Goal: Task Accomplishment & Management: Complete application form

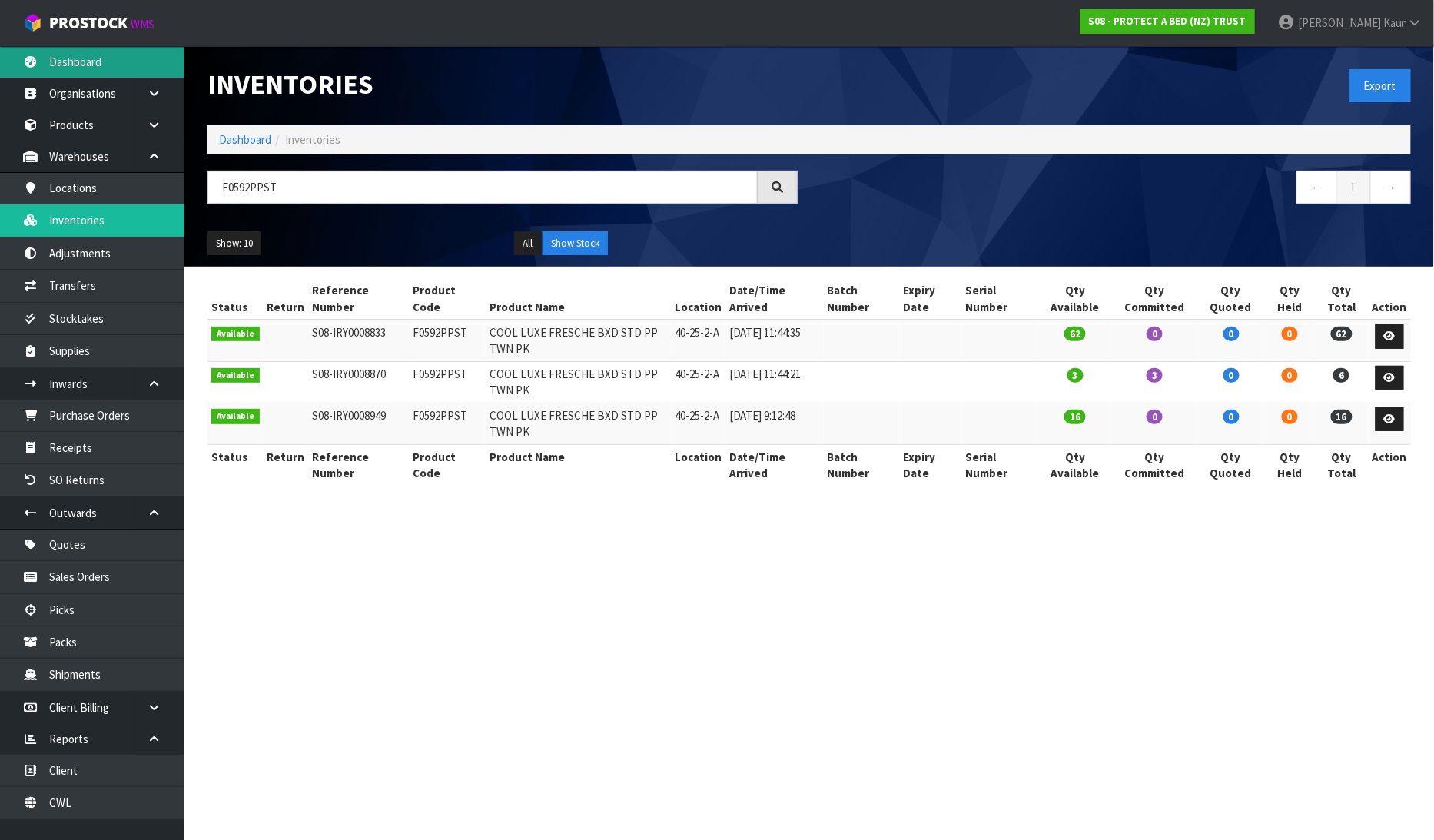
click at [141, 72] on link "Dashboard" at bounding box center [92, 62] width 184 height 32
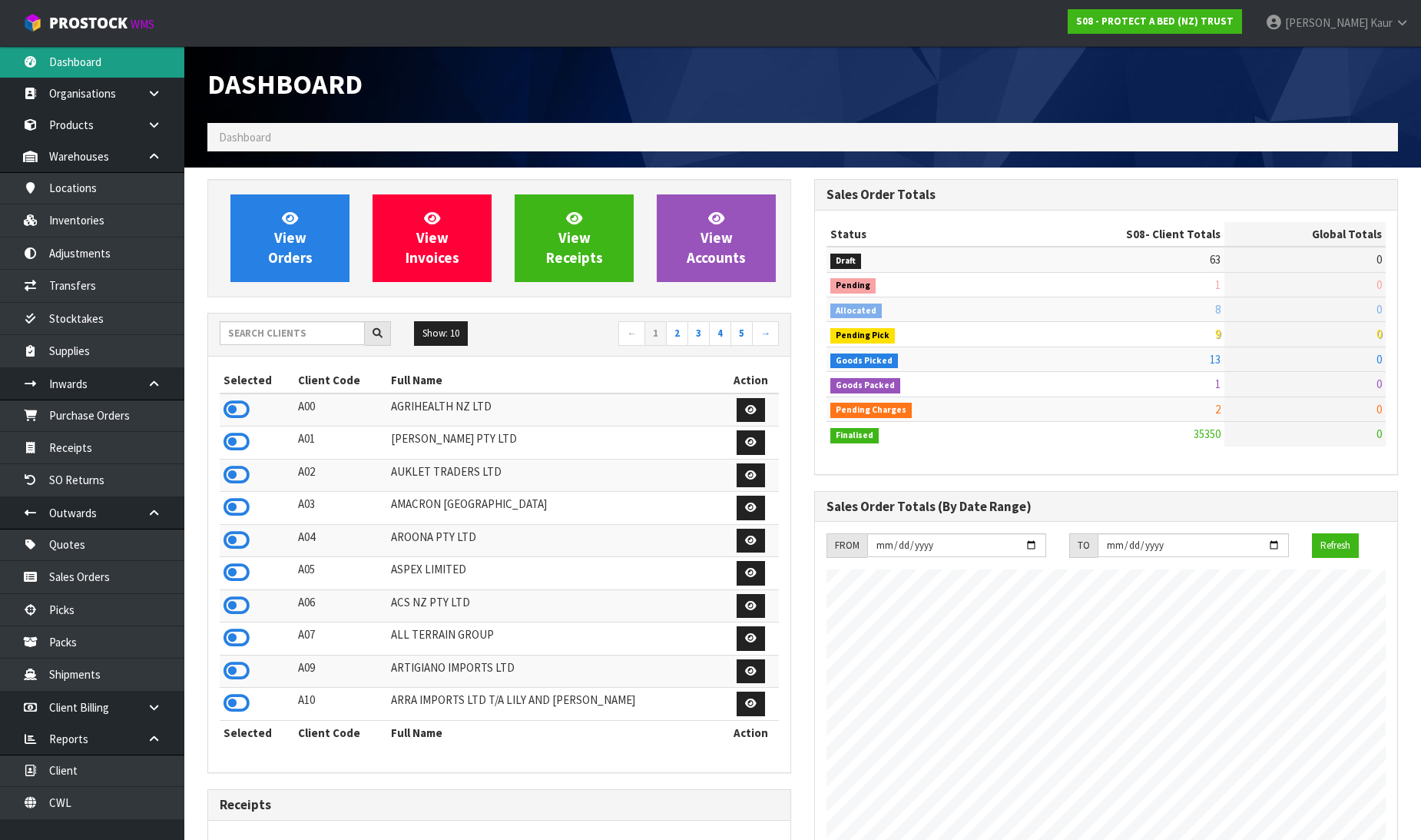
scroll to position [1164, 607]
click at [304, 336] on input "text" at bounding box center [292, 332] width 145 height 24
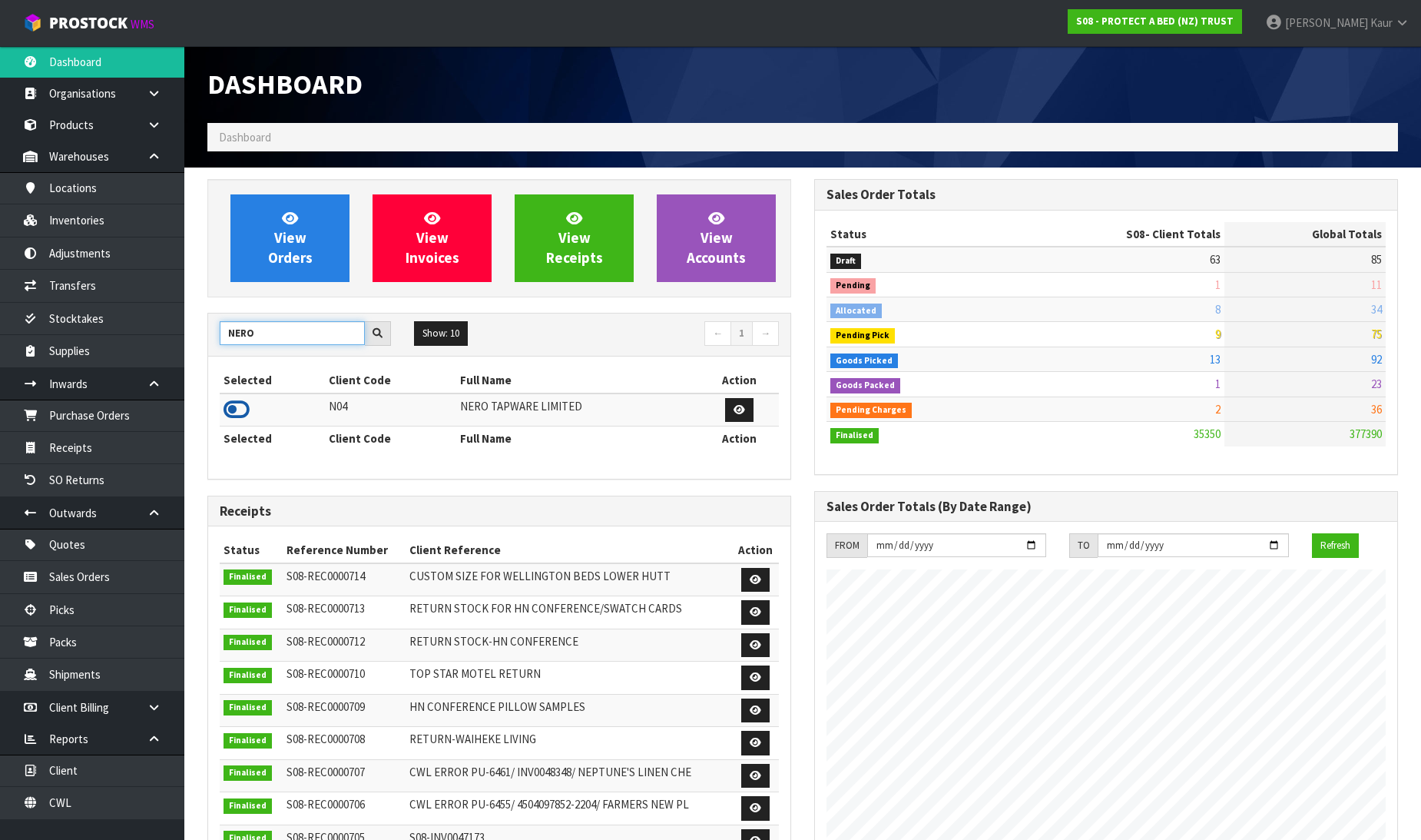
type input "NERO"
click at [241, 405] on icon at bounding box center [236, 409] width 26 height 23
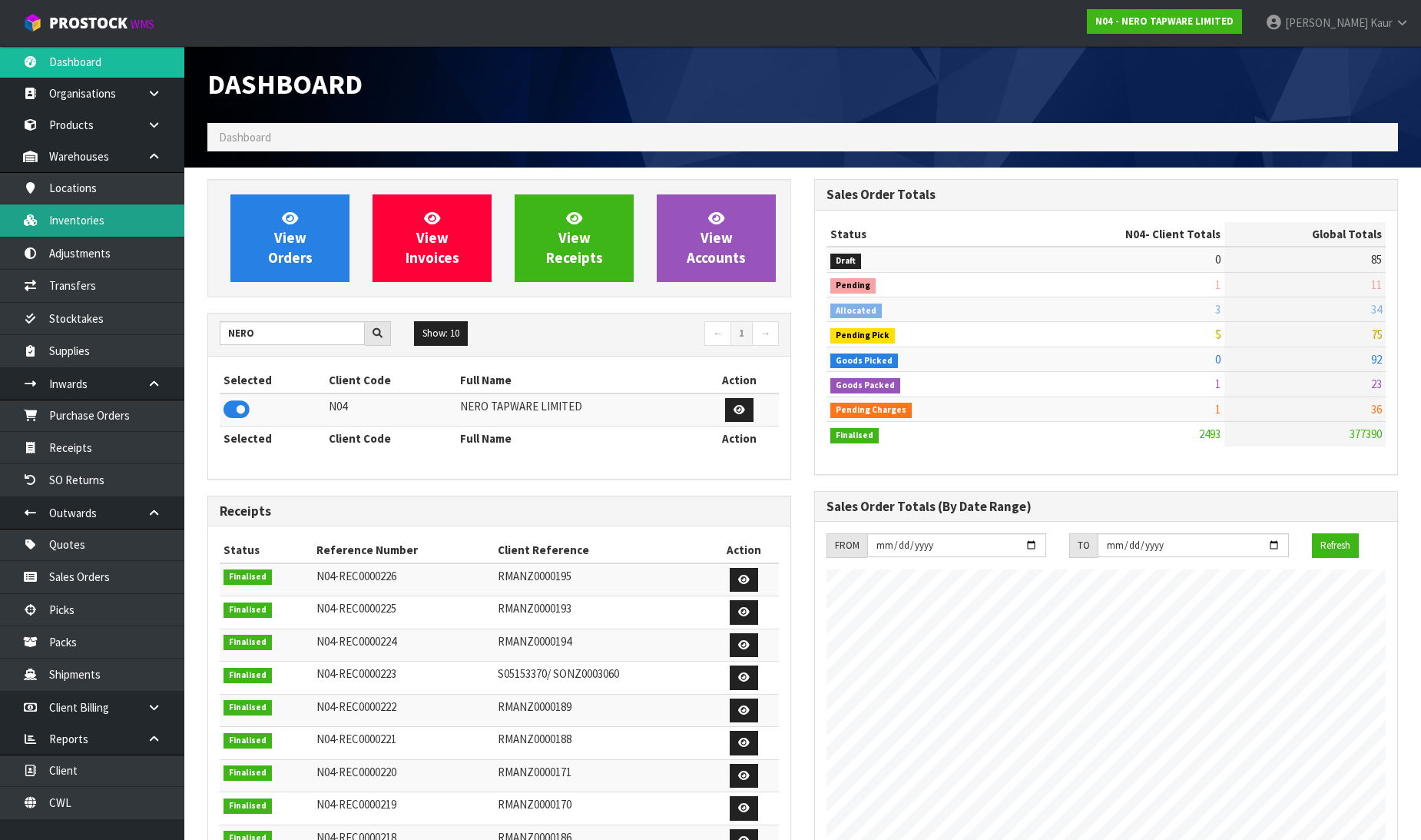
click at [117, 220] on link "Inventories" at bounding box center [92, 220] width 184 height 32
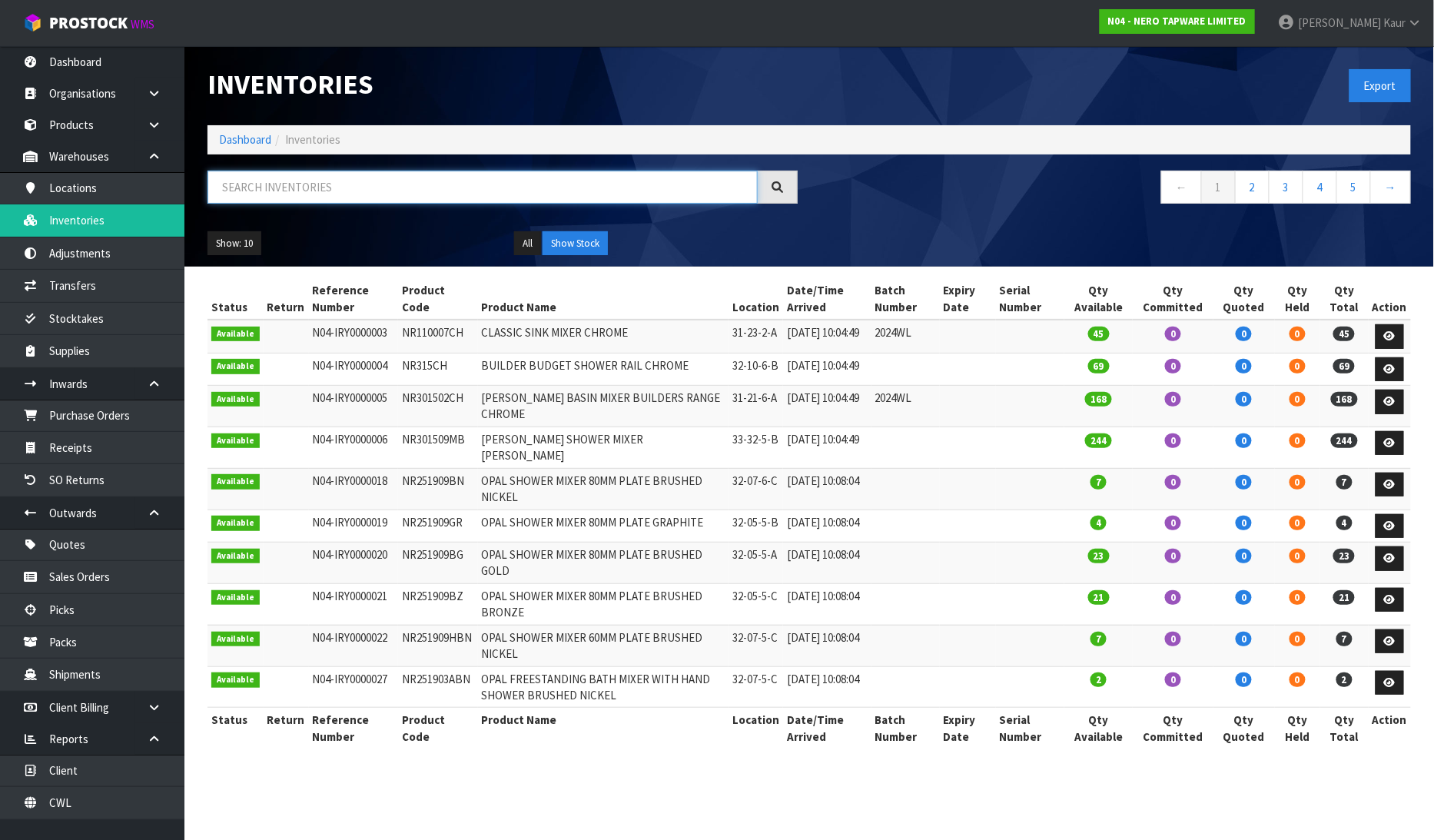
click at [247, 181] on input "text" at bounding box center [482, 187] width 550 height 33
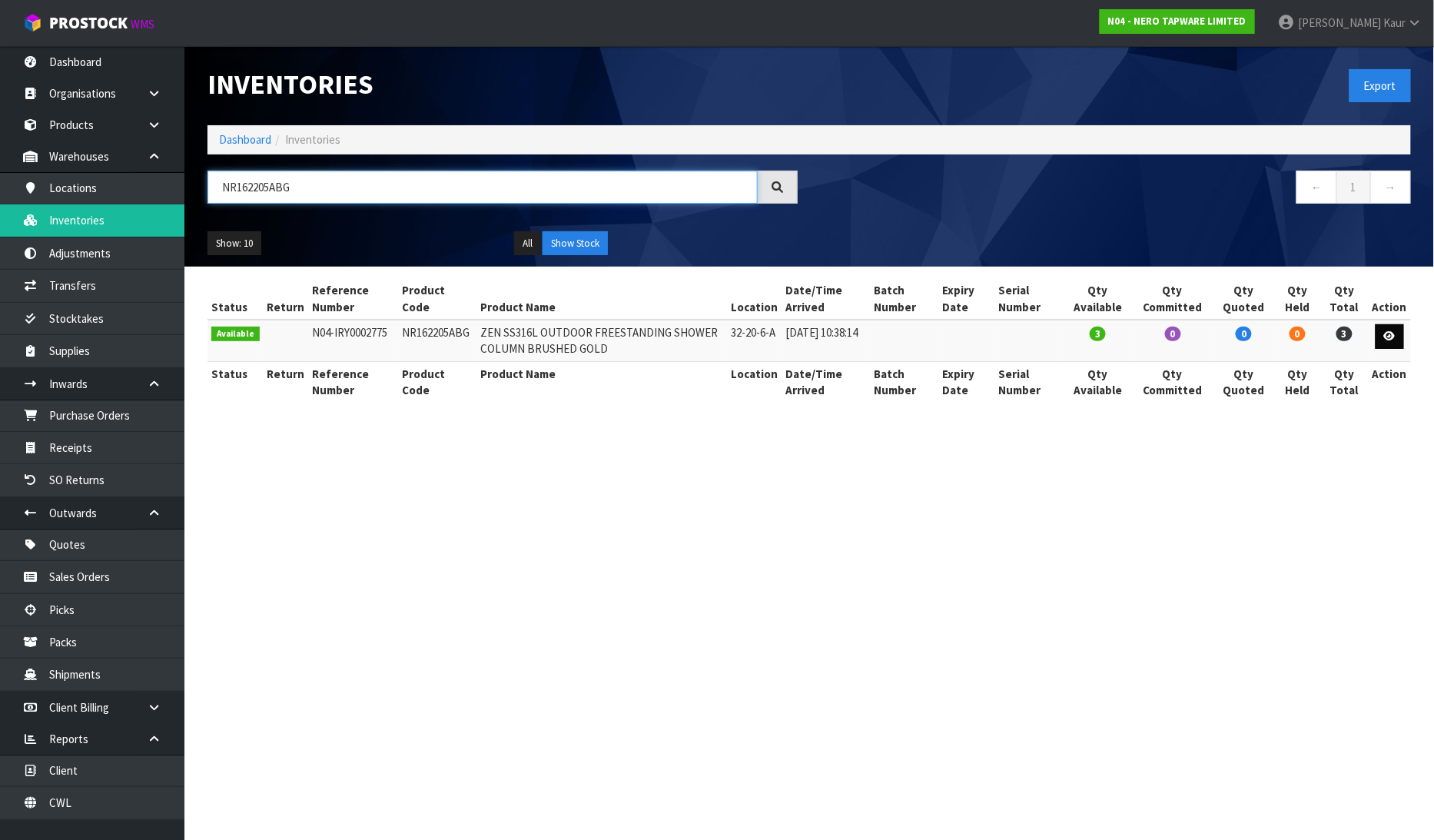
type input "NR162205ABG"
click at [1401, 336] on link at bounding box center [1389, 336] width 28 height 24
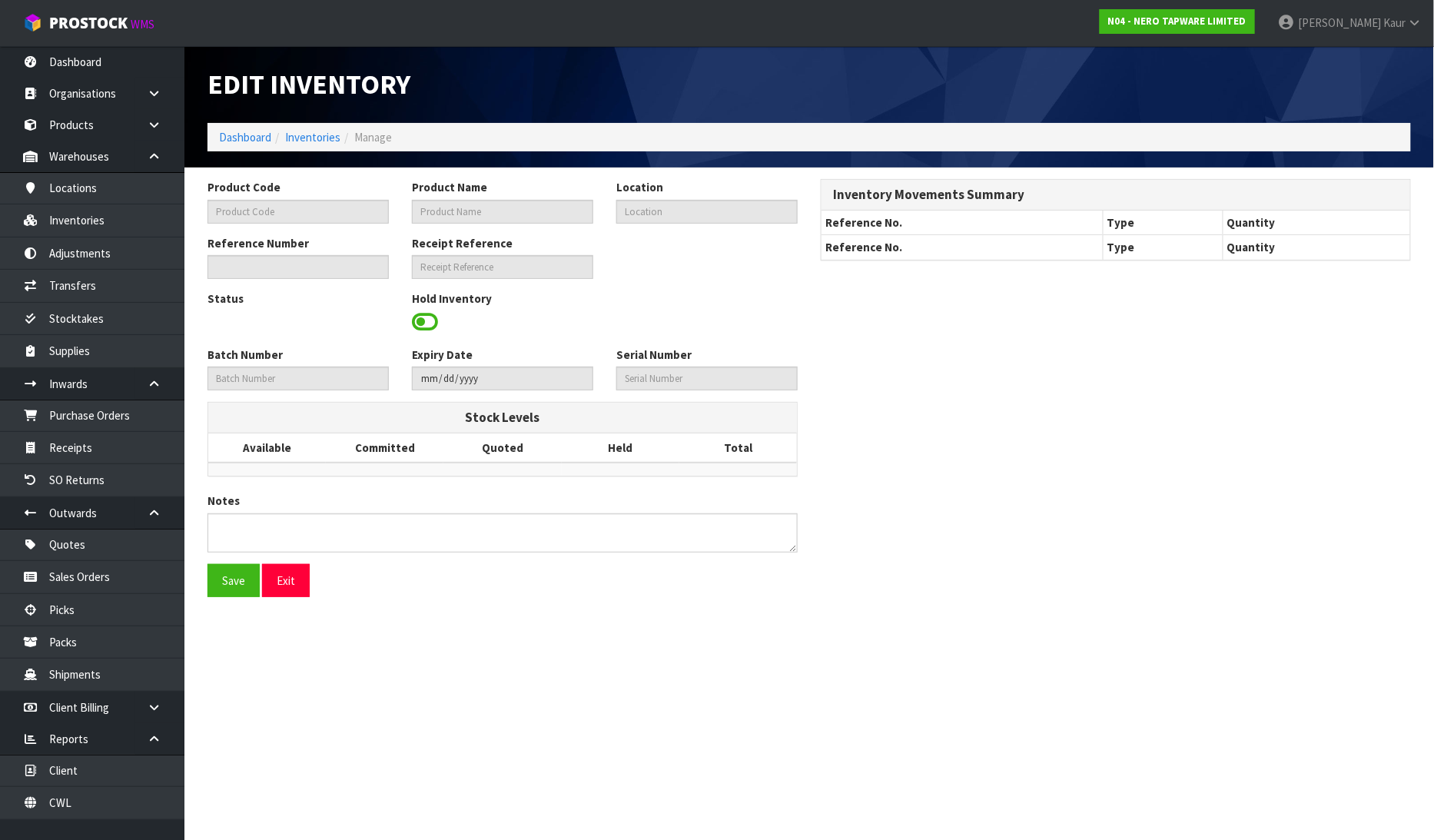
type input "NR162205ABG"
type input "ZEN SS316L OUTDOOR FREESTANDING SHOWER COLUMN BRUSHED GOLD"
type input "32-20-6-A"
type input "N04-IRY0002775"
type input "N04-REC0000023"
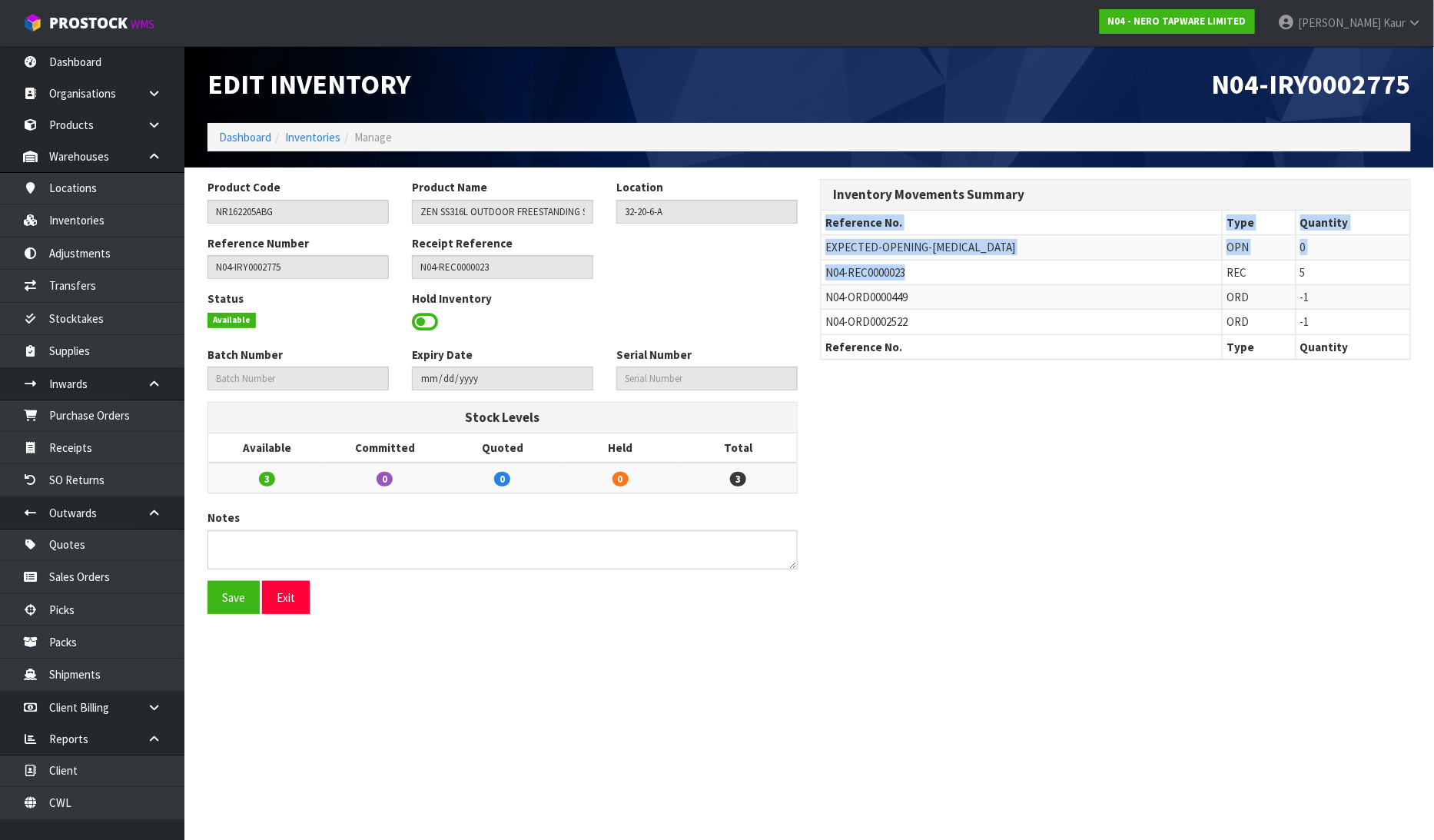
drag, startPoint x: 922, startPoint y: 272, endPoint x: 809, endPoint y: 275, distance: 113.0
click at [809, 275] on div "Inventory Movements Summary Reference No. Type Quantity EXPECTED-OPENING-[MEDIC…" at bounding box center [1116, 277] width 613 height 197
drag, startPoint x: 873, startPoint y: 279, endPoint x: 896, endPoint y: 271, distance: 24.4
click at [873, 279] on td "N04-REC0000023" at bounding box center [1022, 272] width 401 height 24
drag, startPoint x: 908, startPoint y: 410, endPoint x: 986, endPoint y: 344, distance: 102.2
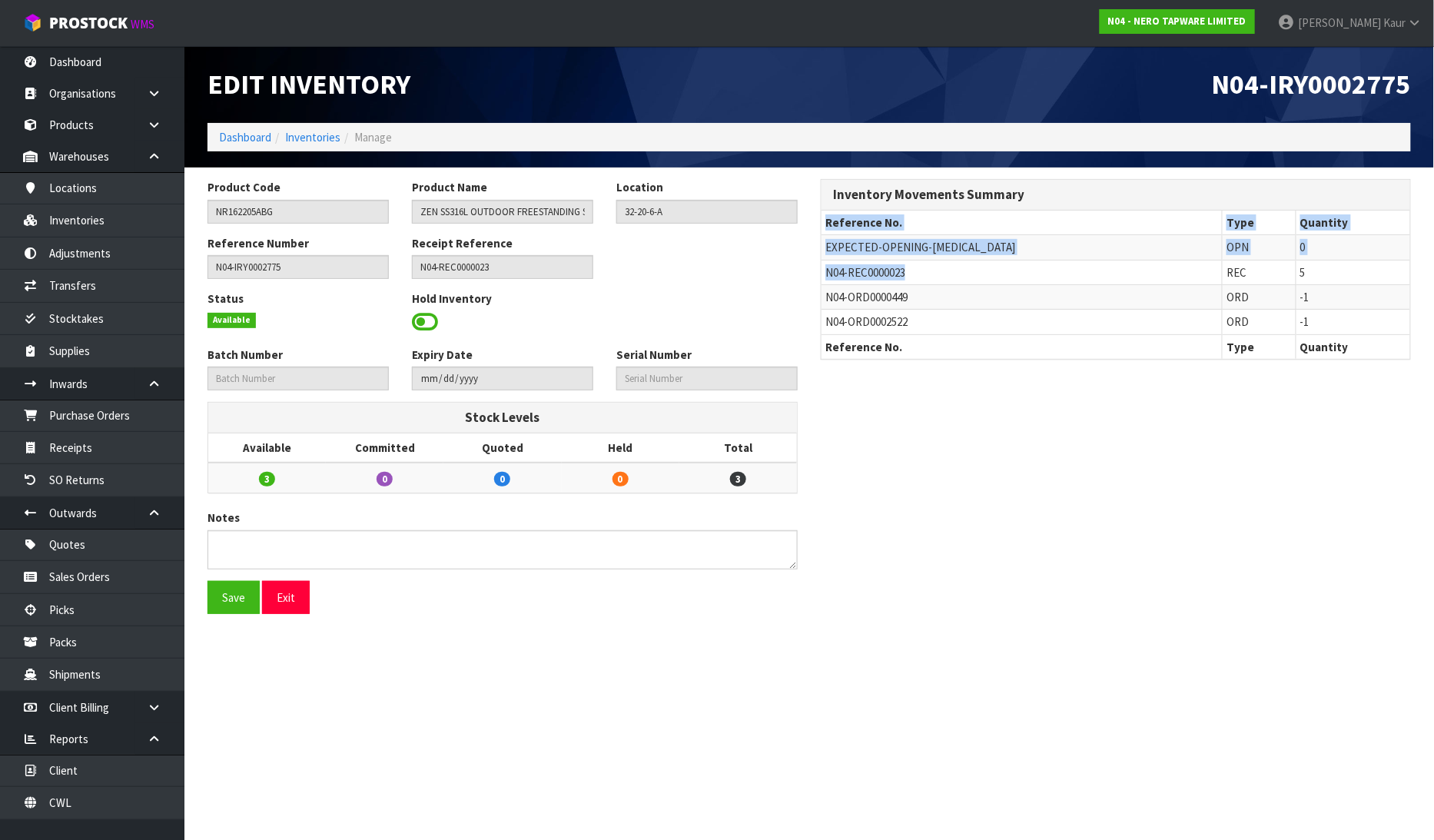
click at [910, 410] on div "Product Code NR162205ABG Product Name ZEN SS316L OUTDOOR FREESTANDING SHOWER CO…" at bounding box center [808, 401] width 1226 height 446
drag, startPoint x: 948, startPoint y: 525, endPoint x: 950, endPoint y: 490, distance: 35.1
click at [948, 522] on div "Product Code NR162205ABG Product Name ZEN SS316L OUTDOOR FREESTANDING SHOWER CO…" at bounding box center [808, 401] width 1226 height 446
drag, startPoint x: 914, startPoint y: 272, endPoint x: 822, endPoint y: 275, distance: 92.0
click at [822, 275] on td "N04-REC0000023" at bounding box center [1022, 272] width 401 height 24
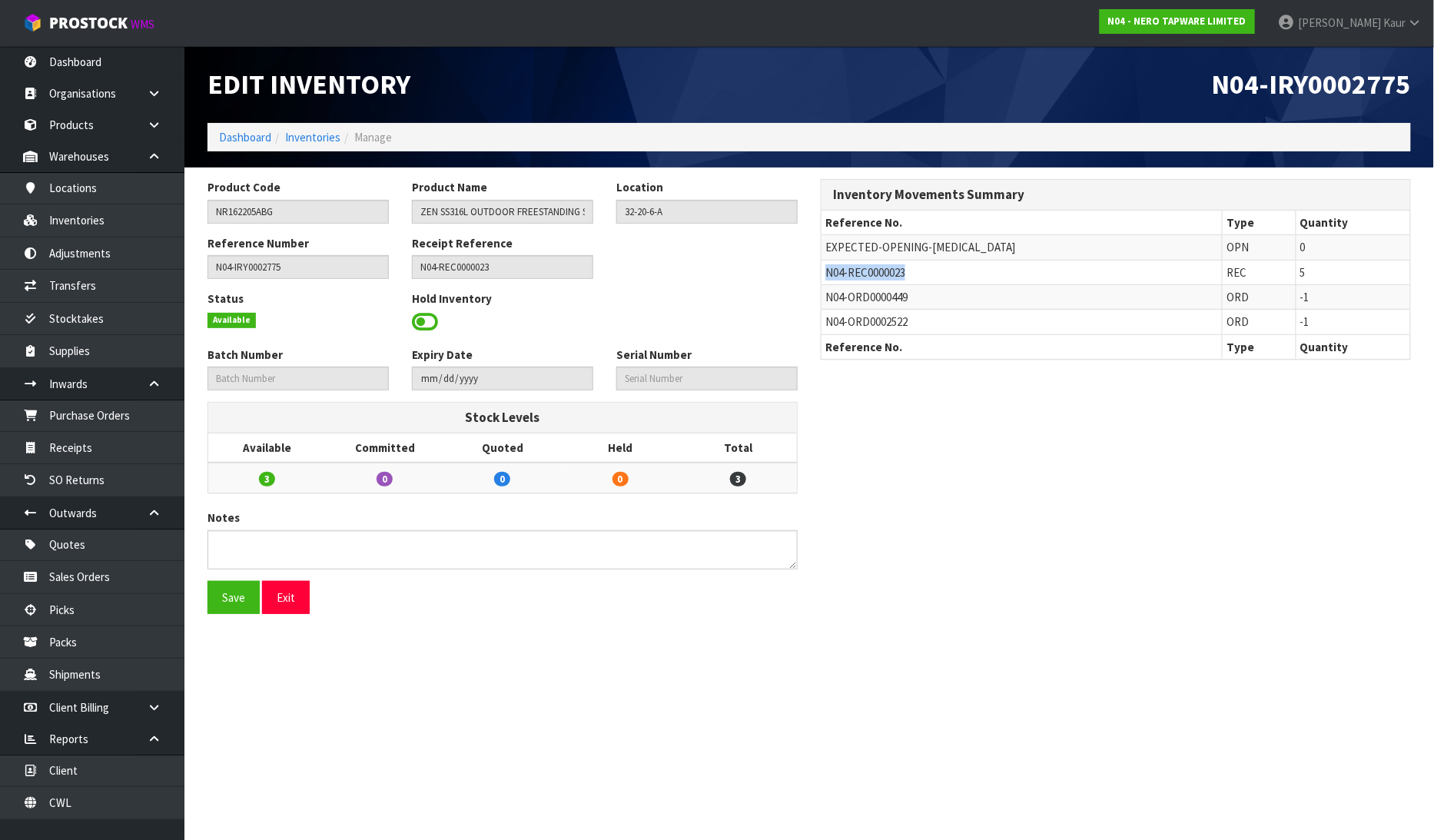
copy span "N04-REC0000023"
click at [89, 449] on link "Receipts" at bounding box center [92, 447] width 184 height 32
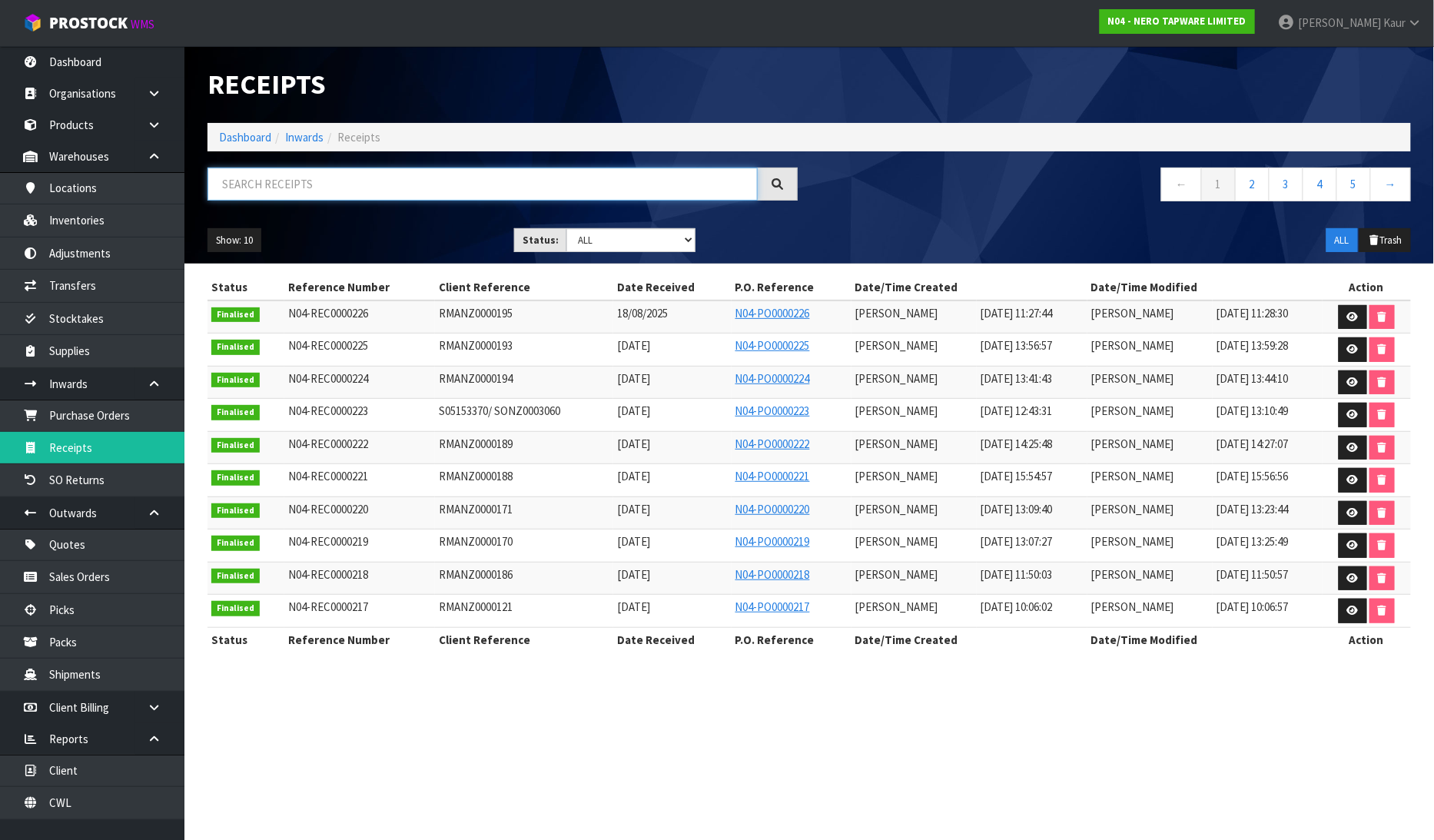
click at [310, 170] on input "text" at bounding box center [482, 184] width 550 height 33
paste input "N04-REC0000023"
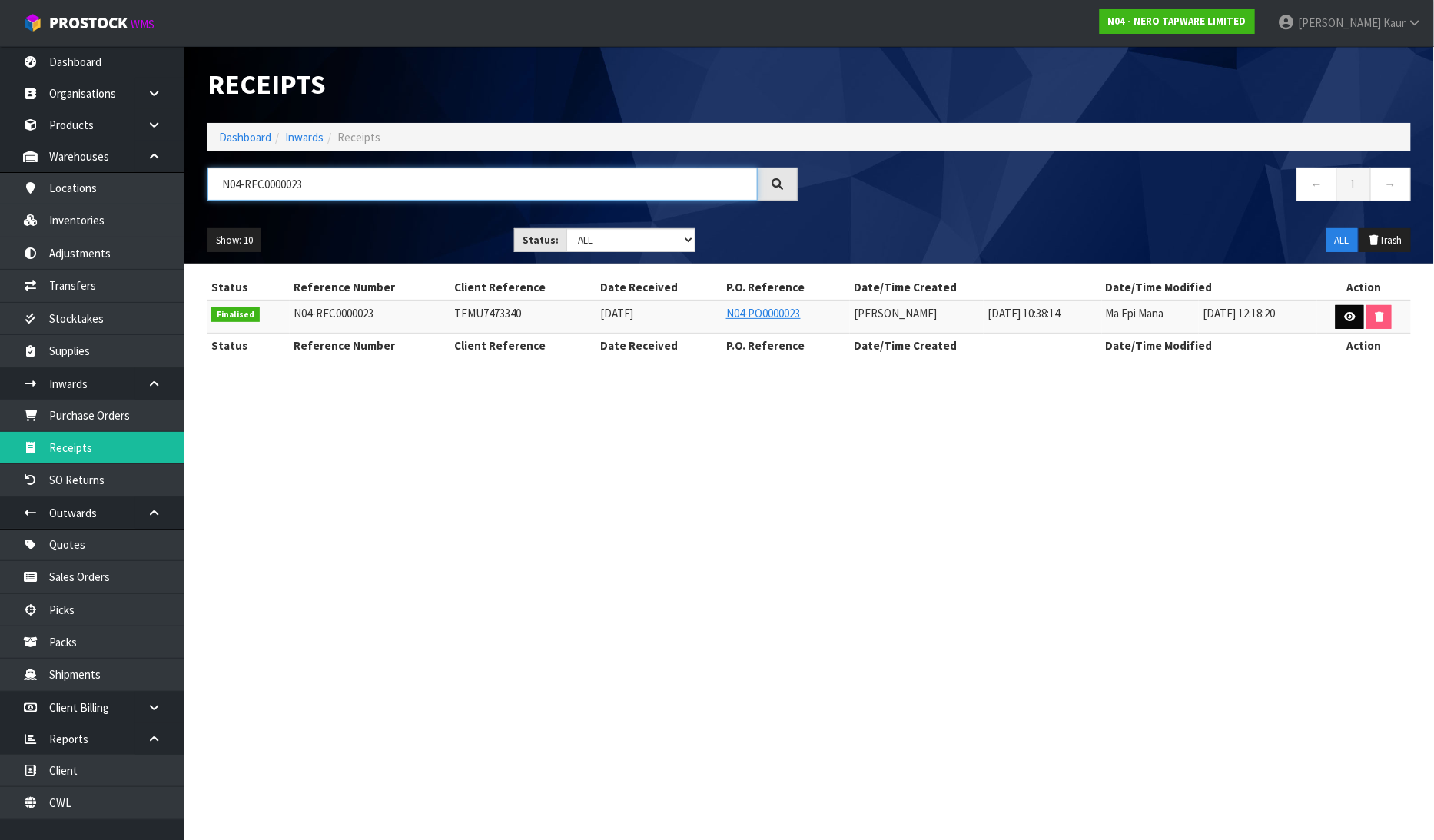
type input "N04-REC0000023"
click at [1348, 316] on icon at bounding box center [1350, 317] width 11 height 10
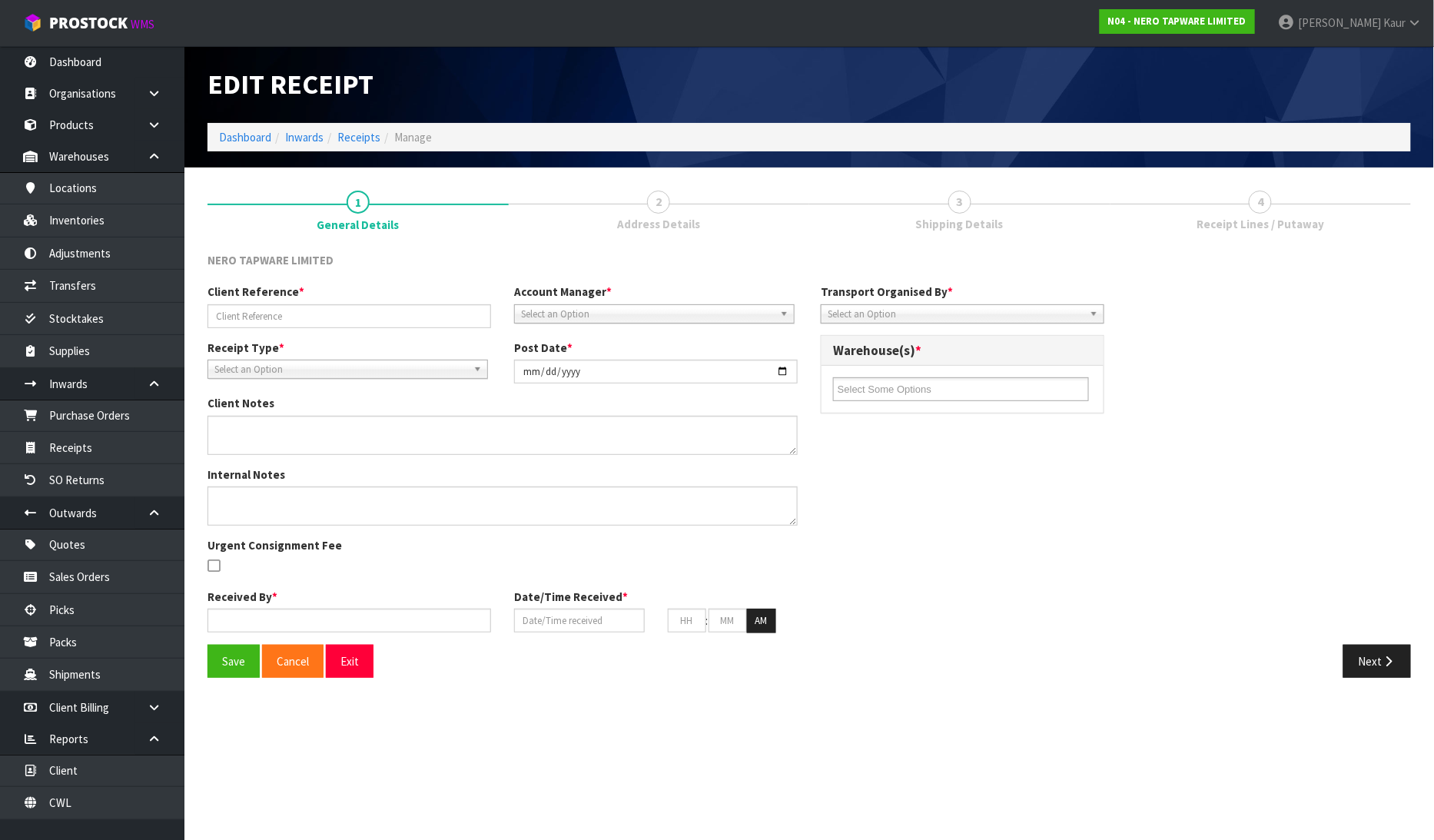
type input "TEMU7473340"
type input "[DATE]"
type textarea "5 HOME SHOW PALLETS HAVE BEEN CREATED AND LABELLED PALLET 1 TO PALLET 5. 10 CRA…"
type input "[PERSON_NAME]"
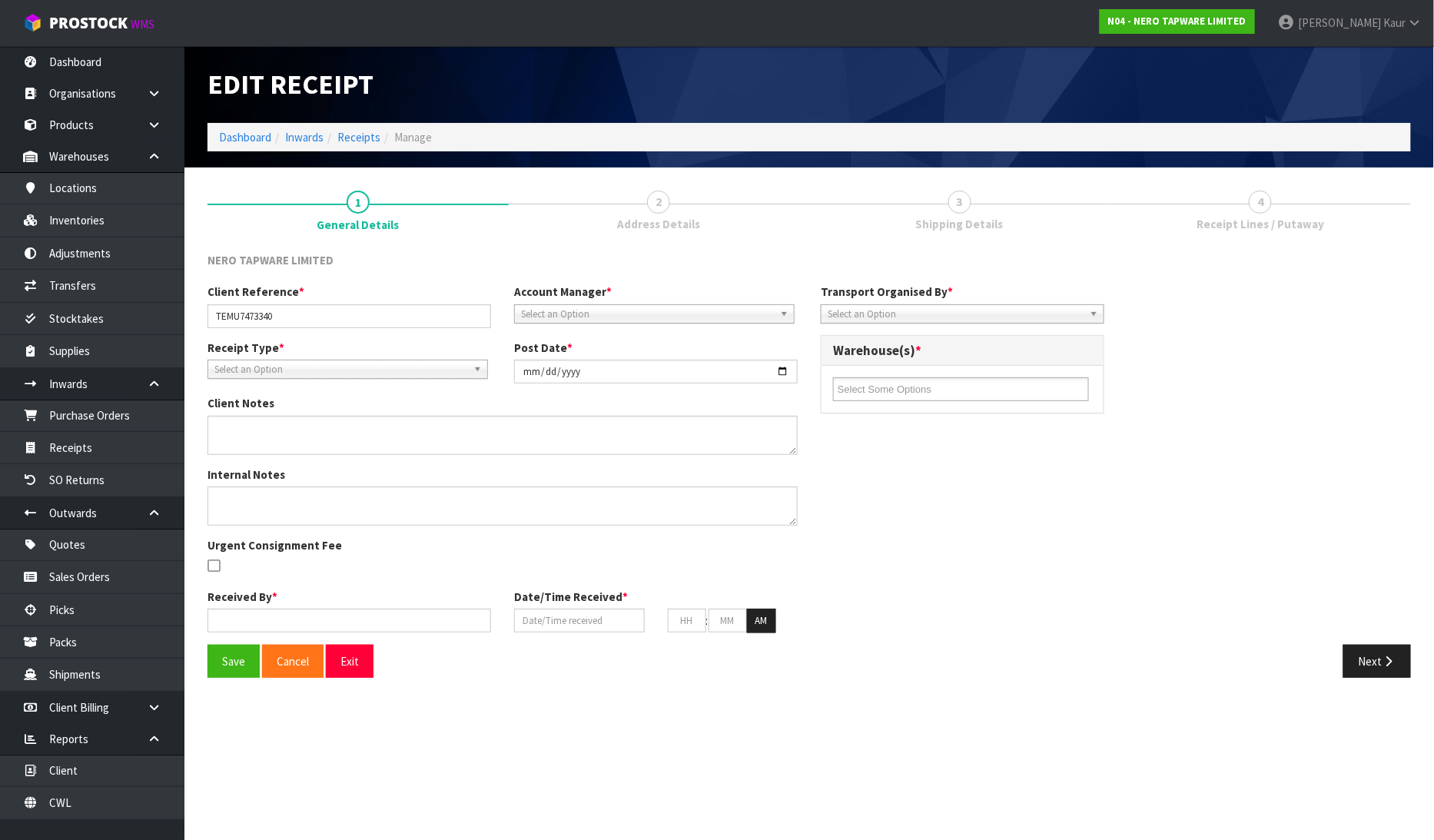
type input "[DATE]"
type input "10"
type input "38"
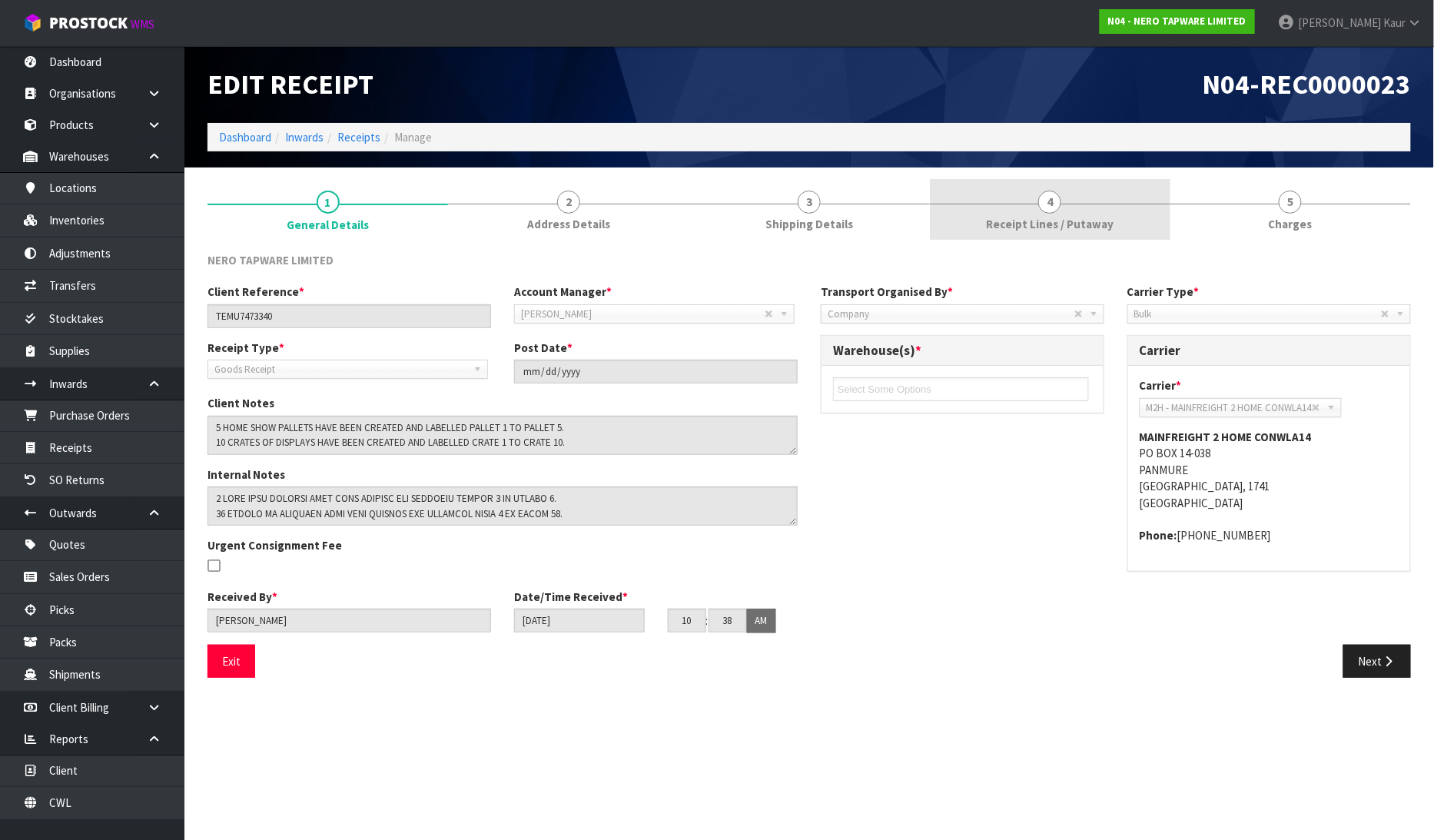
click at [1054, 210] on span "4" at bounding box center [1050, 202] width 23 height 23
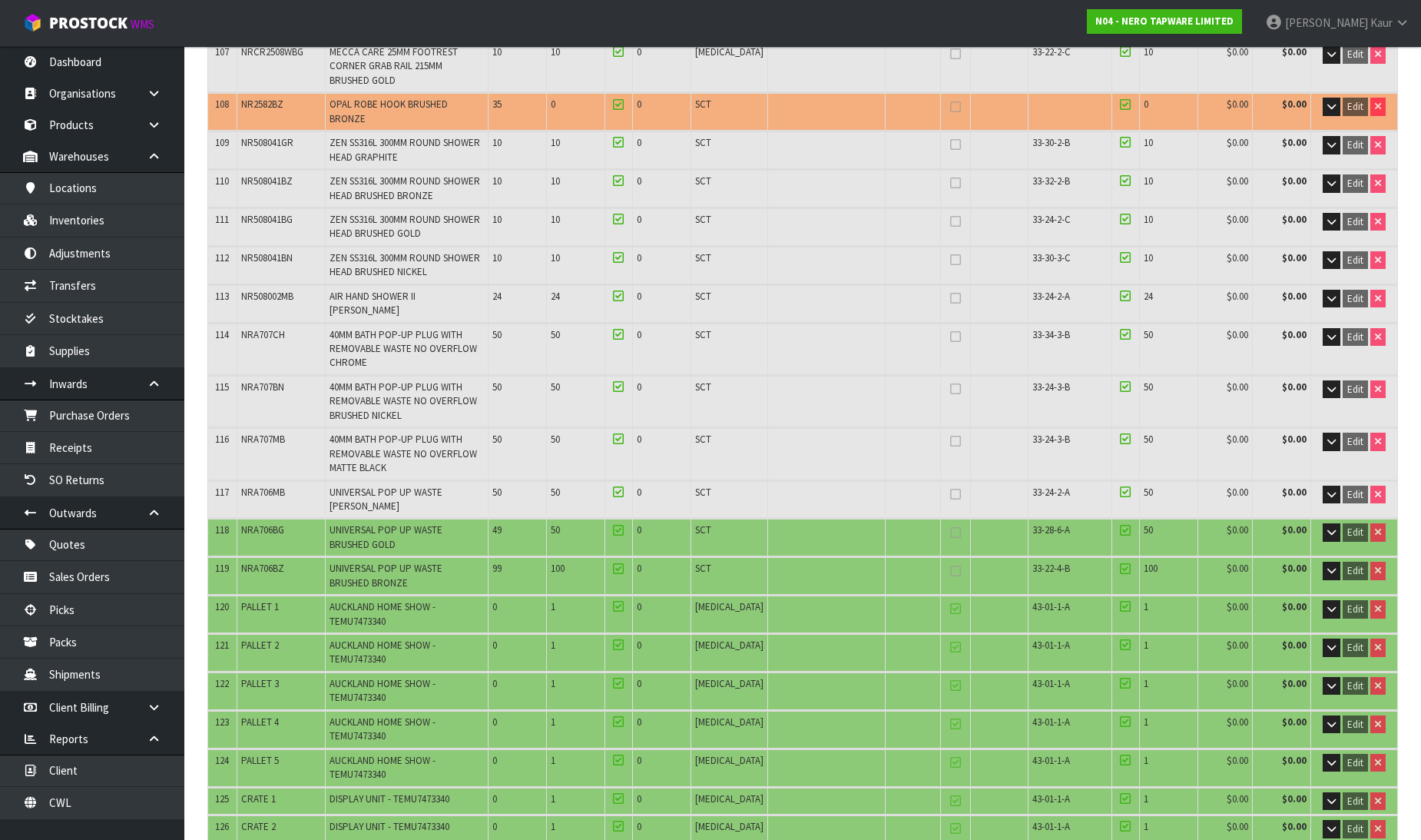
scroll to position [4951, 0]
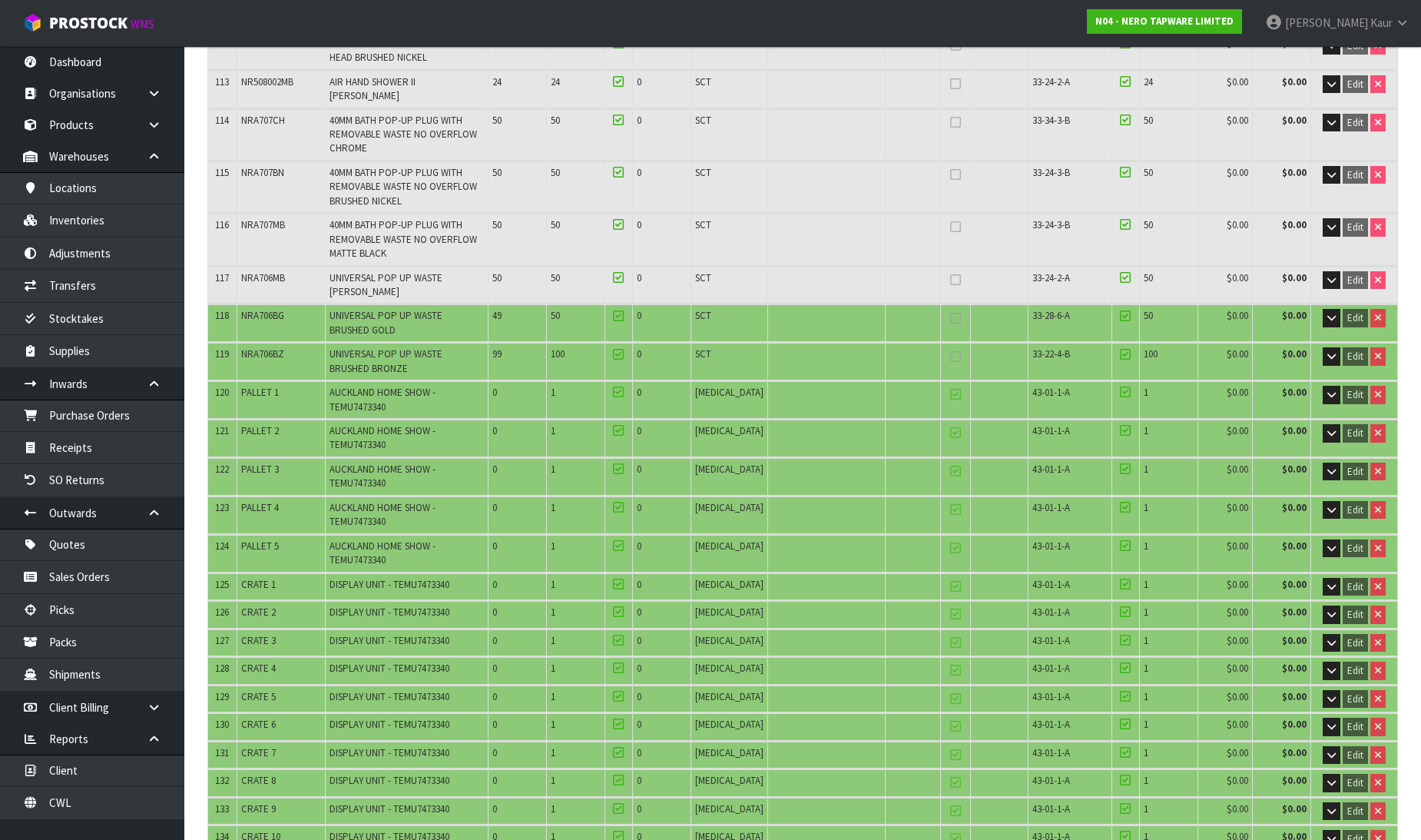
drag, startPoint x: 370, startPoint y: 689, endPoint x: 340, endPoint y: 686, distance: 30.1
drag, startPoint x: 290, startPoint y: 684, endPoint x: 423, endPoint y: 686, distance: 133.0
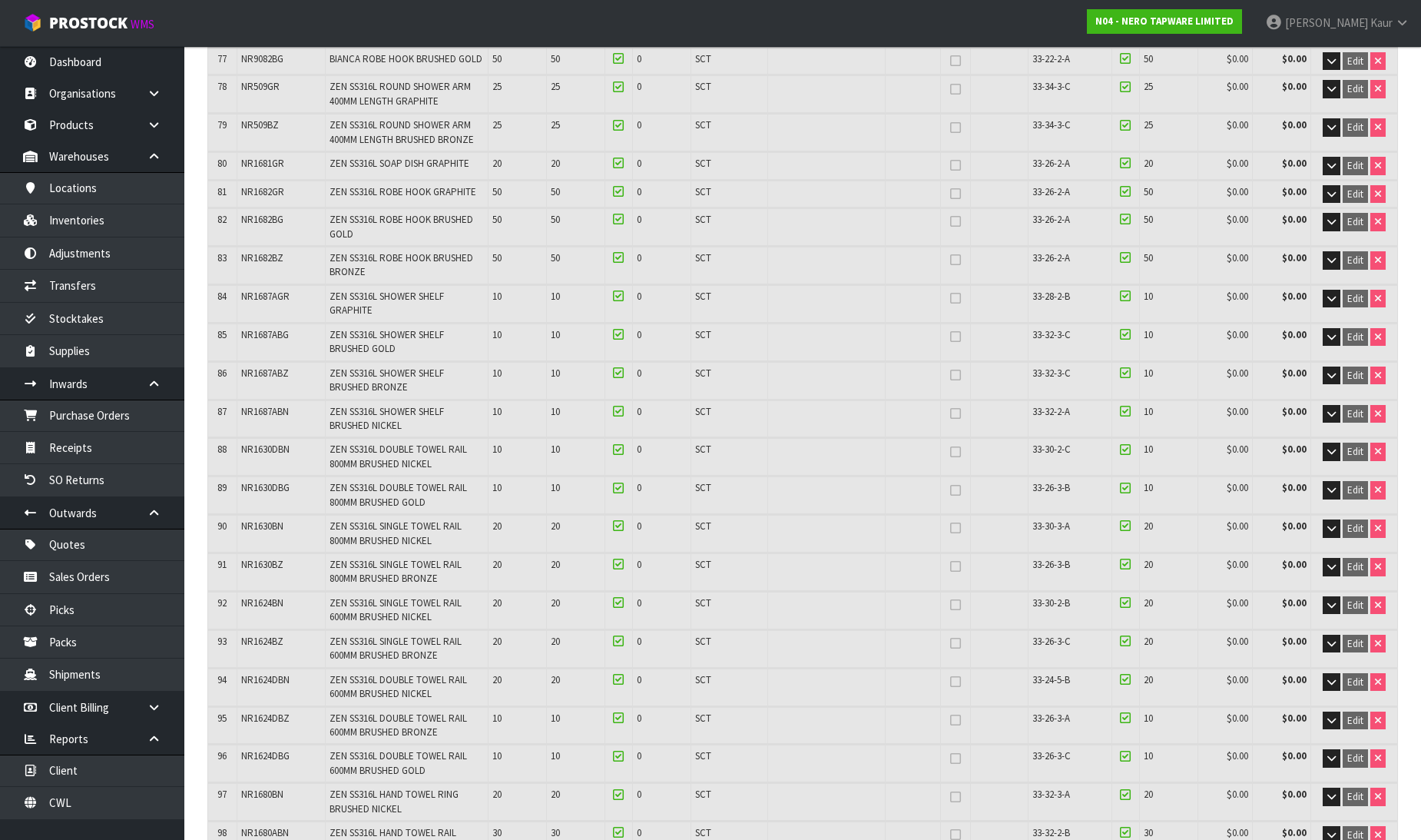
scroll to position [3328, 0]
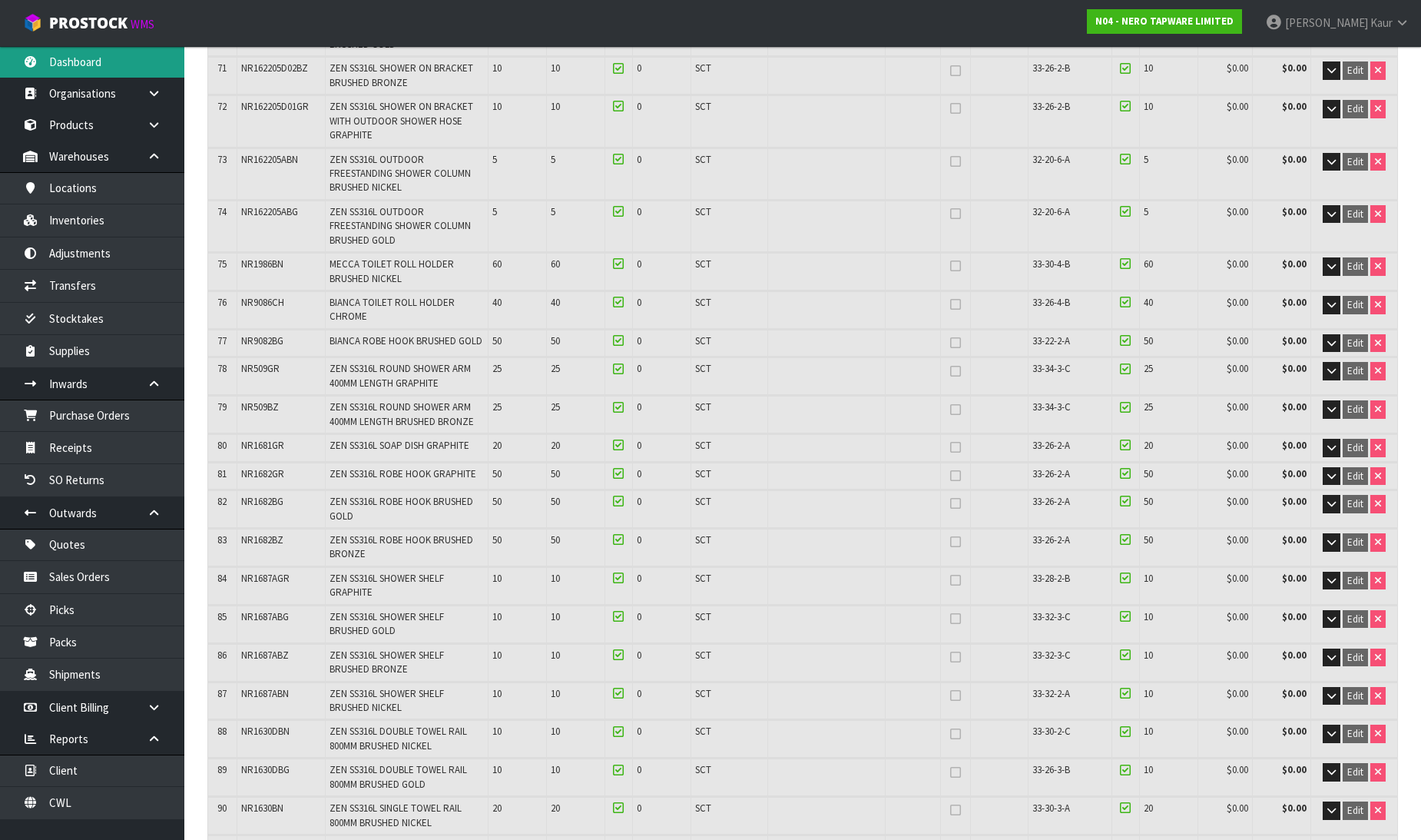
click at [116, 72] on link "Dashboard" at bounding box center [92, 62] width 184 height 32
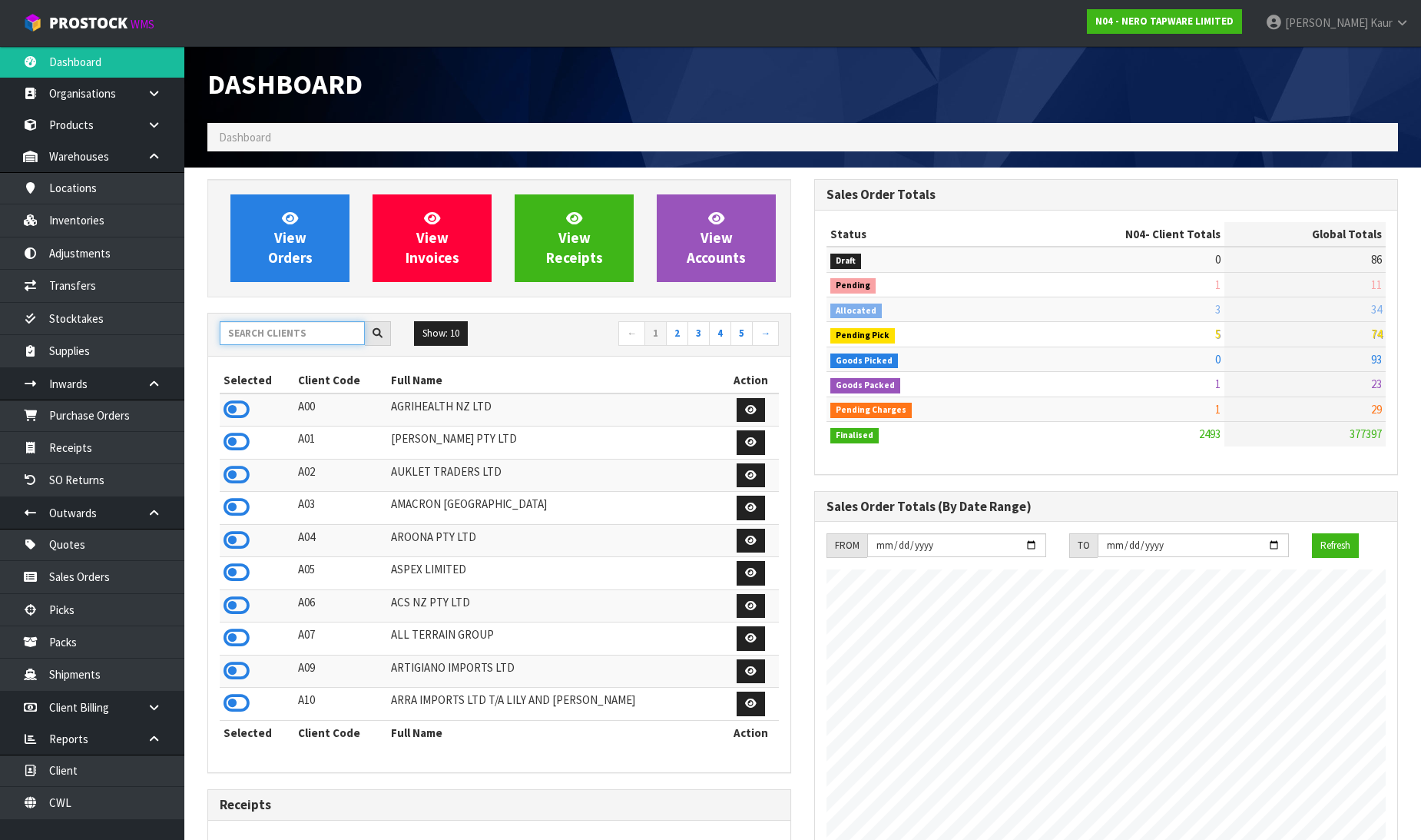
click at [284, 339] on input "text" at bounding box center [292, 332] width 145 height 24
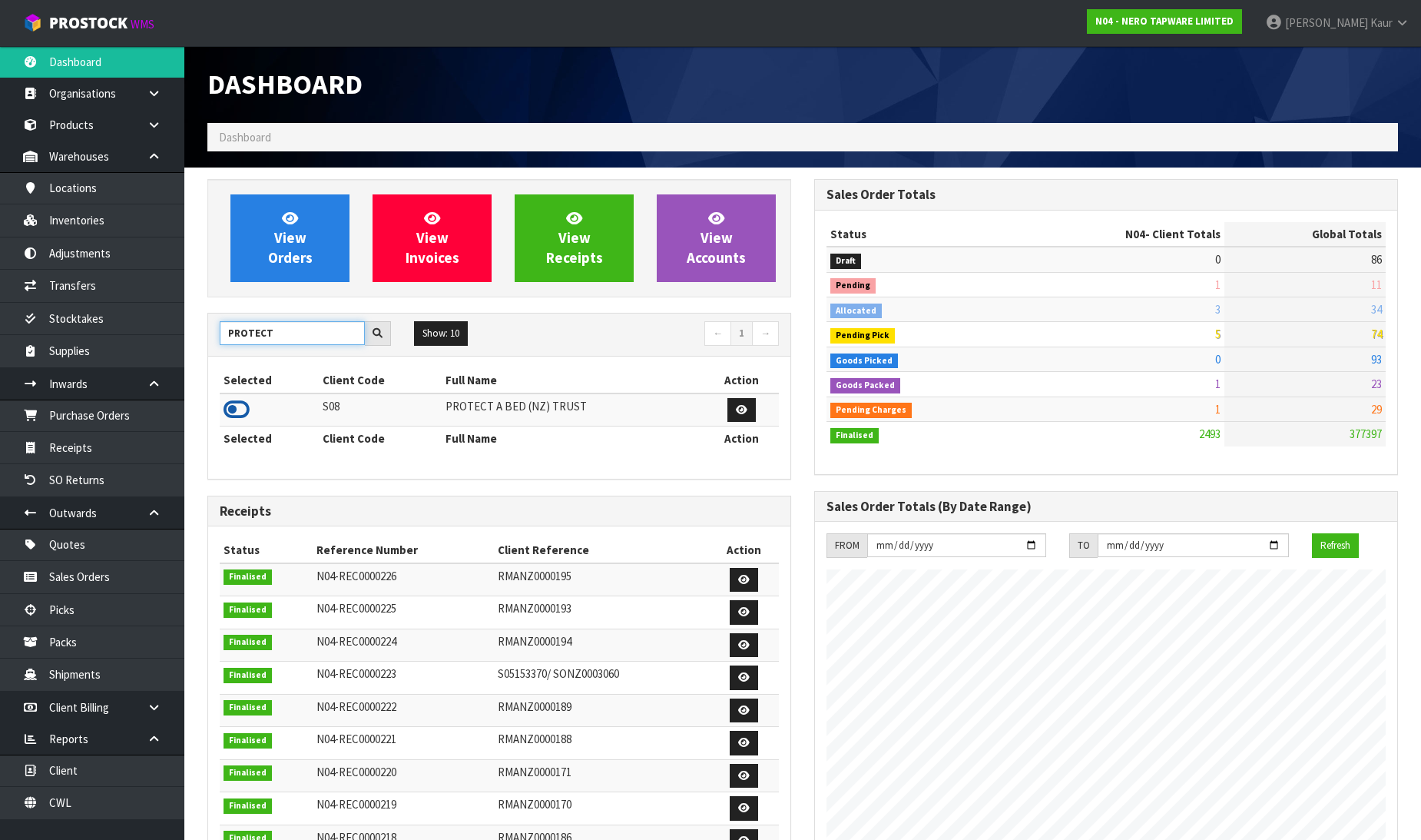
type input "PROTECT"
click at [241, 409] on icon at bounding box center [236, 409] width 26 height 23
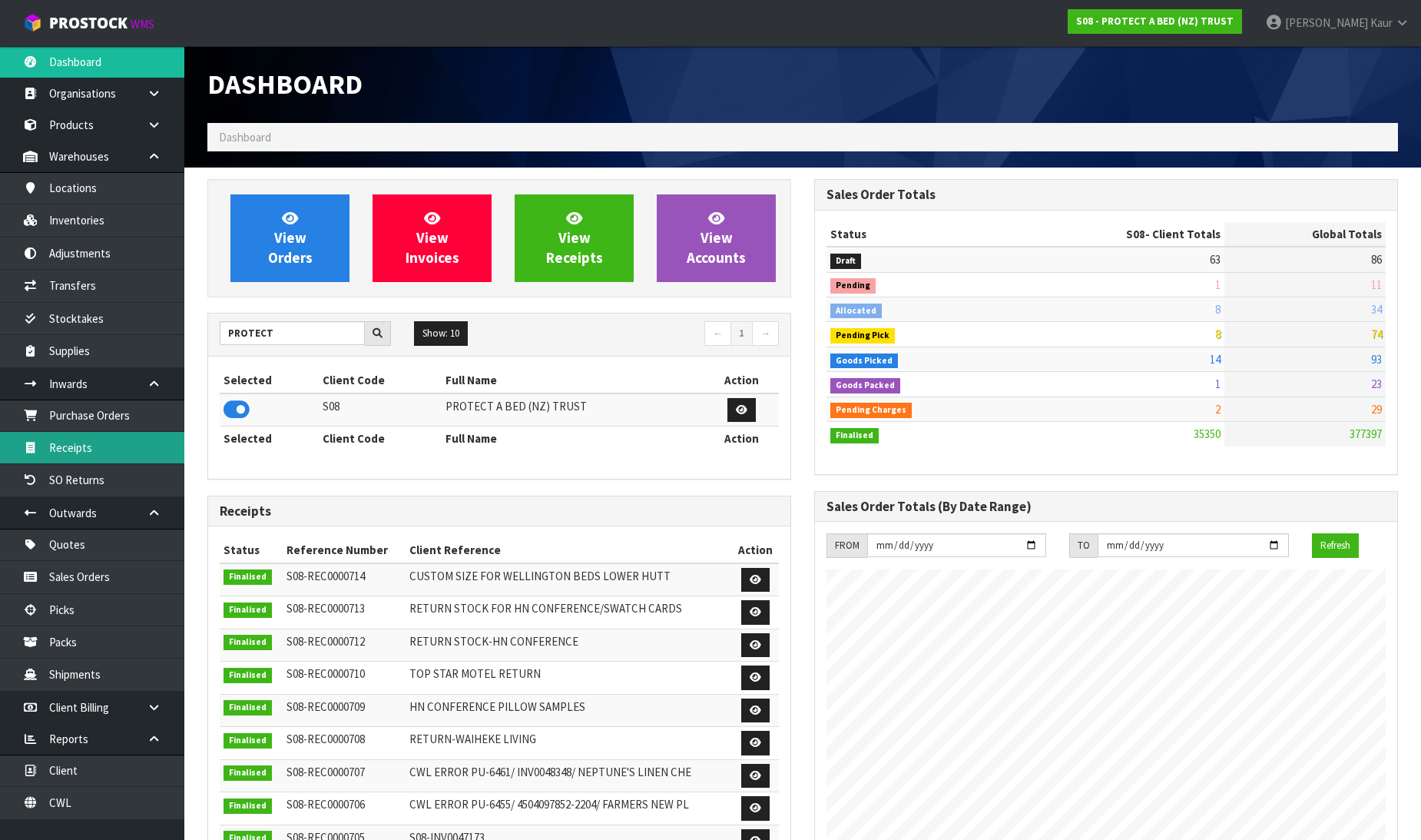
scroll to position [1164, 607]
click at [92, 454] on link "Receipts" at bounding box center [92, 447] width 184 height 32
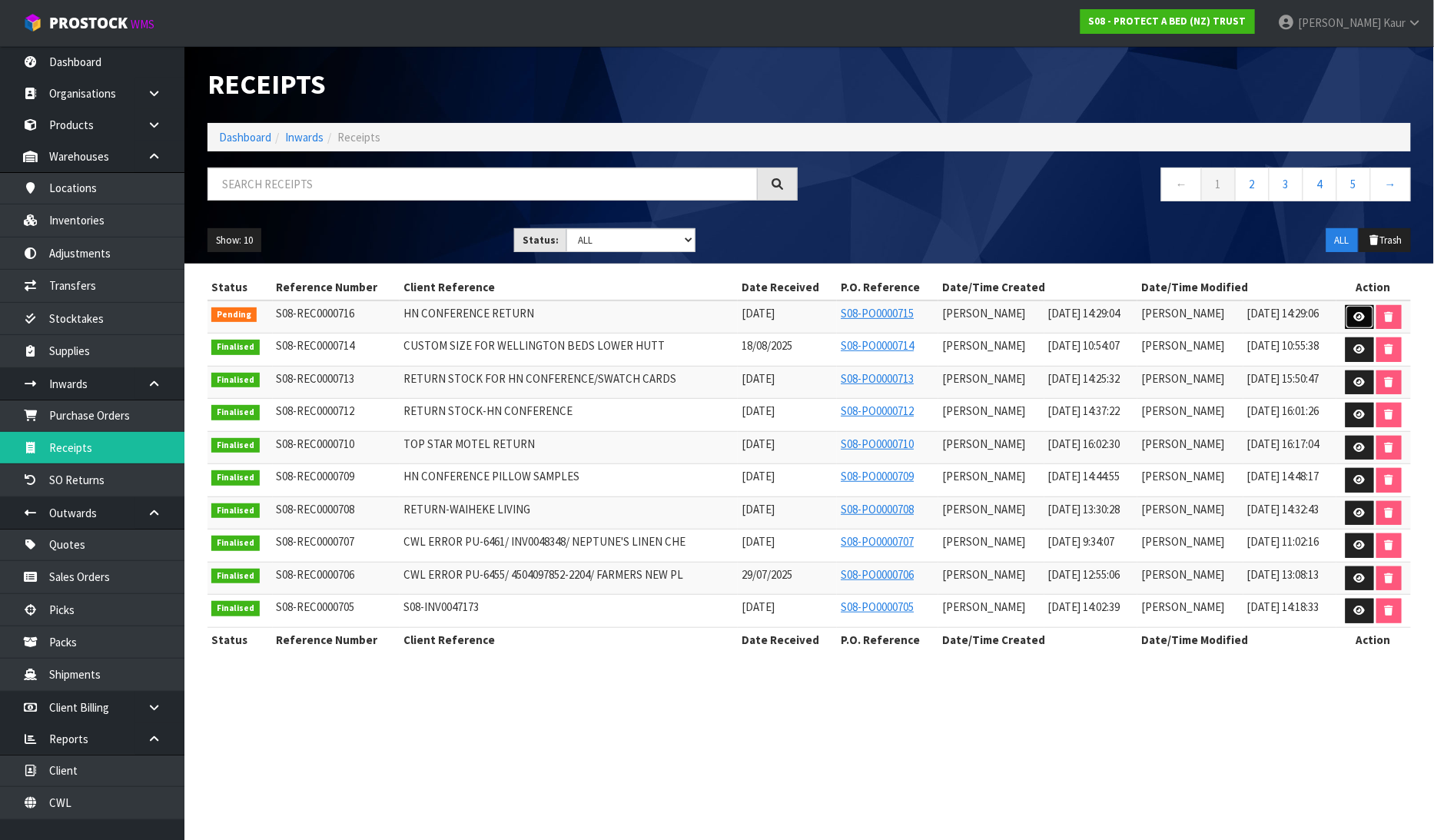
click at [1363, 321] on icon at bounding box center [1359, 317] width 11 height 10
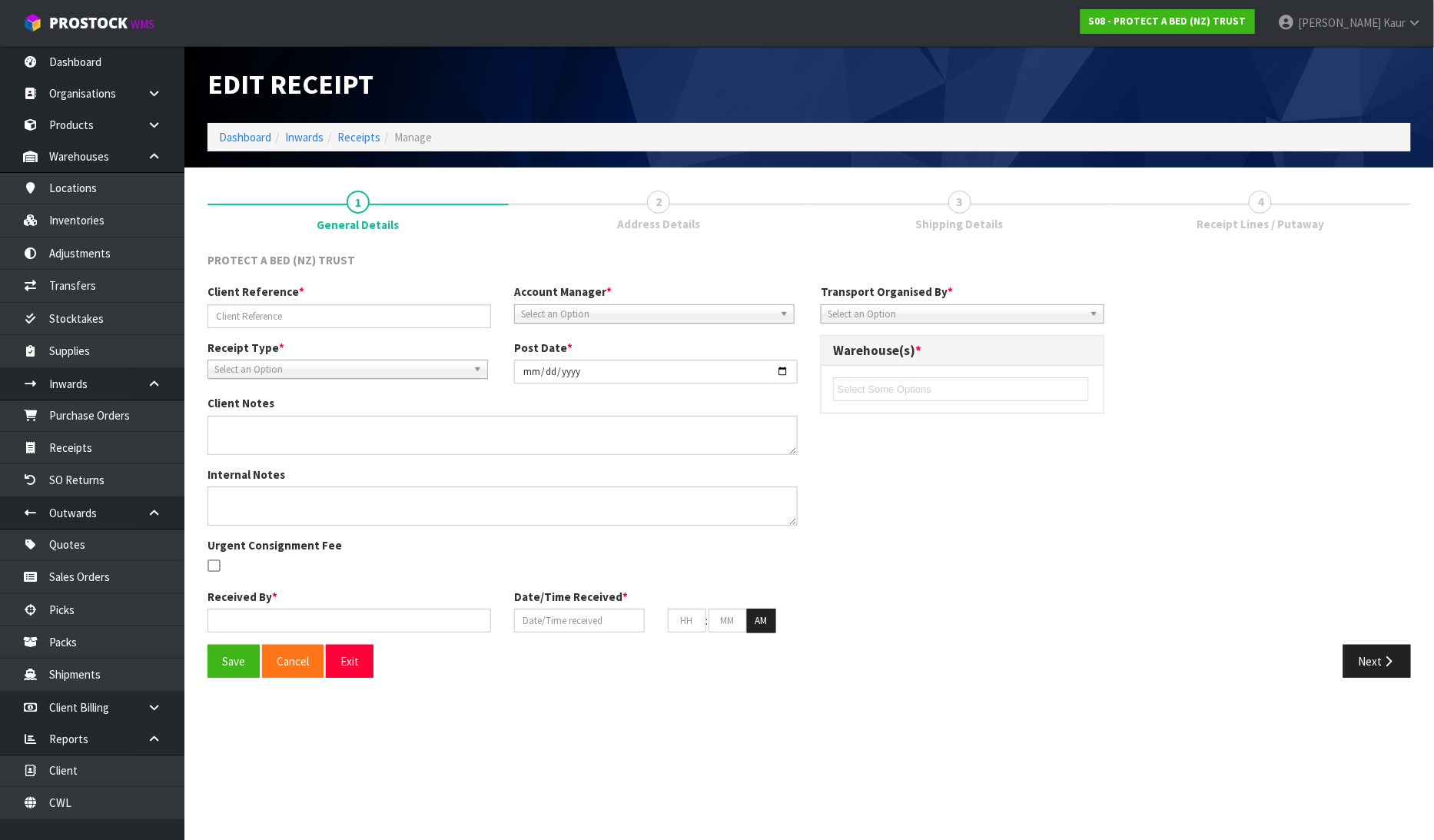
type input "HN CONFERENCE RETURN"
type input "[DATE]"
type input "[PERSON_NAME]"
type input "[DATE]"
type input "02"
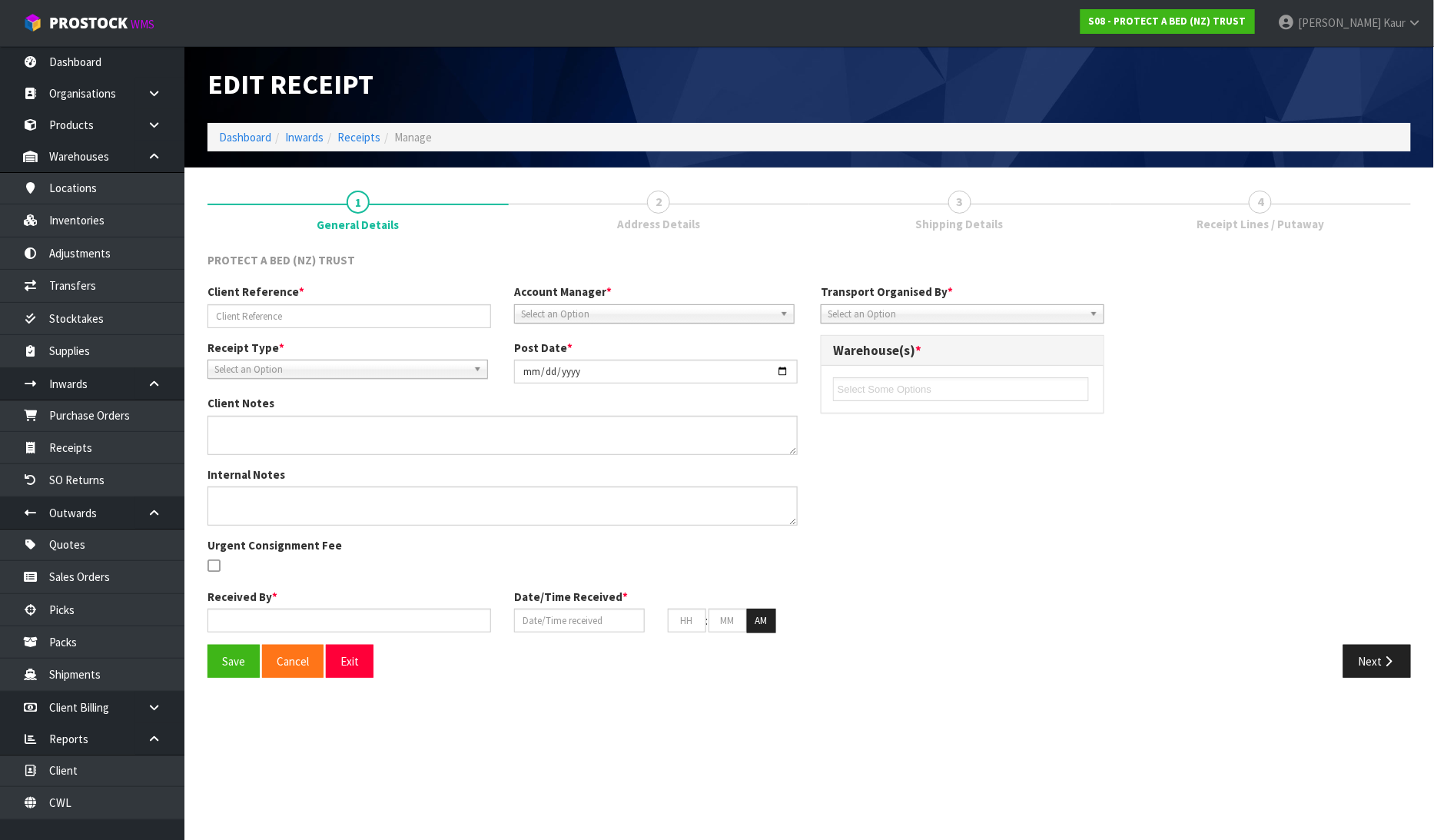
type input "29"
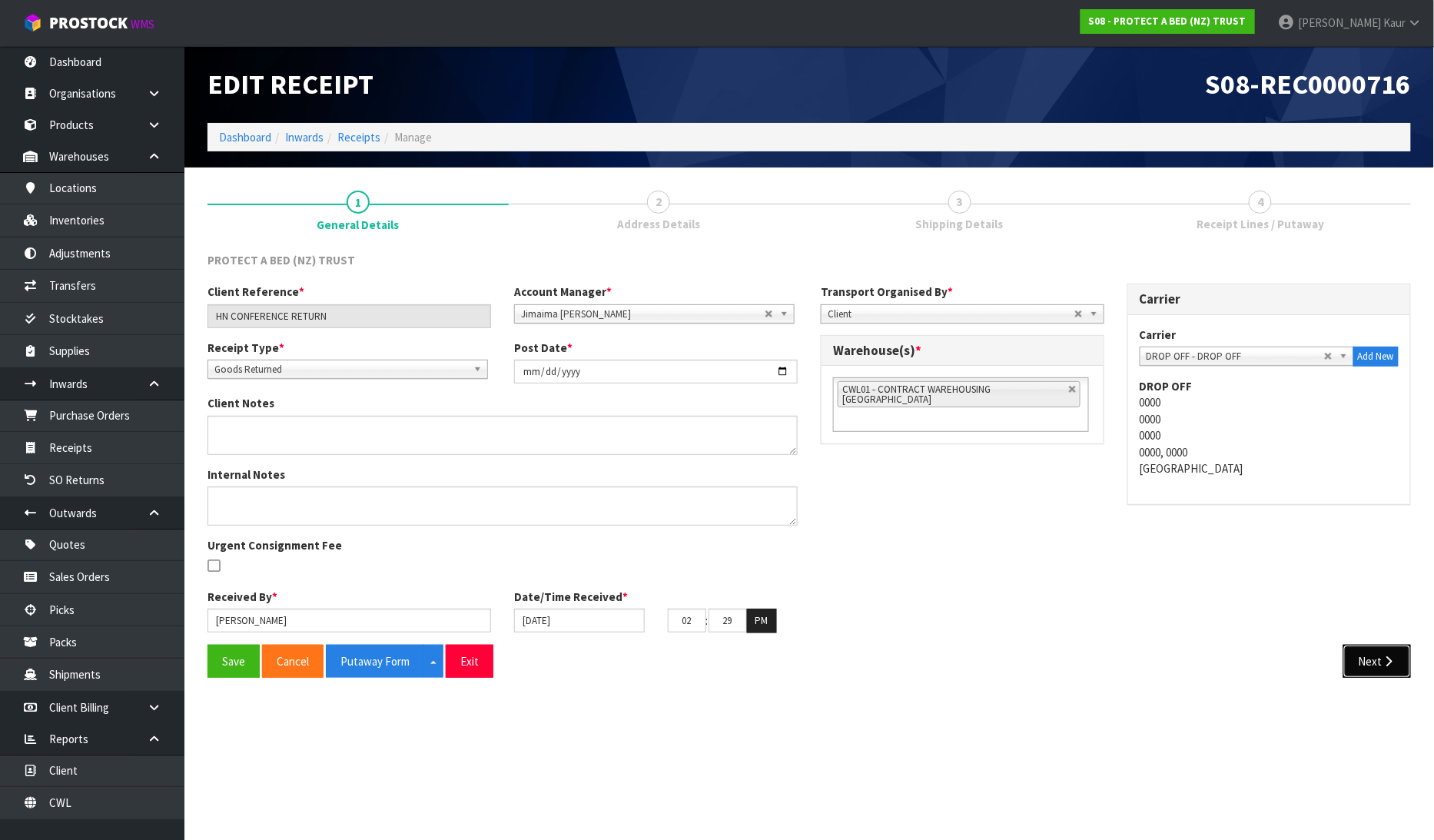
click at [1377, 671] on button "Next" at bounding box center [1376, 660] width 67 height 33
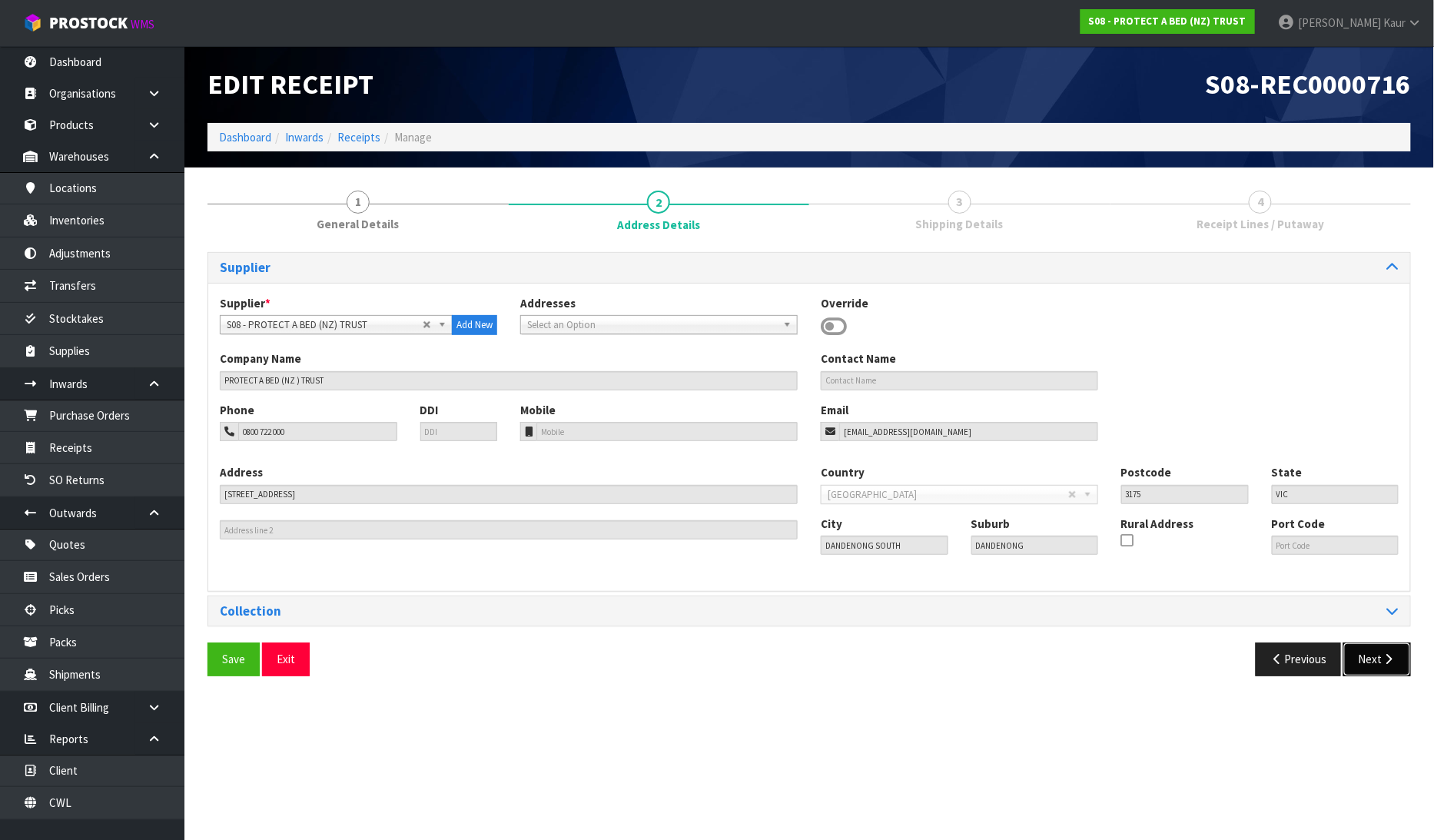
click at [1369, 657] on button "Next" at bounding box center [1376, 659] width 67 height 33
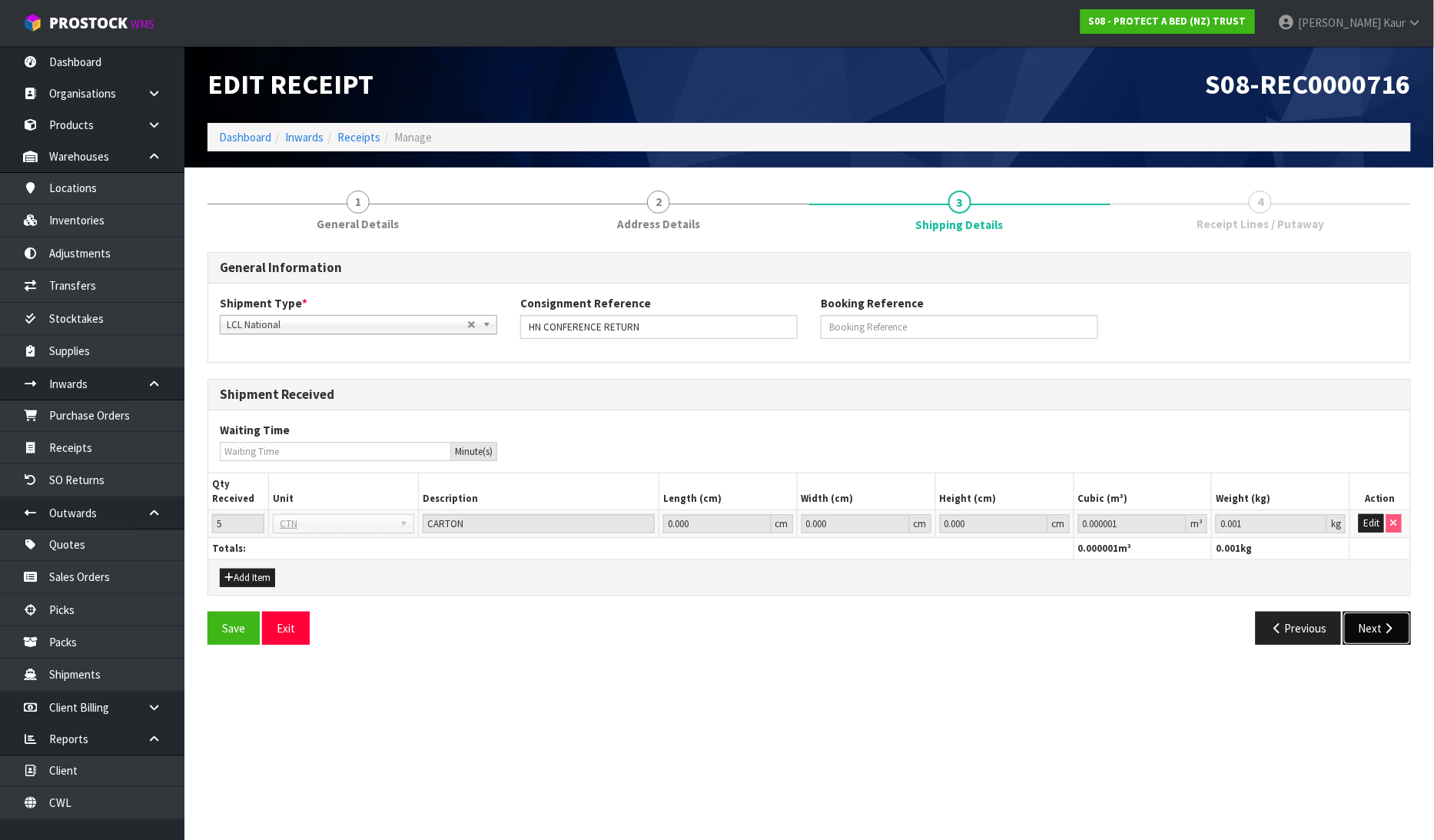
click at [1380, 628] on button "Next" at bounding box center [1376, 628] width 67 height 33
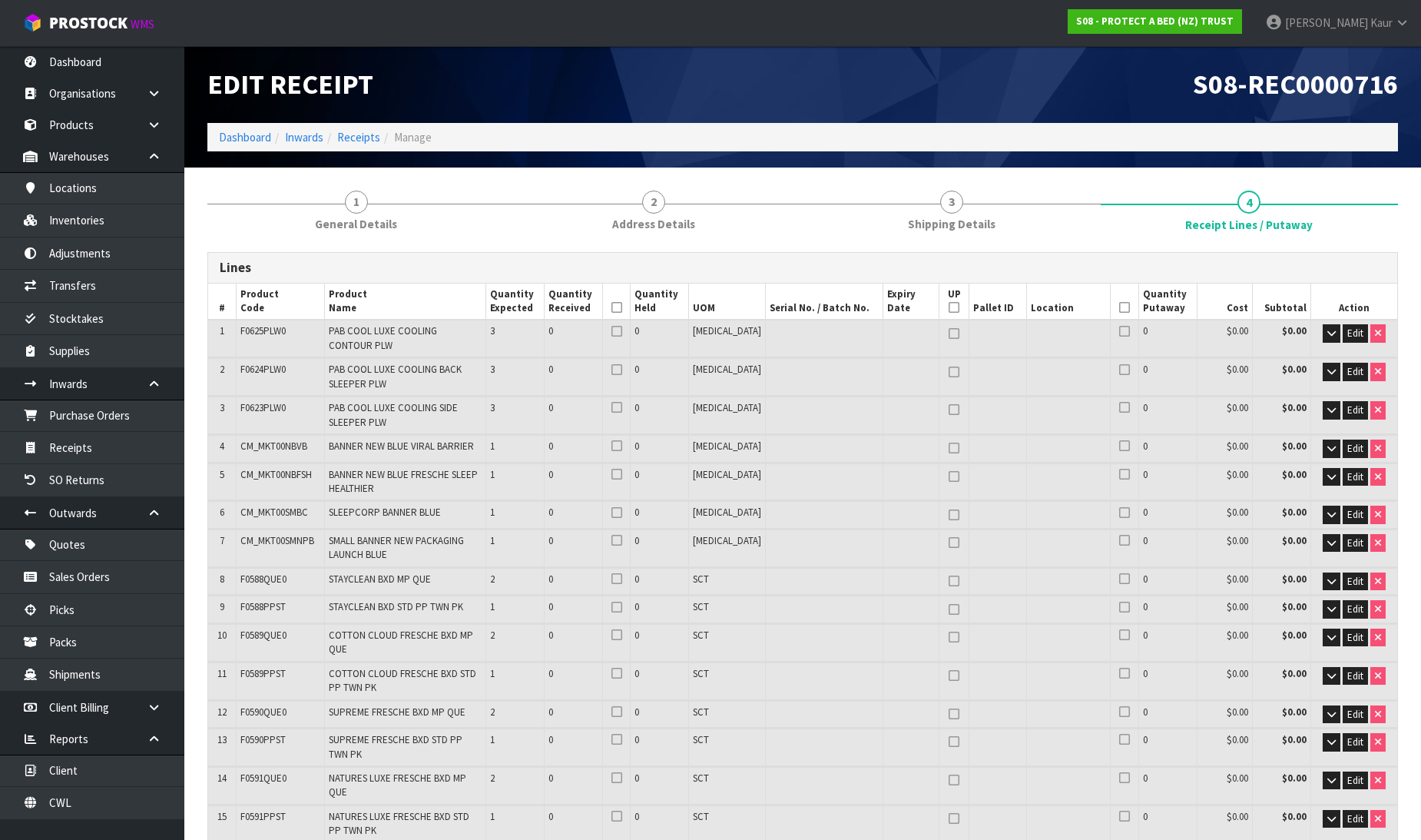
scroll to position [512, 0]
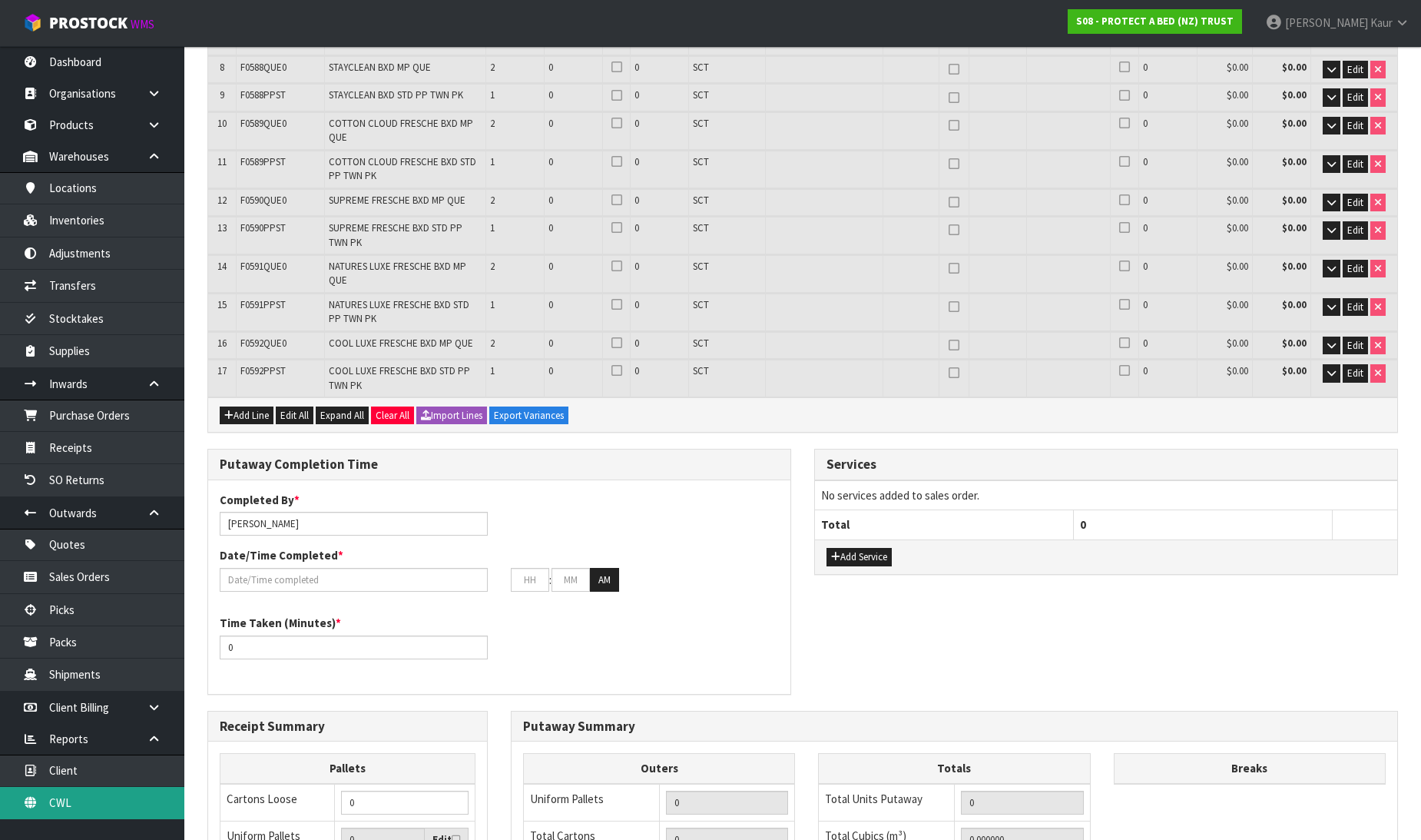
click at [67, 816] on link "CWL" at bounding box center [92, 802] width 184 height 32
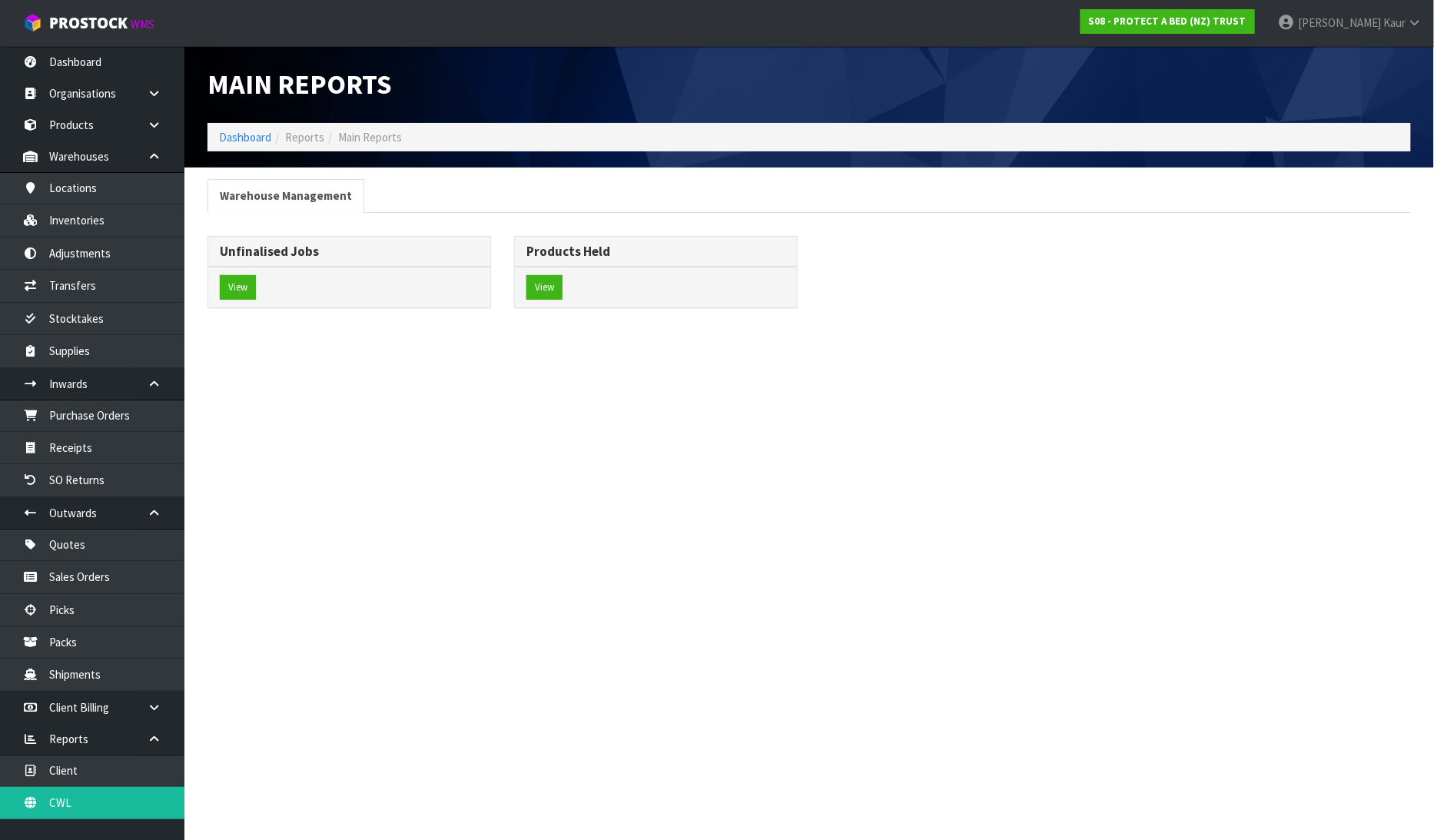
click at [245, 302] on div "View" at bounding box center [349, 287] width 282 height 41
click at [258, 295] on div "View" at bounding box center [349, 287] width 282 height 41
click at [258, 294] on div "View" at bounding box center [349, 287] width 282 height 41
click at [243, 301] on div "View" at bounding box center [349, 287] width 282 height 41
click at [247, 293] on button "View" at bounding box center [237, 288] width 36 height 24
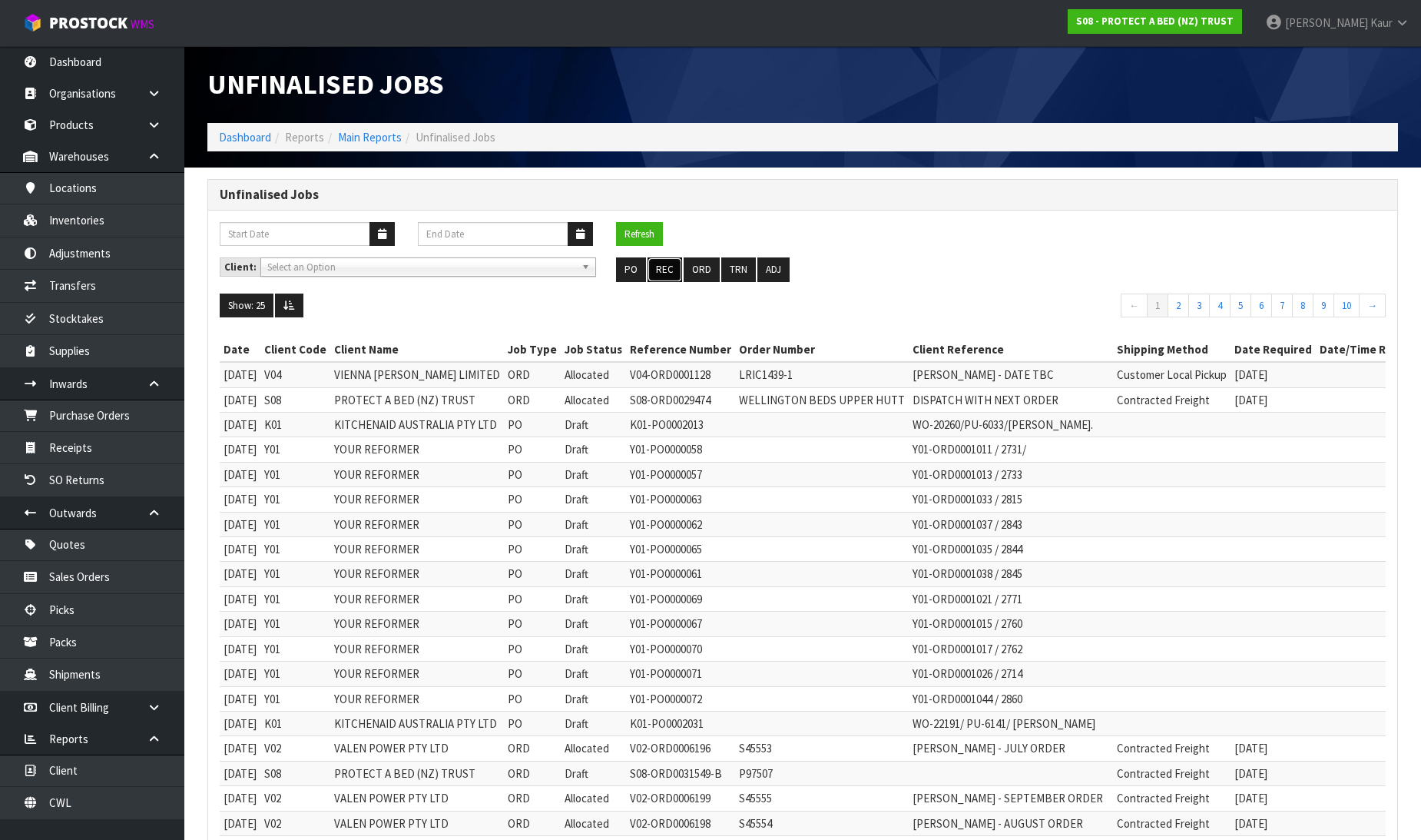
click at [657, 266] on button "REC" at bounding box center [665, 270] width 35 height 24
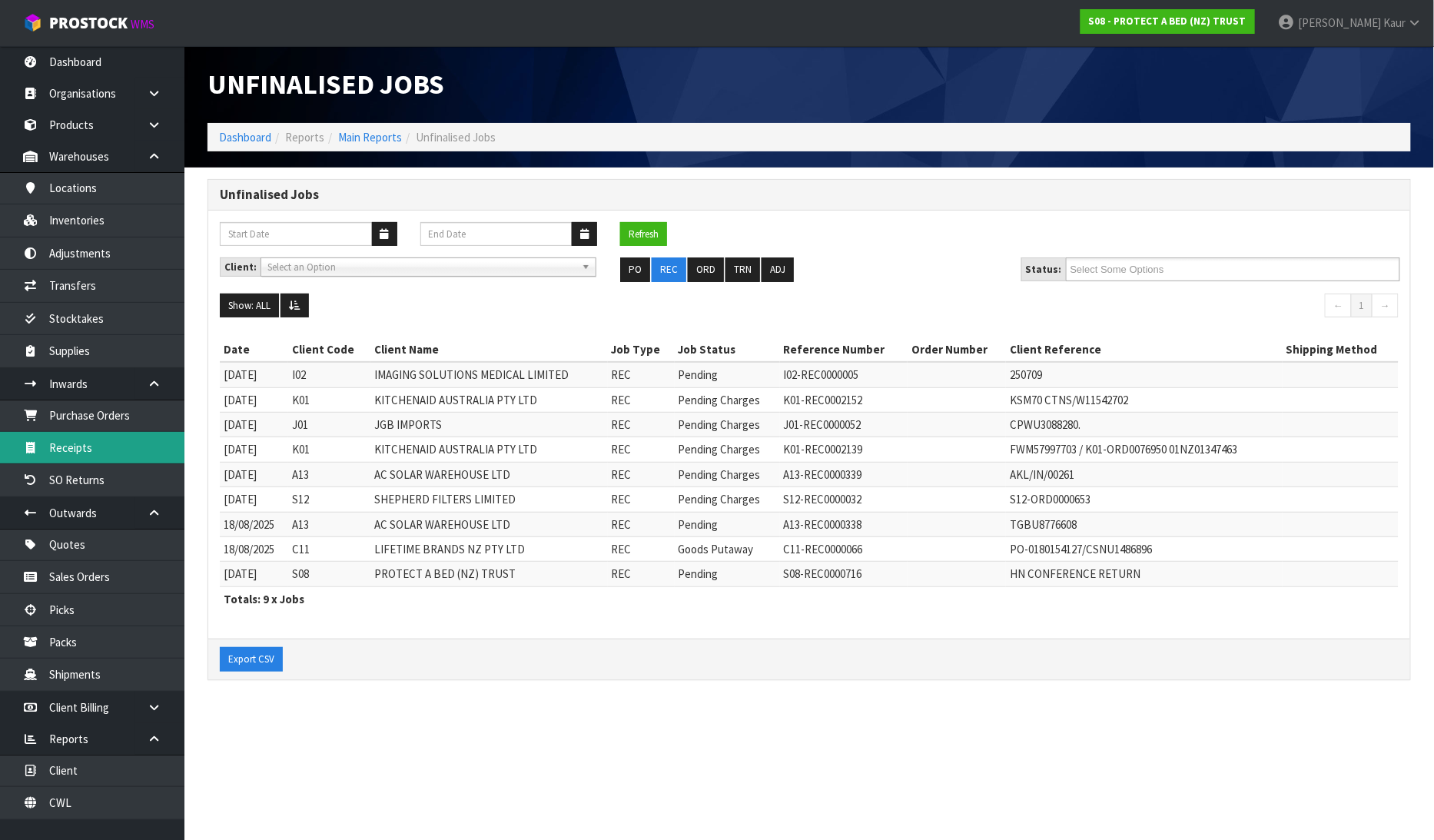
click at [118, 455] on link "Receipts" at bounding box center [92, 447] width 184 height 32
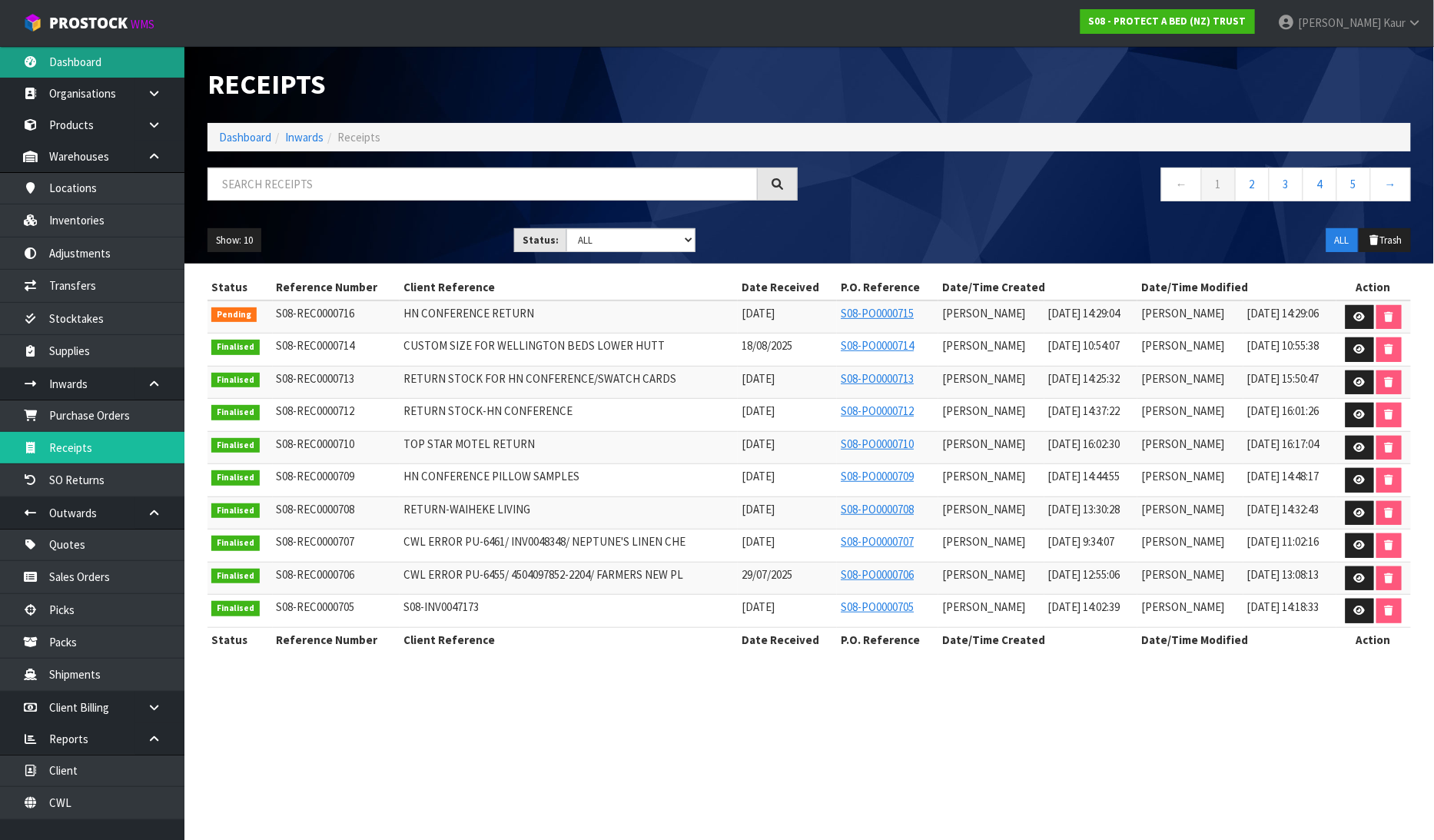
click at [73, 58] on link "Dashboard" at bounding box center [92, 62] width 184 height 32
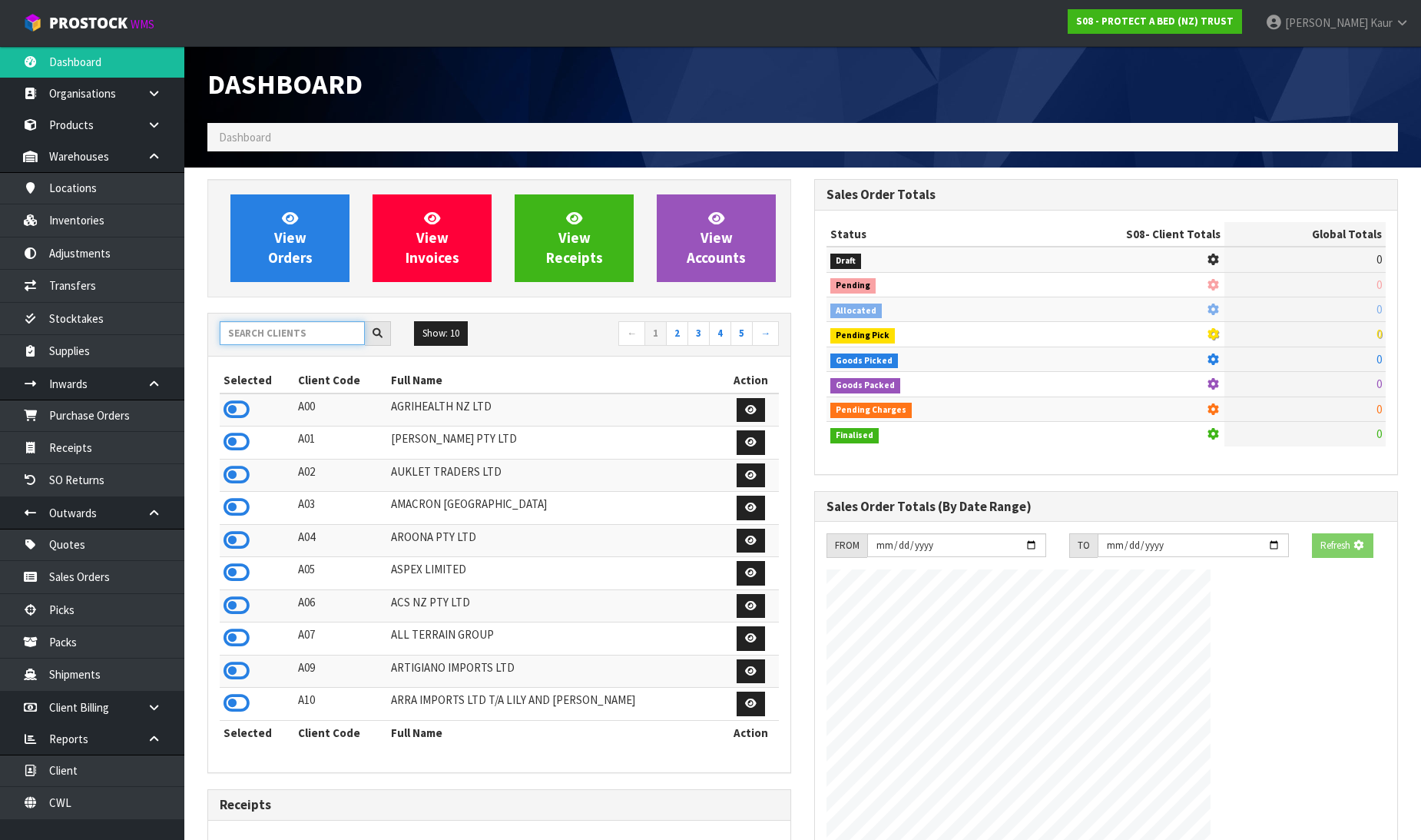
click at [262, 336] on input "text" at bounding box center [292, 332] width 145 height 24
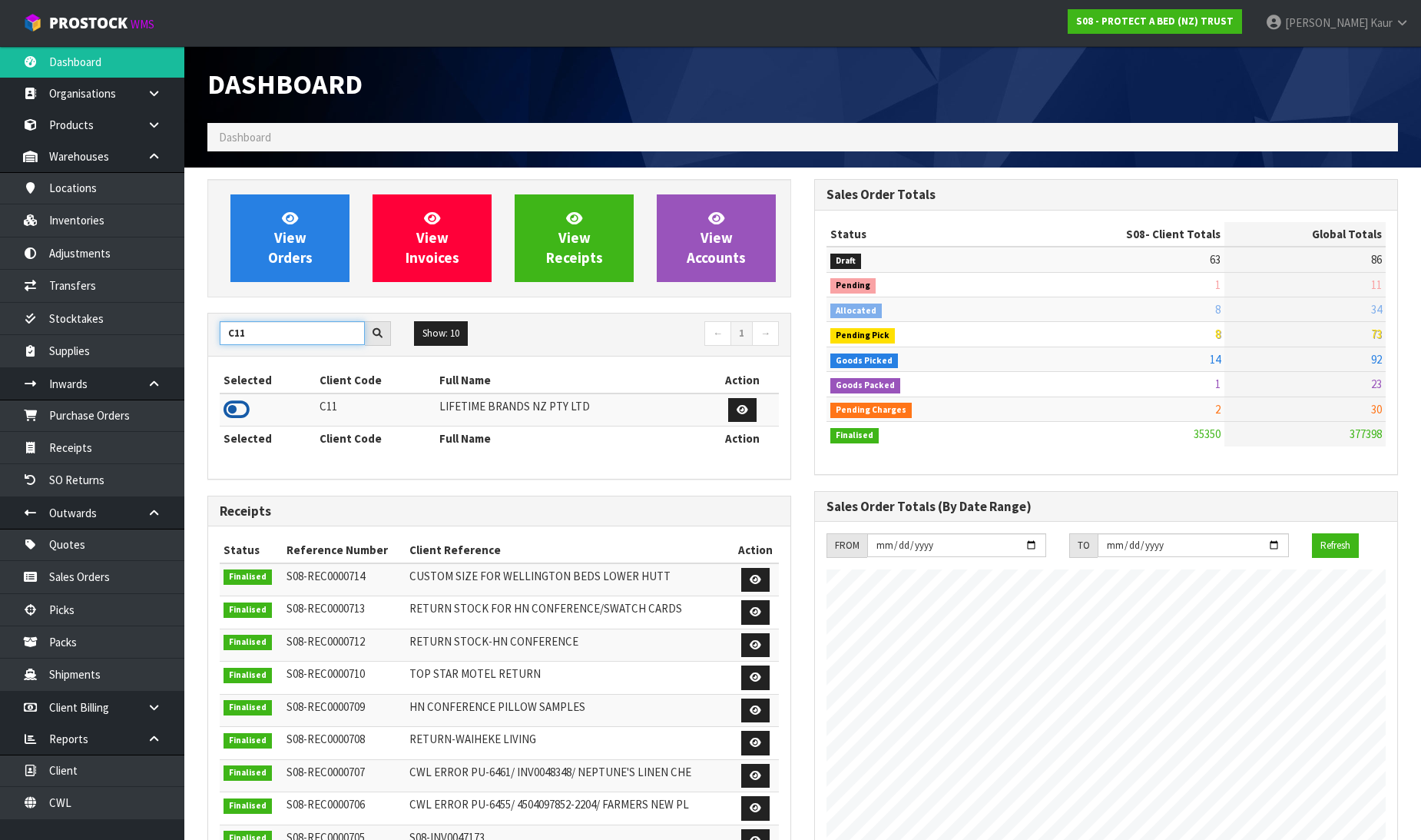
type input "C11"
click at [238, 416] on icon at bounding box center [236, 409] width 26 height 23
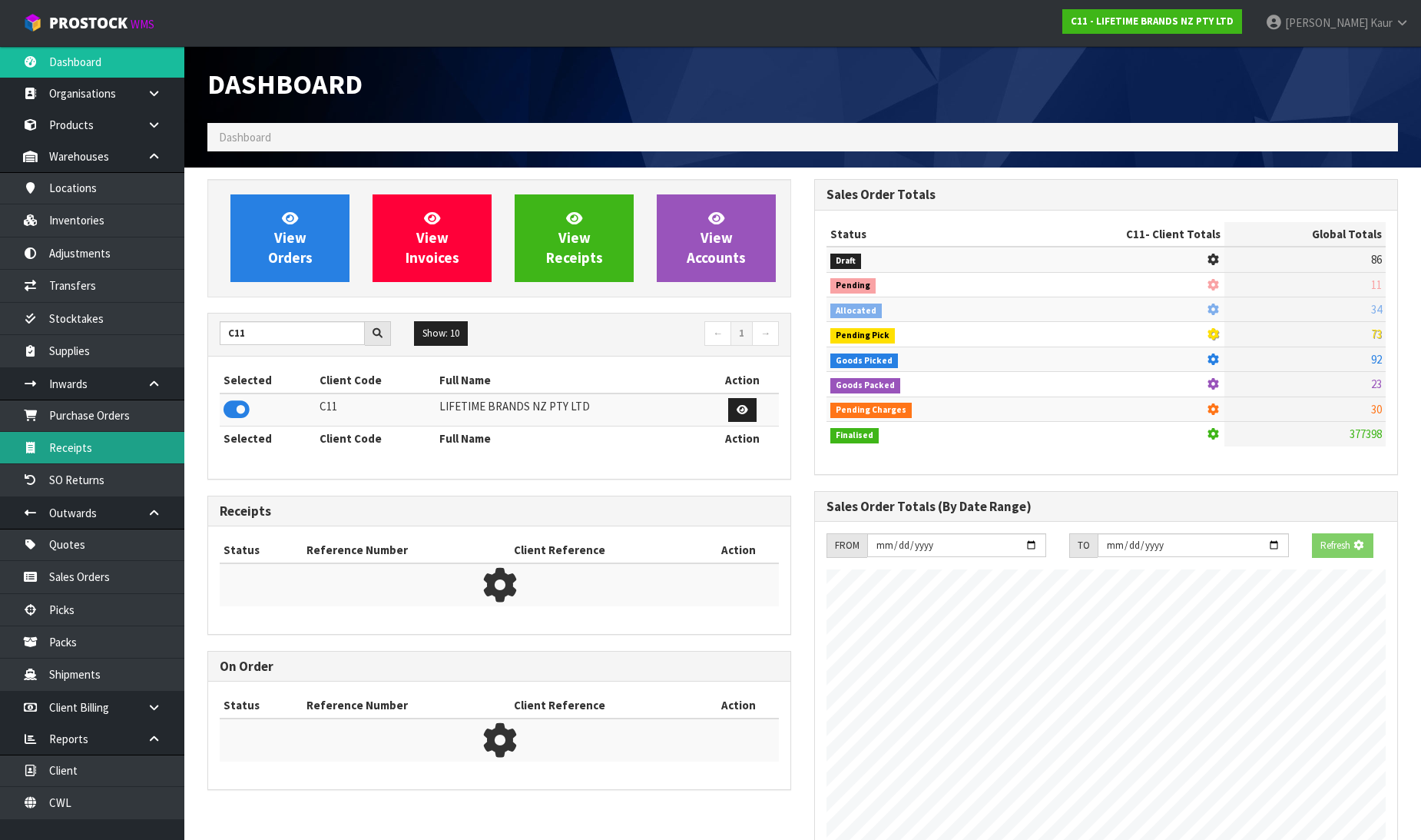
scroll to position [767256, 767687]
click at [100, 446] on link "Receipts" at bounding box center [92, 447] width 184 height 32
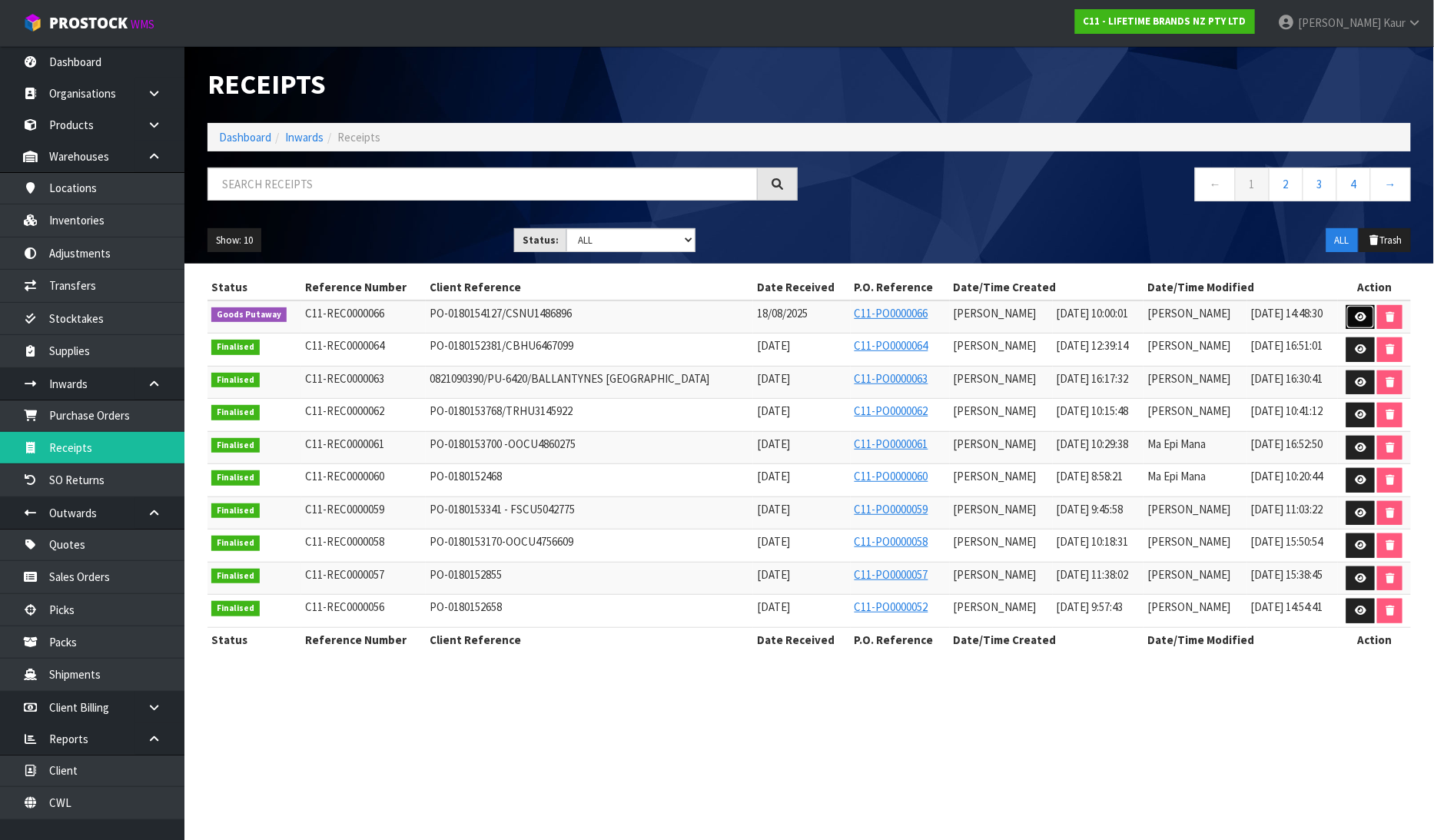
click at [1357, 319] on icon at bounding box center [1360, 317] width 11 height 10
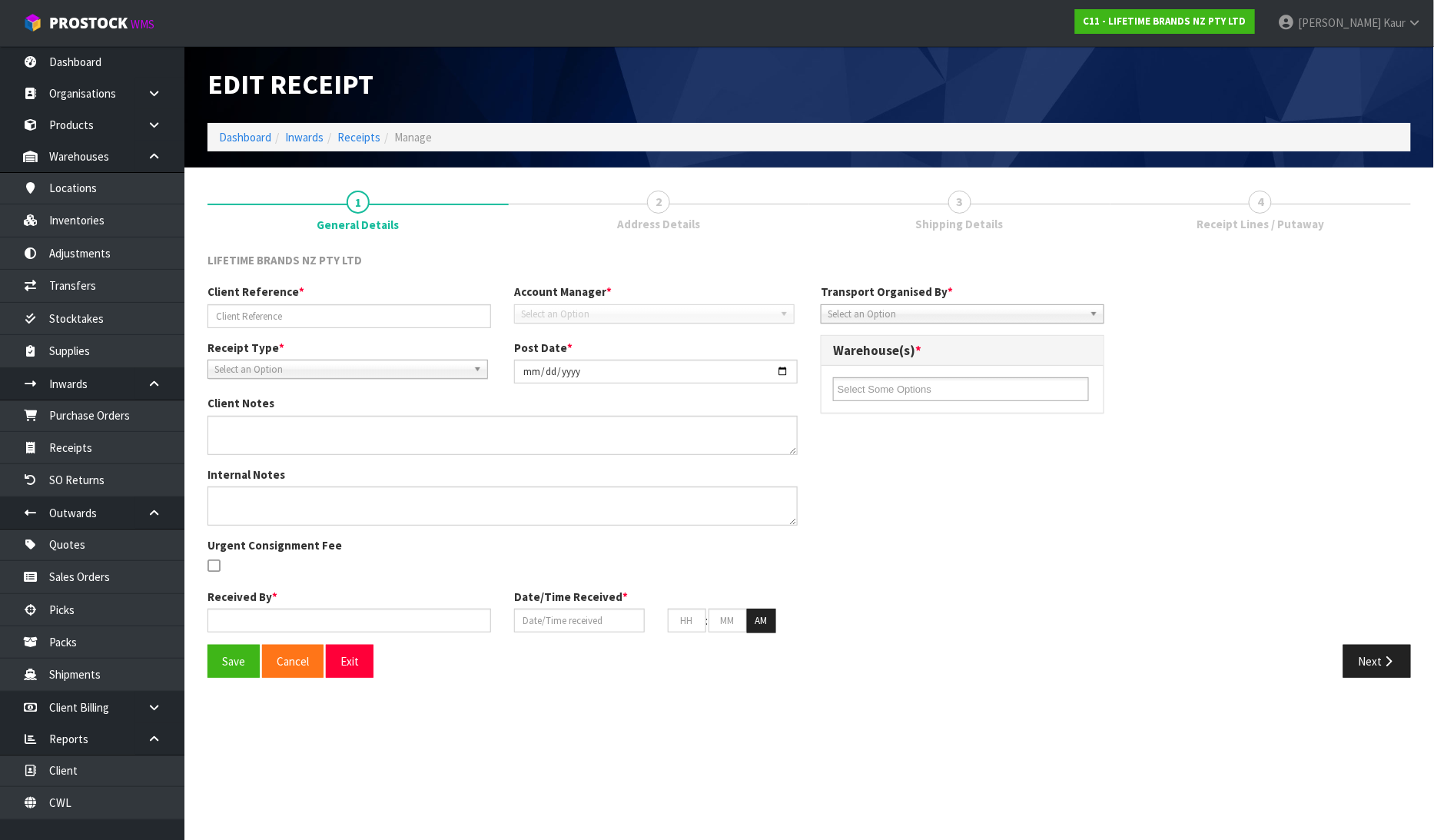
type input "PO-0180154127/CSNU1486896"
type input "[DATE]"
type textarea "PURCHASE ORDER: 4500344047-000010 CONTAINER NUMBER-CSNU1486896"
type textarea "CONTAINER NUMBER-CSNU1486896-756 CARTONS"
type input "[PERSON_NAME]"
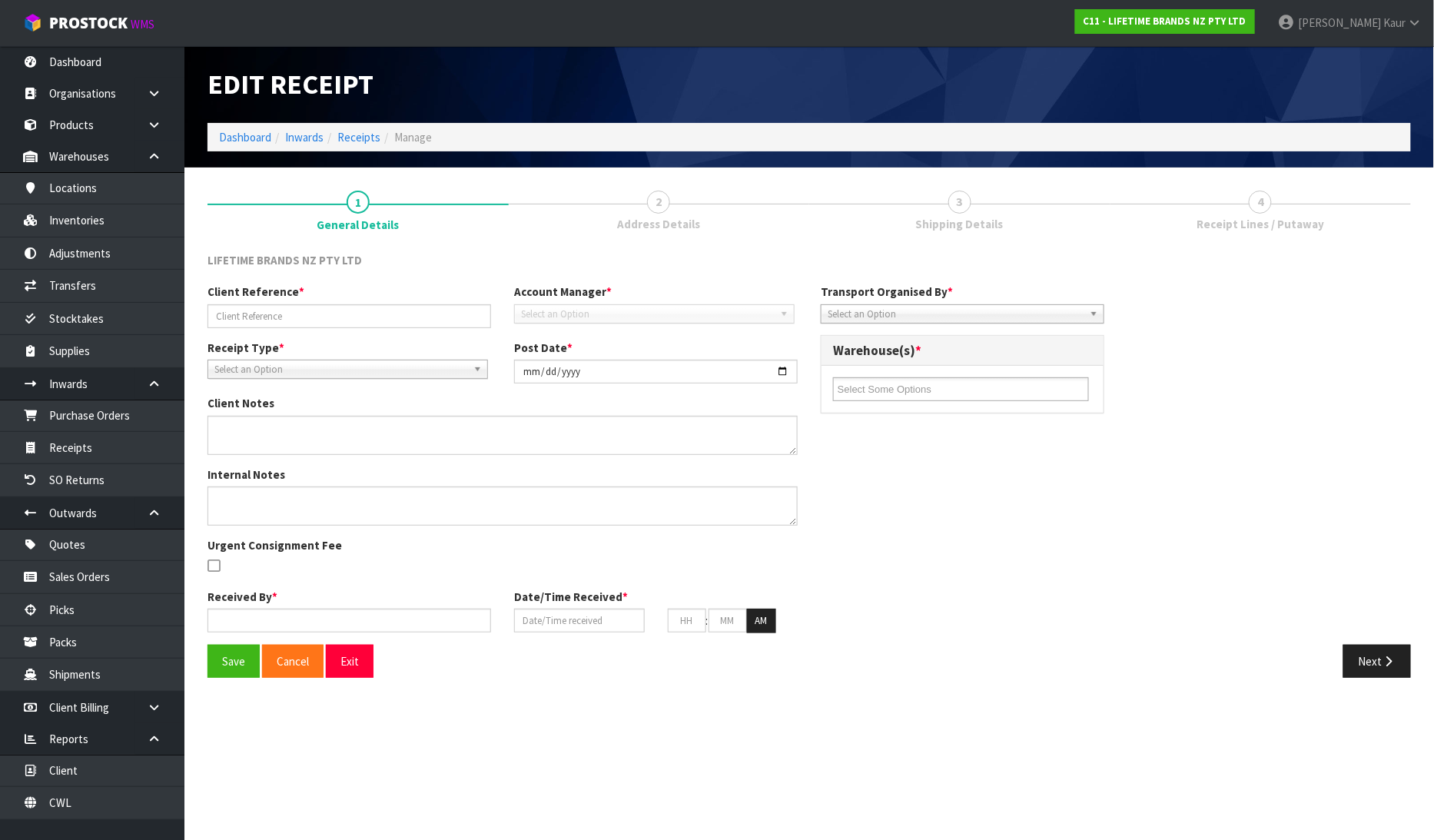
type input "18/08/2025"
type input "10"
type input "00"
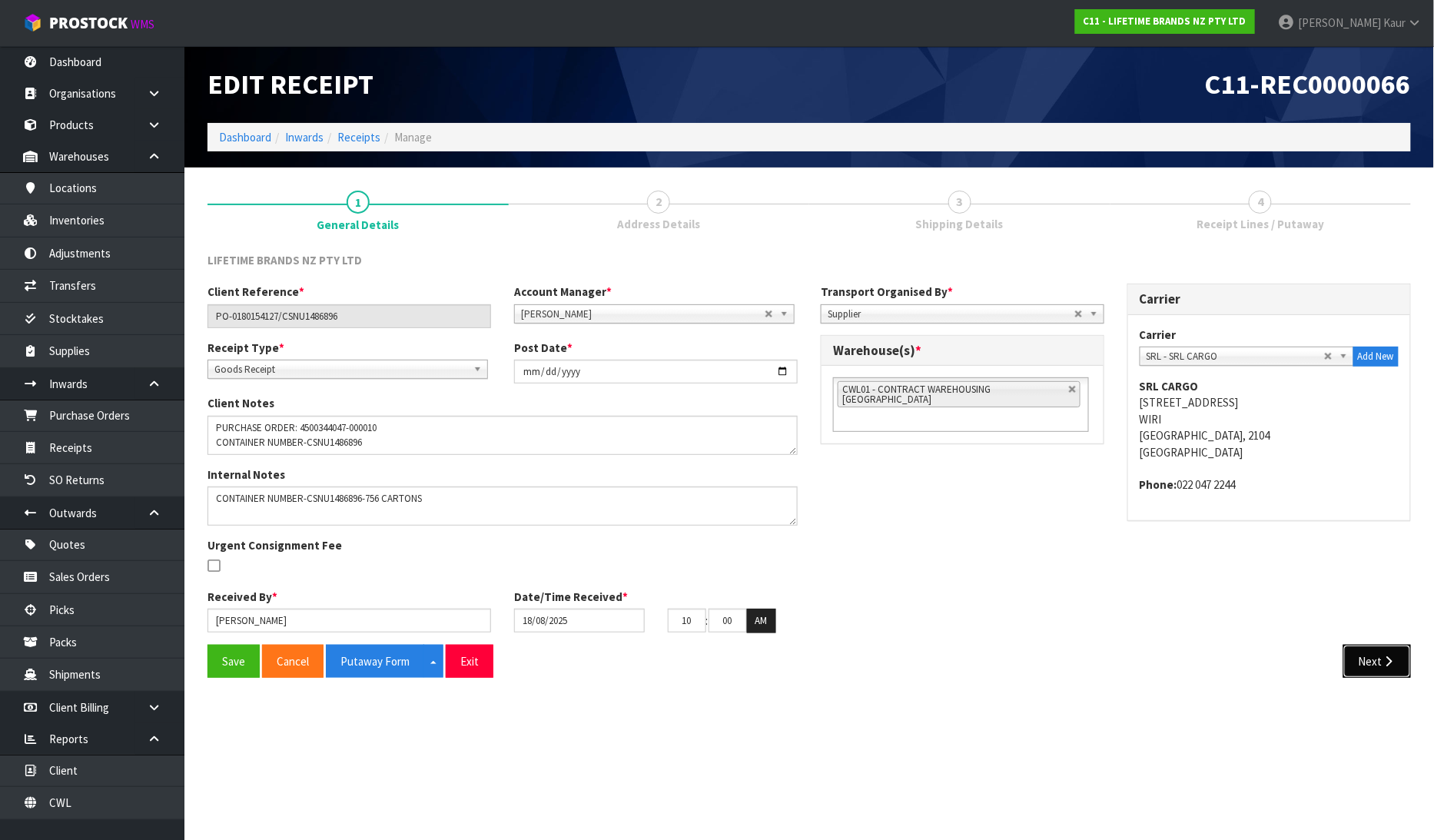
click at [1354, 658] on button "Next" at bounding box center [1376, 660] width 67 height 33
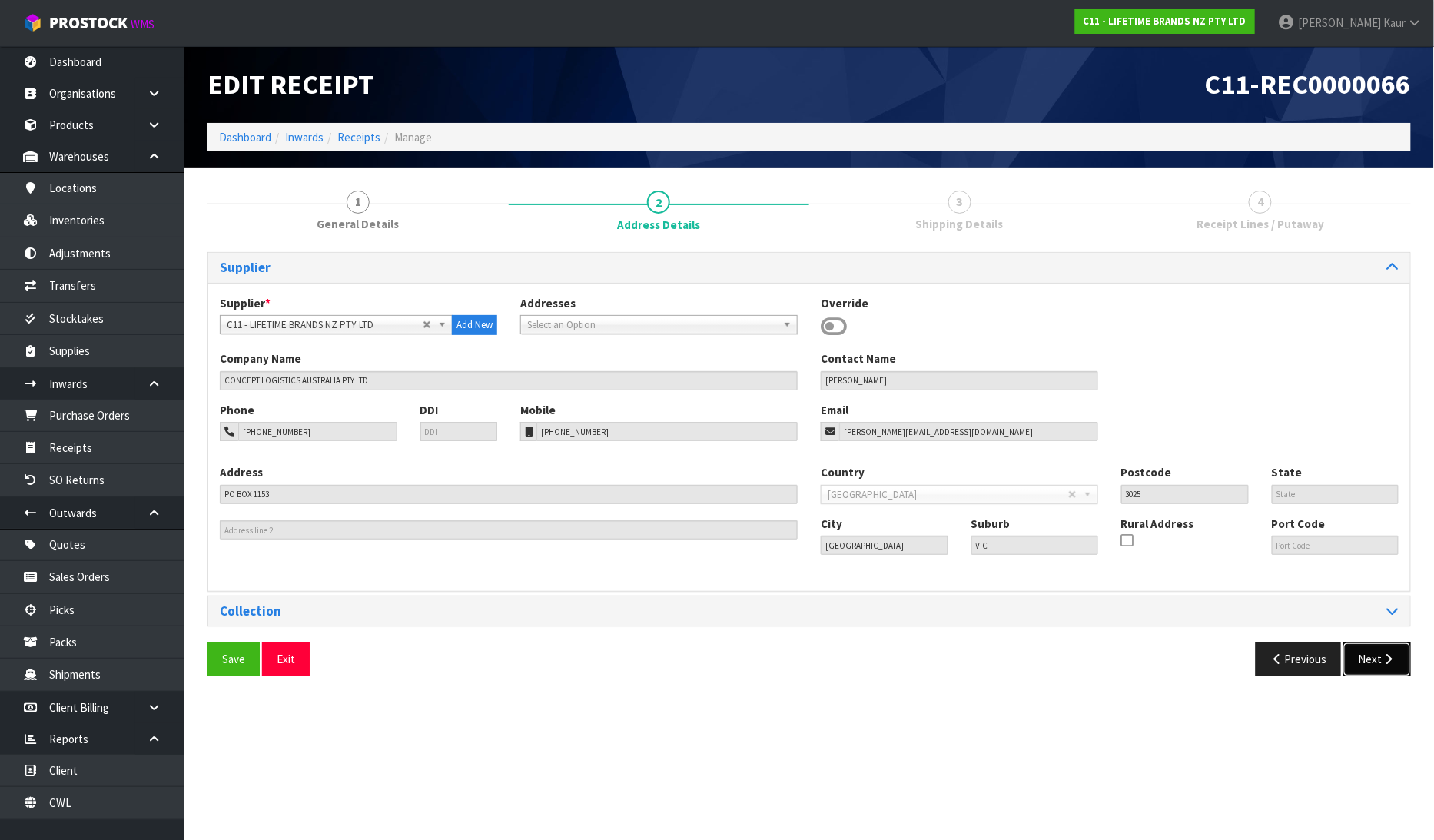
click at [1373, 665] on button "Next" at bounding box center [1376, 659] width 67 height 33
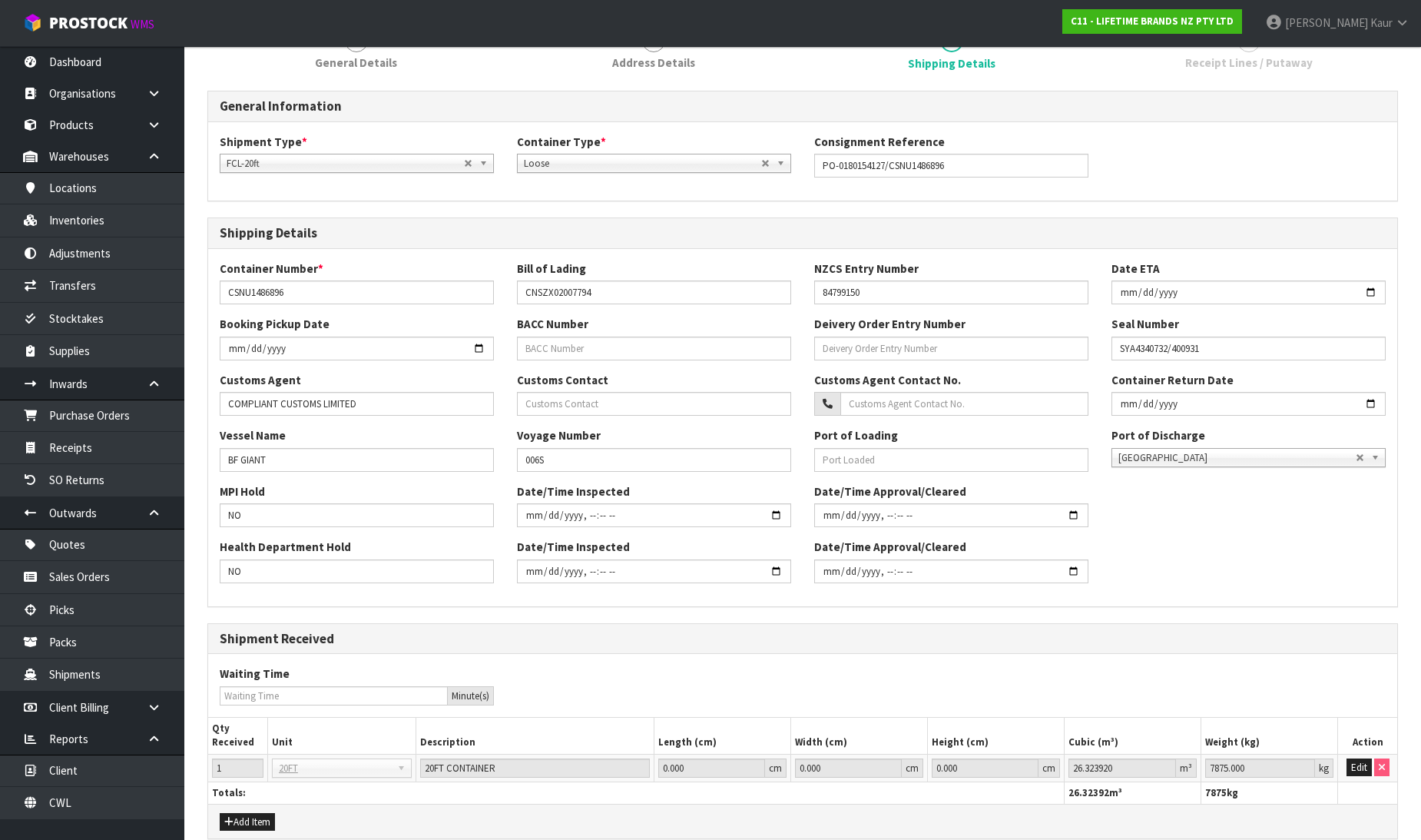
scroll to position [233, 0]
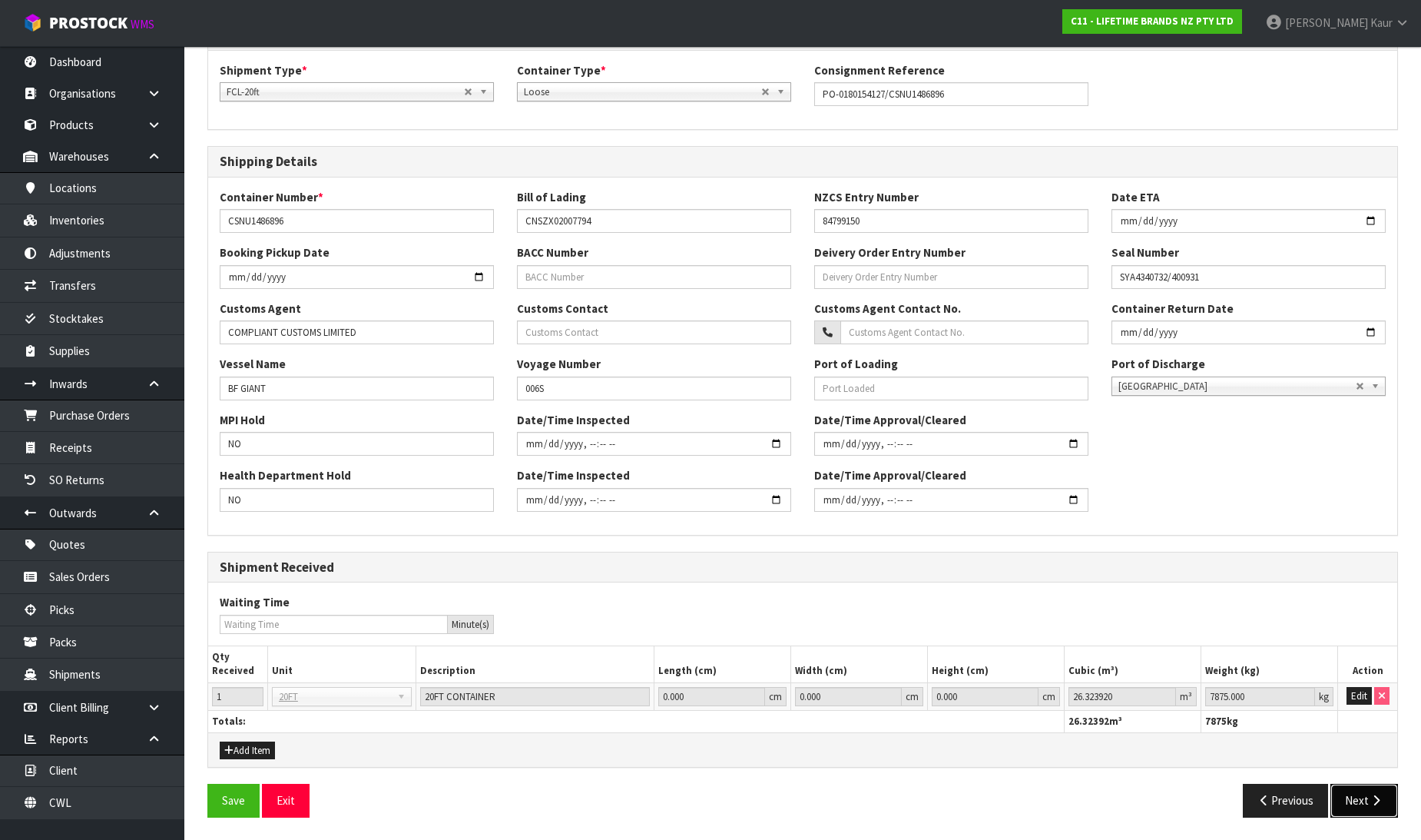
click at [1369, 792] on button "Next" at bounding box center [1364, 800] width 67 height 33
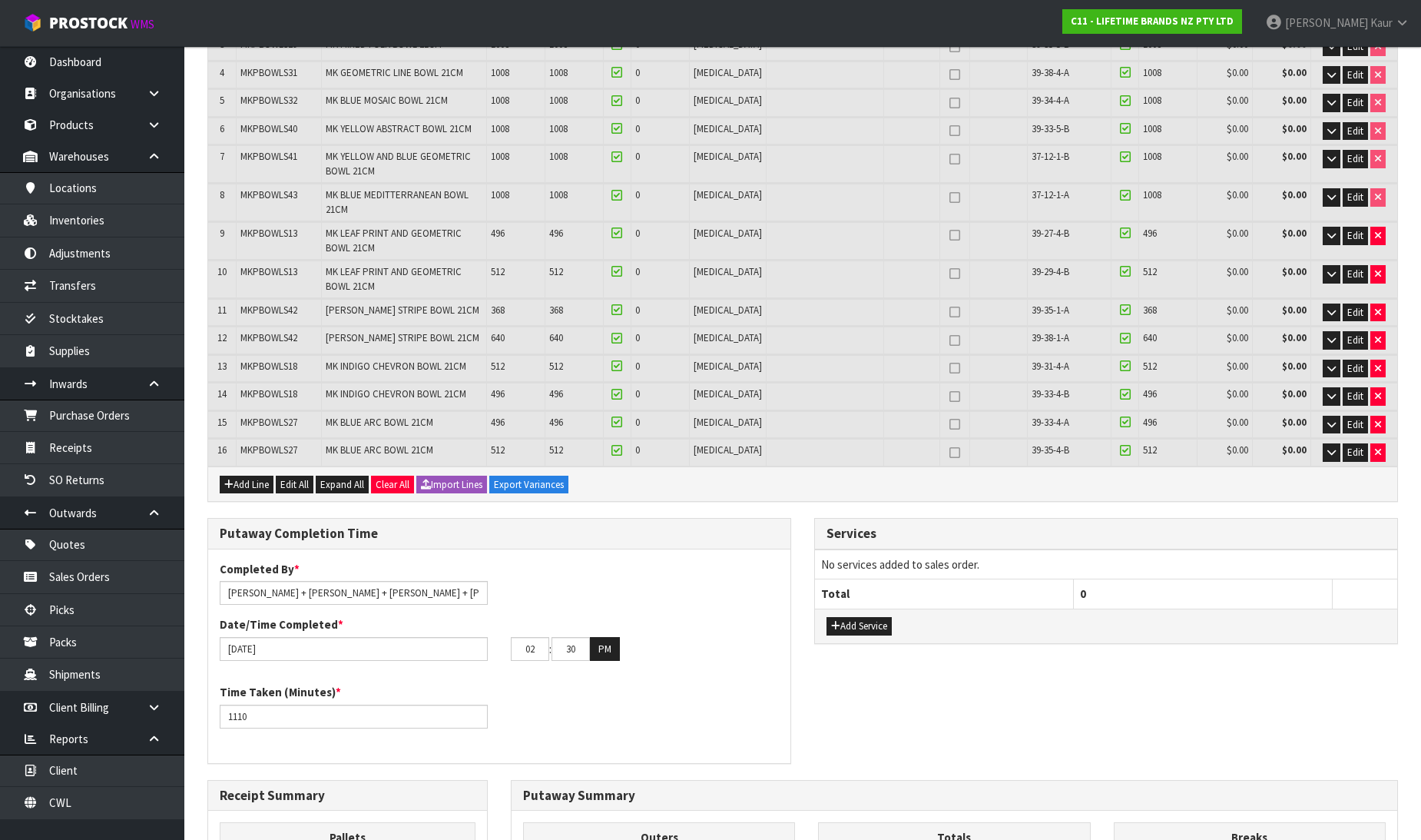
scroll to position [0, 0]
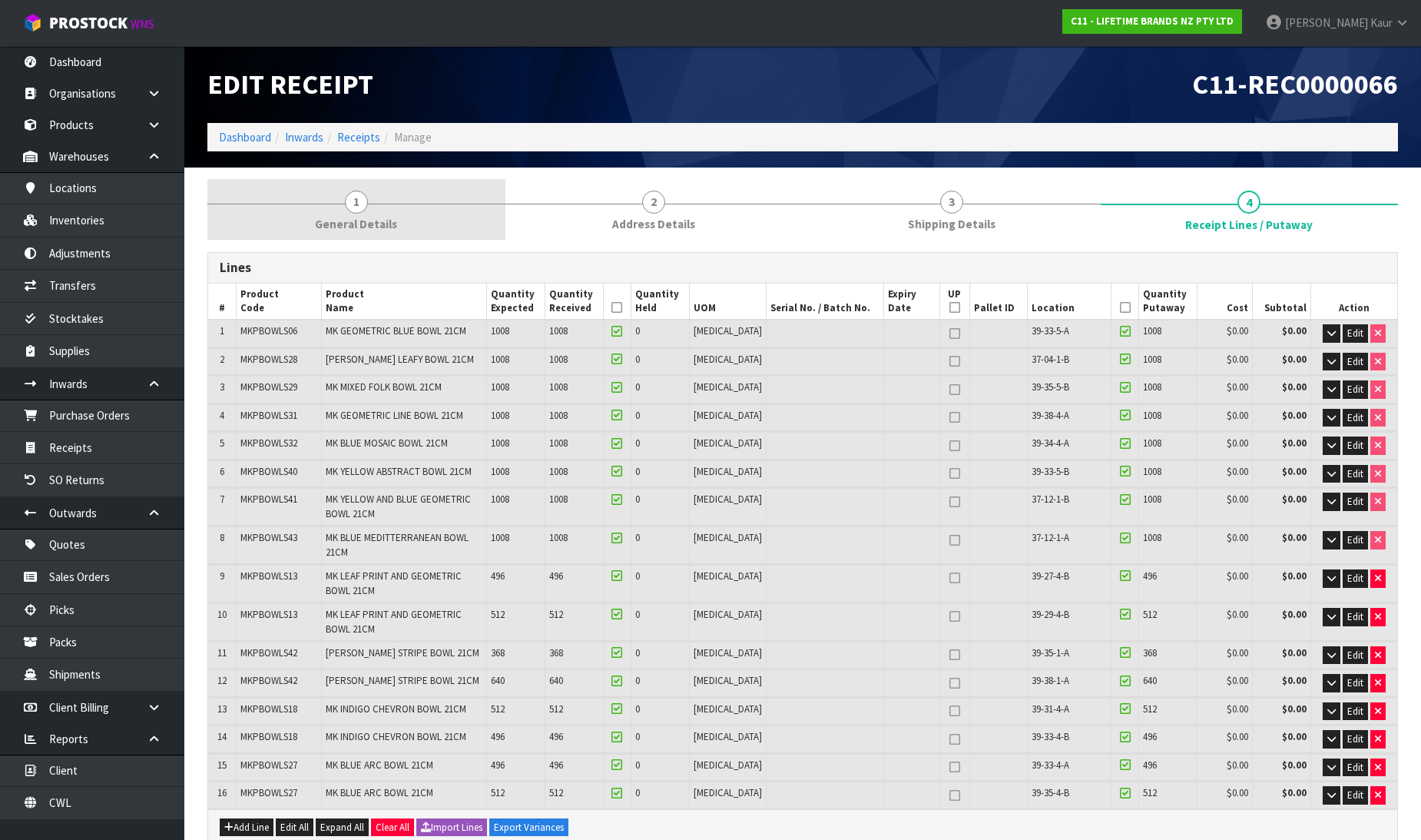
click at [347, 205] on span "1" at bounding box center [357, 202] width 23 height 23
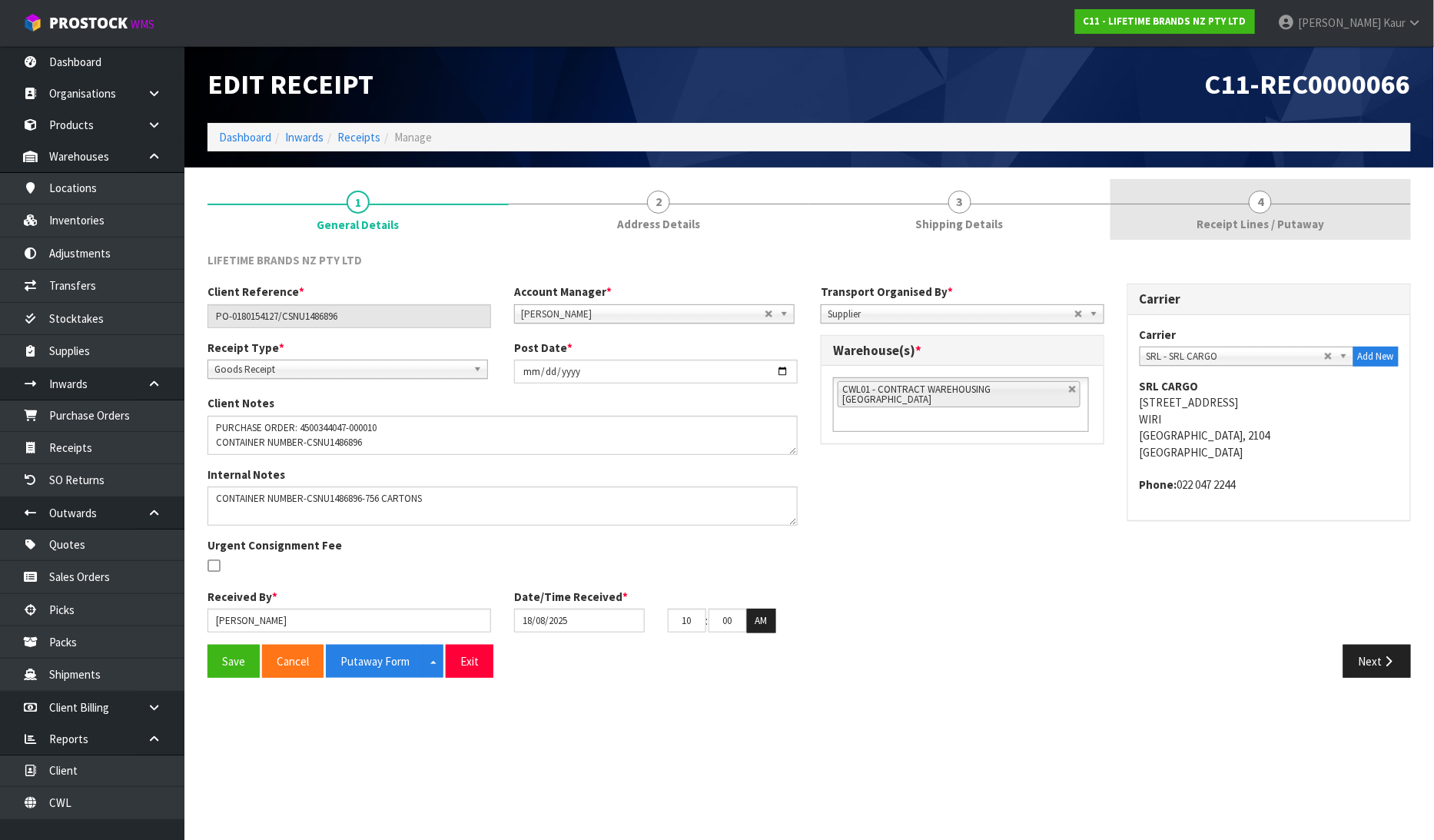
click at [1291, 194] on link "4 Receipt Lines / Putaway" at bounding box center [1260, 209] width 301 height 61
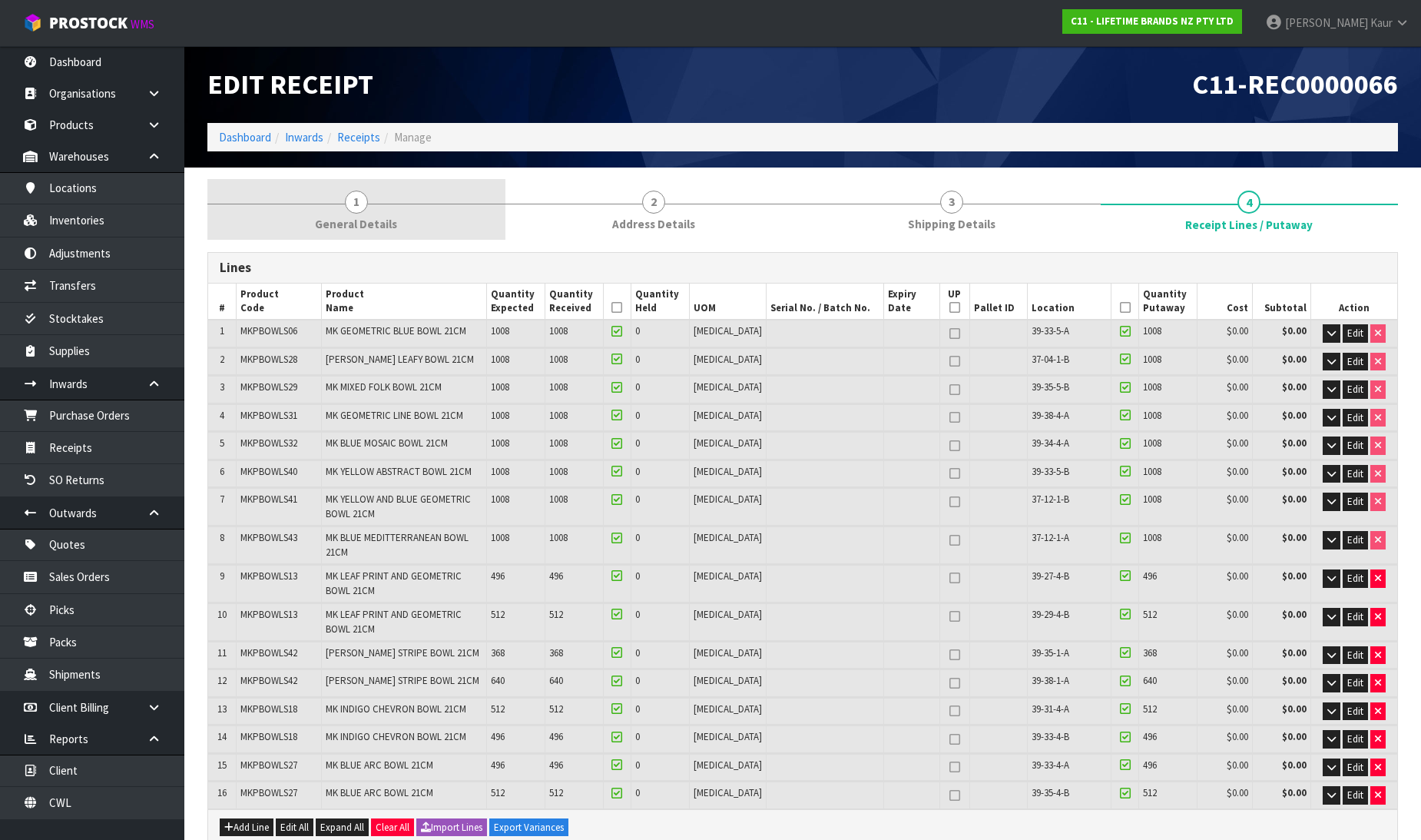
click at [373, 210] on link "1 General Details" at bounding box center [356, 209] width 298 height 61
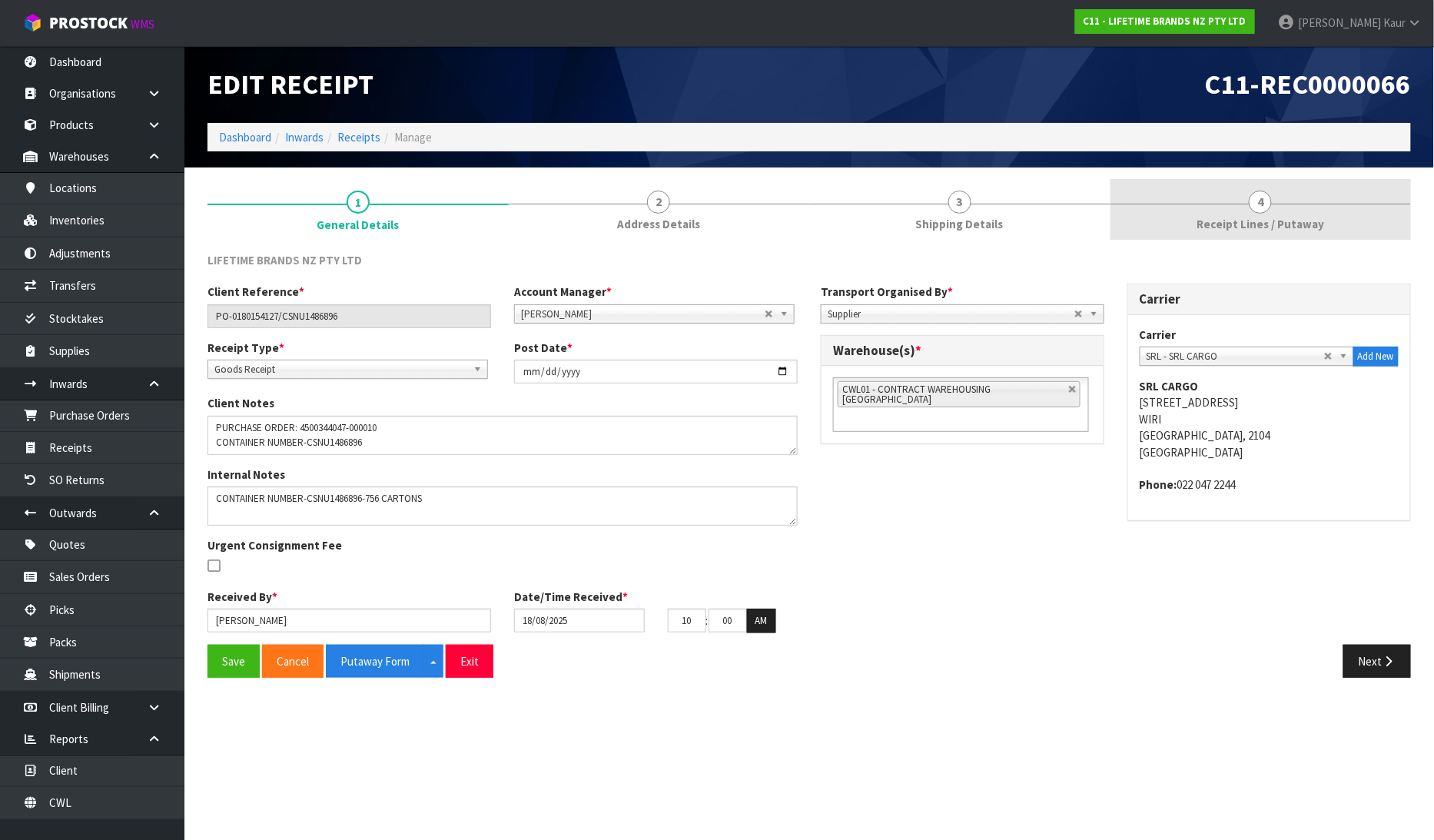
click at [1236, 219] on span "Receipt Lines / Putaway" at bounding box center [1259, 224] width 128 height 16
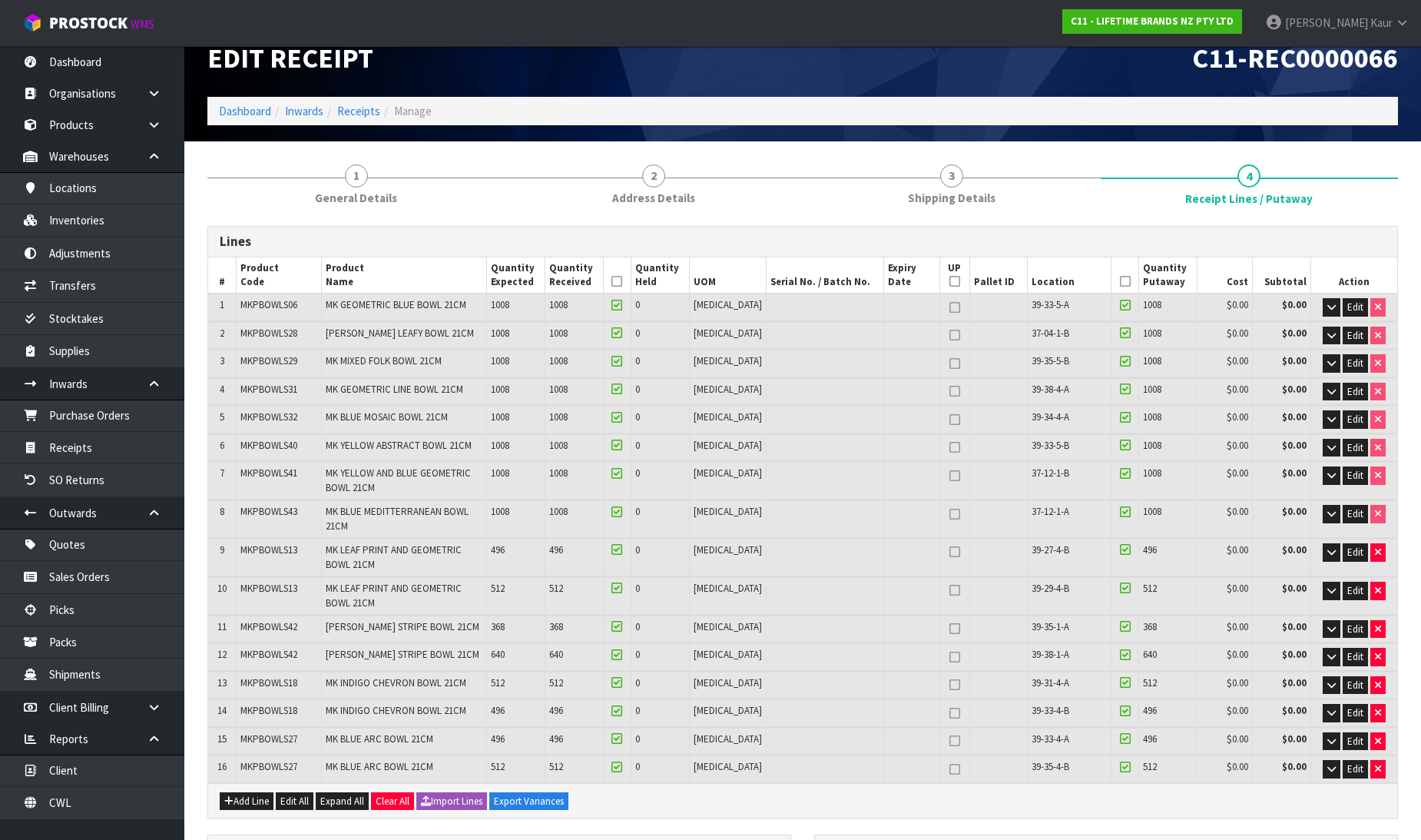
scroll to position [512, 0]
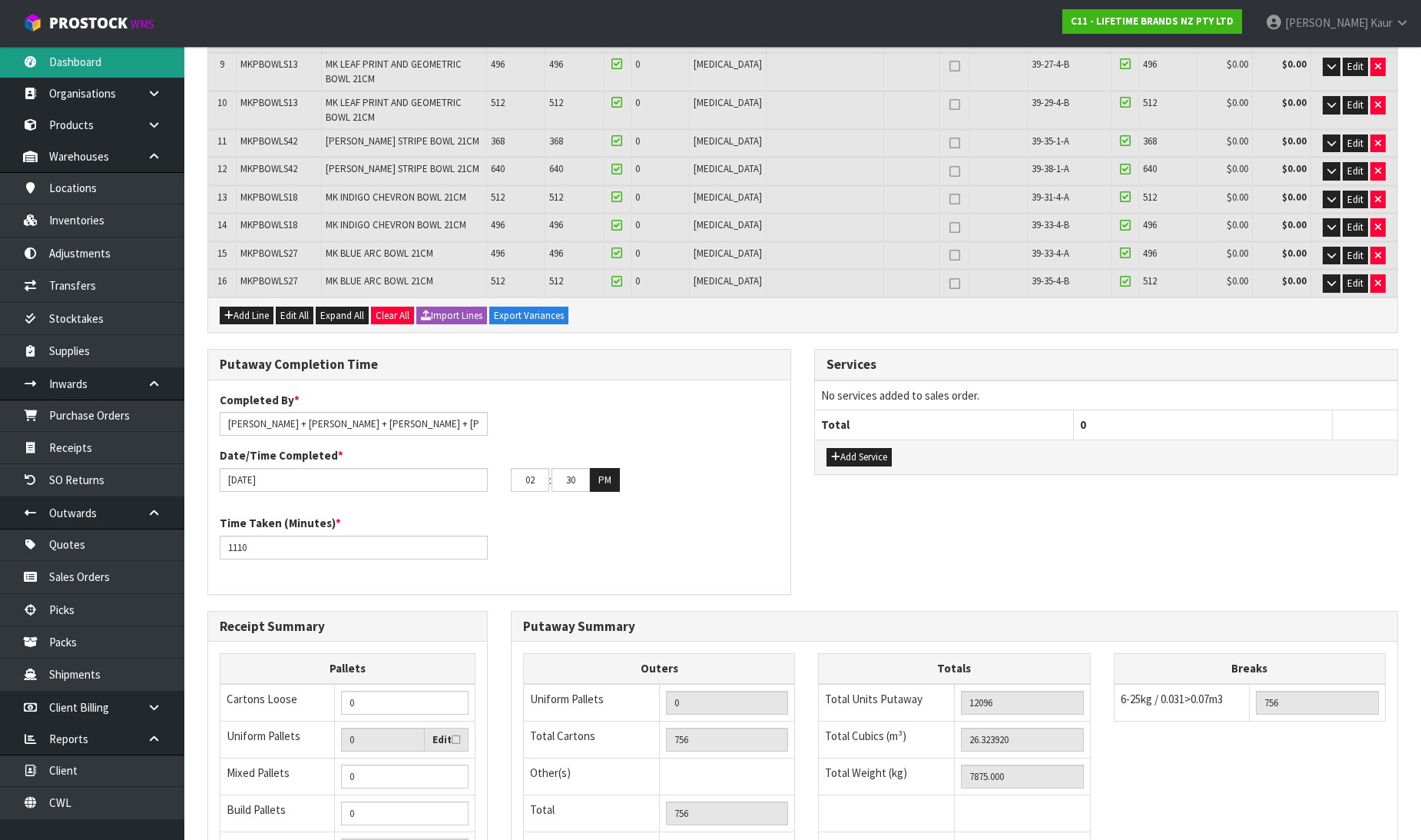
click at [103, 63] on link "Dashboard" at bounding box center [92, 62] width 184 height 32
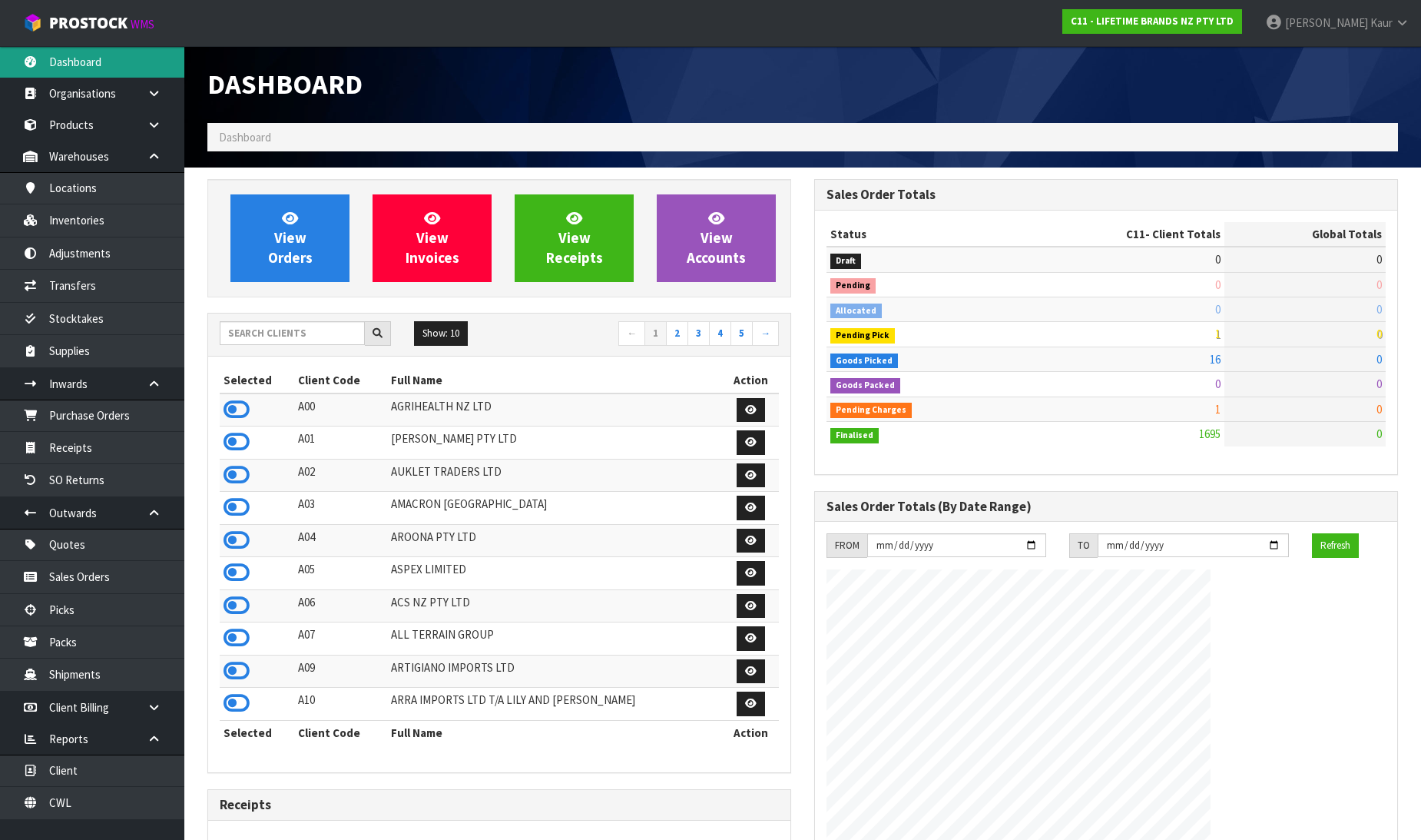
scroll to position [1164, 607]
click at [253, 329] on input "text" at bounding box center [292, 332] width 145 height 24
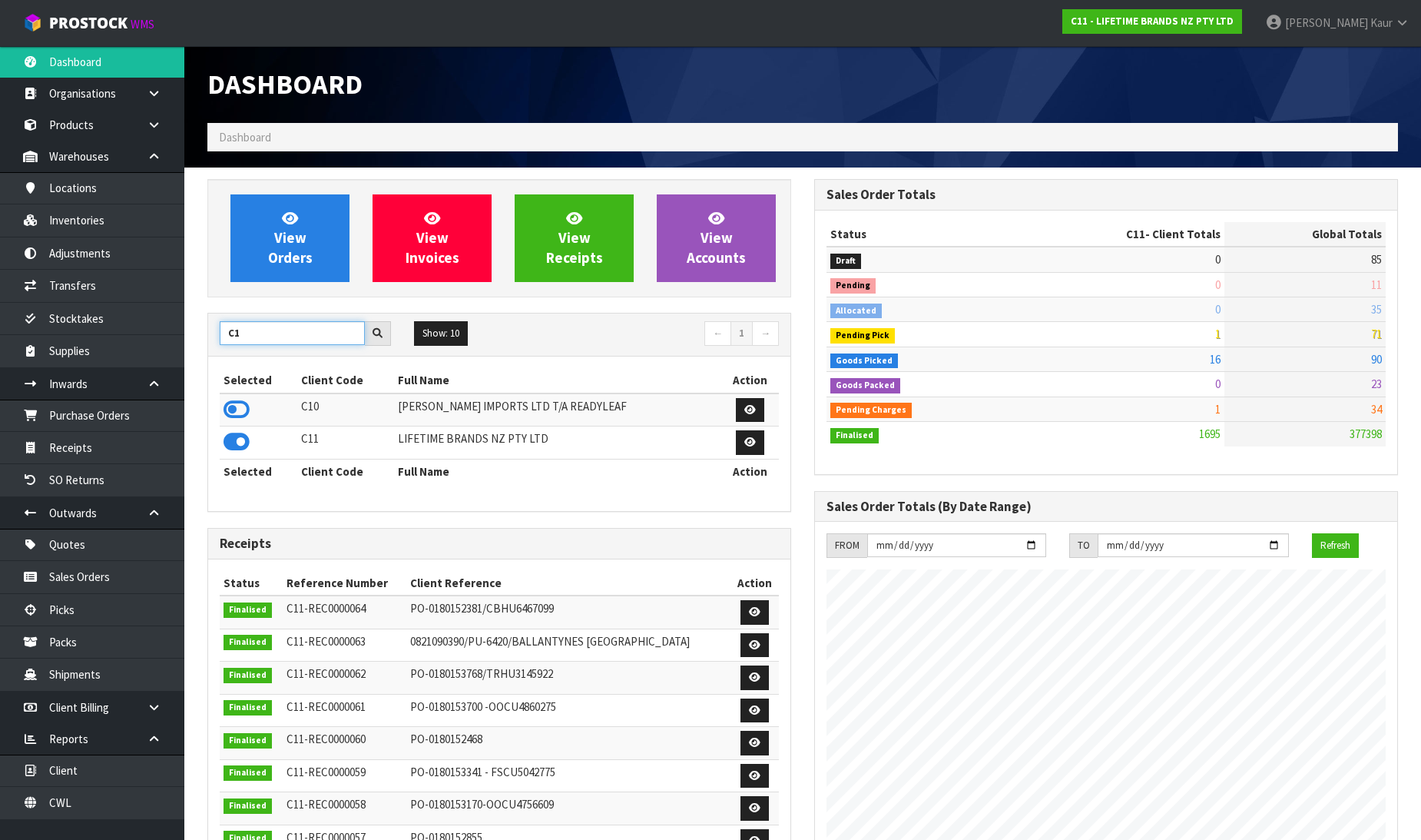
type input "C"
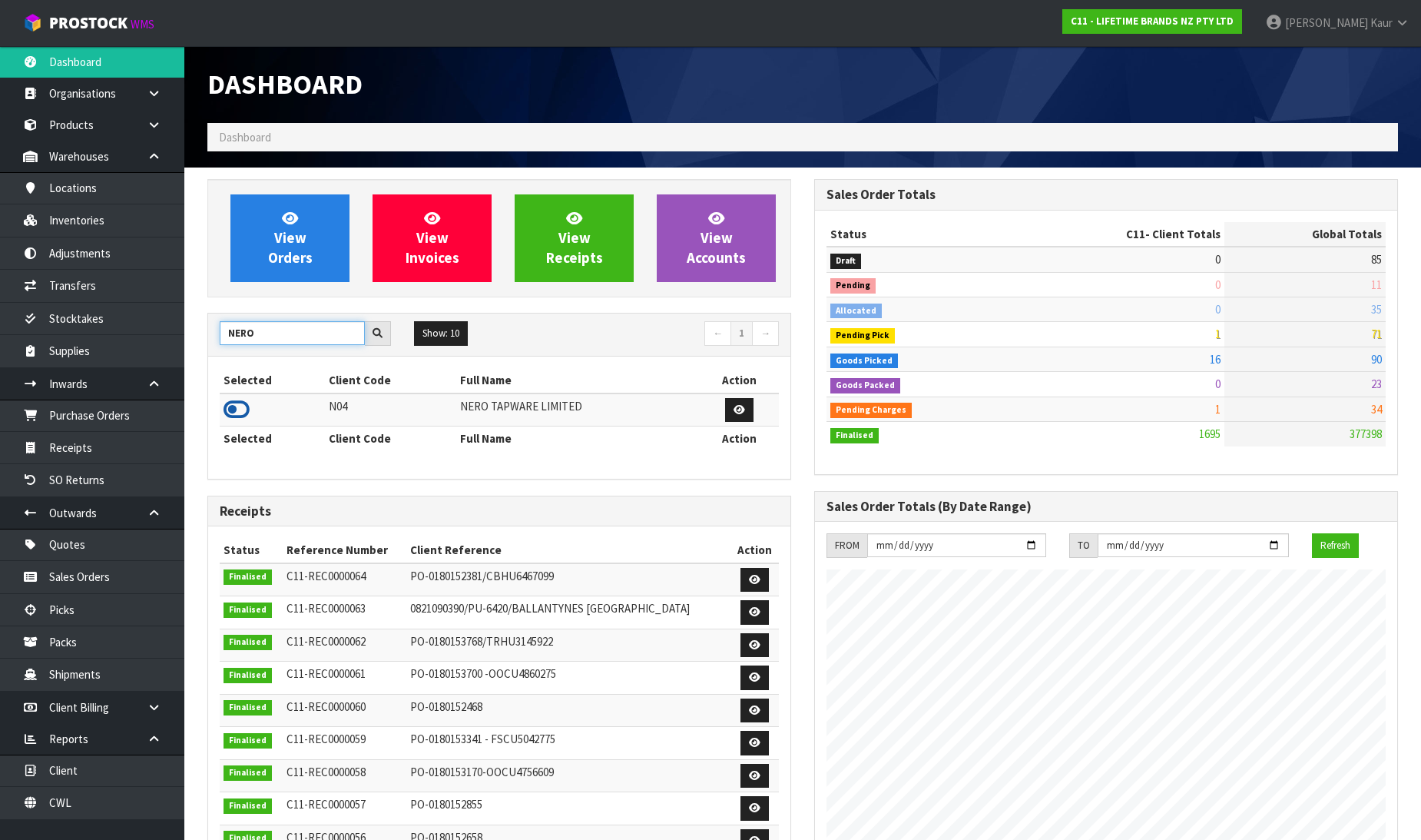
type input "NERO"
click at [233, 413] on icon at bounding box center [236, 409] width 26 height 23
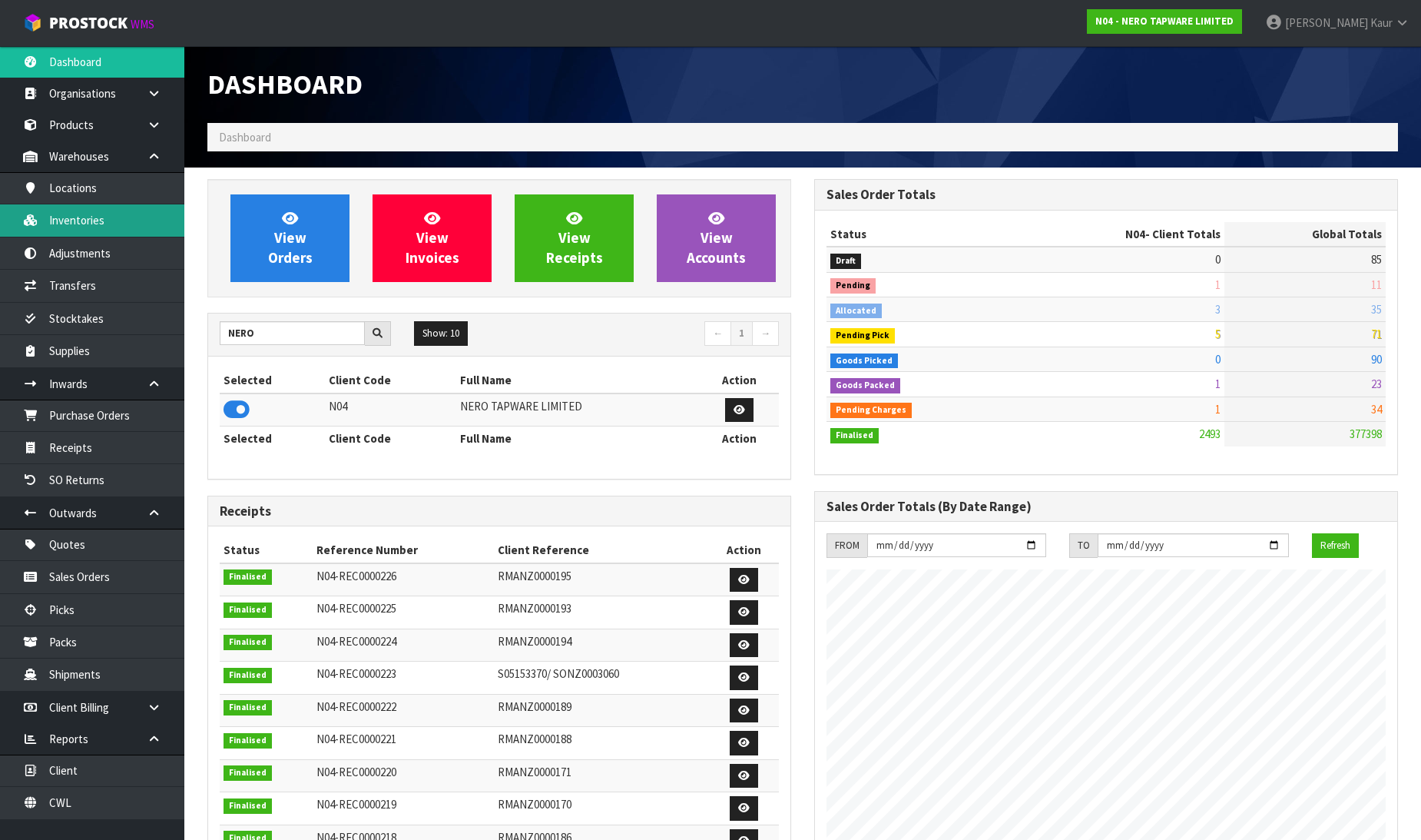
click at [75, 213] on link "Inventories" at bounding box center [92, 220] width 184 height 32
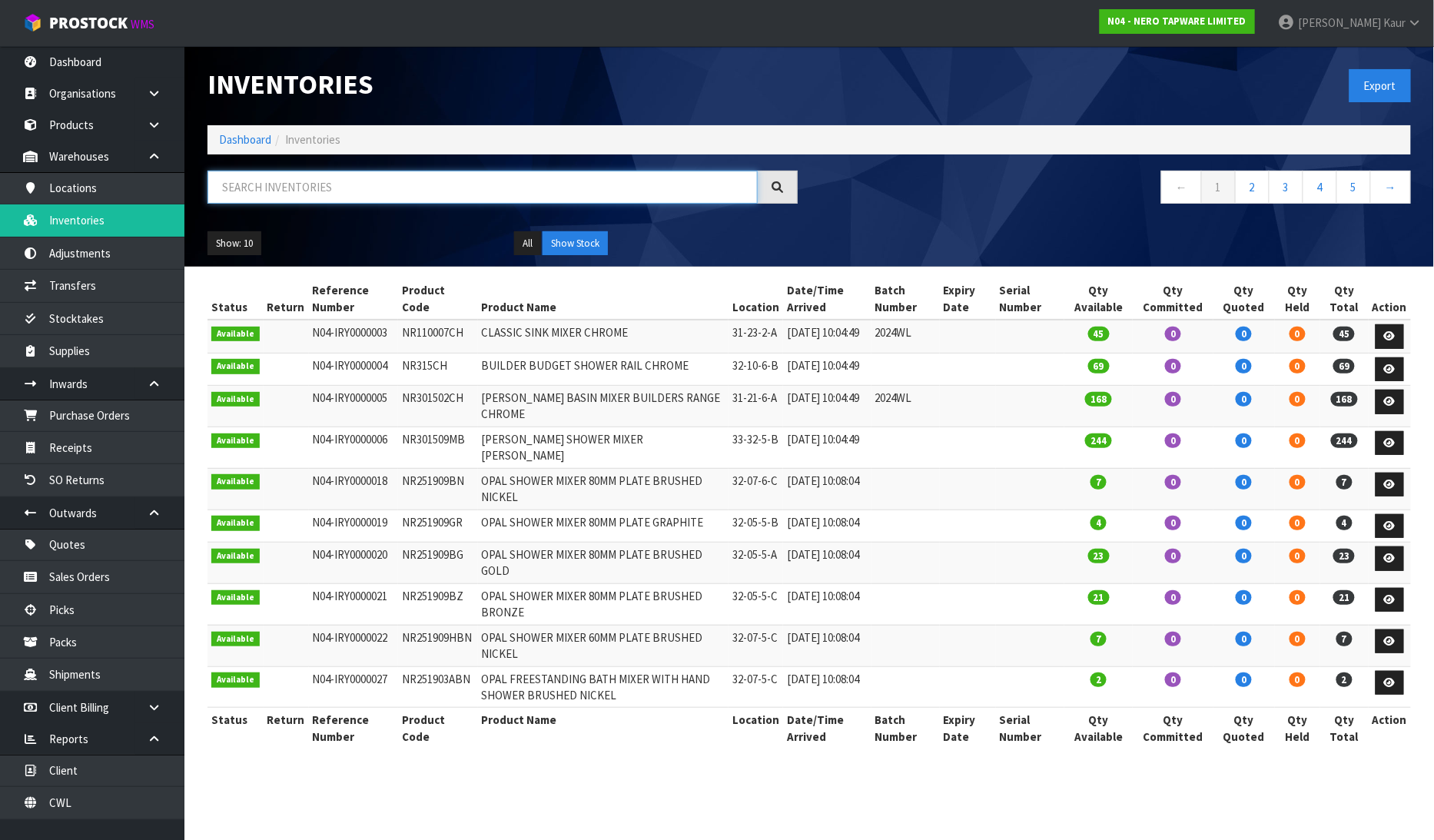
click at [331, 177] on input "text" at bounding box center [482, 187] width 550 height 33
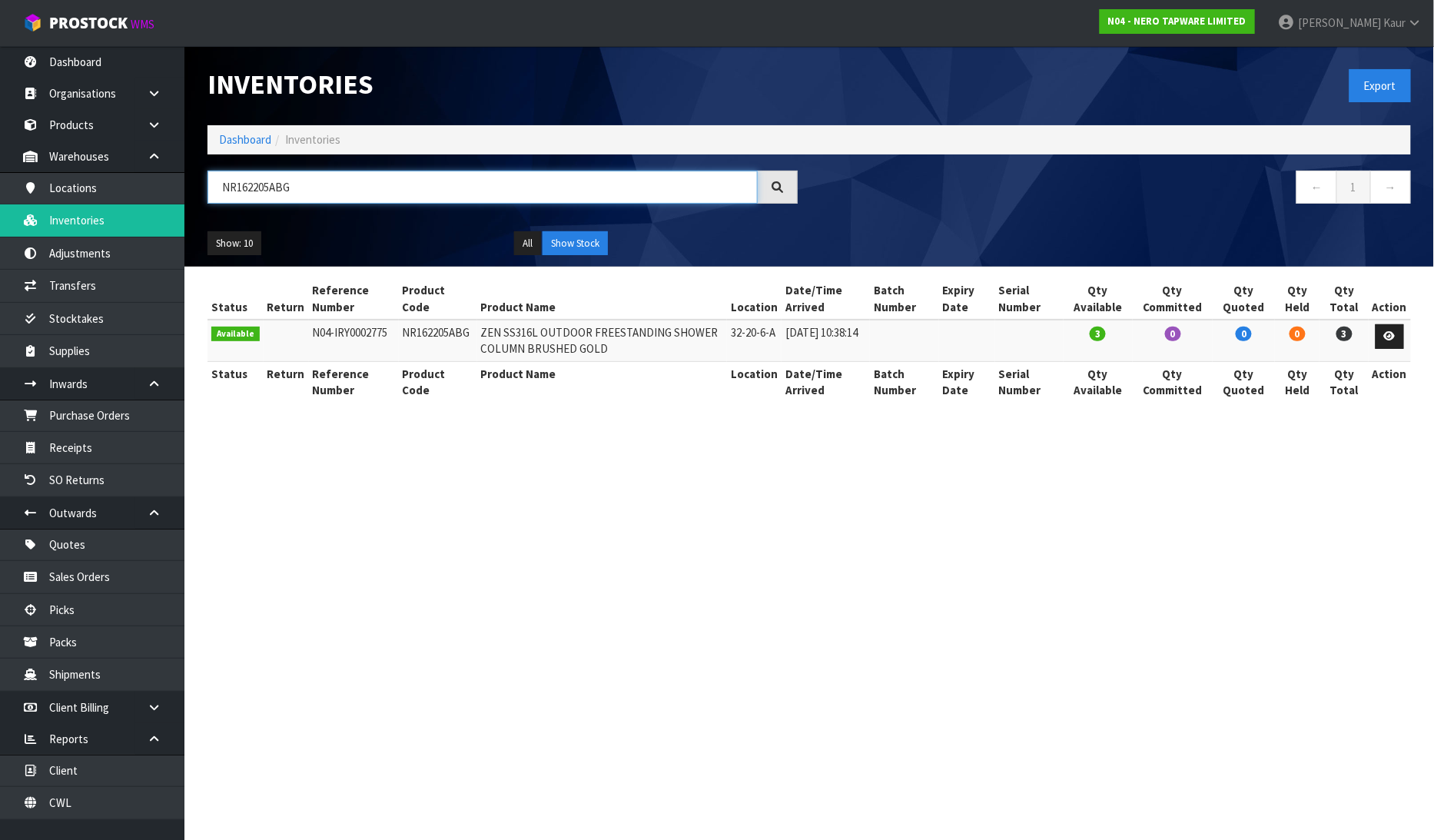
type input "NR162205ABG"
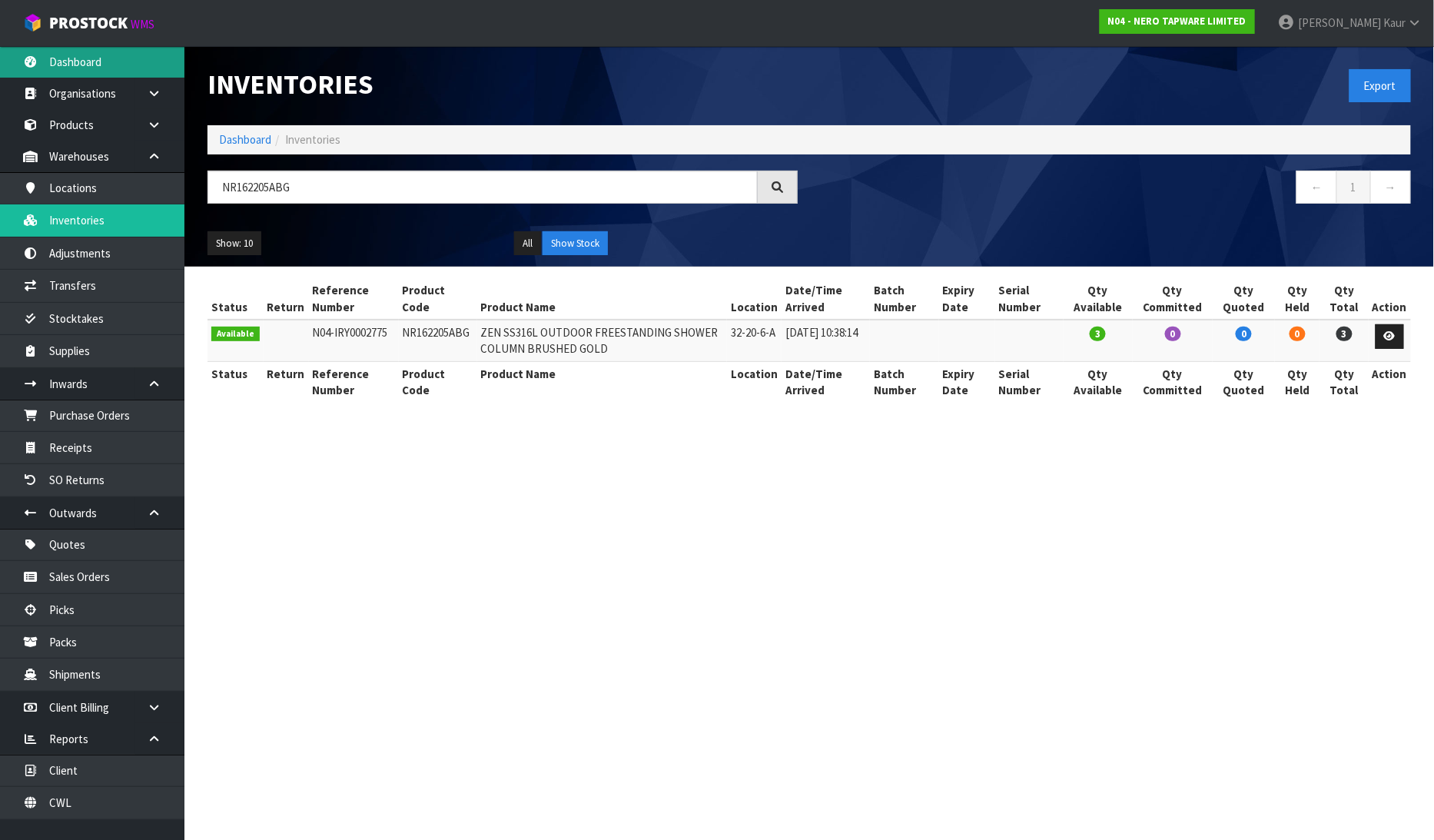
click at [123, 75] on link "Dashboard" at bounding box center [92, 62] width 184 height 32
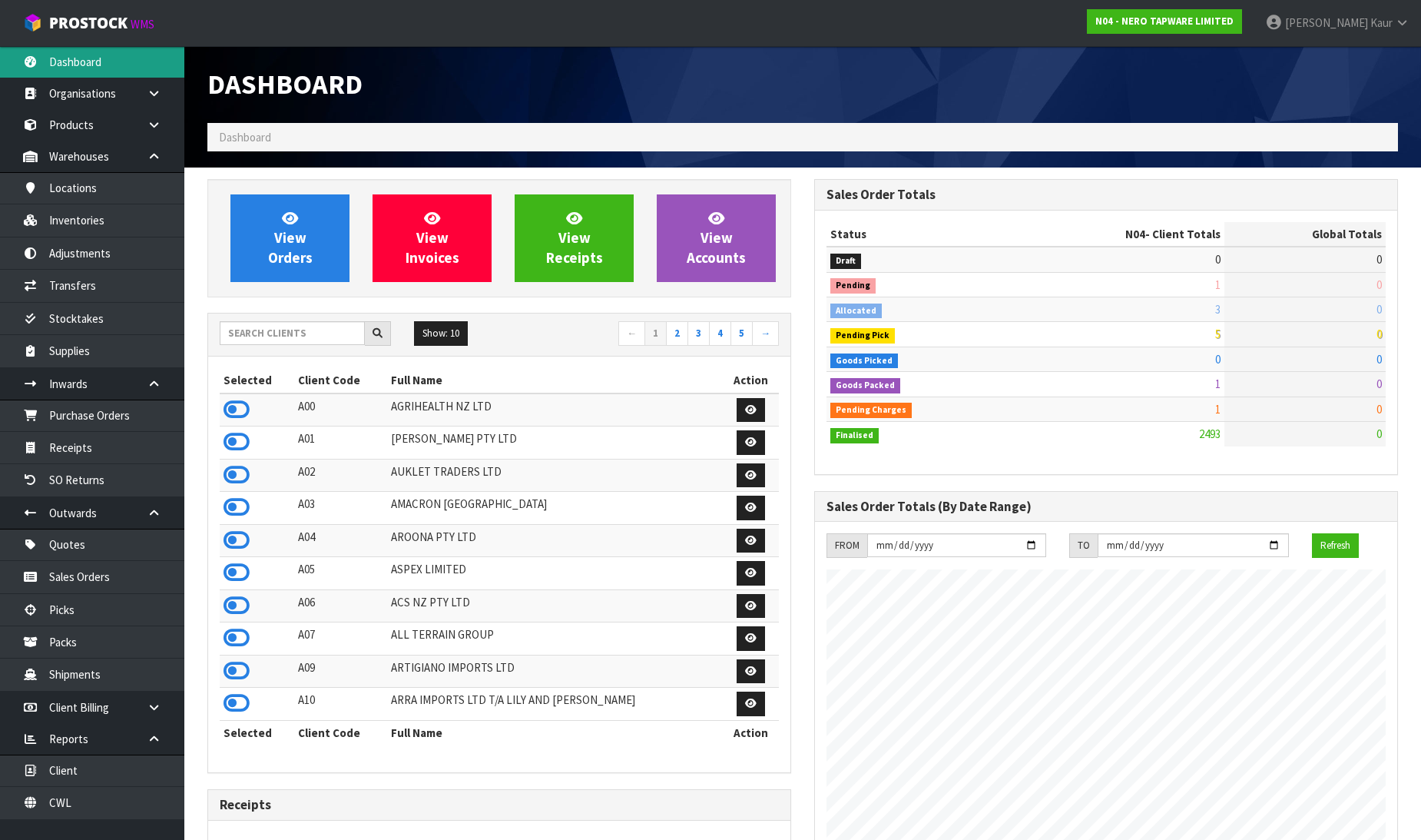
scroll to position [1230, 607]
click at [297, 343] on input "text" at bounding box center [292, 332] width 145 height 24
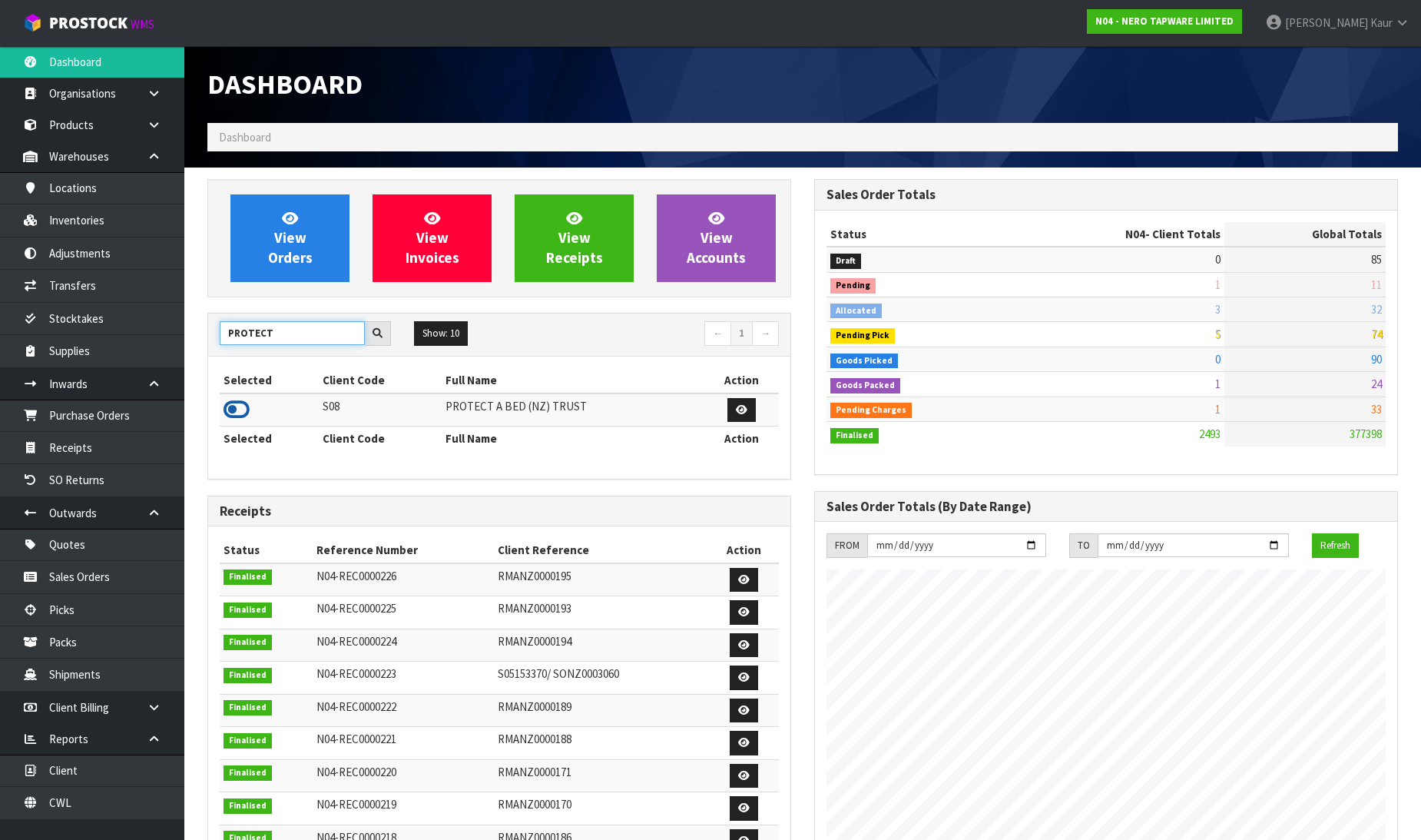
type input "PROTECT"
click at [234, 411] on icon at bounding box center [236, 409] width 26 height 23
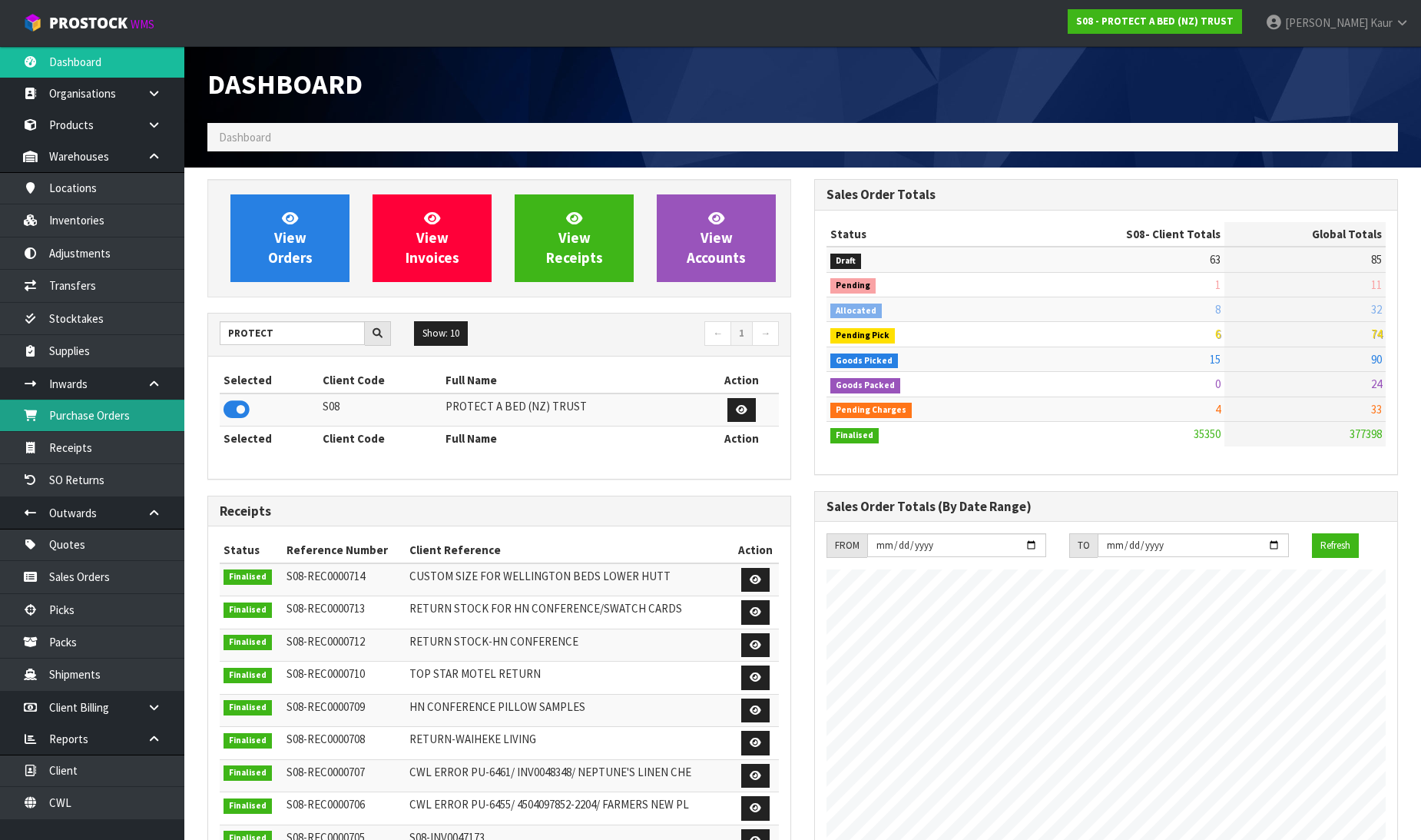
scroll to position [1164, 607]
click at [134, 428] on link "Purchase Orders" at bounding box center [92, 415] width 184 height 32
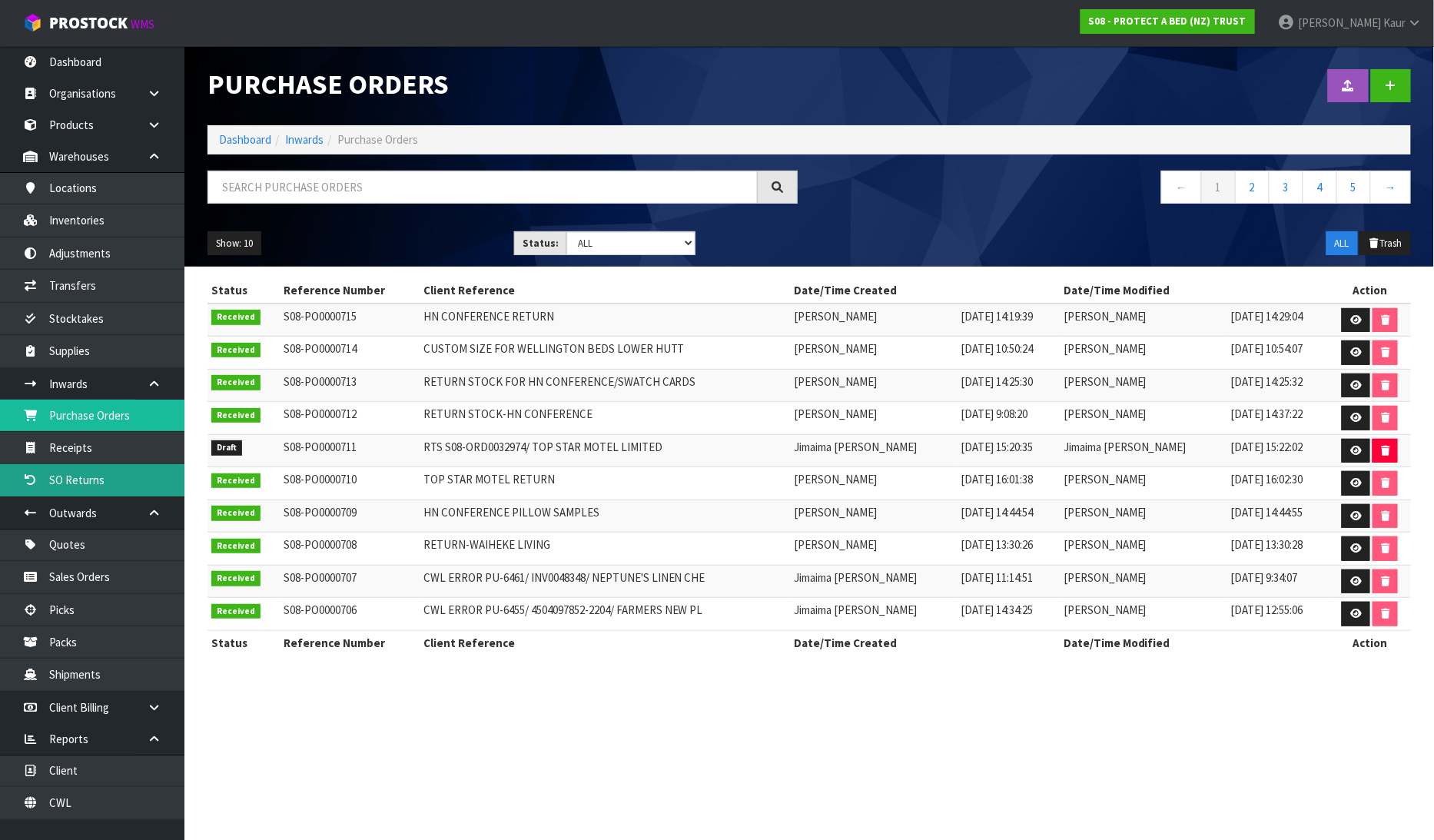
click at [66, 466] on link "SO Returns" at bounding box center [92, 479] width 184 height 32
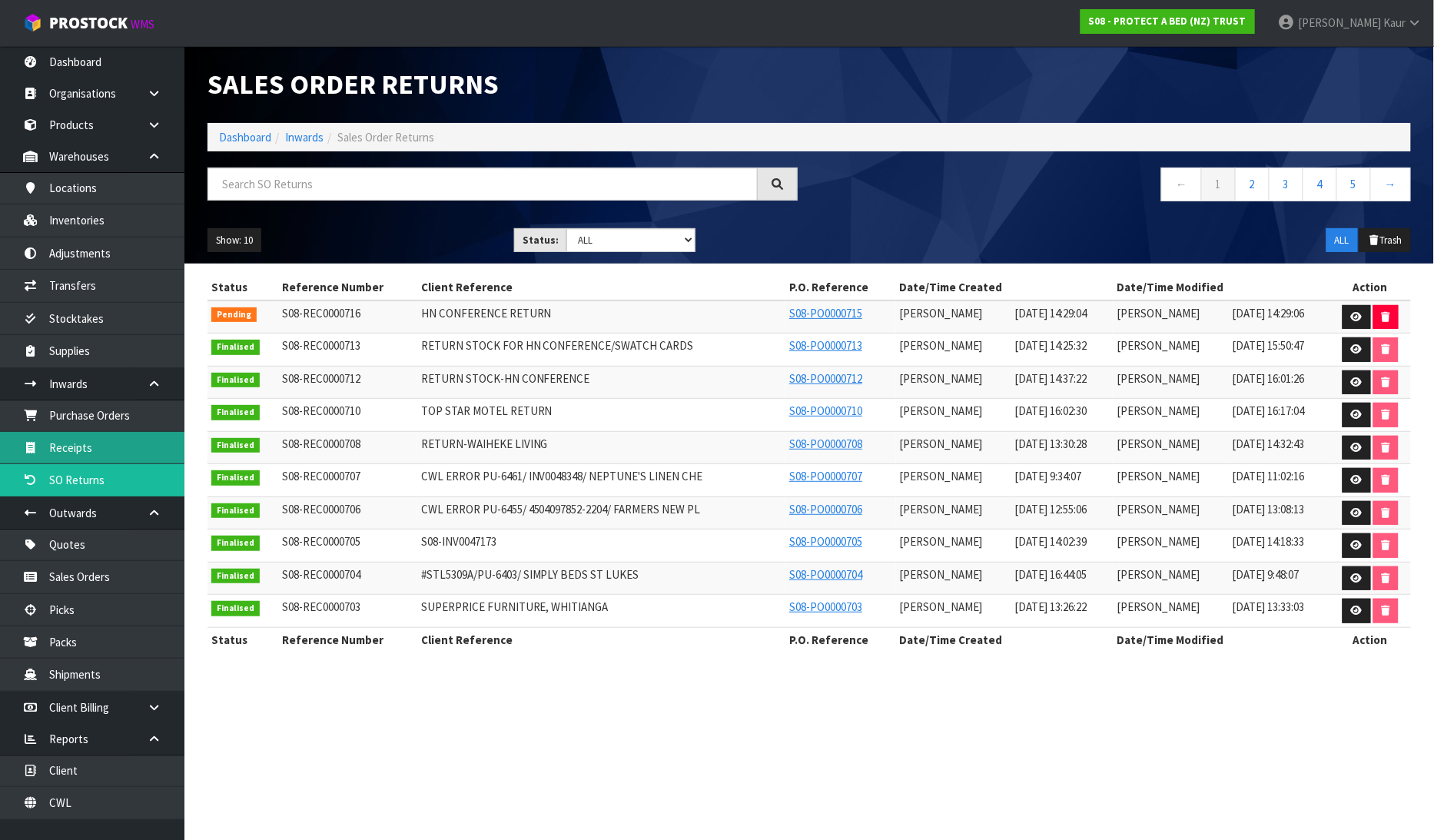
click at [74, 456] on link "Receipts" at bounding box center [92, 447] width 184 height 32
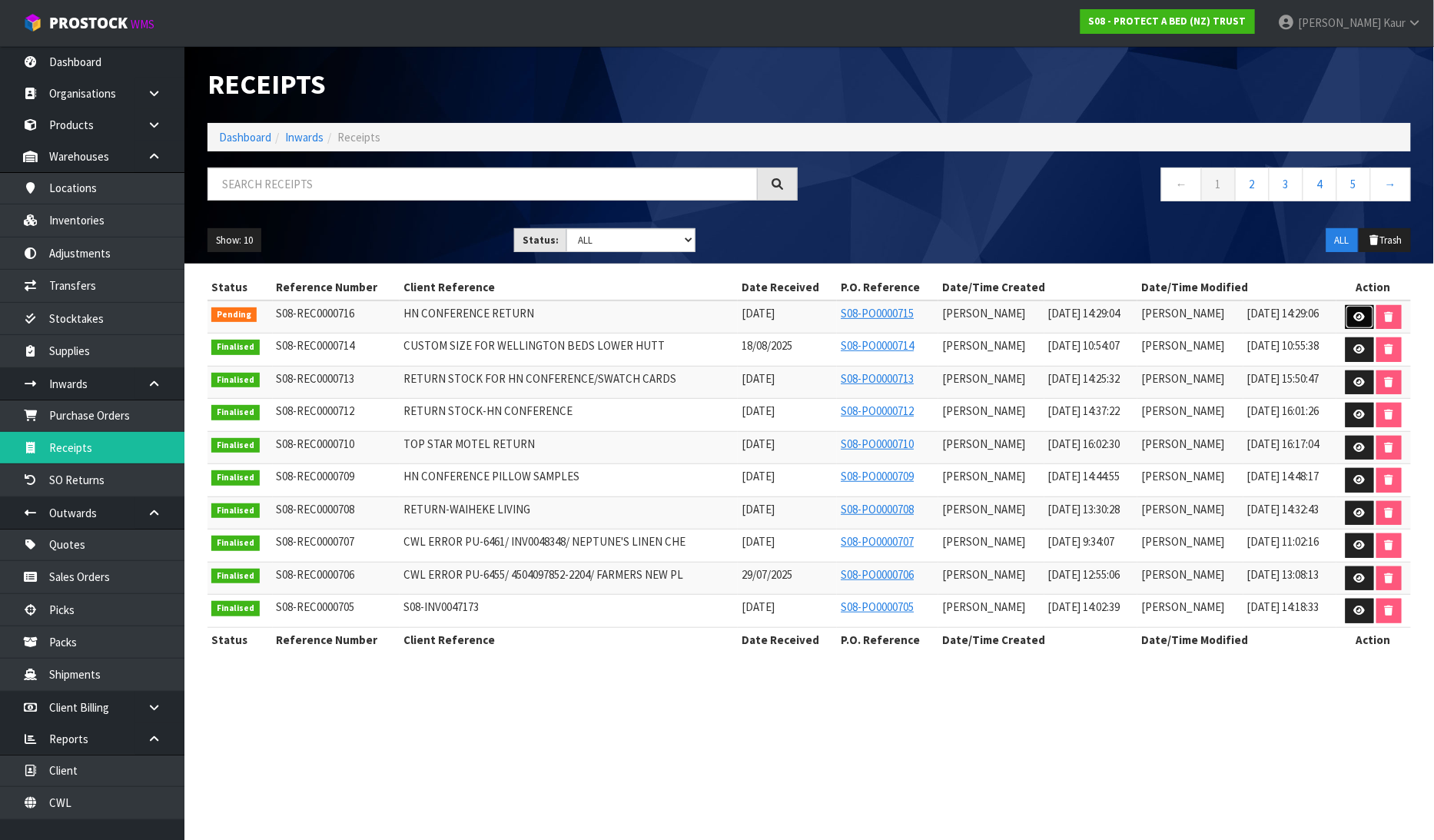
click at [1355, 316] on icon at bounding box center [1359, 317] width 11 height 10
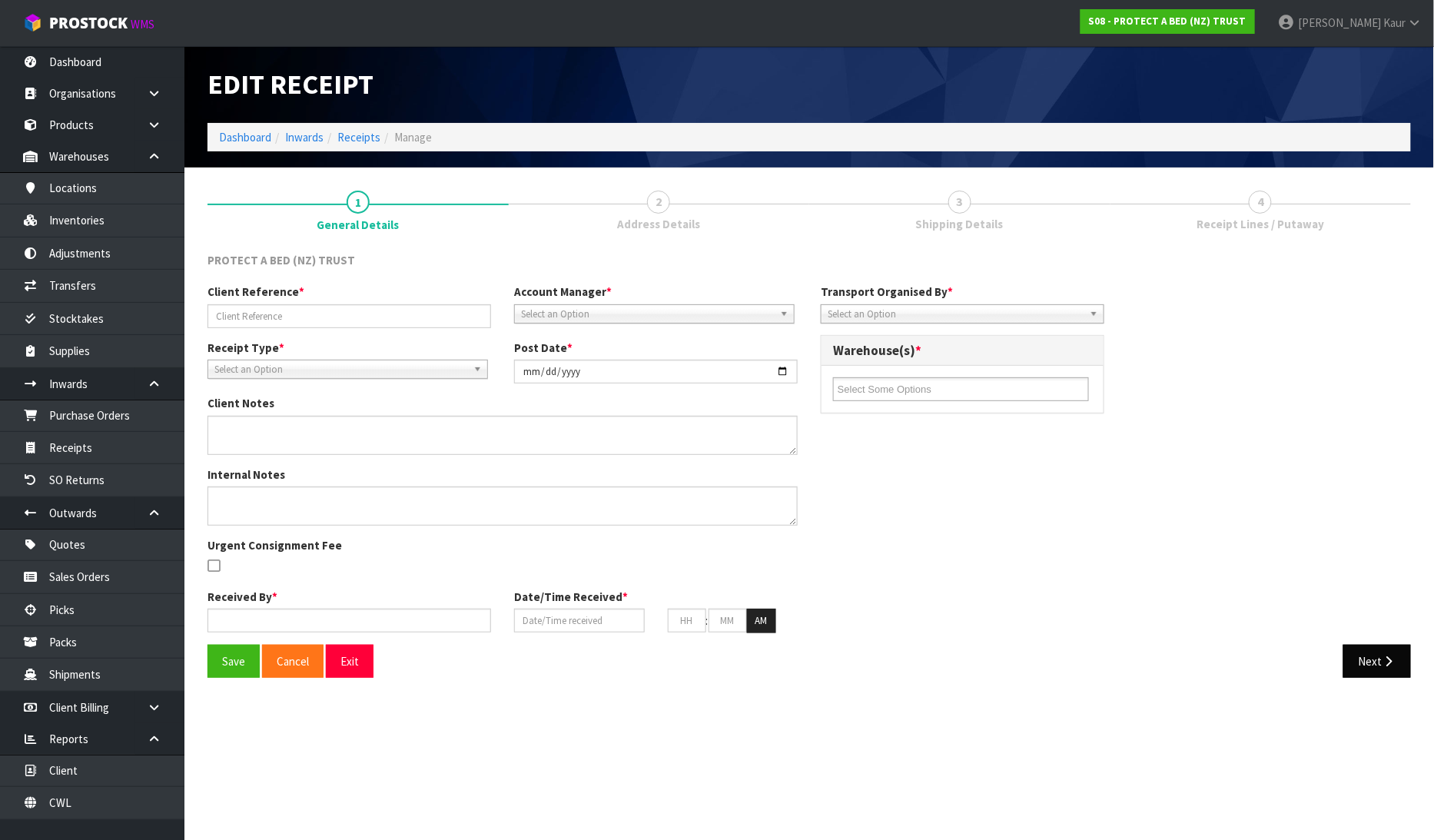
type input "HN CONFERENCE RETURN"
type input "[DATE]"
type input "[PERSON_NAME]"
type input "[DATE]"
type input "02"
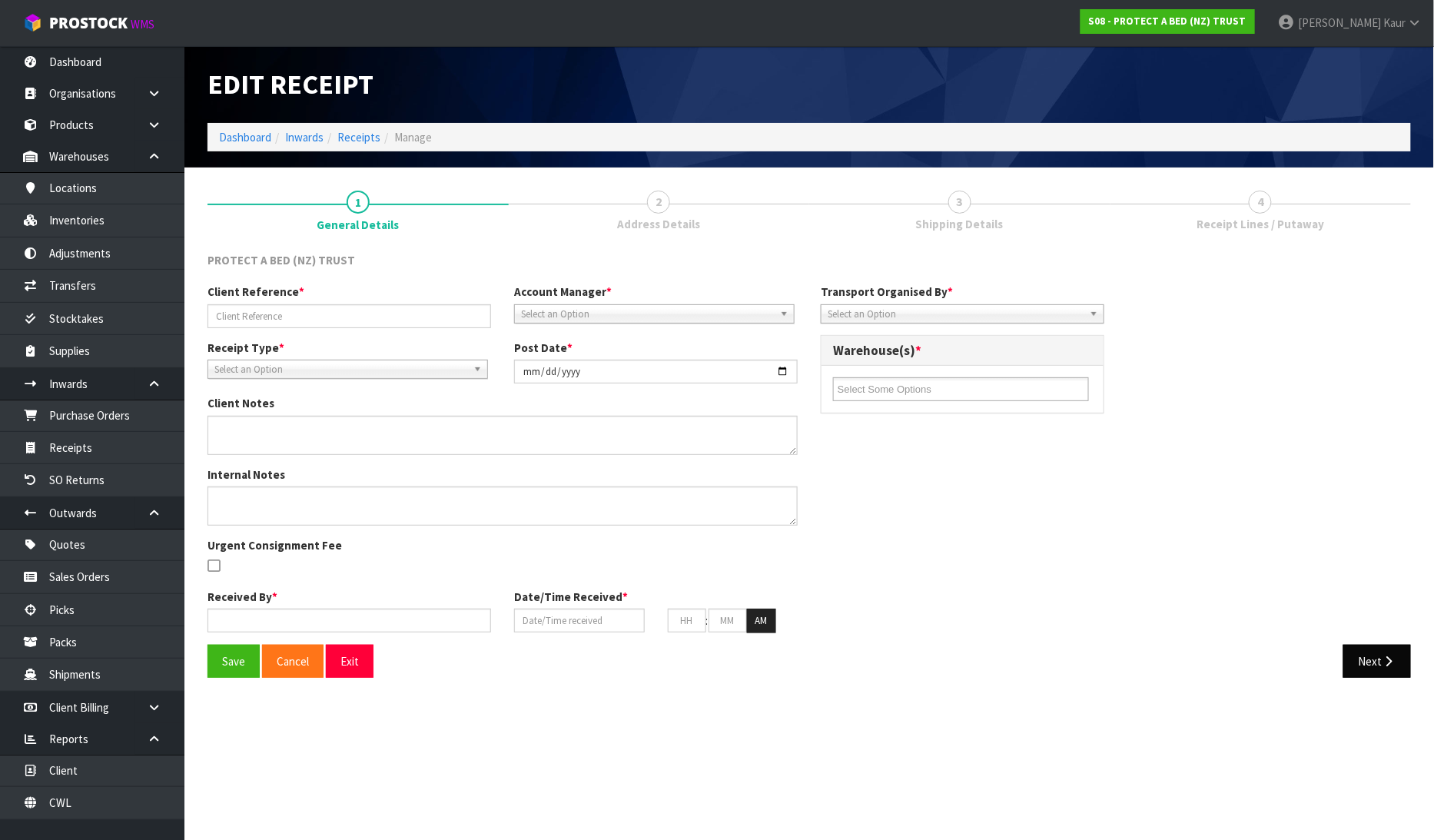
type input "29"
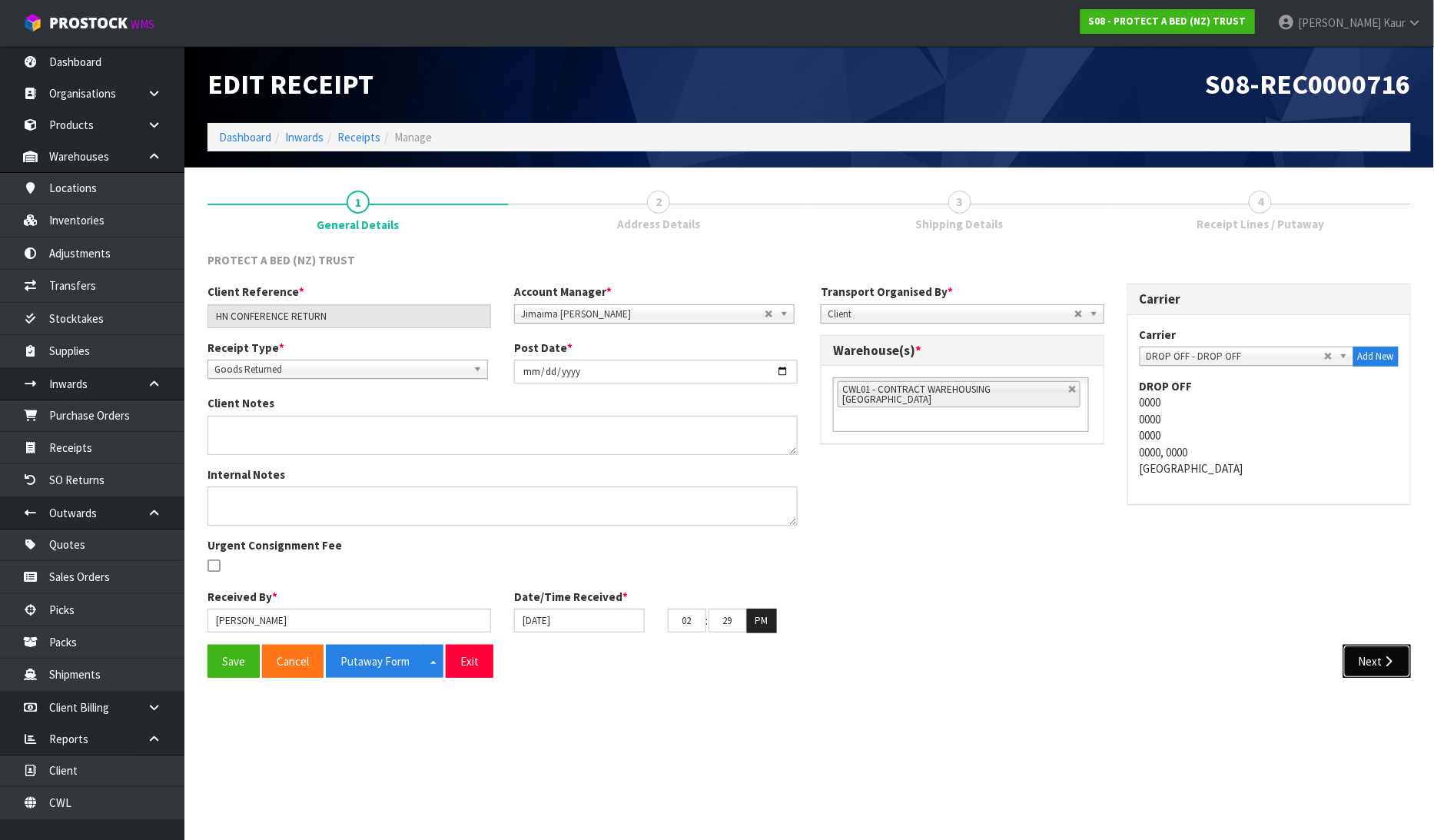
click at [1389, 653] on button "Next" at bounding box center [1376, 660] width 67 height 33
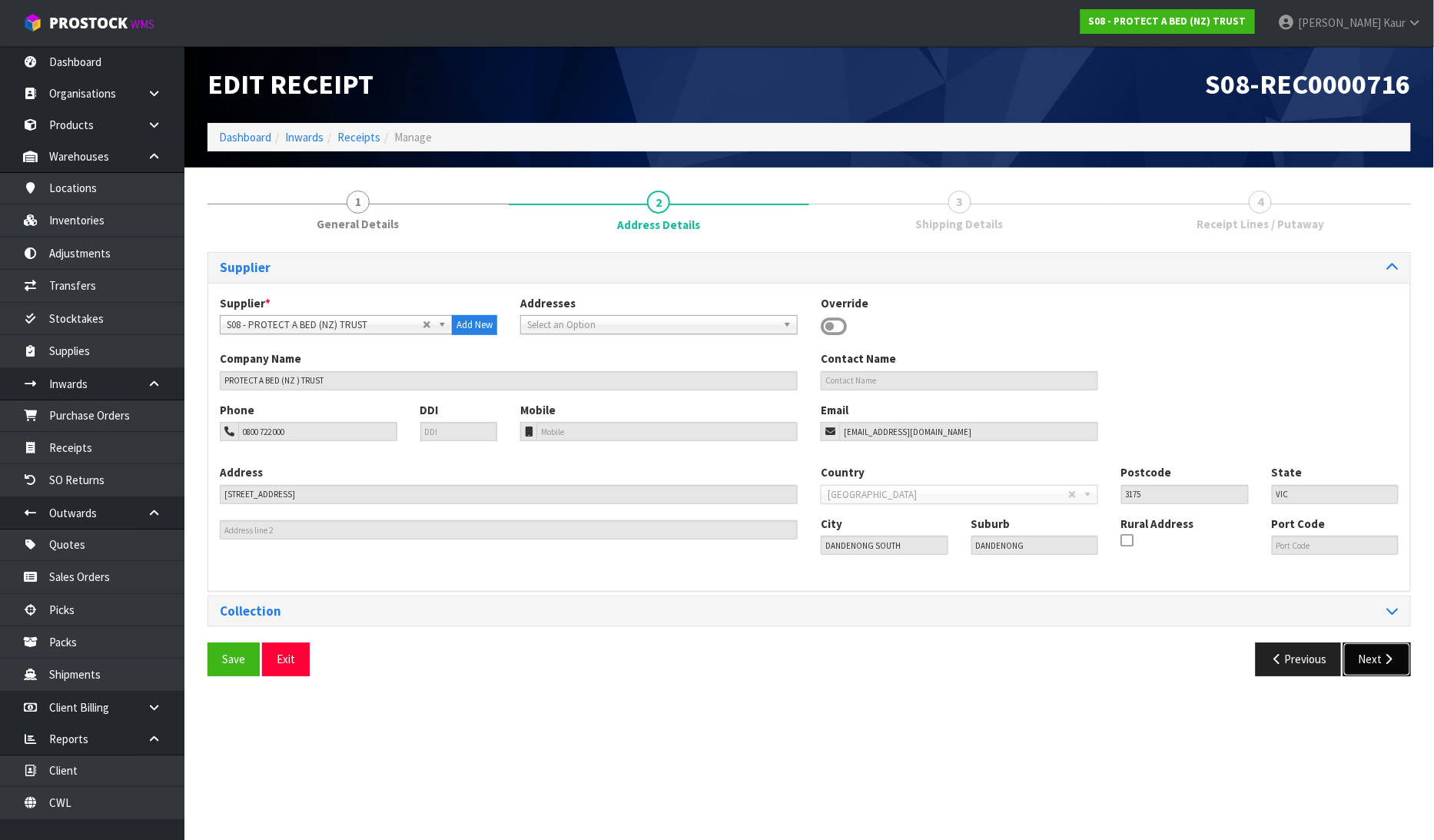
click at [1378, 661] on button "Next" at bounding box center [1376, 659] width 67 height 33
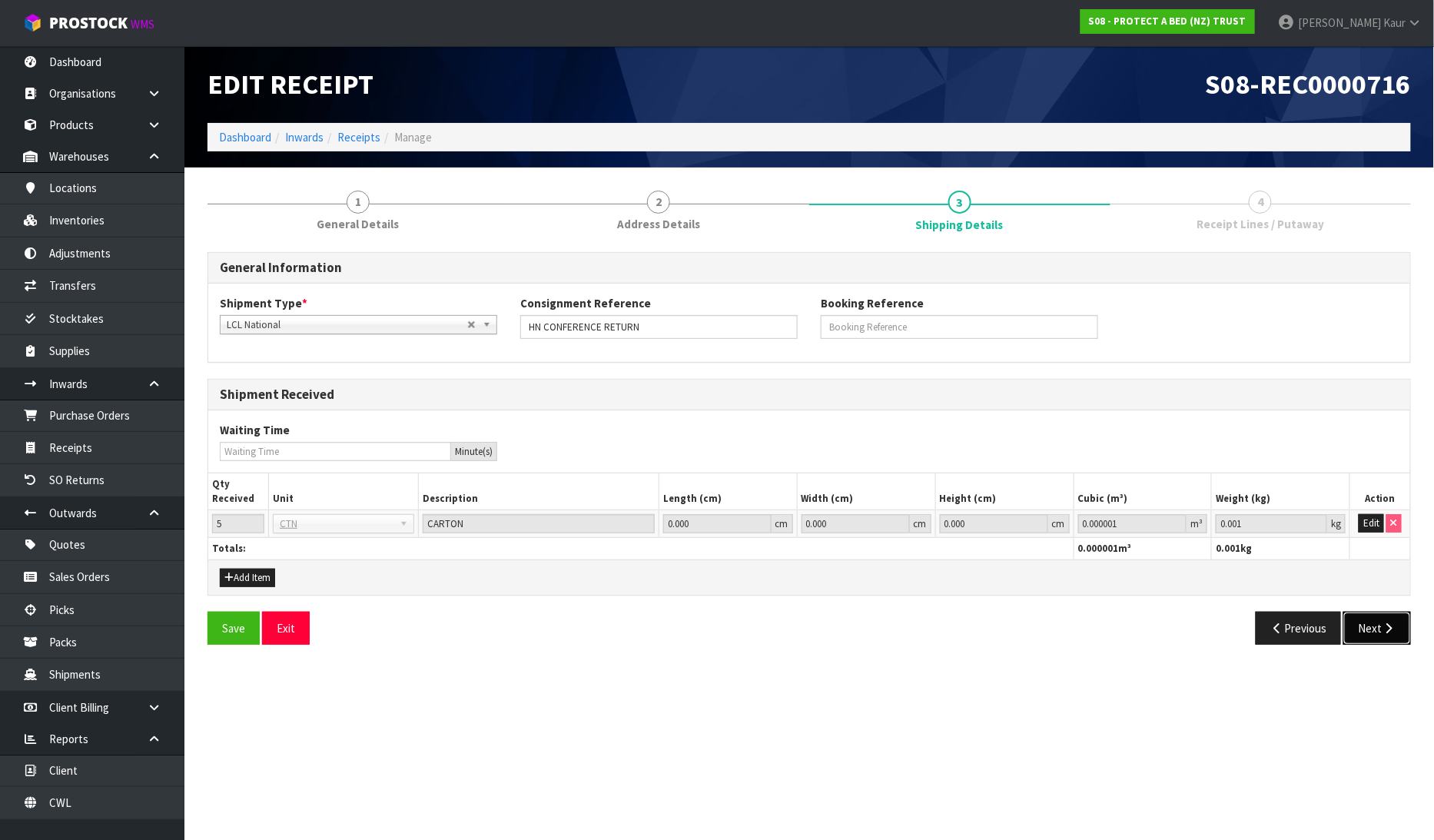
click at [1378, 618] on button "Next" at bounding box center [1376, 628] width 67 height 33
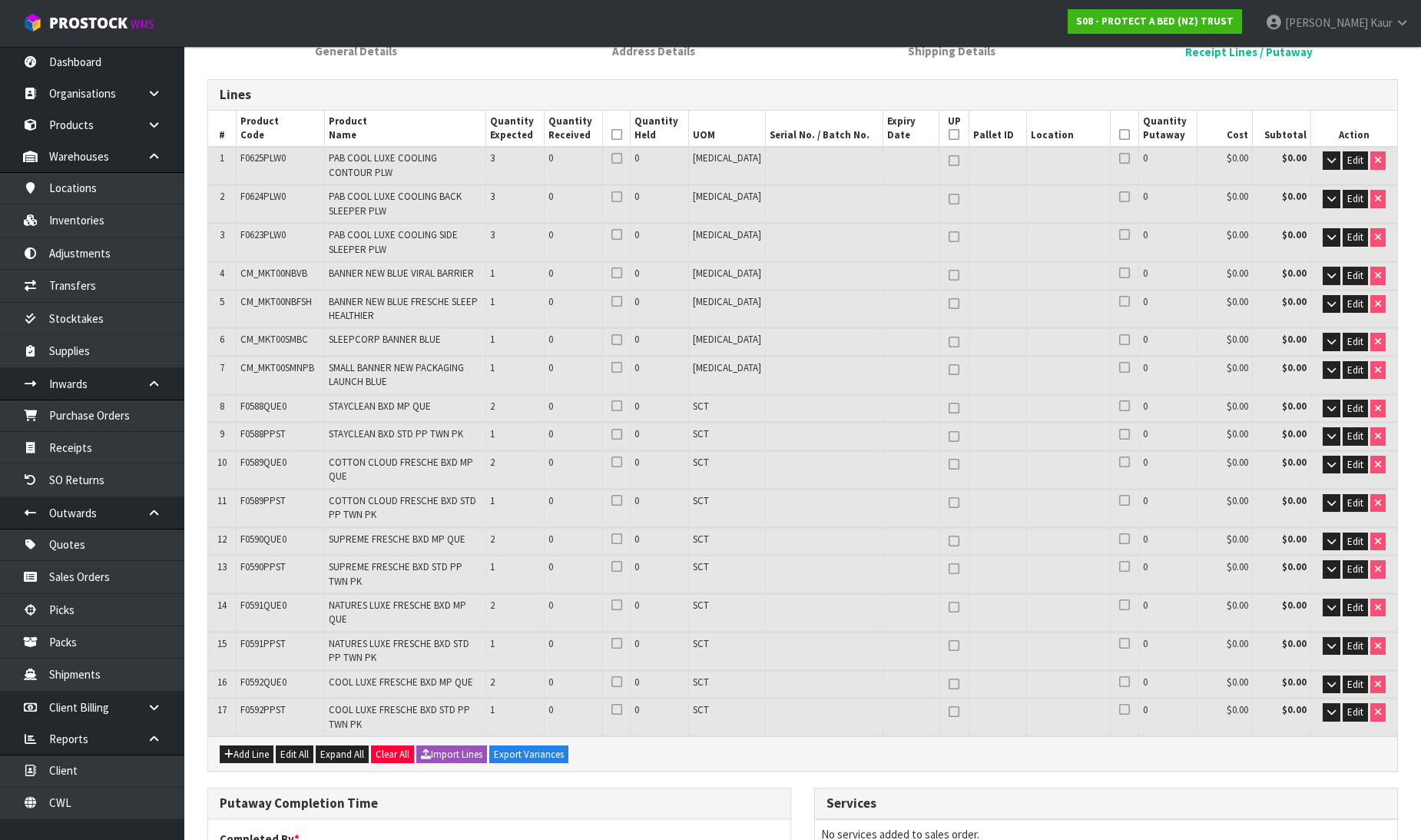
scroll to position [512, 0]
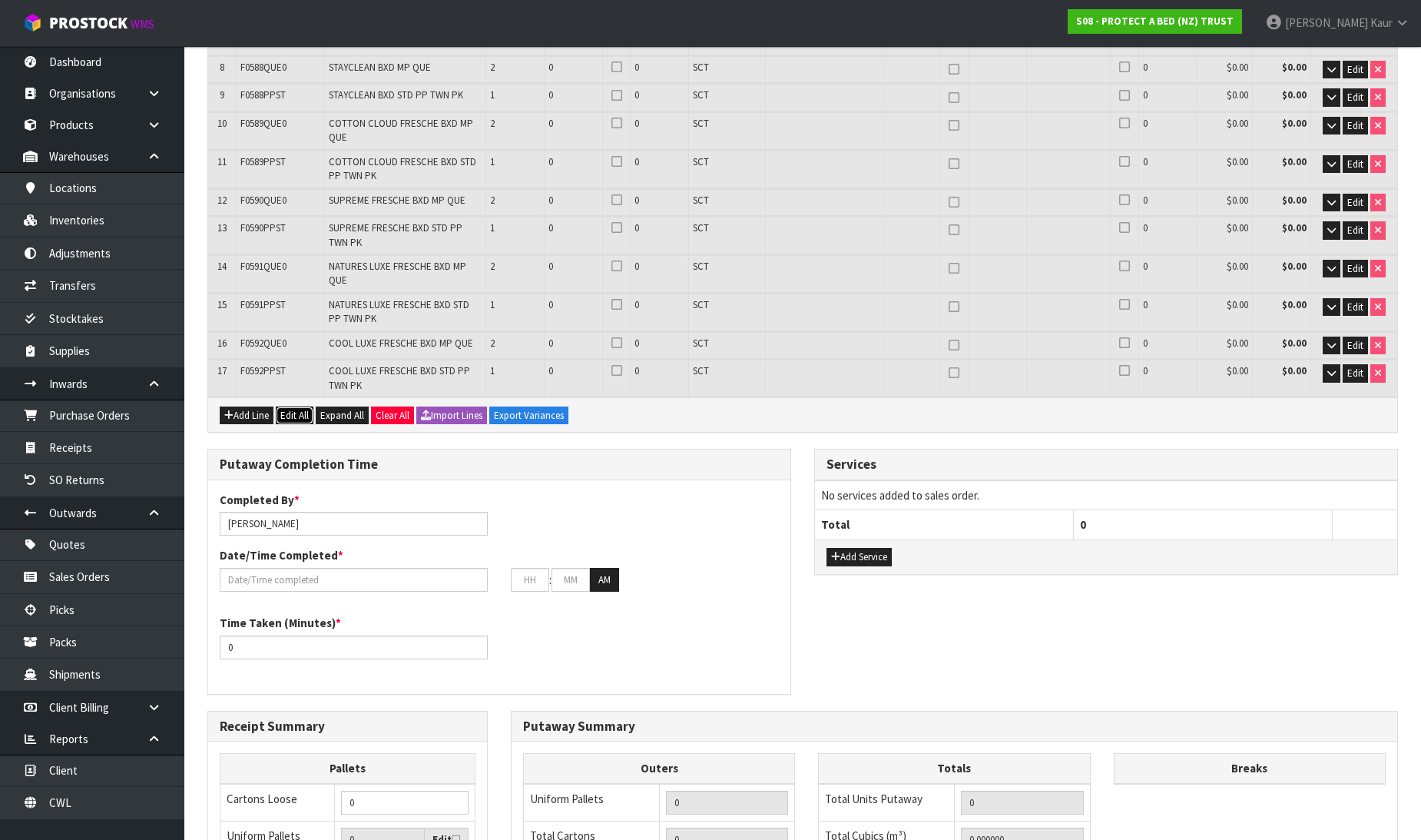
click at [304, 406] on button "Edit All" at bounding box center [294, 415] width 37 height 19
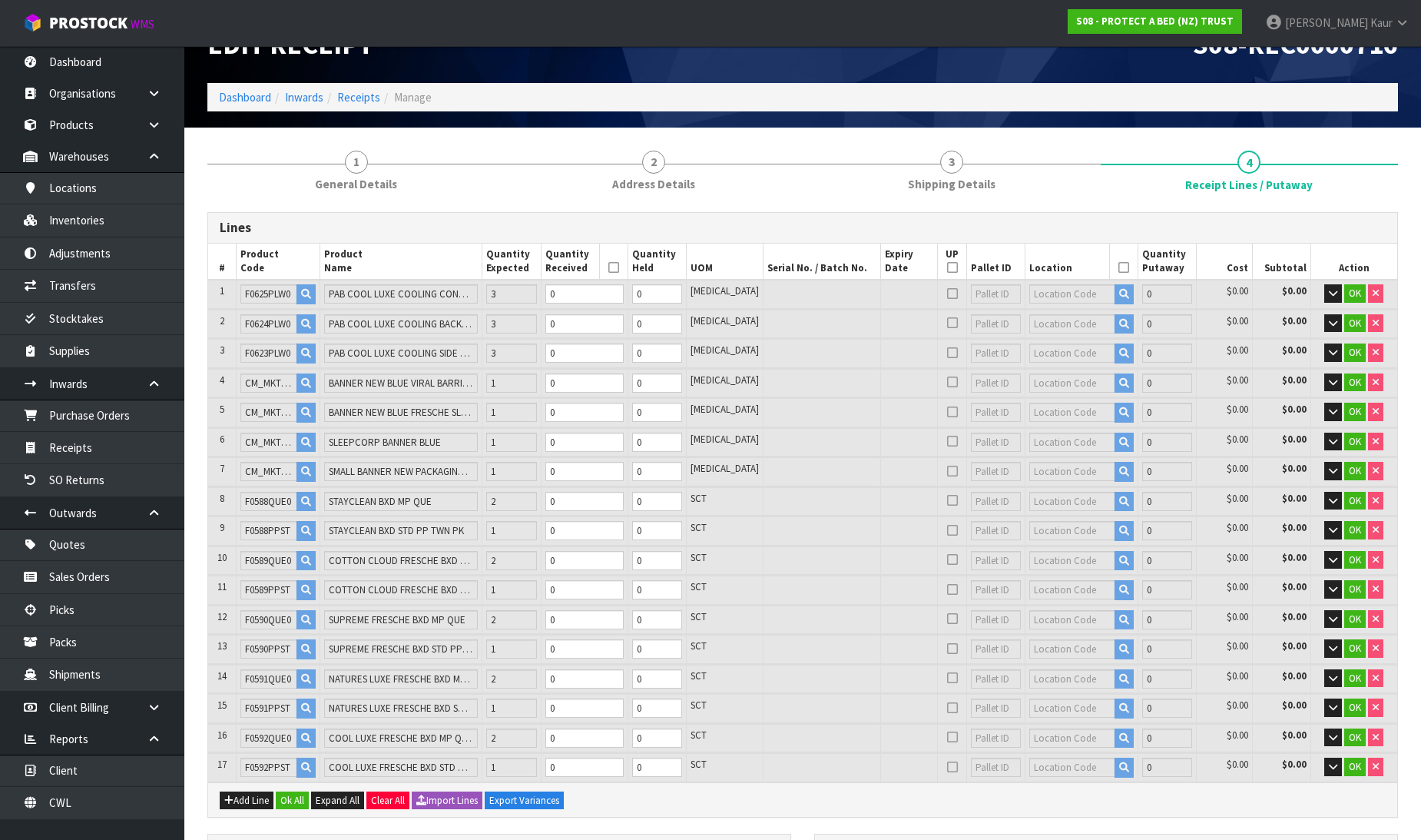
scroll to position [35, 0]
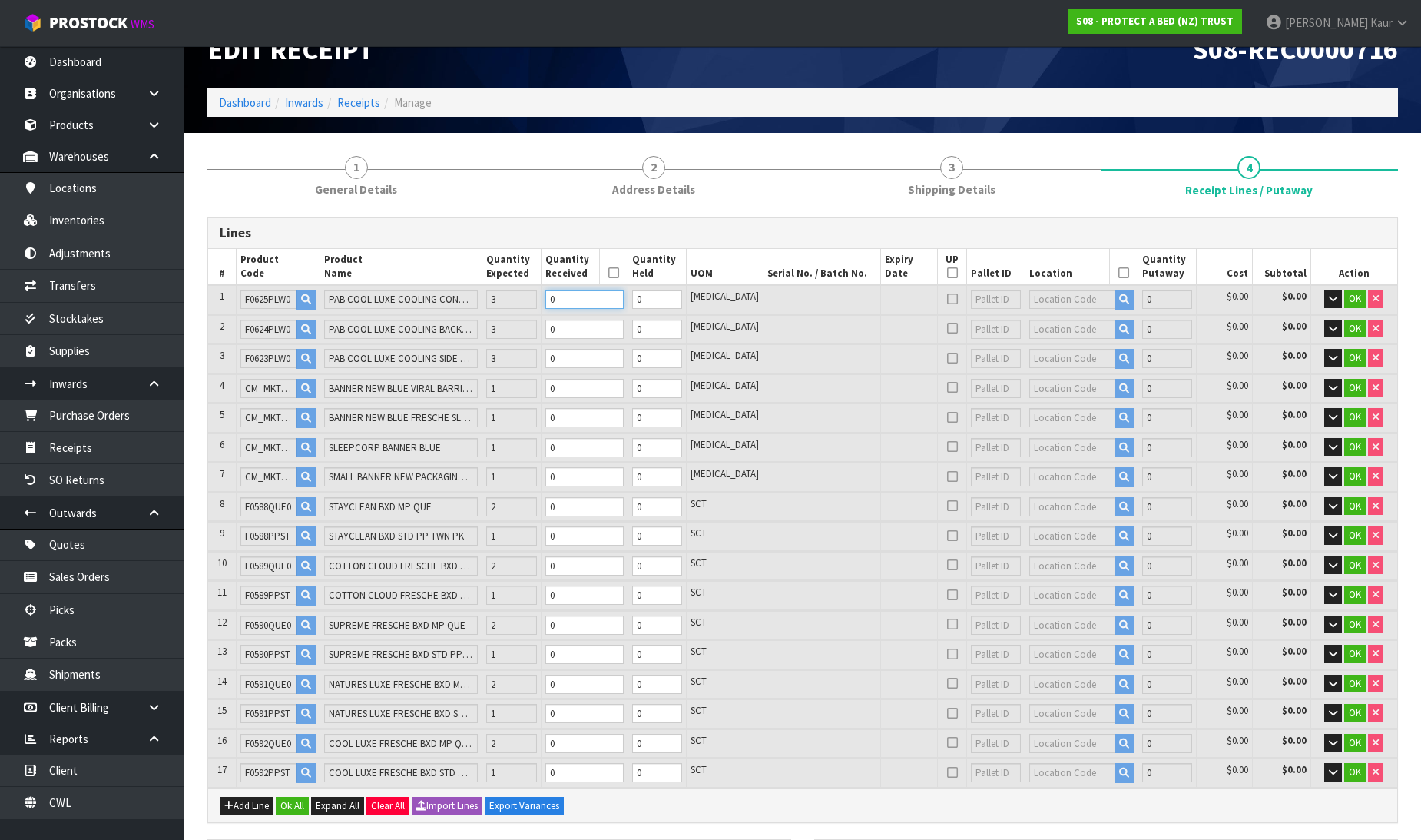
click at [597, 297] on input "0" at bounding box center [584, 300] width 78 height 19
type input "0.1014"
type input "5.28"
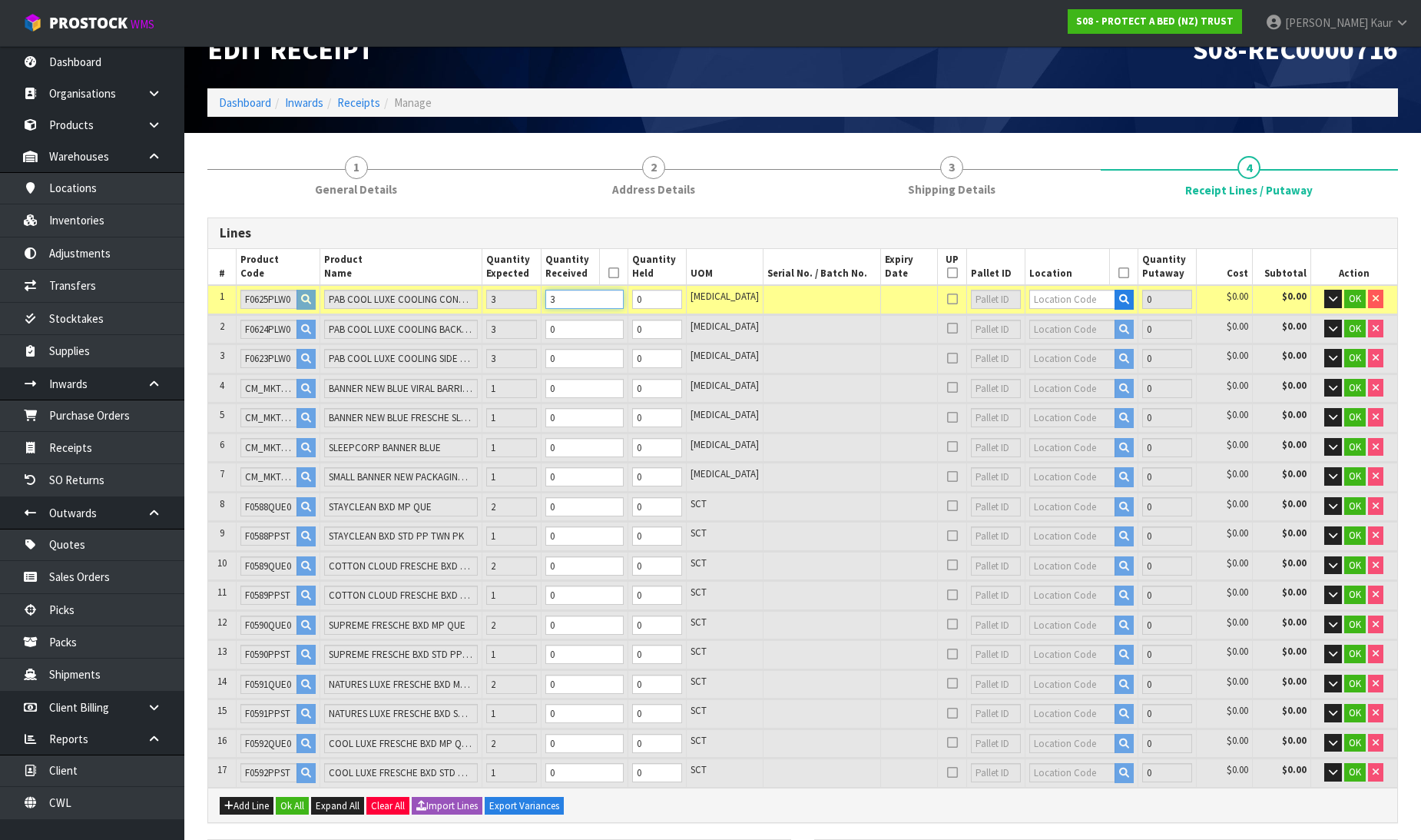
type input "3"
click at [600, 323] on input "0" at bounding box center [584, 329] width 78 height 19
type input "0.2028"
type input "10.8"
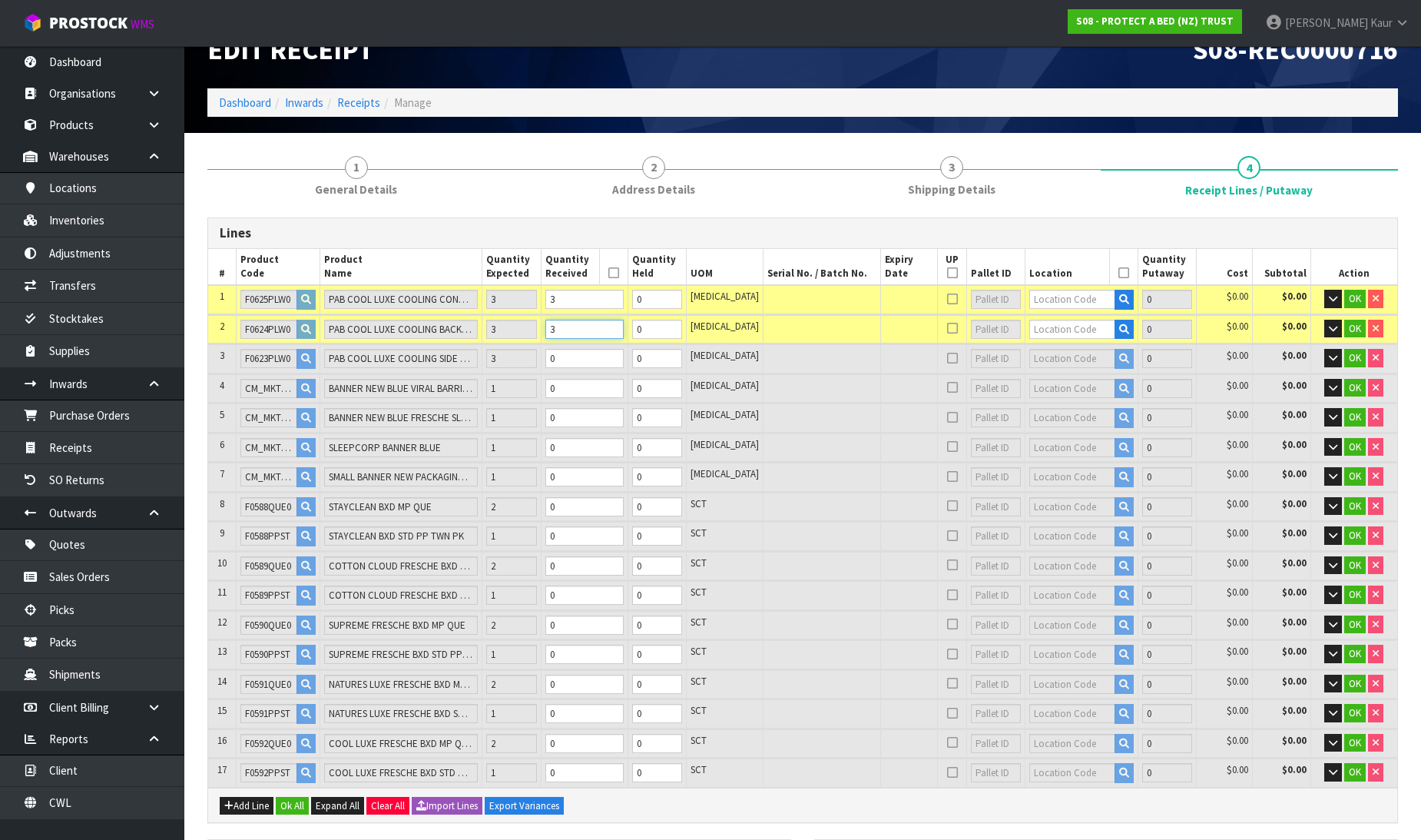
type input "3"
click at [600, 349] on input "0" at bounding box center [584, 358] width 78 height 19
type input "0.312"
type input "16.74"
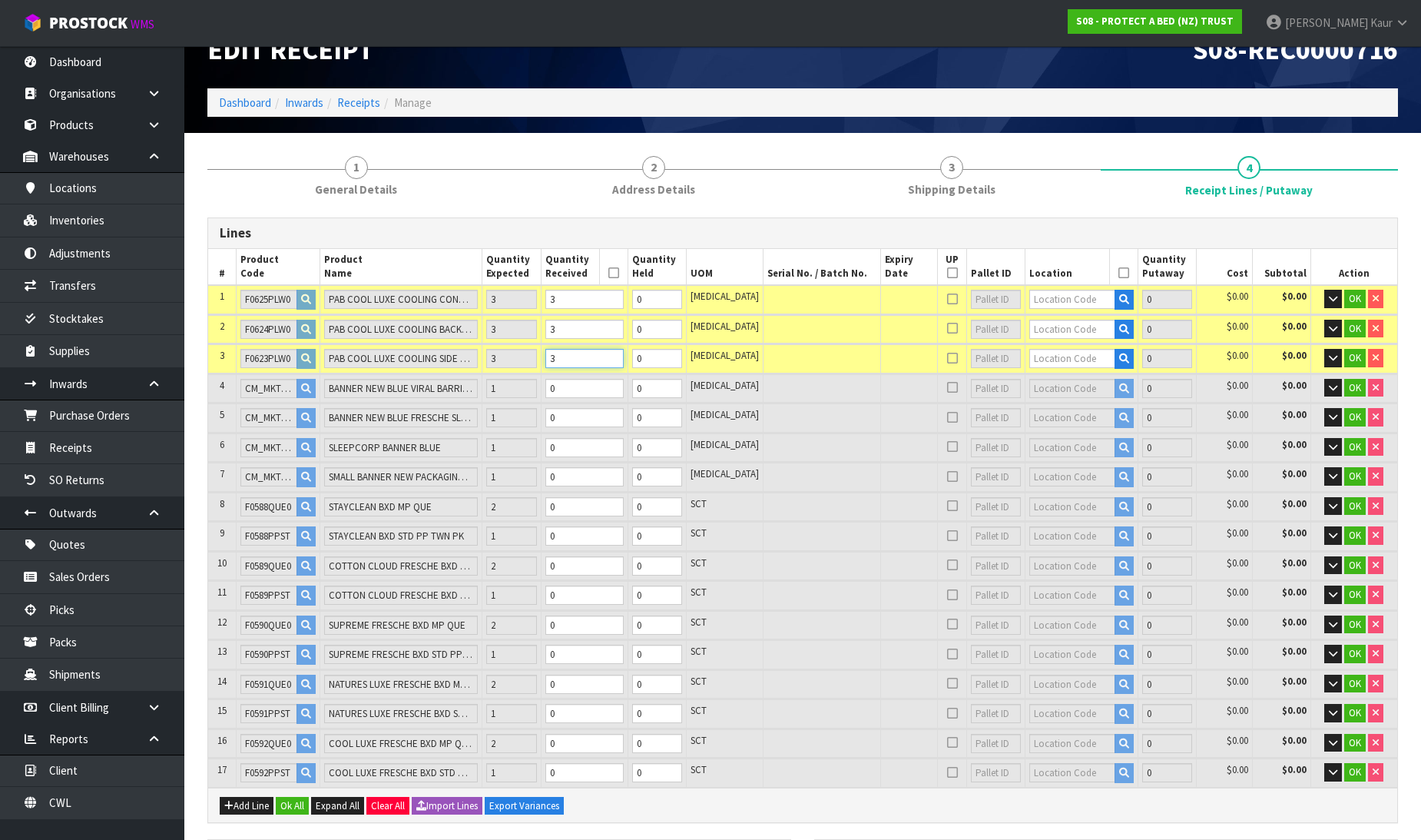
type input "3"
click at [601, 383] on input "0" at bounding box center [584, 388] width 78 height 19
type input "0.312594"
type input "20.86"
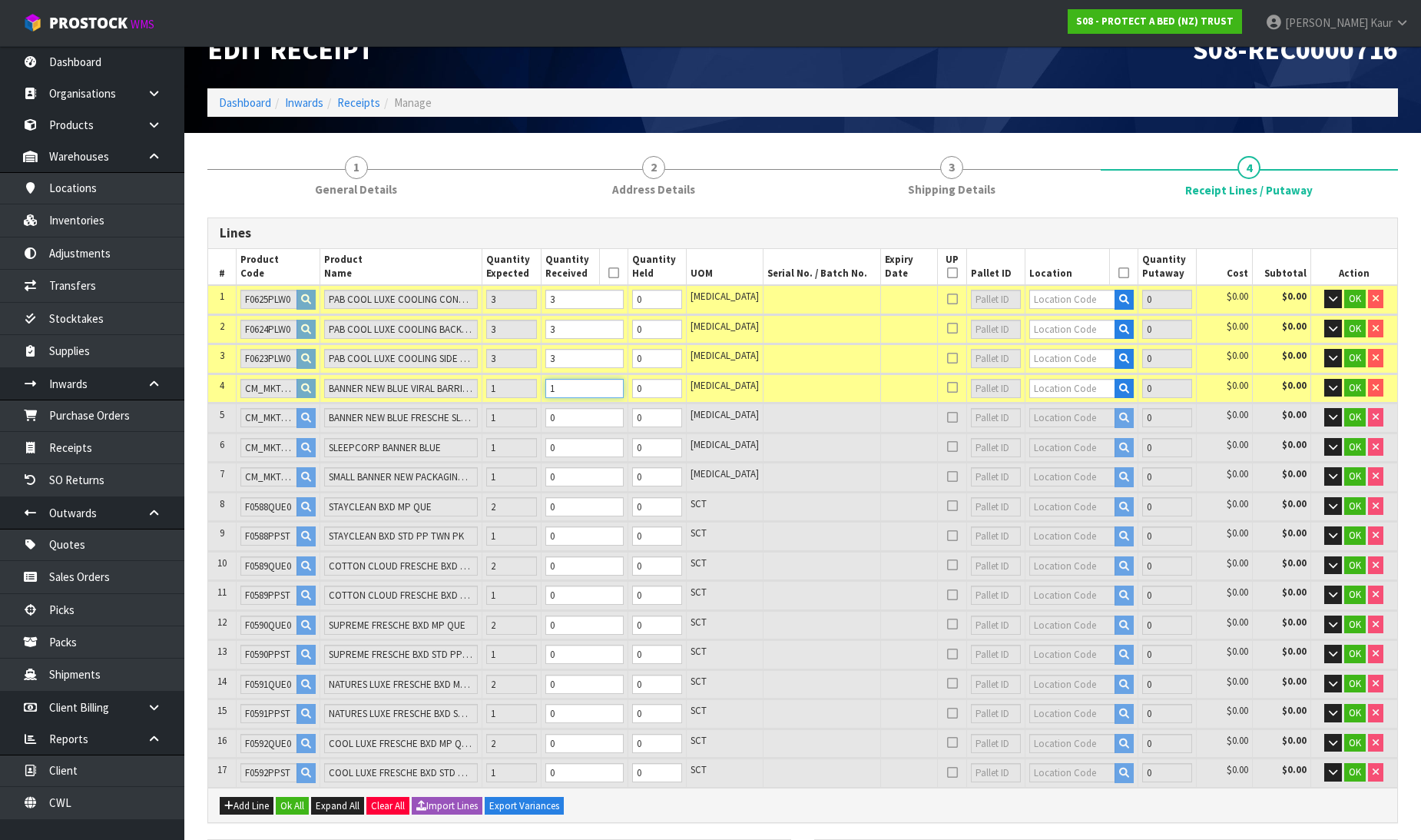
type input "1"
click at [604, 418] on input "0" at bounding box center [584, 418] width 78 height 19
type input "0.313188"
type input "24.98"
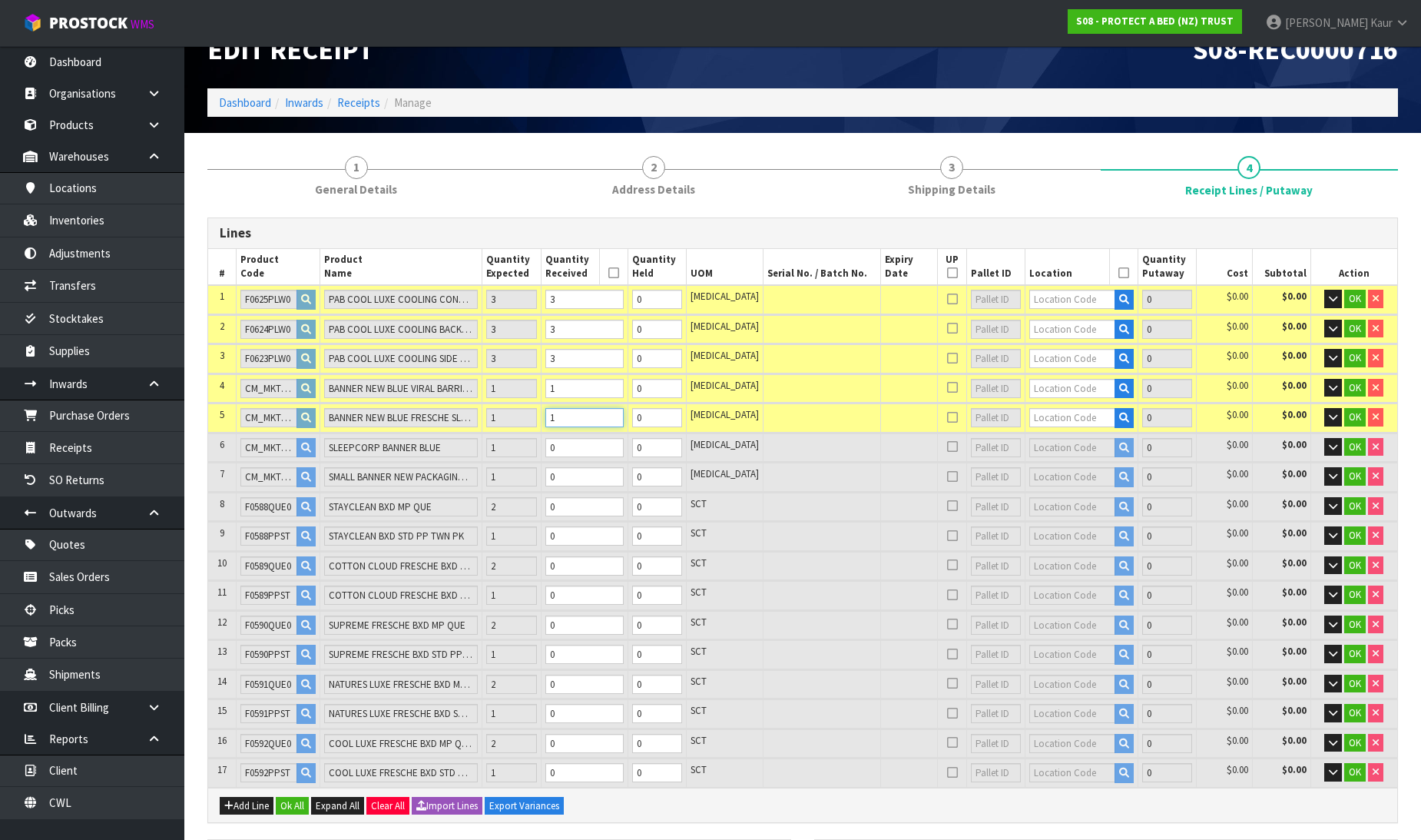
type input "1"
click at [605, 444] on input "0" at bounding box center [584, 448] width 78 height 19
type input "1"
type input "0.324199"
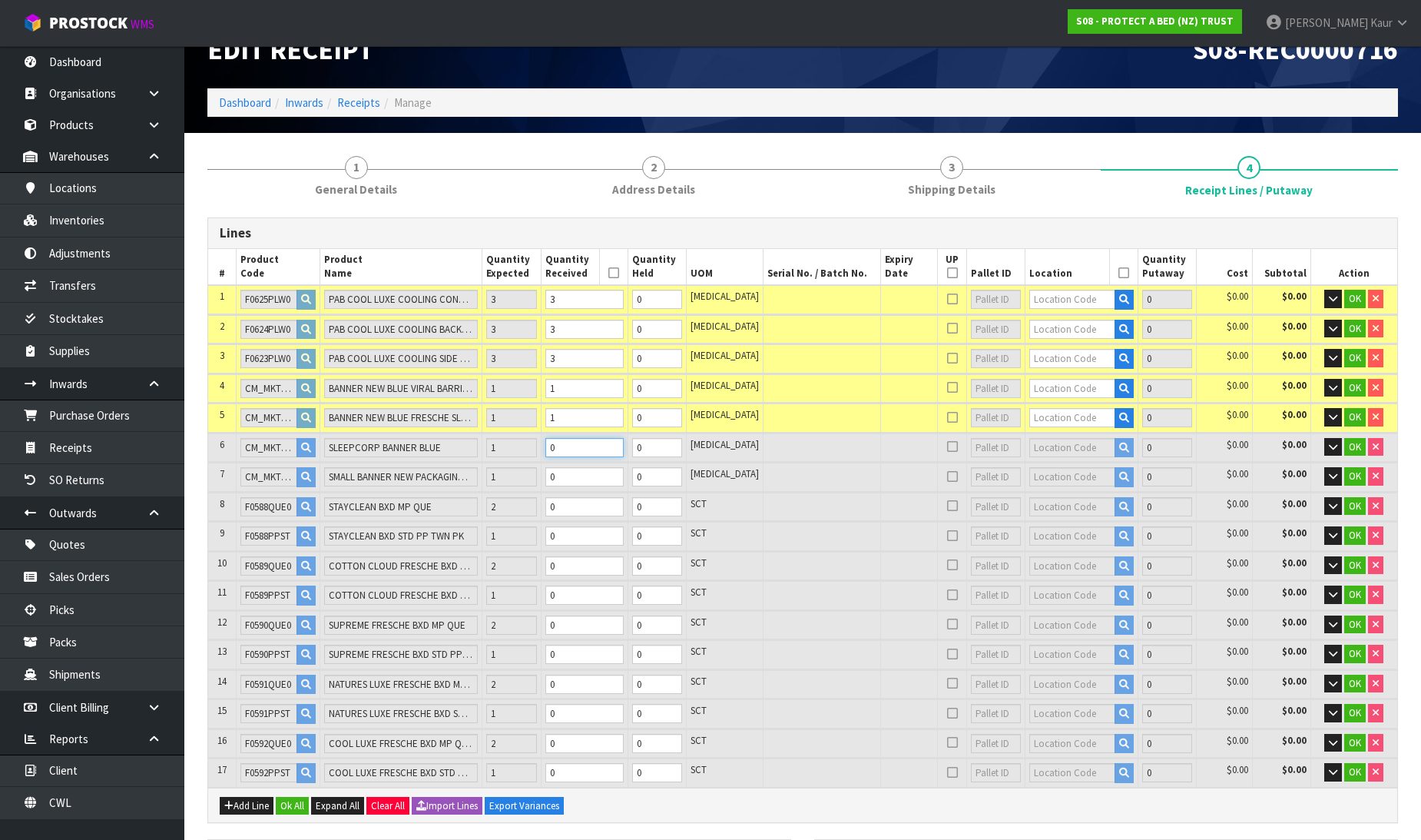
type input "28.18"
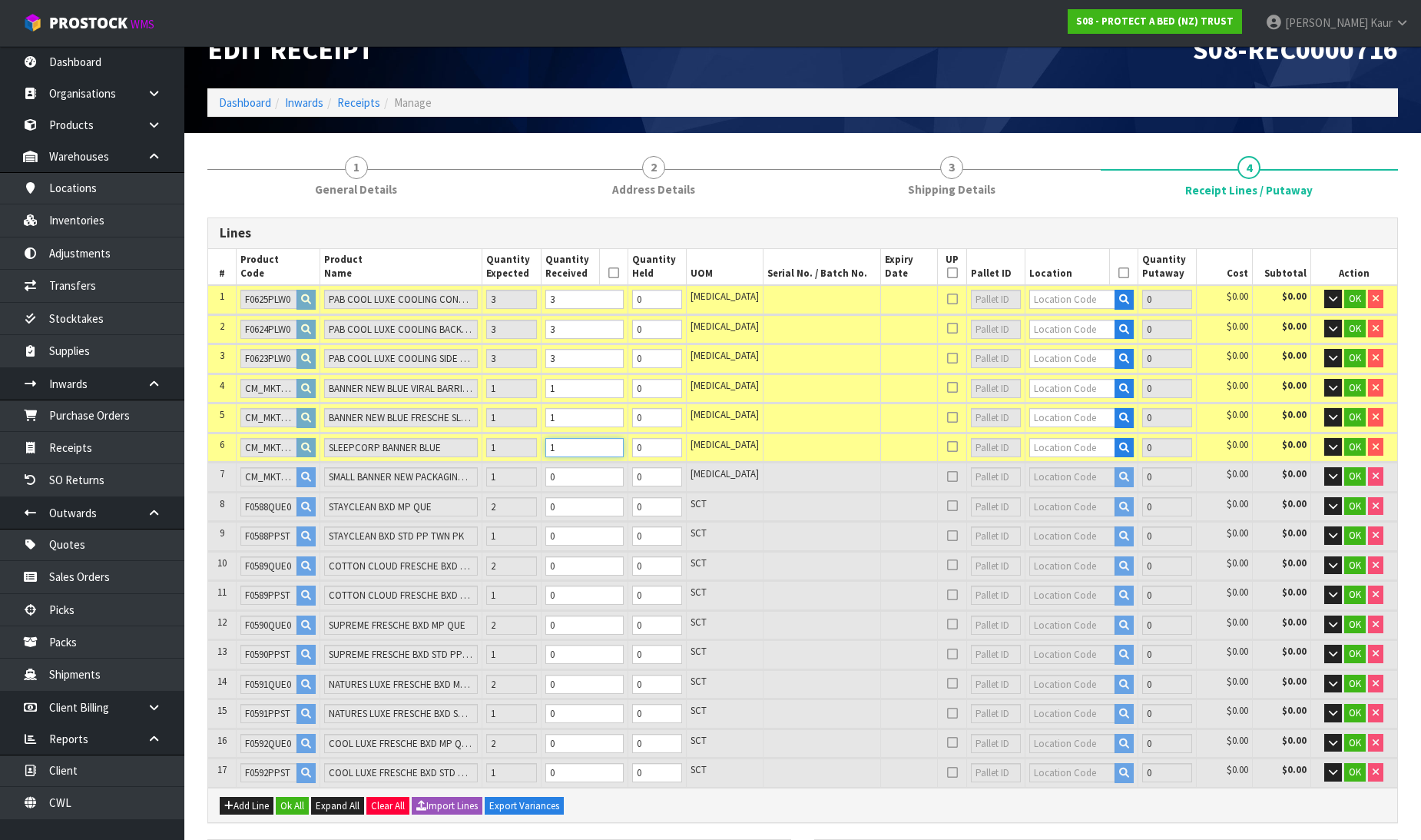
type input "1"
click at [608, 473] on input "0" at bounding box center [584, 477] width 78 height 19
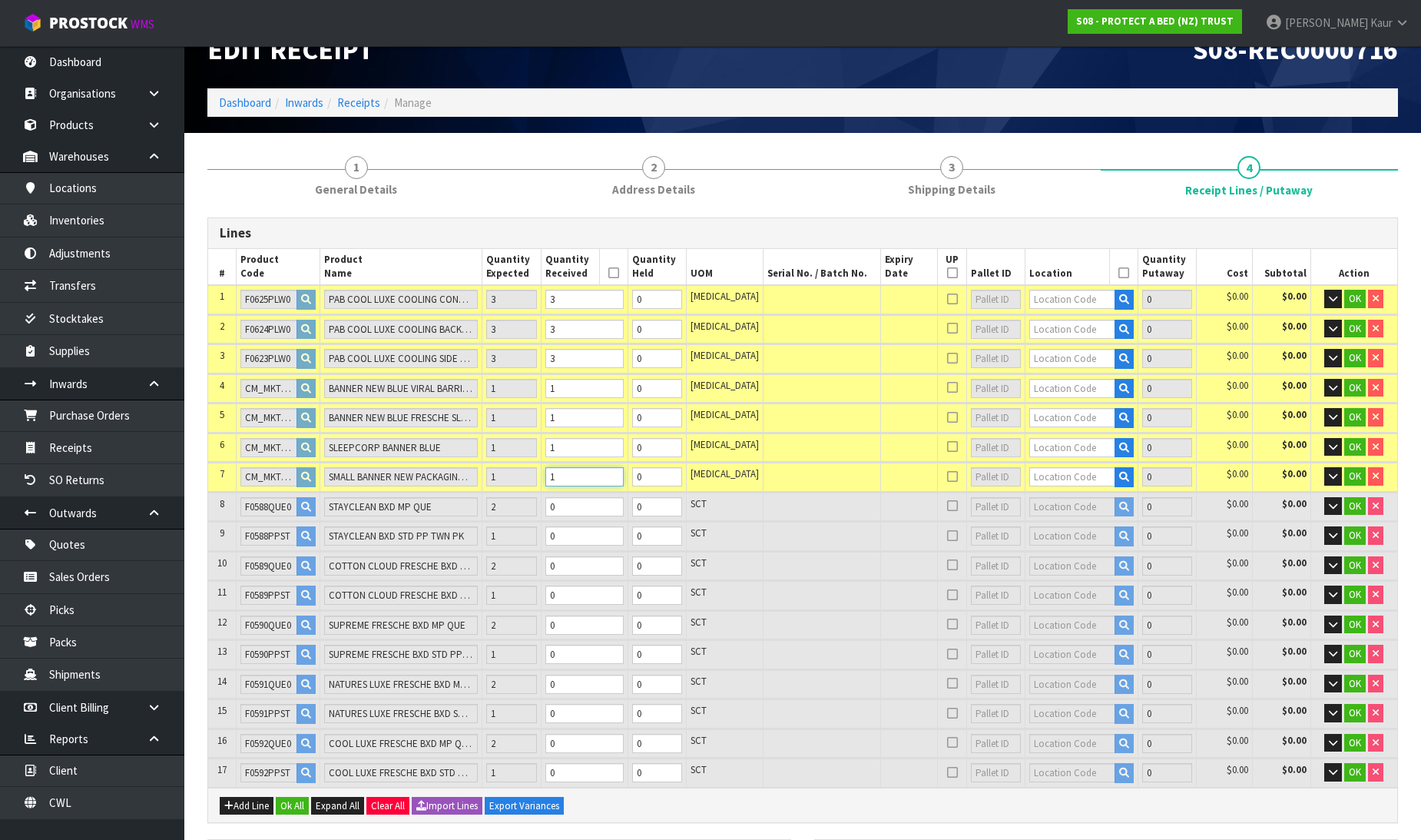
type input "2"
type input "0.33521"
type input "31.38"
type input "1"
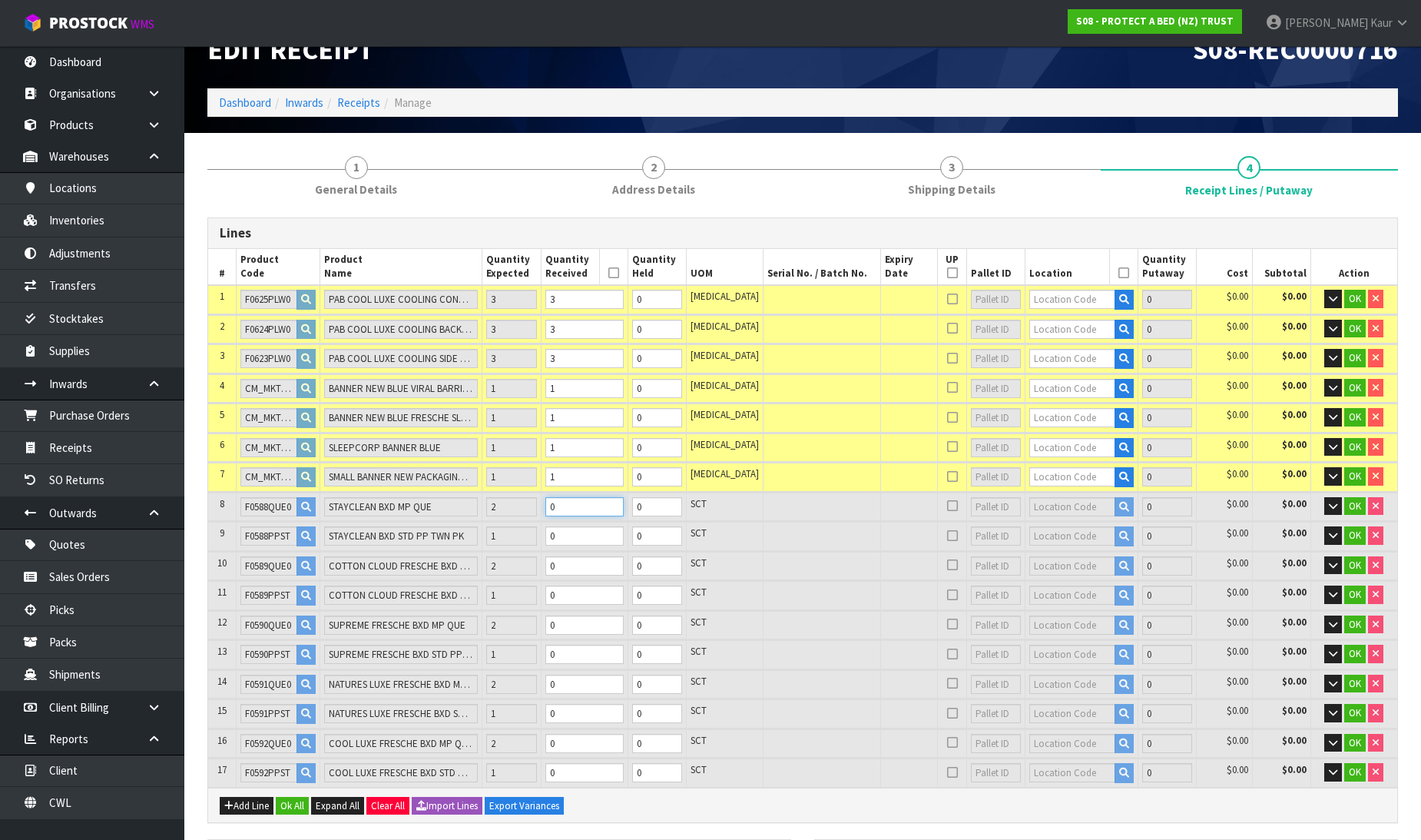
click at [608, 497] on input "0" at bounding box center [584, 507] width 78 height 19
type input "2"
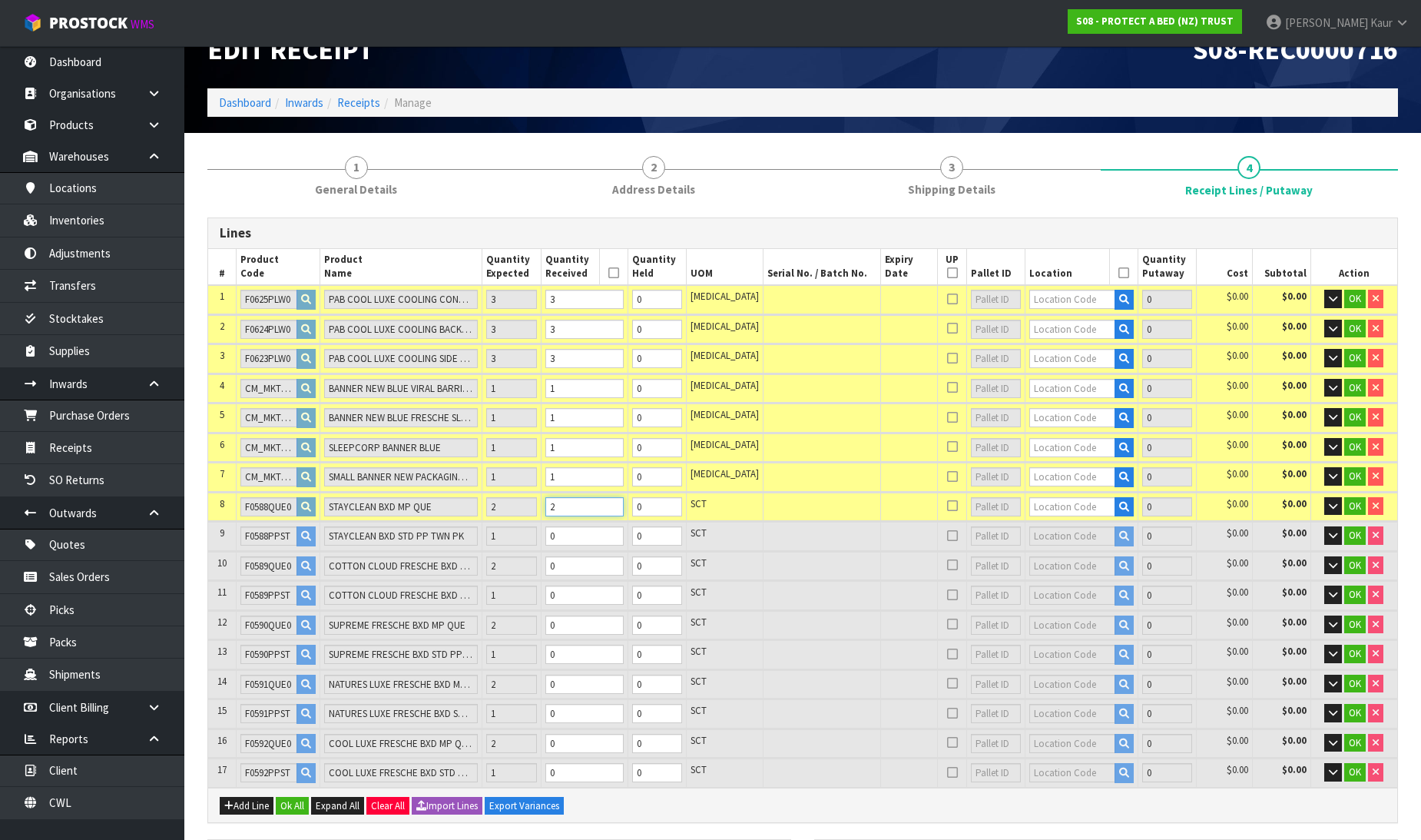
type input "0.35203"
type input "33.18"
type input "2"
click at [604, 531] on input "0" at bounding box center [584, 536] width 78 height 19
type input "0.352255"
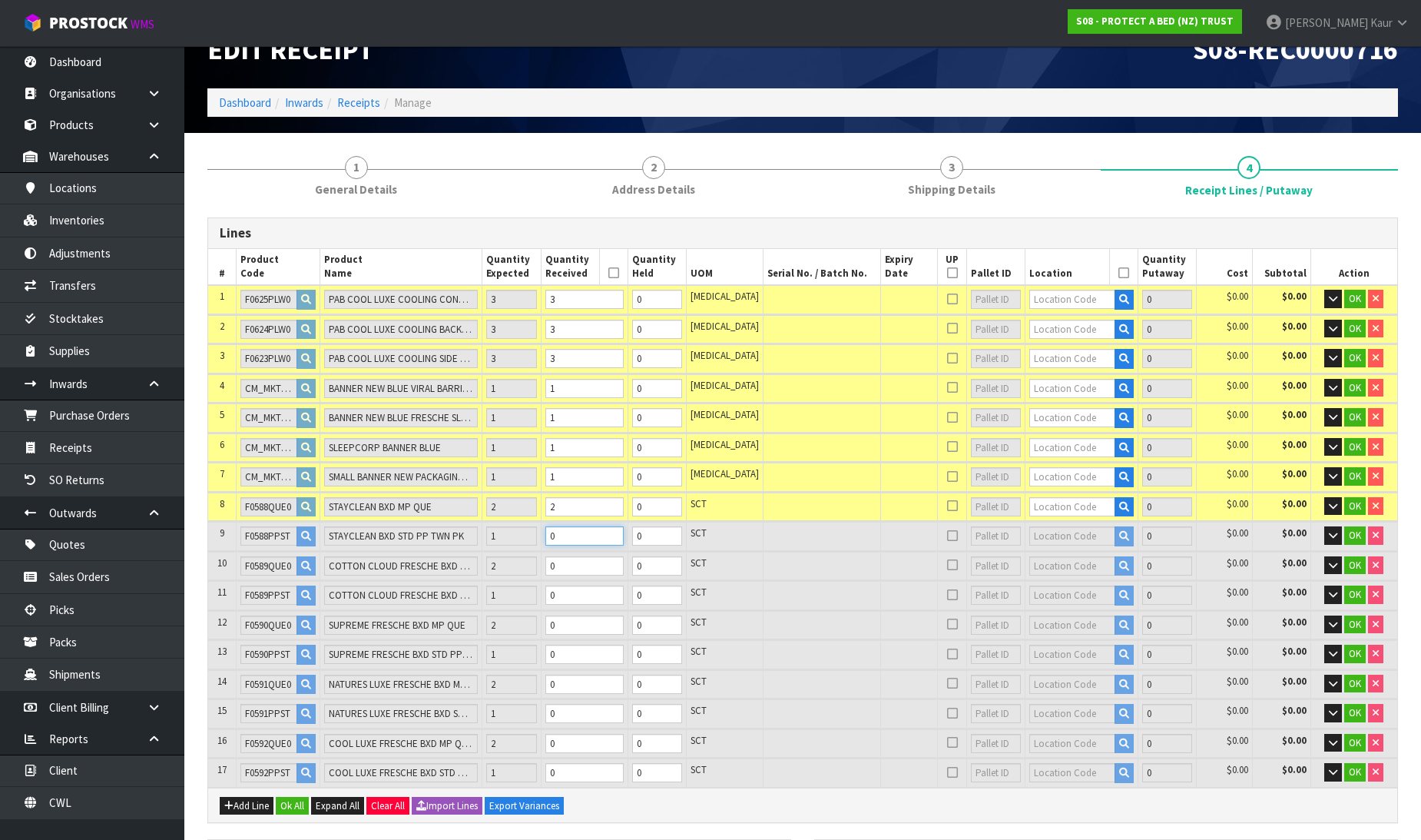
type input "33.48"
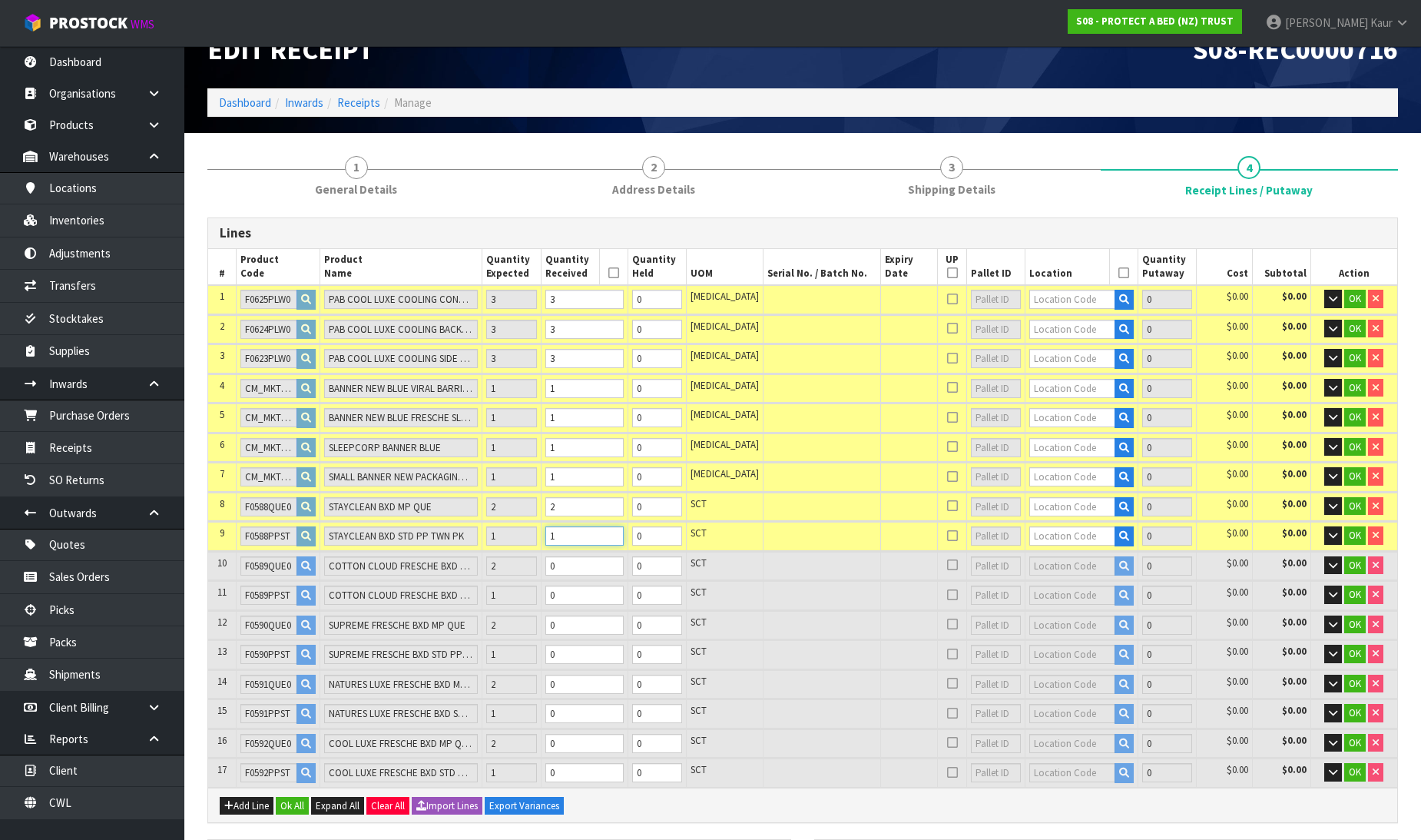
type input "1"
click at [602, 565] on input "0" at bounding box center [584, 566] width 78 height 19
type input "0.379167"
type input "36.58"
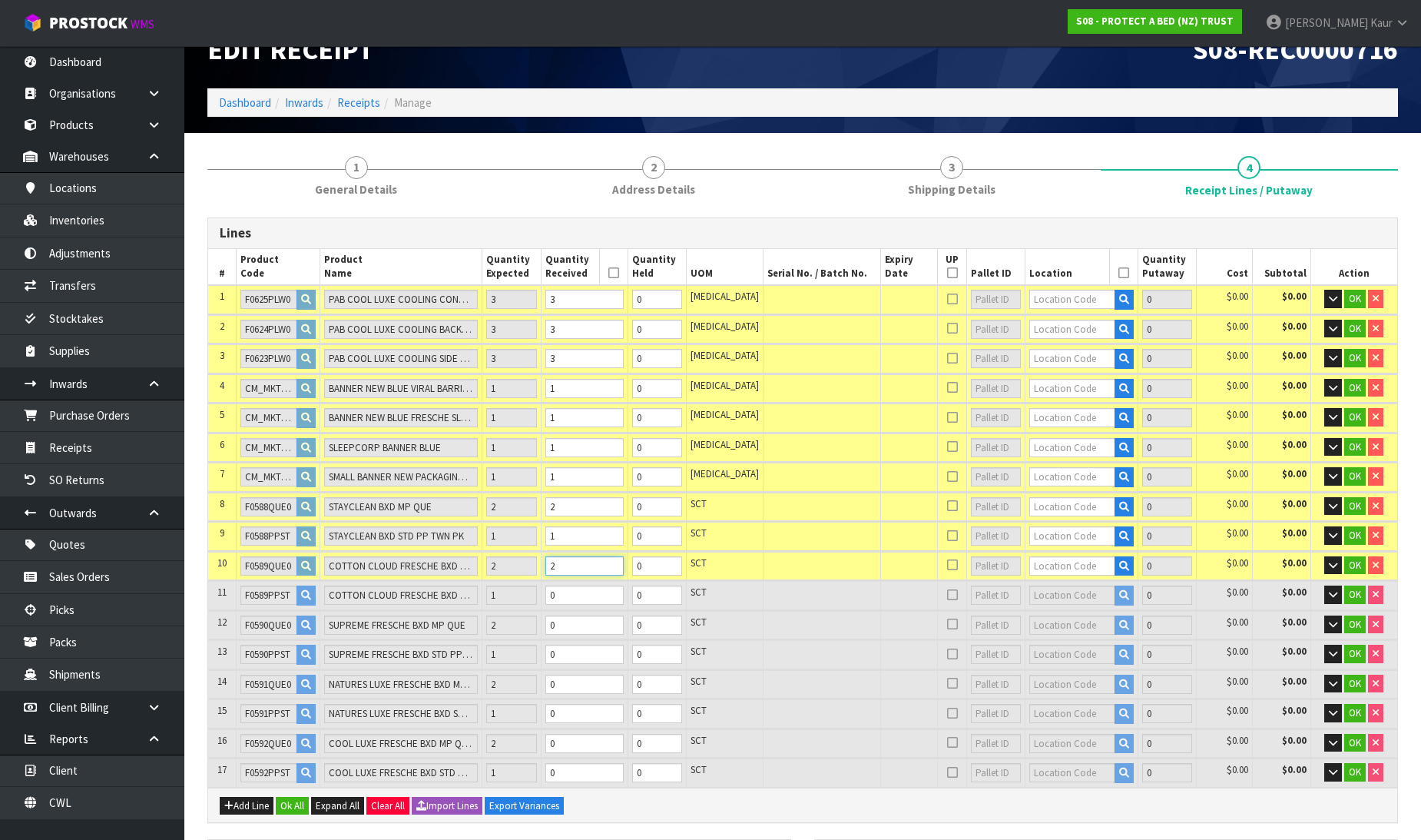
type input "2"
click at [607, 586] on input "0" at bounding box center [584, 595] width 78 height 19
type input "0.383892"
type input "37.28"
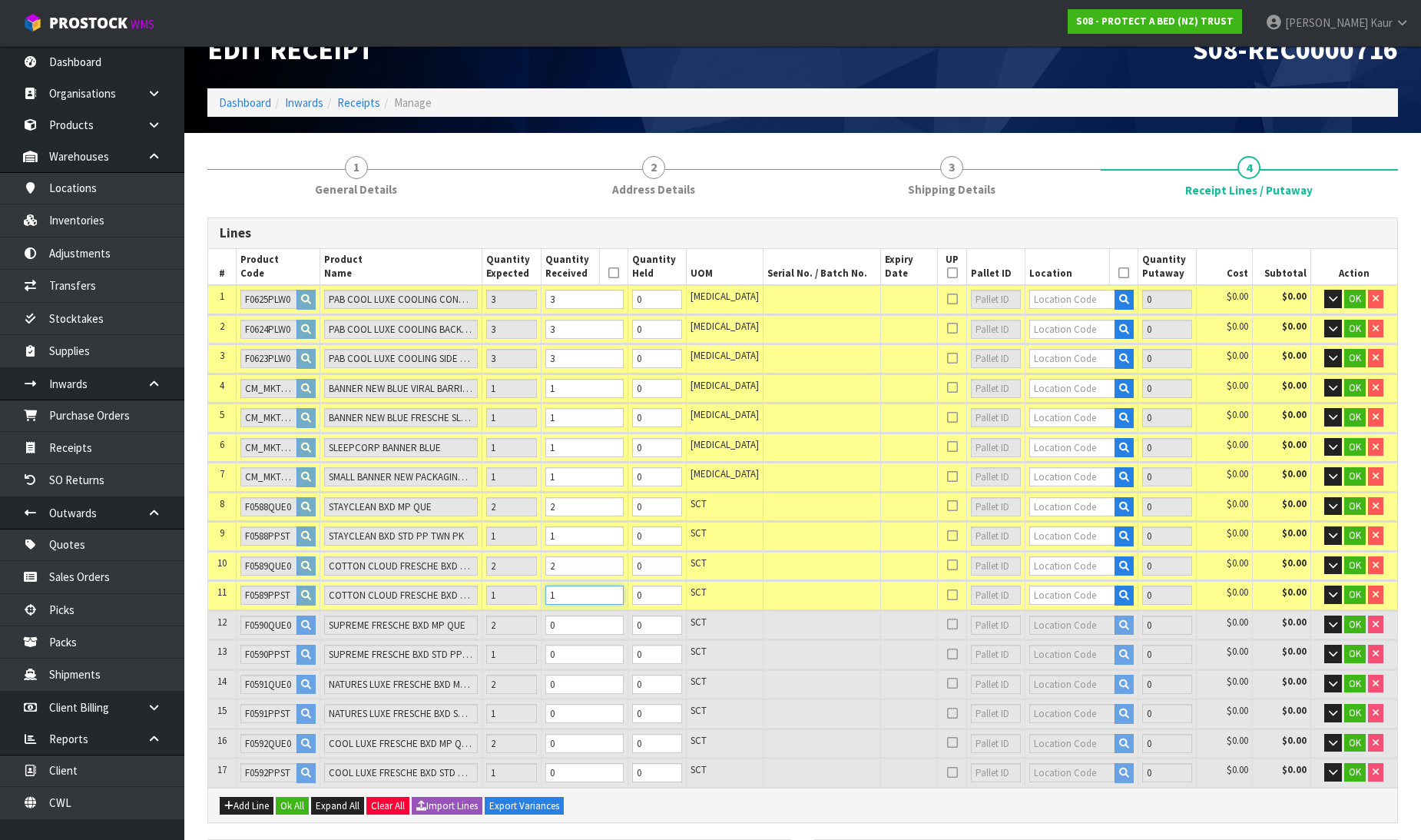
type input "1"
click at [604, 615] on input "0" at bounding box center [584, 625] width 78 height 19
type input "0.411732"
type input "40.28"
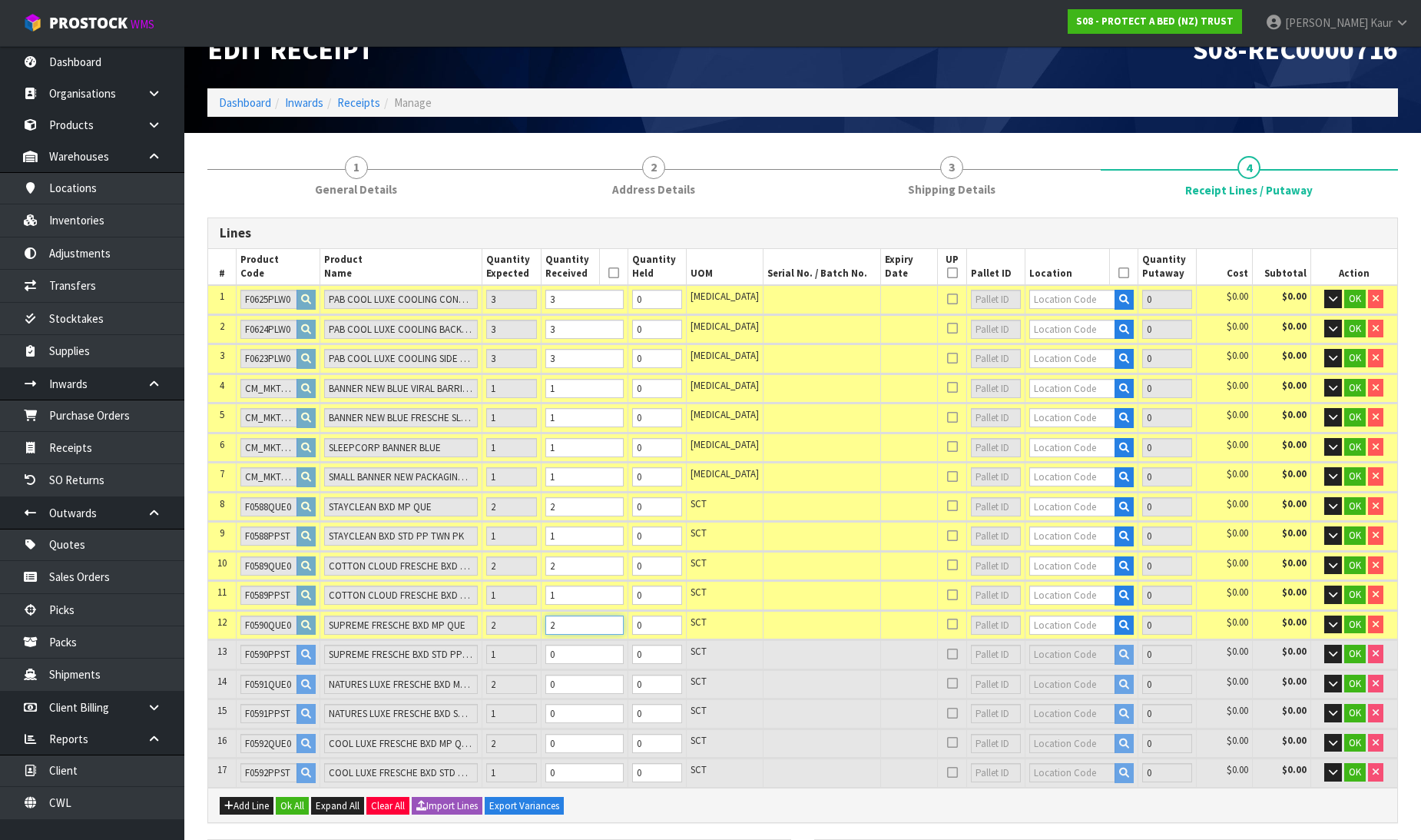
type input "2"
click at [589, 649] on input "0" at bounding box center [584, 654] width 78 height 19
type input "0.416232"
type input "40.88"
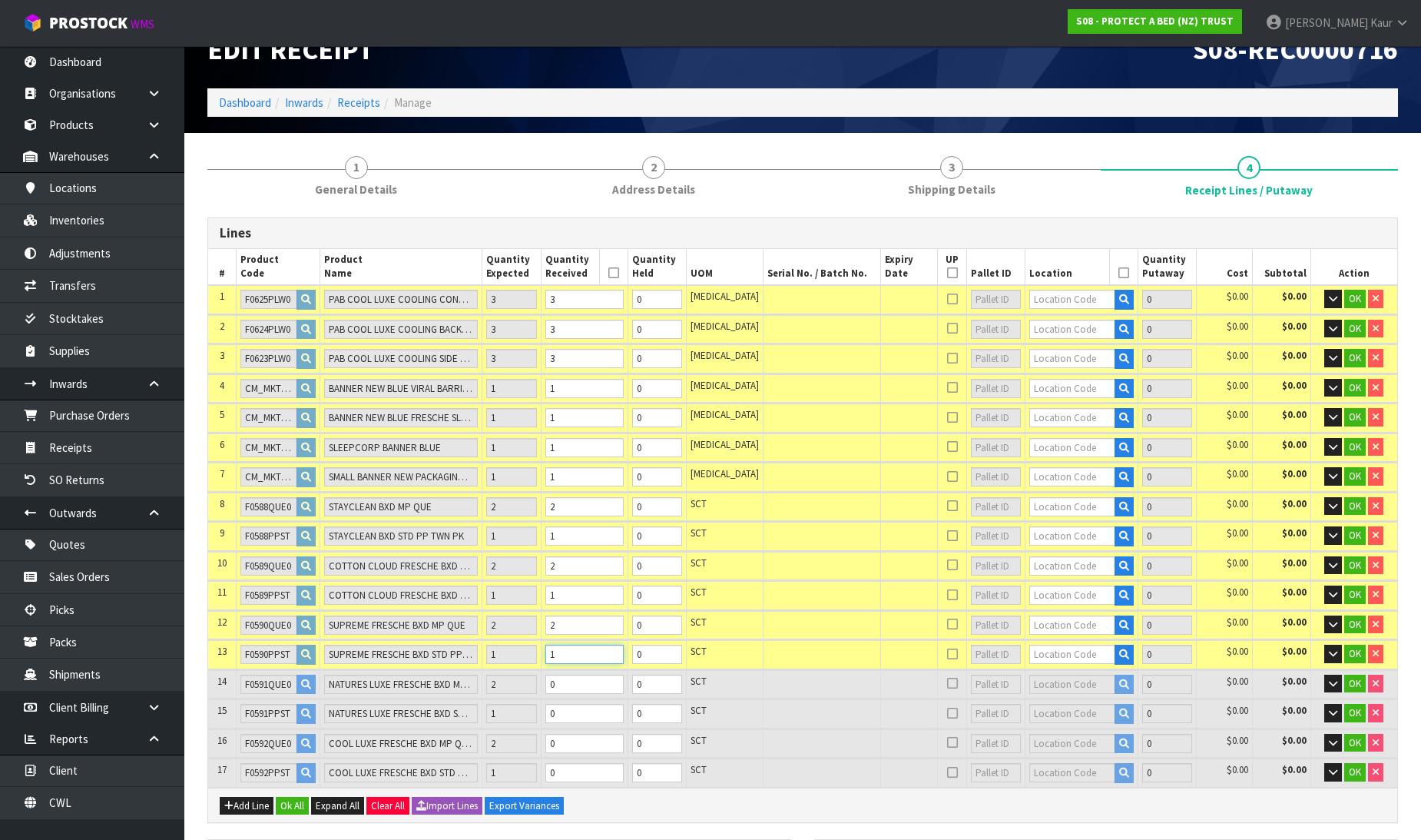
type input "1"
click at [589, 674] on input "0" at bounding box center [584, 684] width 78 height 19
type input "0.442296"
type input "44.68"
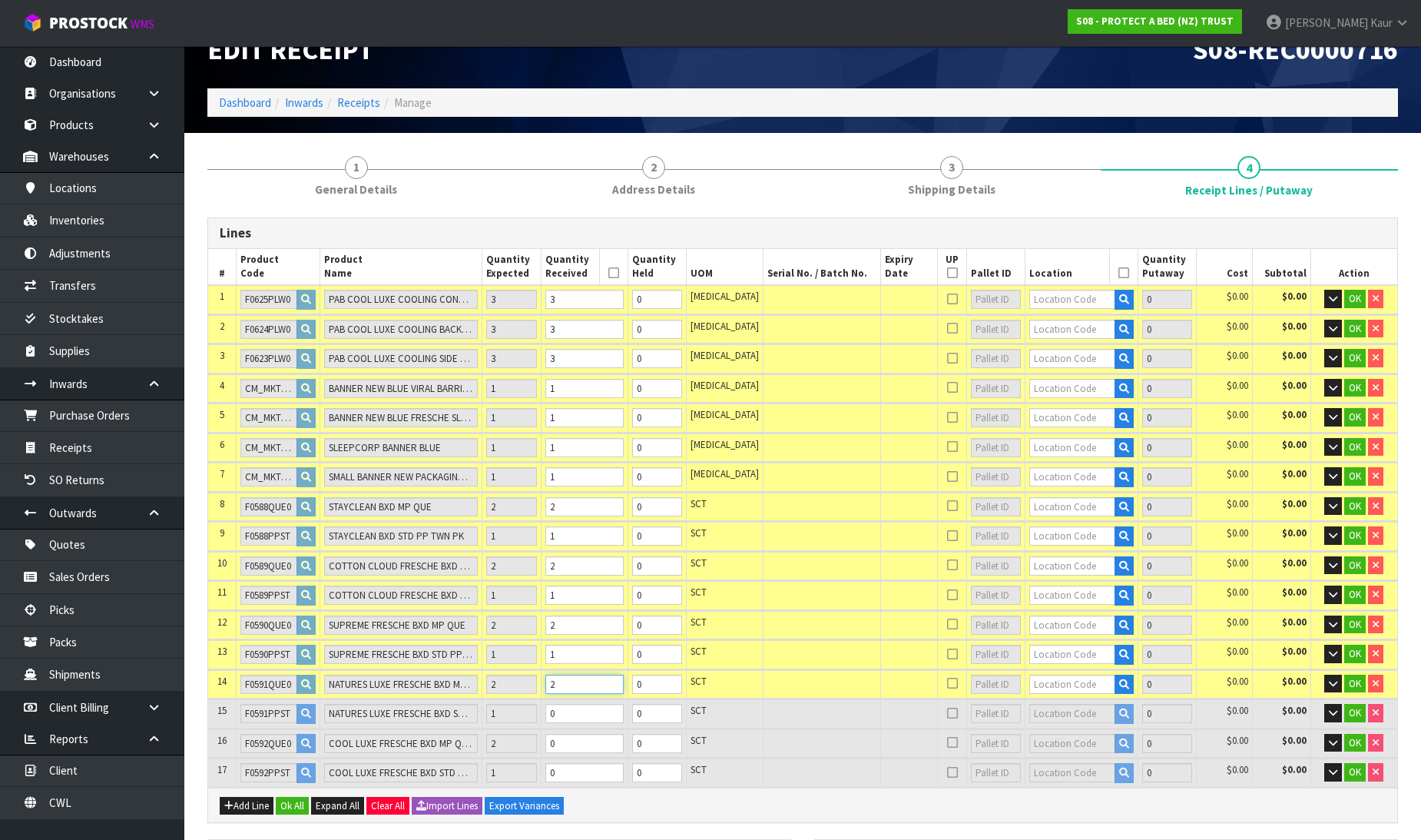
type input "2"
click at [592, 704] on input "0" at bounding box center [584, 713] width 78 height 19
type input "0.446796"
type input "45.38"
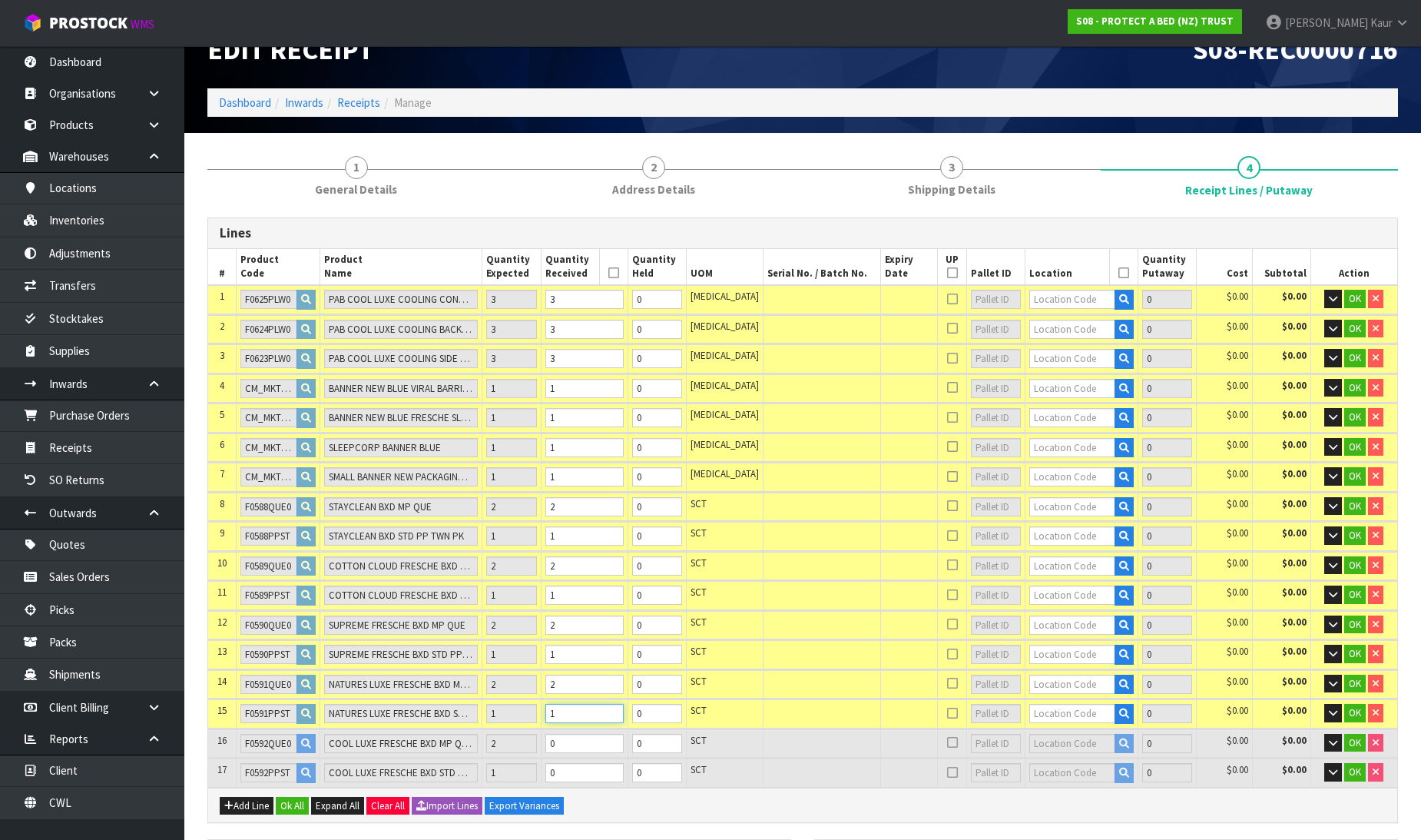
type input "1"
click at [600, 729] on td "0" at bounding box center [584, 743] width 87 height 28
click at [592, 734] on input "0" at bounding box center [584, 743] width 78 height 19
type input "0.473708"
type input "48.78"
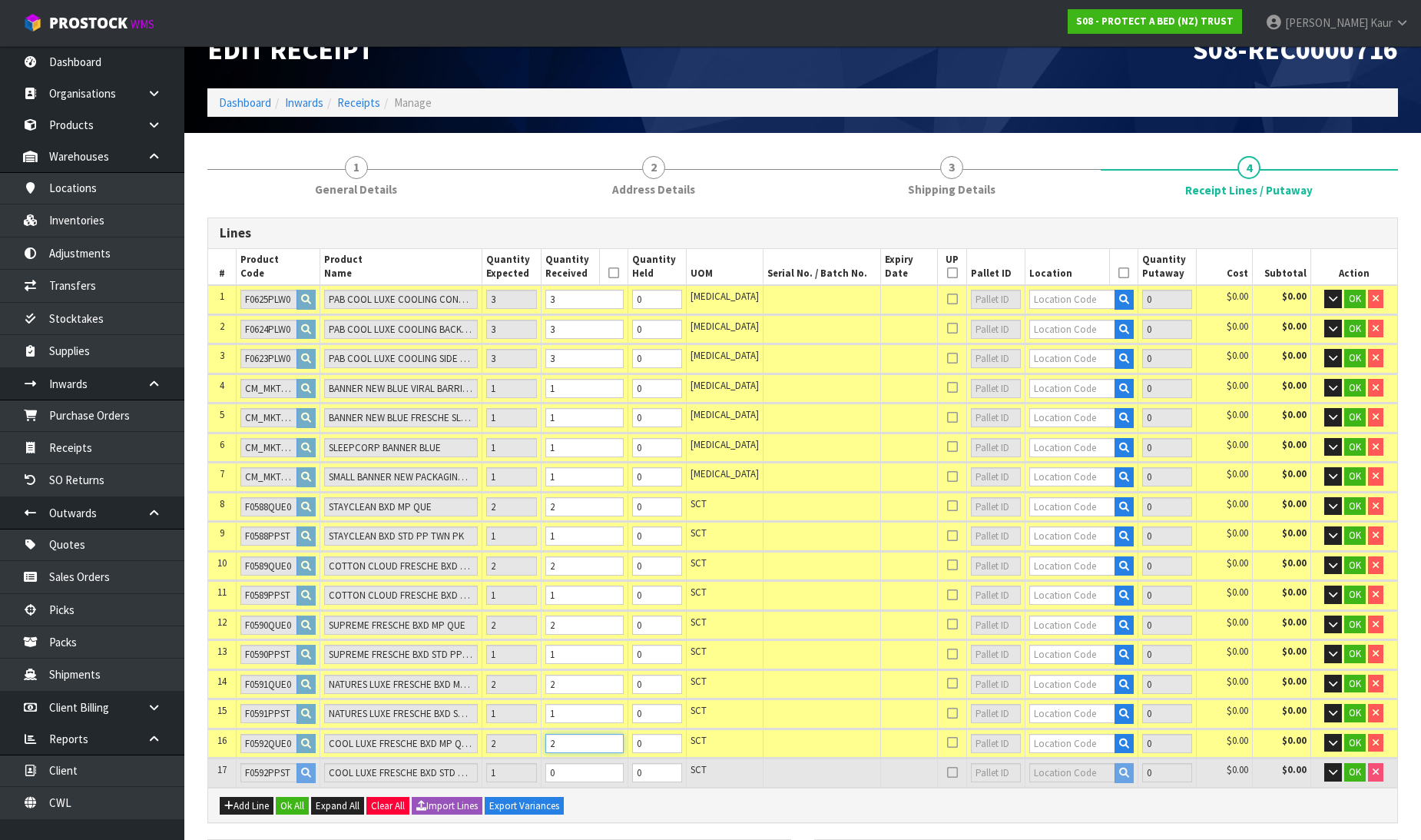
type input "2"
click at [593, 745] on td "2" at bounding box center [584, 743] width 87 height 28
click at [592, 763] on input "0" at bounding box center [584, 773] width 78 height 19
type input "0.478058"
type input "49.23"
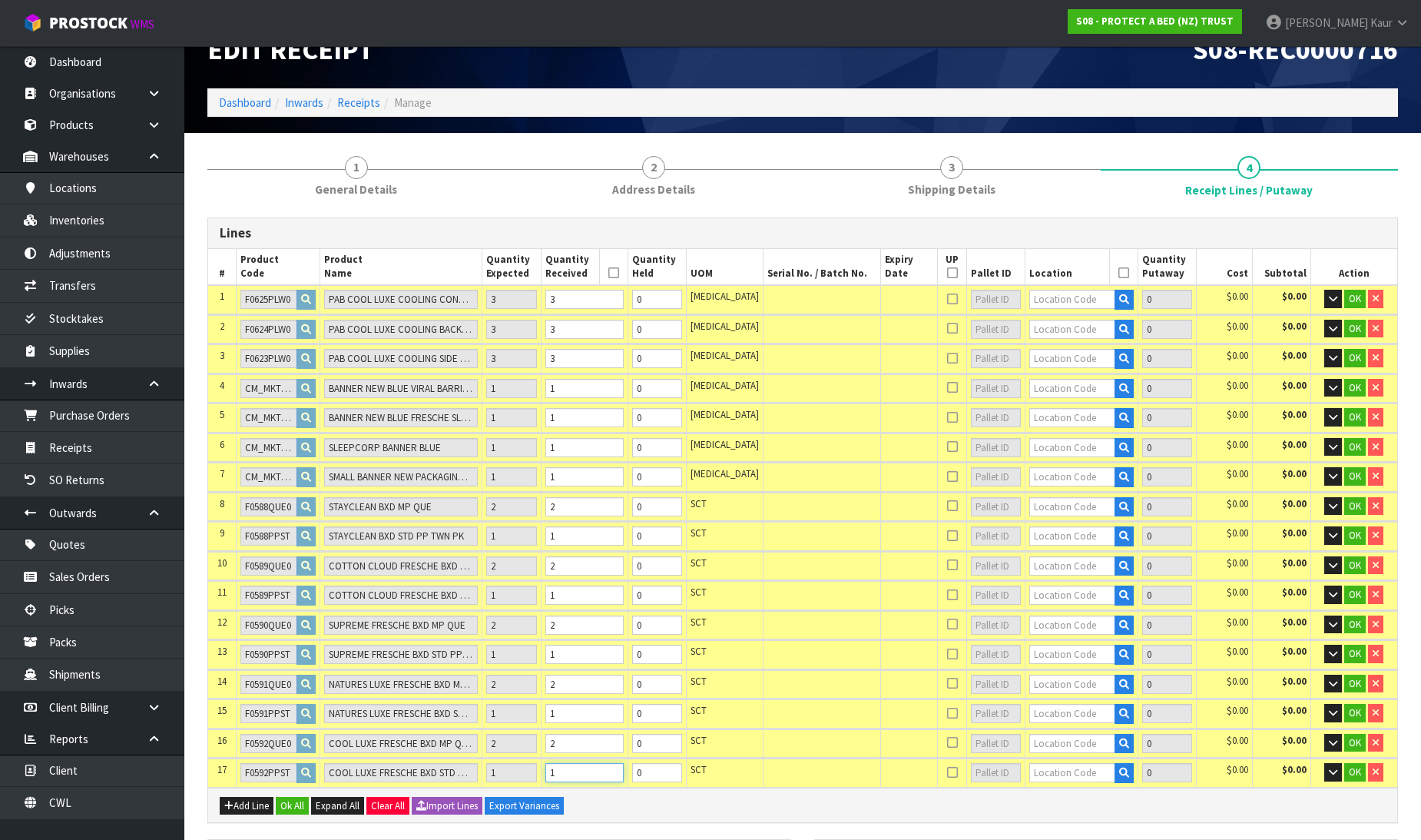
type input "1"
click at [1033, 290] on input "text" at bounding box center [1072, 300] width 86 height 19
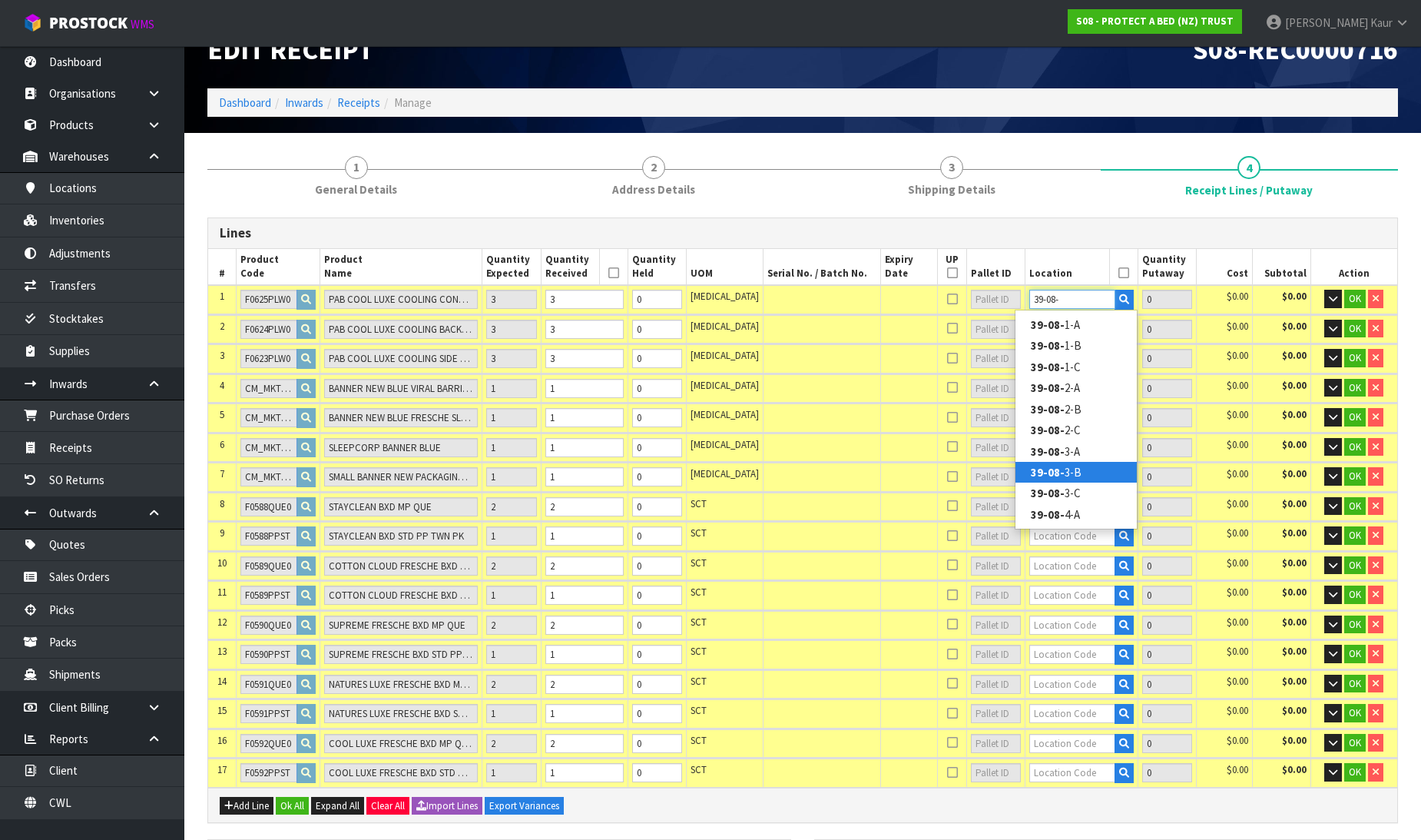
type input "39-08-"
click at [1067, 471] on link "39-08- 3-B" at bounding box center [1076, 472] width 121 height 21
type input "3"
type input "39-08-3-B"
type input "3"
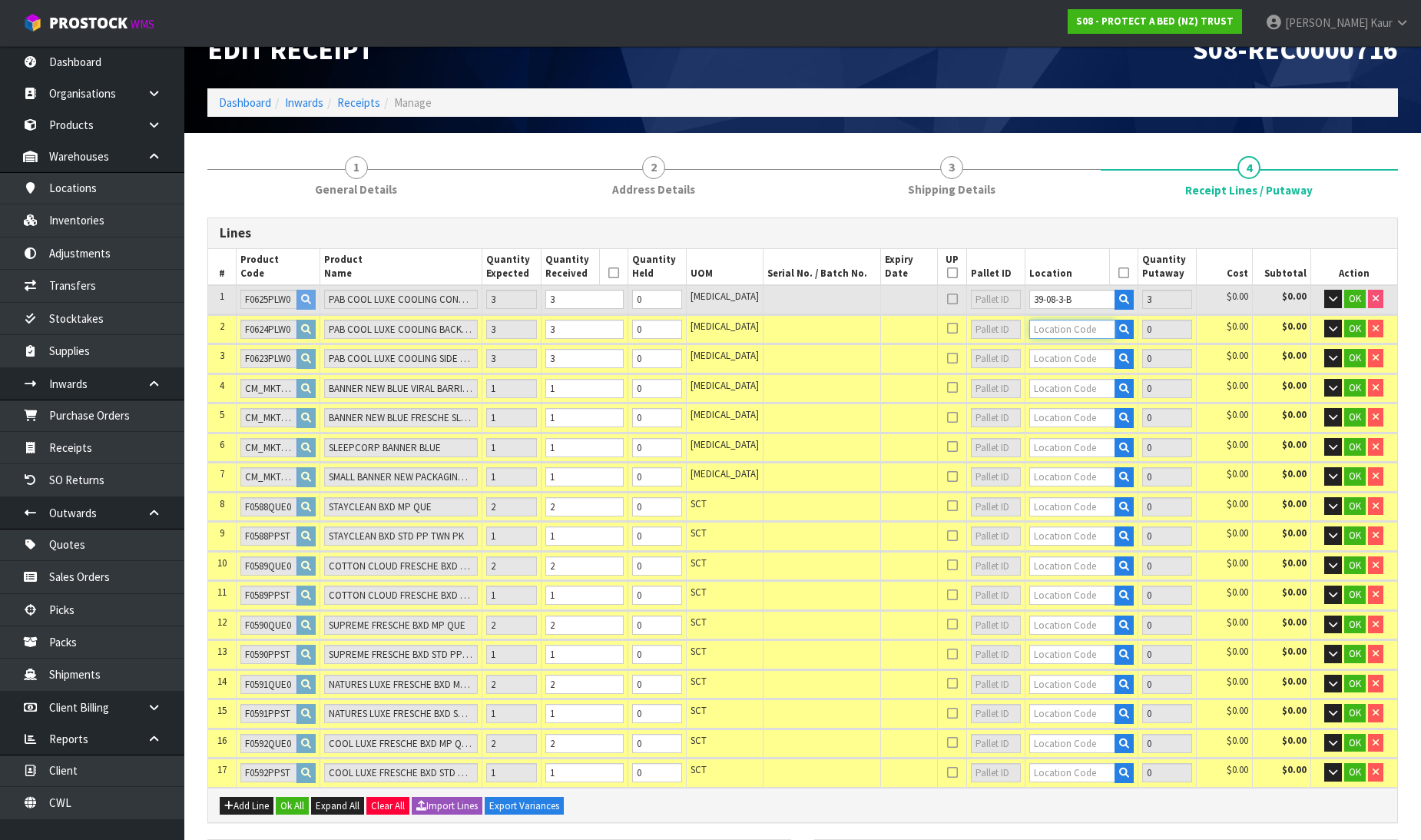
click at [1057, 319] on input "text" at bounding box center [1072, 329] width 86 height 19
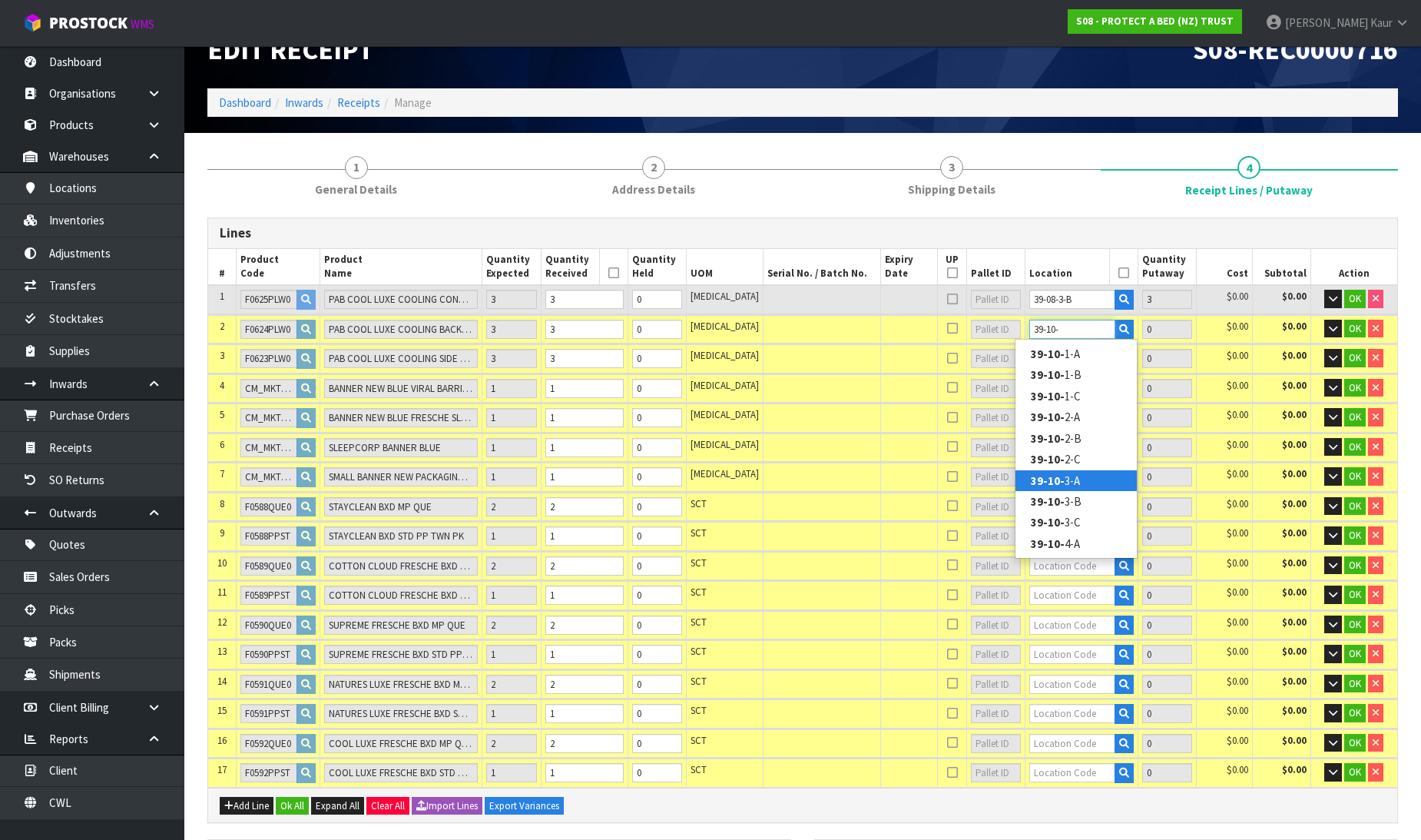
type input "39-10-"
click at [1079, 474] on link "39-10- 3-A" at bounding box center [1076, 481] width 121 height 21
type input "6"
type input "39-10-3-A"
type input "3"
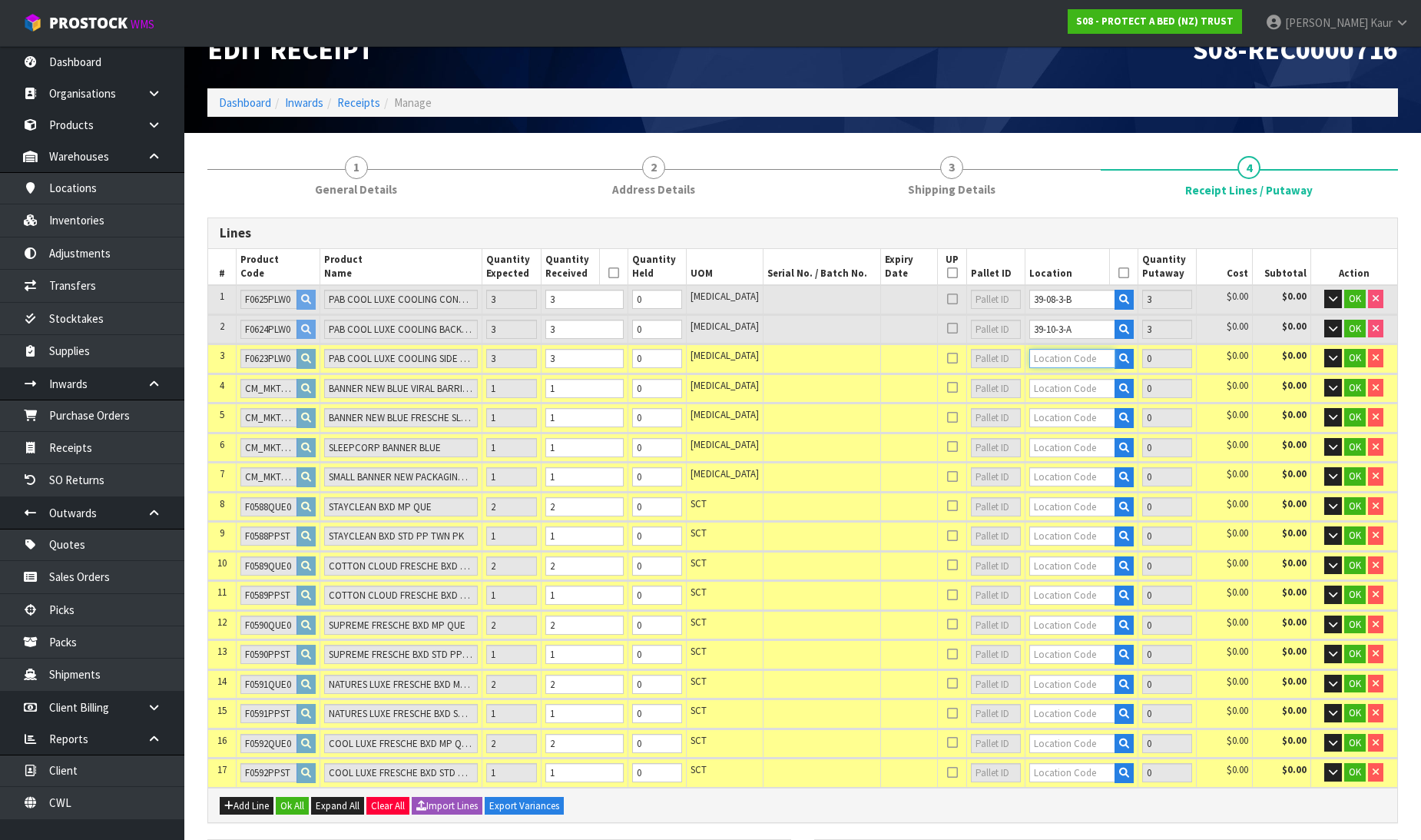
click at [1057, 361] on input "text" at bounding box center [1072, 358] width 86 height 19
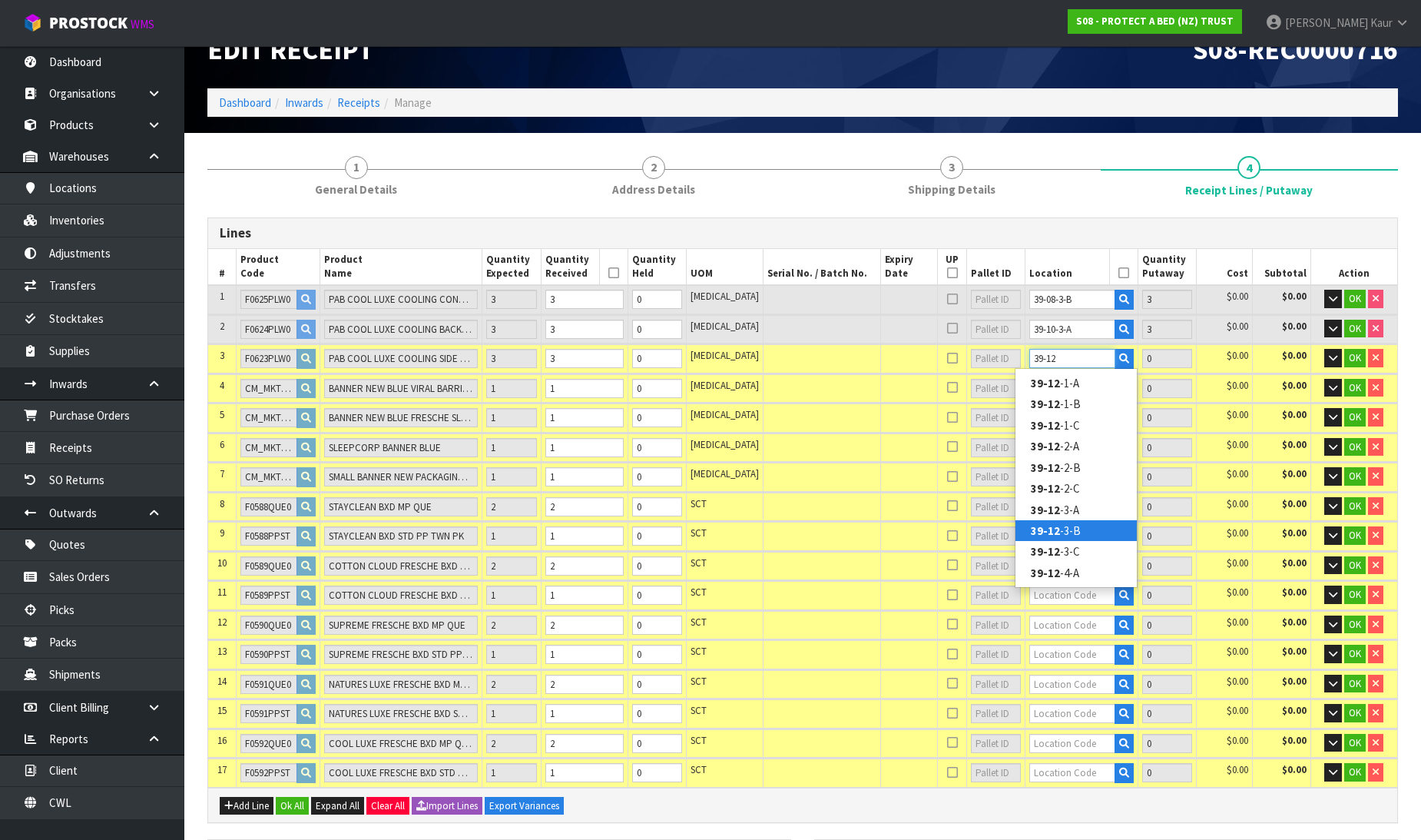
type input "39-12"
click at [1076, 524] on link "39-12 -3-B" at bounding box center [1076, 530] width 121 height 21
type input "9"
type input "39-12-3-B"
type input "3"
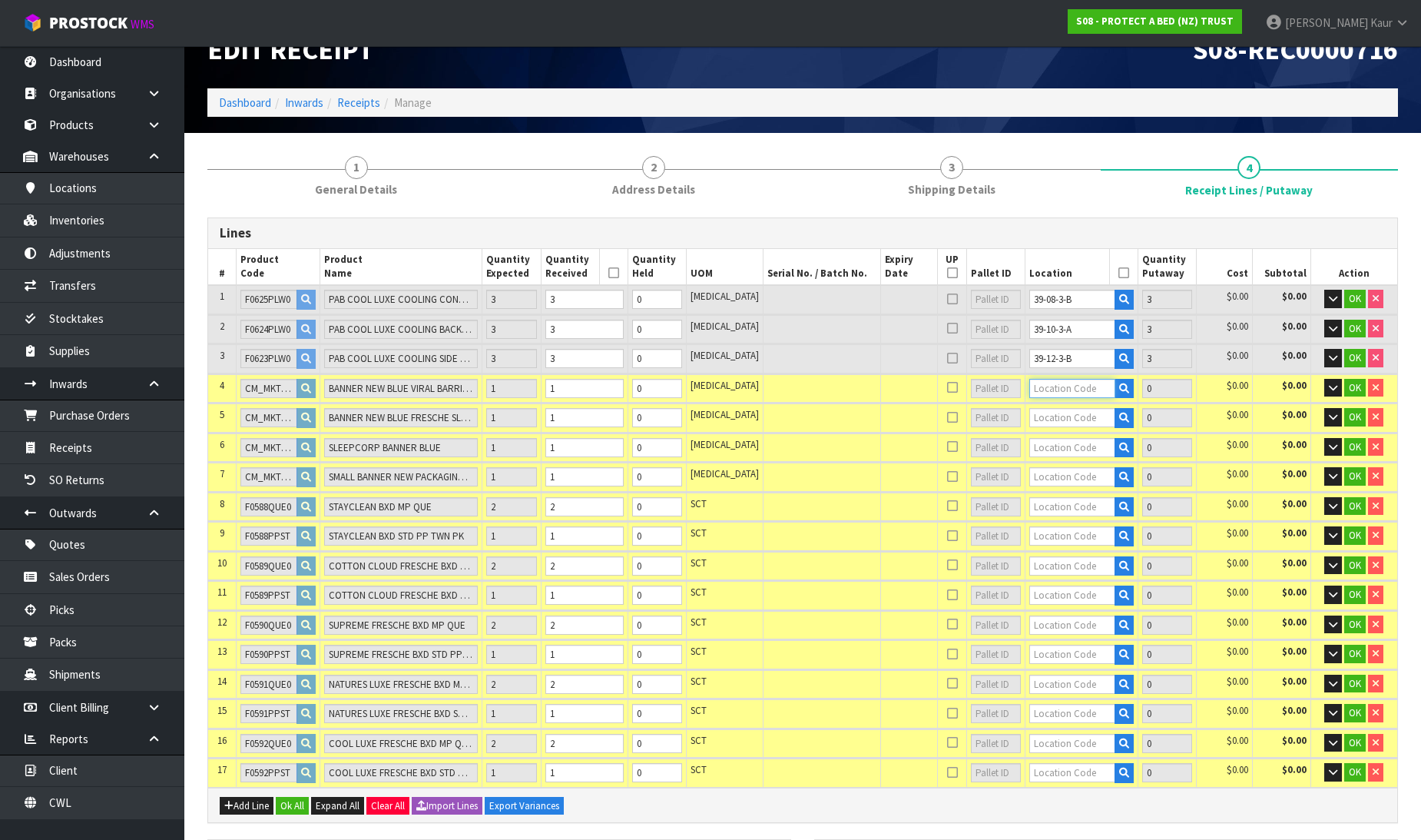
click at [1045, 388] on input "text" at bounding box center [1072, 388] width 86 height 19
type input "40-07-3"
click at [1058, 455] on strong "40-07-3" at bounding box center [1051, 454] width 40 height 15
type input "10"
type input "40-07-3-C"
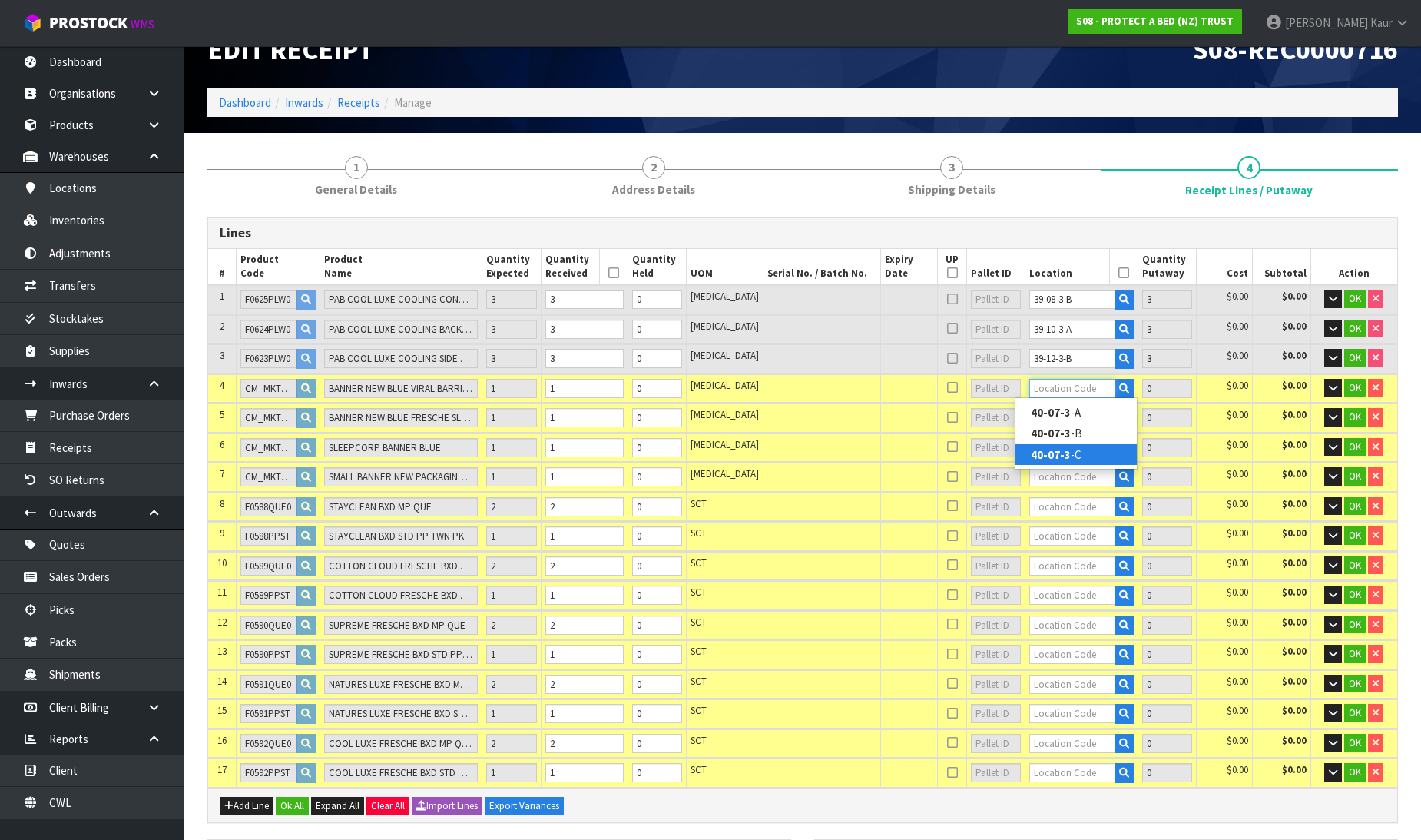
type input "1"
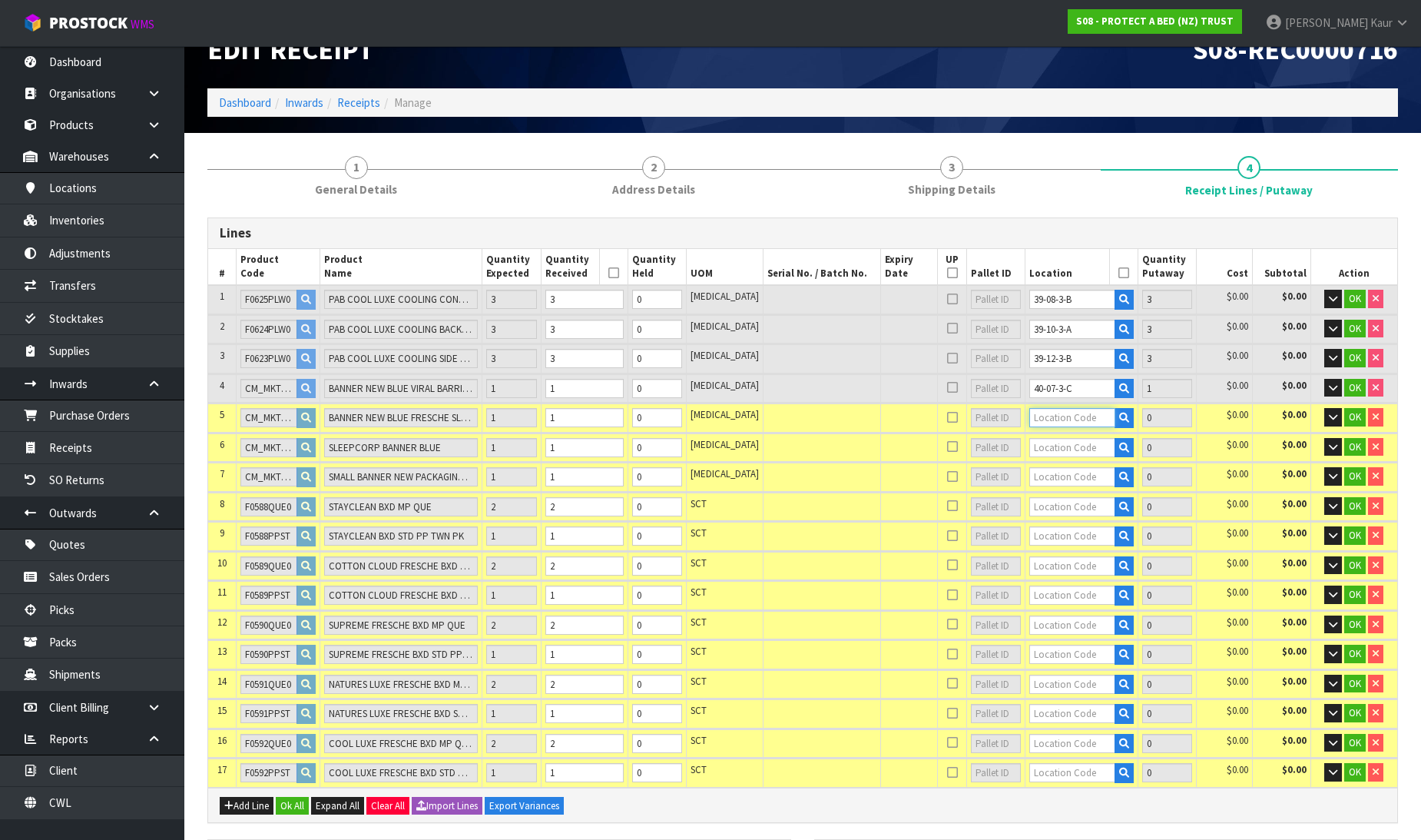
click at [1051, 416] on input "text" at bounding box center [1072, 418] width 86 height 19
type input "40-07-3"
click at [1071, 486] on link "40-07-3 -C" at bounding box center [1076, 484] width 121 height 21
type input "11"
type input "40-07-3-C"
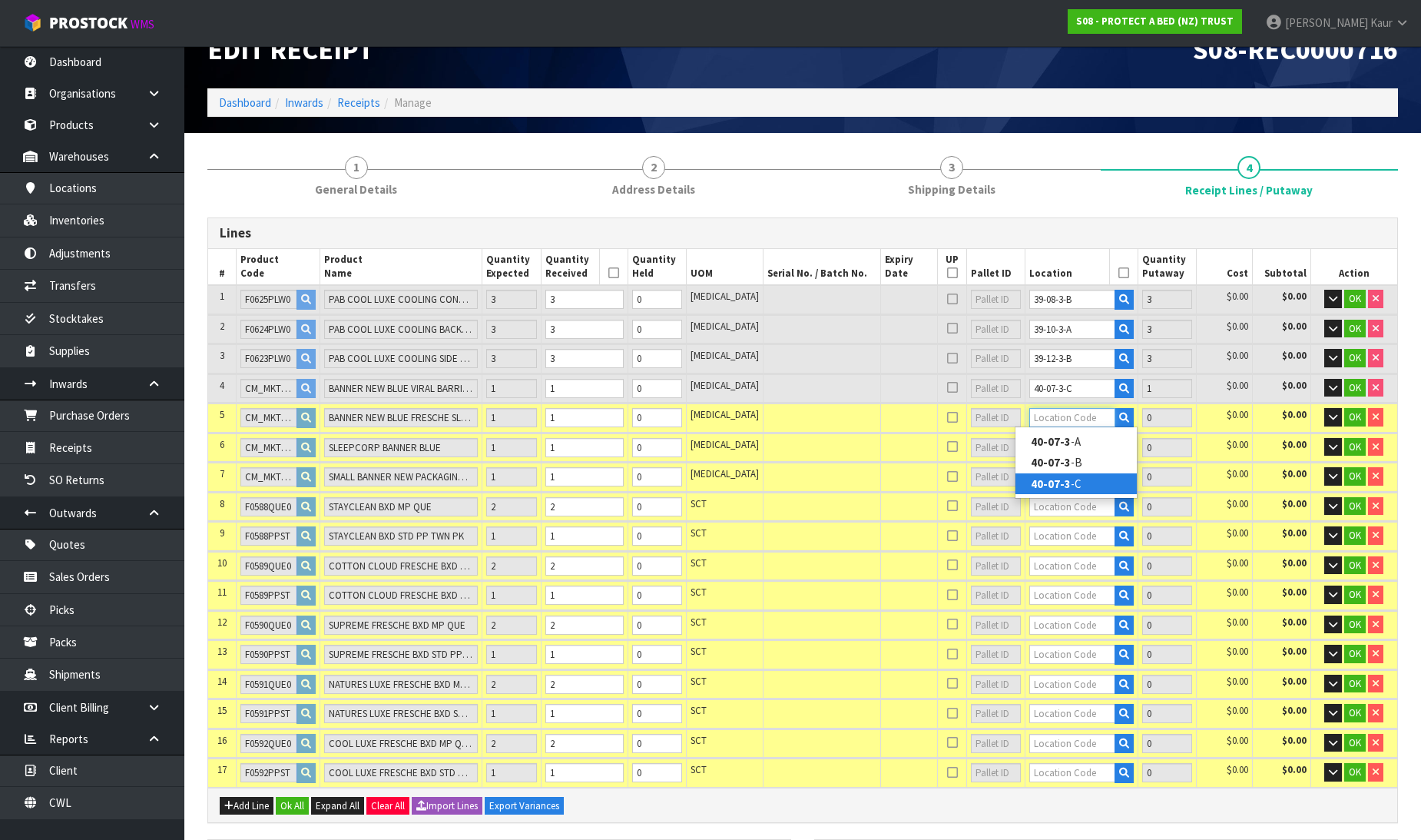
type input "1"
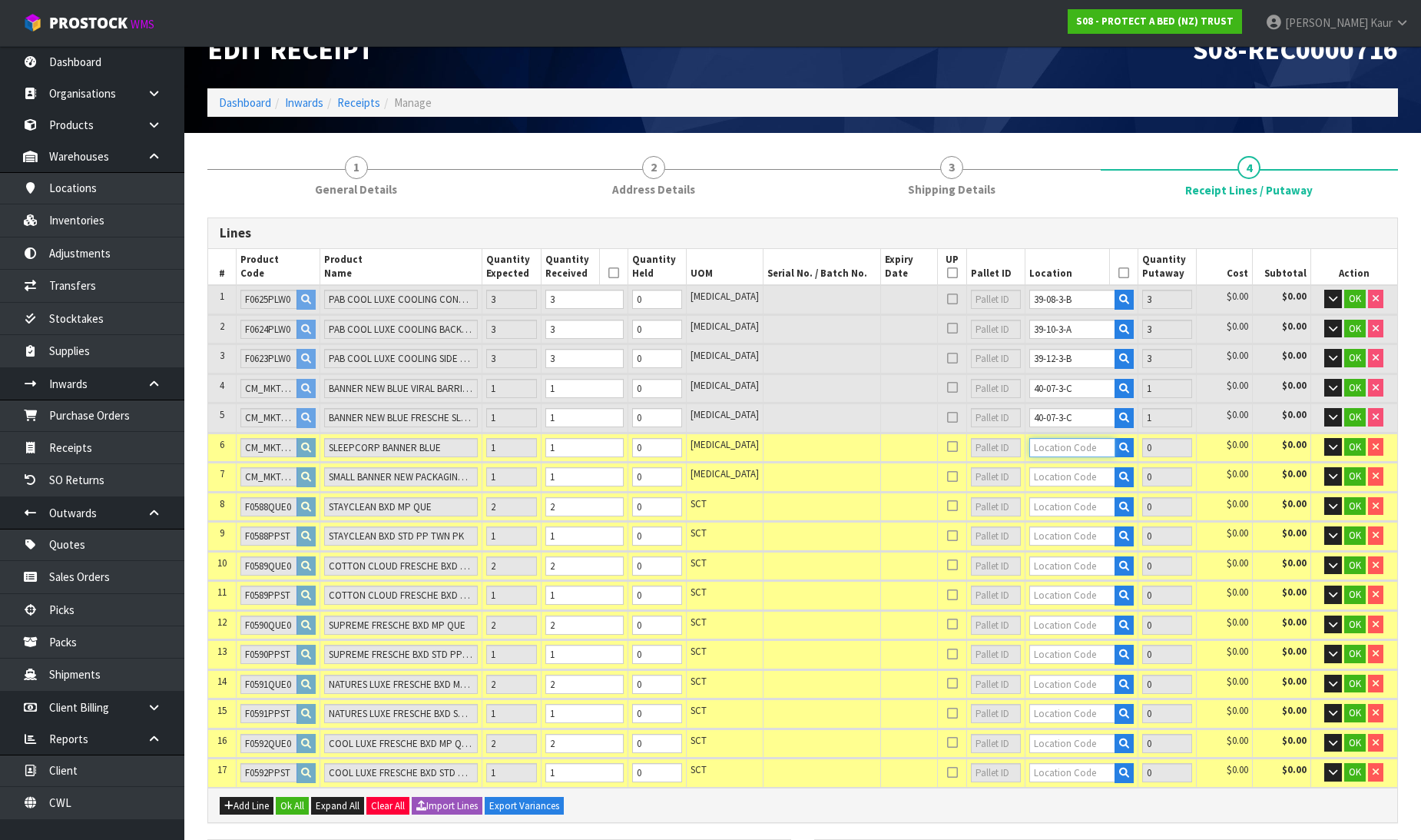
click at [1051, 448] on input "text" at bounding box center [1072, 448] width 86 height 19
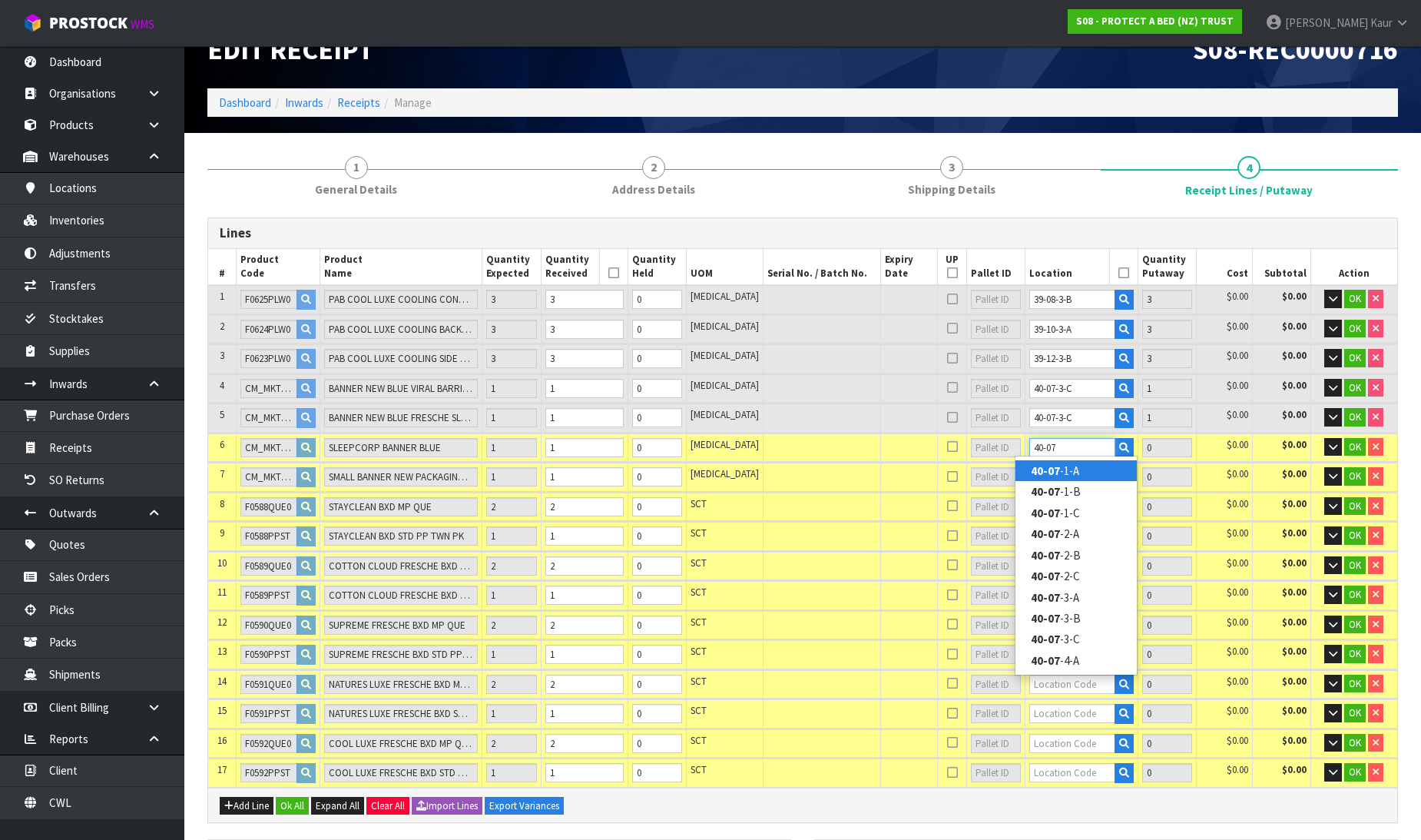
type input "40-07"
drag, startPoint x: 1077, startPoint y: 420, endPoint x: 950, endPoint y: 448, distance: 130.0
click at [950, 448] on table "# Product Code Product Name Quantity Expected Quantity Received Quantity Held U…" at bounding box center [803, 517] width 1189 height 539
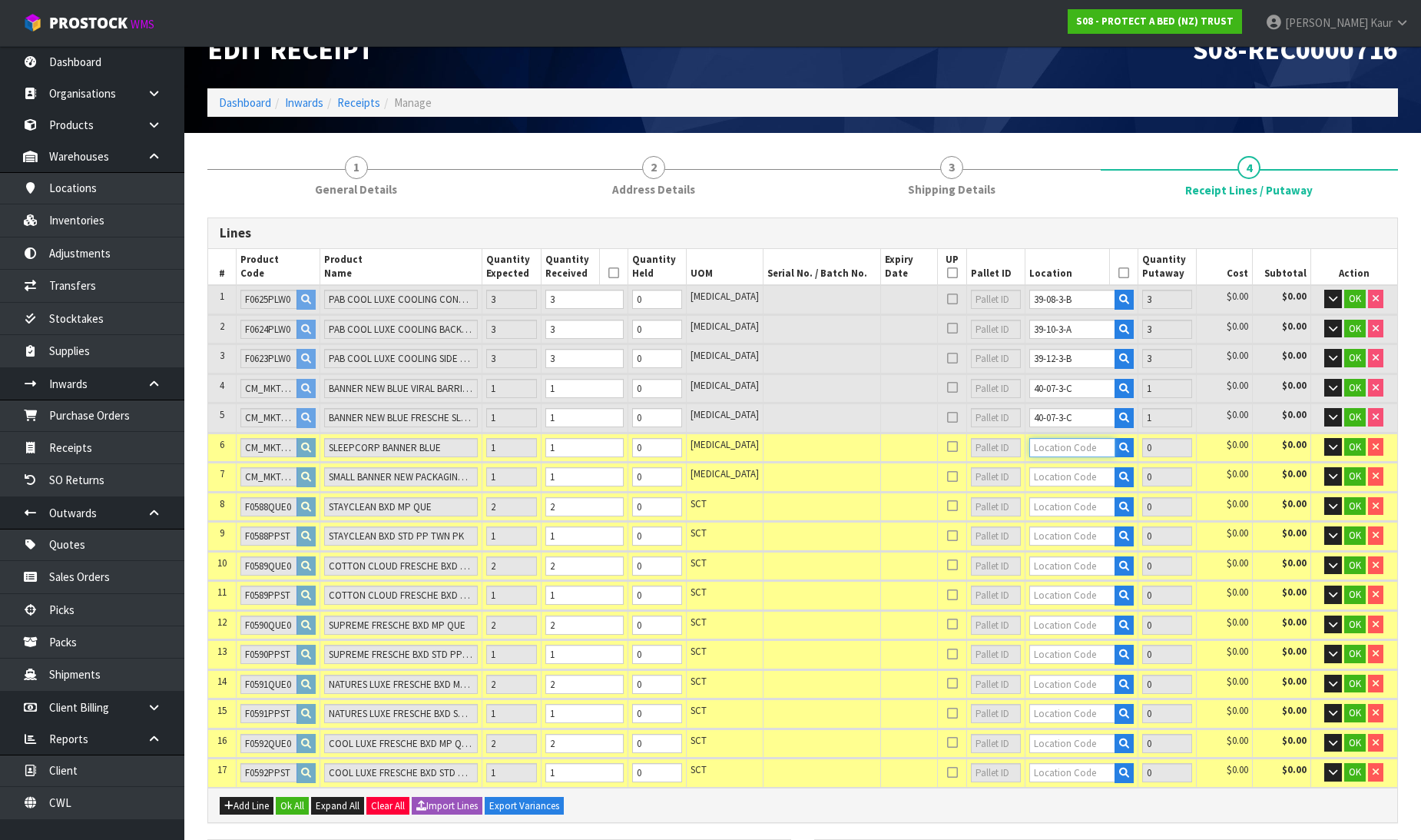
click at [1057, 443] on input "text" at bounding box center [1072, 448] width 86 height 19
paste input "40-07-3-C"
type input "40-07-3-C"
type input "12"
type input "1"
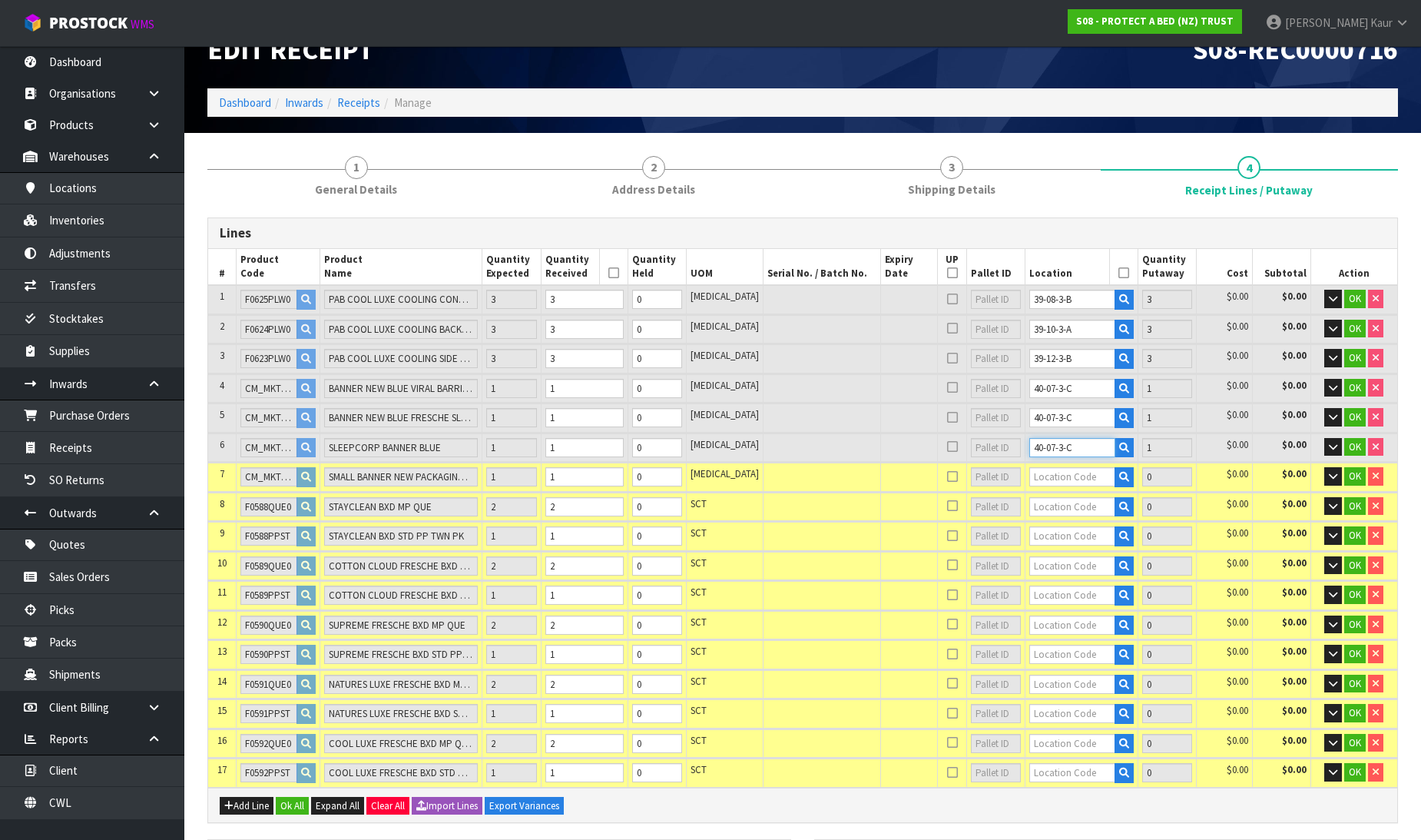
type input "40-07-3-C"
click at [1051, 472] on input "text" at bounding box center [1072, 477] width 86 height 19
paste input "40-07-3-C"
type input "40-07-3-C"
type input "13"
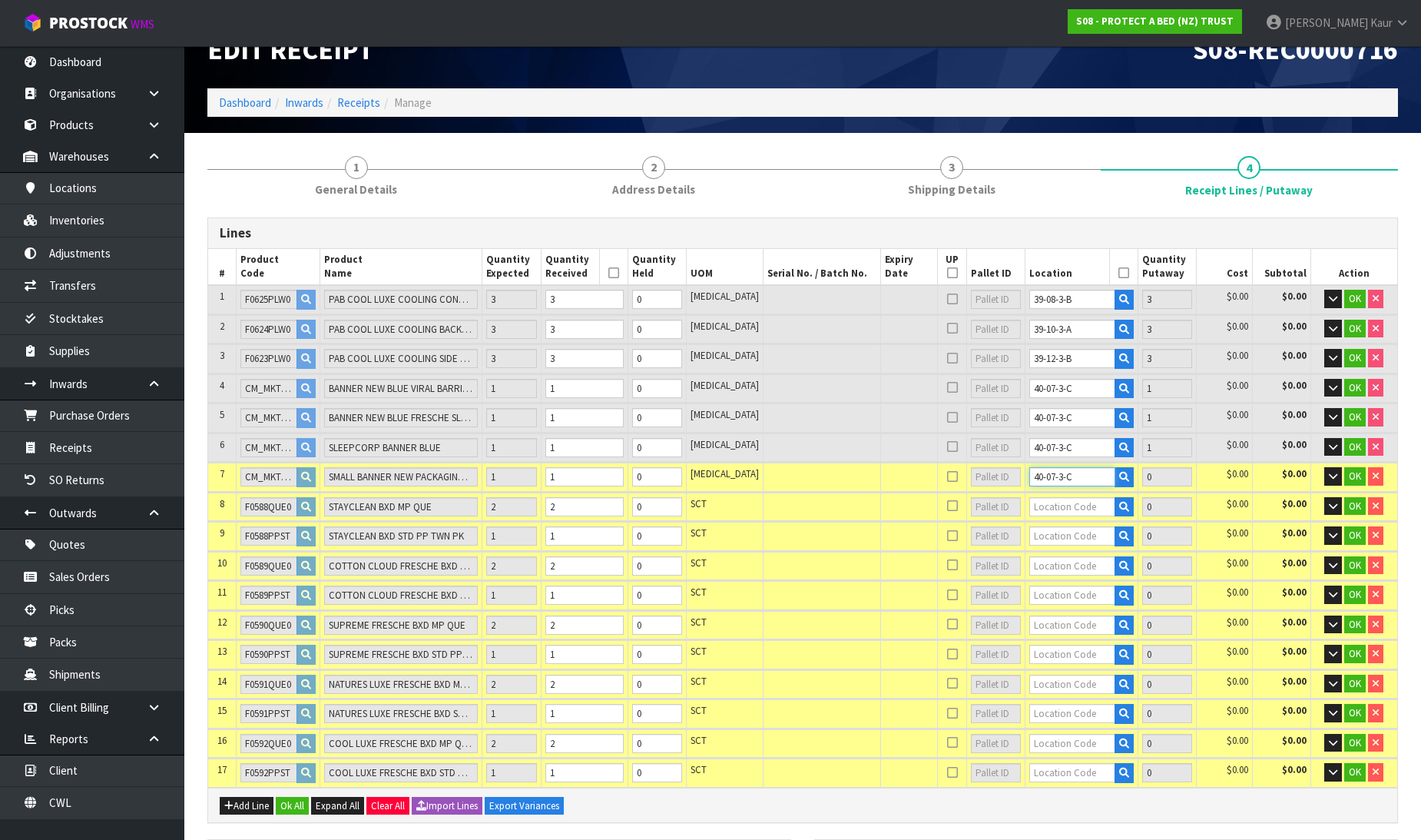
type input "1"
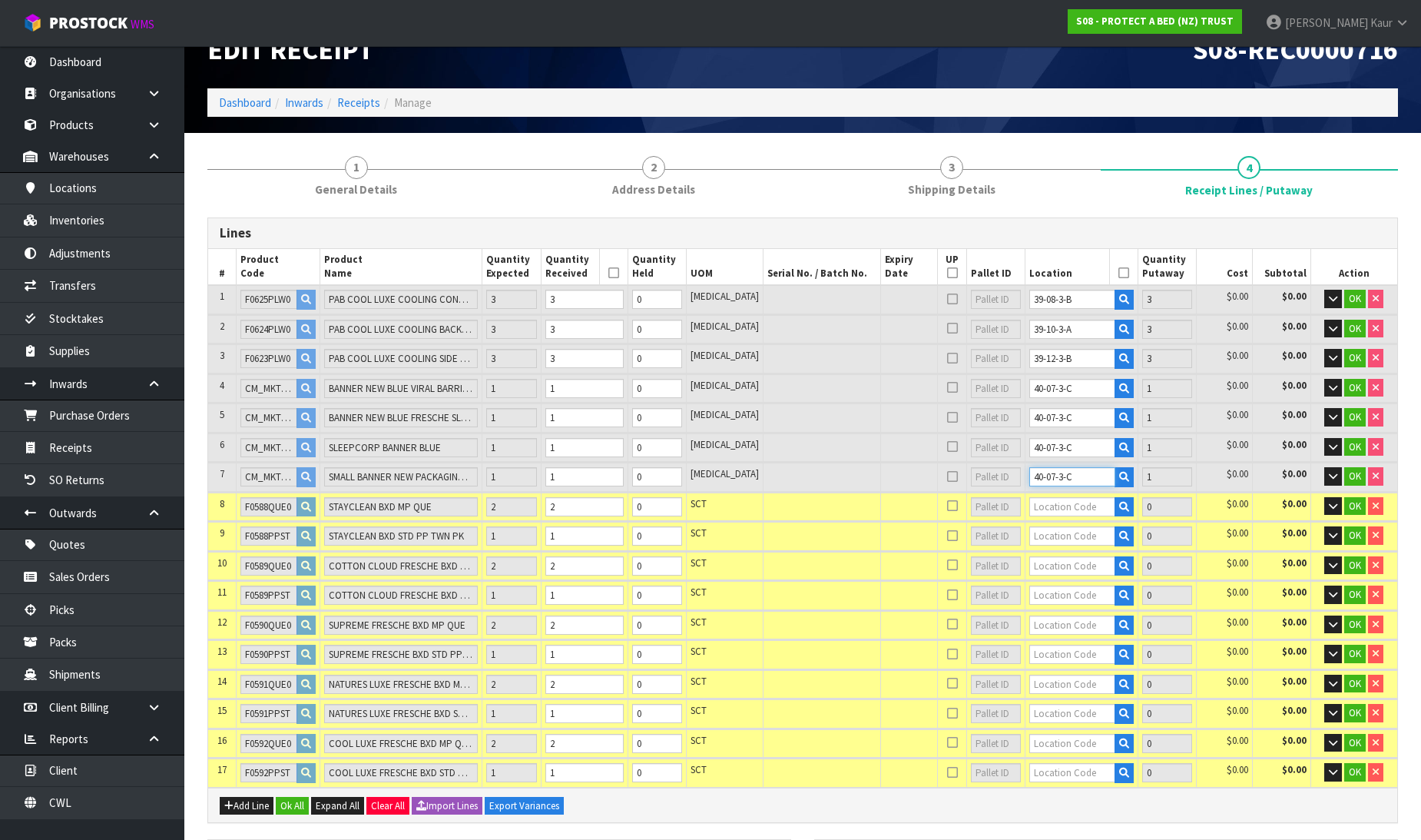
type input "40-07-3-C"
click at [1034, 500] on input "text" at bounding box center [1072, 507] width 86 height 19
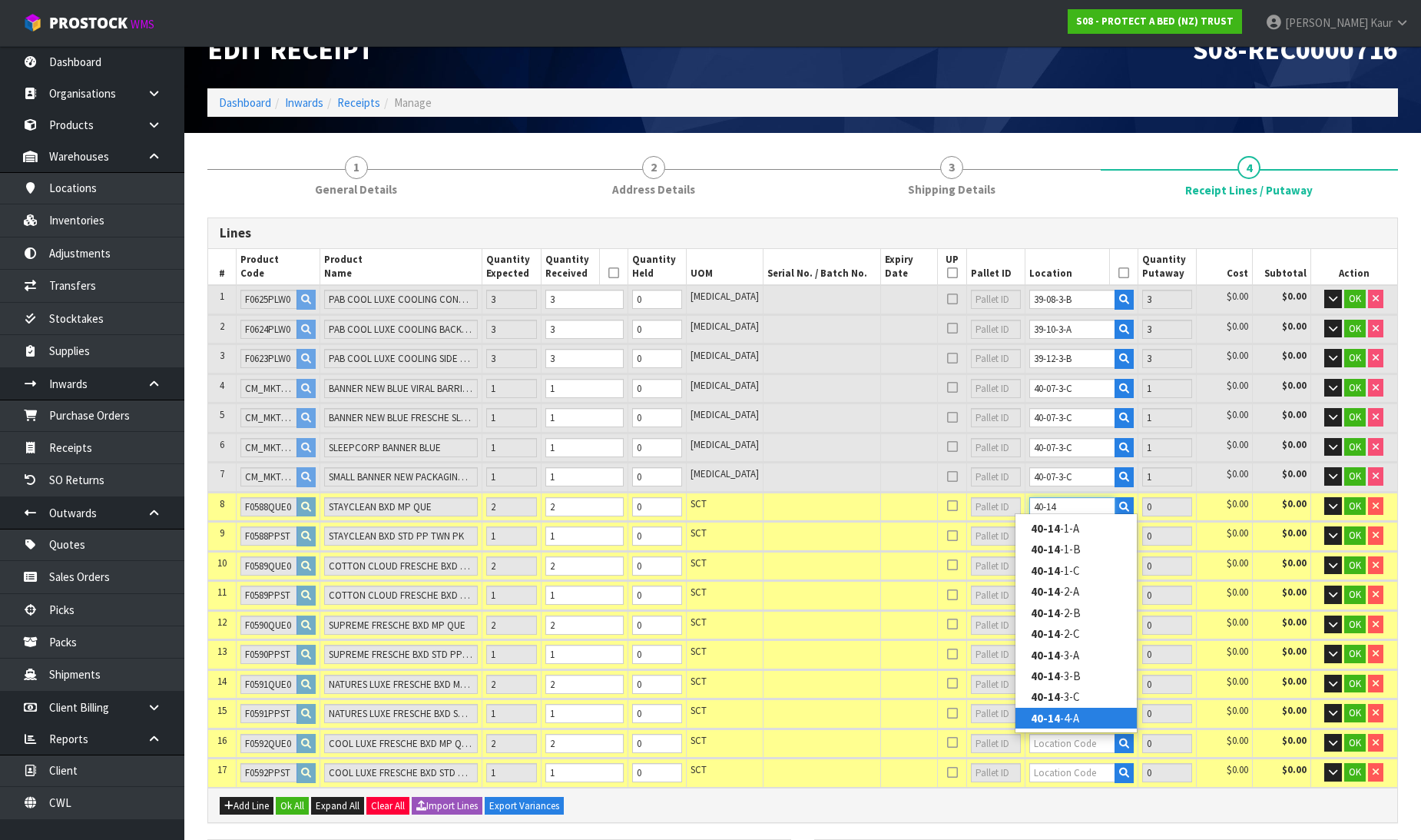
type input "40-14"
click at [1072, 712] on link "40-14 -4-A" at bounding box center [1076, 718] width 121 height 21
type input "15"
type input "40-14-4-A"
type input "2"
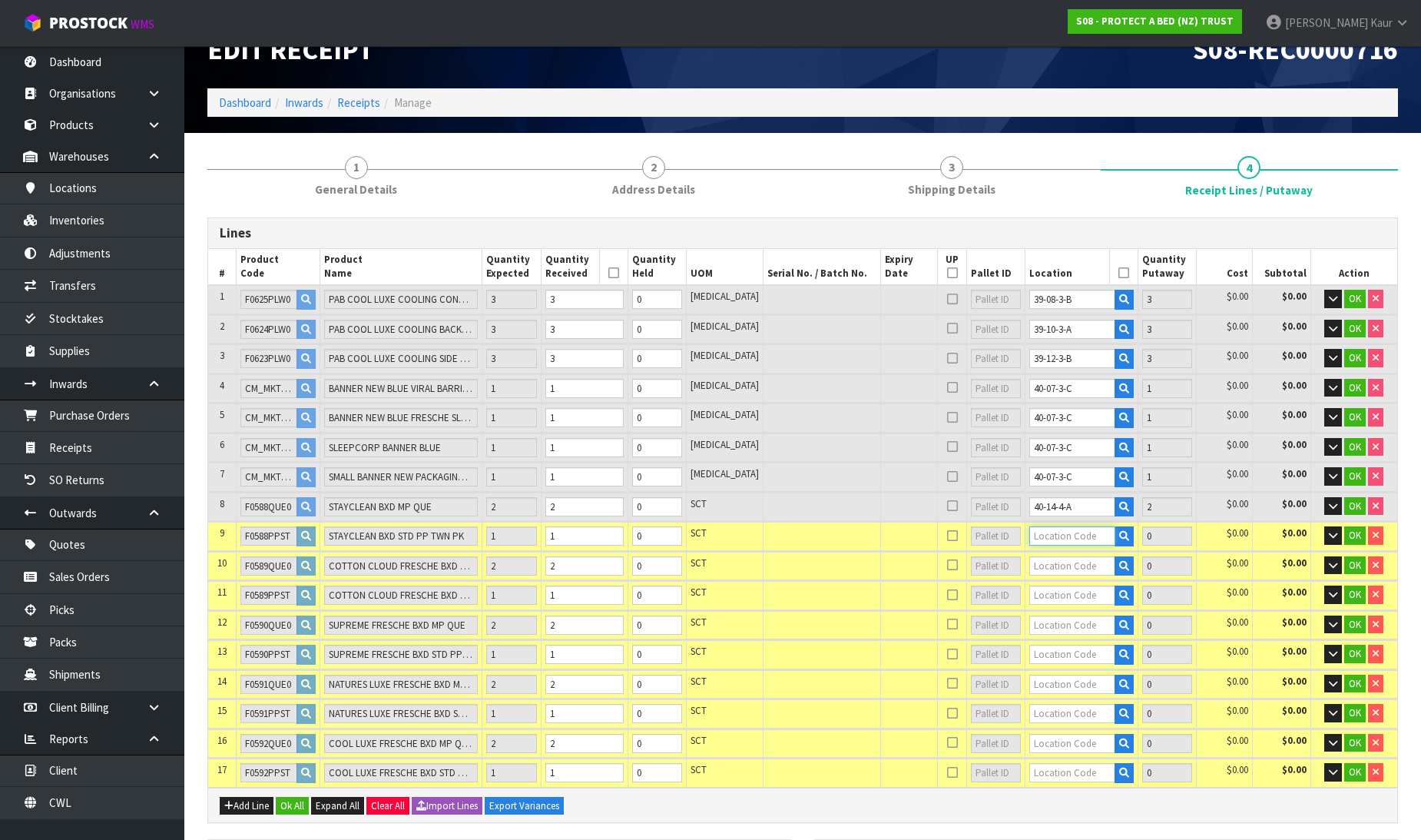
click at [1065, 535] on input "text" at bounding box center [1072, 536] width 86 height 19
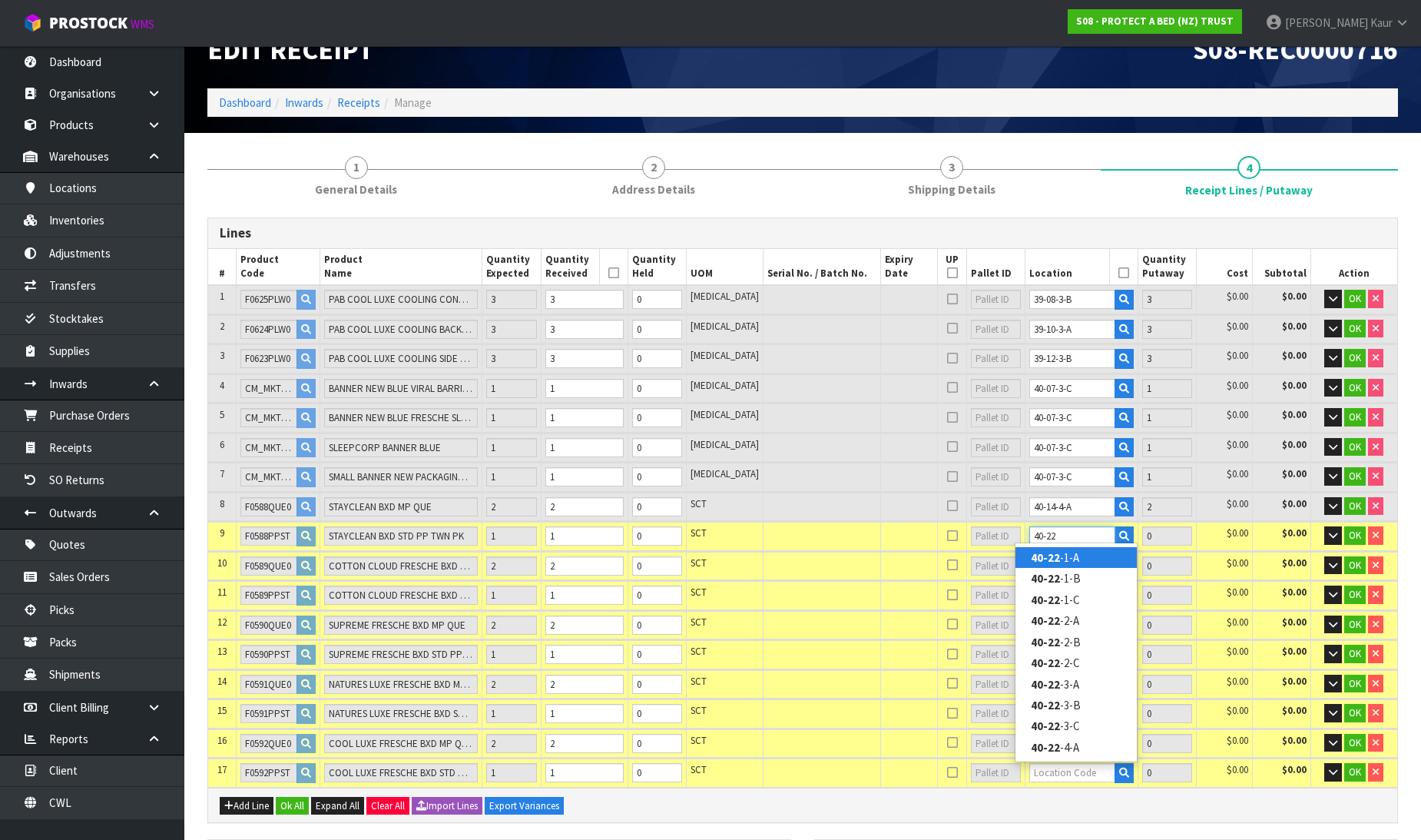
type input "40-22"
click at [1068, 553] on link "40-22 -1-A" at bounding box center [1076, 557] width 121 height 21
type input "16"
type input "40-22-1-A"
type input "1"
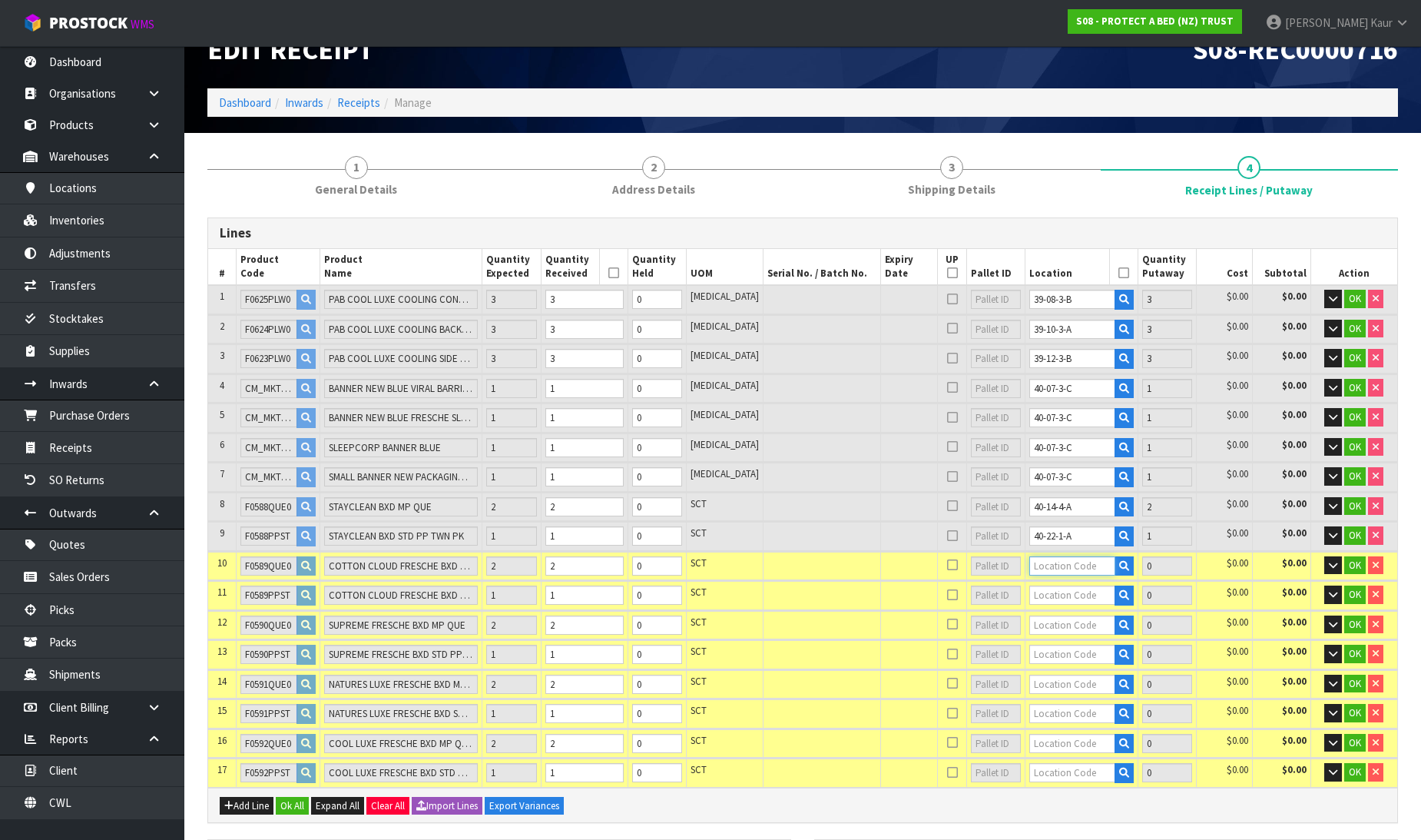
click at [1060, 565] on input "text" at bounding box center [1072, 566] width 86 height 19
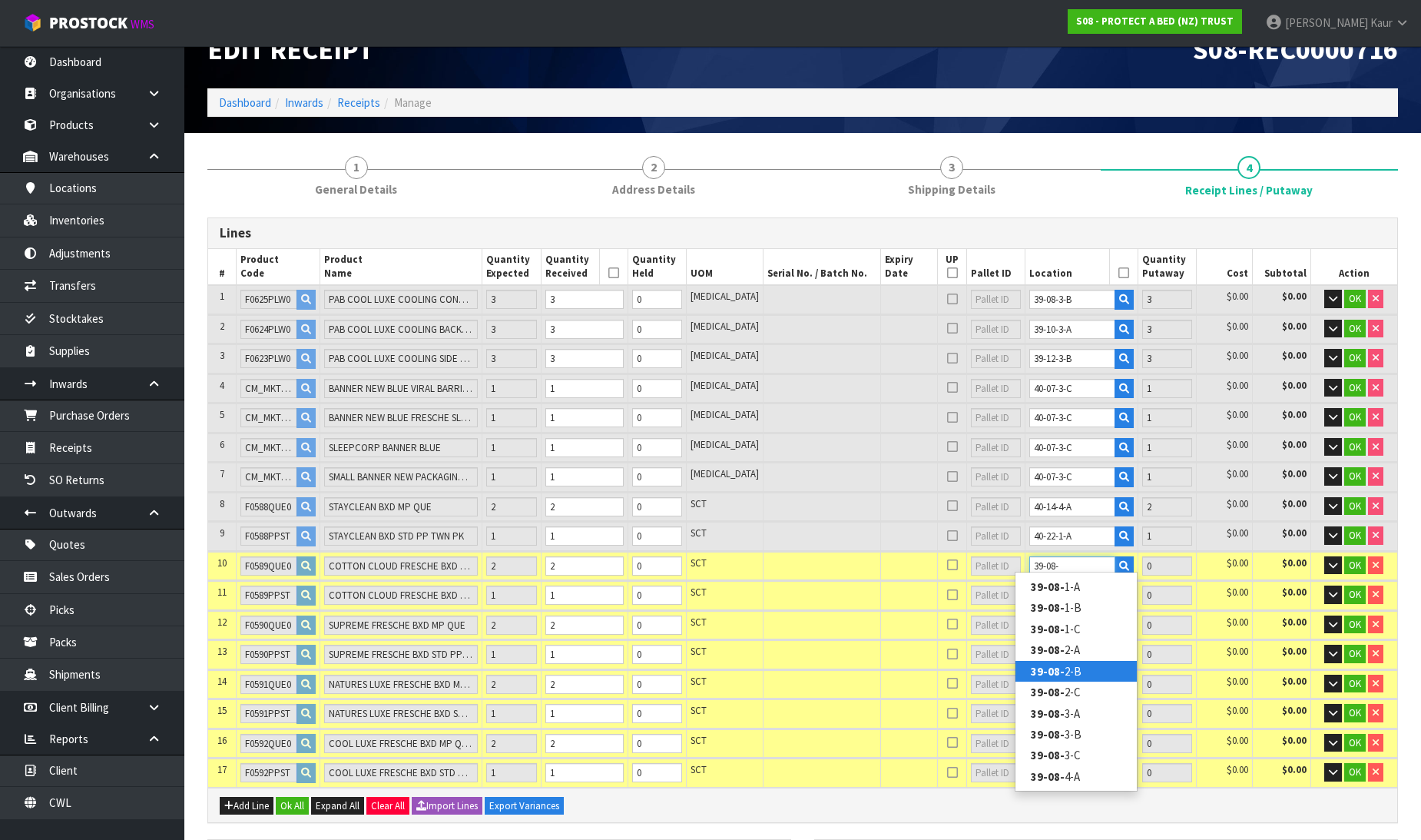
type input "39-08-"
click at [1086, 663] on link "39-08- 2-B" at bounding box center [1076, 671] width 121 height 21
type input "18"
type input "39-08-2-B"
type input "2"
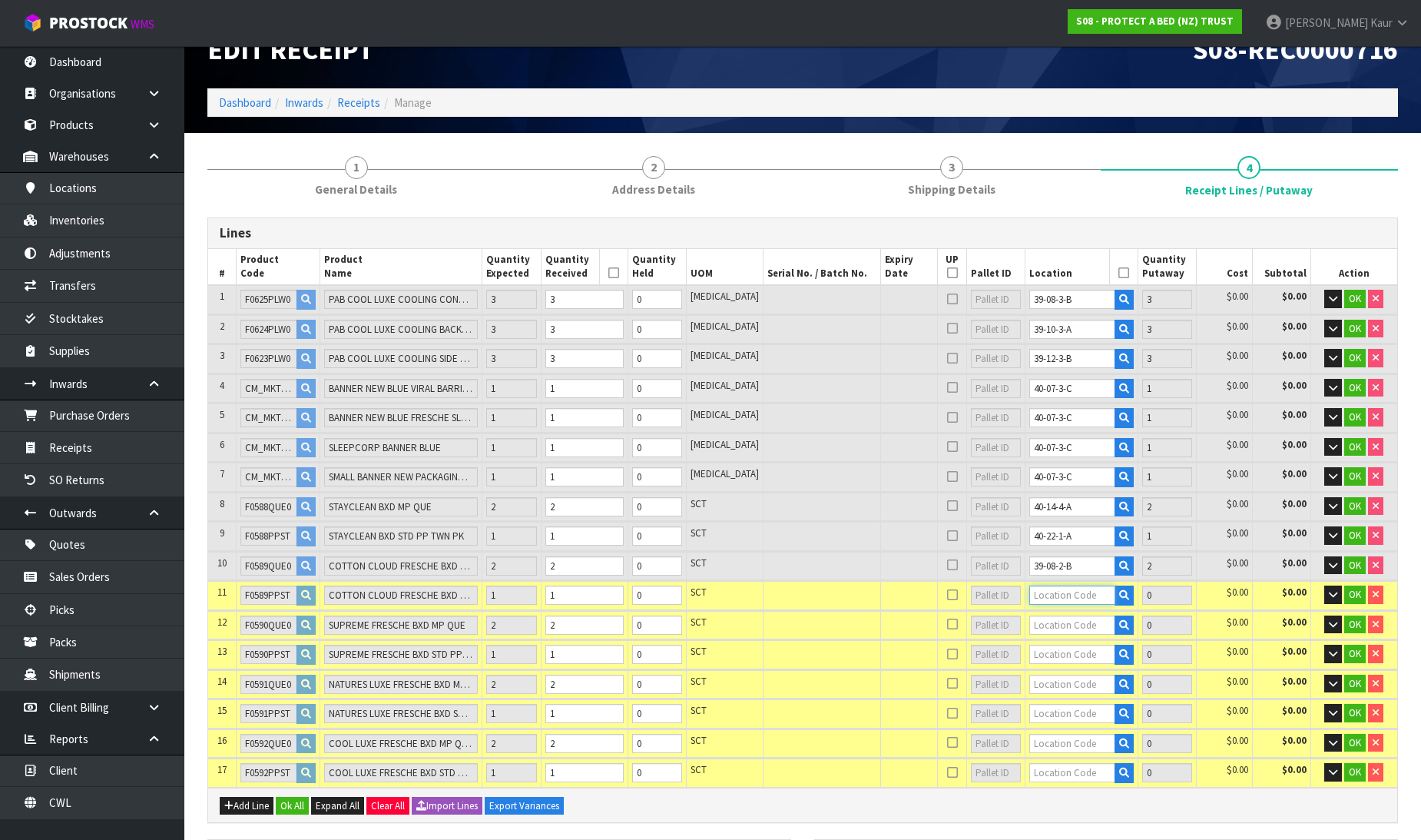
click at [1036, 587] on input "text" at bounding box center [1072, 595] width 86 height 19
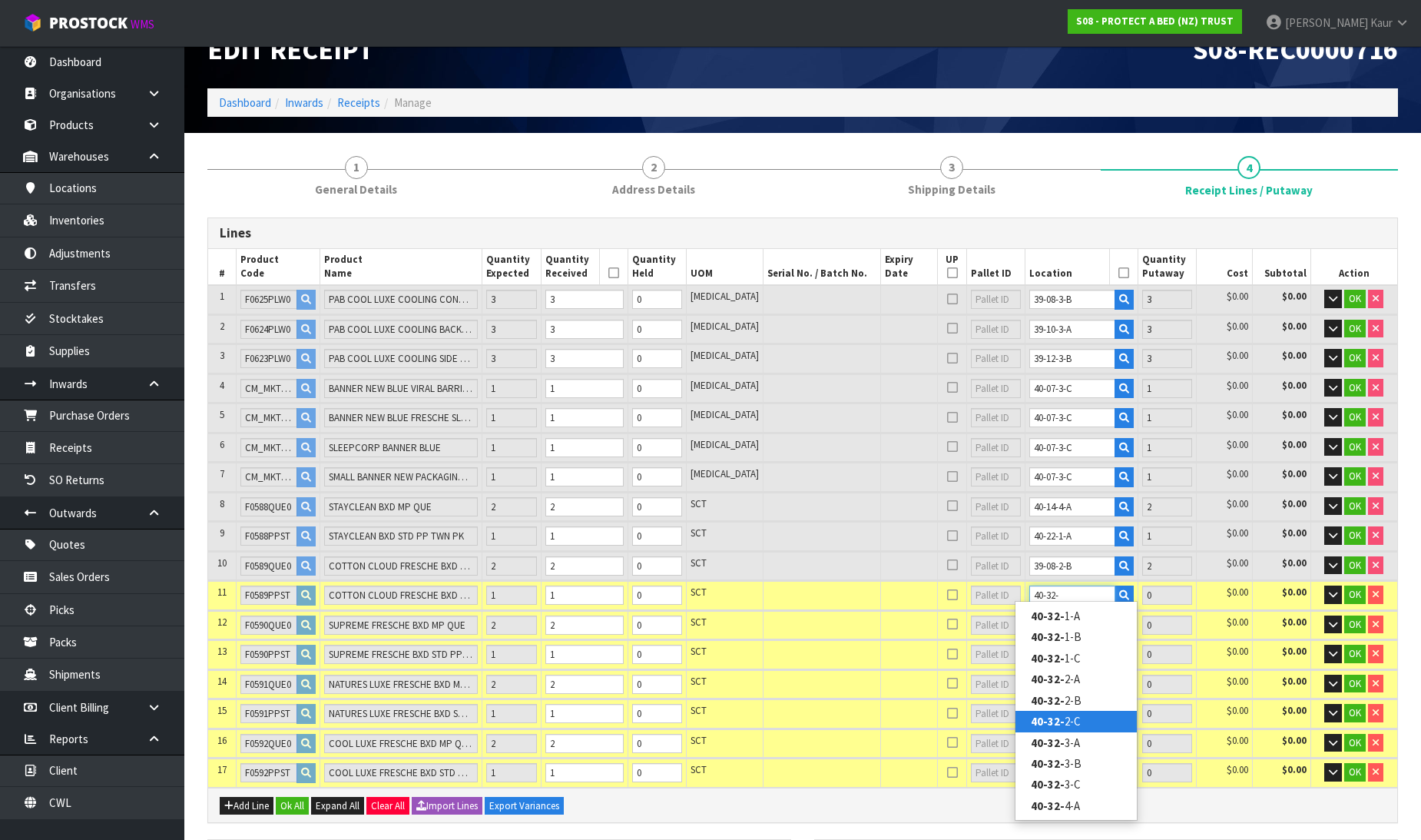
type input "40-32-"
click at [1048, 722] on strong "40-32-" at bounding box center [1048, 721] width 34 height 15
type input "19"
type input "40-32-2-C"
type input "1"
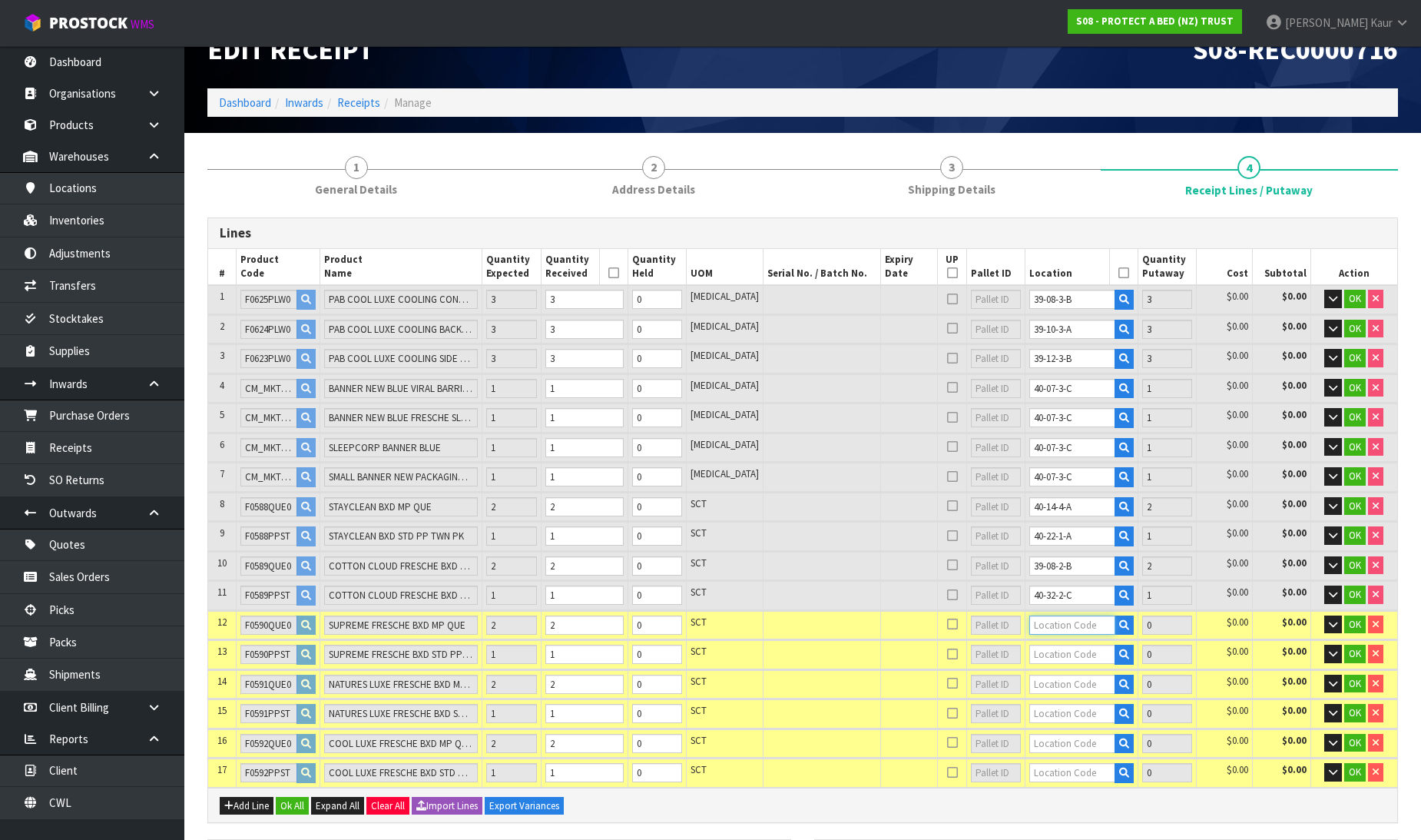
click at [1067, 618] on input "text" at bounding box center [1072, 625] width 86 height 19
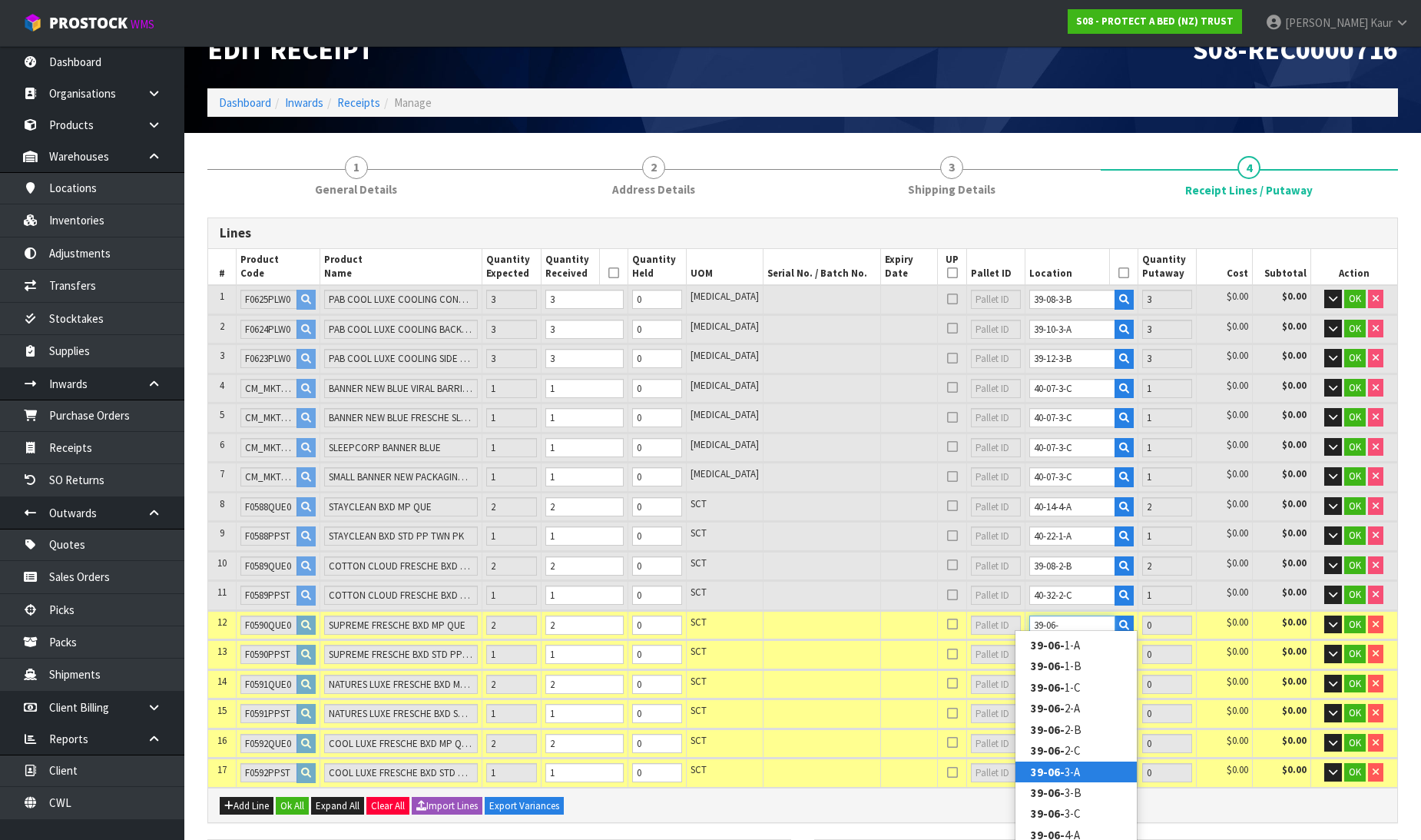
type input "39-06-"
click at [1088, 770] on link "39-06- 3-A" at bounding box center [1076, 772] width 121 height 21
type input "21"
type input "39-06-3-A"
type input "2"
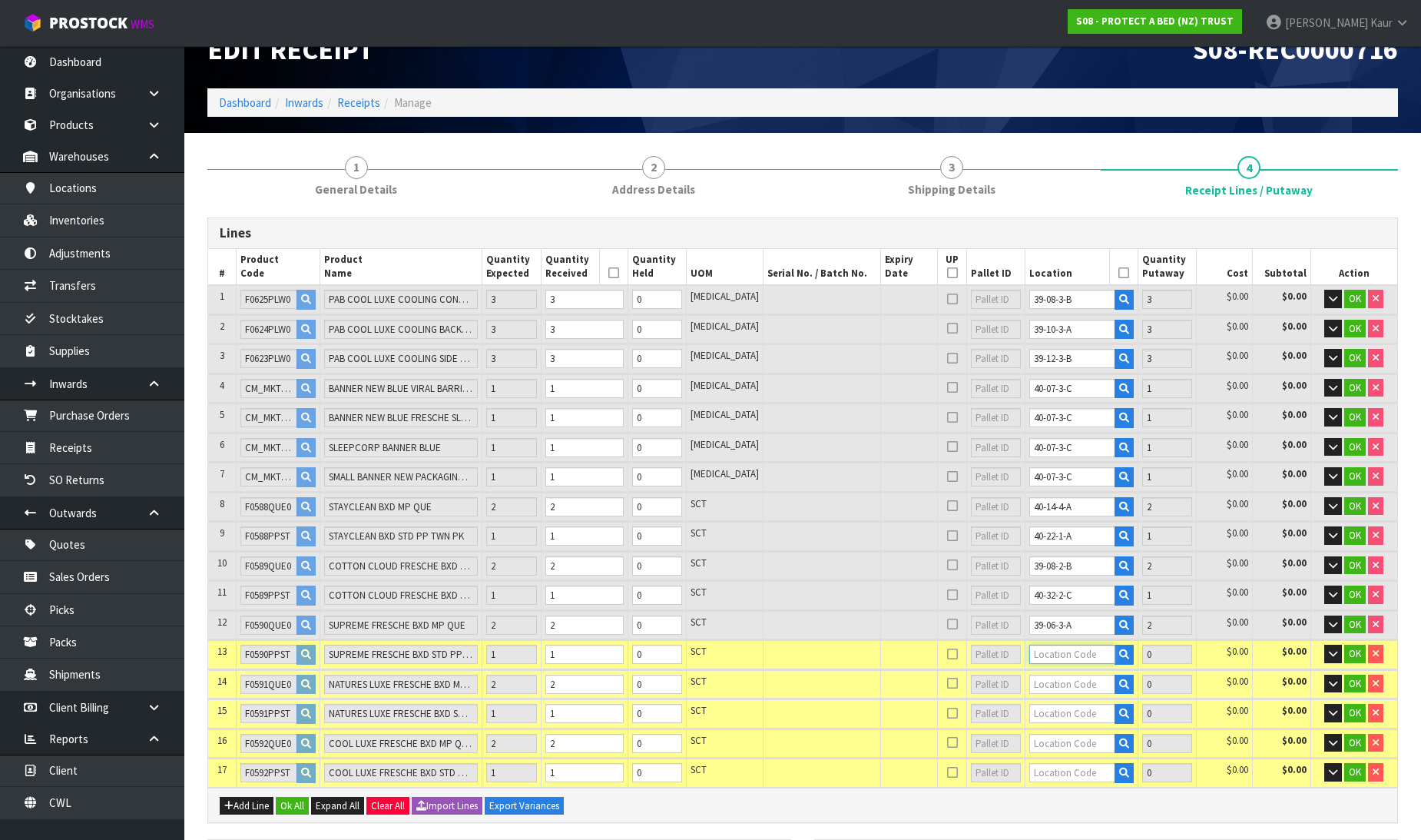
click at [1056, 647] on input "text" at bounding box center [1072, 654] width 86 height 19
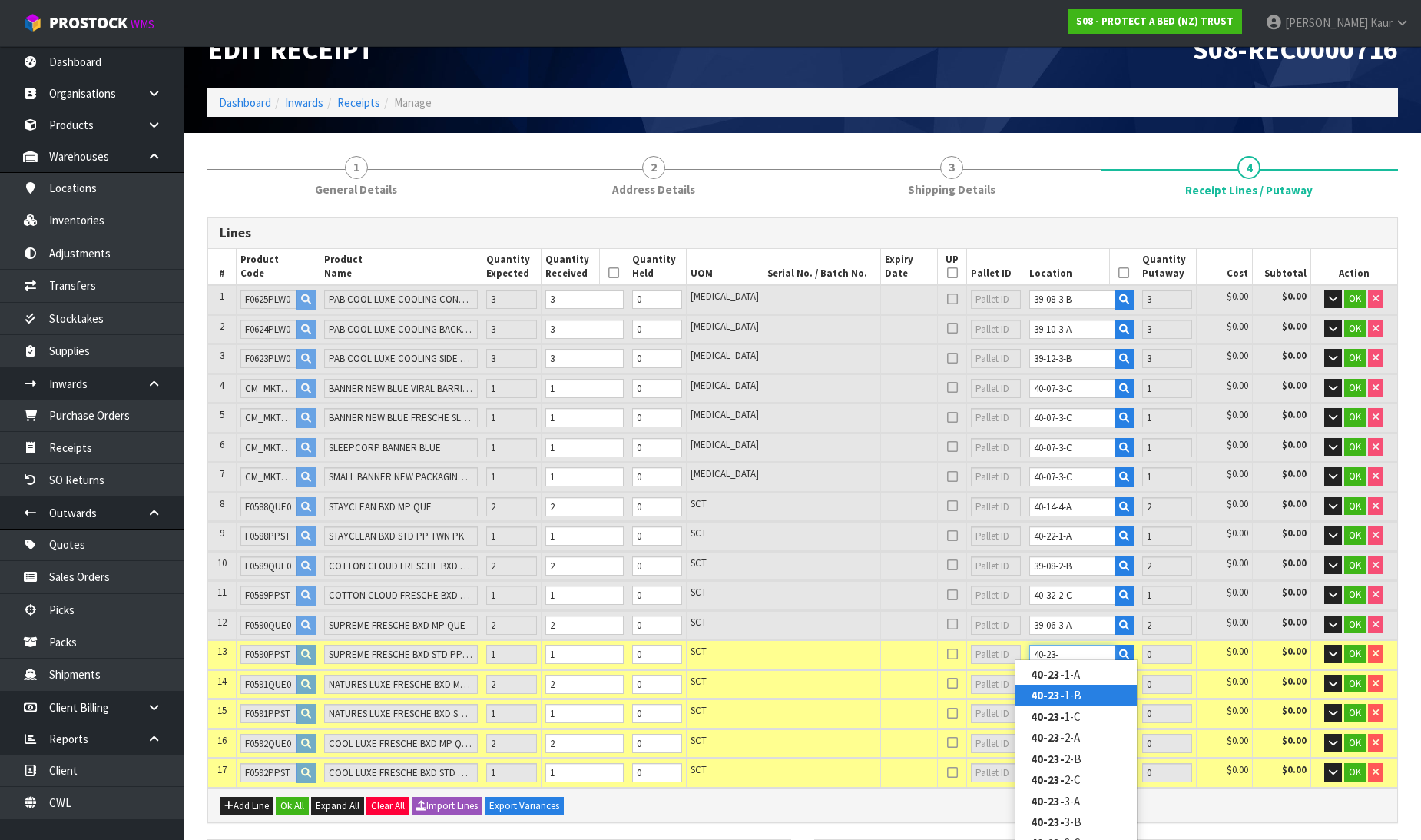
type input "40-23-"
click at [1060, 696] on strong "40-23-" at bounding box center [1048, 695] width 34 height 15
type input "22"
type input "40-23-1-B"
type input "1"
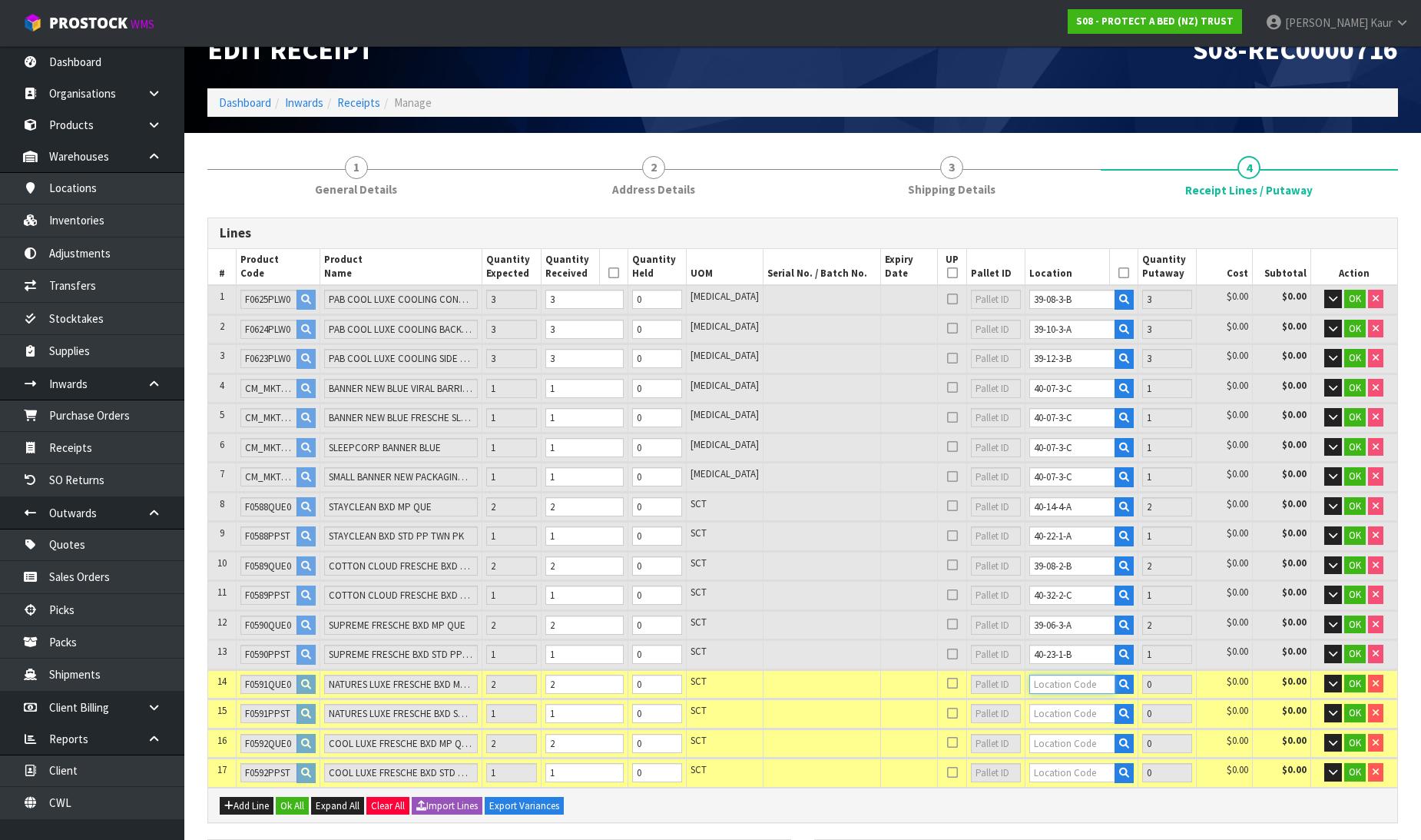
click at [1045, 680] on input "text" at bounding box center [1072, 684] width 86 height 19
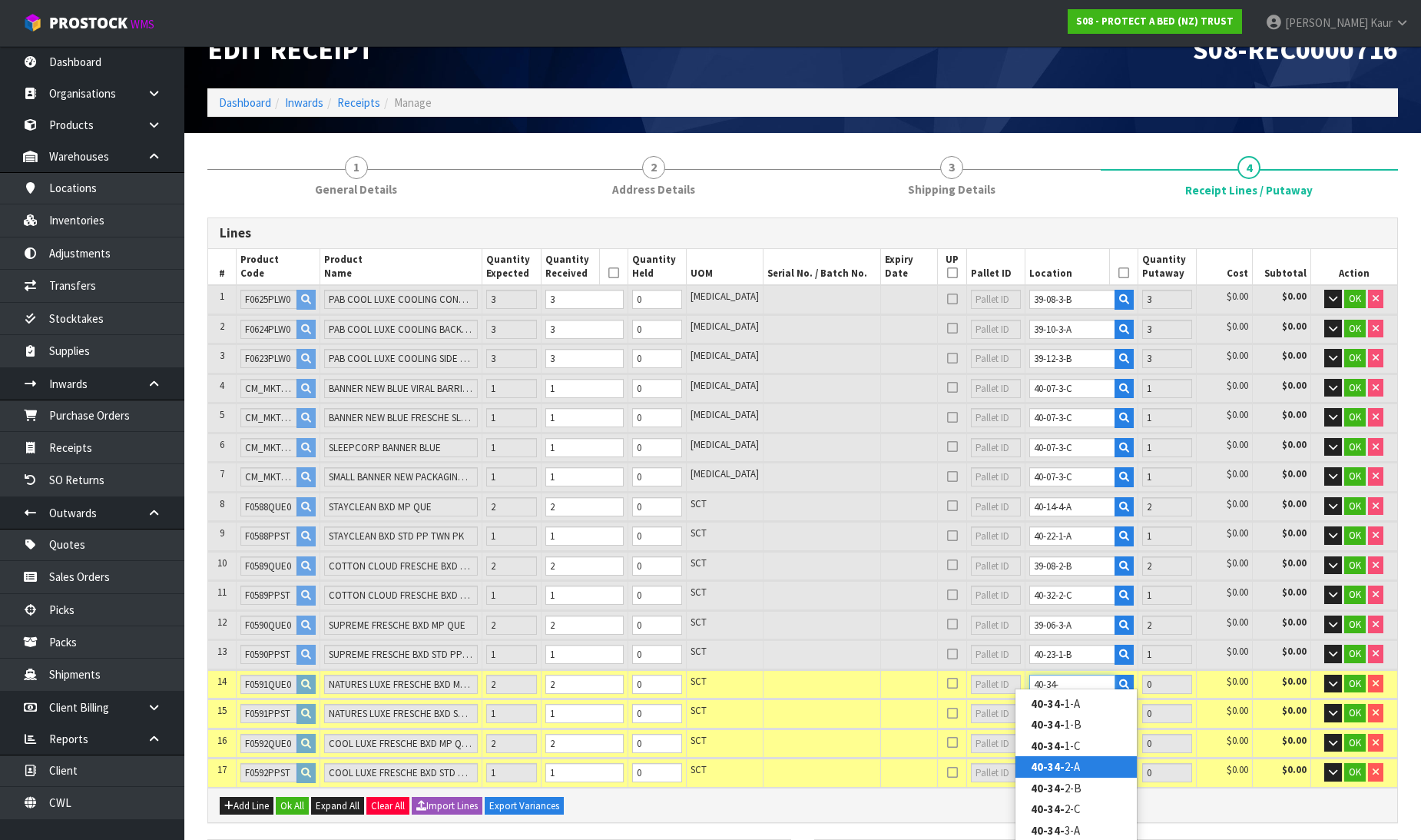
type input "40-34-"
click at [1069, 767] on link "40-34- 2-A" at bounding box center [1076, 767] width 121 height 21
type input "24"
type input "40-34-2-A"
type input "2"
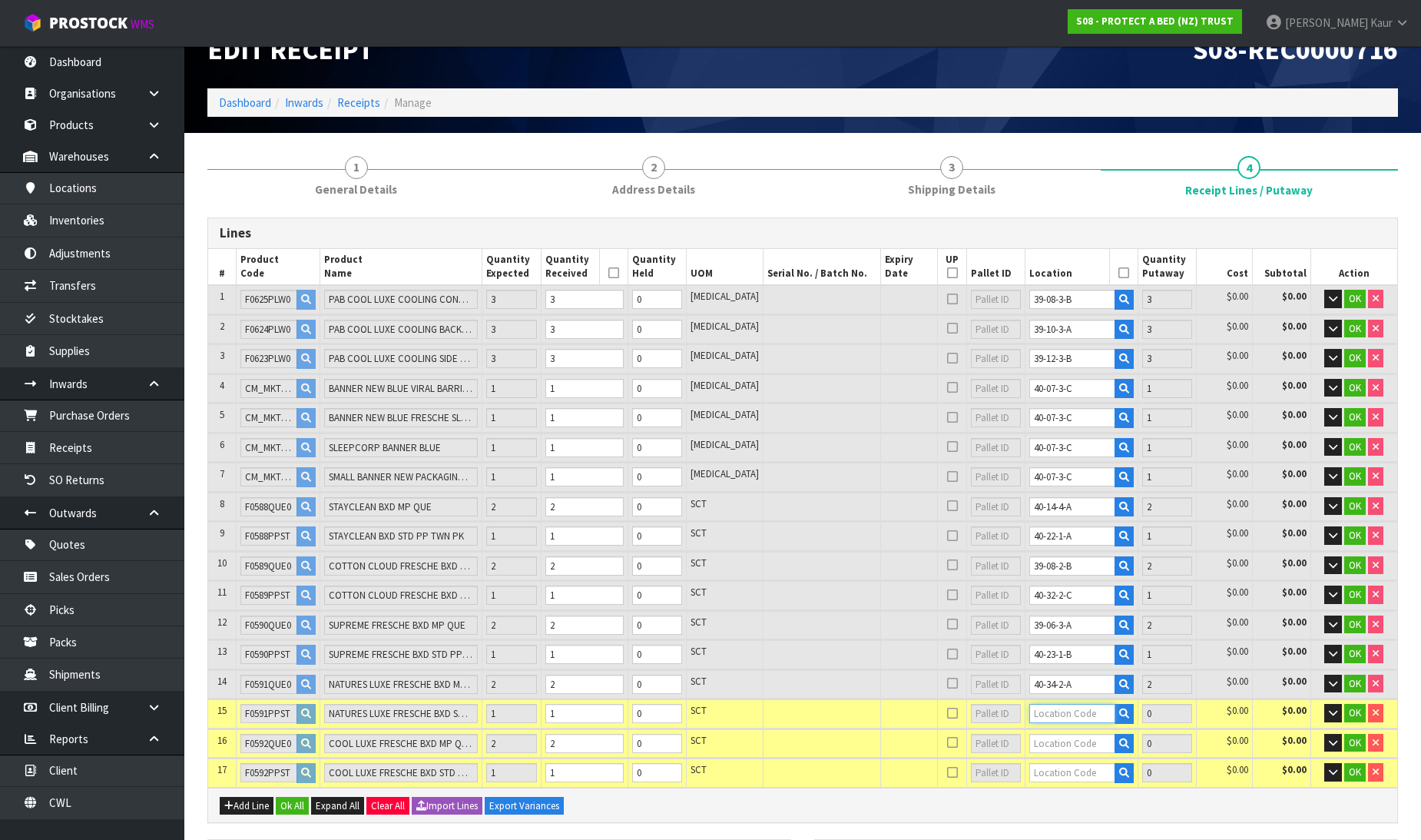
click at [1059, 708] on input "text" at bounding box center [1072, 713] width 86 height 19
type input "40-03-4"
click at [1051, 731] on strong "40-03-4" at bounding box center [1051, 733] width 40 height 15
type input "25"
type input "40-03-4-A"
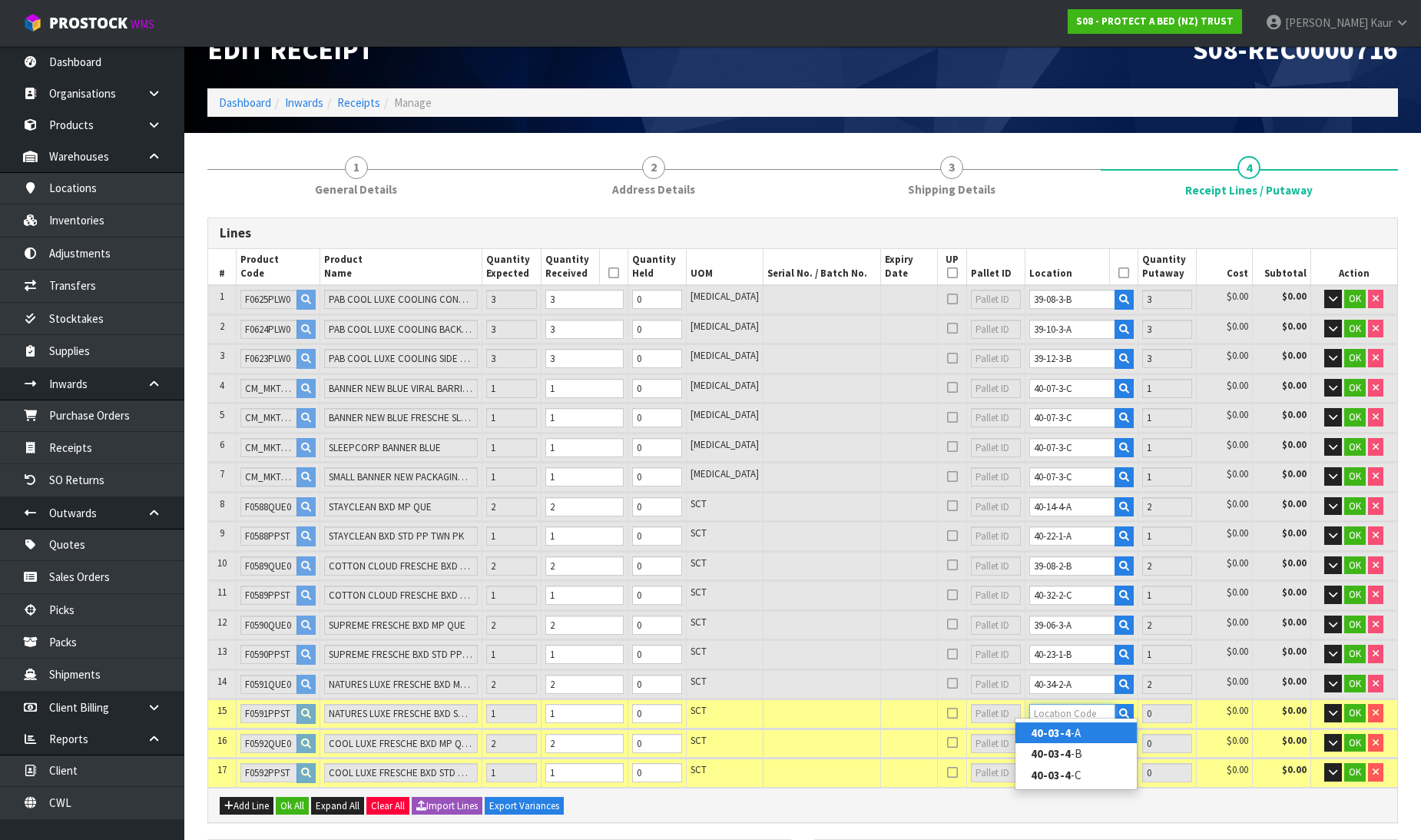
type input "1"
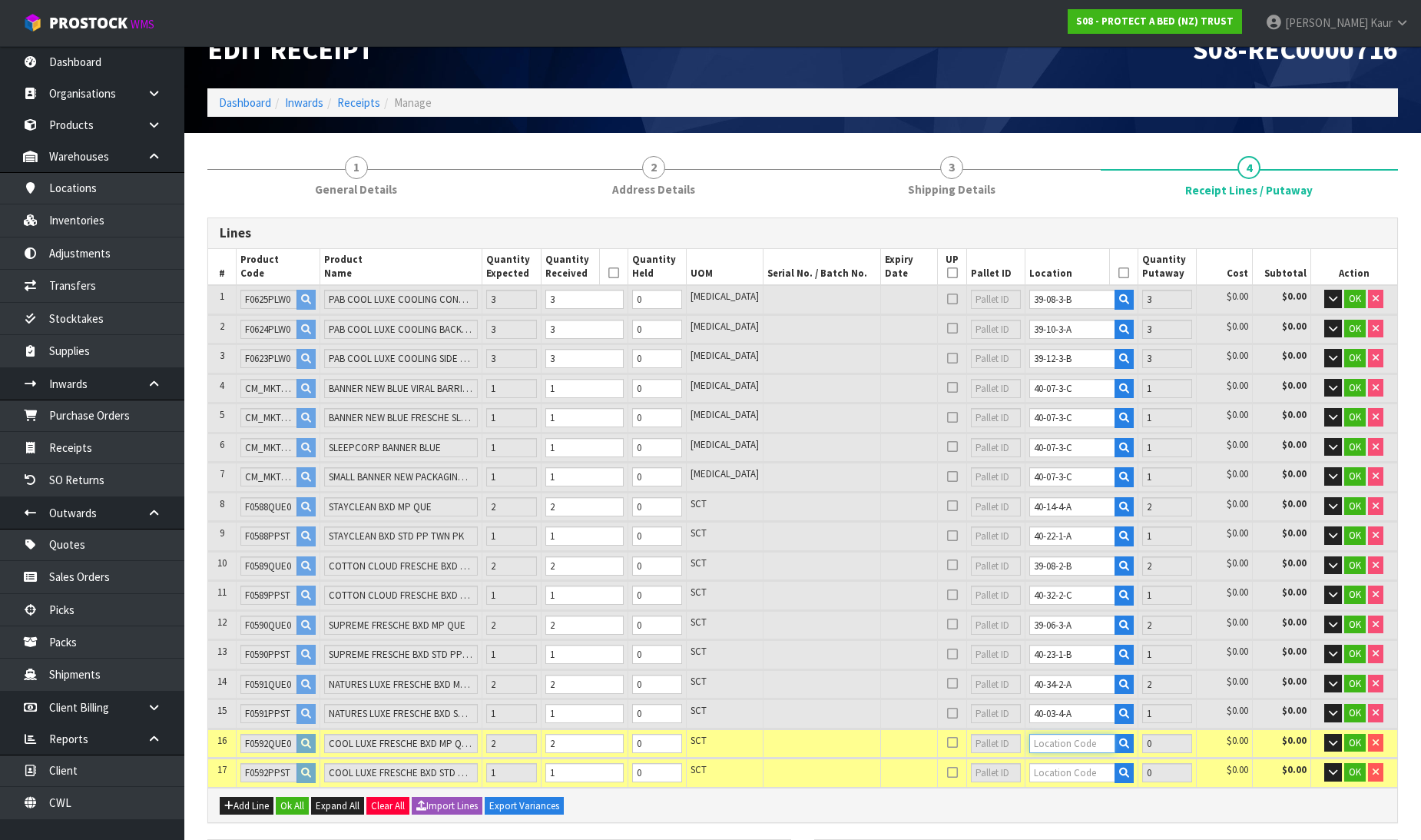
click at [1051, 734] on input "text" at bounding box center [1072, 743] width 86 height 19
type input "40-12-2"
click at [1055, 761] on strong "40-12-2" at bounding box center [1051, 762] width 40 height 15
type input "27"
type input "40-12-2-A"
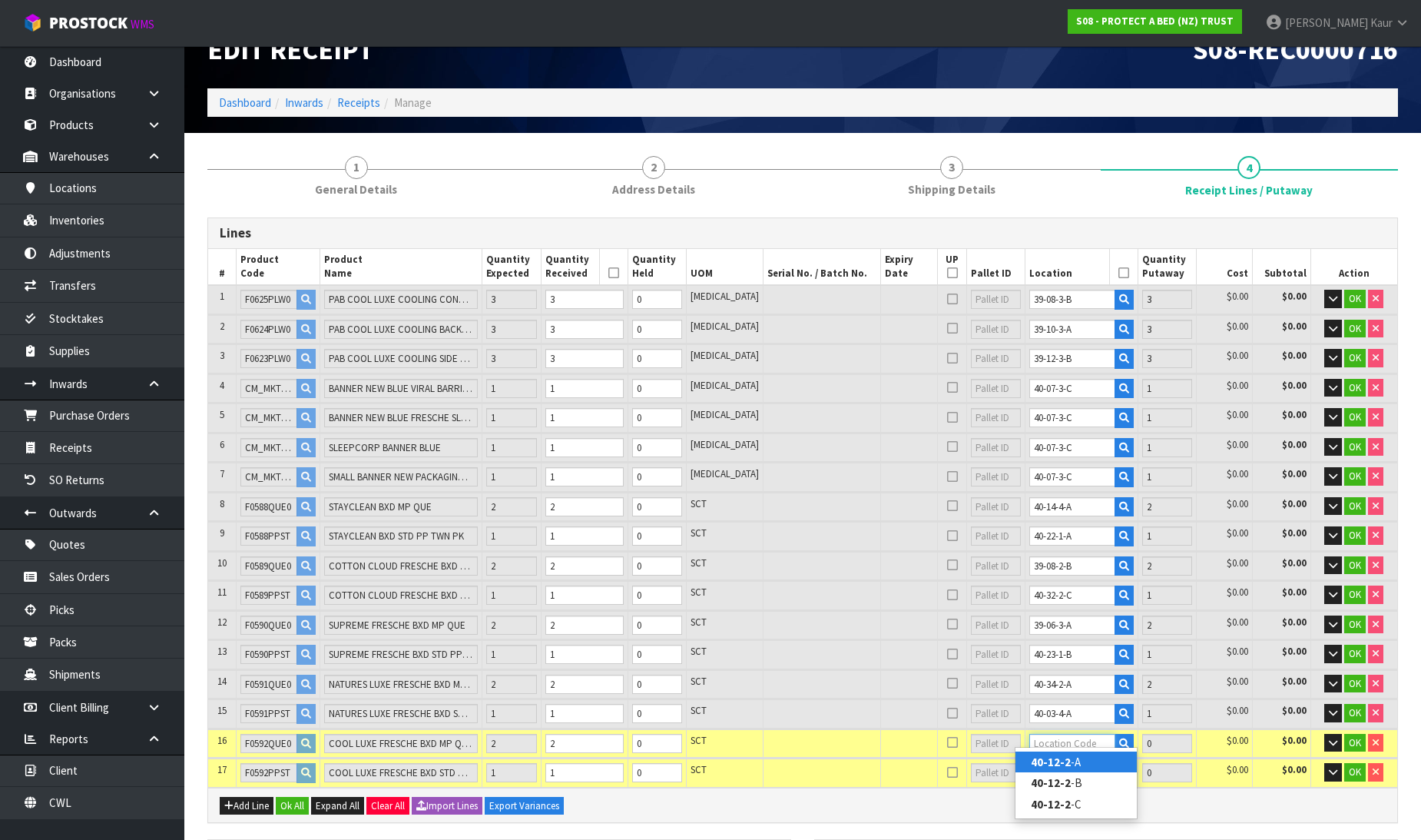
type input "2"
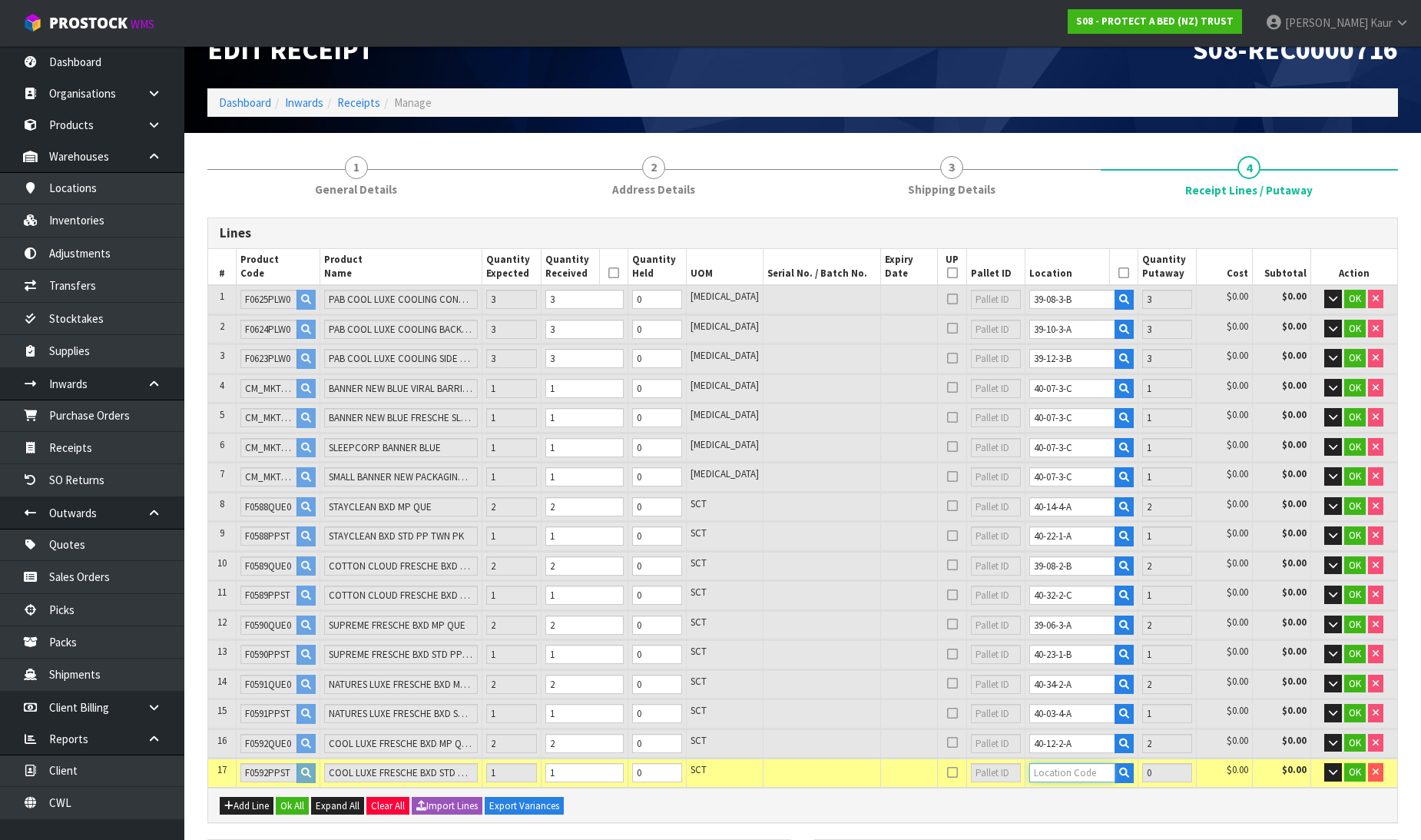
click at [1055, 763] on input "text" at bounding box center [1072, 773] width 86 height 19
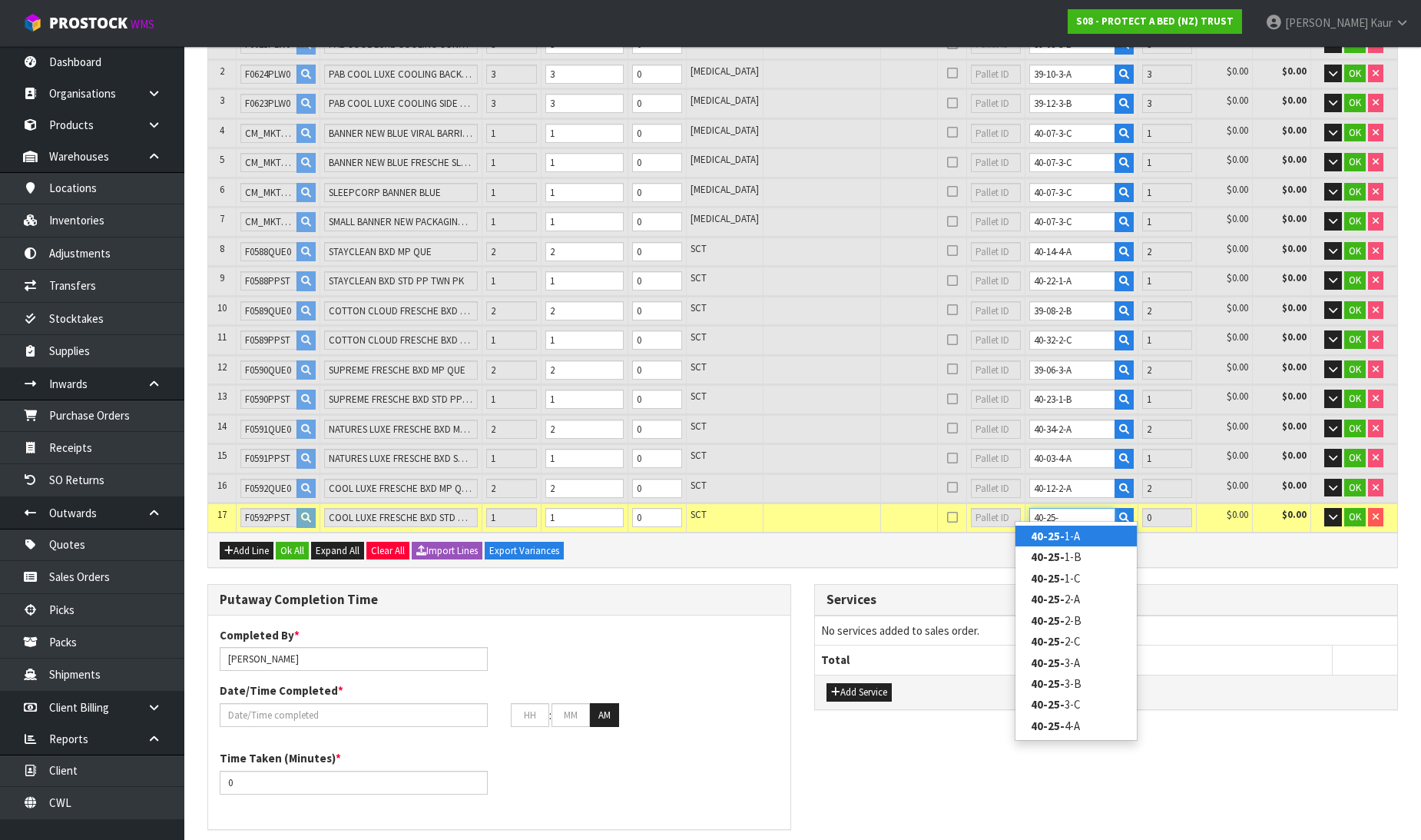
scroll to position [290, 0]
type input "40-25-"
click at [1078, 600] on link "40-25- 2-A" at bounding box center [1076, 598] width 121 height 21
type input "28"
type input "40-25-2-A"
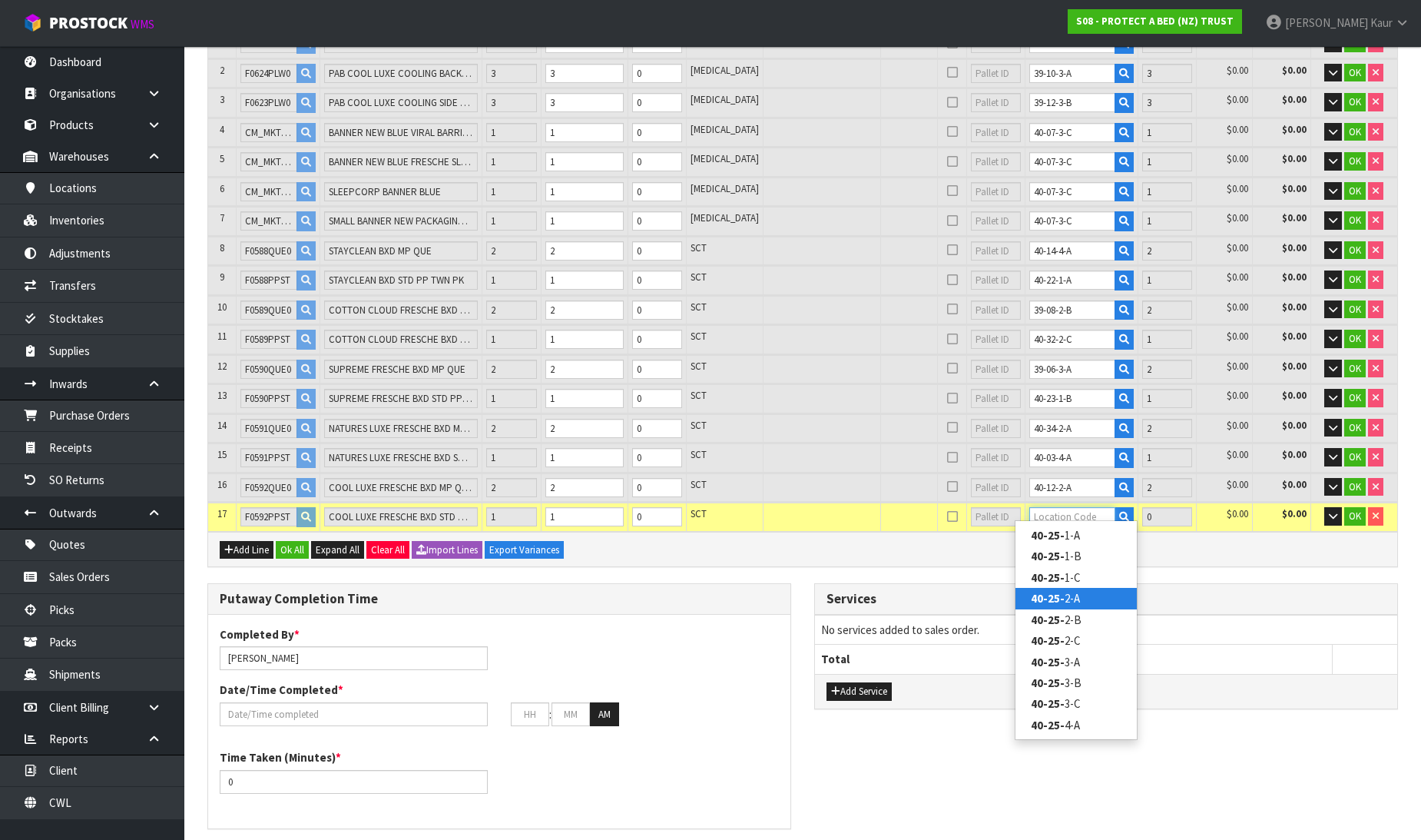
type input "1"
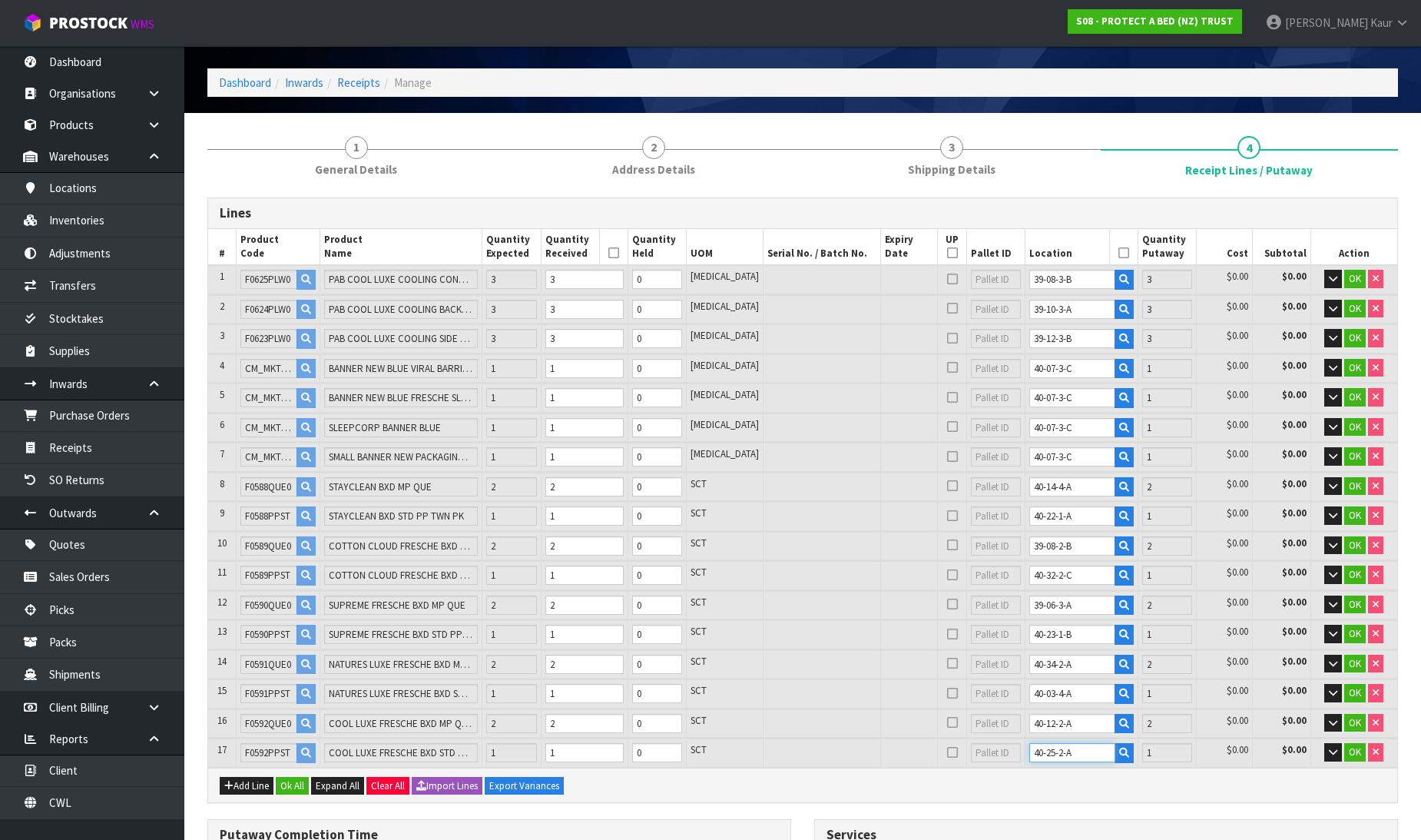
scroll to position [376, 0]
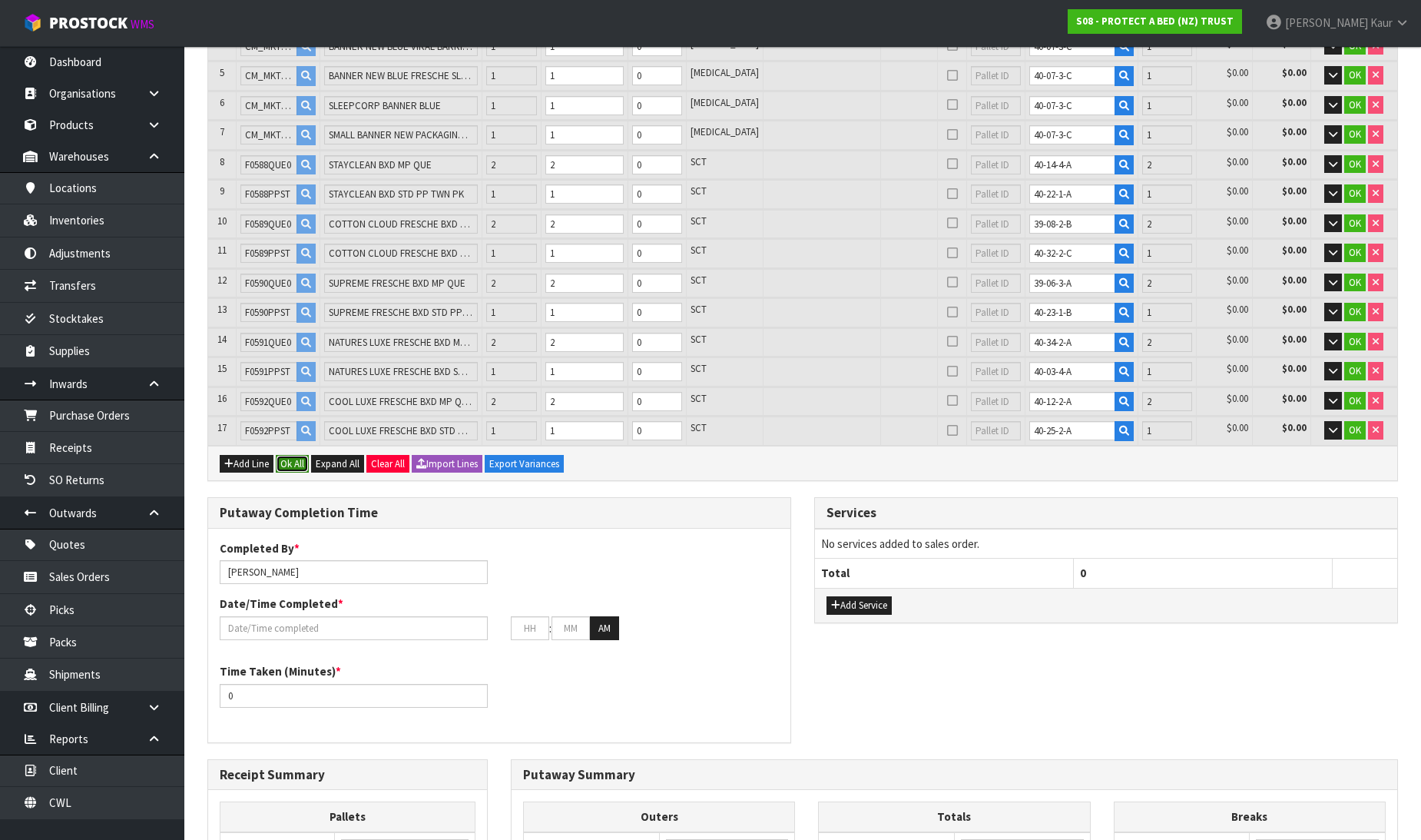
click at [289, 455] on button "Ok All" at bounding box center [292, 464] width 33 height 19
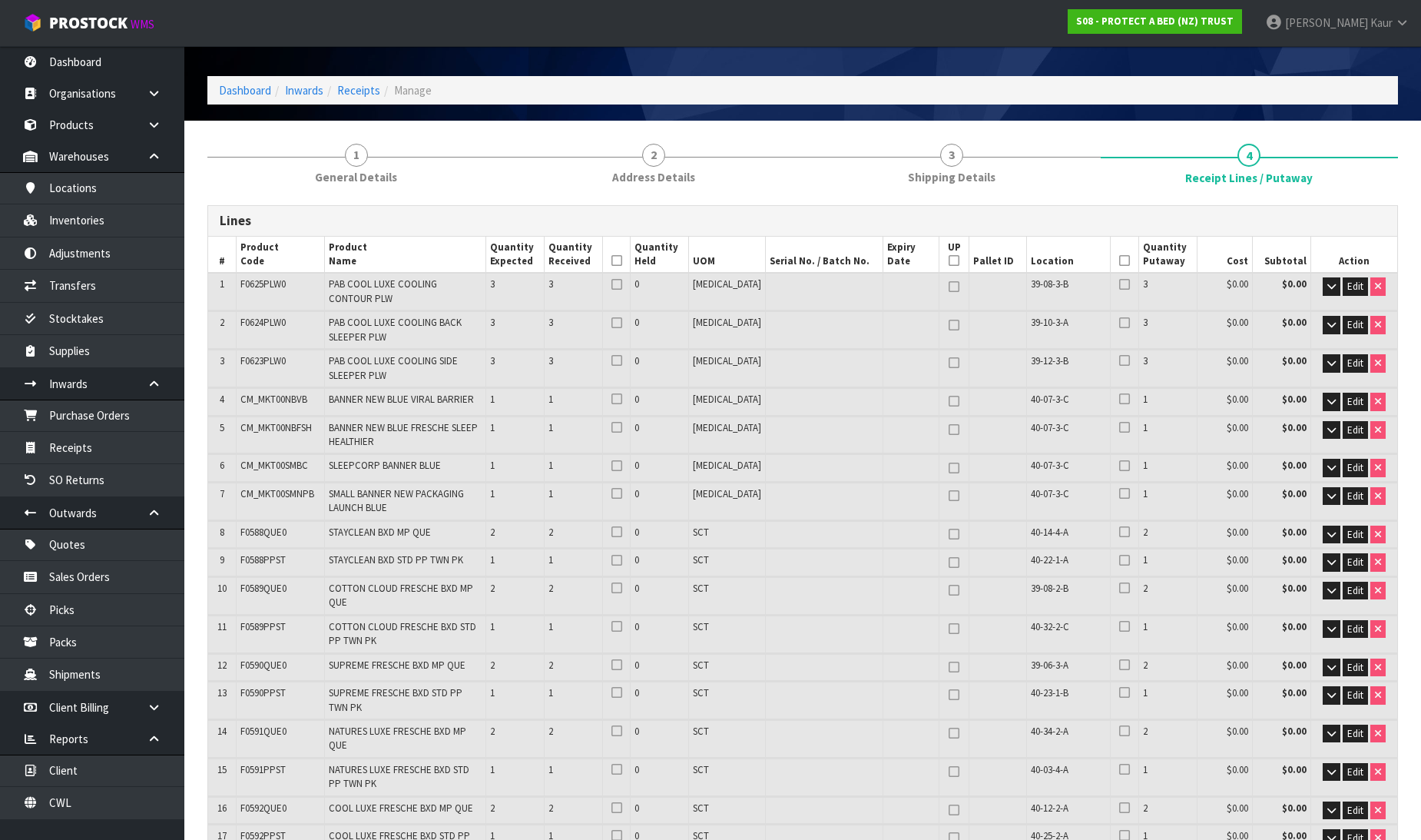
scroll to position [33, 0]
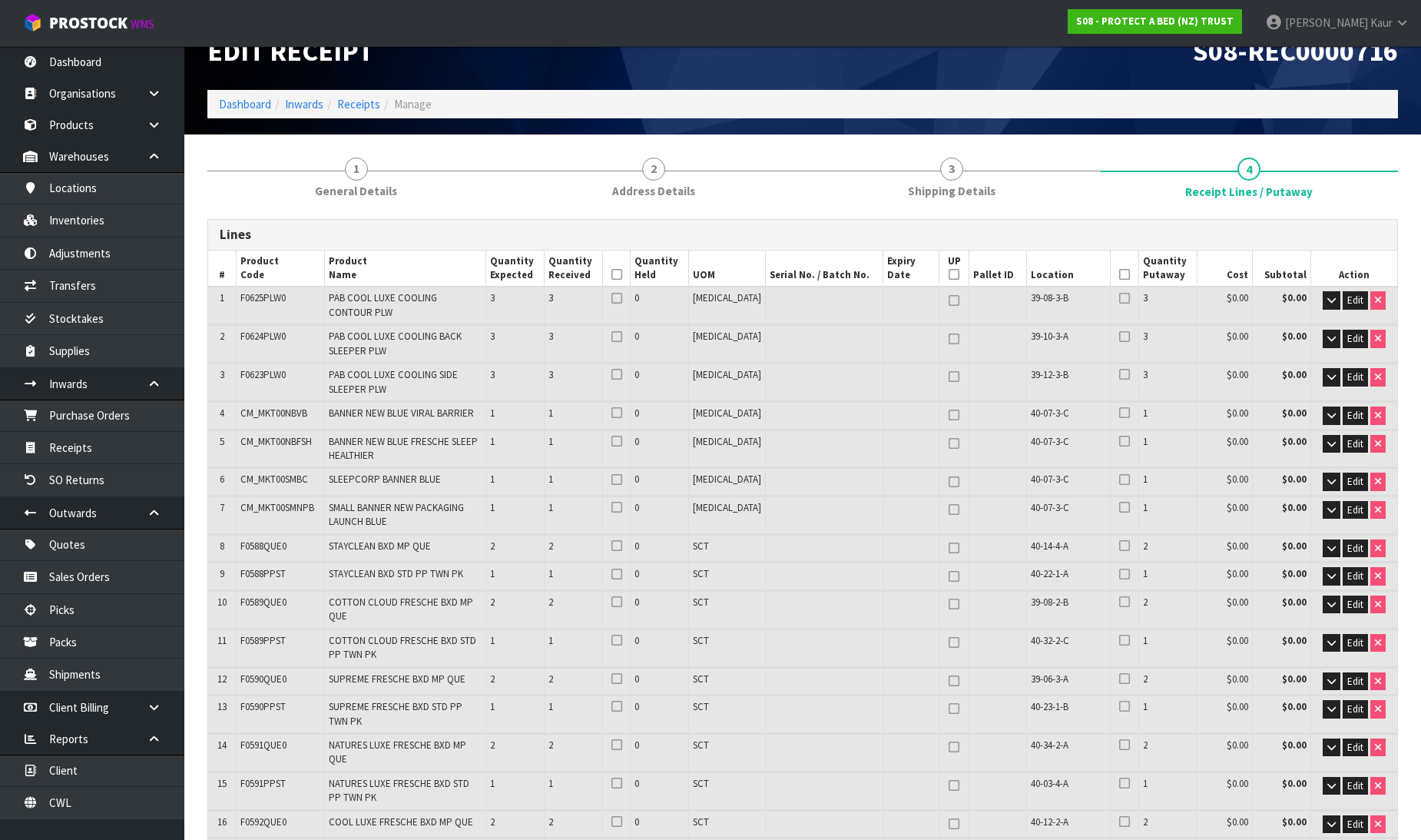
click at [622, 275] on icon at bounding box center [617, 275] width 11 height 1
click at [1120, 275] on icon at bounding box center [1124, 275] width 11 height 1
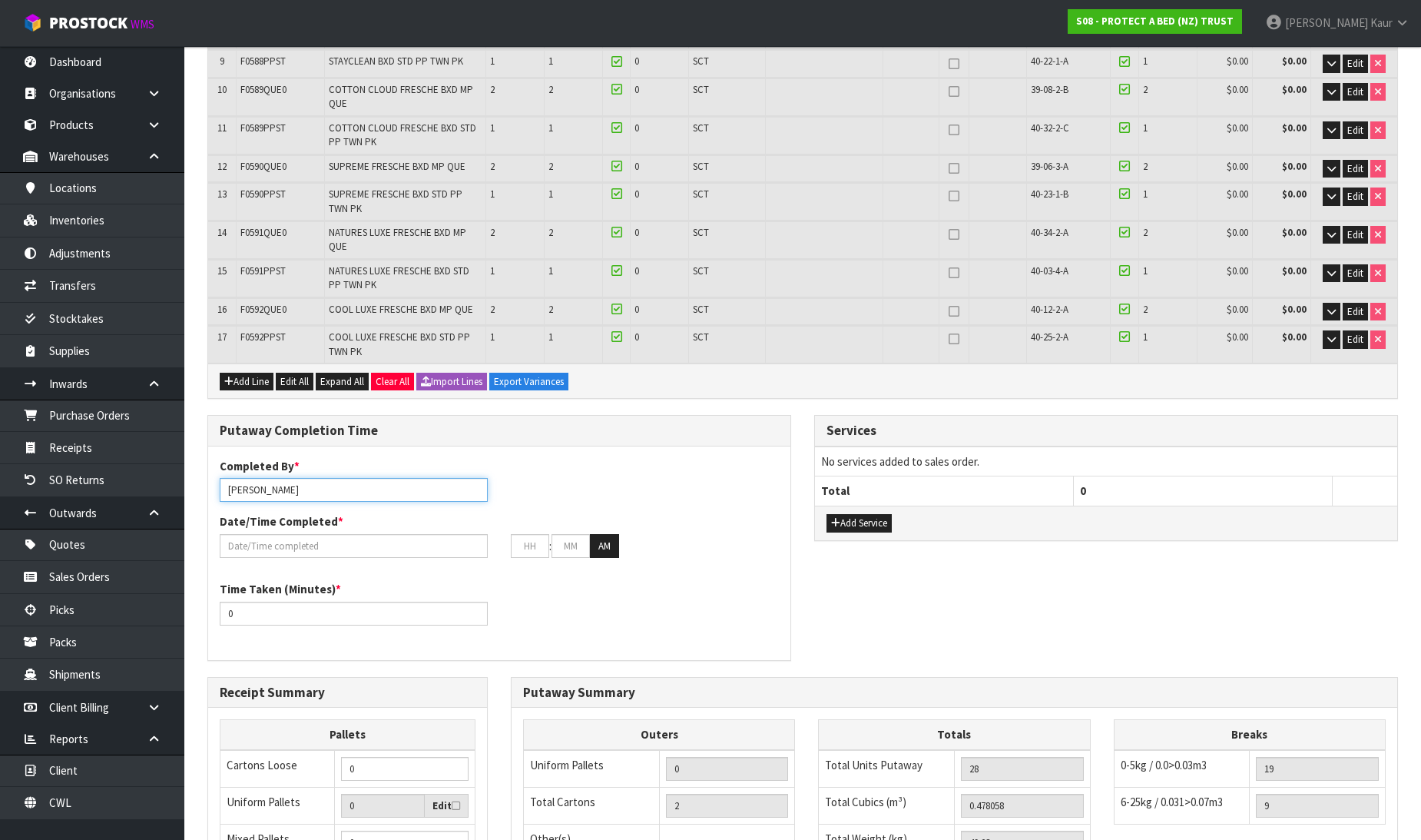
click at [301, 478] on input "[PERSON_NAME]" at bounding box center [353, 489] width 268 height 24
drag, startPoint x: 295, startPoint y: 435, endPoint x: 210, endPoint y: 439, distance: 85.1
click at [210, 458] on div "Completed By * [PERSON_NAME] [PERSON_NAME]/[PERSON_NAME]" at bounding box center [353, 480] width 291 height 44
type input "[PERSON_NAME]/[PERSON_NAME]"
click at [256, 534] on input "text" at bounding box center [353, 545] width 268 height 24
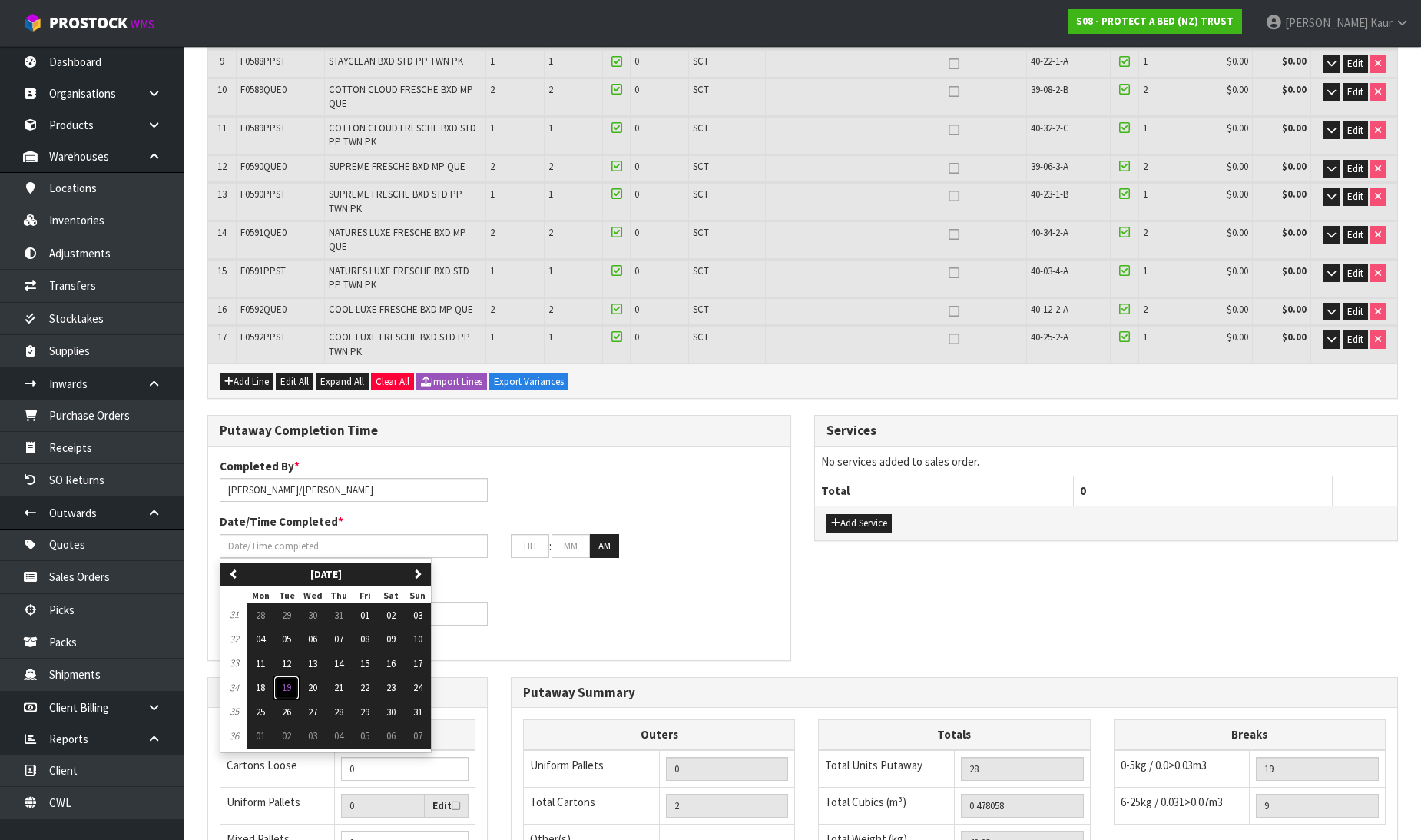
click at [286, 675] on button "19" at bounding box center [287, 687] width 26 height 24
type input "[DATE]"
type input "12"
type input "00"
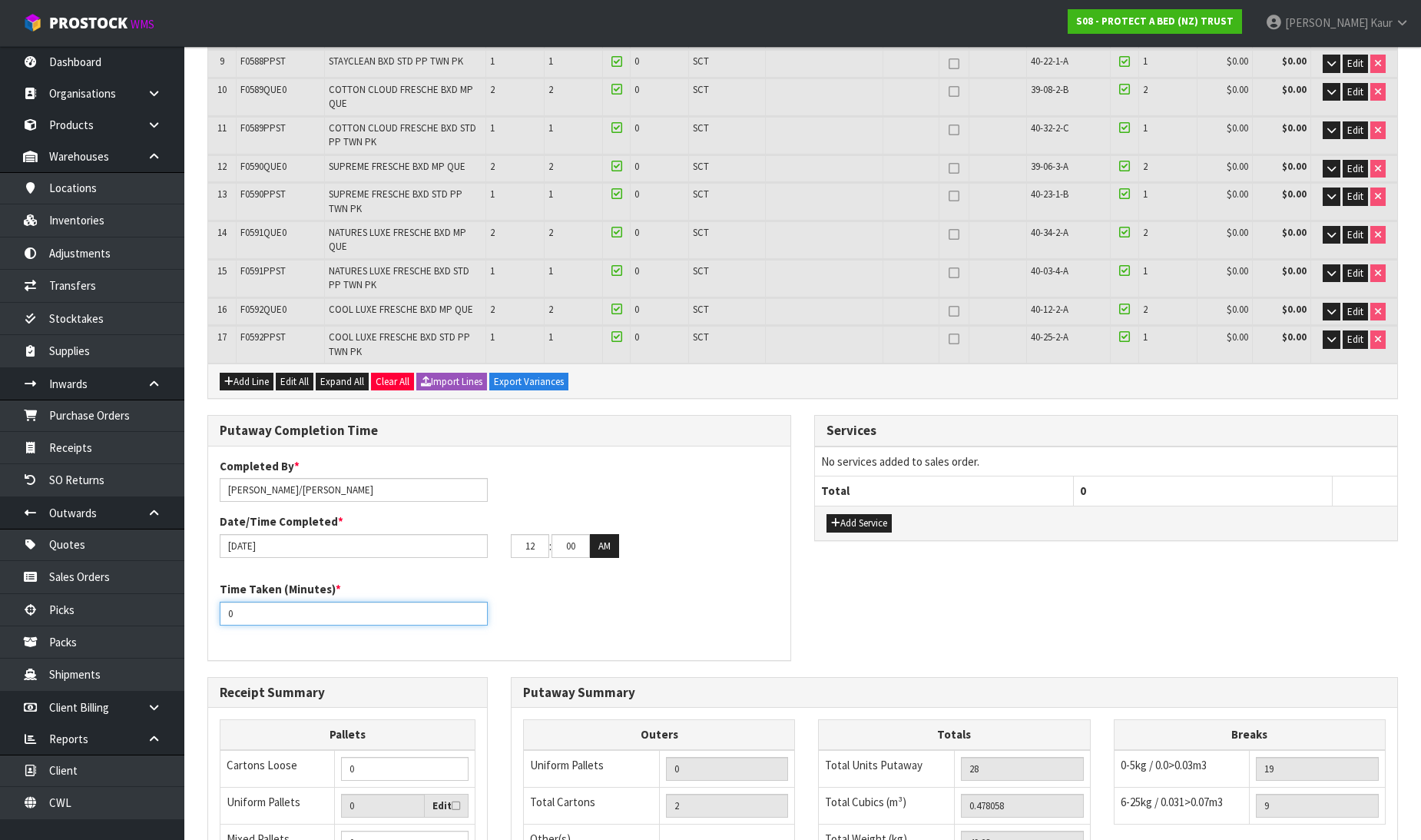
drag, startPoint x: 251, startPoint y: 572, endPoint x: 193, endPoint y: 586, distance: 59.7
click at [193, 586] on section "1 General Details 2 Address Details 3 Shipping Details 4 Receipt Lines / Putawa…" at bounding box center [803, 370] width 1237 height 1496
type input "30"
drag, startPoint x: 543, startPoint y: 484, endPoint x: 500, endPoint y: 501, distance: 46.2
click at [500, 534] on div "12 : 00 : 00 AM" at bounding box center [645, 546] width 291 height 24
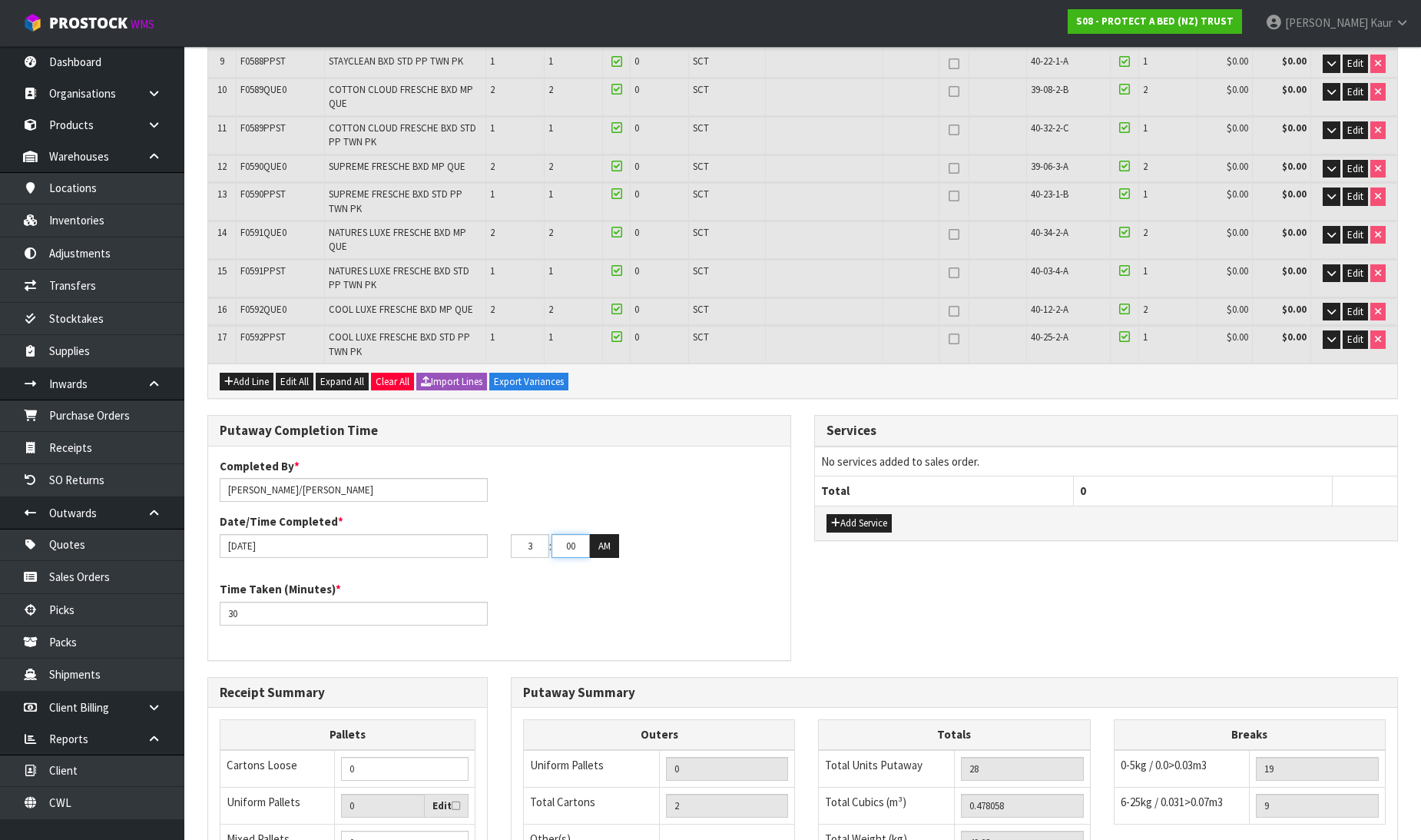
type input "03"
drag, startPoint x: 577, startPoint y: 500, endPoint x: 561, endPoint y: 504, distance: 16.5
click at [561, 534] on input "00" at bounding box center [570, 545] width 38 height 24
type input "55"
click at [611, 534] on button "AM" at bounding box center [604, 546] width 29 height 24
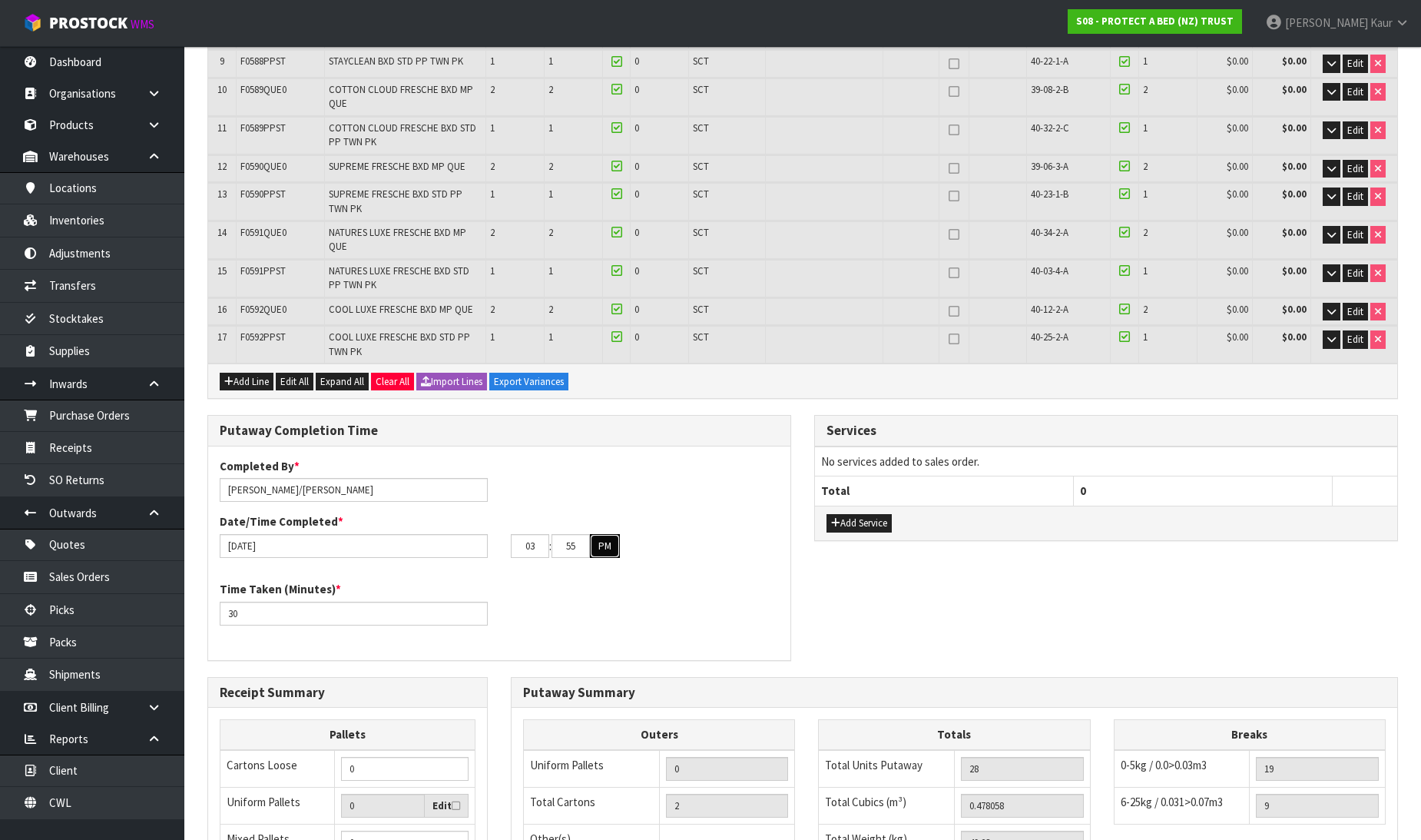
scroll to position [119, 0]
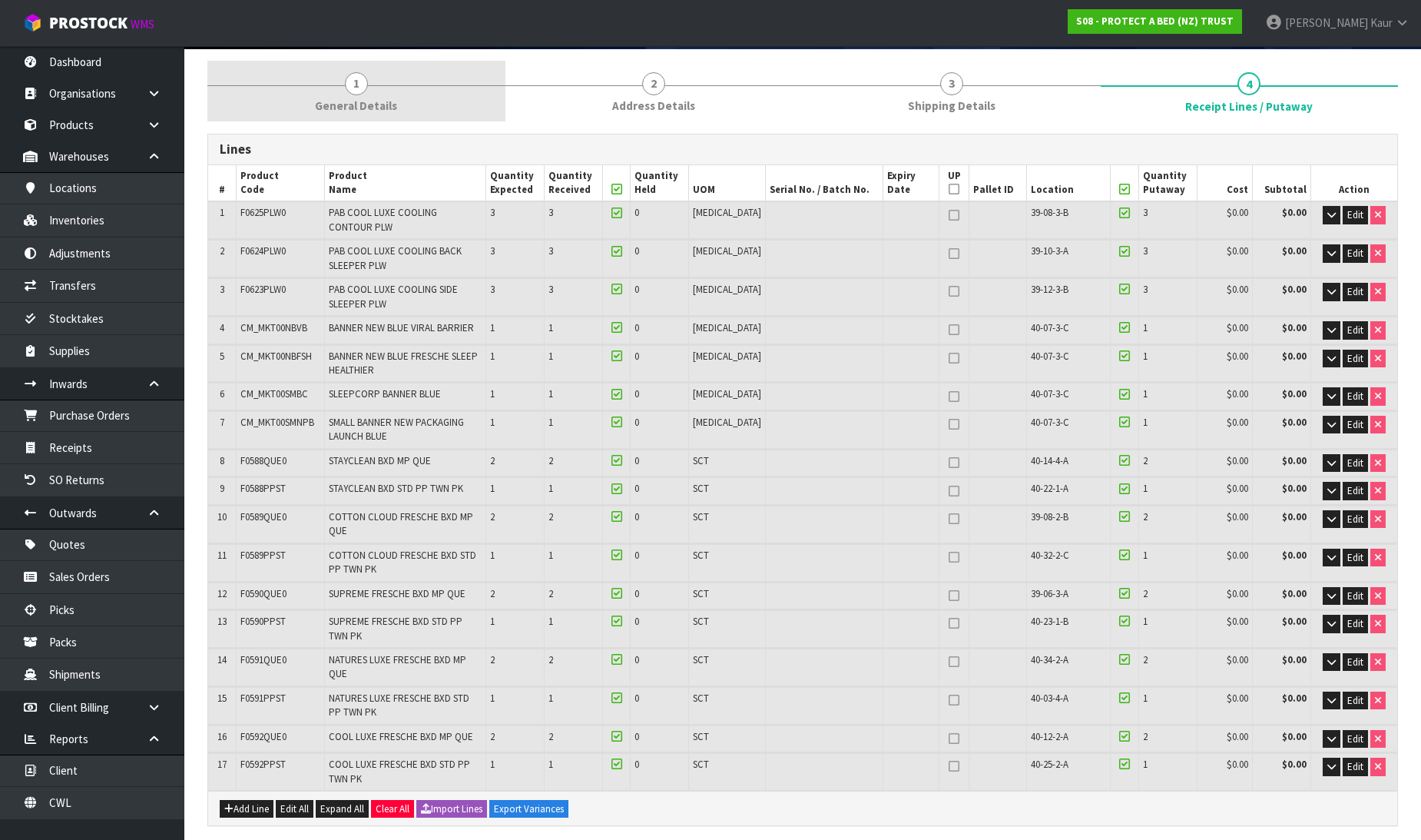
click at [355, 97] on span "General Details" at bounding box center [356, 106] width 82 height 16
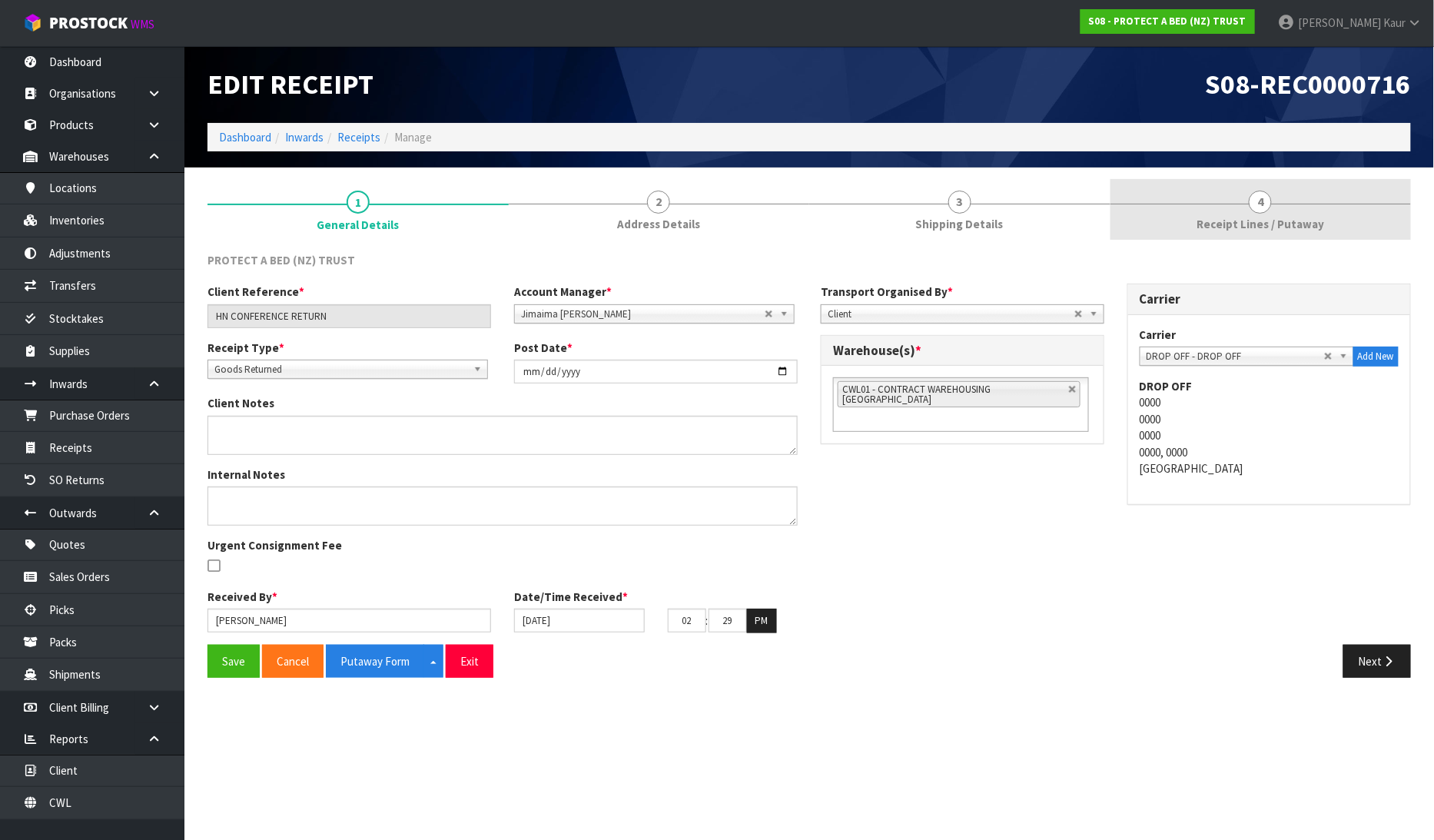
click at [1279, 217] on span "Receipt Lines / Putaway" at bounding box center [1259, 224] width 128 height 16
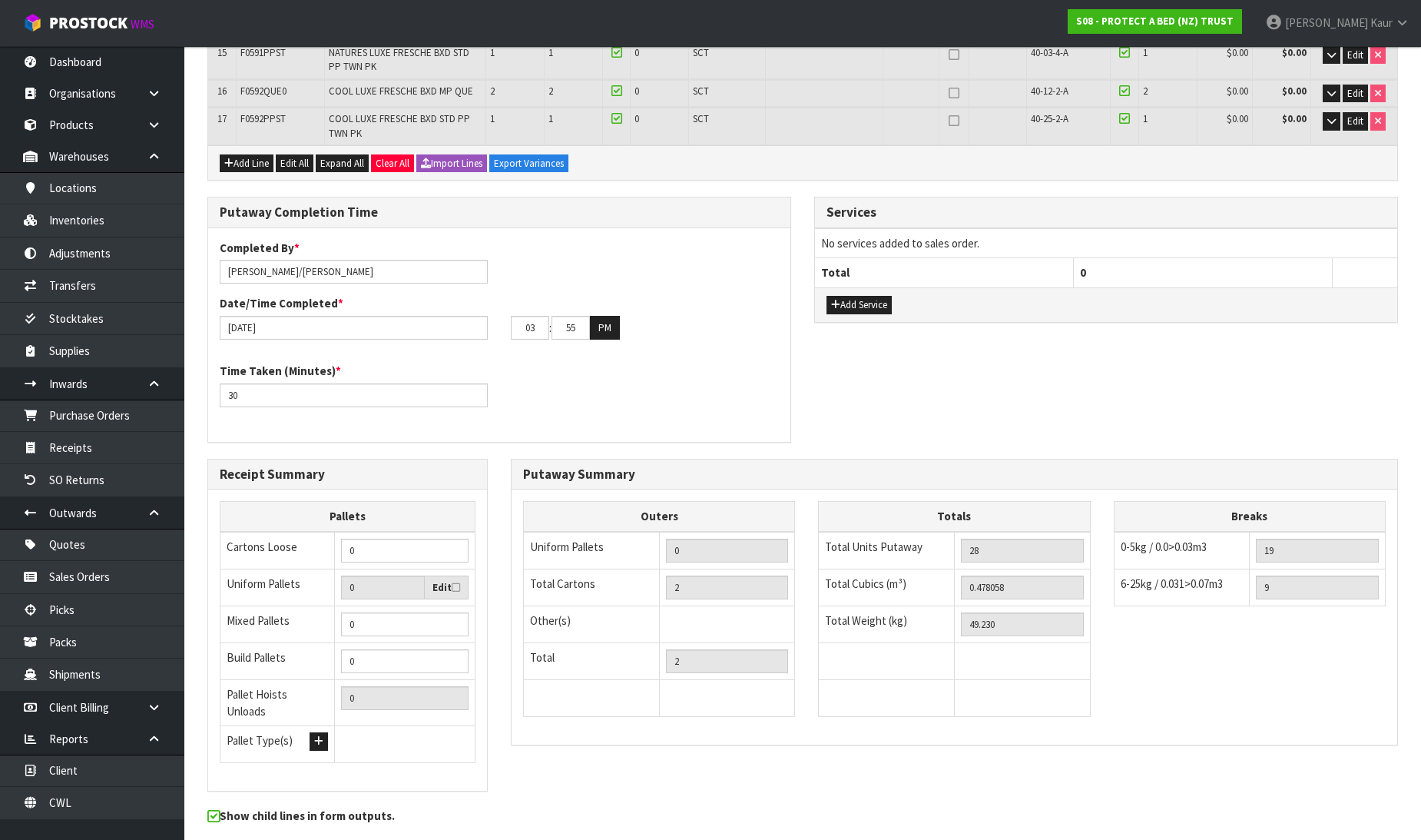
scroll to position [336, 0]
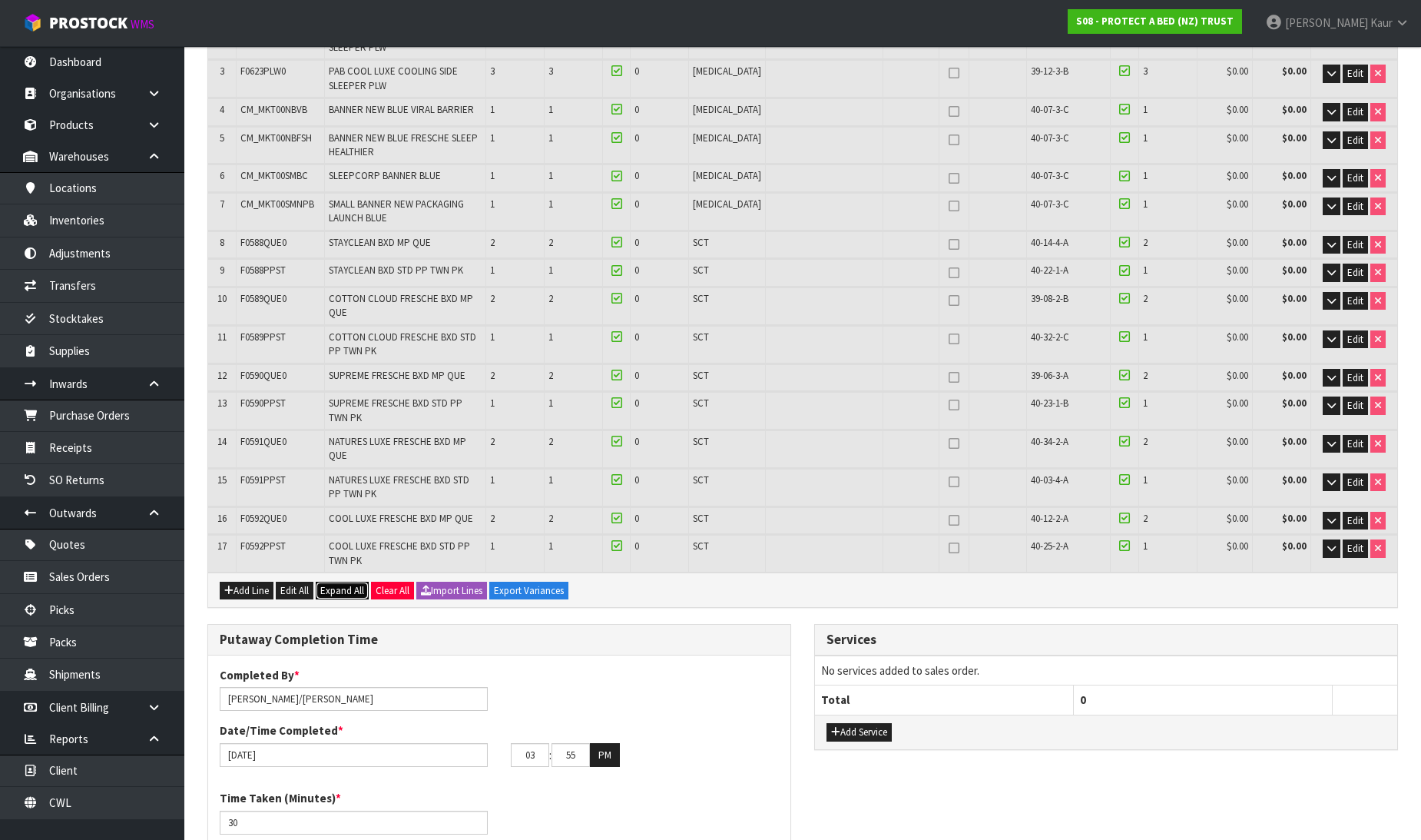
click at [332, 584] on span "Expand All" at bounding box center [342, 591] width 44 height 13
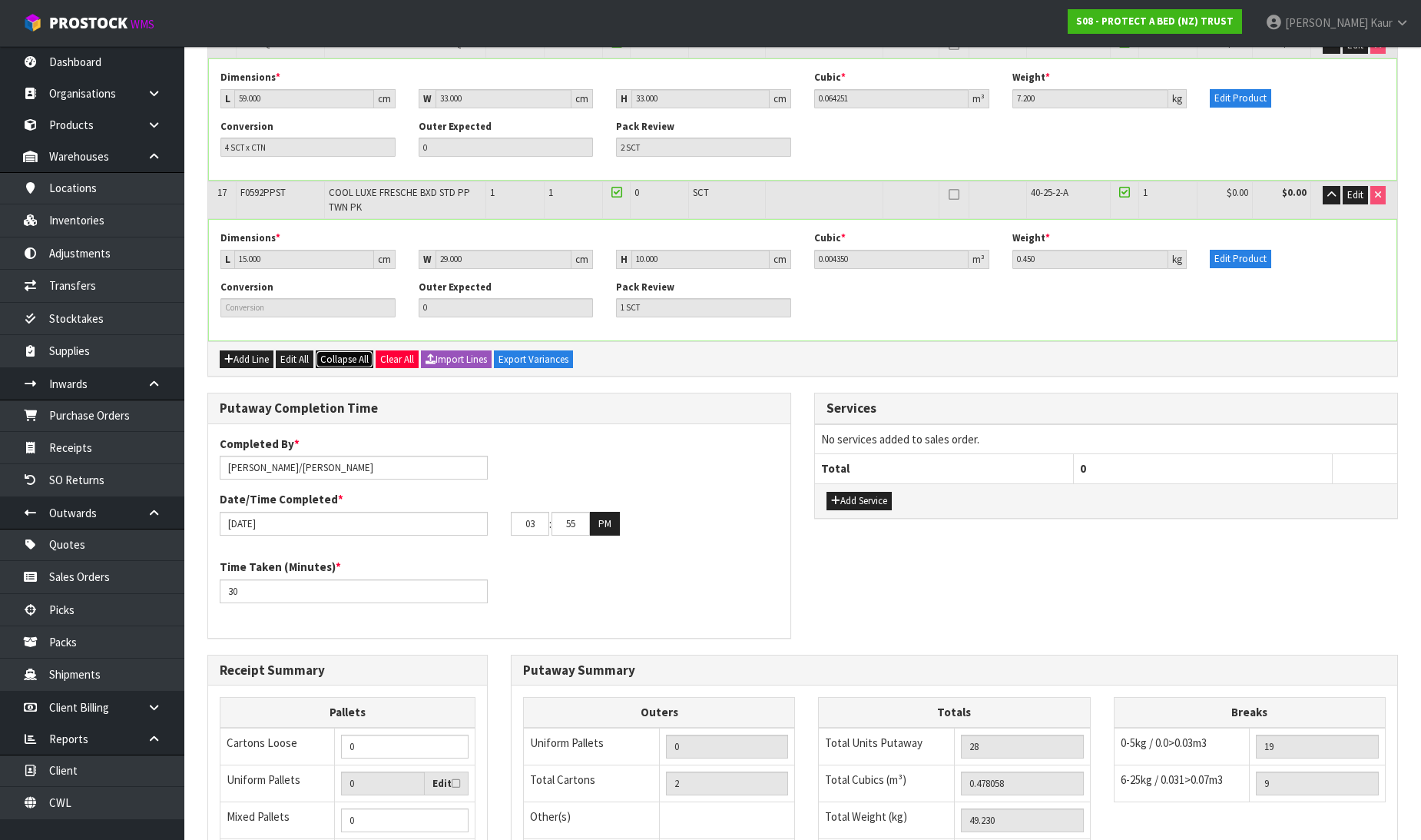
scroll to position [2646, 0]
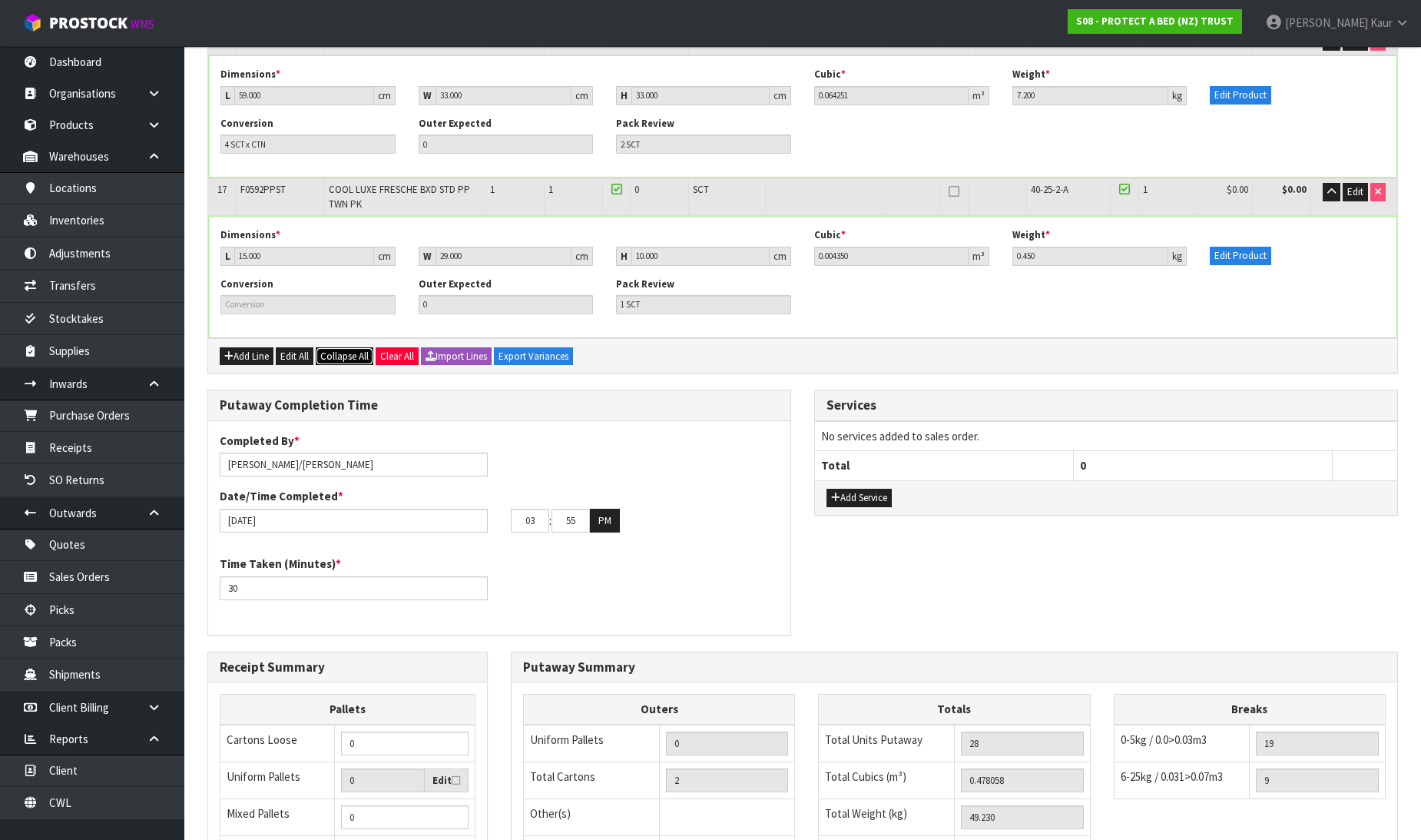
click at [355, 349] on span "Collapse All" at bounding box center [344, 356] width 49 height 13
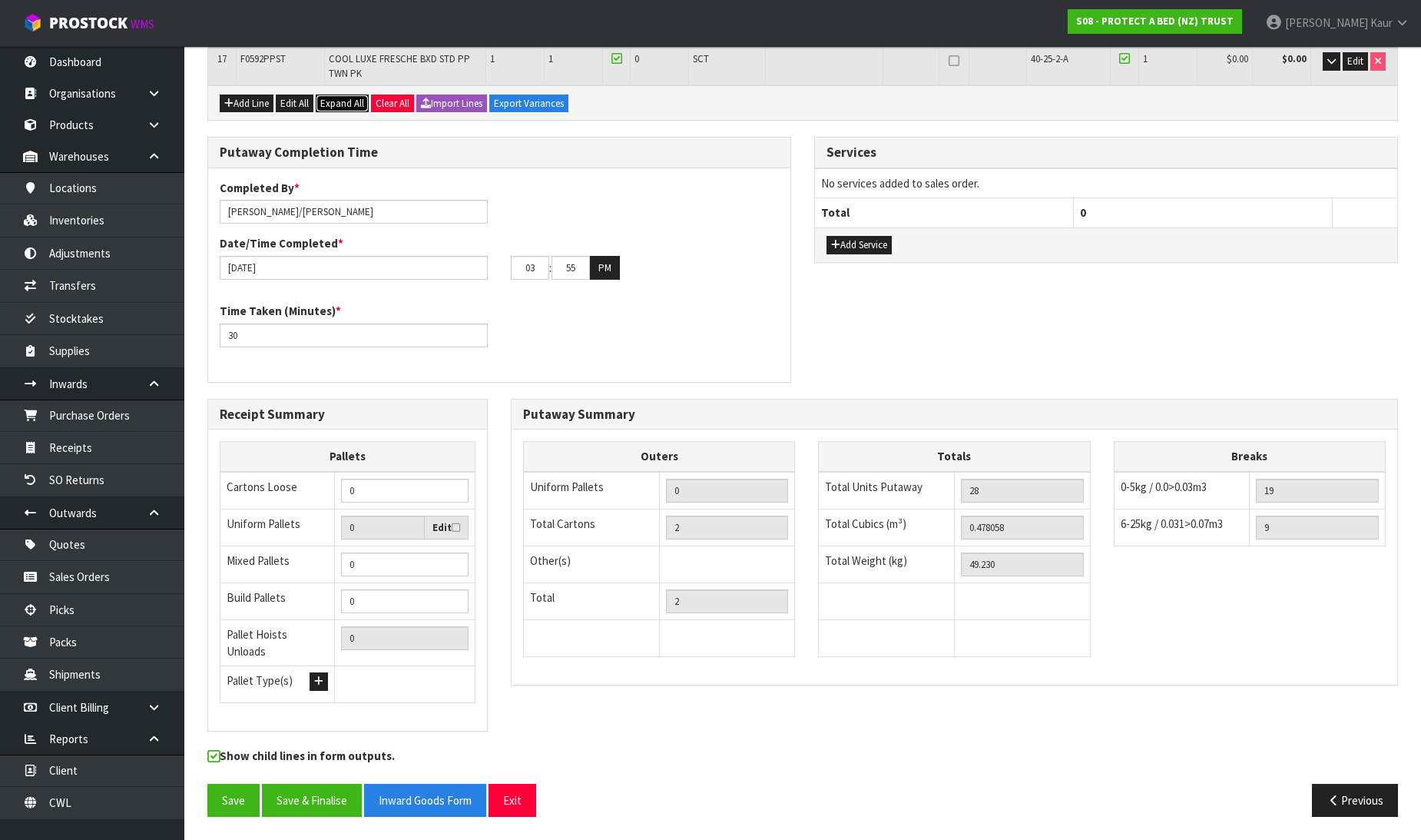
scroll to position [764, 0]
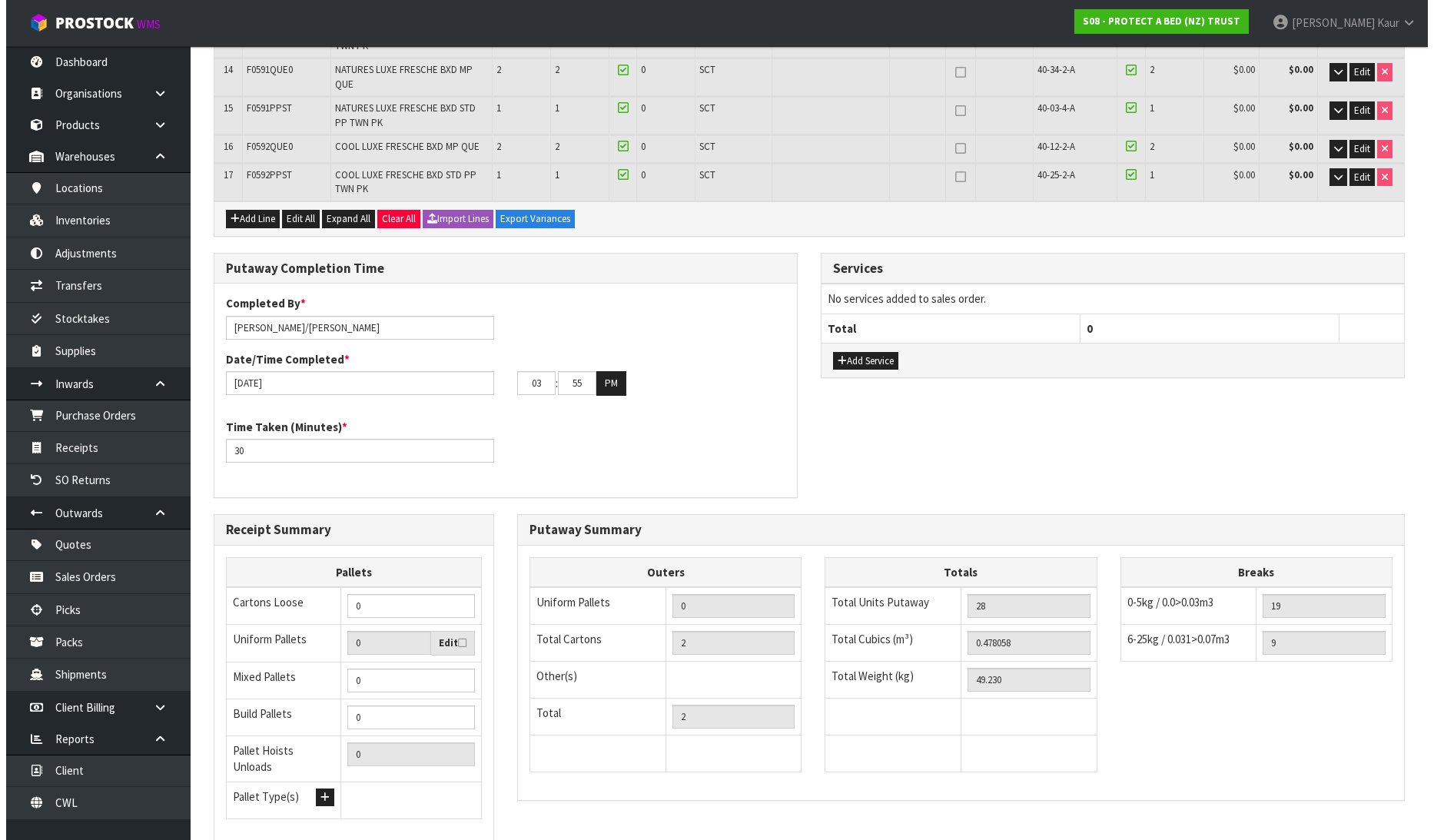
scroll to position [0, 0]
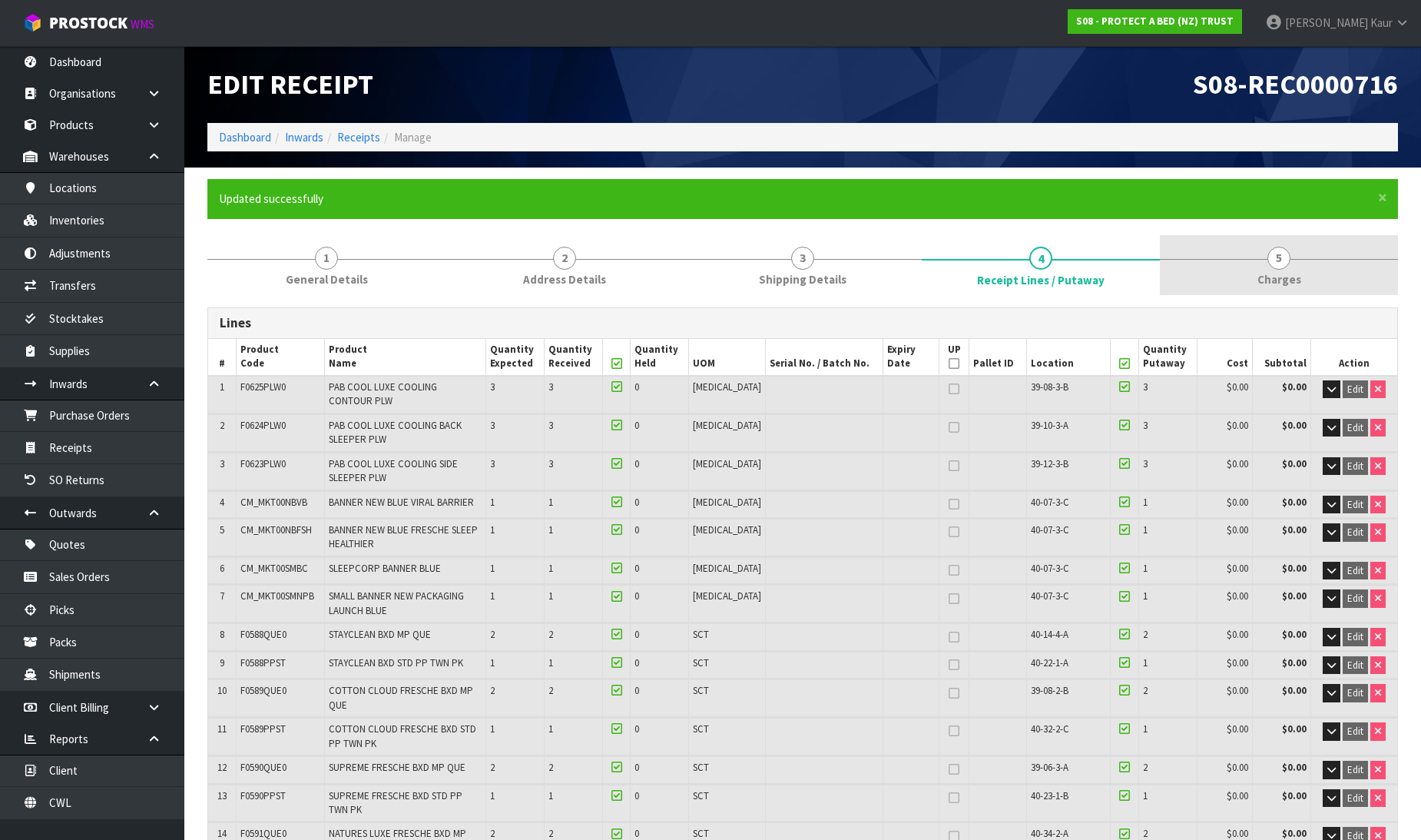
click at [1265, 279] on span "Charges" at bounding box center [1280, 279] width 44 height 16
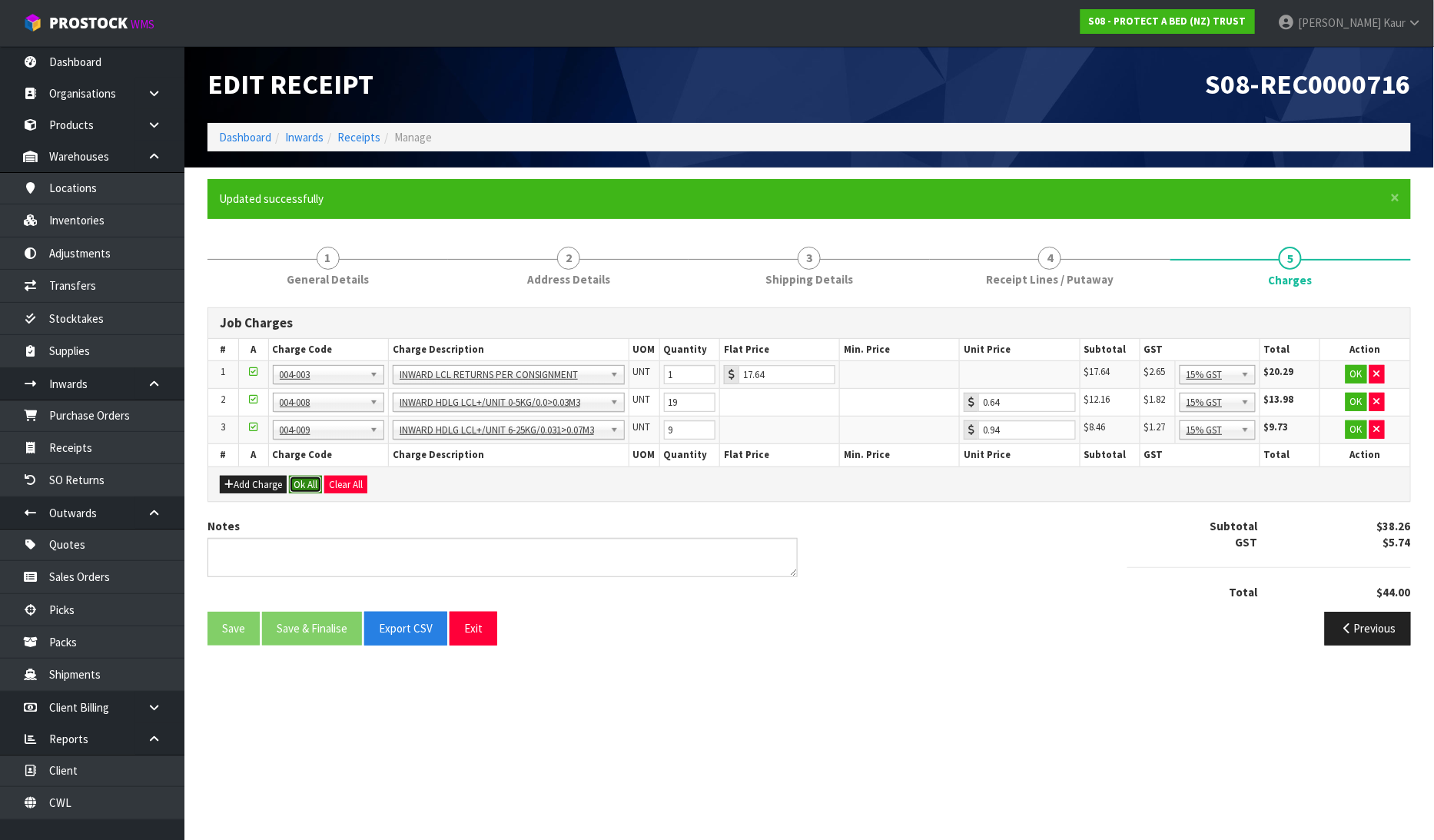
click at [308, 485] on button "Ok All" at bounding box center [305, 484] width 33 height 19
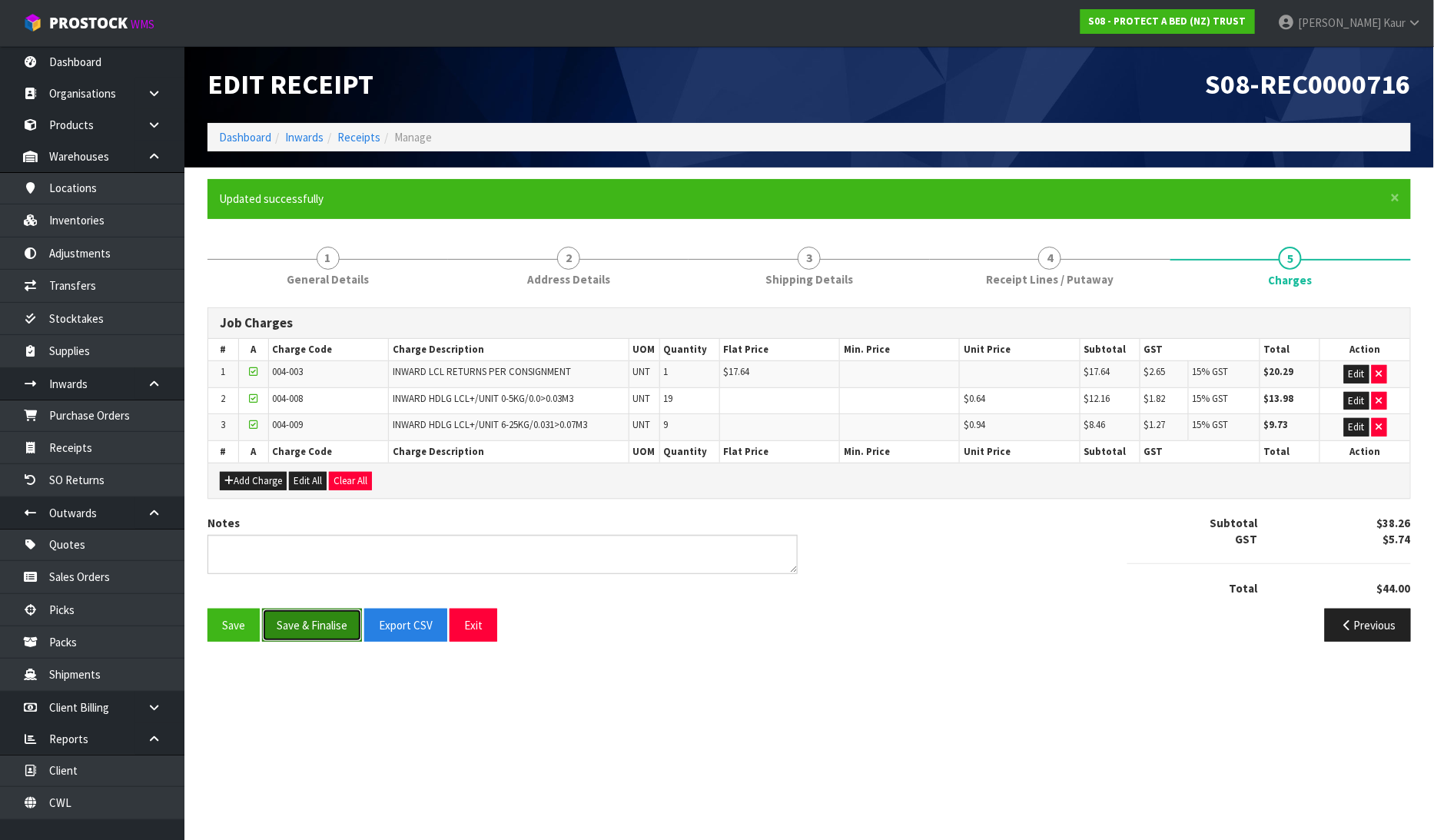
click at [301, 630] on button "Save & Finalise" at bounding box center [311, 625] width 100 height 33
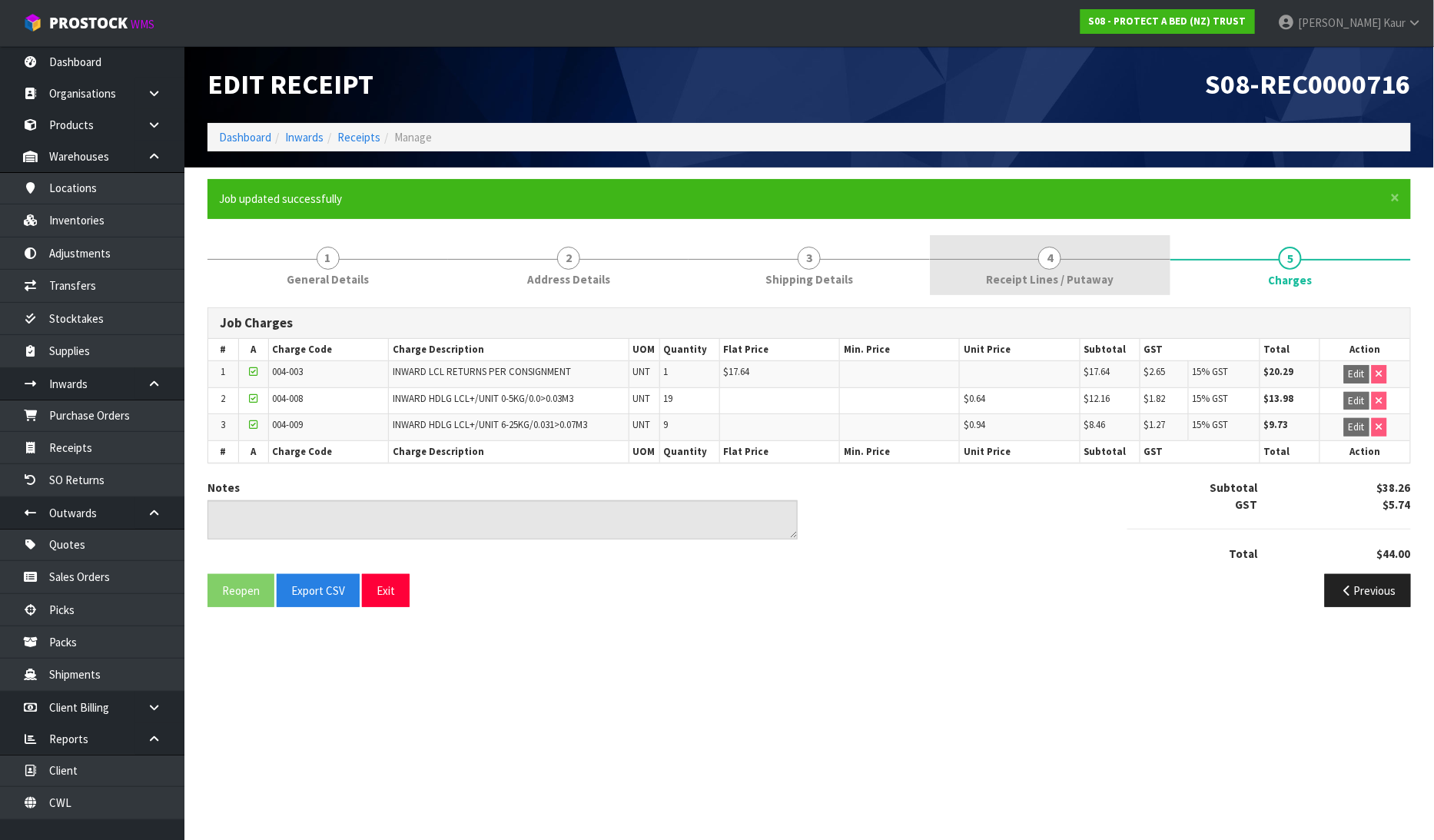
click at [986, 285] on link "4 Receipt Lines / Putaway" at bounding box center [1050, 265] width 240 height 61
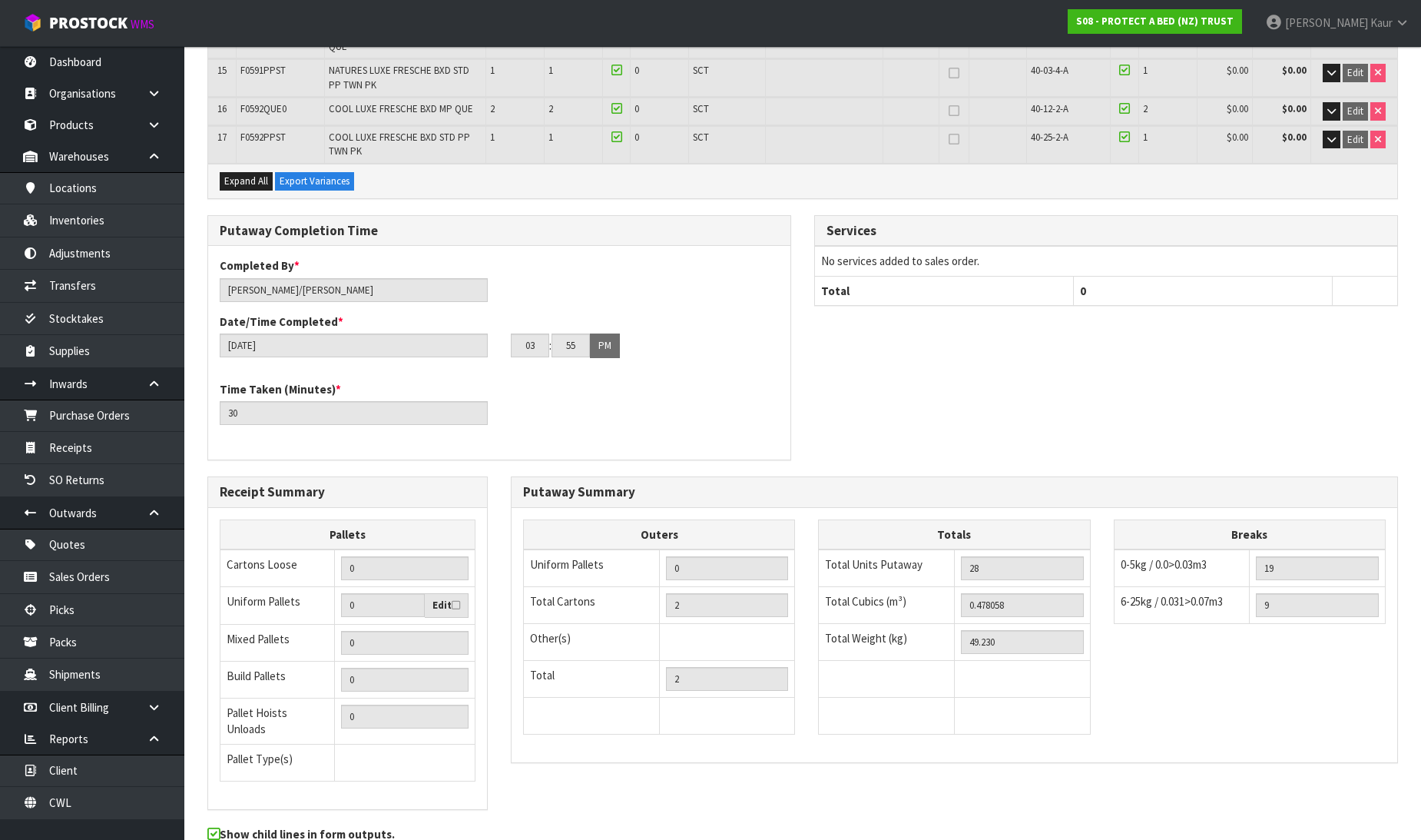
scroll to position [819, 0]
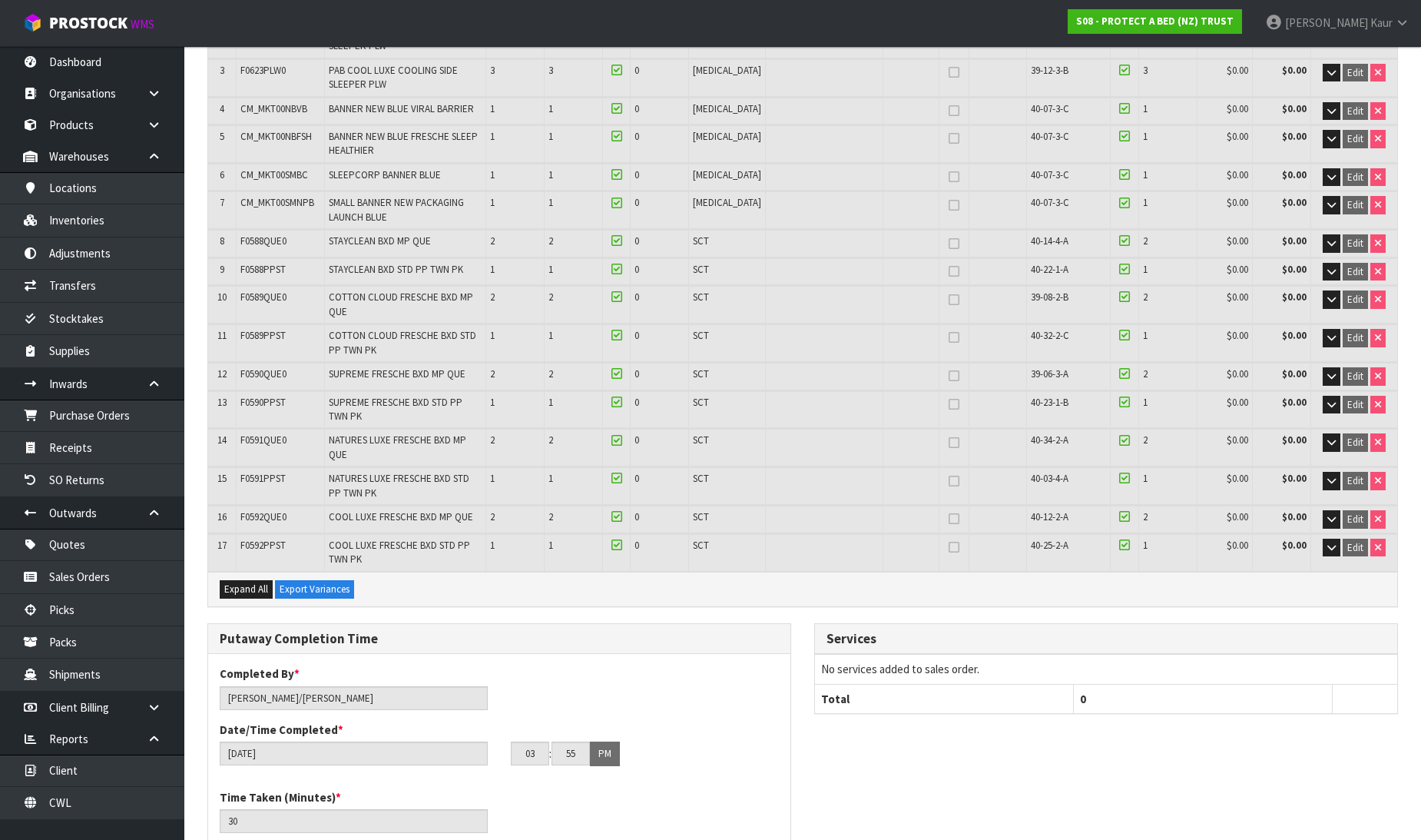
scroll to position [392, 0]
click at [81, 62] on link "Dashboard" at bounding box center [92, 62] width 184 height 32
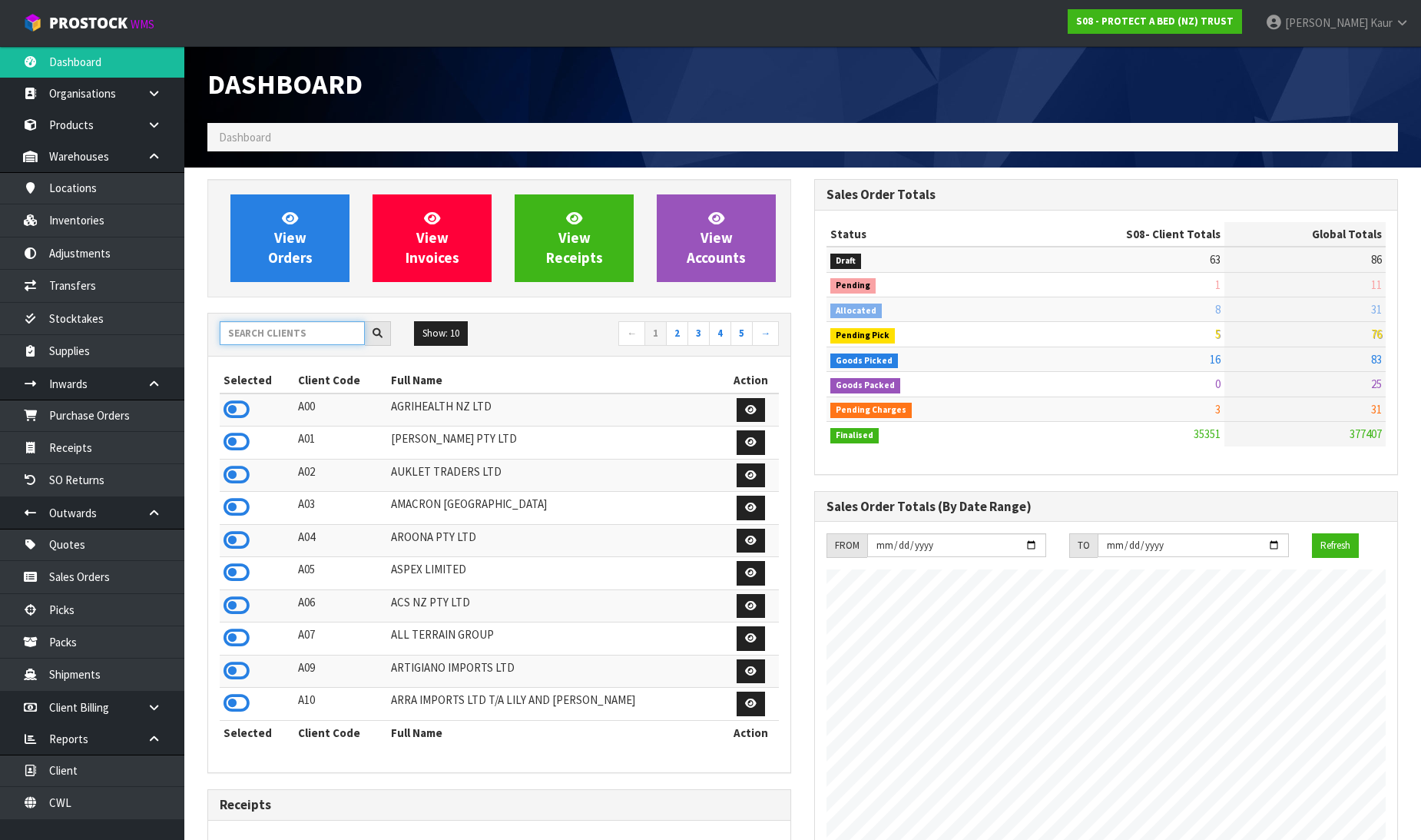
click at [251, 340] on input "text" at bounding box center [292, 332] width 145 height 24
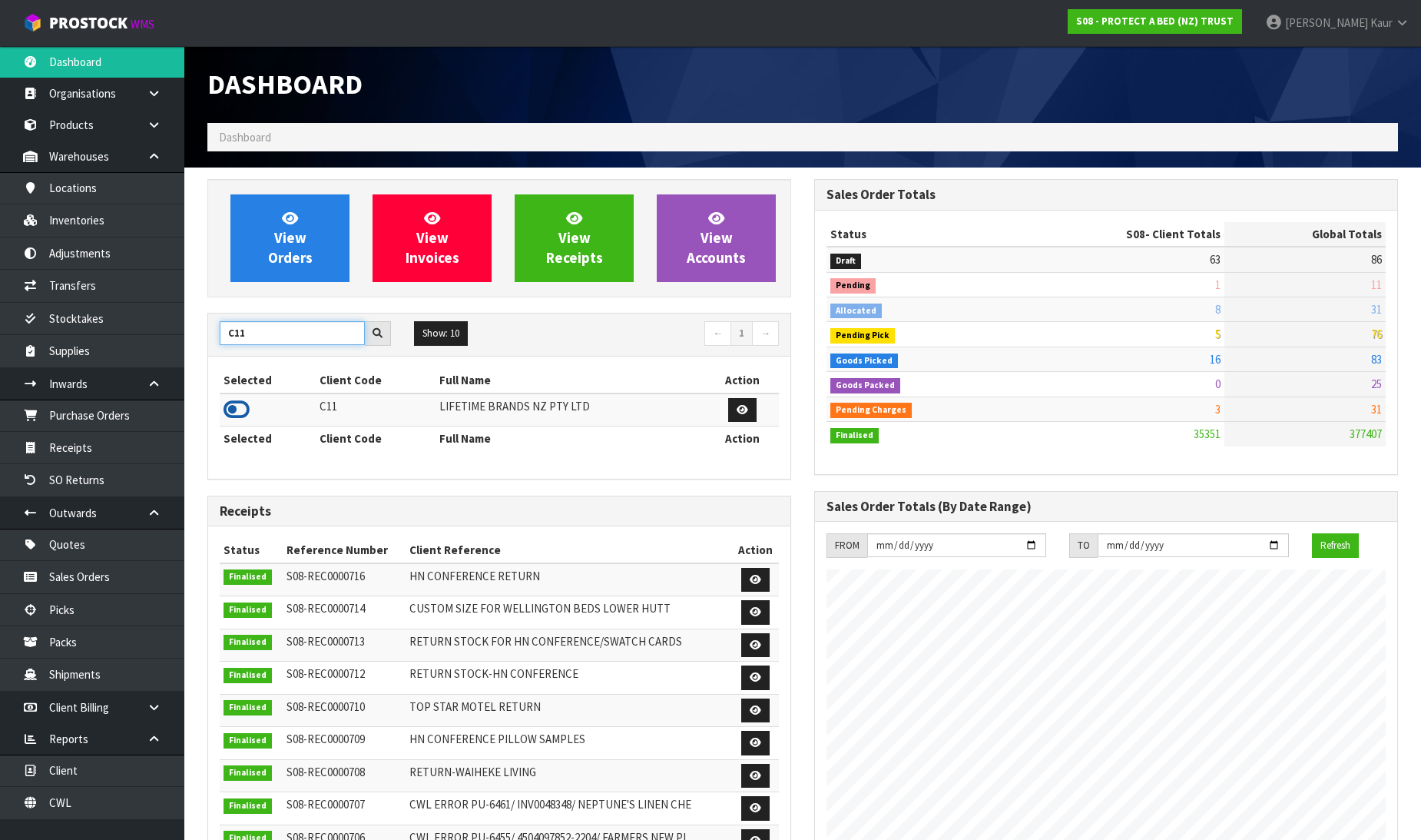
type input "C11"
click at [233, 411] on icon at bounding box center [236, 409] width 26 height 23
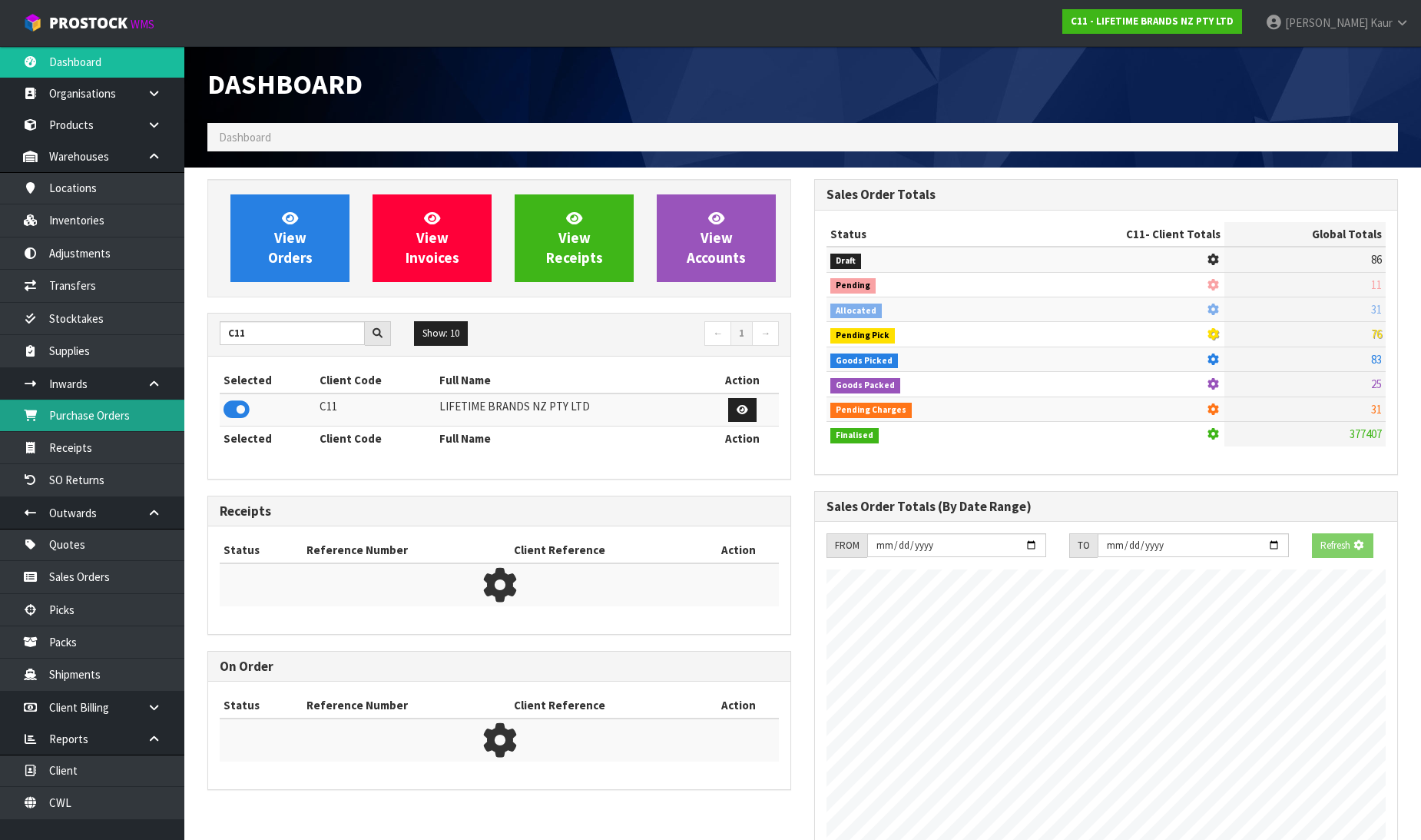
scroll to position [958, 607]
click at [142, 413] on link "Purchase Orders" at bounding box center [92, 415] width 184 height 32
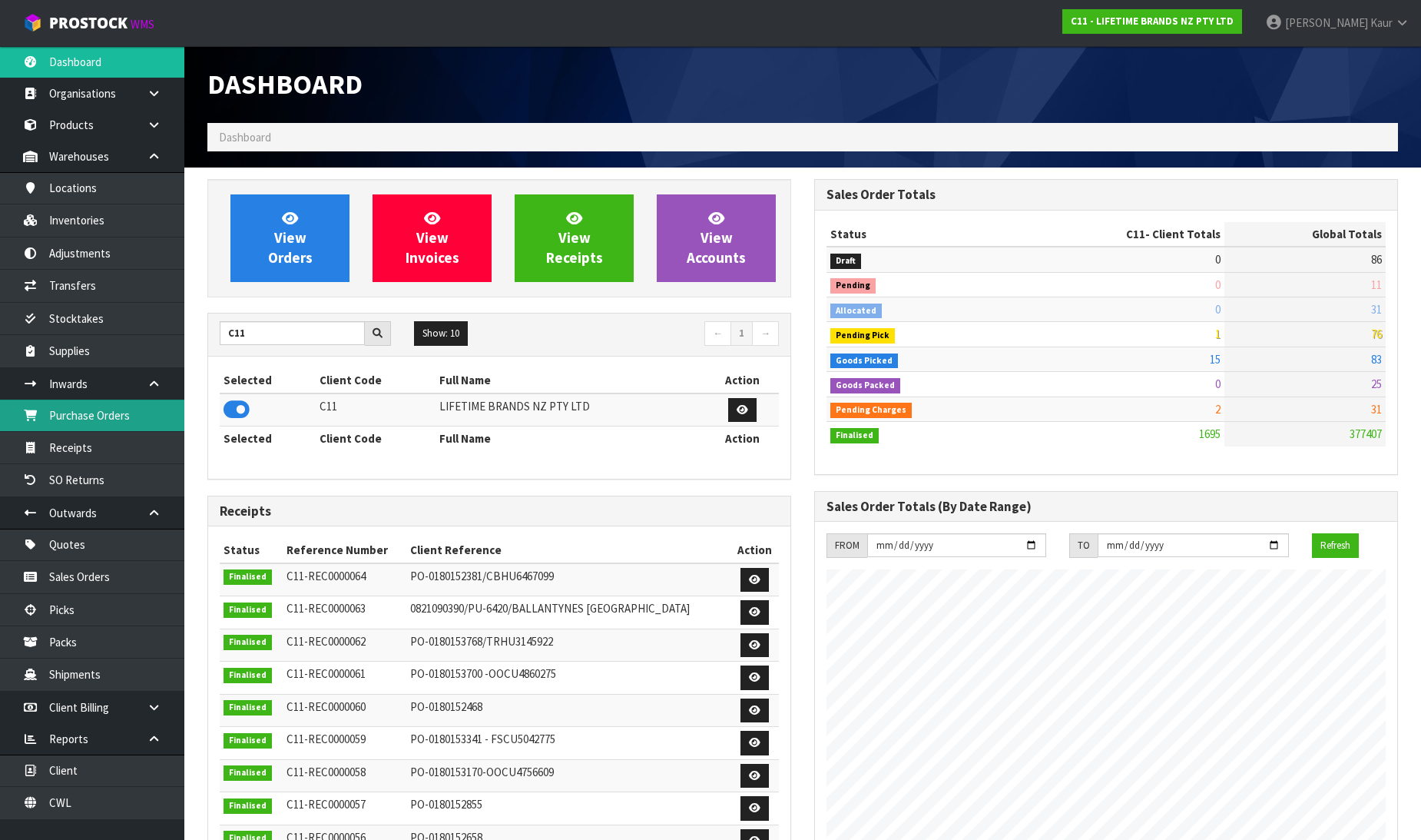
scroll to position [1164, 607]
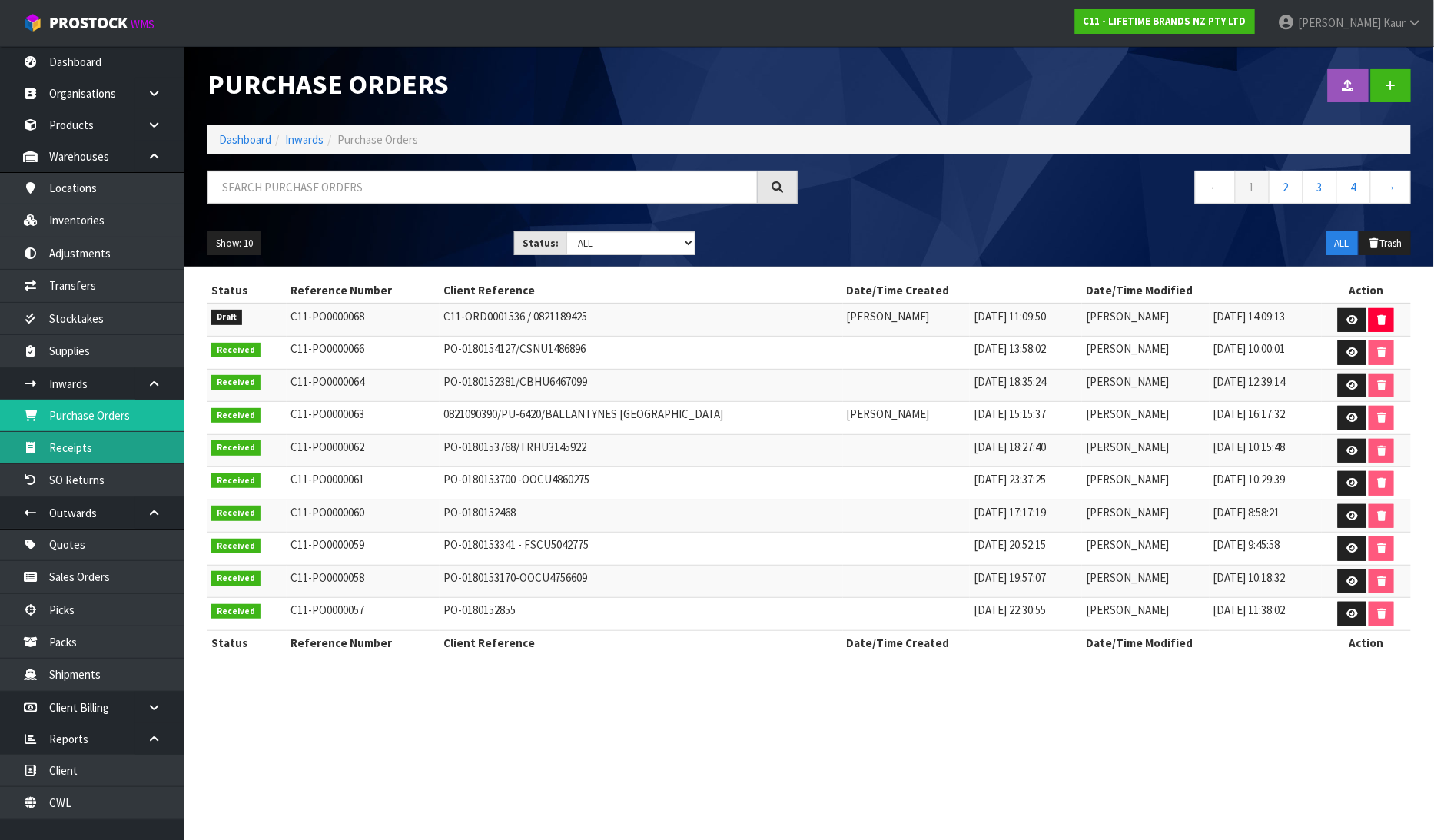
click at [125, 454] on link "Receipts" at bounding box center [92, 447] width 184 height 32
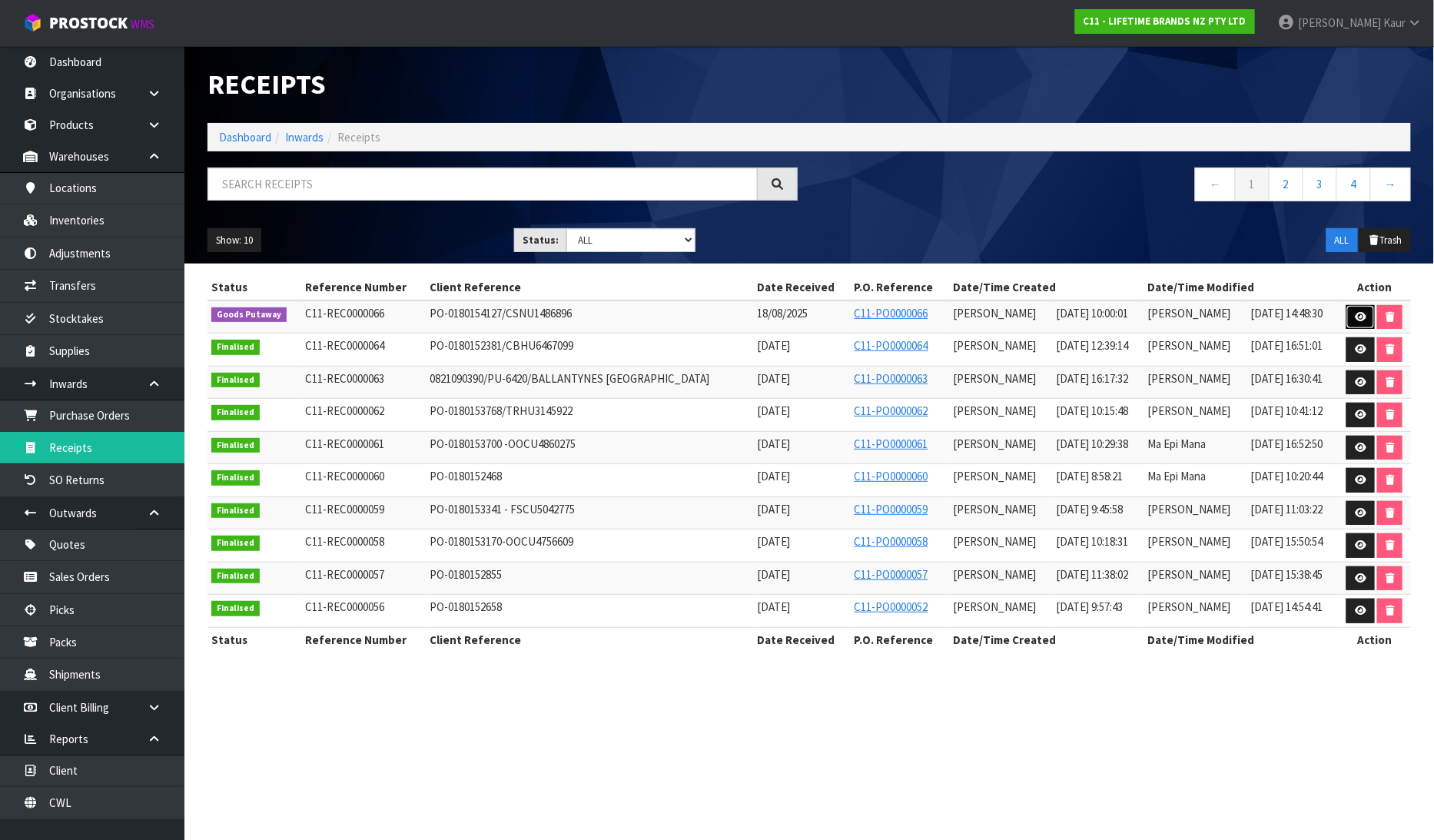
click at [1354, 318] on icon at bounding box center [1360, 317] width 11 height 10
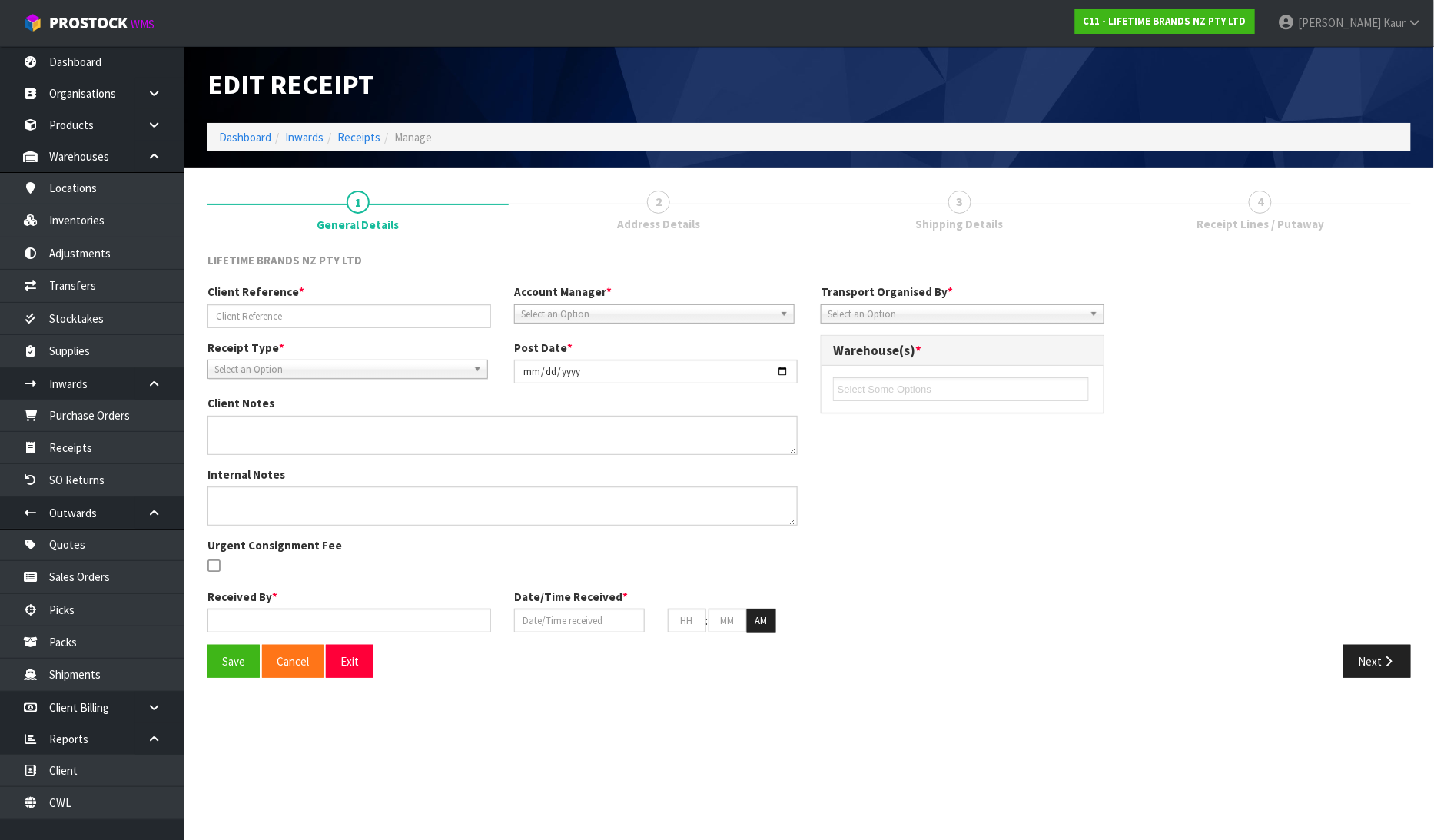
type input "PO-0180154127/CSNU1486896"
type input "[DATE]"
type textarea "PURCHASE ORDER: 4500344047-000010 CONTAINER NUMBER-CSNU1486896"
type textarea "CONTAINER NUMBER-CSNU1486896-756 CARTONS"
type input "[PERSON_NAME]"
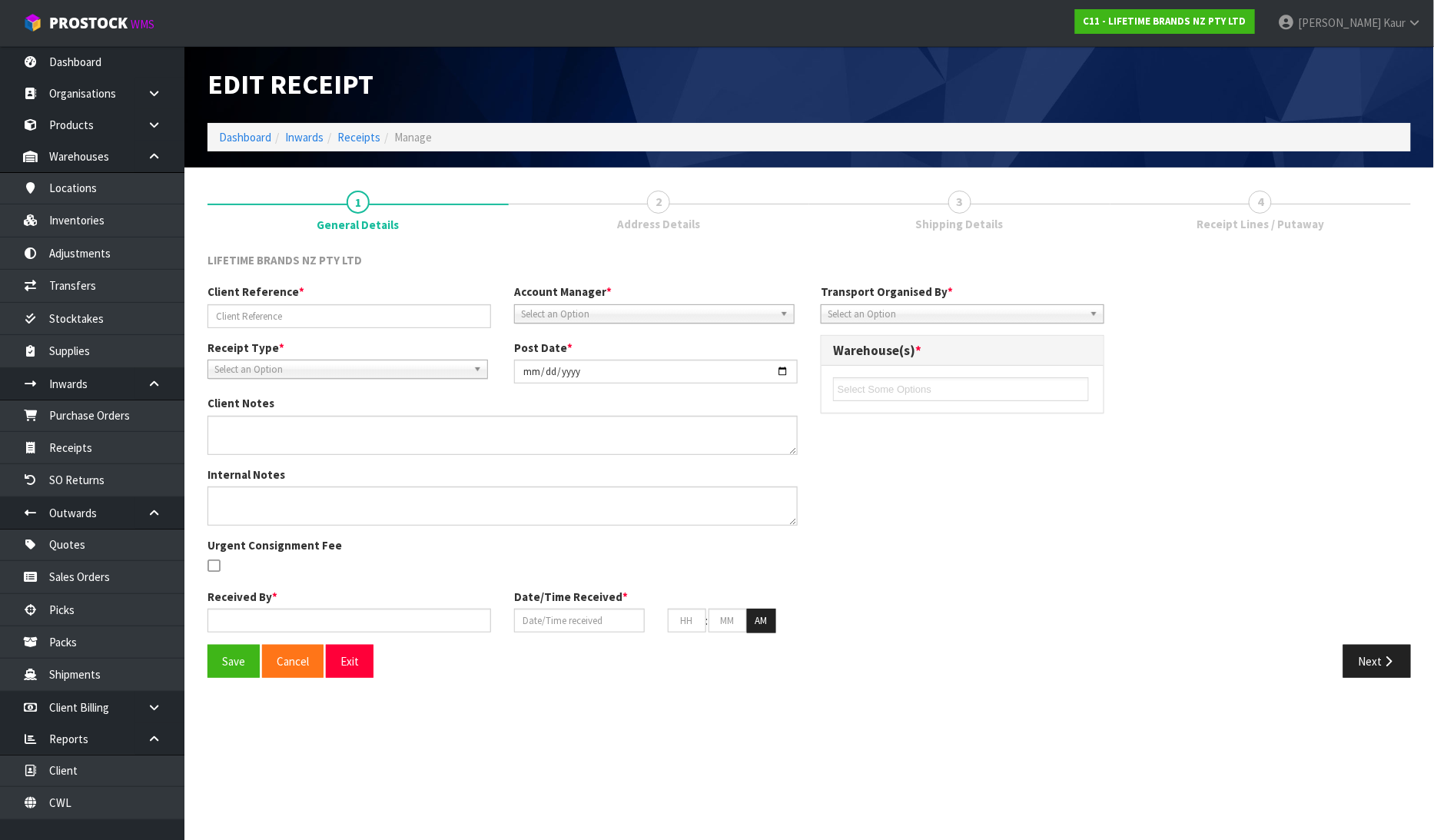
type input "18/08/2025"
type input "10"
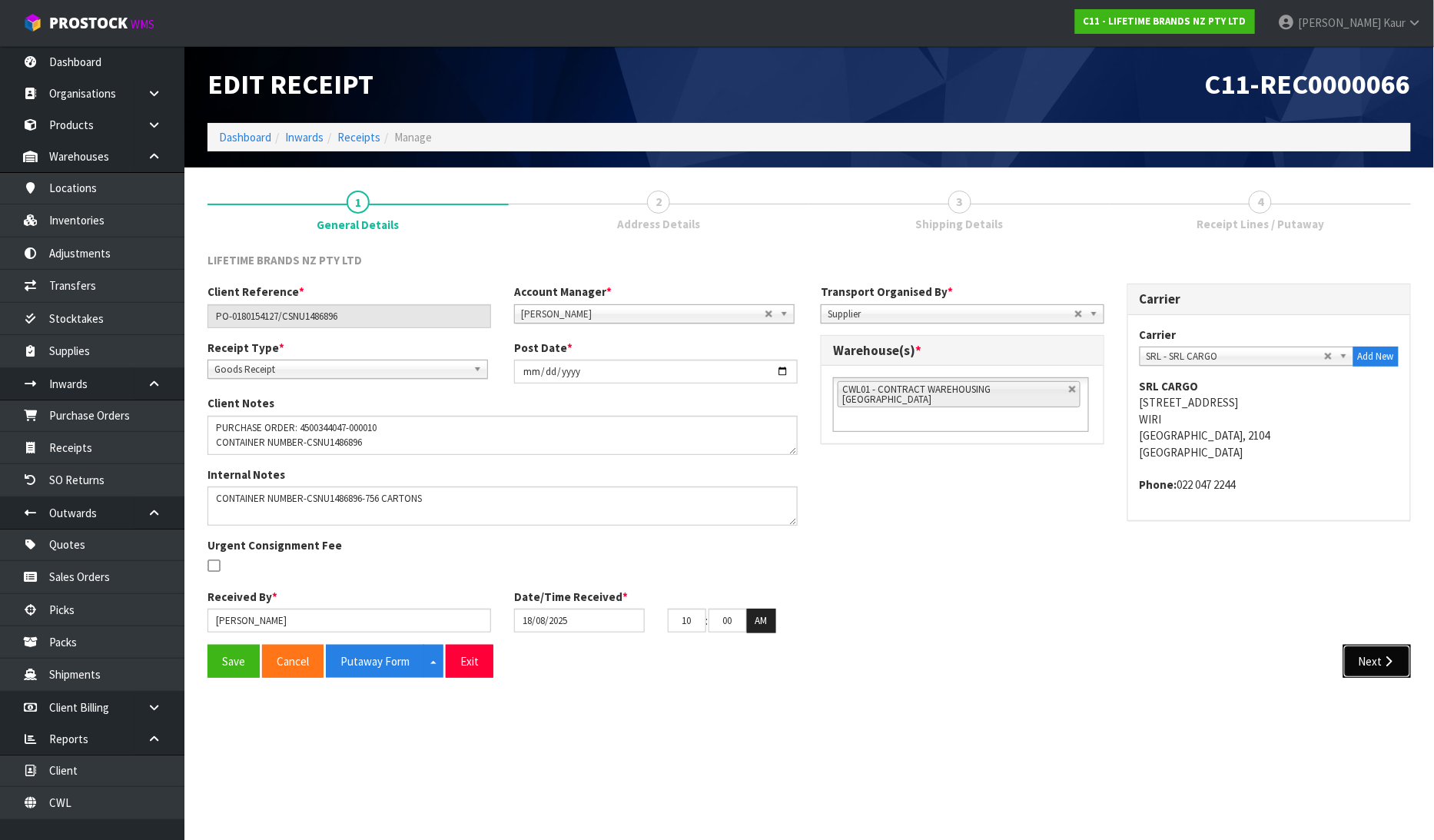
click at [1374, 664] on button "Next" at bounding box center [1376, 660] width 67 height 33
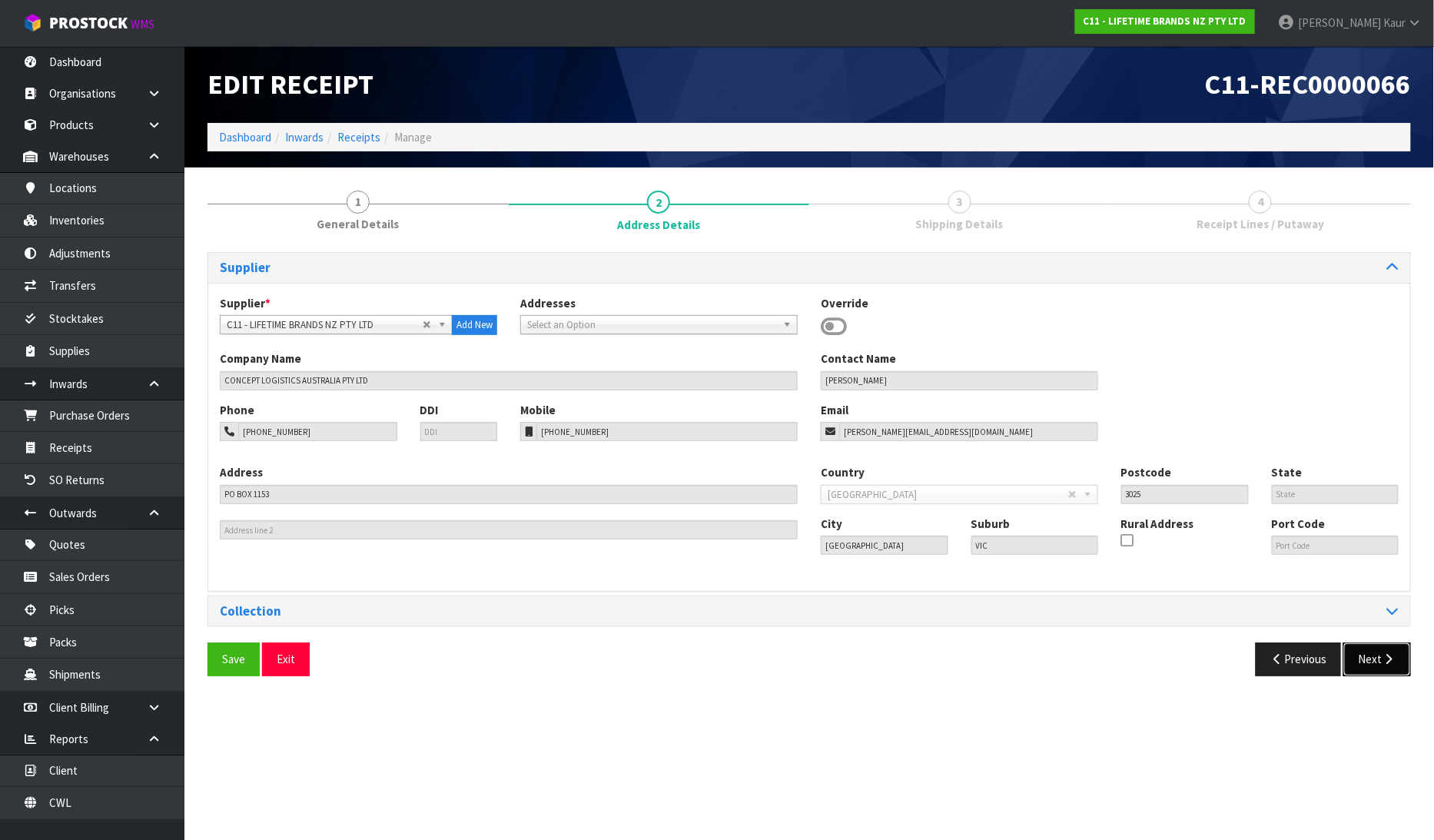
click at [1374, 664] on button "Next" at bounding box center [1376, 659] width 67 height 33
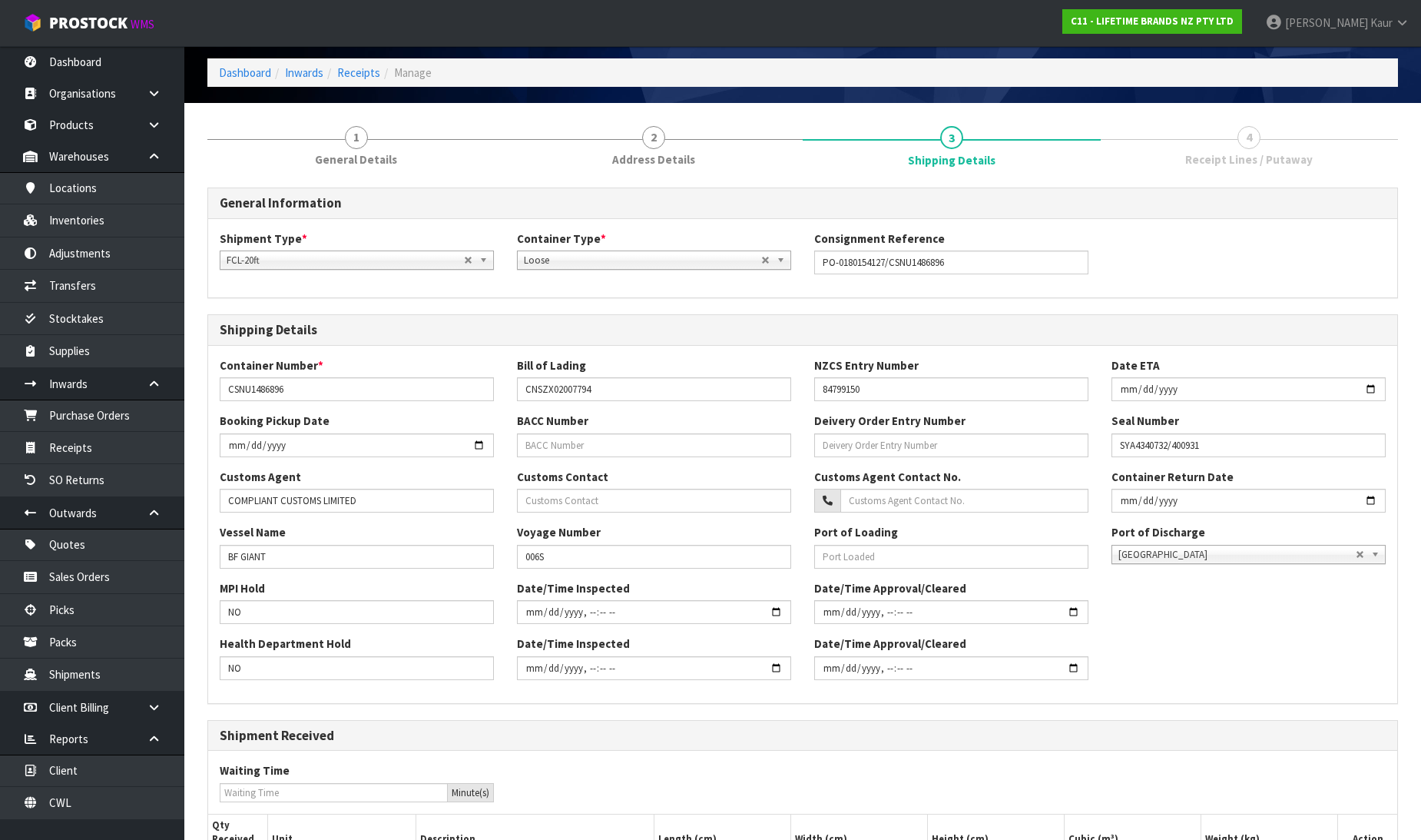
scroll to position [233, 0]
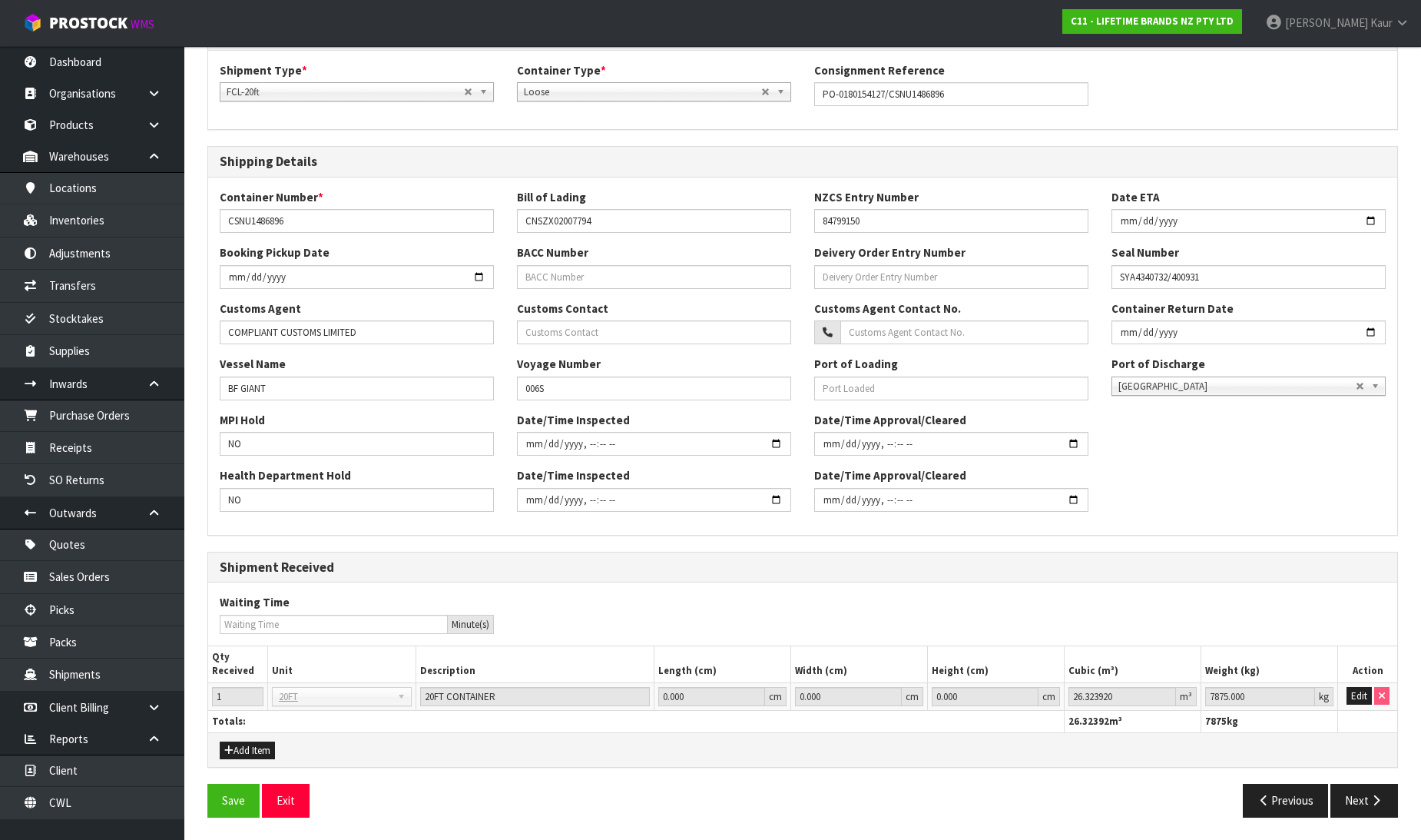
click at [1363, 820] on div "Save Exit Previous Next" at bounding box center [803, 806] width 1214 height 45
click at [1374, 803] on icon "button" at bounding box center [1376, 800] width 15 height 11
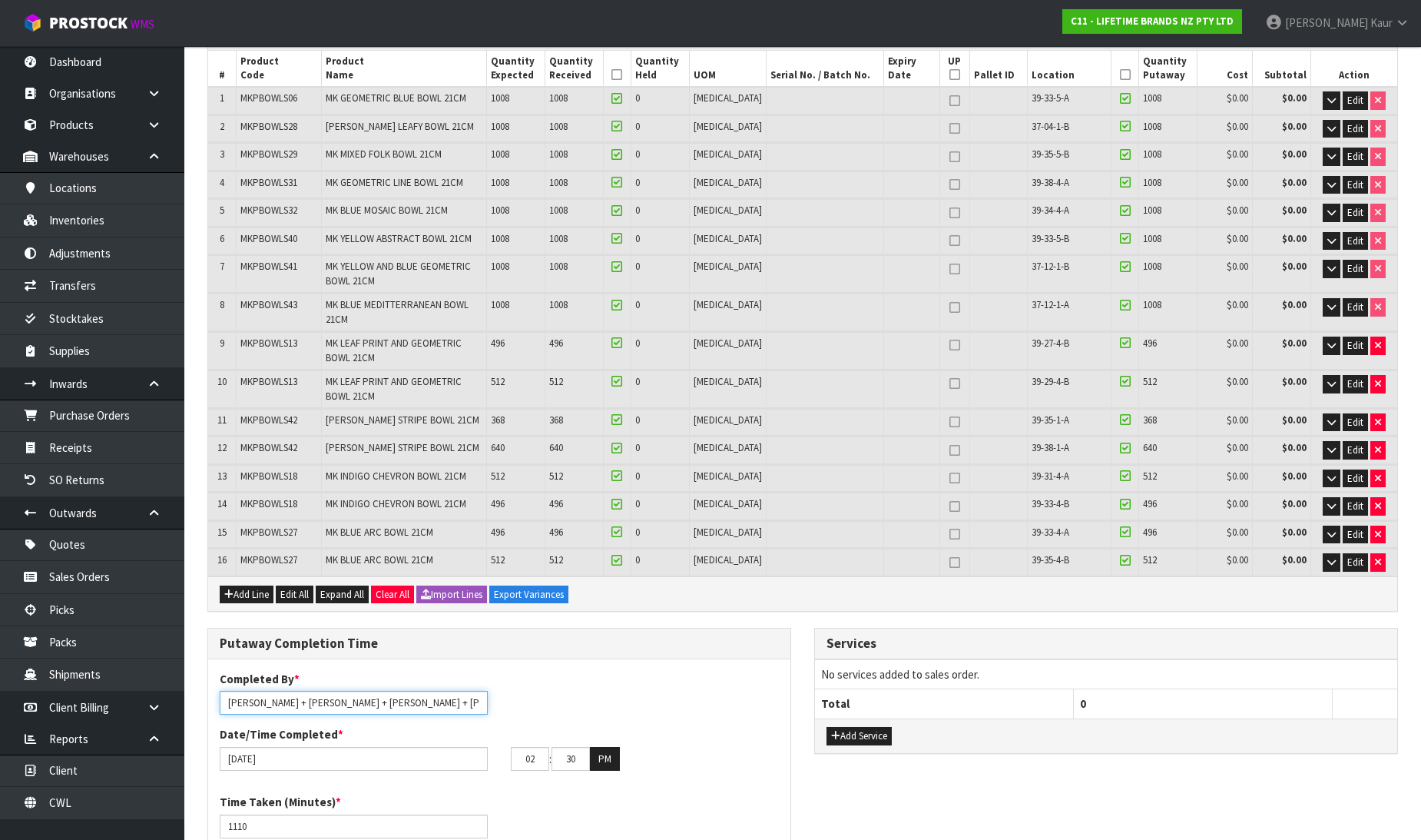
drag, startPoint x: 425, startPoint y: 685, endPoint x: 276, endPoint y: 689, distance: 149.1
click at [272, 691] on input "[PERSON_NAME] + [PERSON_NAME] + [PERSON_NAME] + [PERSON_NAME] + [PERSON_NAME]" at bounding box center [353, 702] width 268 height 24
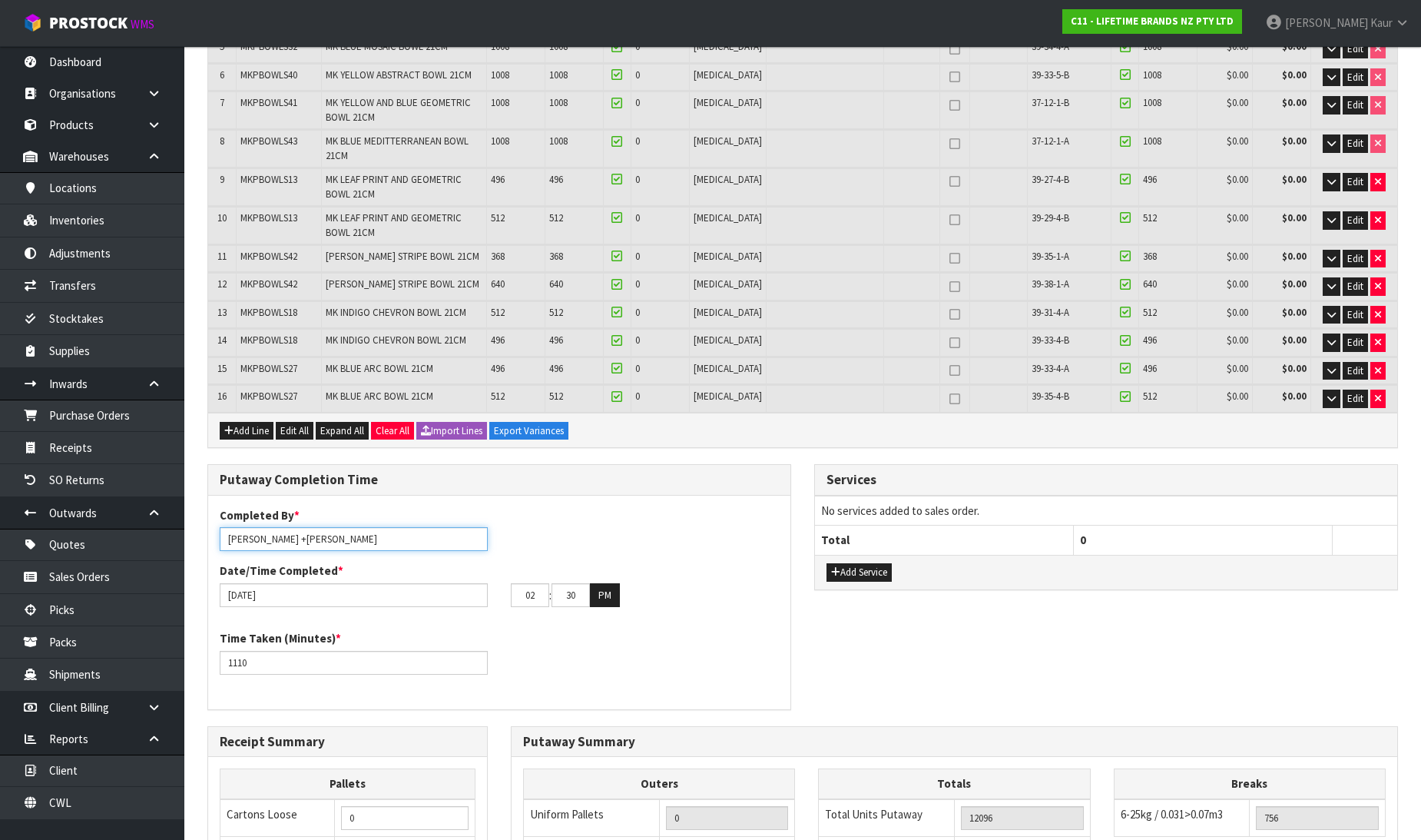
scroll to position [403, 0]
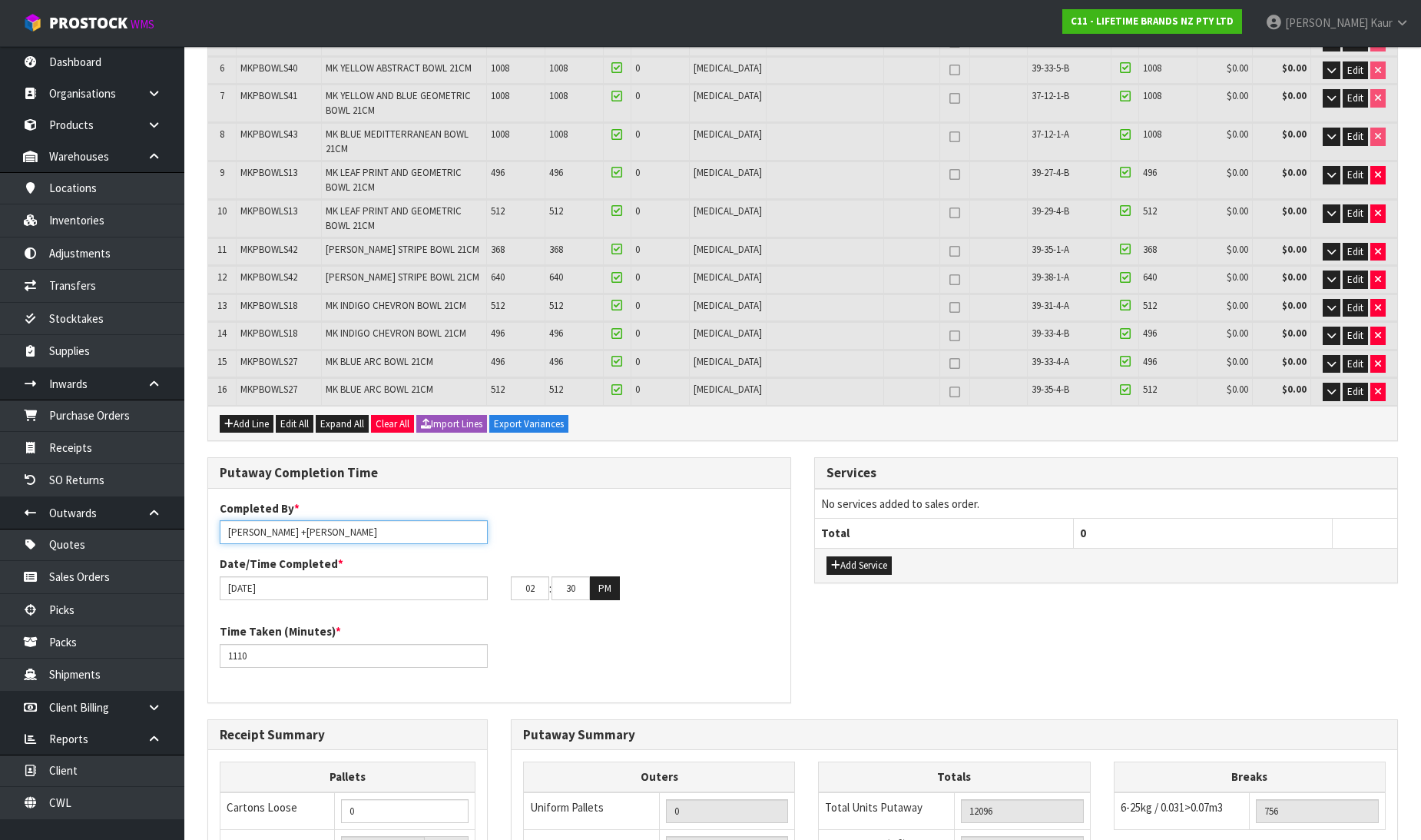
click at [278, 520] on input "[PERSON_NAME] +[PERSON_NAME]" at bounding box center [353, 531] width 268 height 24
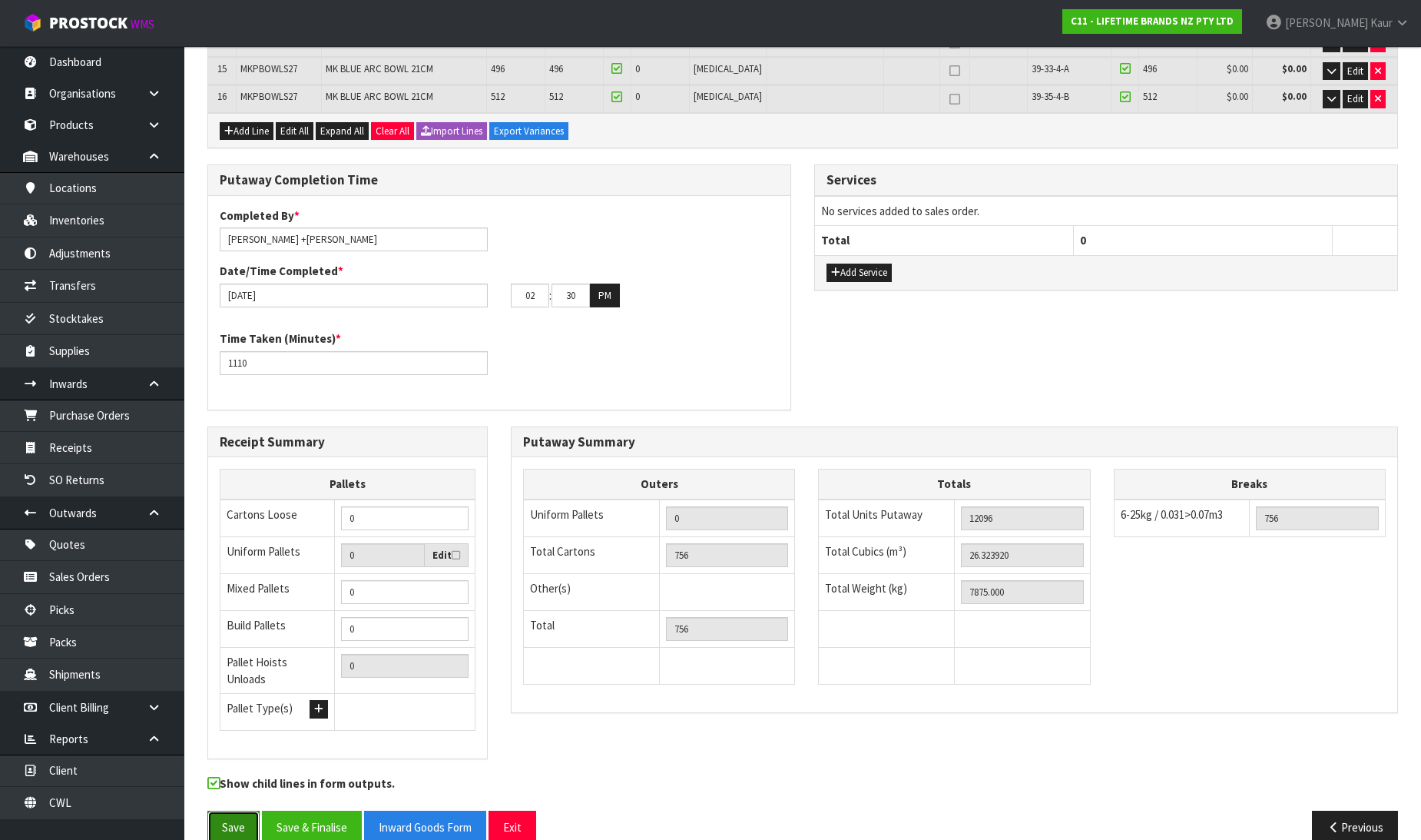
click at [225, 811] on button "Save" at bounding box center [233, 827] width 52 height 33
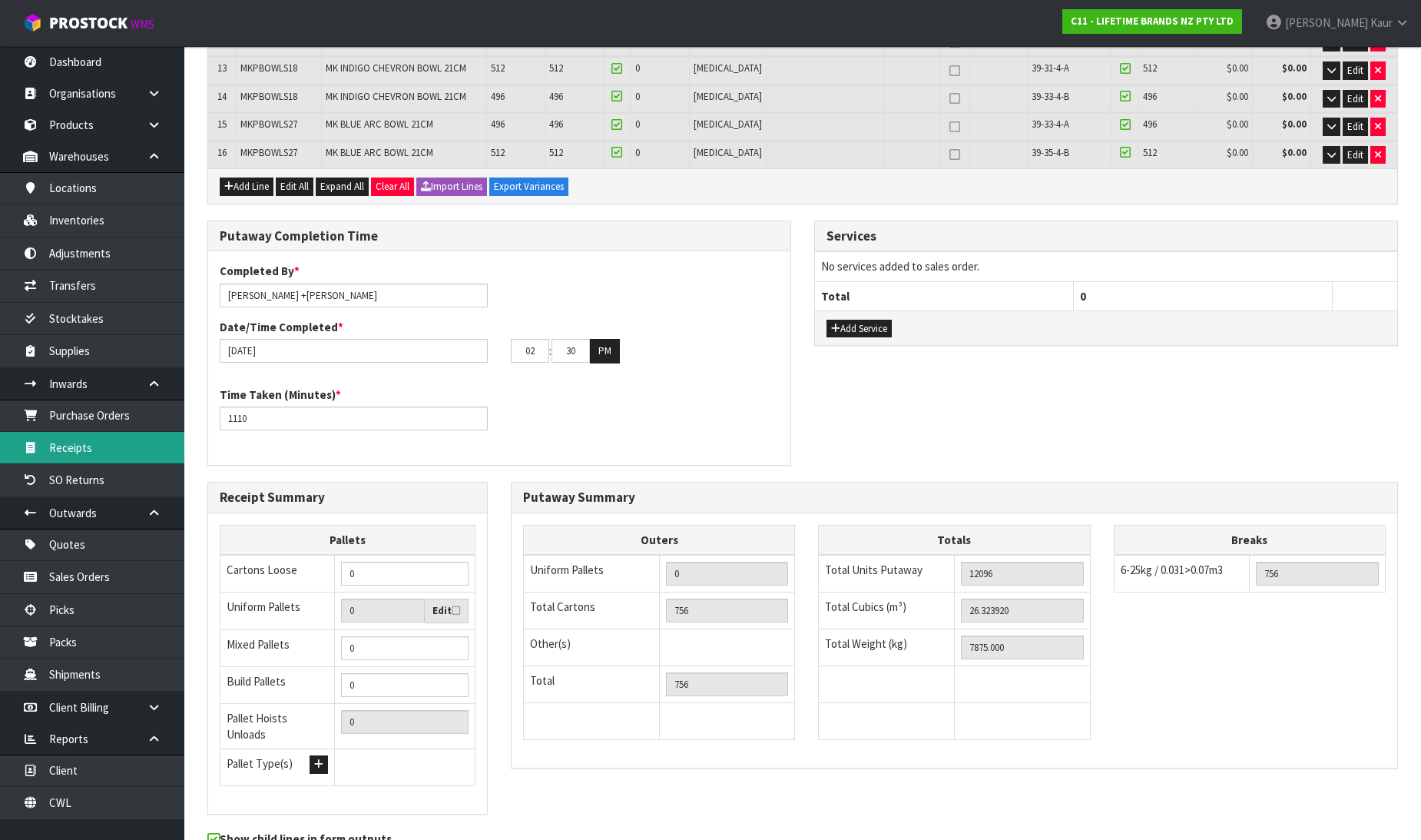
scroll to position [0, 0]
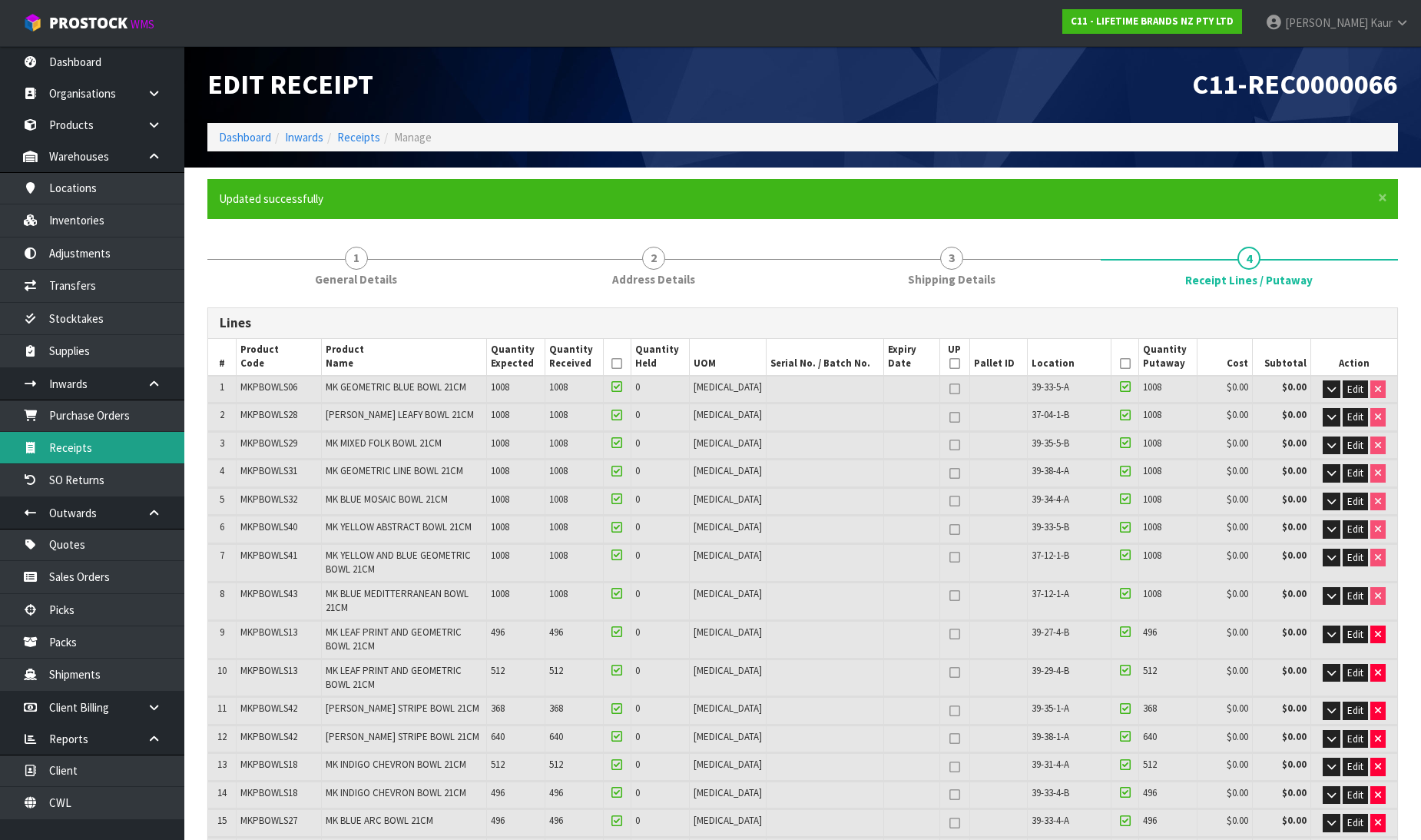
click at [81, 452] on link "Receipts" at bounding box center [92, 447] width 184 height 32
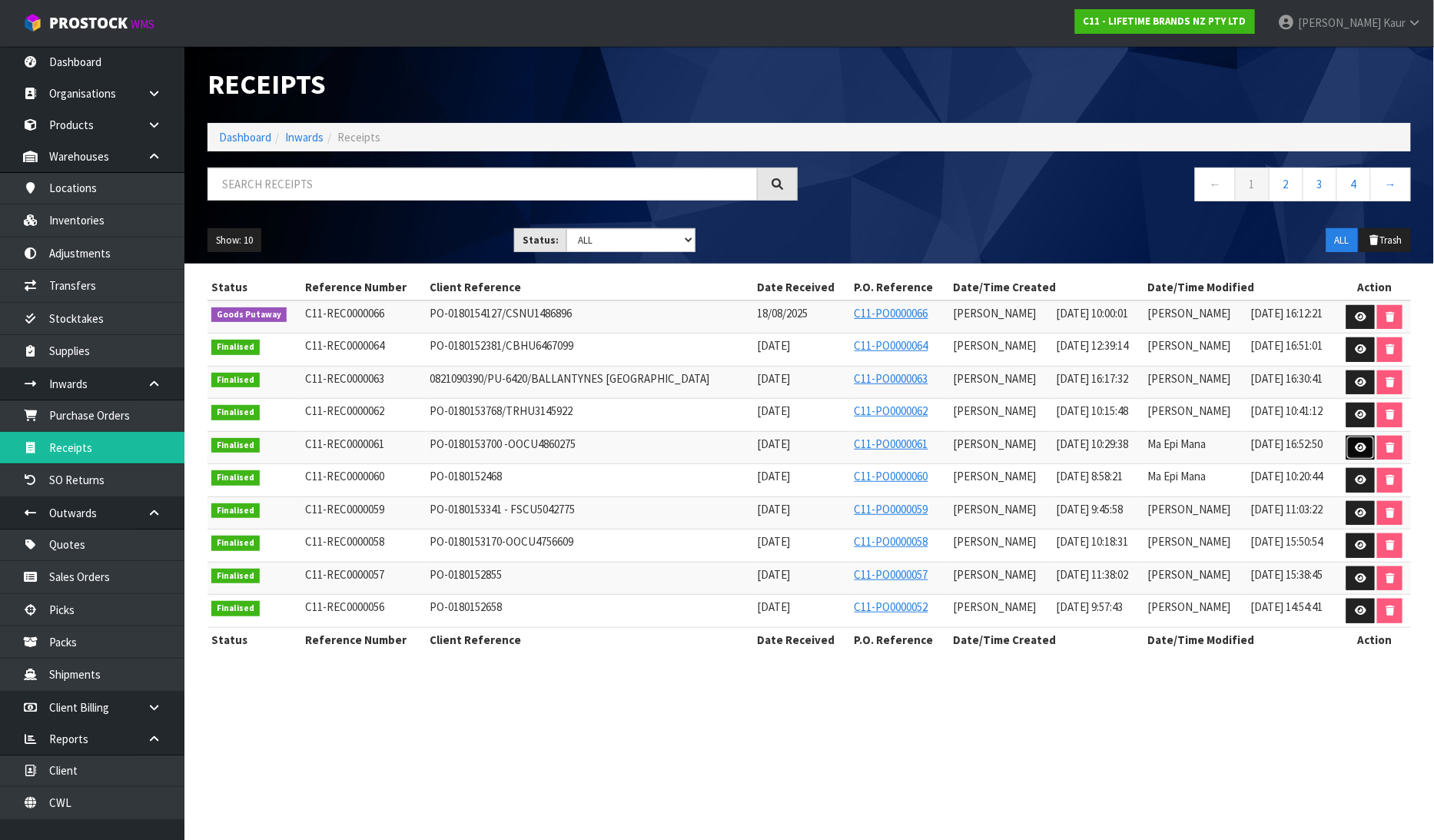
click at [1354, 447] on icon at bounding box center [1360, 448] width 11 height 10
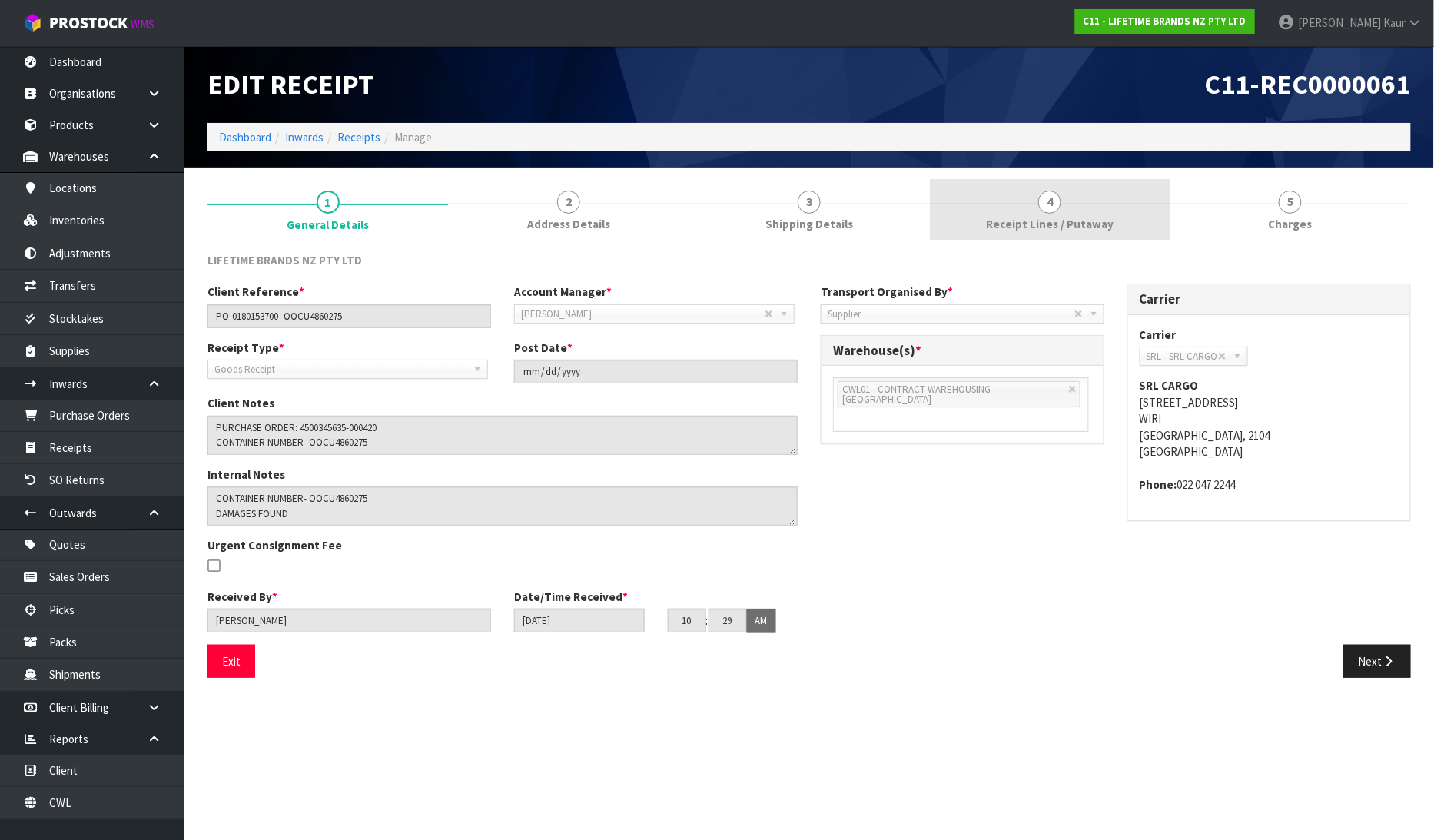
click at [1032, 214] on link "4 Receipt Lines / Putaway" at bounding box center [1050, 209] width 240 height 61
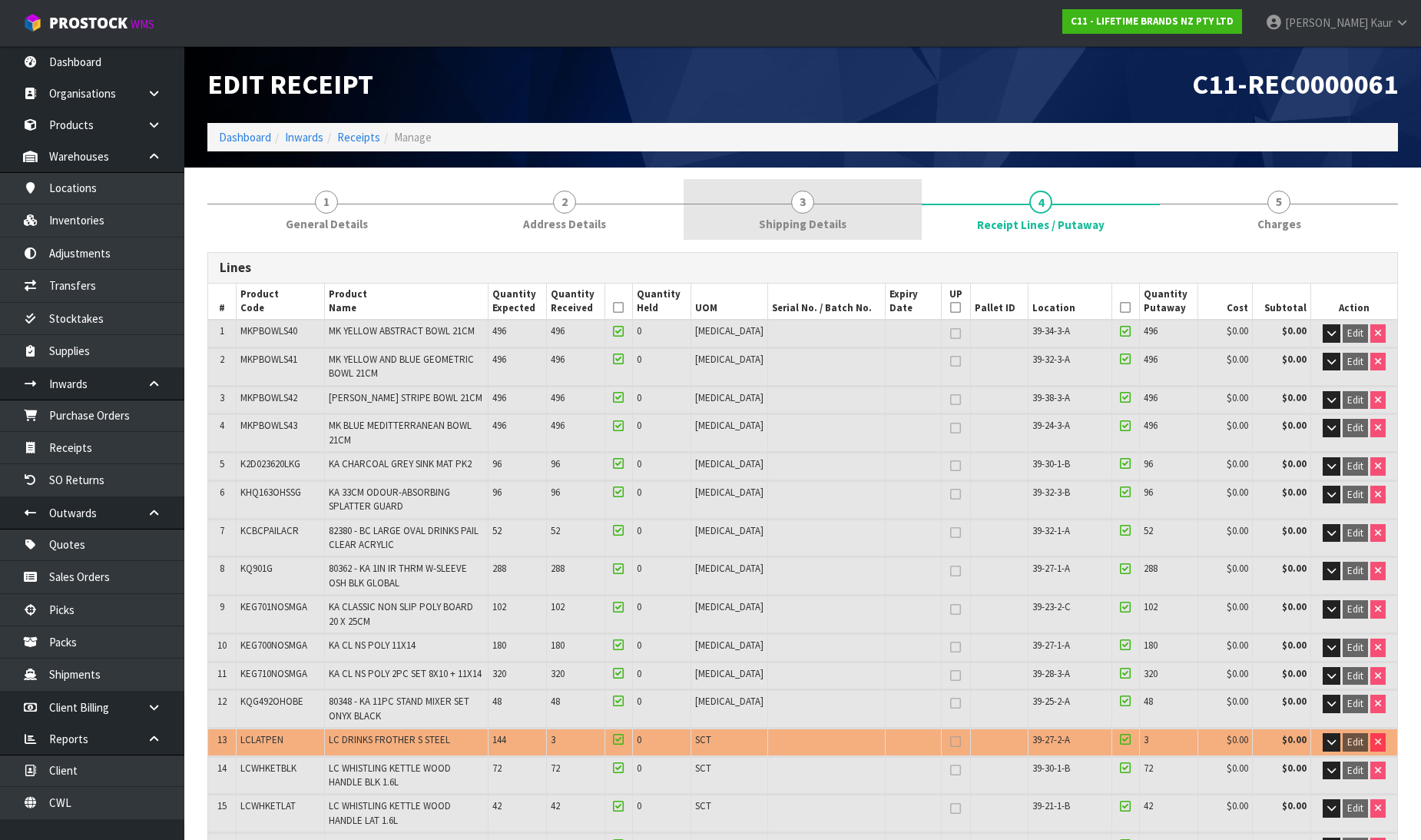
click at [792, 223] on span "Shipping Details" at bounding box center [803, 224] width 88 height 16
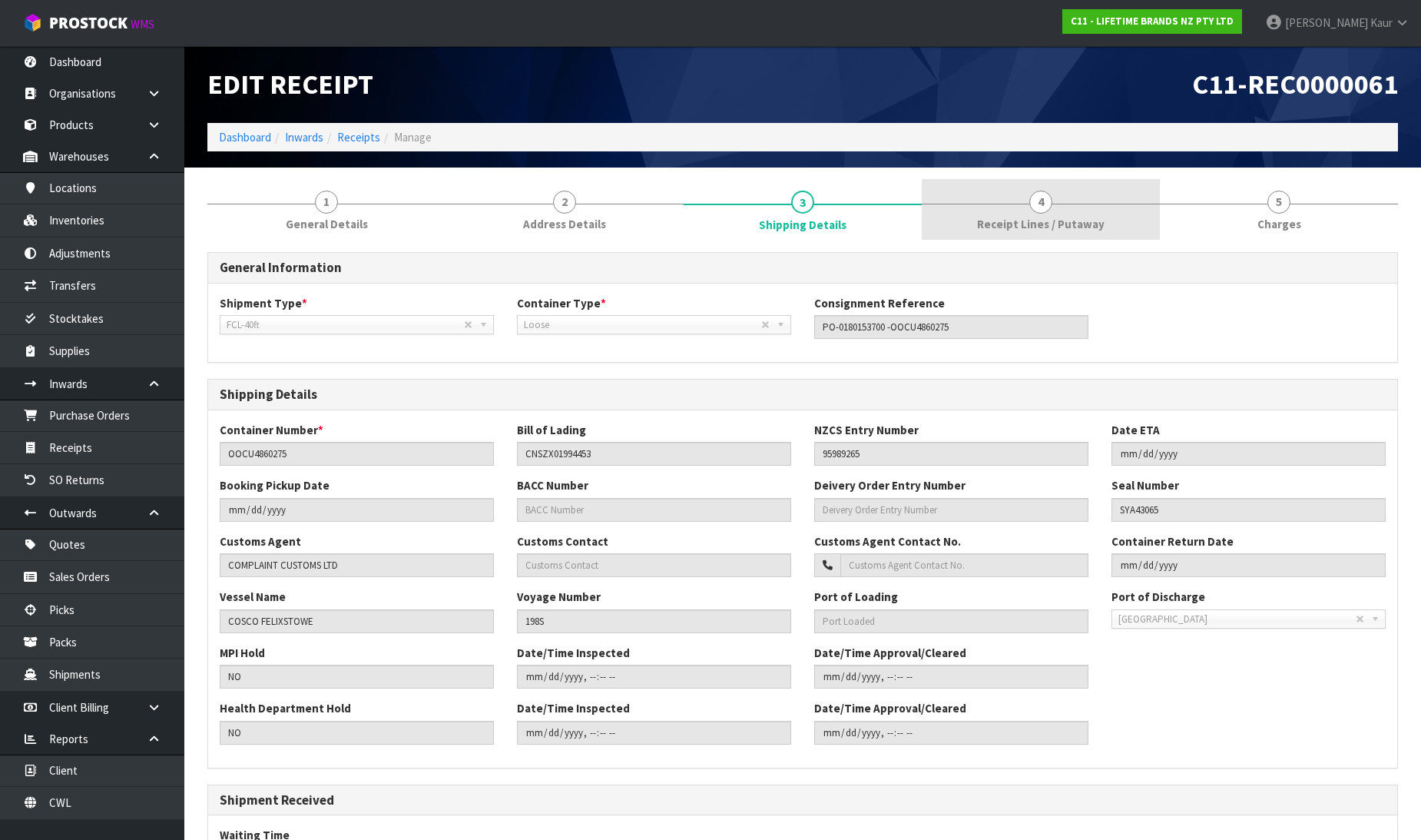
click at [1043, 219] on span "Receipt Lines / Putaway" at bounding box center [1041, 224] width 128 height 16
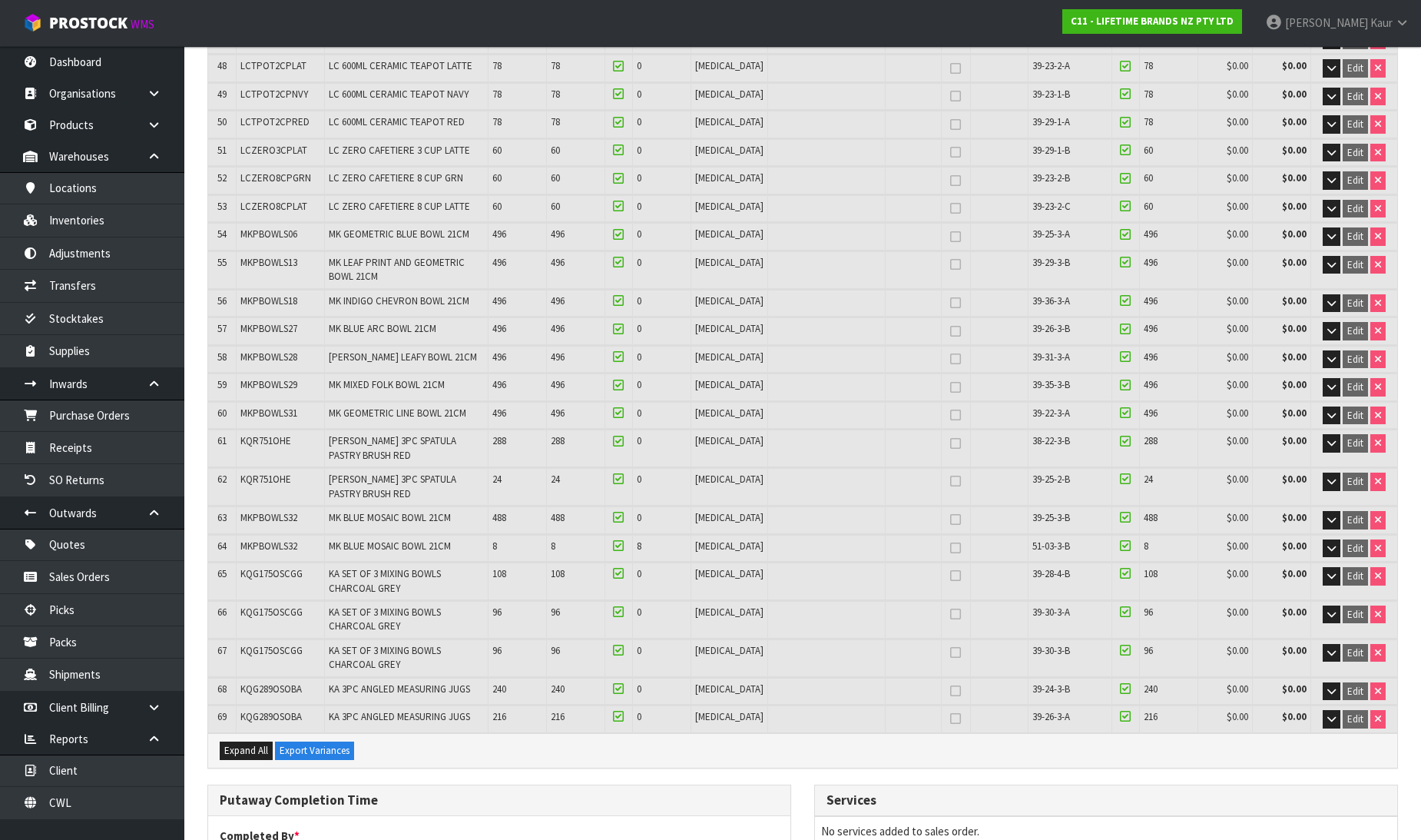
scroll to position [1507, 0]
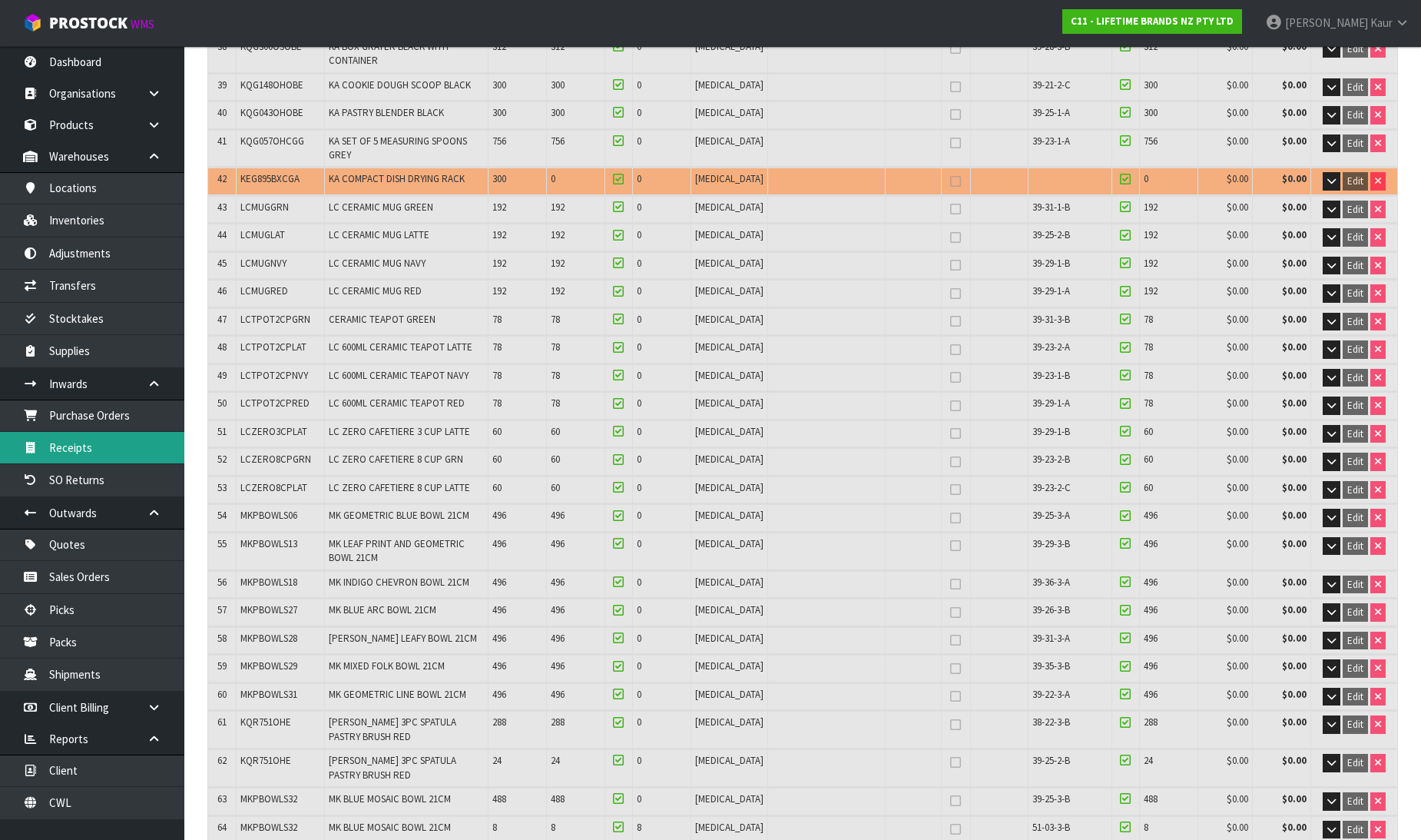
click at [59, 446] on link "Receipts" at bounding box center [92, 447] width 184 height 32
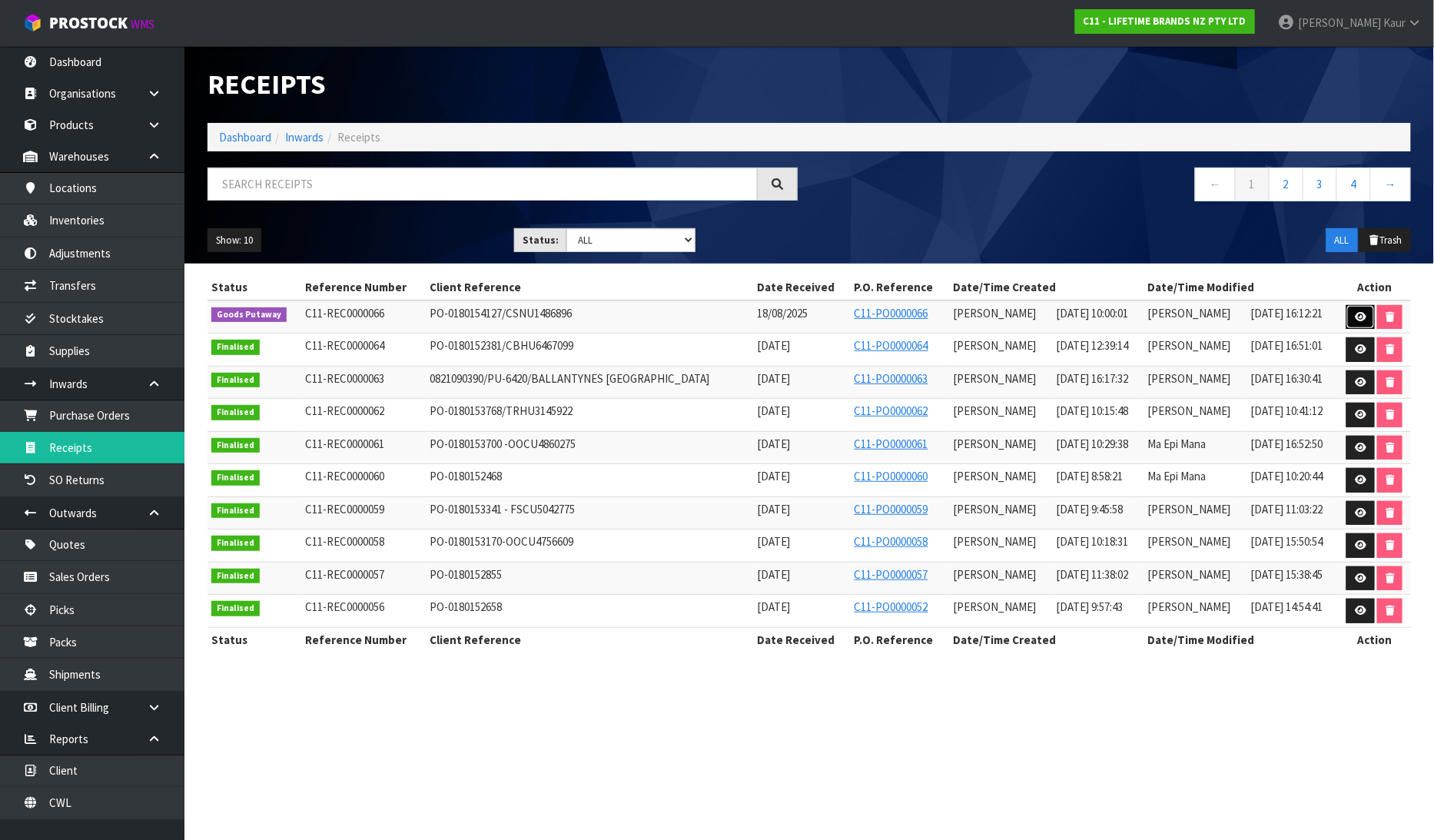
click at [1355, 309] on link at bounding box center [1360, 317] width 28 height 24
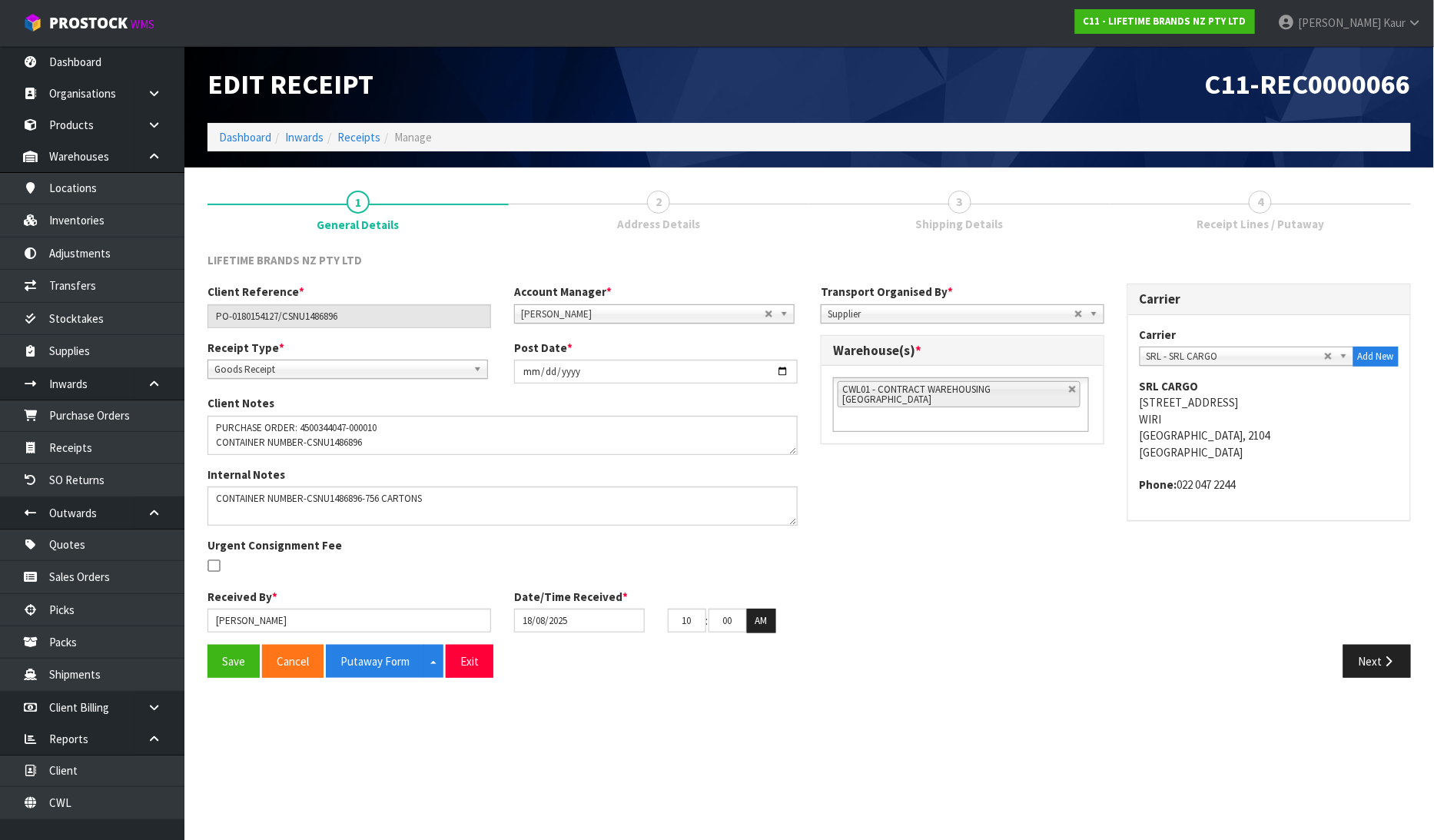
click at [1250, 214] on link "4 Receipt Lines / Putaway" at bounding box center [1260, 209] width 301 height 61
click at [1378, 654] on button "Next" at bounding box center [1376, 660] width 67 height 33
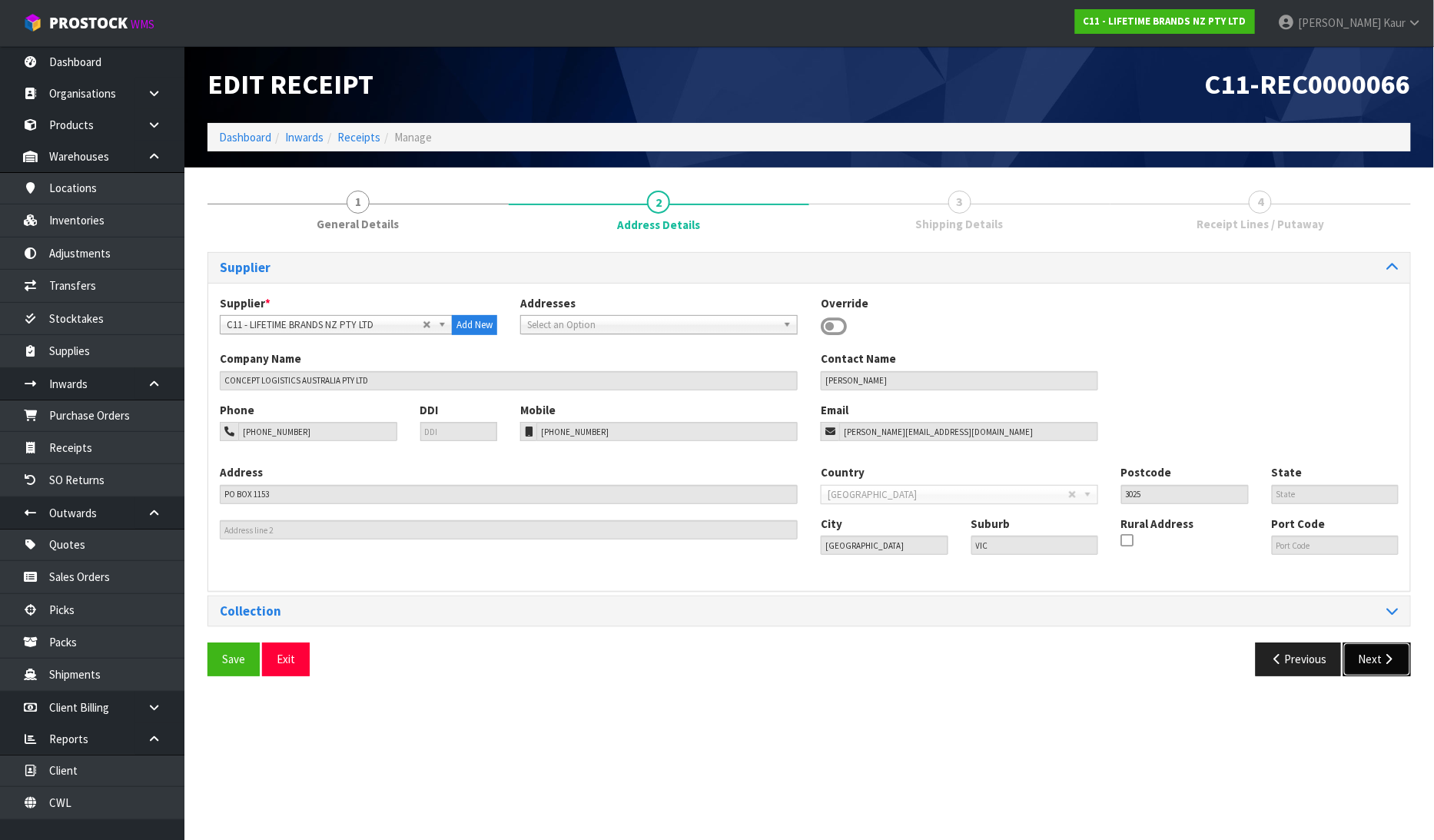
click at [1378, 665] on button "Next" at bounding box center [1376, 659] width 67 height 33
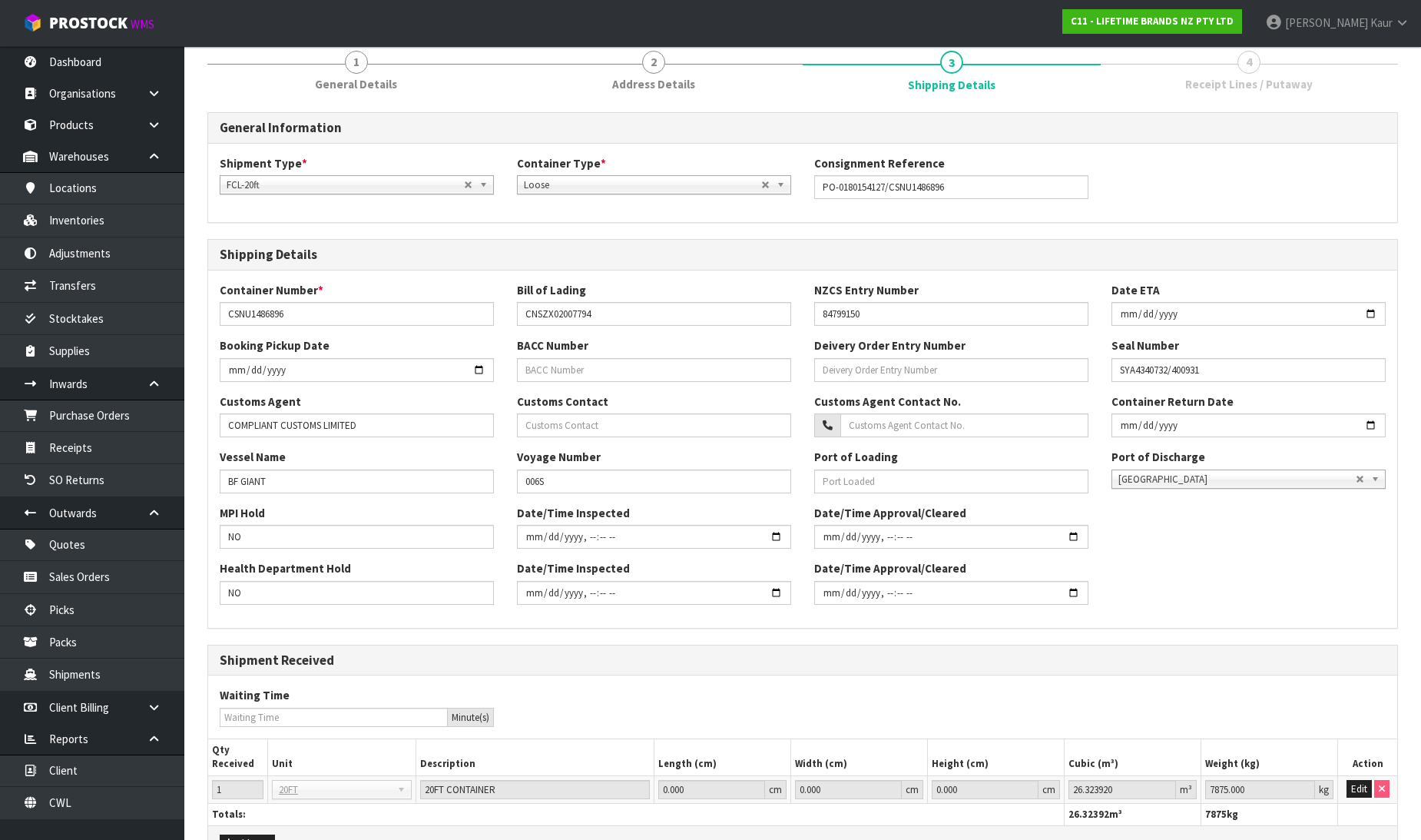
scroll to position [233, 0]
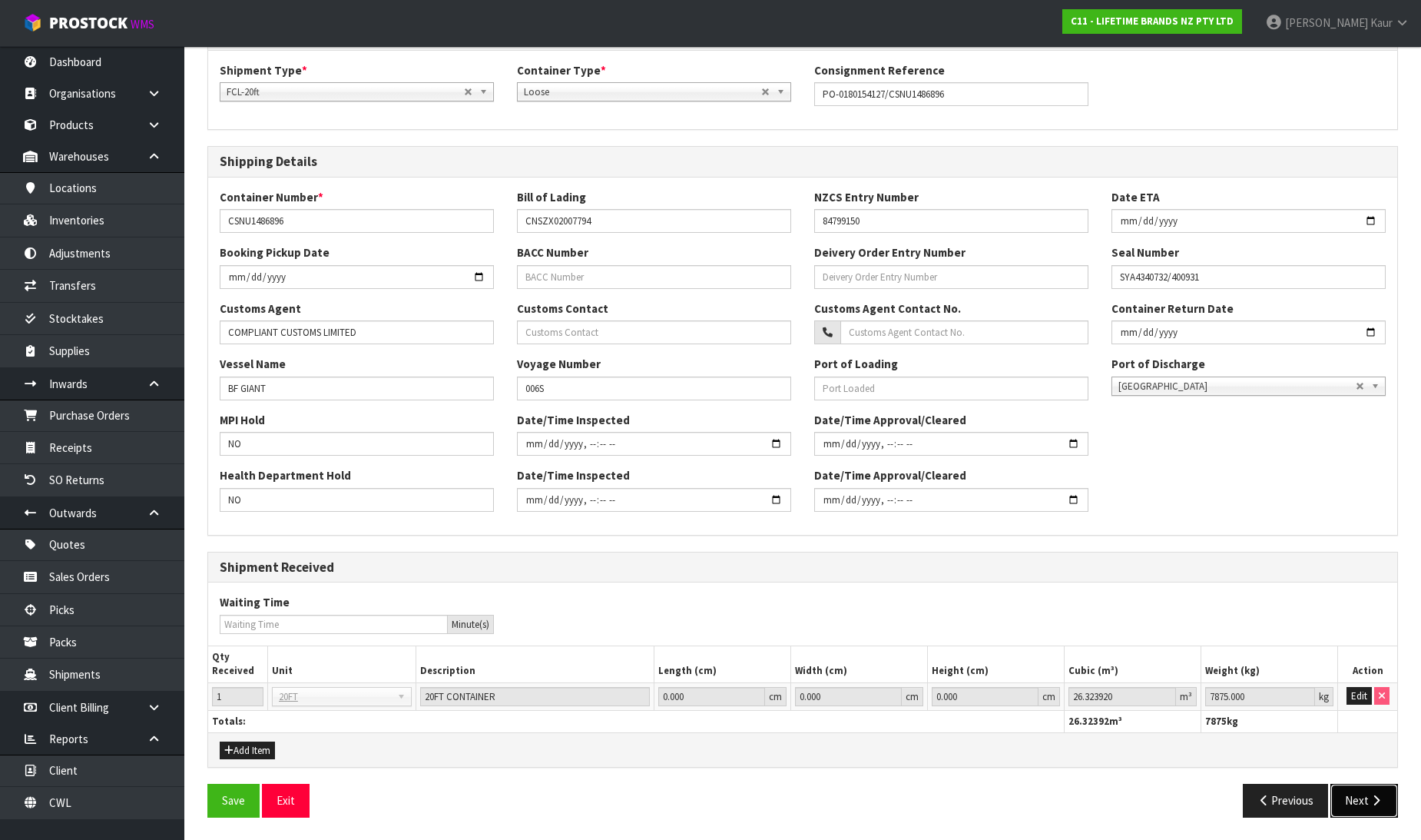
click at [1343, 802] on button "Next" at bounding box center [1364, 800] width 67 height 33
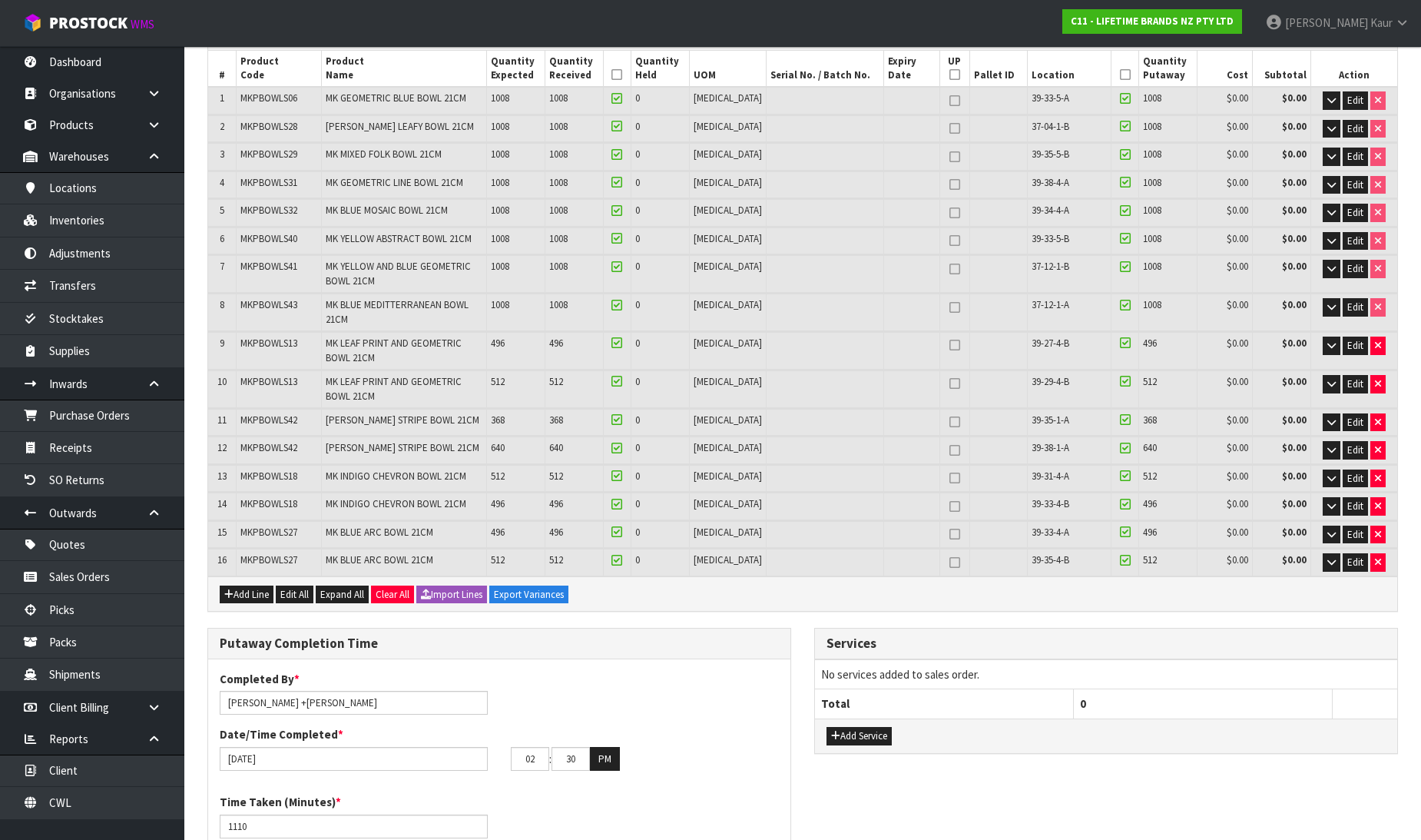
click at [622, 75] on icon at bounding box center [617, 75] width 11 height 1
click at [1120, 75] on icon at bounding box center [1125, 75] width 11 height 1
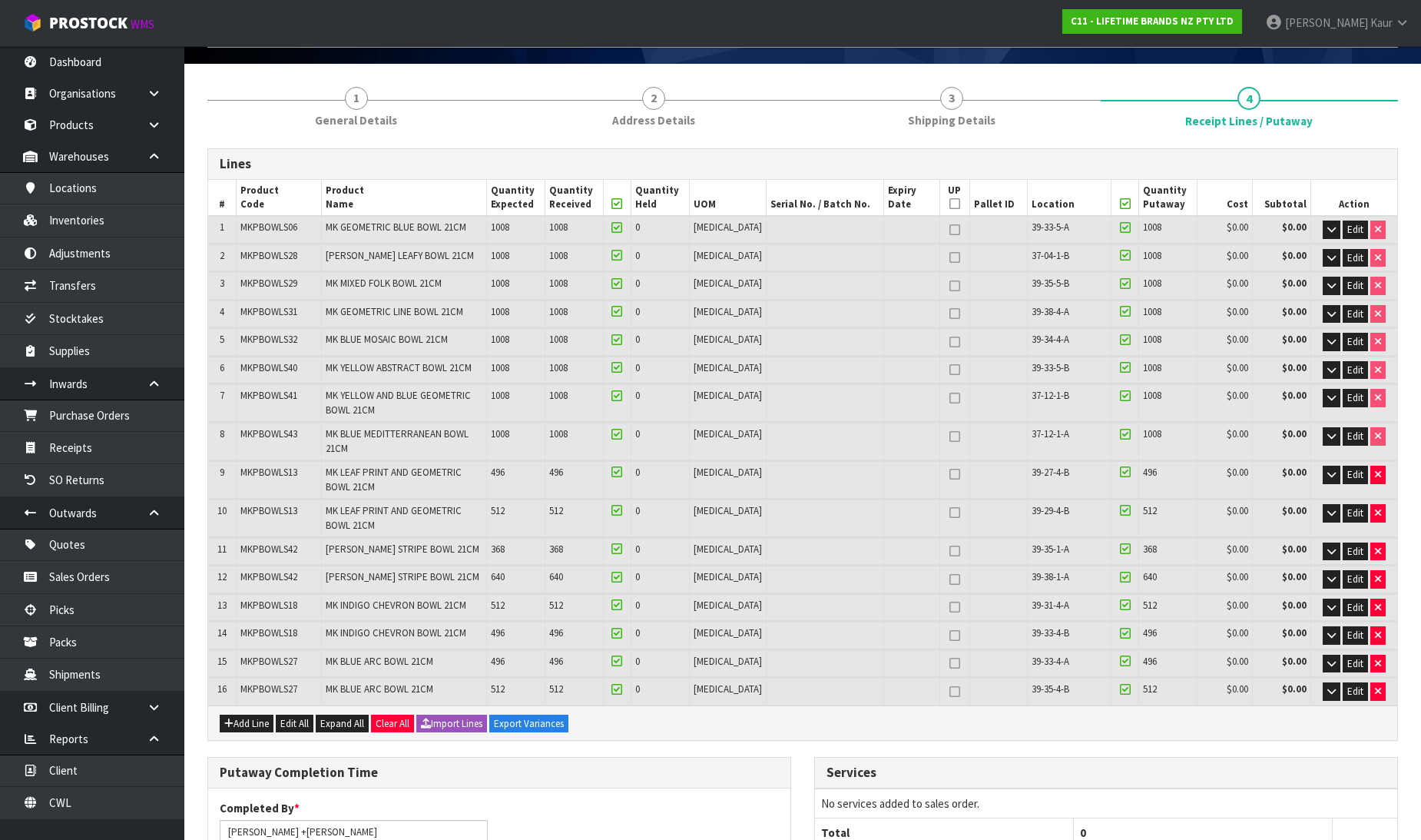
scroll to position [0, 0]
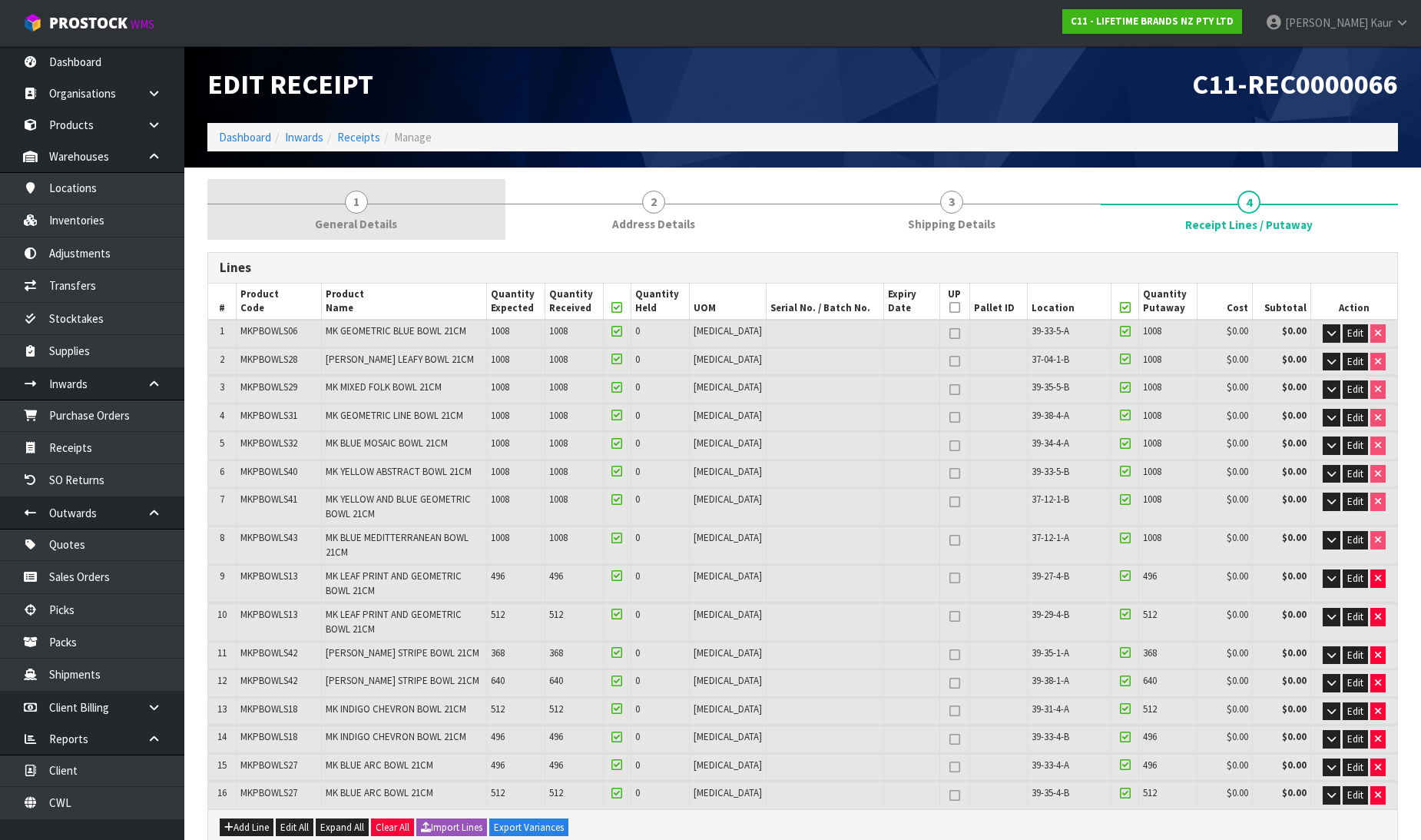
click at [349, 198] on span "1" at bounding box center [357, 202] width 23 height 23
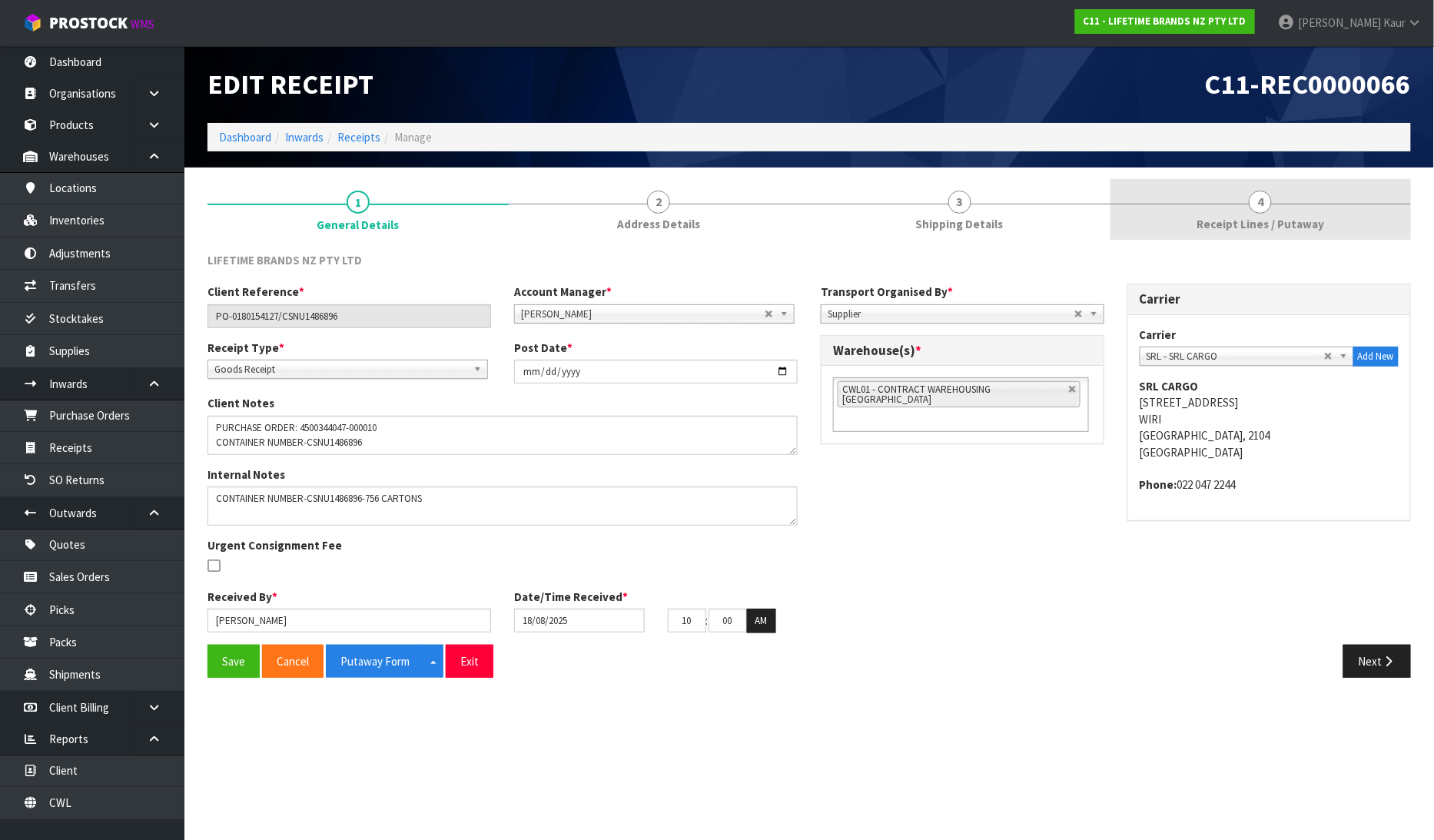
click at [1271, 219] on span "Receipt Lines / Putaway" at bounding box center [1259, 224] width 128 height 16
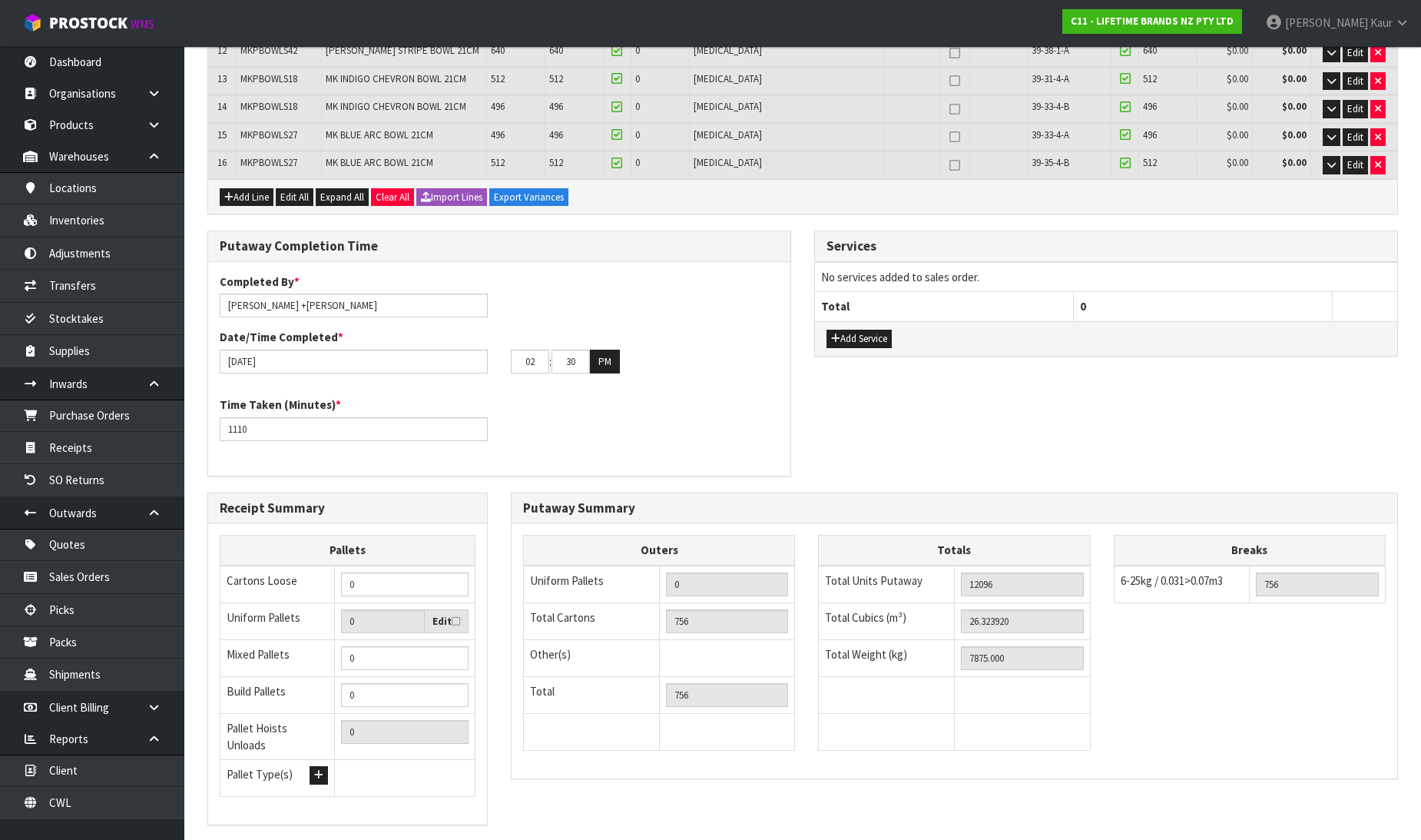
scroll to position [696, 0]
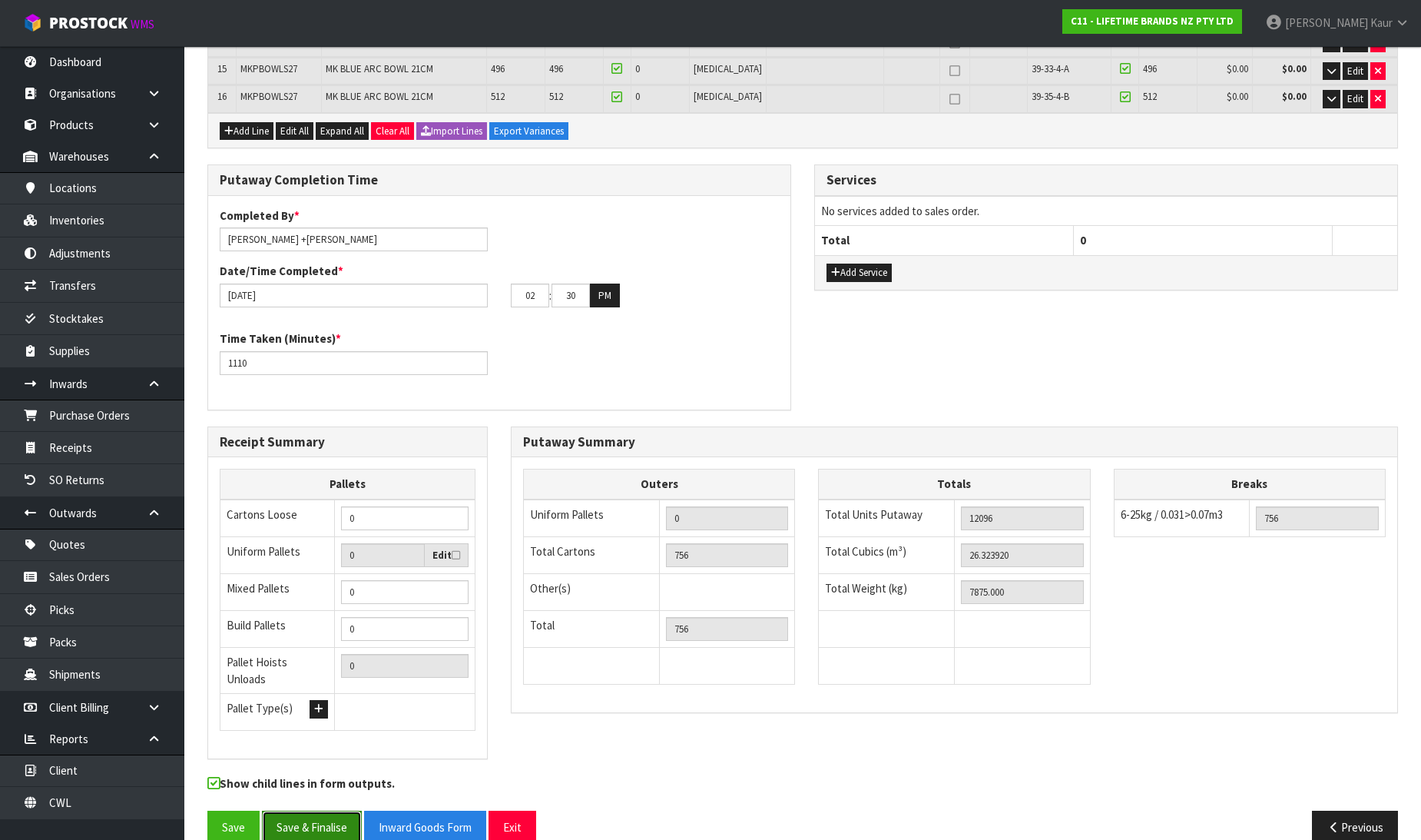
click at [290, 811] on button "Save & Finalise" at bounding box center [311, 827] width 100 height 33
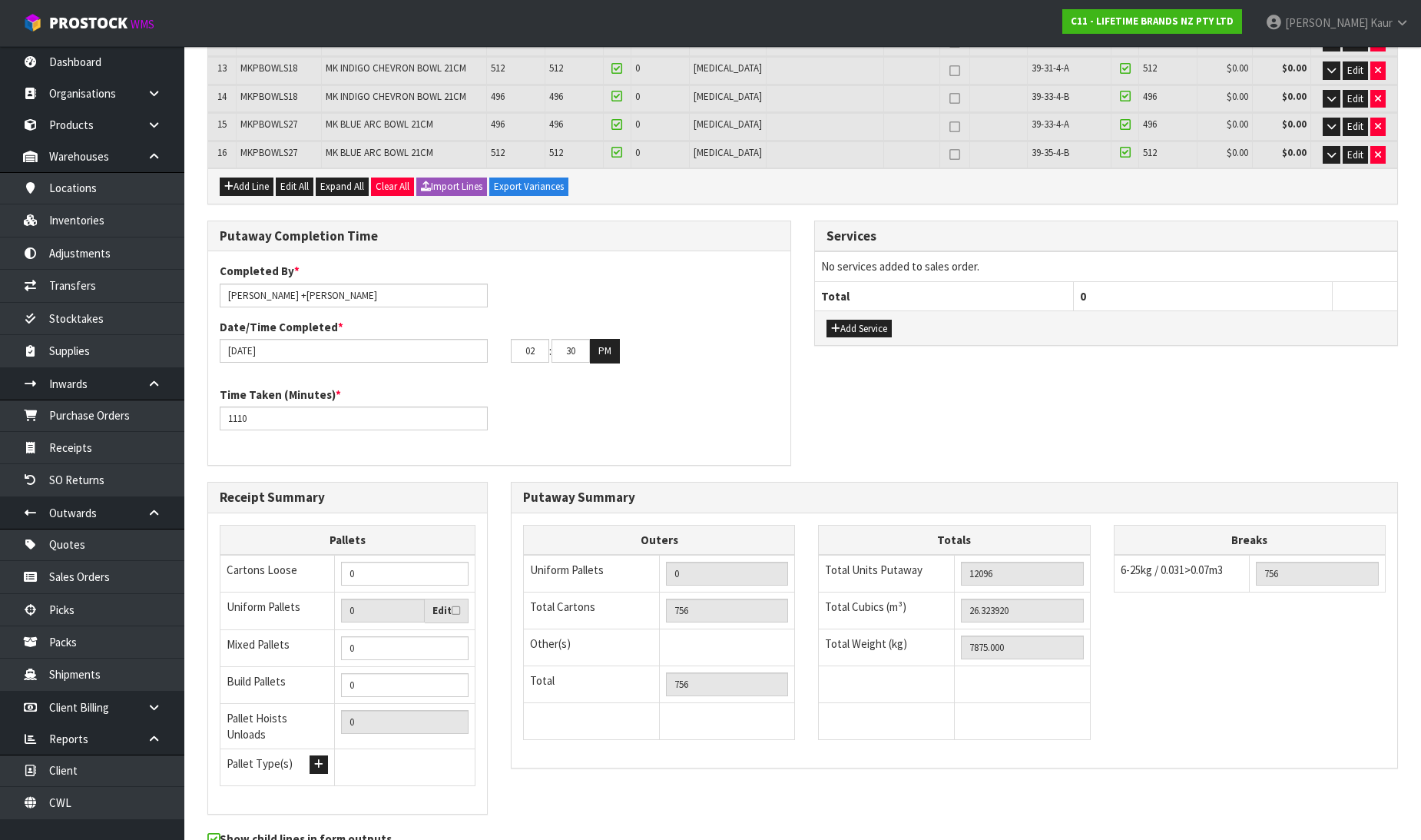
scroll to position [0, 0]
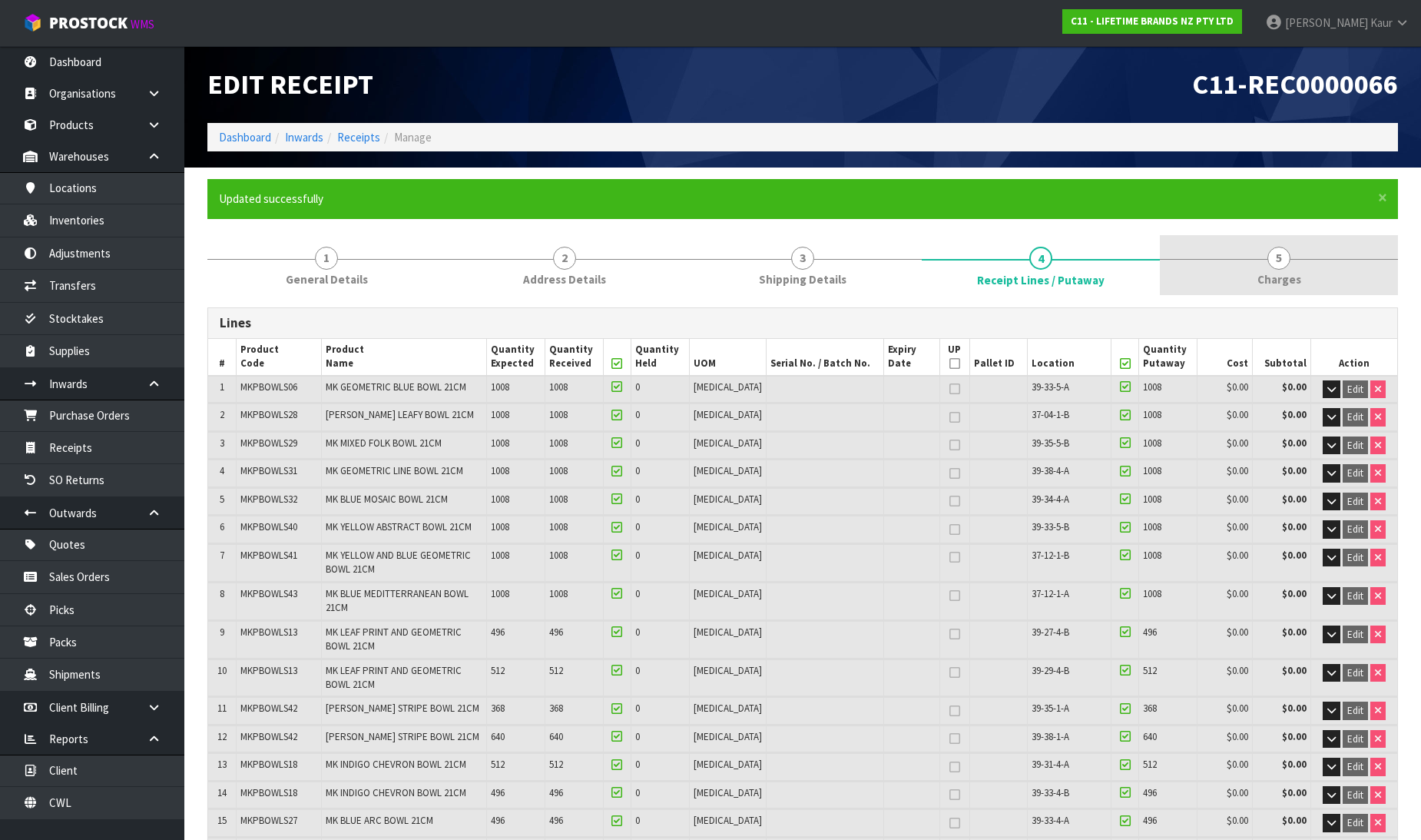
click at [1291, 279] on span "Charges" at bounding box center [1280, 279] width 44 height 16
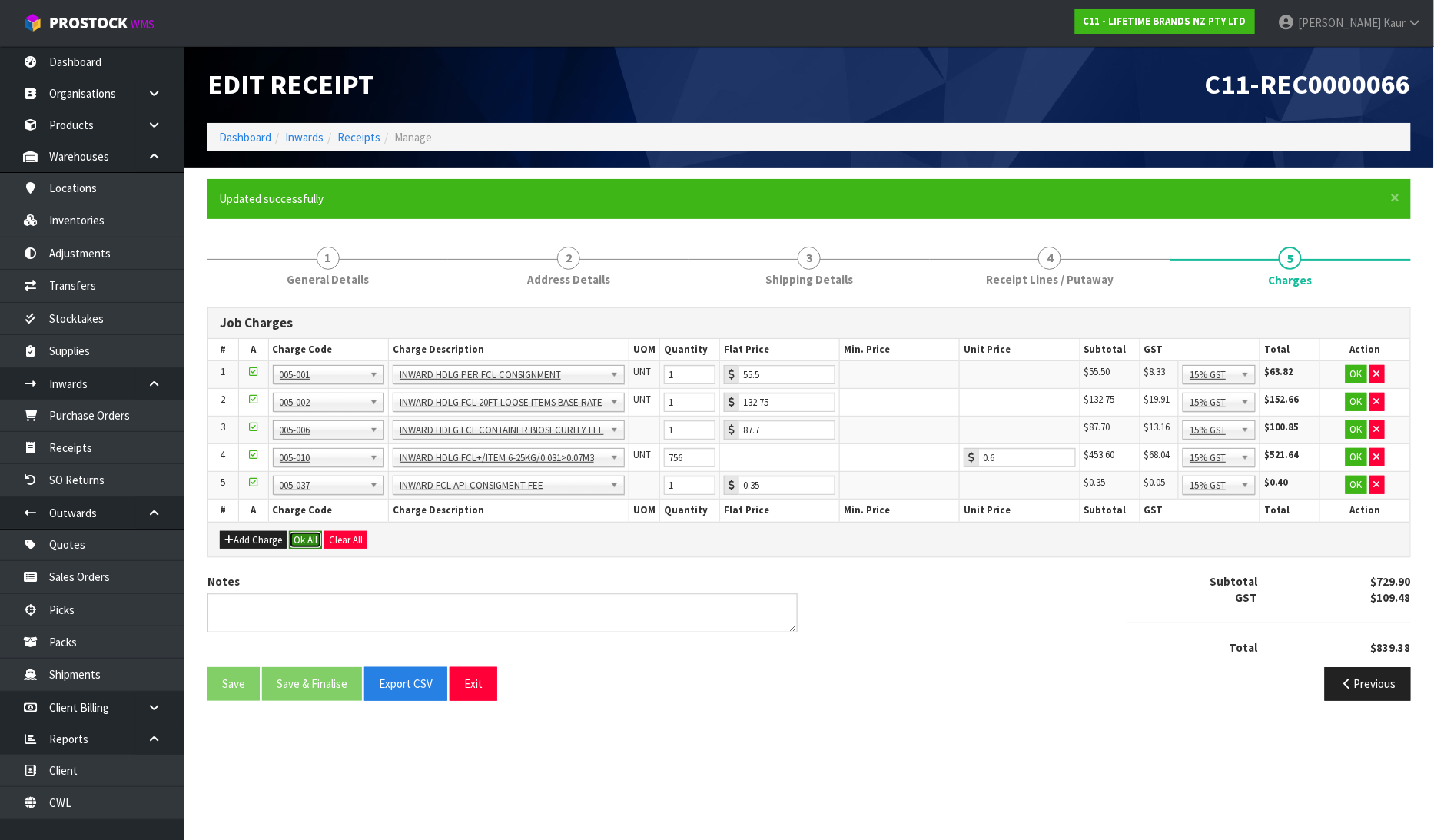
click at [312, 543] on button "Ok All" at bounding box center [305, 539] width 33 height 19
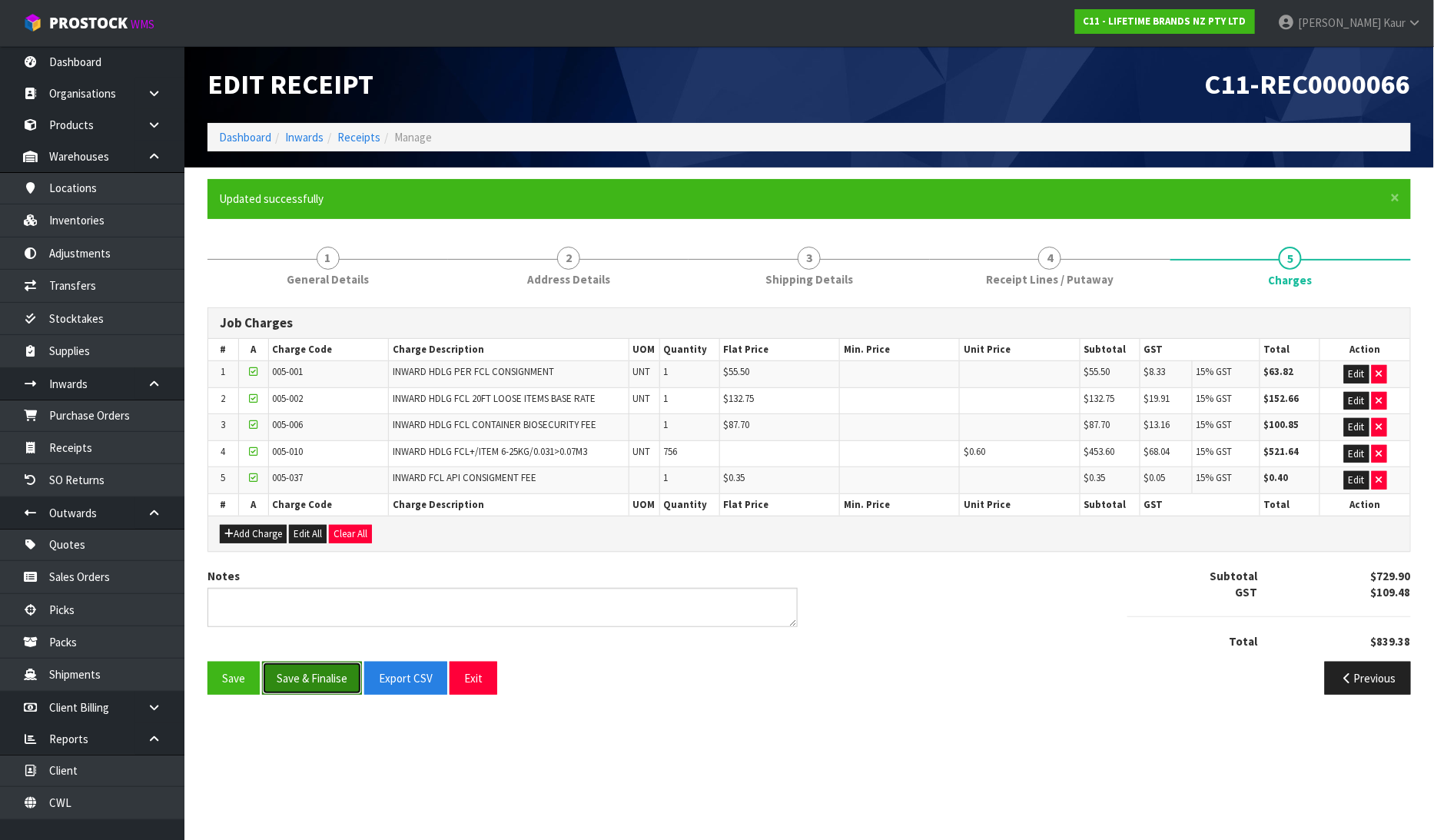
click at [310, 689] on button "Save & Finalise" at bounding box center [311, 678] width 100 height 33
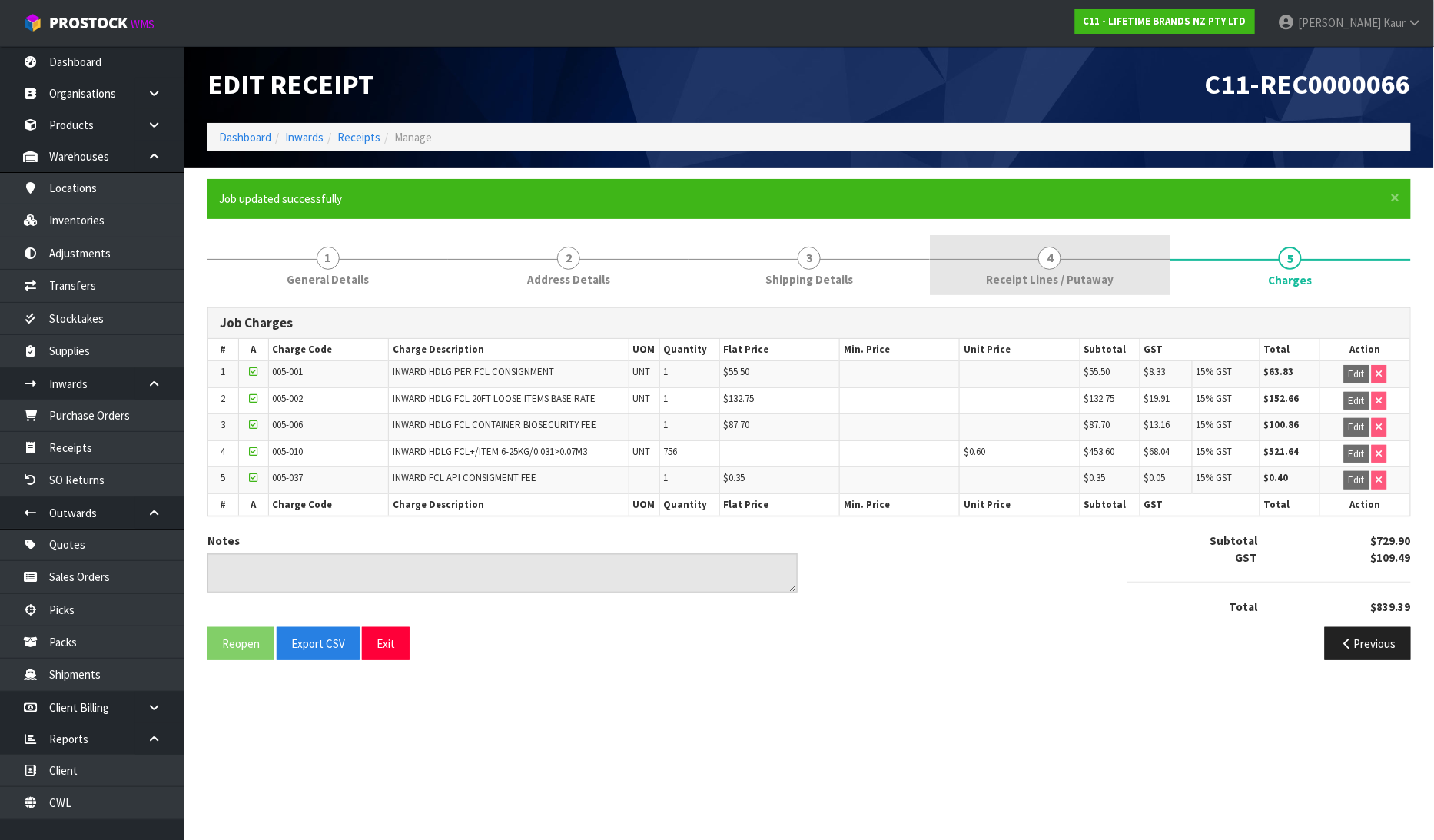
click at [1081, 266] on link "4 Receipt Lines / Putaway" at bounding box center [1050, 265] width 240 height 61
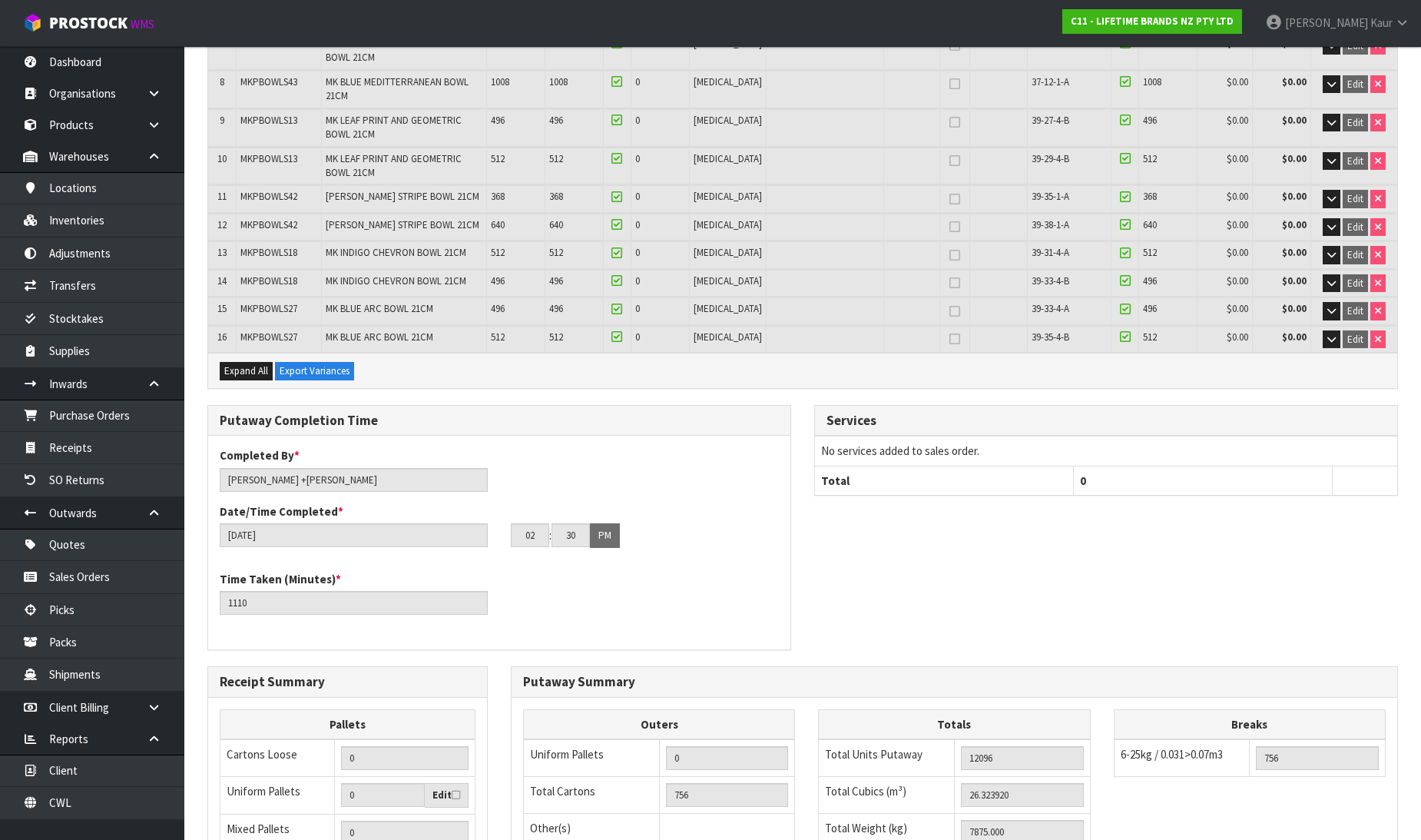
scroll to position [751, 0]
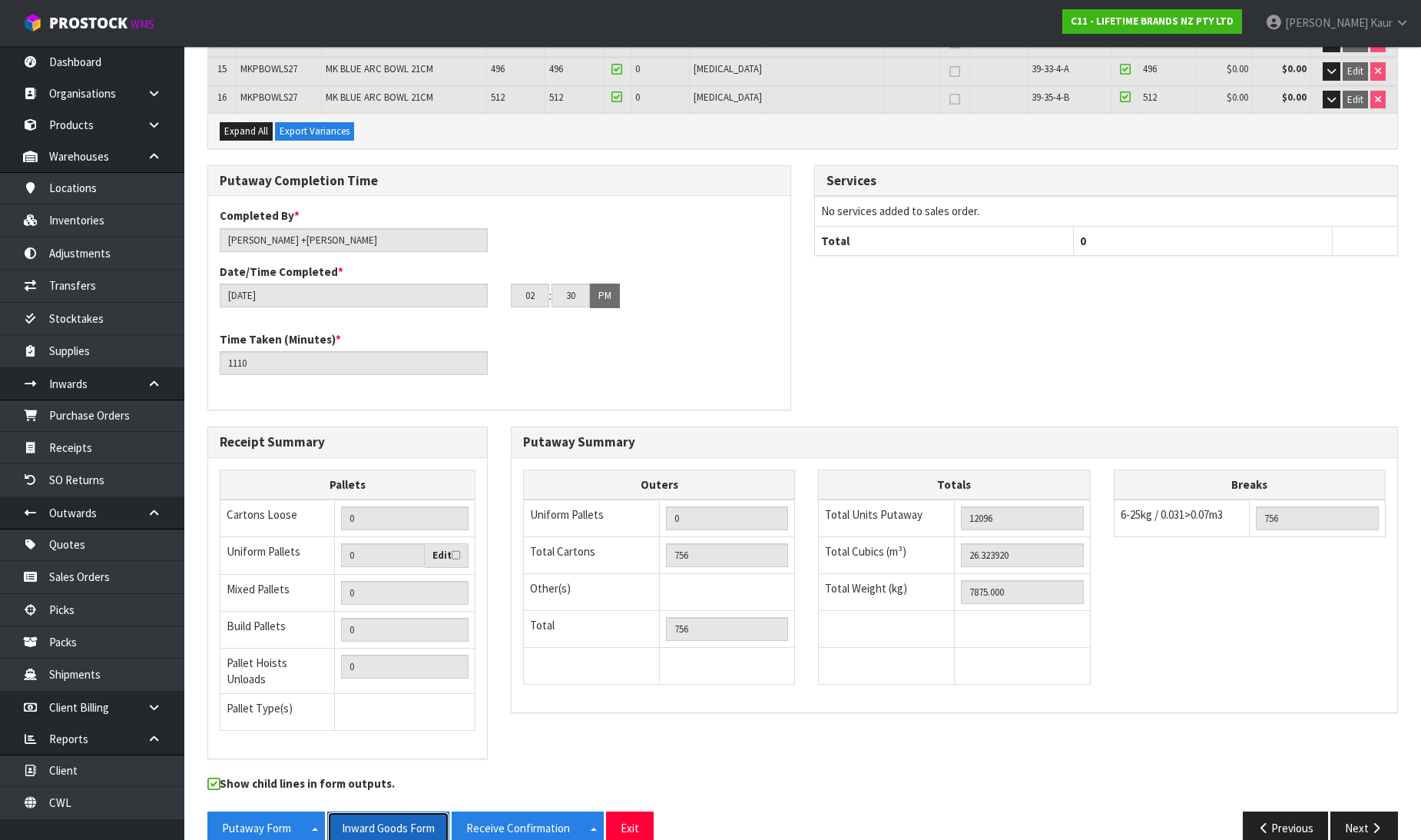
click at [375, 812] on button "Inward Goods Form" at bounding box center [388, 828] width 122 height 33
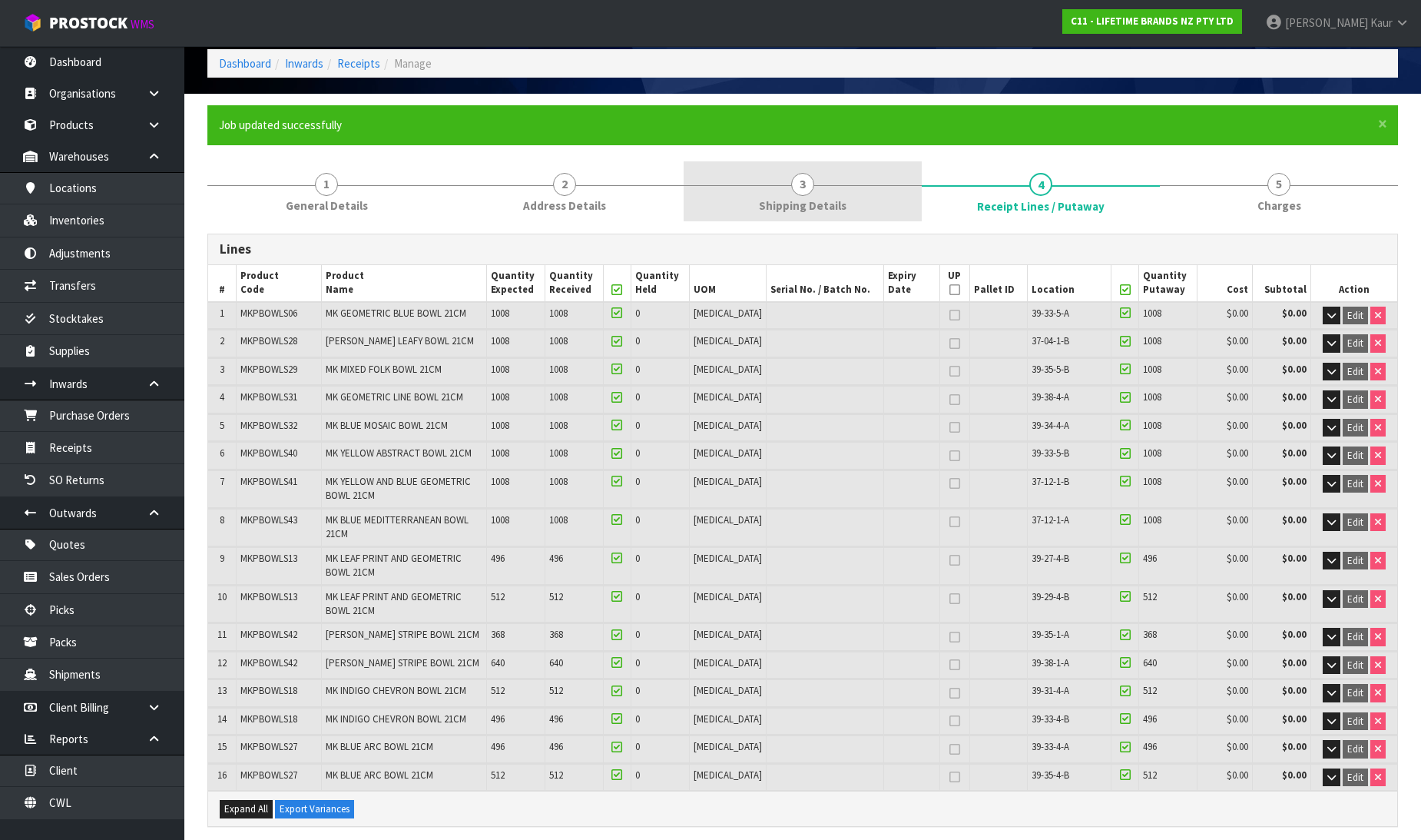
scroll to position [0, 0]
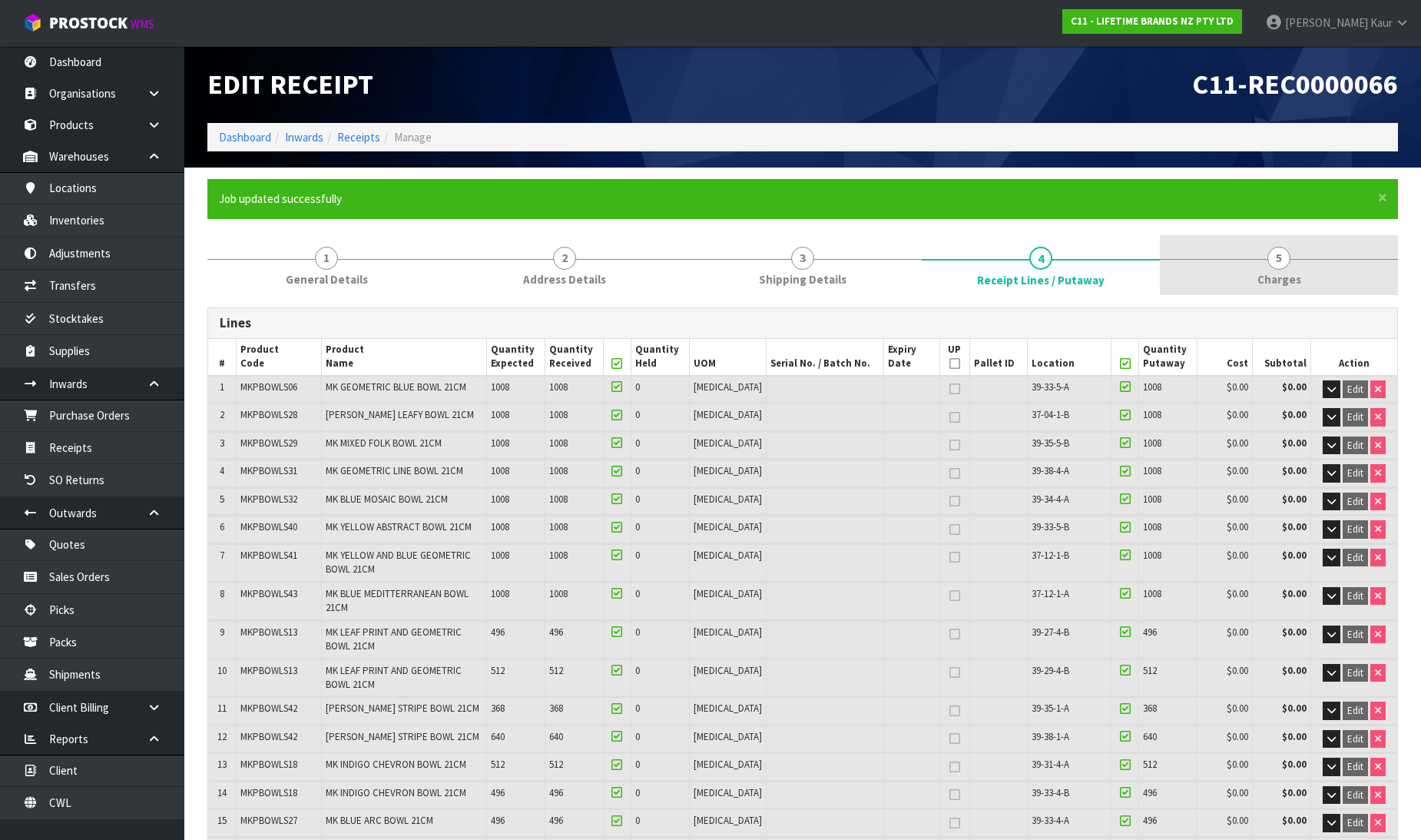
click at [1309, 249] on link "5 [GEOGRAPHIC_DATA]" at bounding box center [1279, 265] width 238 height 61
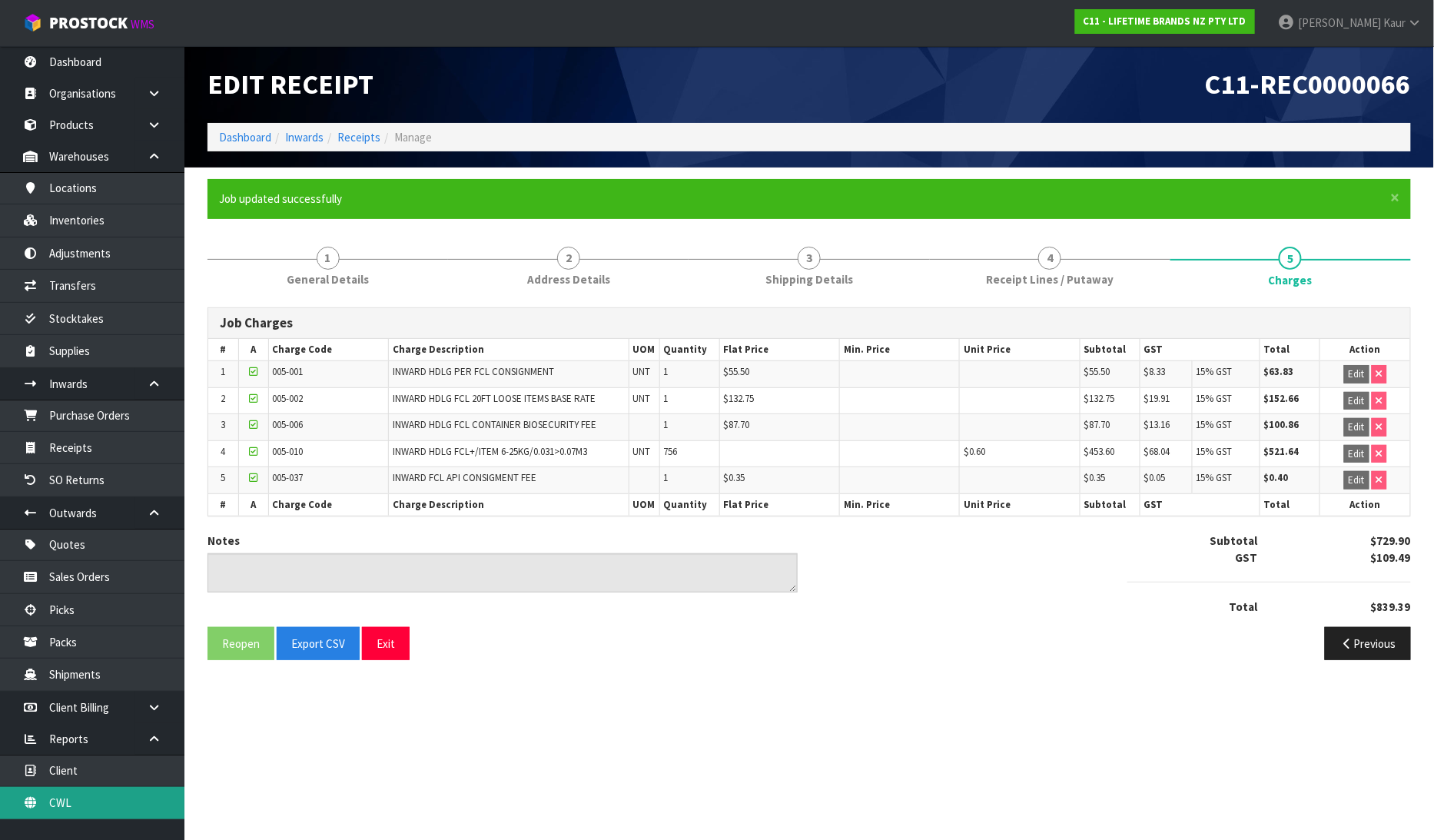
click at [106, 807] on link "CWL" at bounding box center [92, 802] width 184 height 32
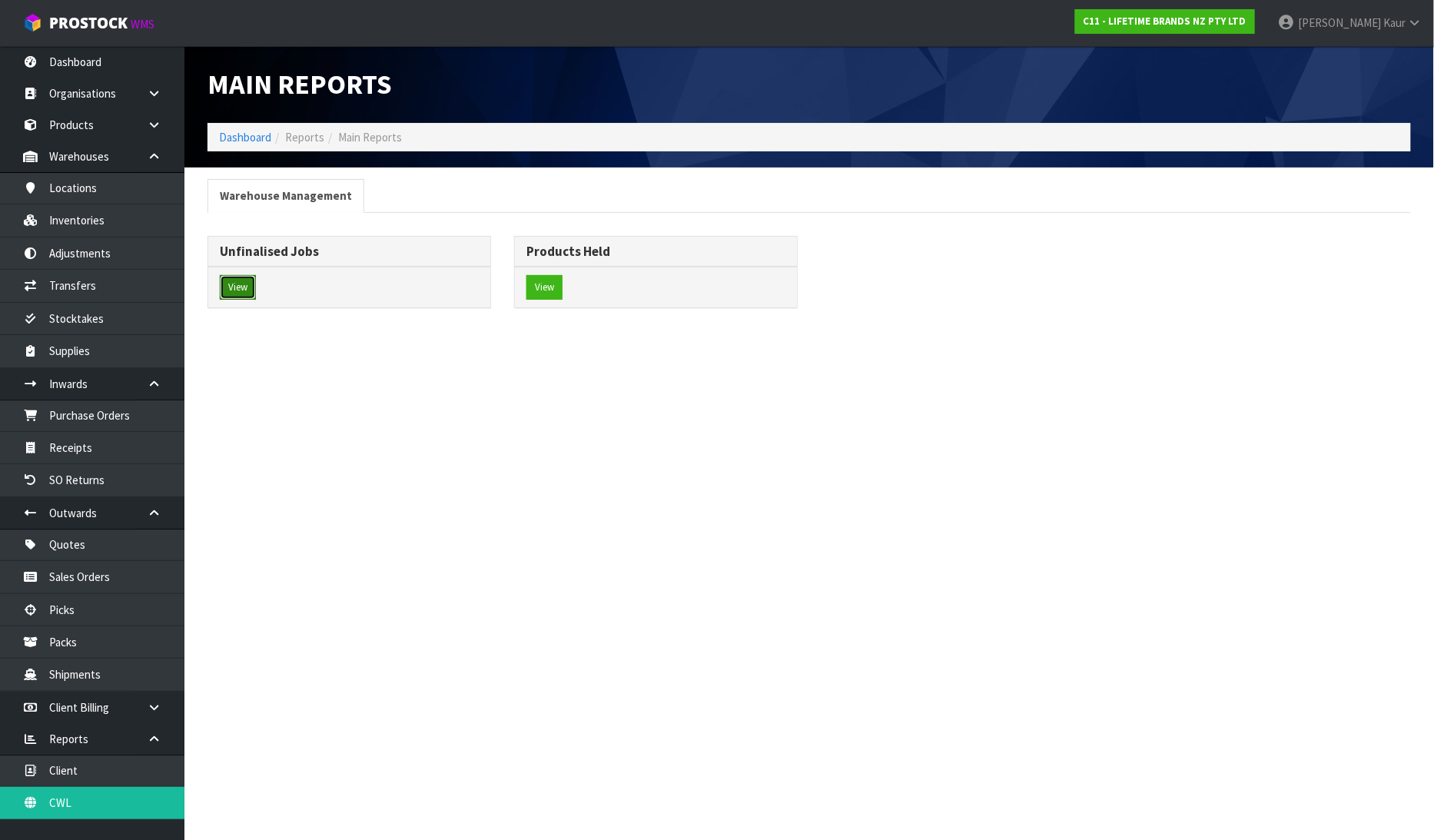
click at [248, 289] on button "View" at bounding box center [237, 288] width 36 height 24
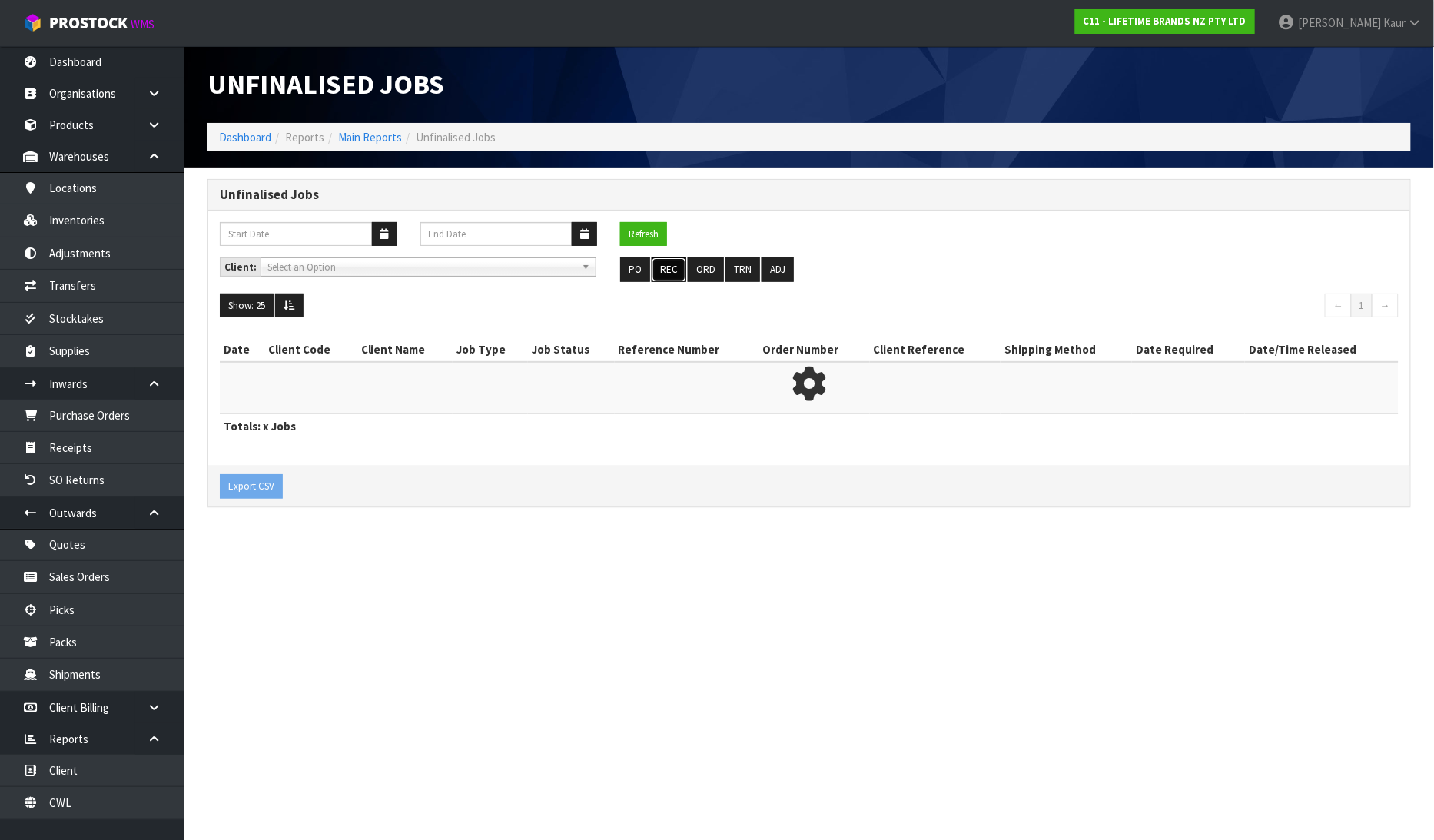
click at [662, 266] on button "REC" at bounding box center [669, 270] width 35 height 24
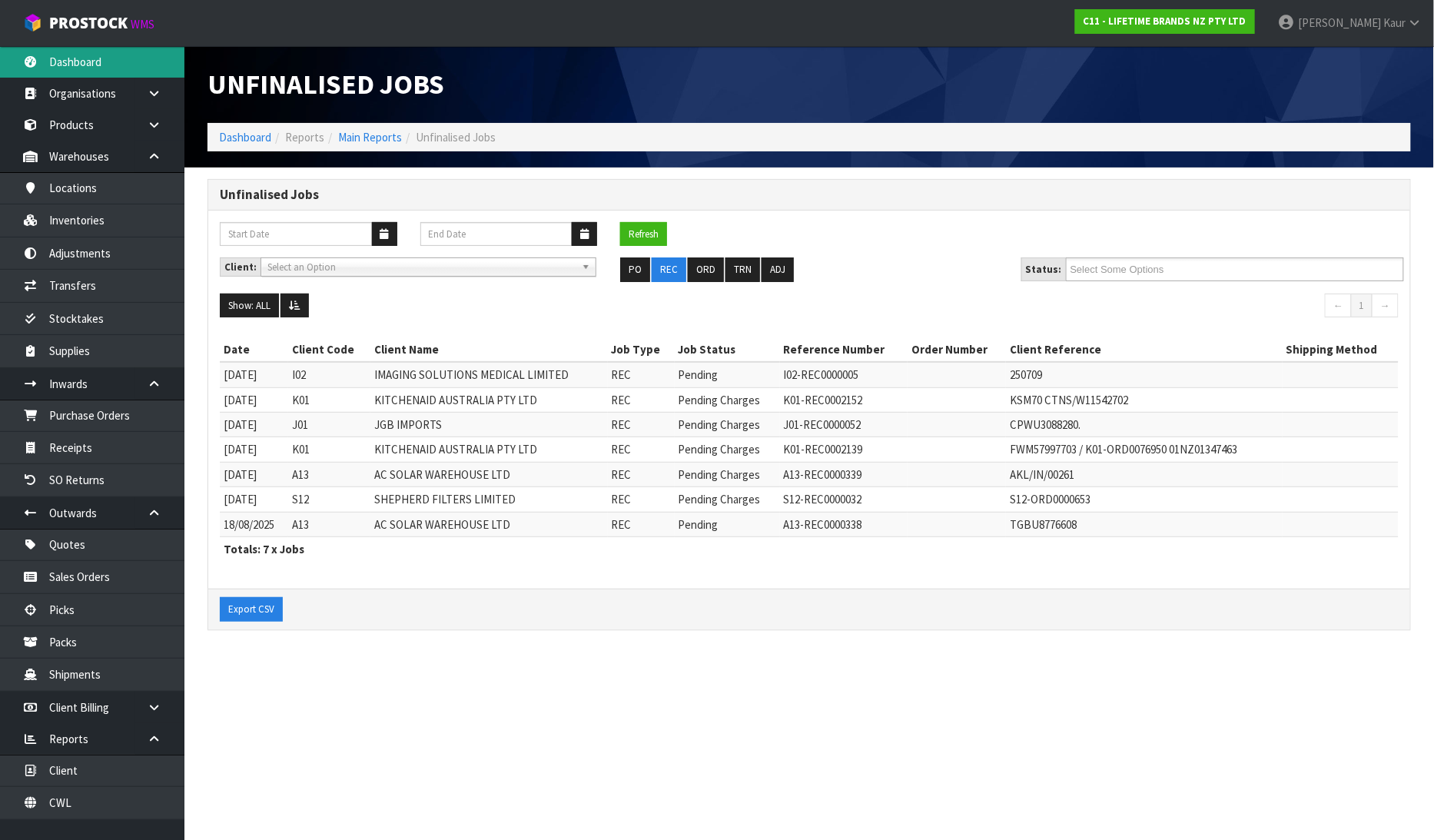
click at [111, 67] on link "Dashboard" at bounding box center [92, 62] width 184 height 32
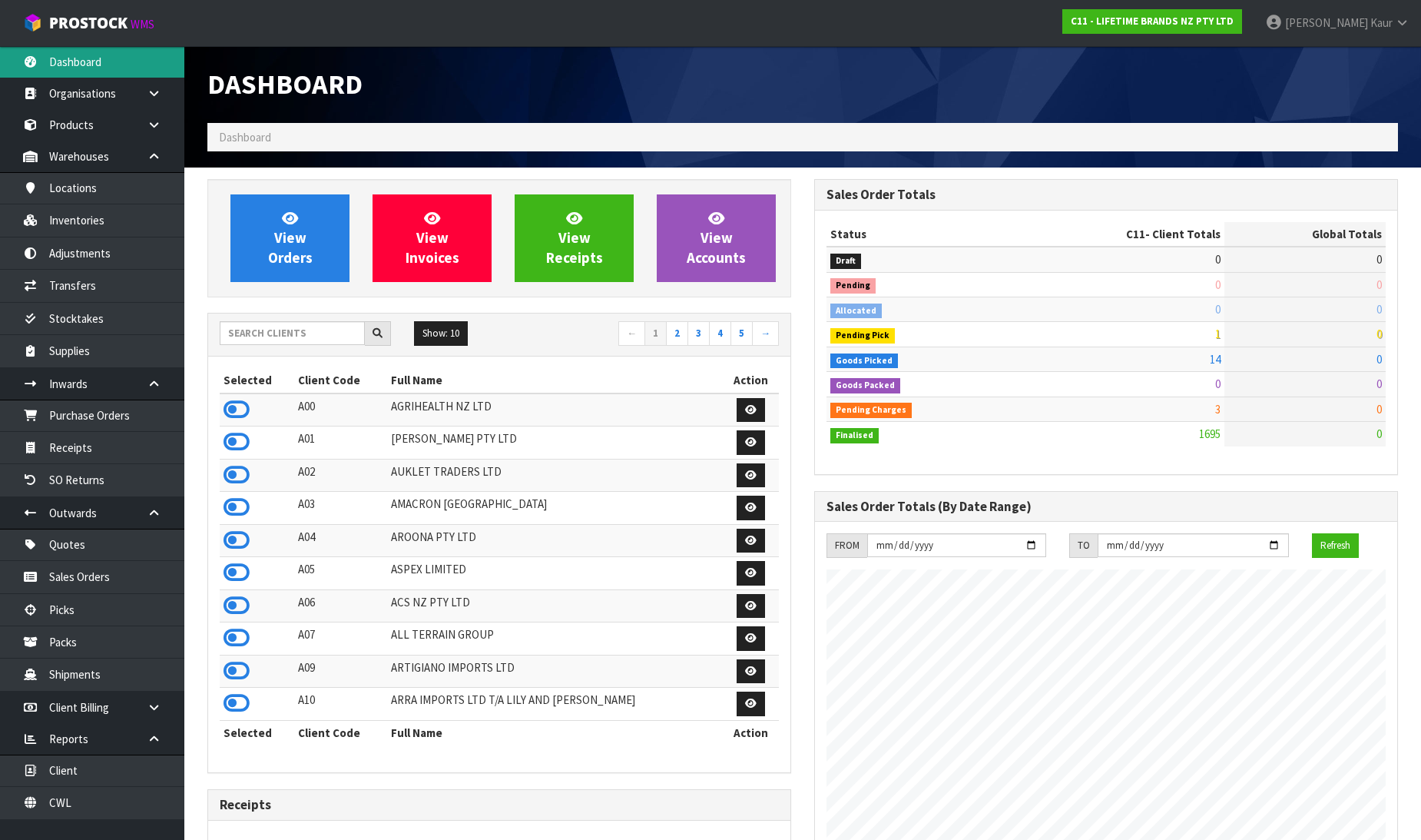
scroll to position [1164, 607]
click at [257, 336] on input "text" at bounding box center [292, 332] width 145 height 24
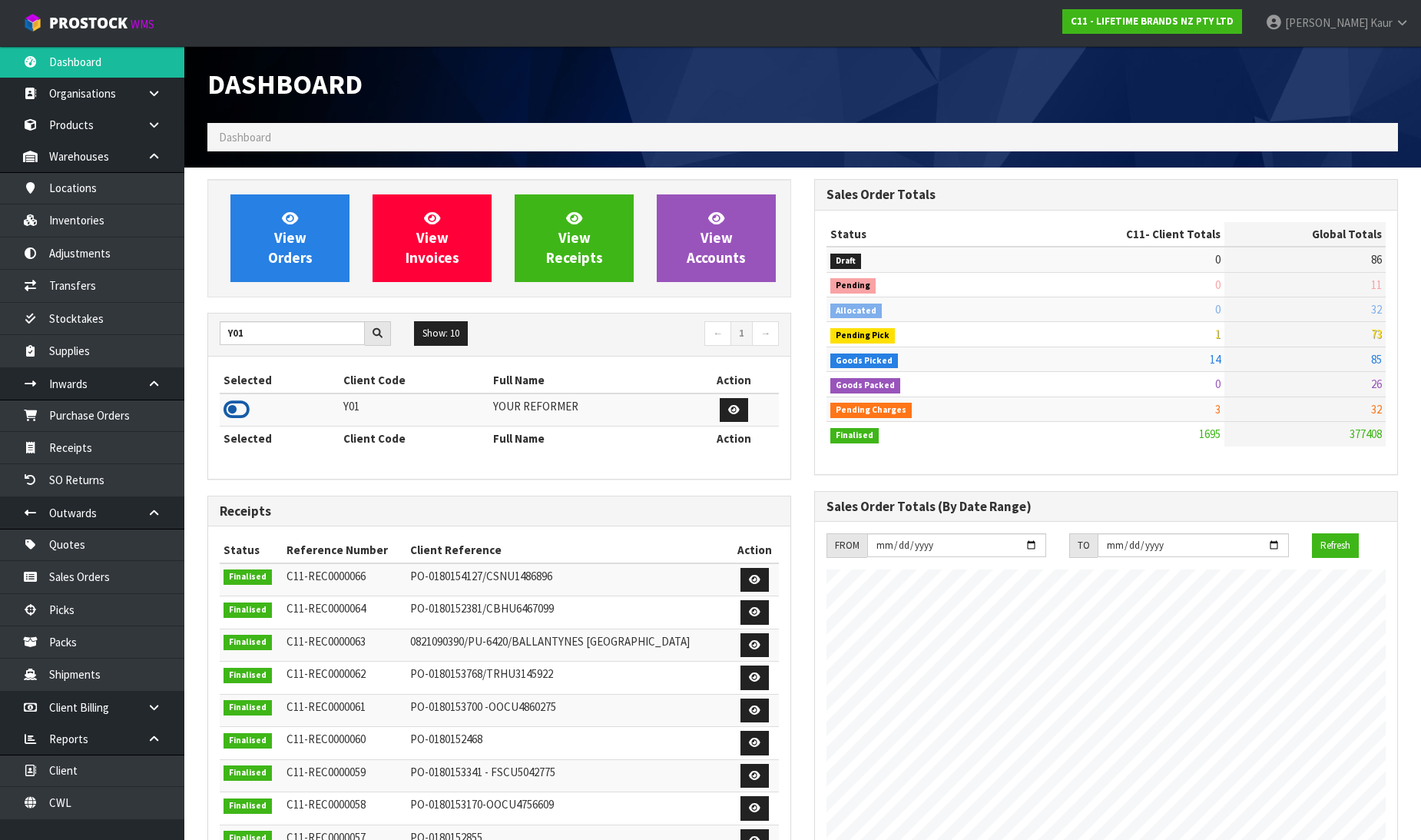
click at [238, 412] on icon at bounding box center [236, 409] width 26 height 23
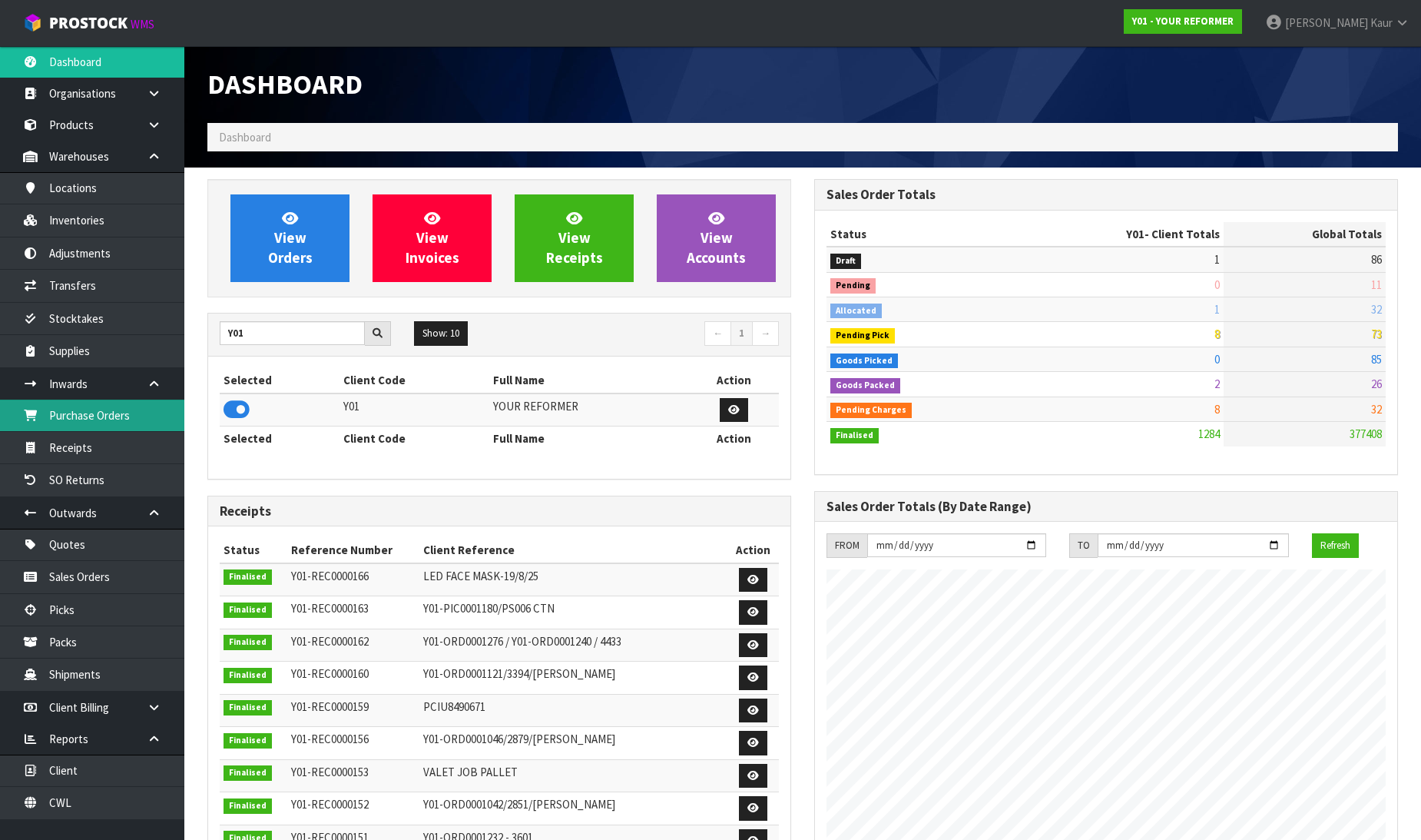
click at [49, 412] on link "Purchase Orders" at bounding box center [92, 415] width 184 height 32
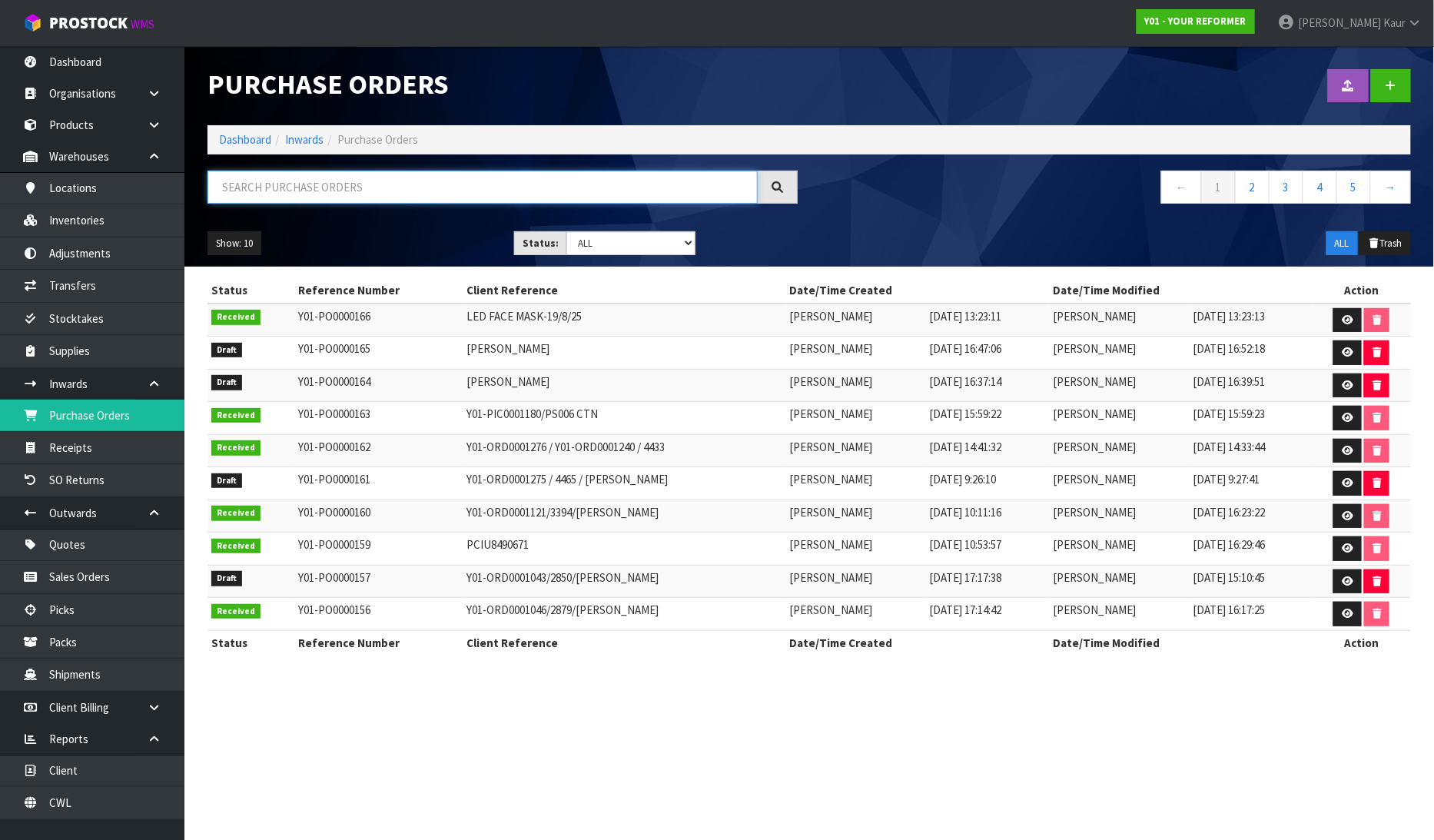
click at [249, 193] on input "text" at bounding box center [482, 187] width 550 height 33
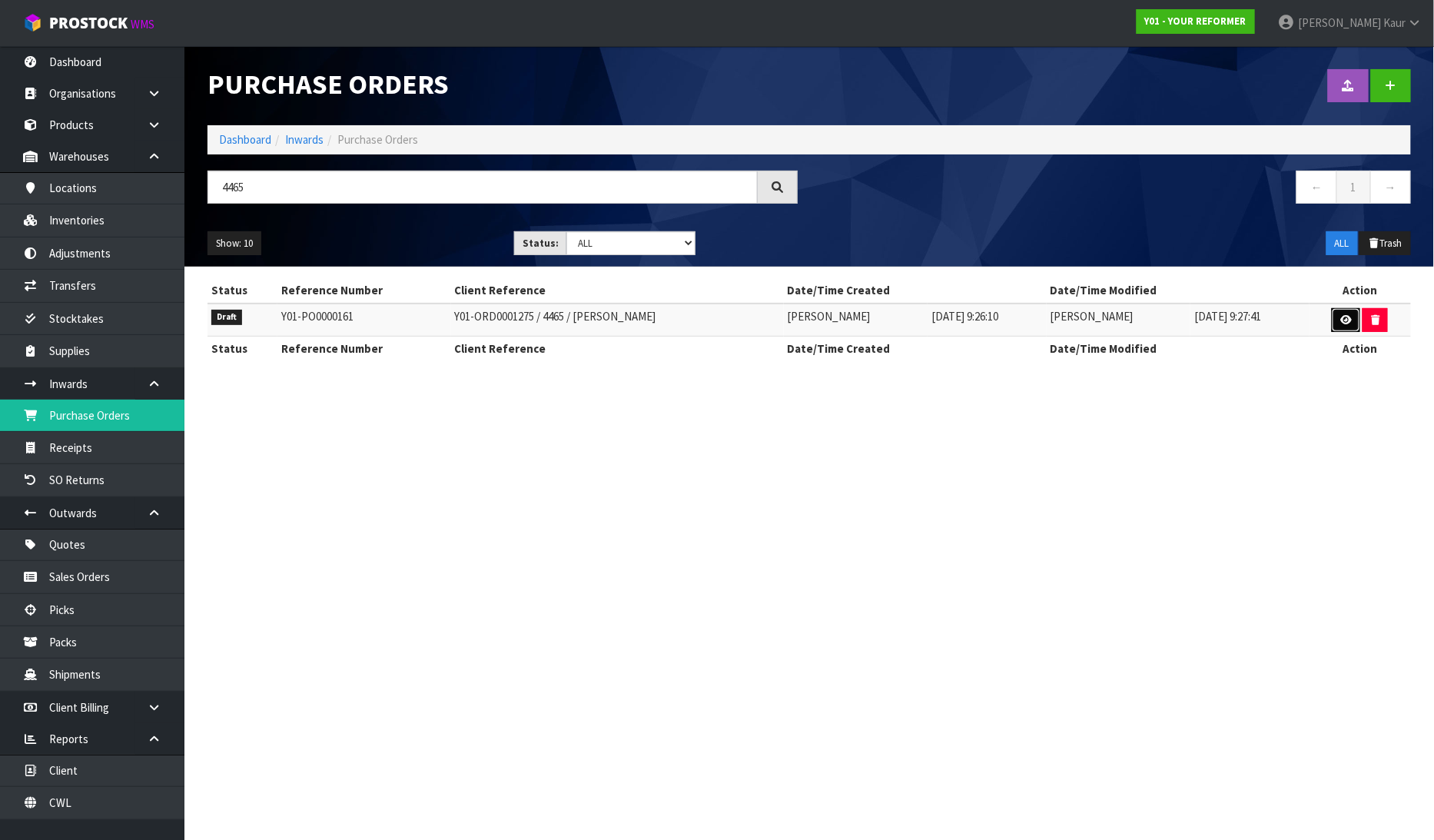
click at [1350, 318] on icon at bounding box center [1345, 320] width 11 height 10
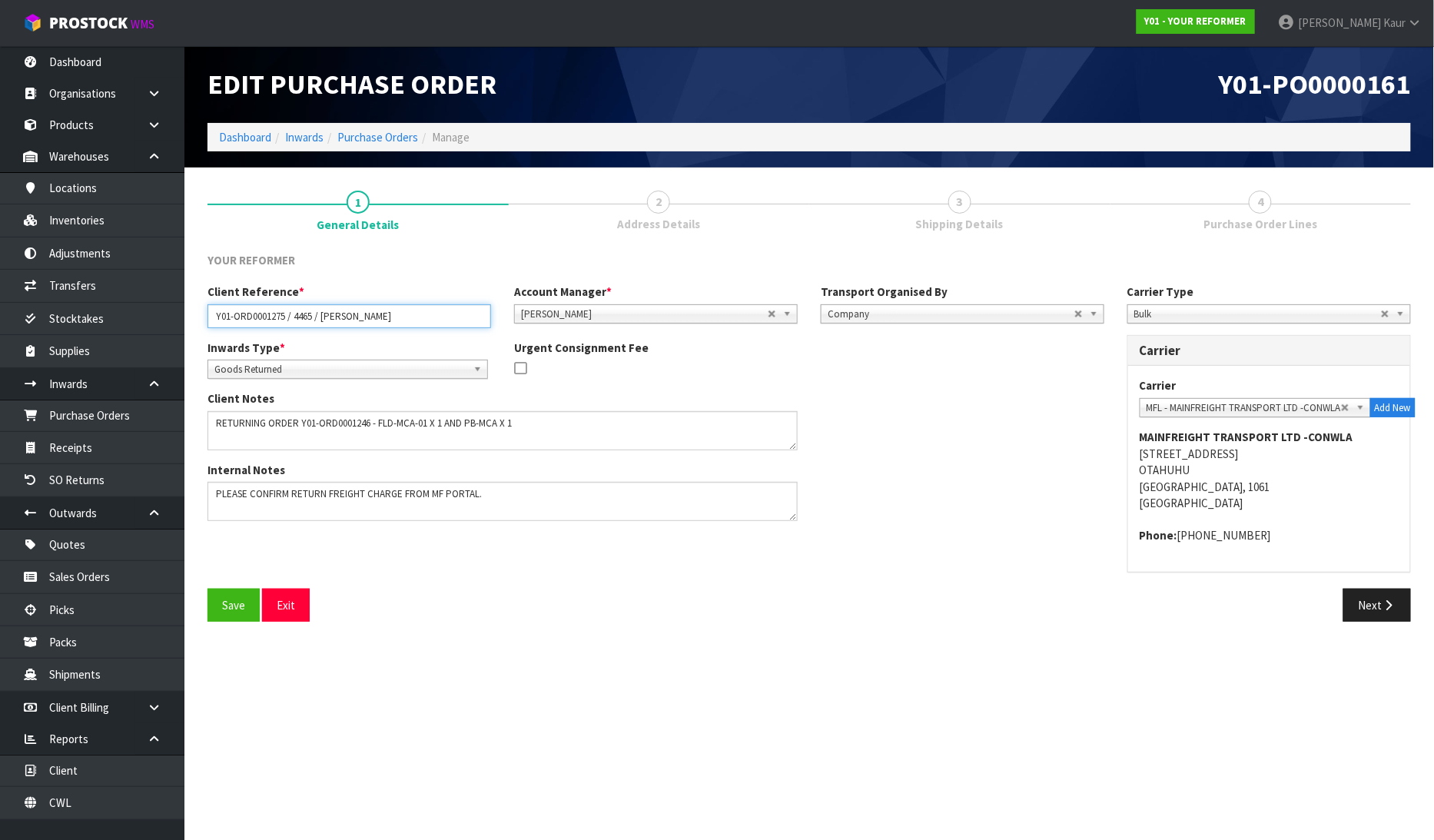
drag, startPoint x: 417, startPoint y: 318, endPoint x: 177, endPoint y: 323, distance: 240.1
click at [177, 323] on body "Toggle navigation ProStock WMS Y01 - YOUR REFORMER [PERSON_NAME] Logout Dashboa…" at bounding box center [717, 420] width 1434 height 840
click at [1371, 613] on button "Next" at bounding box center [1376, 604] width 67 height 33
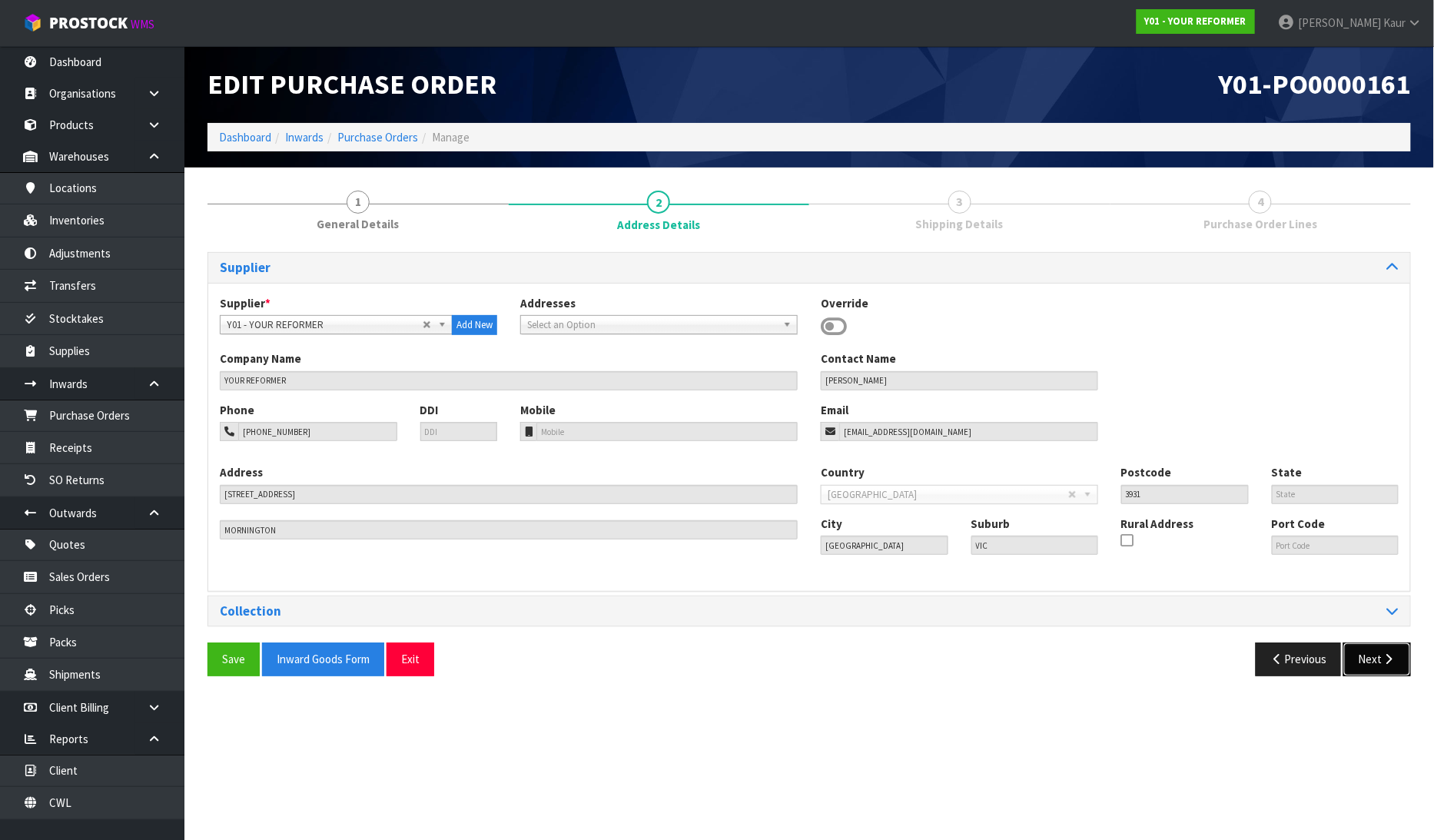
click at [1365, 652] on button "Next" at bounding box center [1376, 659] width 67 height 33
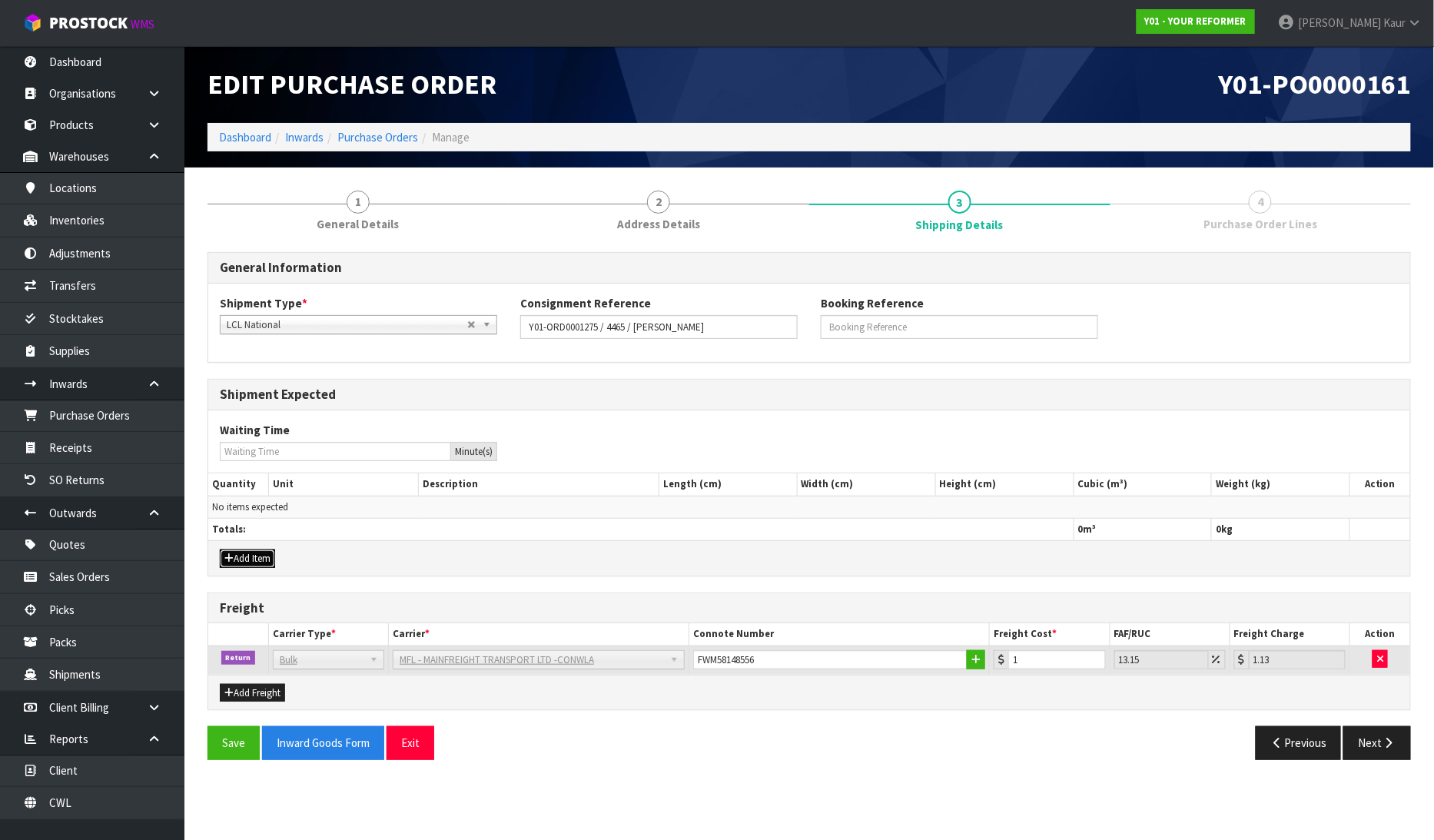
click at [255, 553] on button "Add Item" at bounding box center [247, 558] width 55 height 19
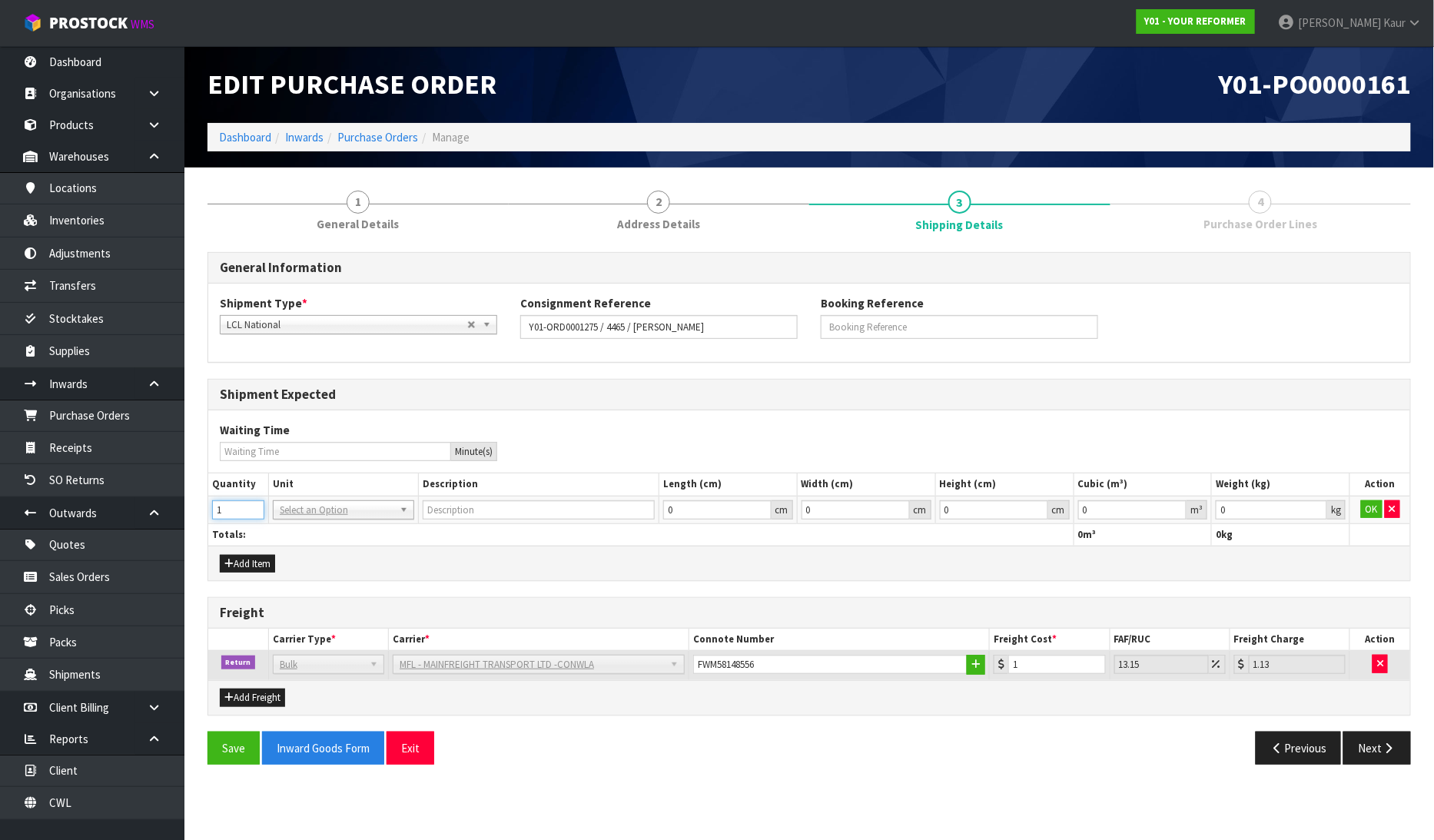
click at [252, 504] on input "1" at bounding box center [238, 510] width 52 height 19
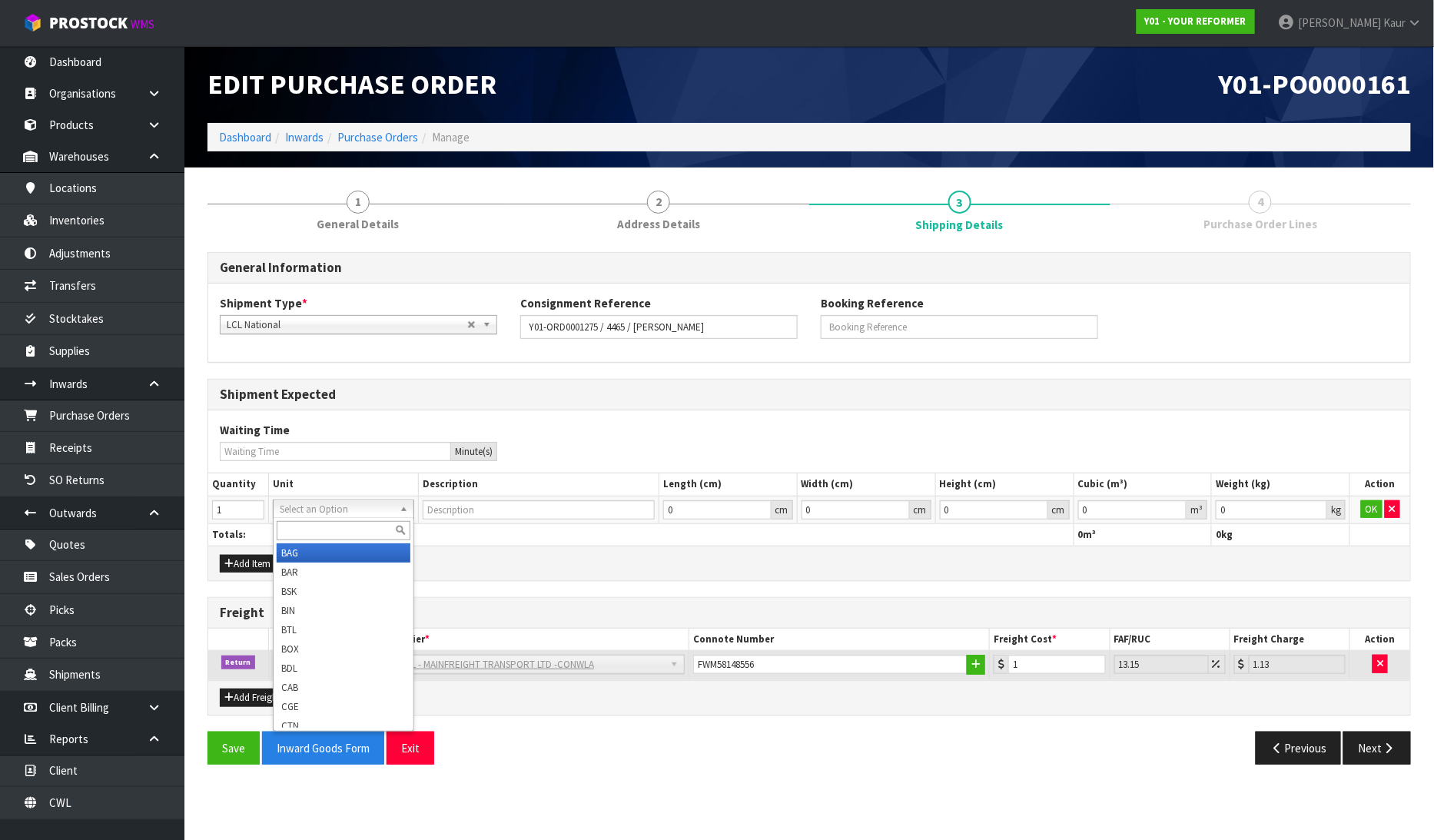
click at [297, 519] on div at bounding box center [344, 530] width 140 height 25
click at [302, 534] on input "text" at bounding box center [343, 530] width 134 height 19
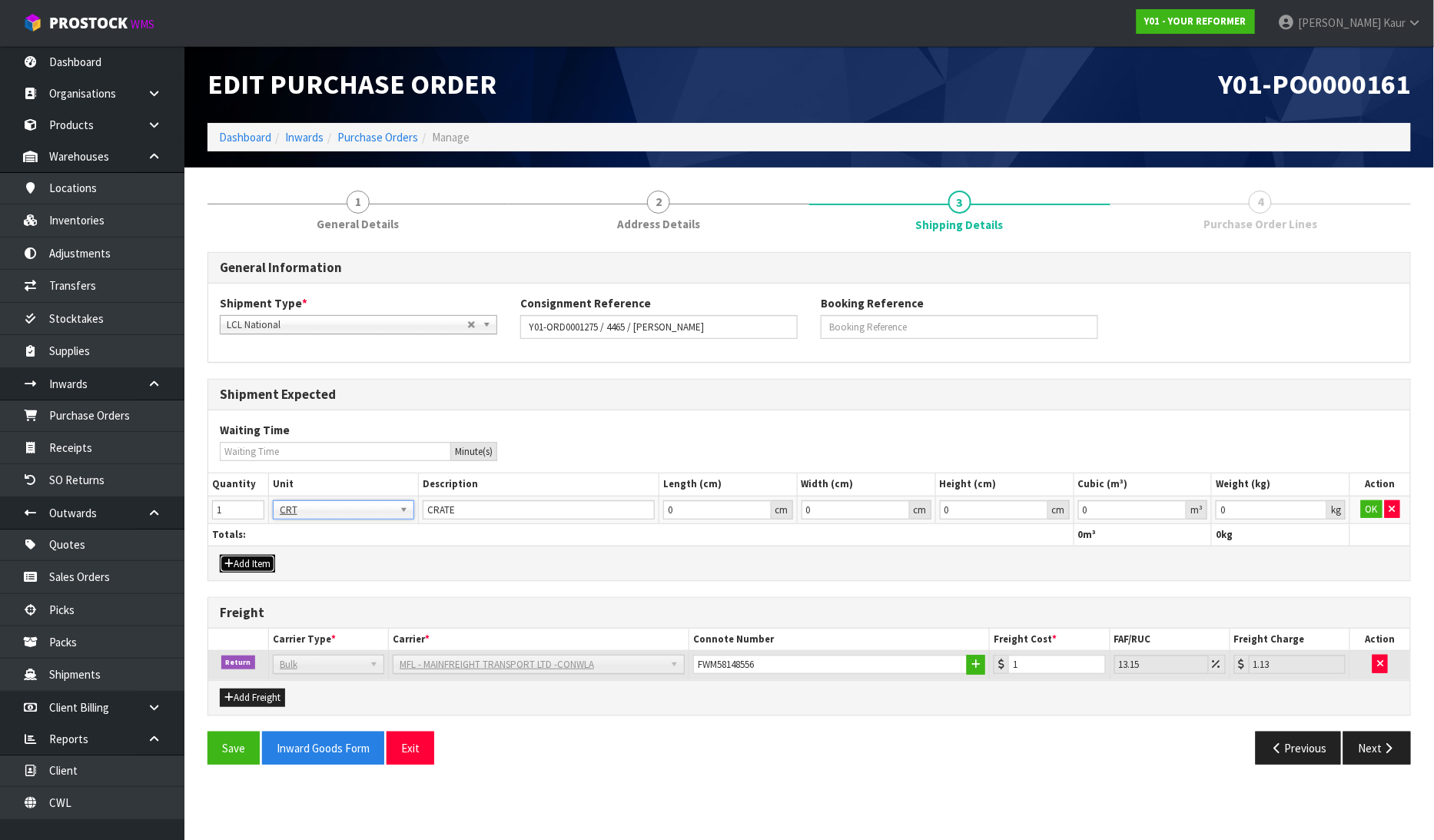
click at [228, 558] on icon "button" at bounding box center [228, 563] width 9 height 10
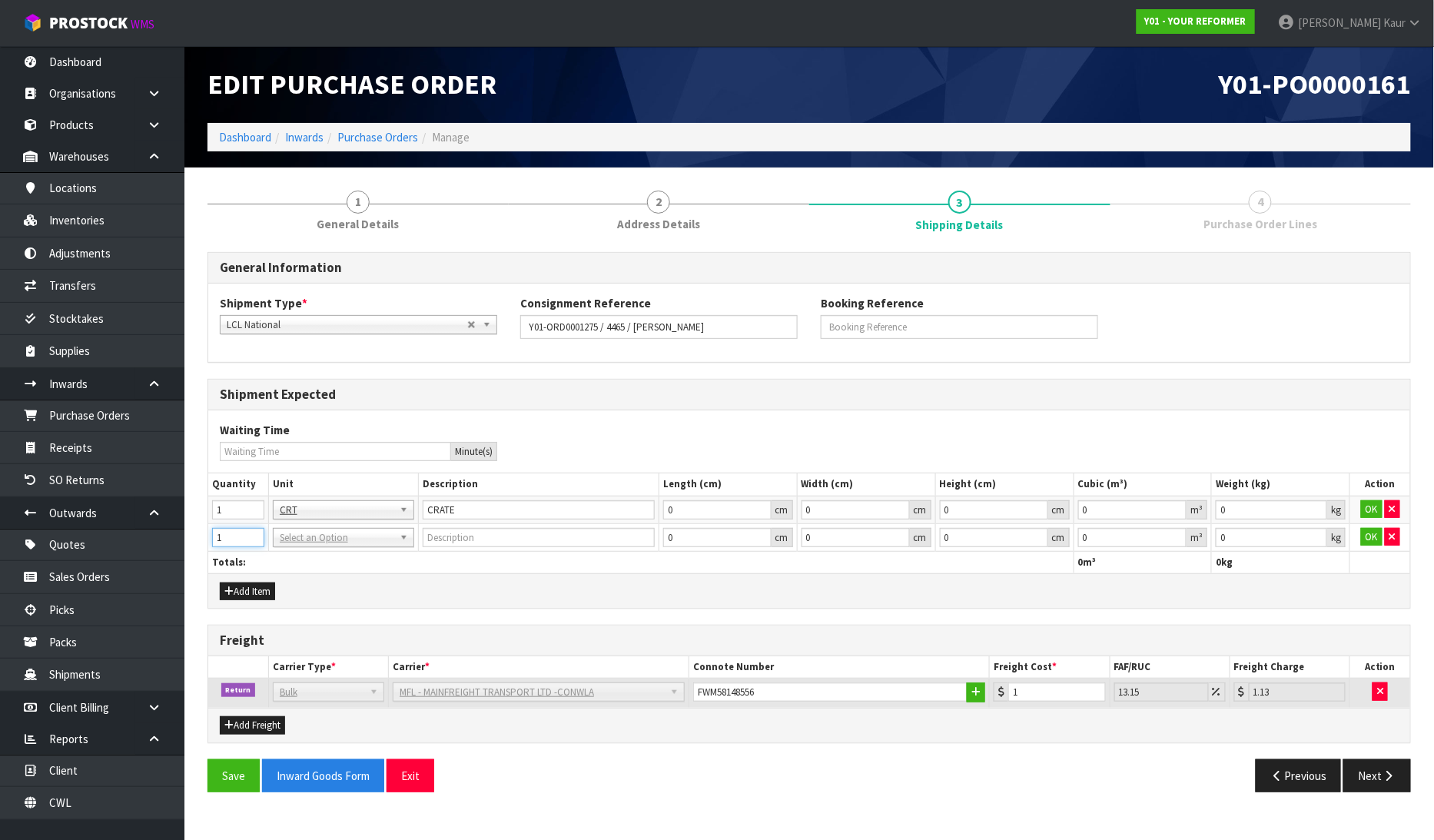
click at [255, 531] on input "1" at bounding box center [238, 538] width 52 height 19
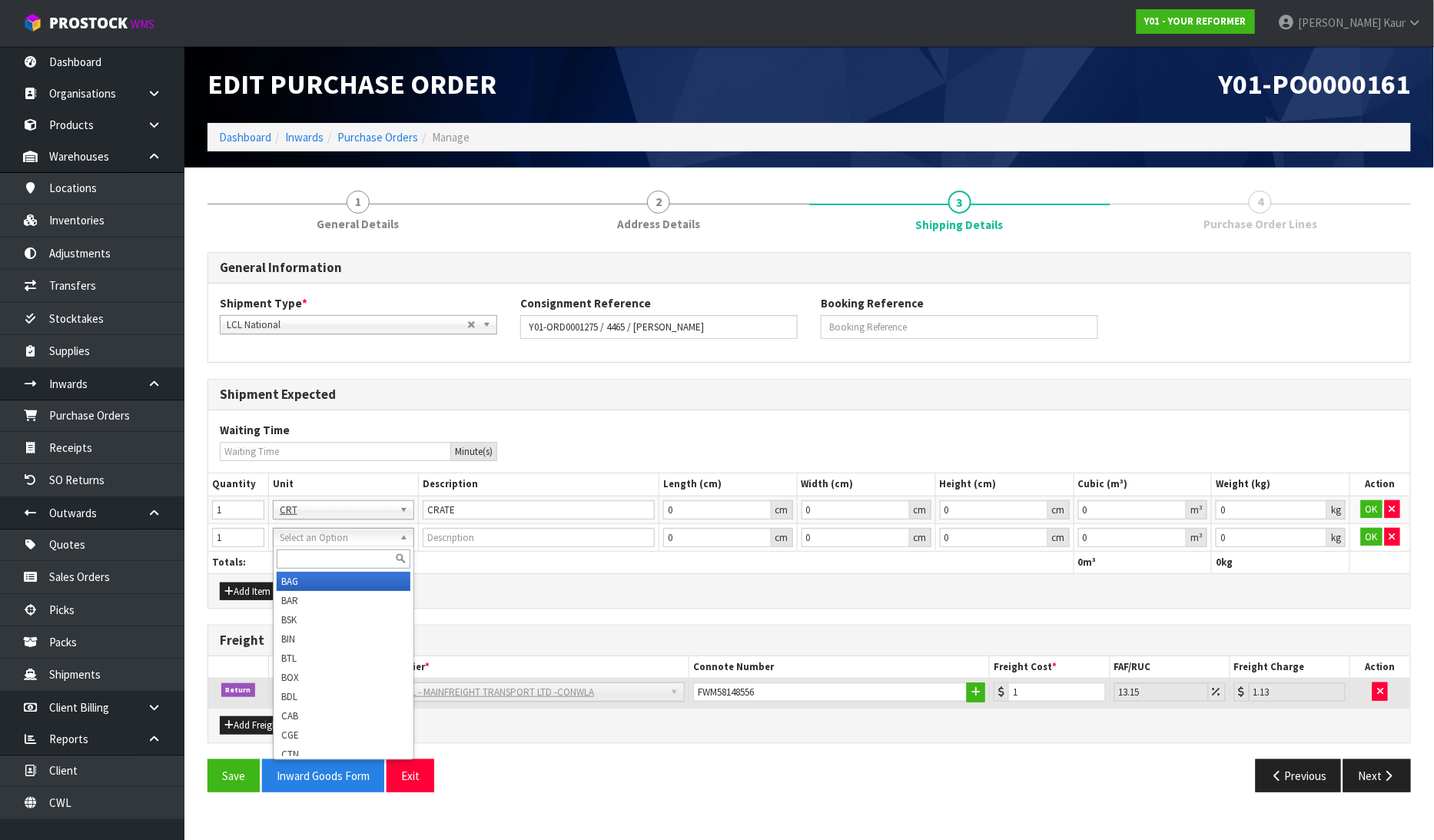
click at [290, 561] on input "text" at bounding box center [343, 559] width 134 height 19
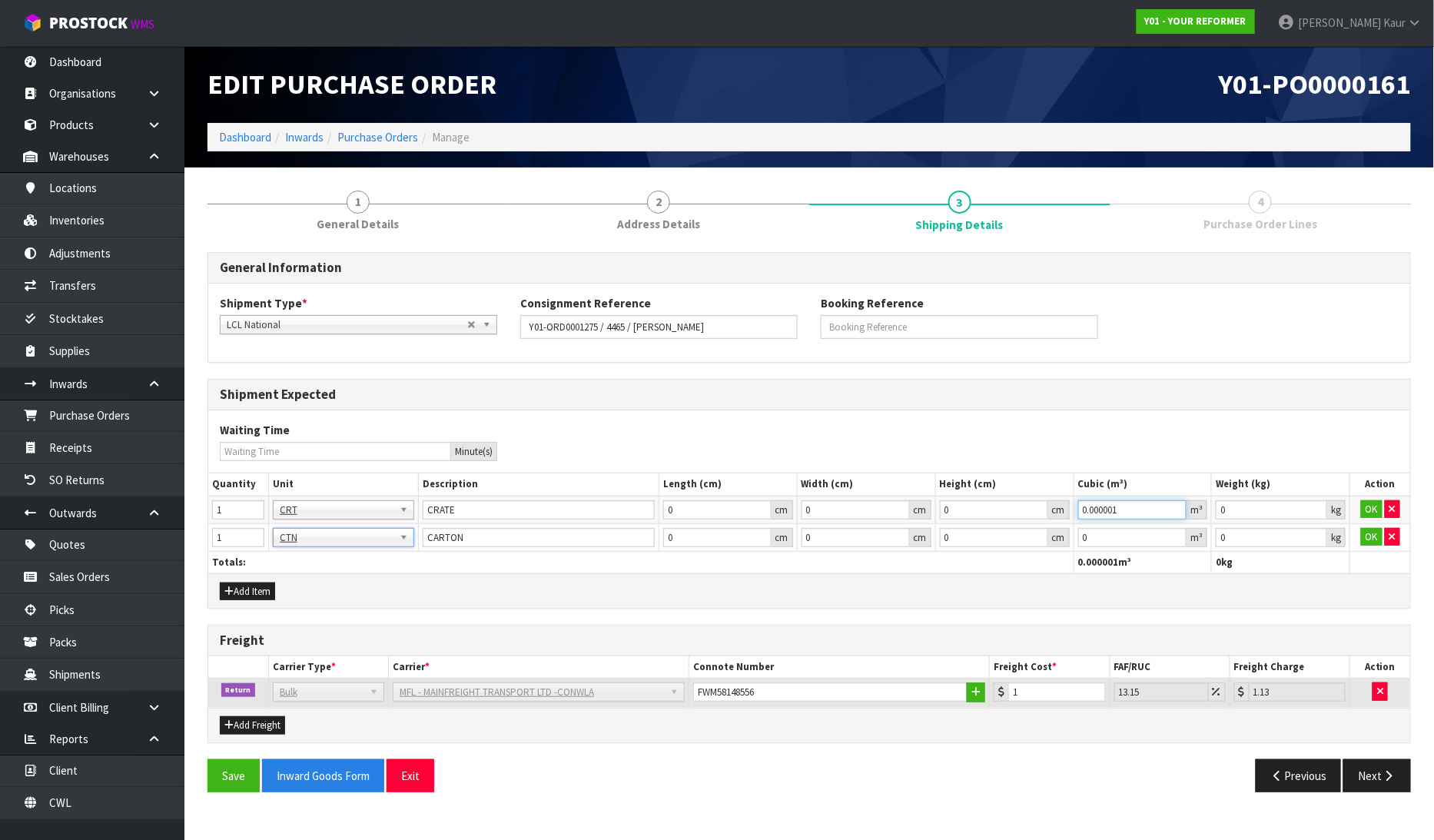
click at [1178, 504] on input "0.000001" at bounding box center [1133, 510] width 109 height 19
click at [1173, 530] on input "0.000001" at bounding box center [1133, 538] width 109 height 19
click at [1319, 503] on input "0.001" at bounding box center [1271, 510] width 111 height 19
click at [1318, 535] on input "0.001" at bounding box center [1271, 538] width 111 height 19
click at [1366, 540] on button "OK" at bounding box center [1371, 537] width 21 height 19
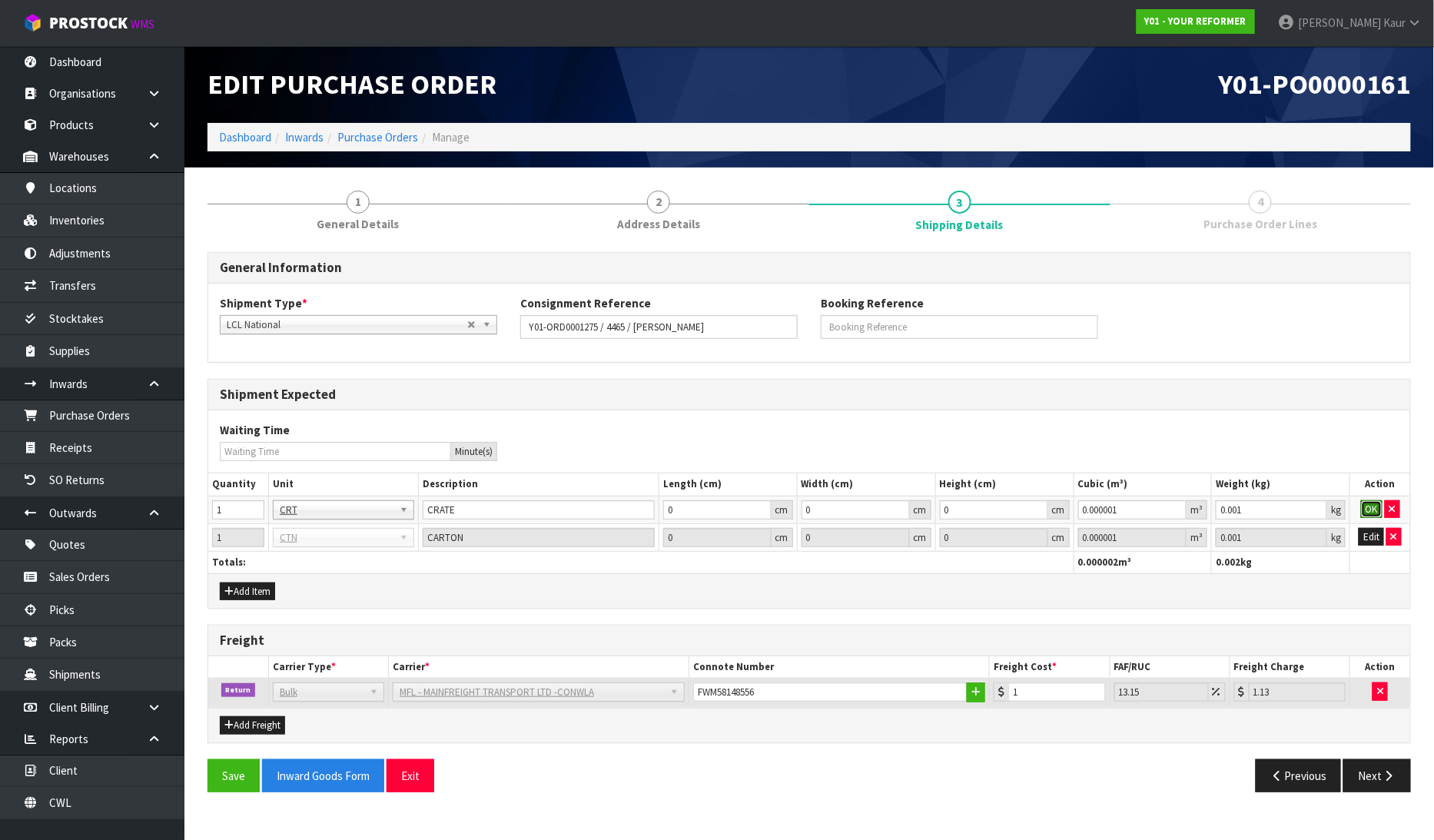
click at [1378, 501] on button "OK" at bounding box center [1371, 509] width 21 height 19
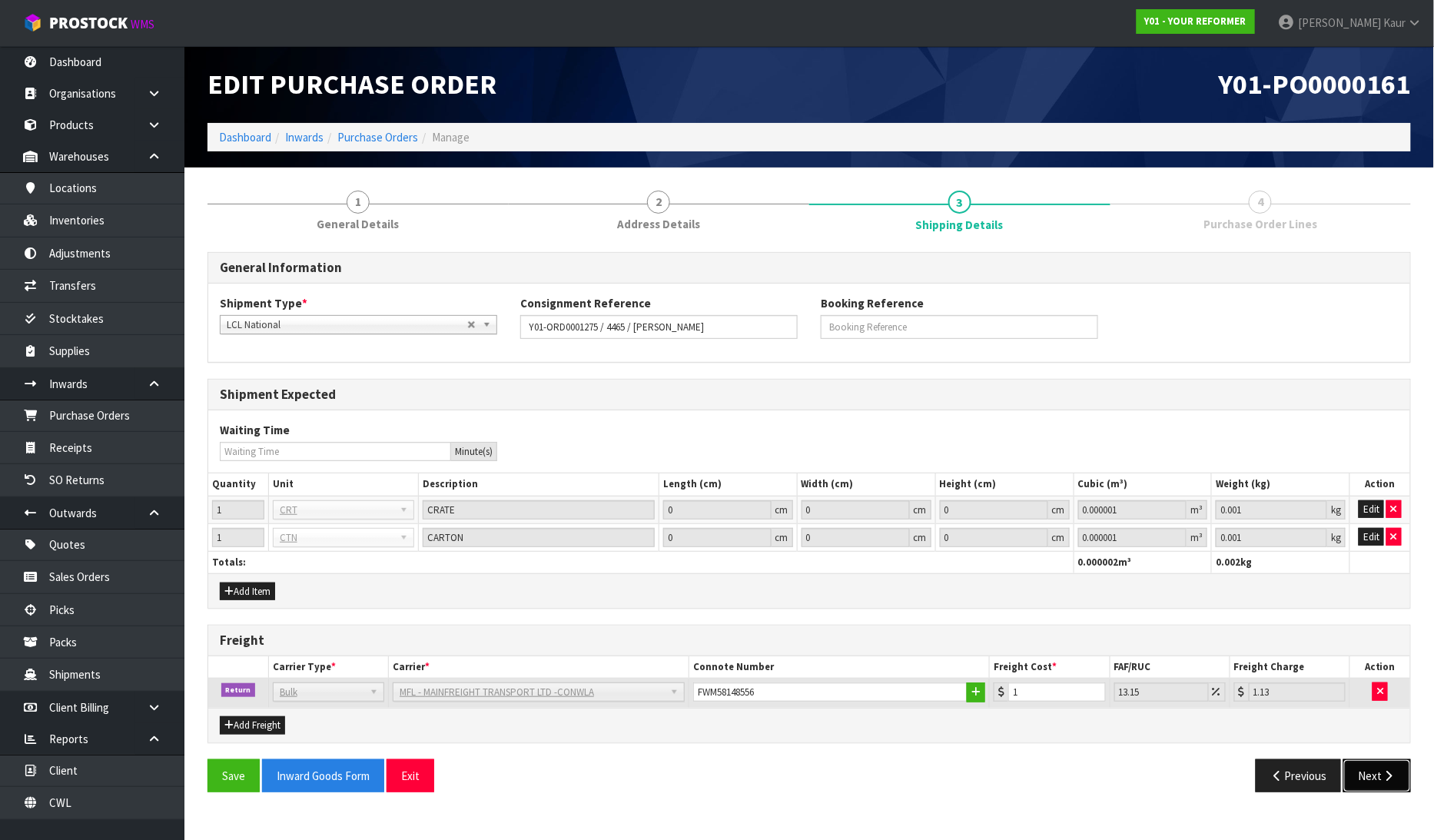
click at [1405, 770] on button "Next" at bounding box center [1376, 775] width 67 height 33
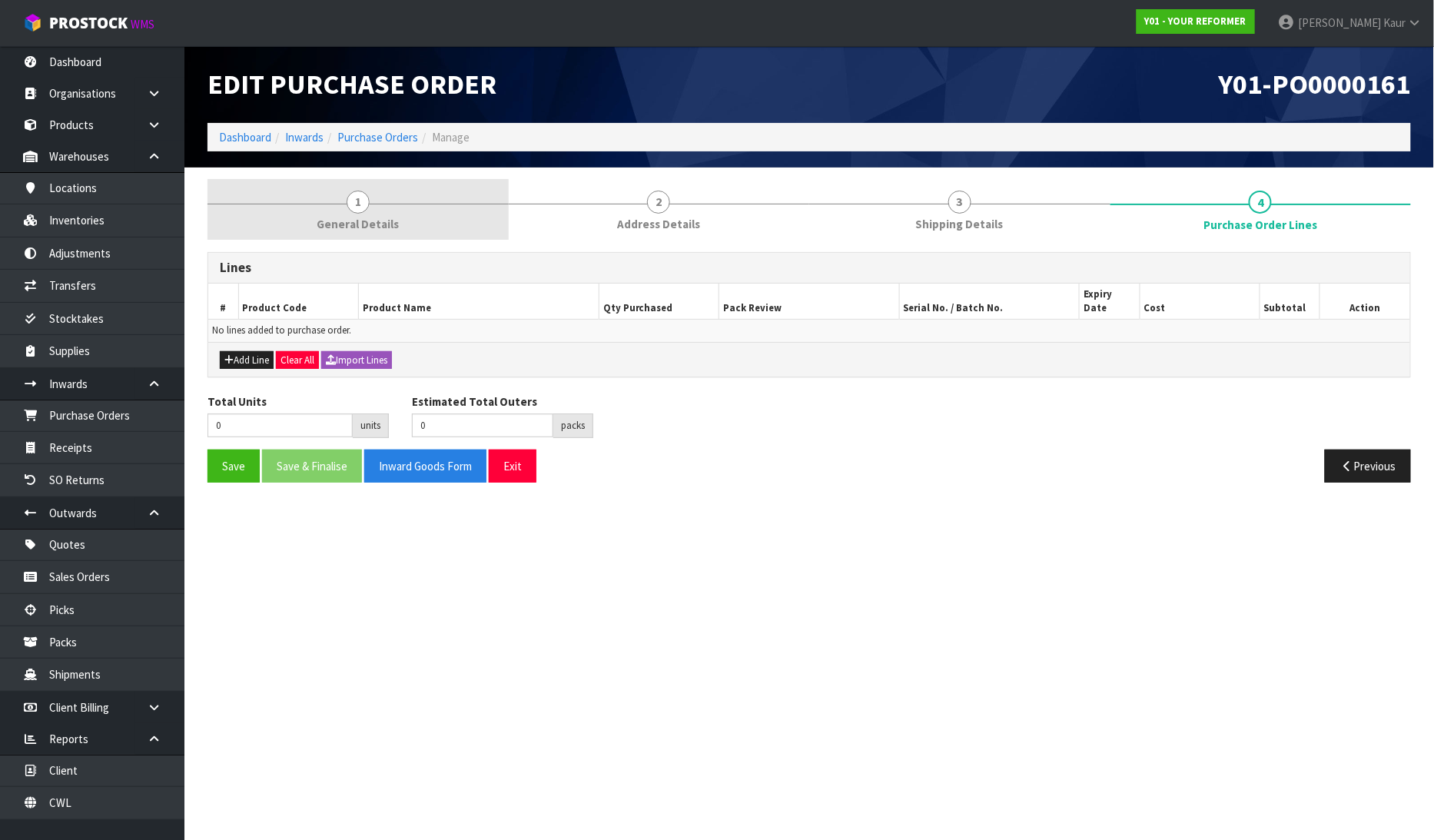
click at [355, 213] on link "1 General Details" at bounding box center [357, 209] width 301 height 61
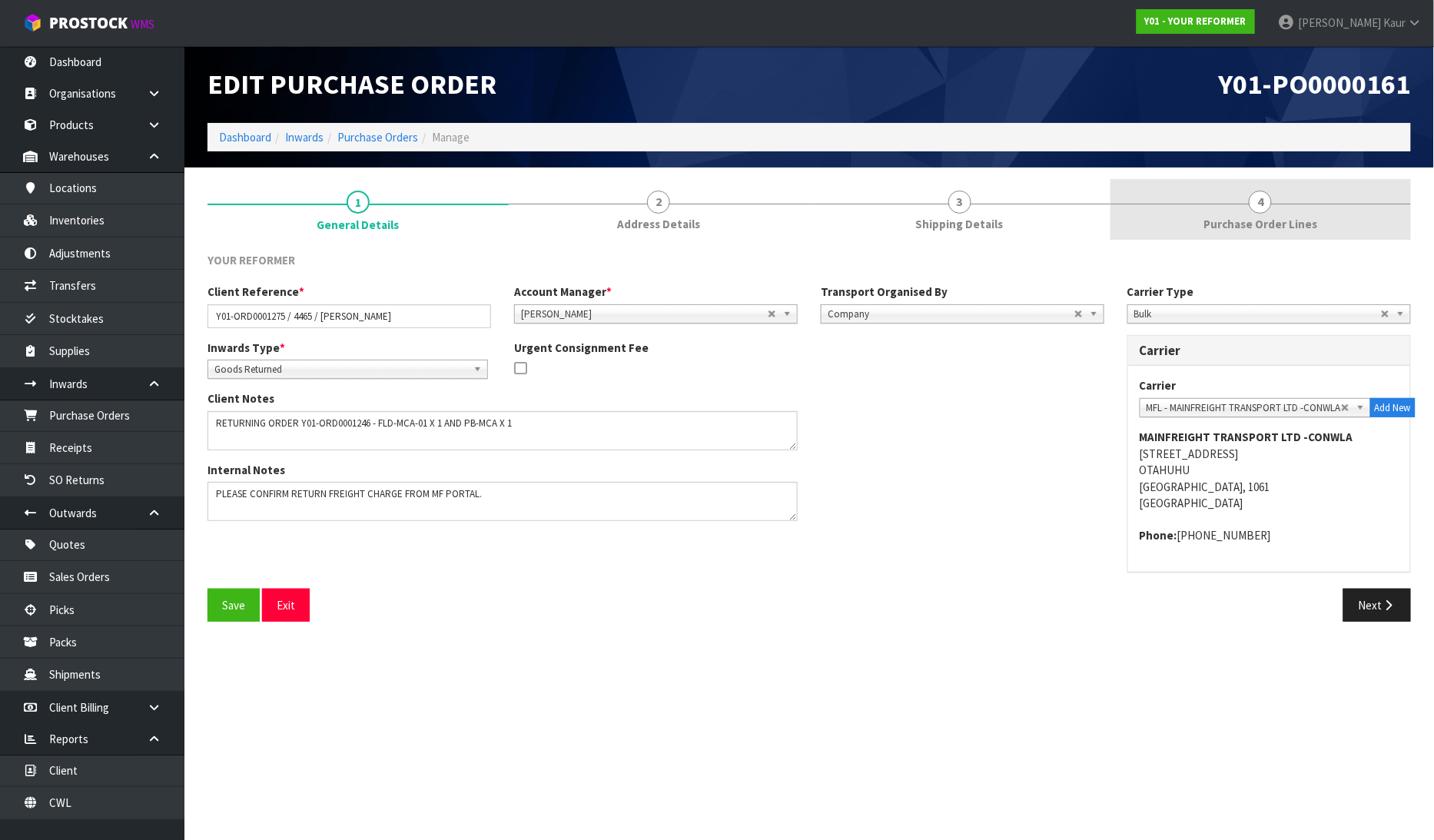
click at [1308, 217] on span "Purchase Order Lines" at bounding box center [1260, 224] width 114 height 16
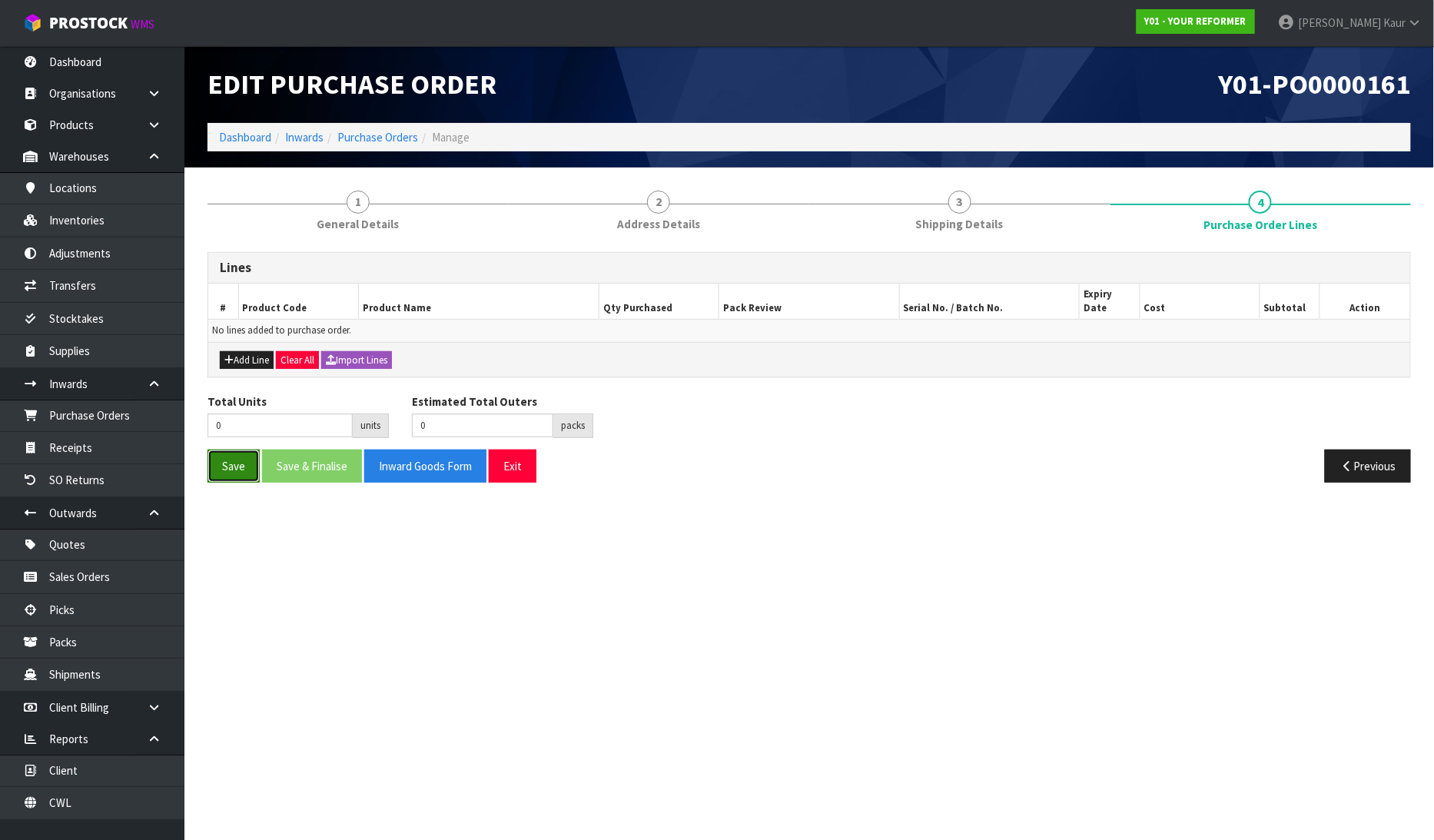
click at [236, 454] on button "Save" at bounding box center [233, 465] width 52 height 33
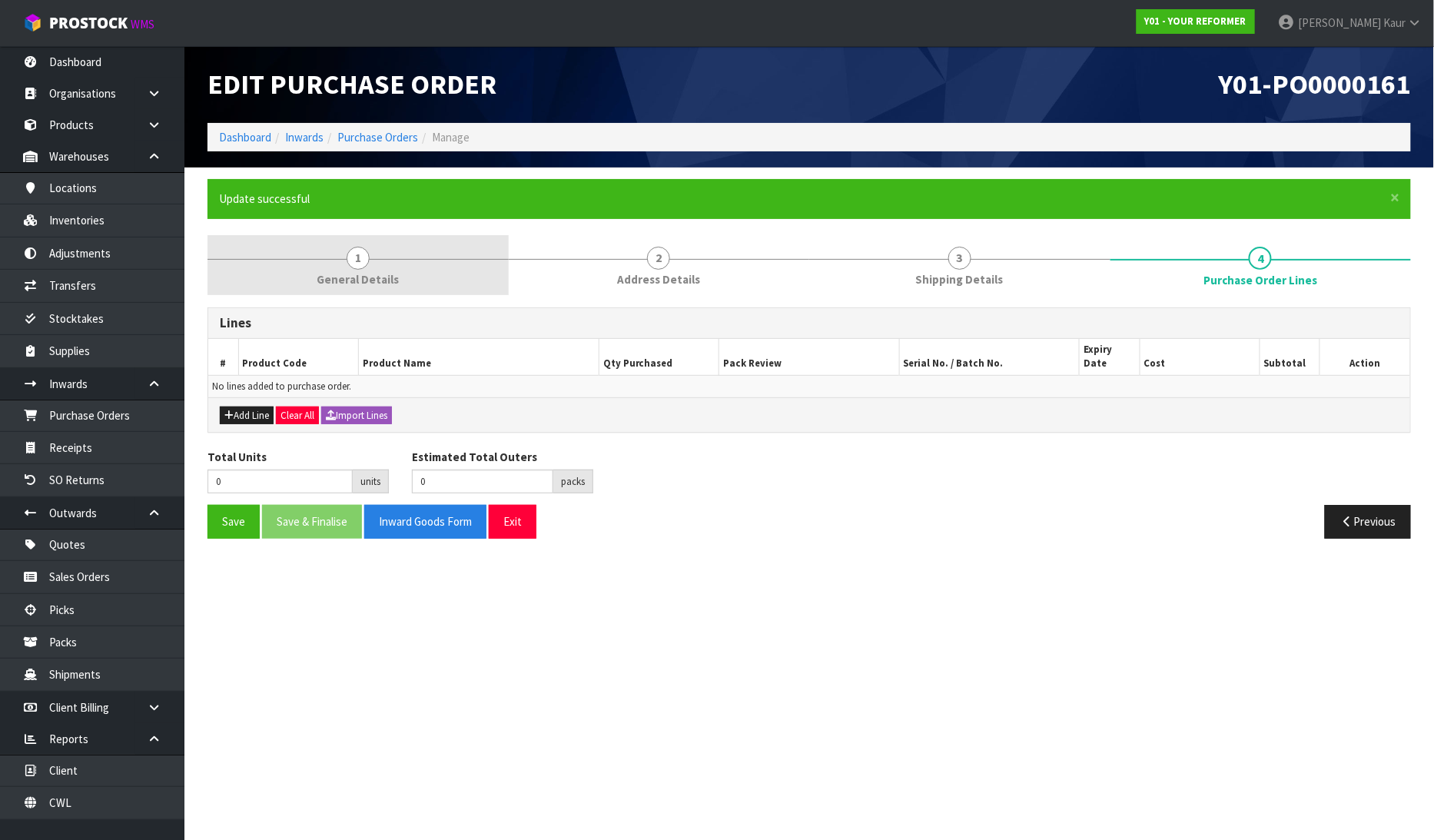
click at [384, 294] on div "1 General Details 2 Address Details 3 Shipping Details 4 Purchase Order Lines L…" at bounding box center [808, 392] width 1203 height 315
click at [364, 282] on span "General Details" at bounding box center [357, 279] width 82 height 16
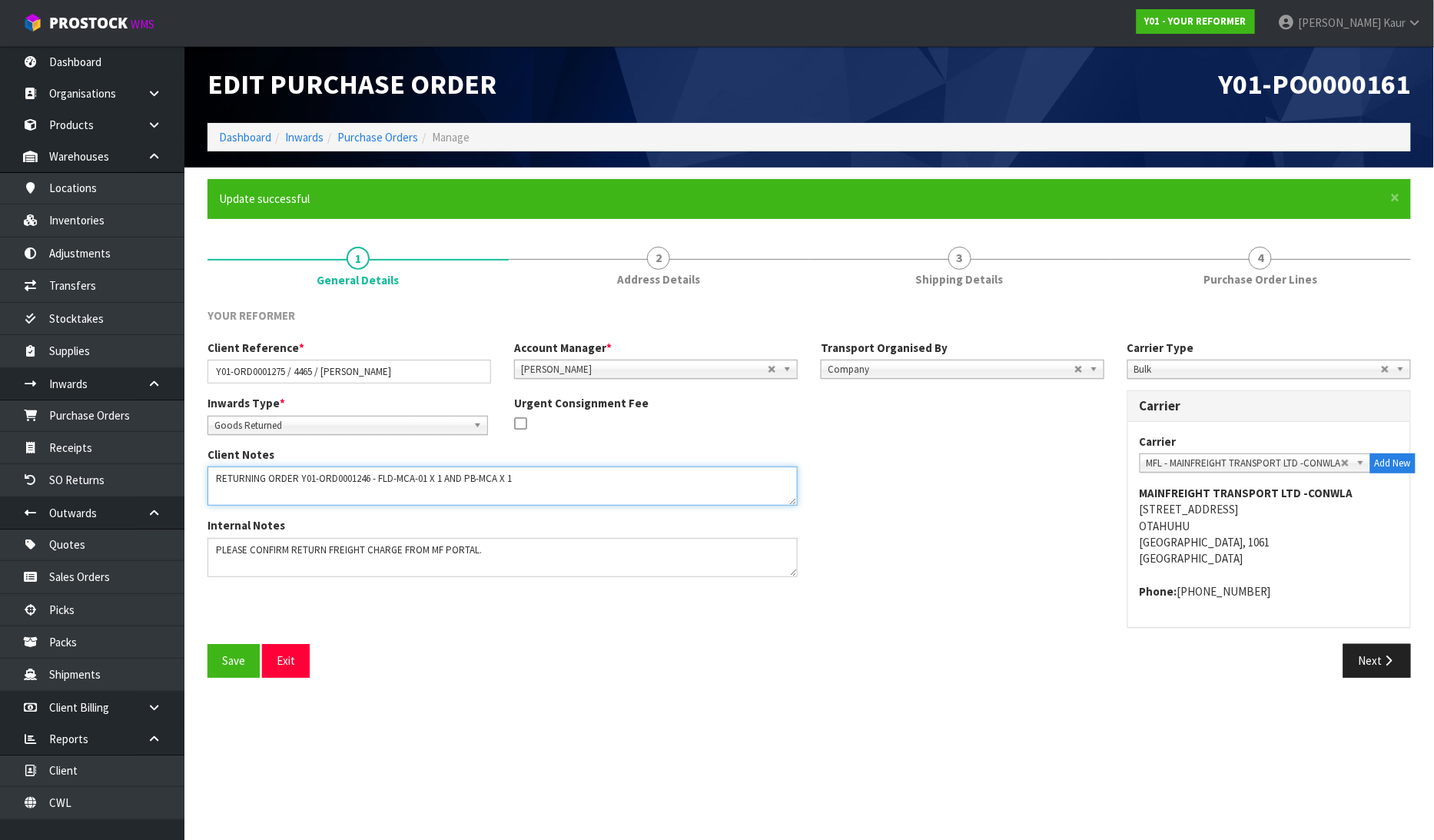
click at [516, 479] on textarea at bounding box center [502, 486] width 590 height 39
click at [250, 652] on button "Save" at bounding box center [233, 660] width 52 height 33
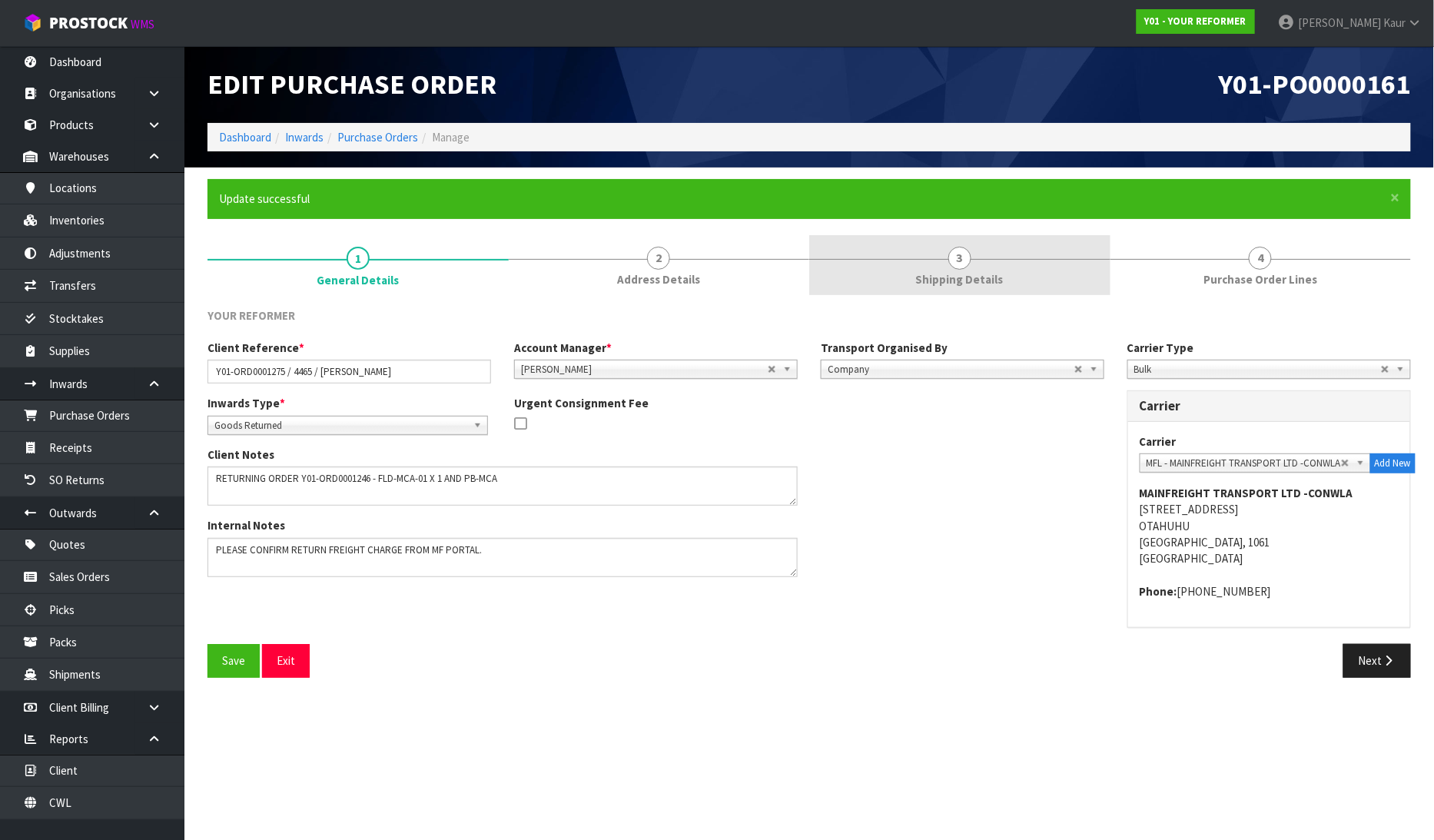
click at [940, 278] on span "Shipping Details" at bounding box center [960, 279] width 88 height 16
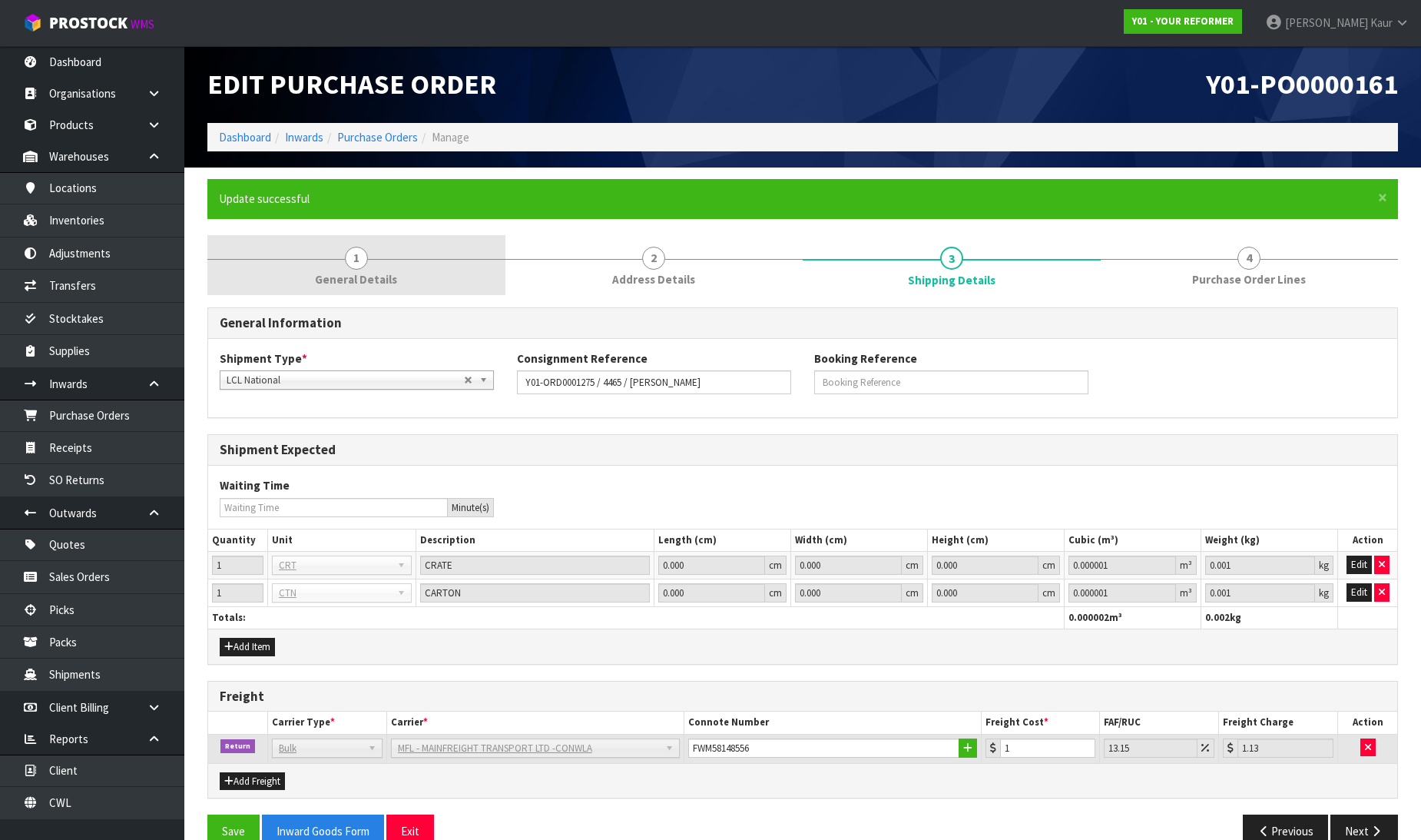
click at [349, 247] on span "1" at bounding box center [357, 258] width 23 height 23
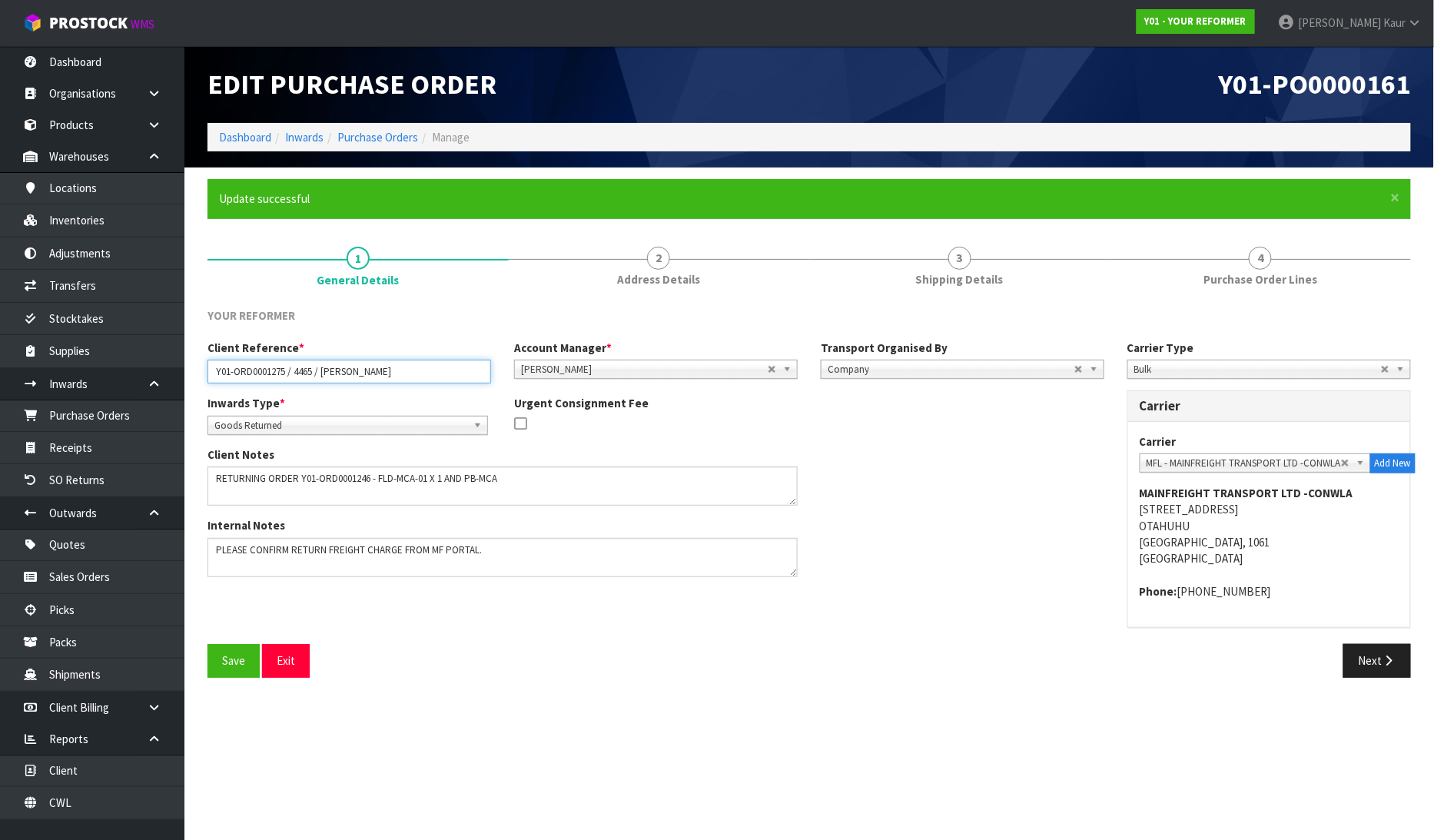
drag, startPoint x: 410, startPoint y: 374, endPoint x: 205, endPoint y: 376, distance: 205.0
click at [205, 376] on div "Client Reference * Y01-ORD0001275 / 4465 / [PERSON_NAME]" at bounding box center [349, 362] width 306 height 44
click at [113, 418] on link "Purchase Orders" at bounding box center [92, 415] width 184 height 32
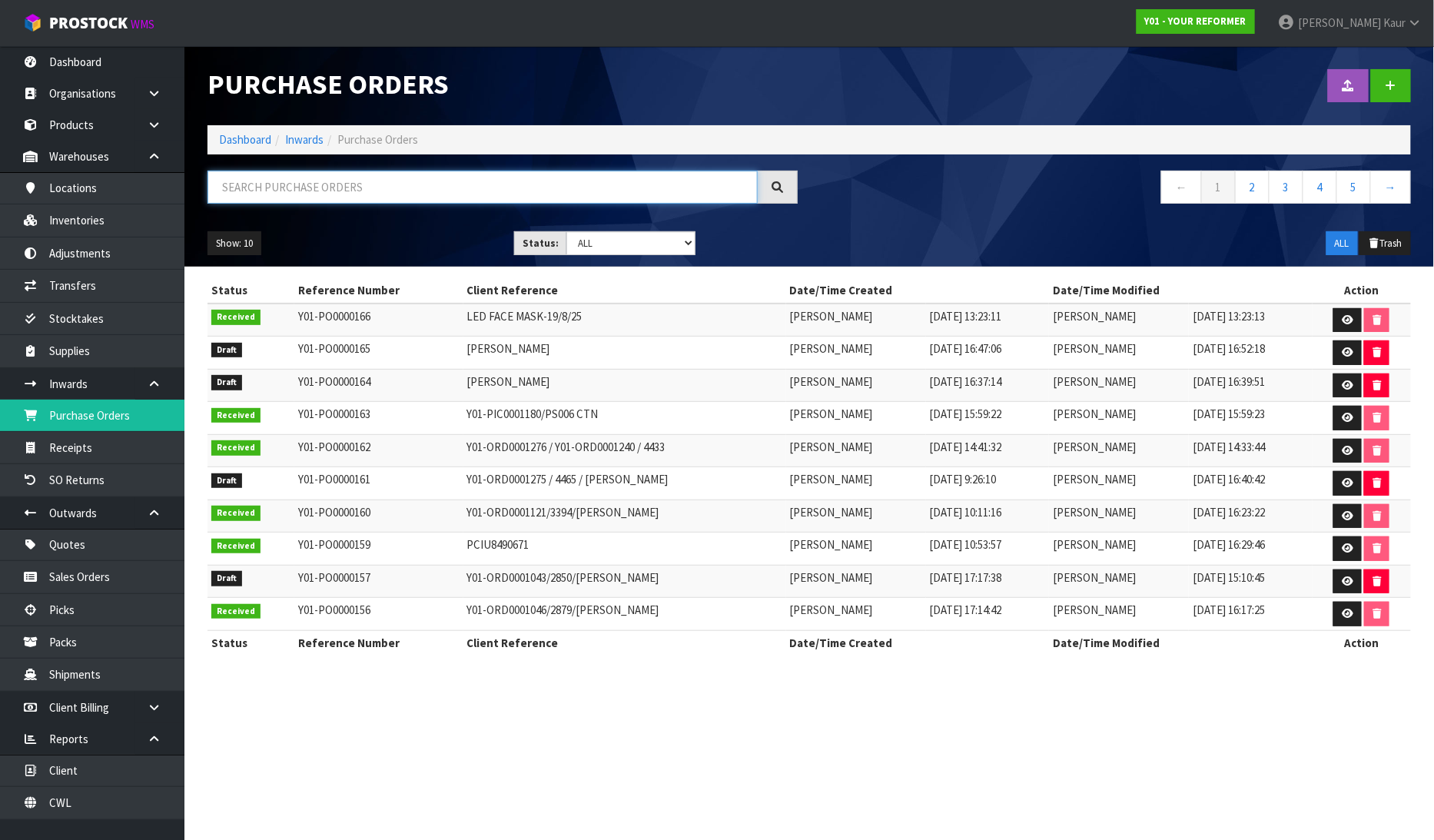
click at [278, 183] on input "text" at bounding box center [482, 187] width 550 height 33
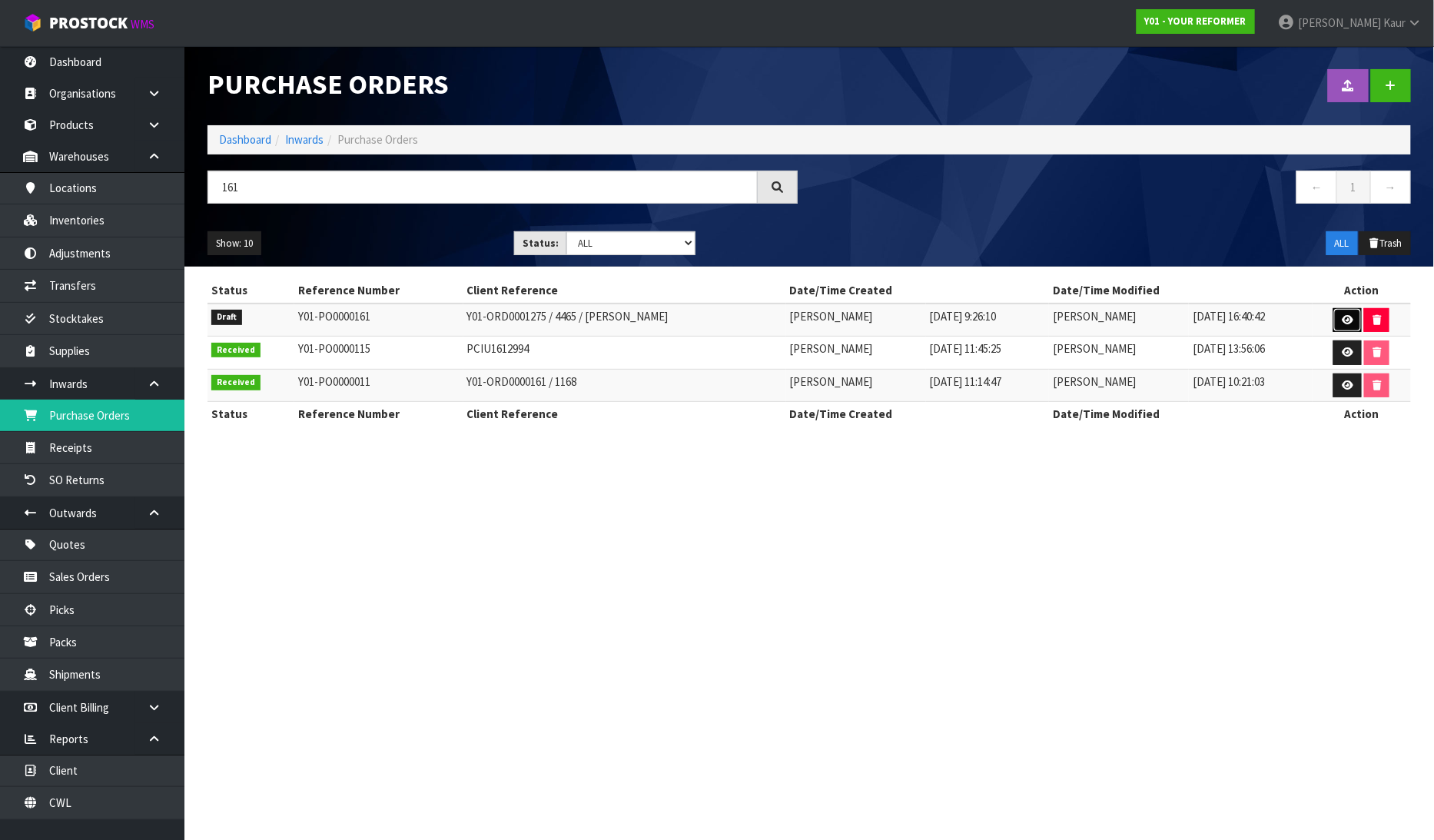
click at [1352, 313] on link at bounding box center [1347, 320] width 28 height 24
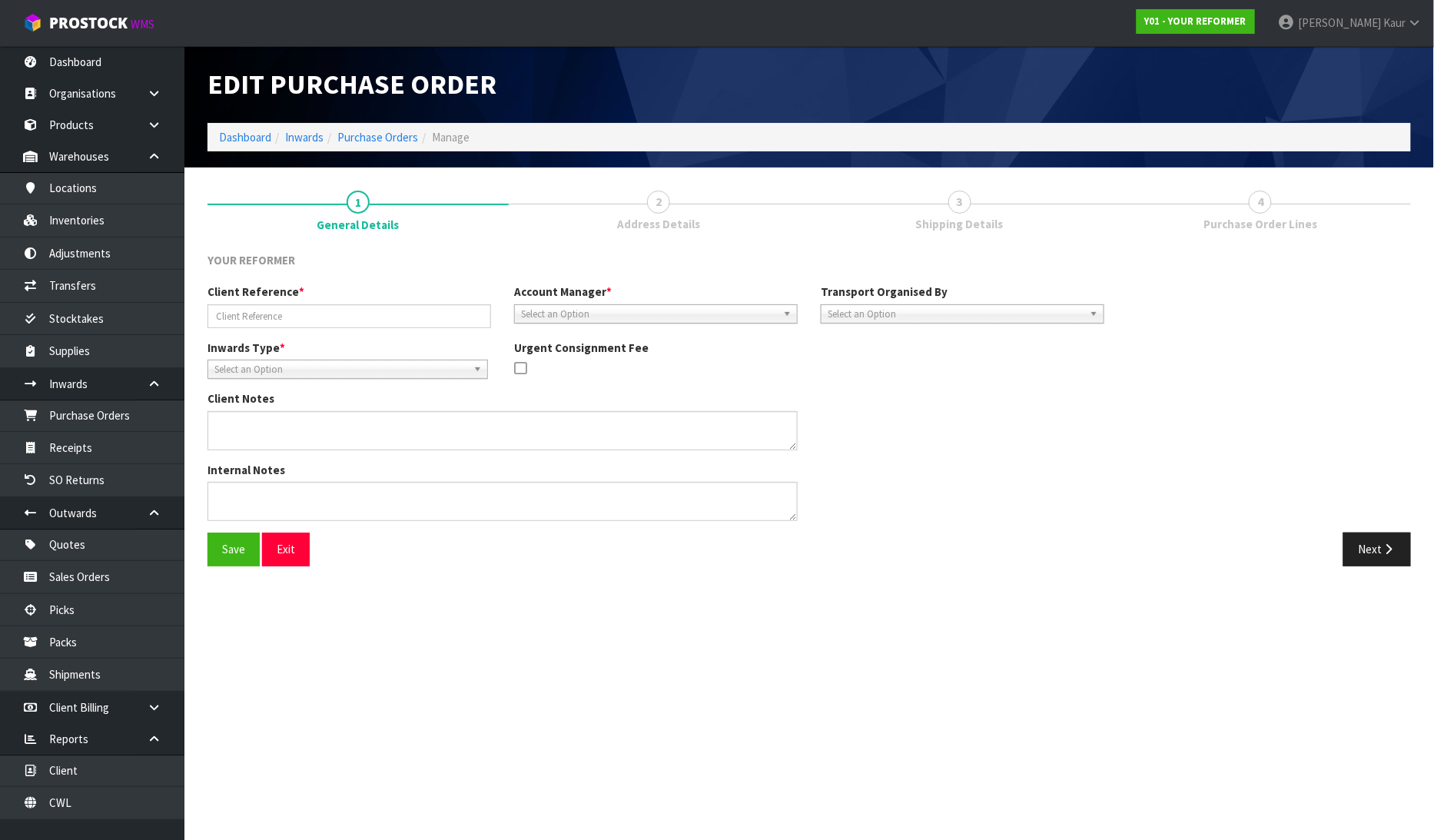
type input "Y01-ORD0001275 / 4465 / [PERSON_NAME]"
type textarea "RETURNING ORDER Y01-ORD0001246 - FLD-MCA-01 X 1 AND PB-MCA"
type textarea "PLEASE CONFIRM RETURN FREIGHT CHARGE FROM MF PORTAL."
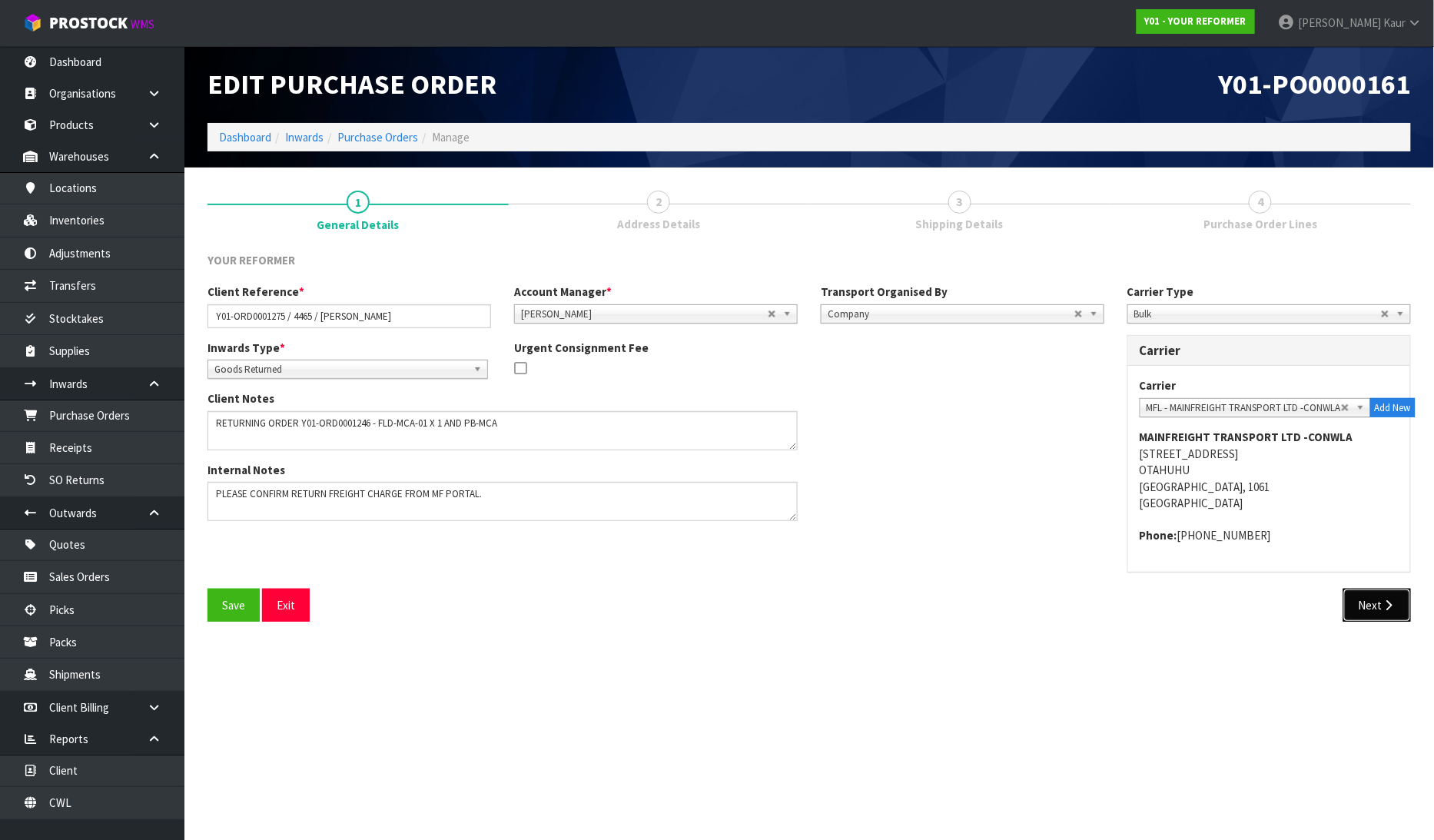
drag, startPoint x: 1383, startPoint y: 594, endPoint x: 1380, endPoint y: 608, distance: 14.3
click at [1383, 594] on button "Next" at bounding box center [1376, 604] width 67 height 33
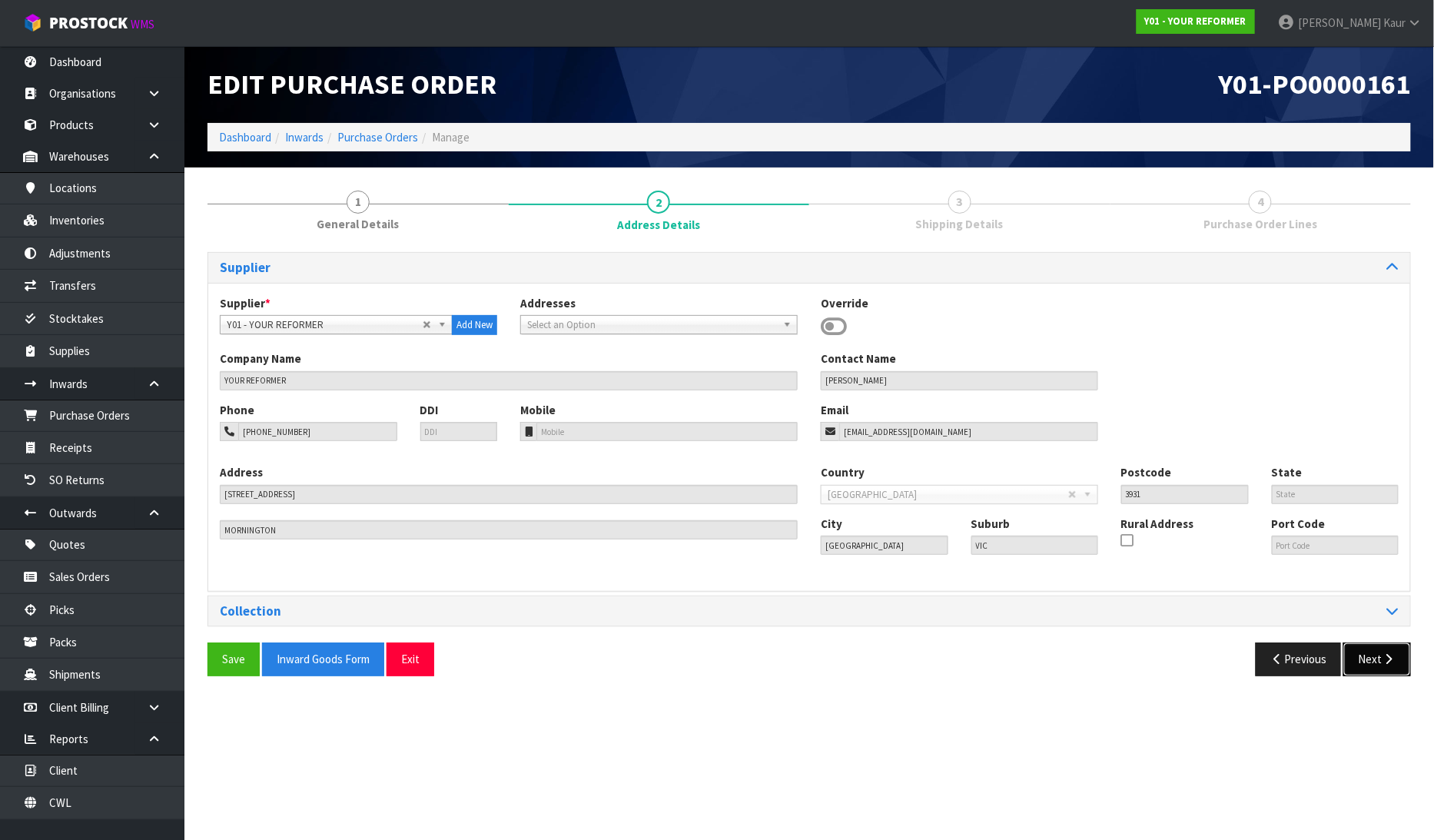
click at [1389, 666] on button "Next" at bounding box center [1376, 659] width 67 height 33
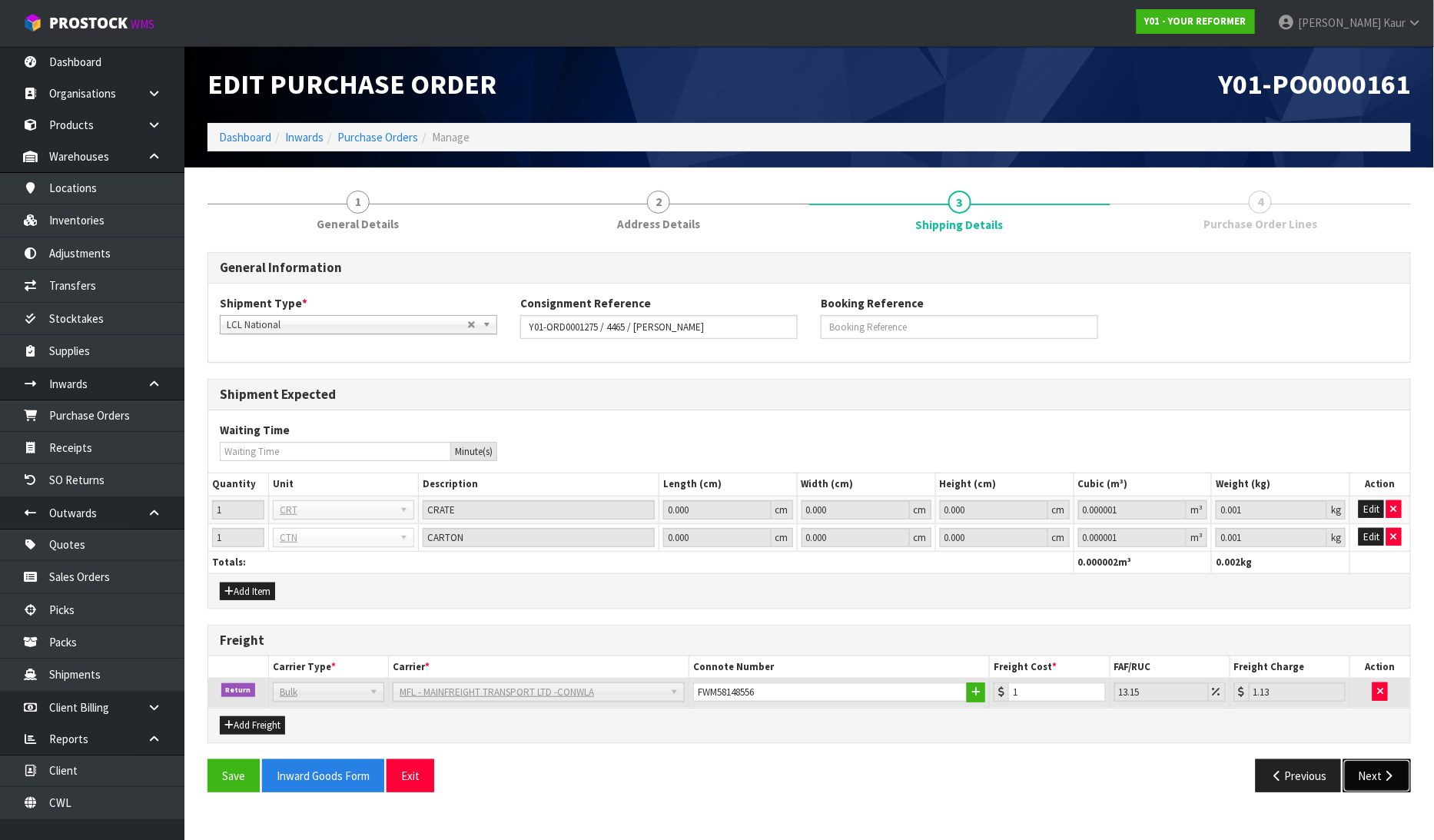
click at [1378, 781] on button "Next" at bounding box center [1376, 775] width 67 height 33
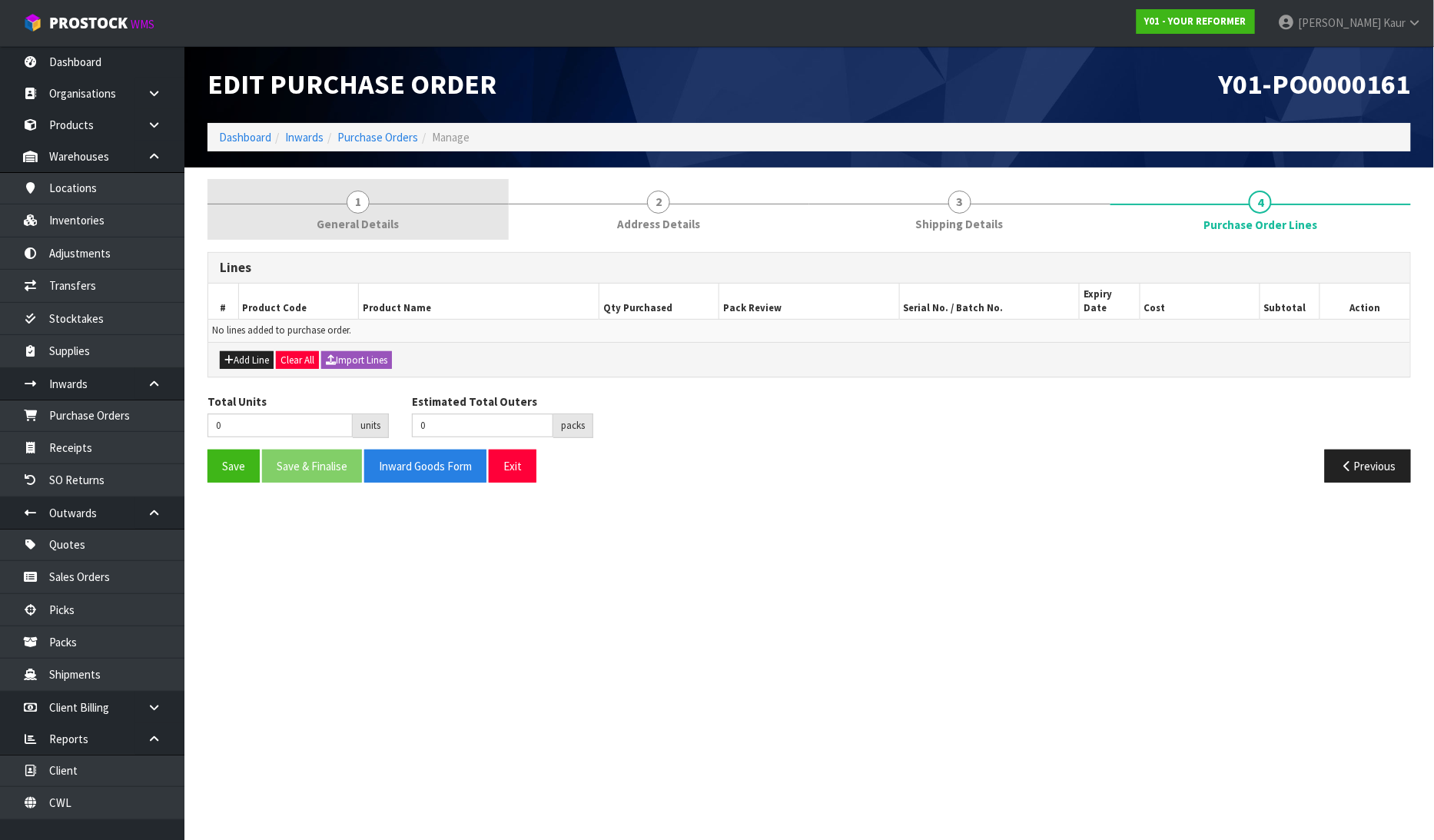
click at [381, 202] on link "1 General Details" at bounding box center [357, 209] width 301 height 61
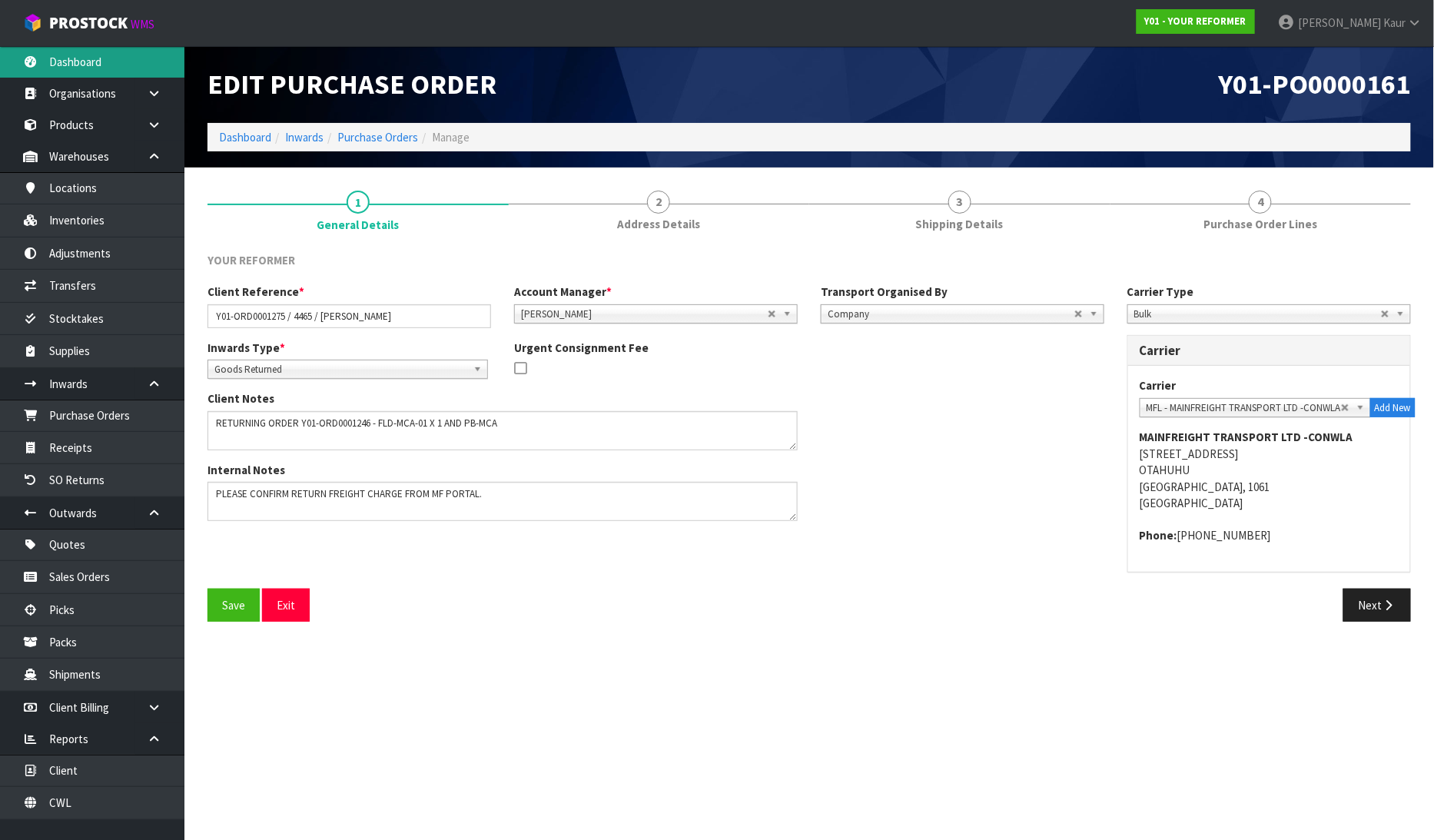
click at [72, 64] on link "Dashboard" at bounding box center [92, 62] width 184 height 32
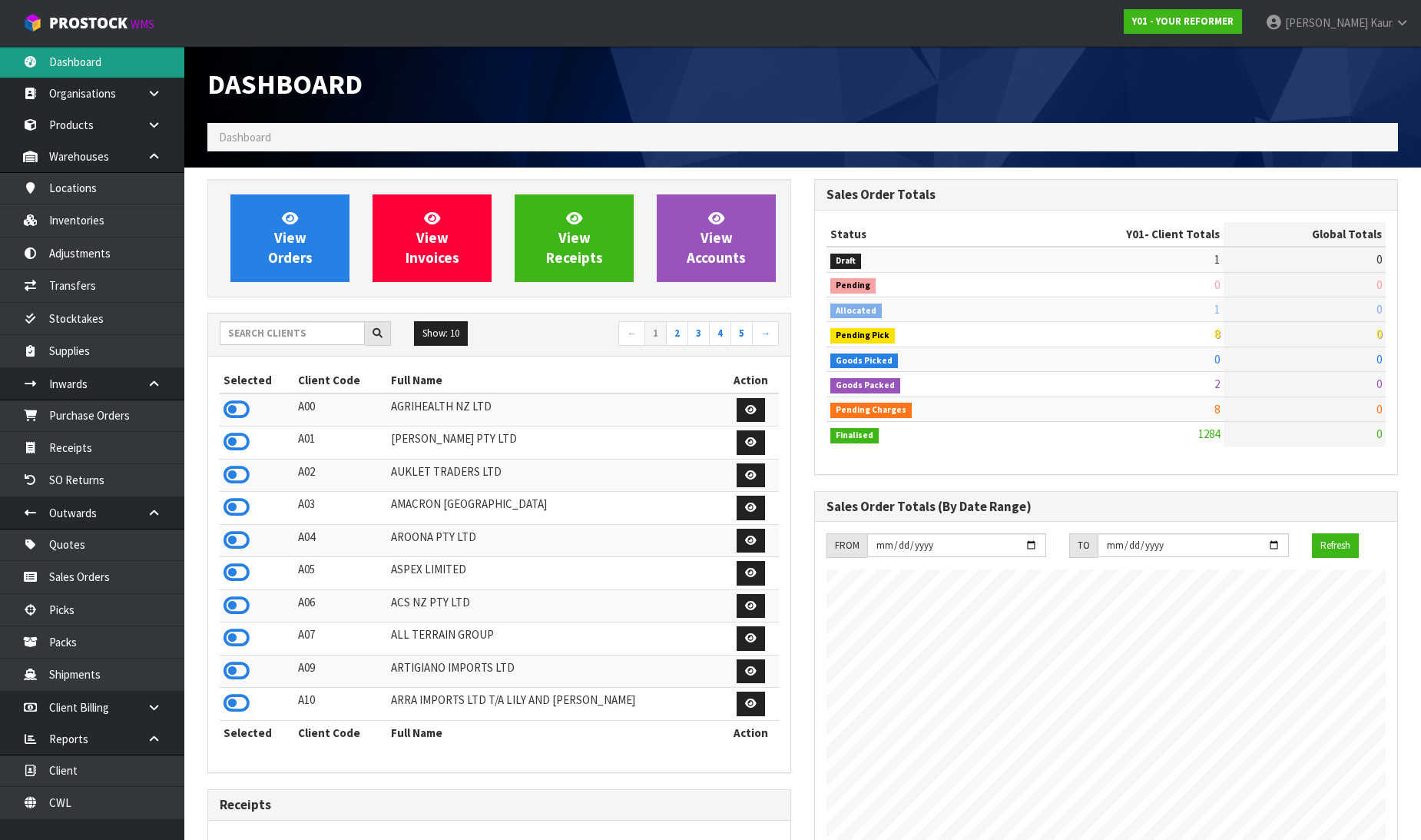
scroll to position [1164, 607]
click at [83, 807] on link "CWL" at bounding box center [92, 802] width 184 height 32
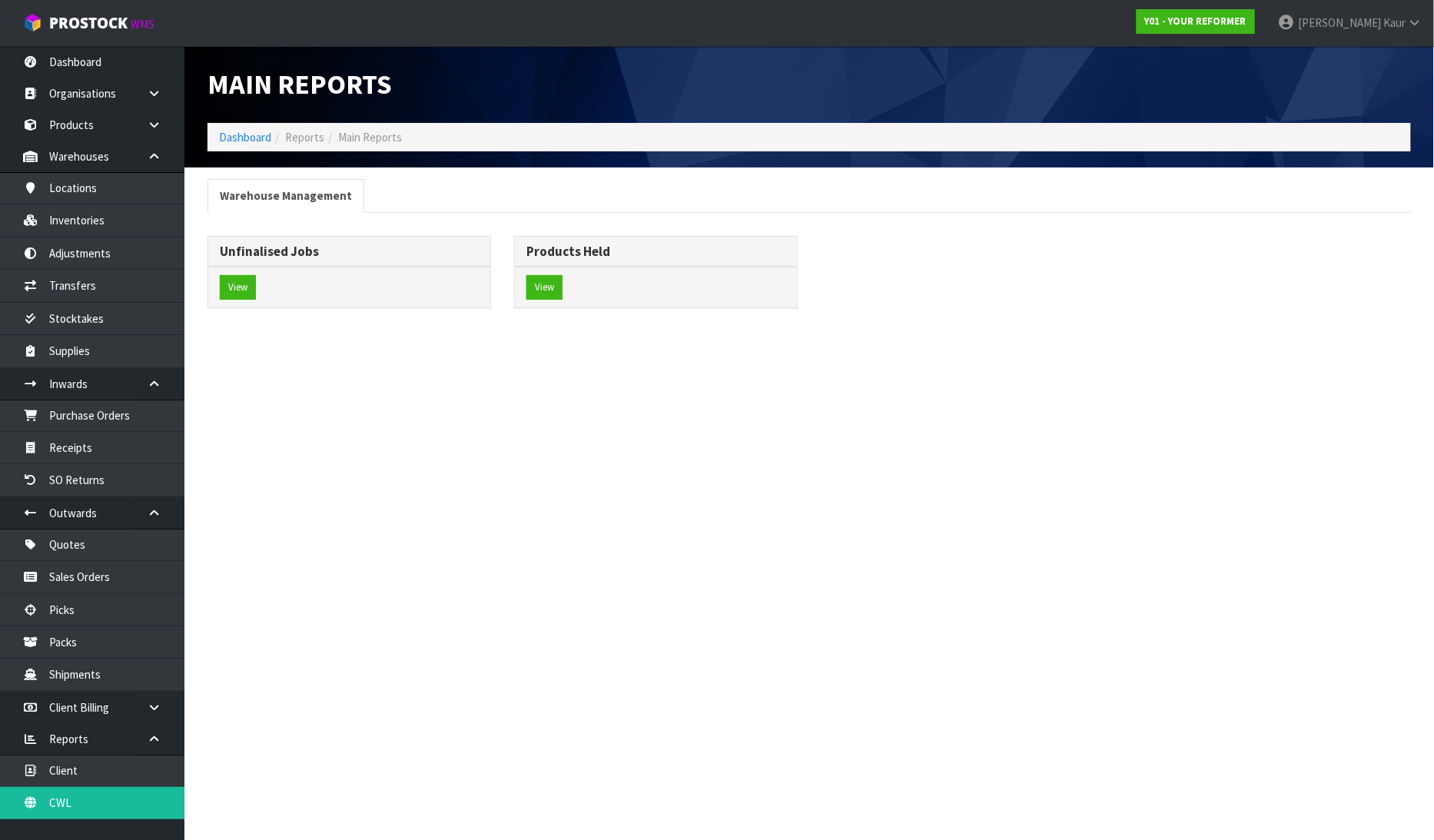
click at [236, 301] on div "View" at bounding box center [349, 287] width 282 height 41
click at [242, 295] on button "View" at bounding box center [237, 288] width 36 height 24
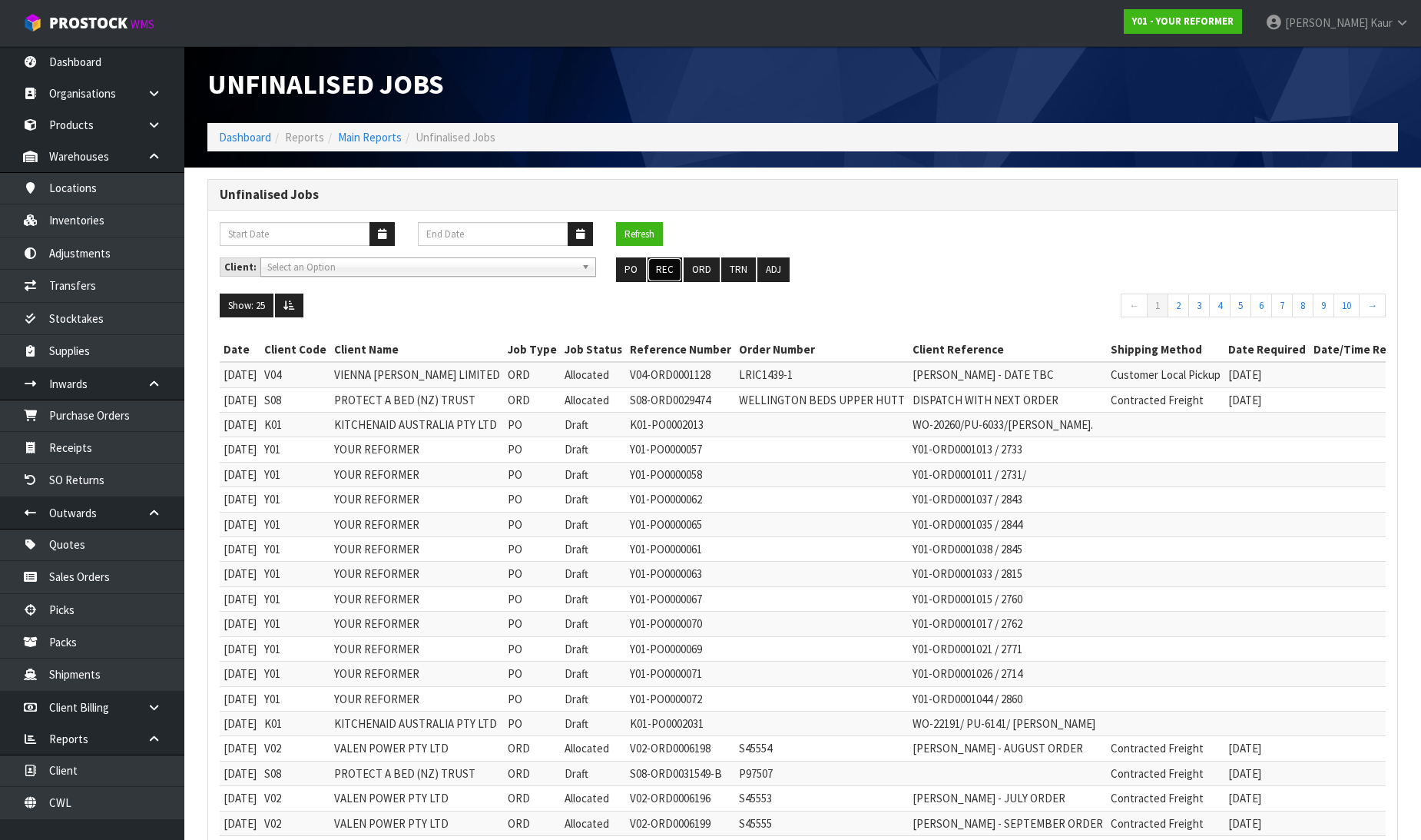
click at [669, 267] on button "REC" at bounding box center [665, 270] width 35 height 24
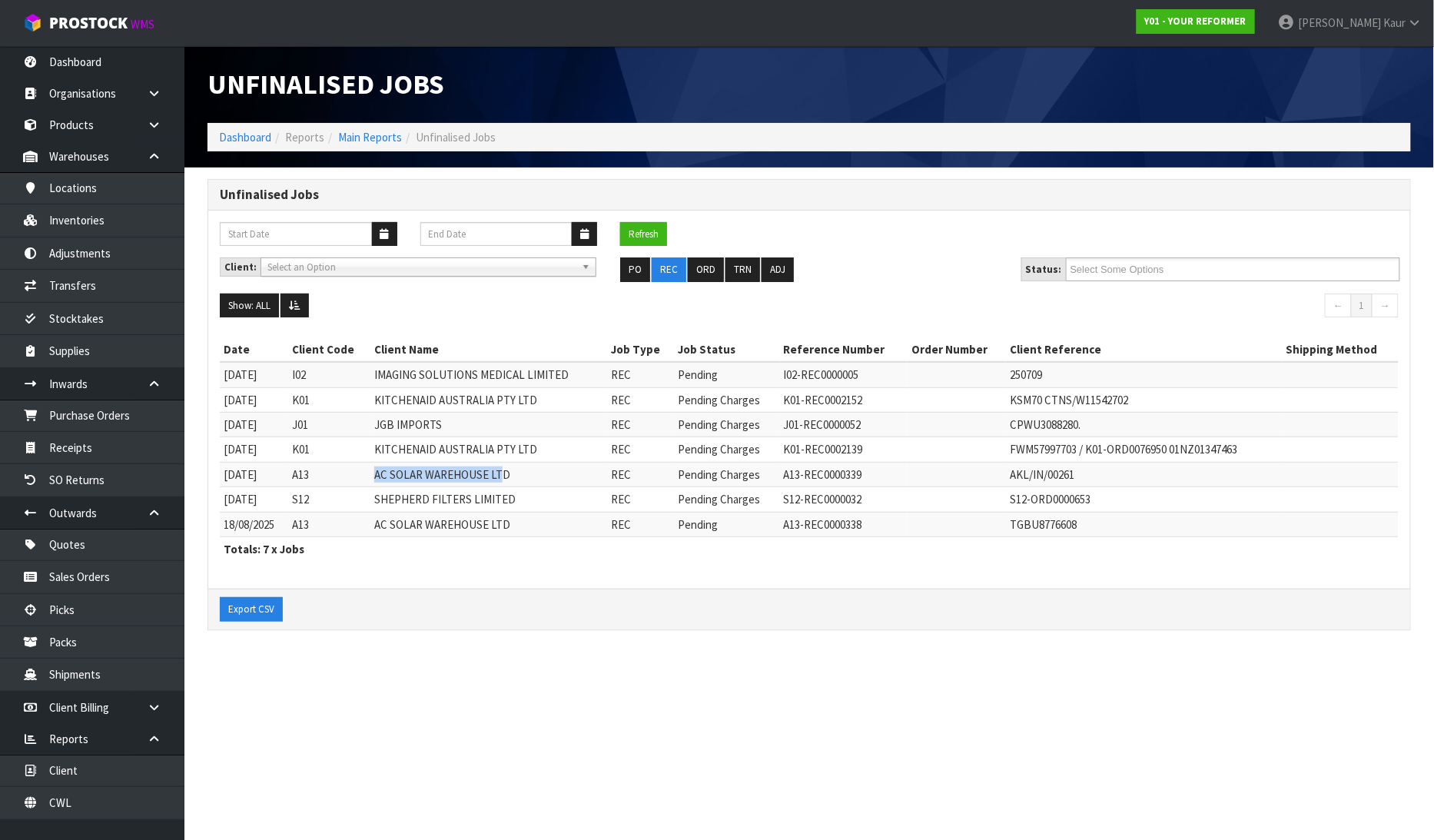
drag, startPoint x: 377, startPoint y: 480, endPoint x: 500, endPoint y: 478, distance: 123.0
click at [500, 478] on td "AC SOLAR WAREHOUSE LTD" at bounding box center [489, 474] width 237 height 24
click at [1002, 587] on div "Refresh Client: A00 - AGRIHEALTH NZ LTD A01 - AGAIN FASTER PTY LTD A02 - AUKLET…" at bounding box center [808, 400] width 1202 height 379
click at [102, 48] on link "Dashboard" at bounding box center [92, 62] width 184 height 32
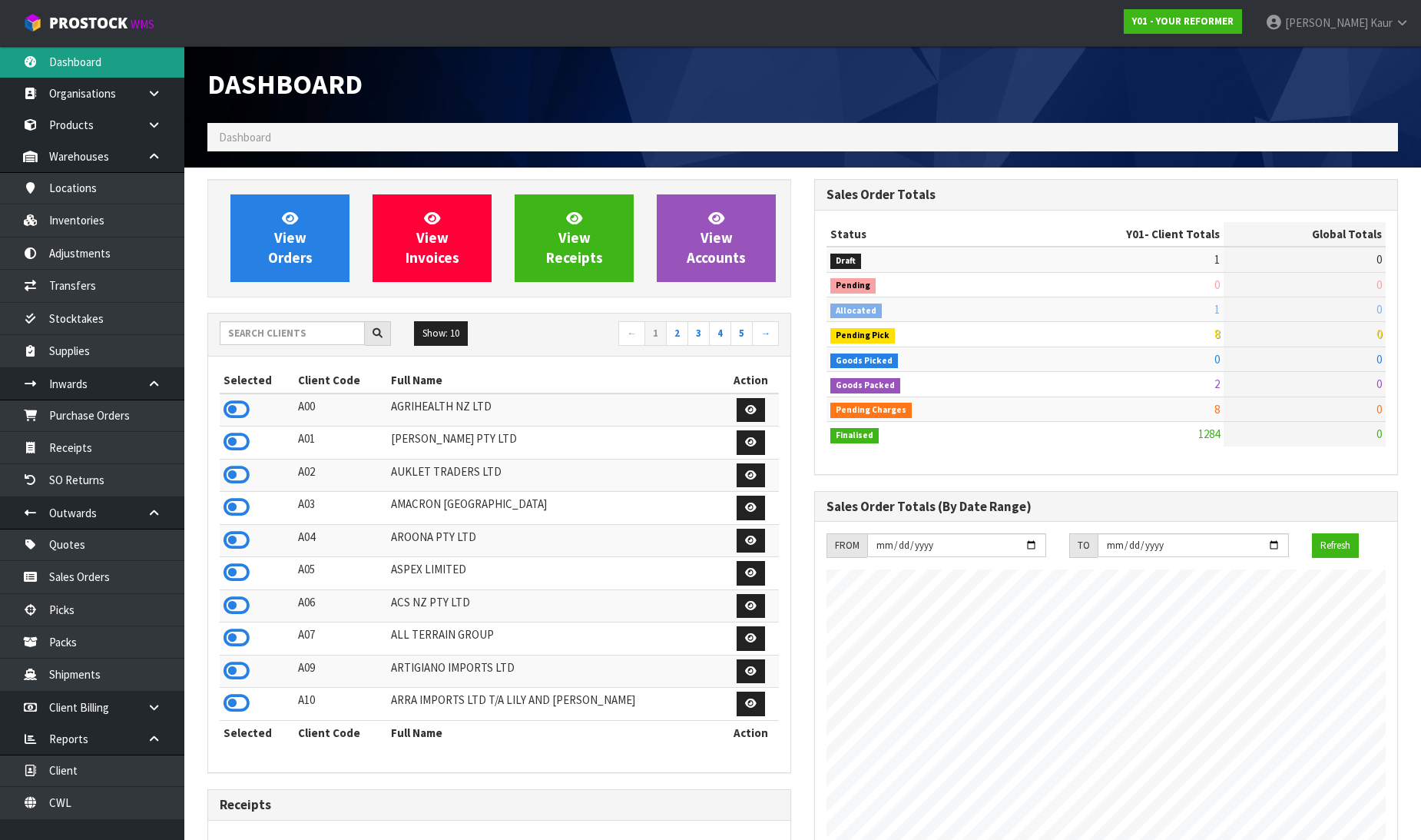
scroll to position [1164, 607]
click at [279, 332] on input "text" at bounding box center [292, 332] width 145 height 24
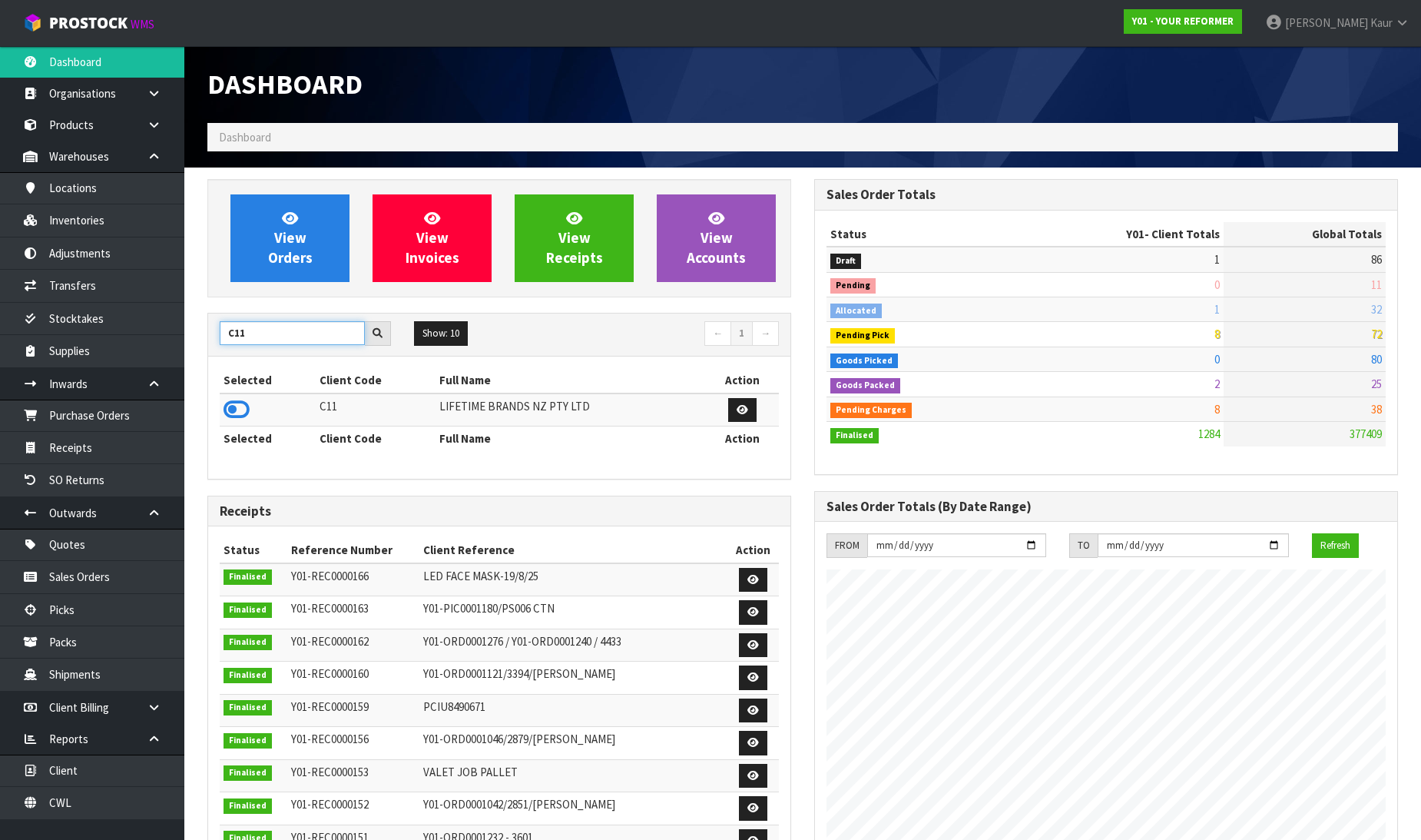
type input "C11"
drag, startPoint x: 240, startPoint y: 408, endPoint x: 219, endPoint y: 417, distance: 22.8
click at [234, 409] on icon at bounding box center [236, 409] width 26 height 23
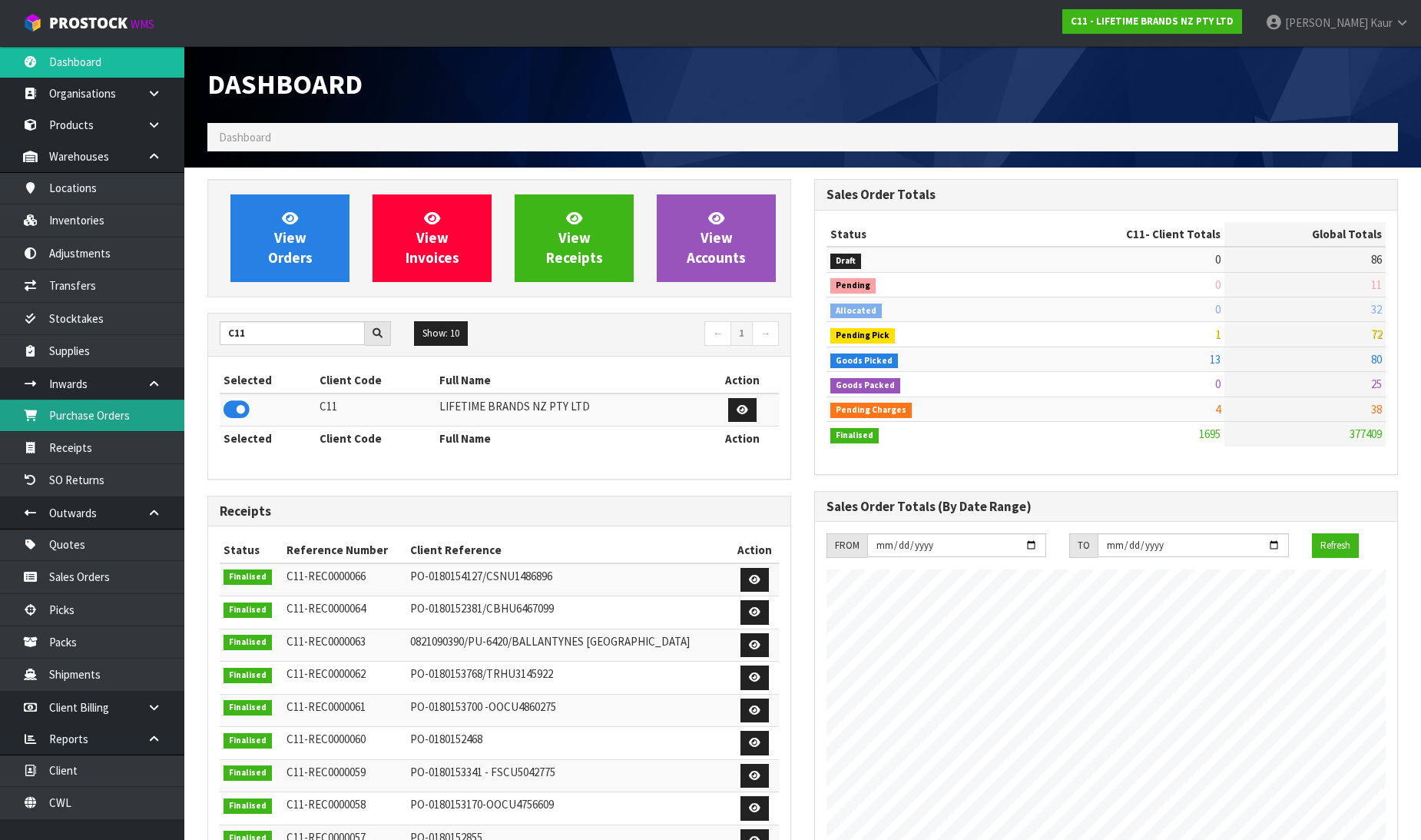
click at [125, 426] on link "Purchase Orders" at bounding box center [92, 415] width 184 height 32
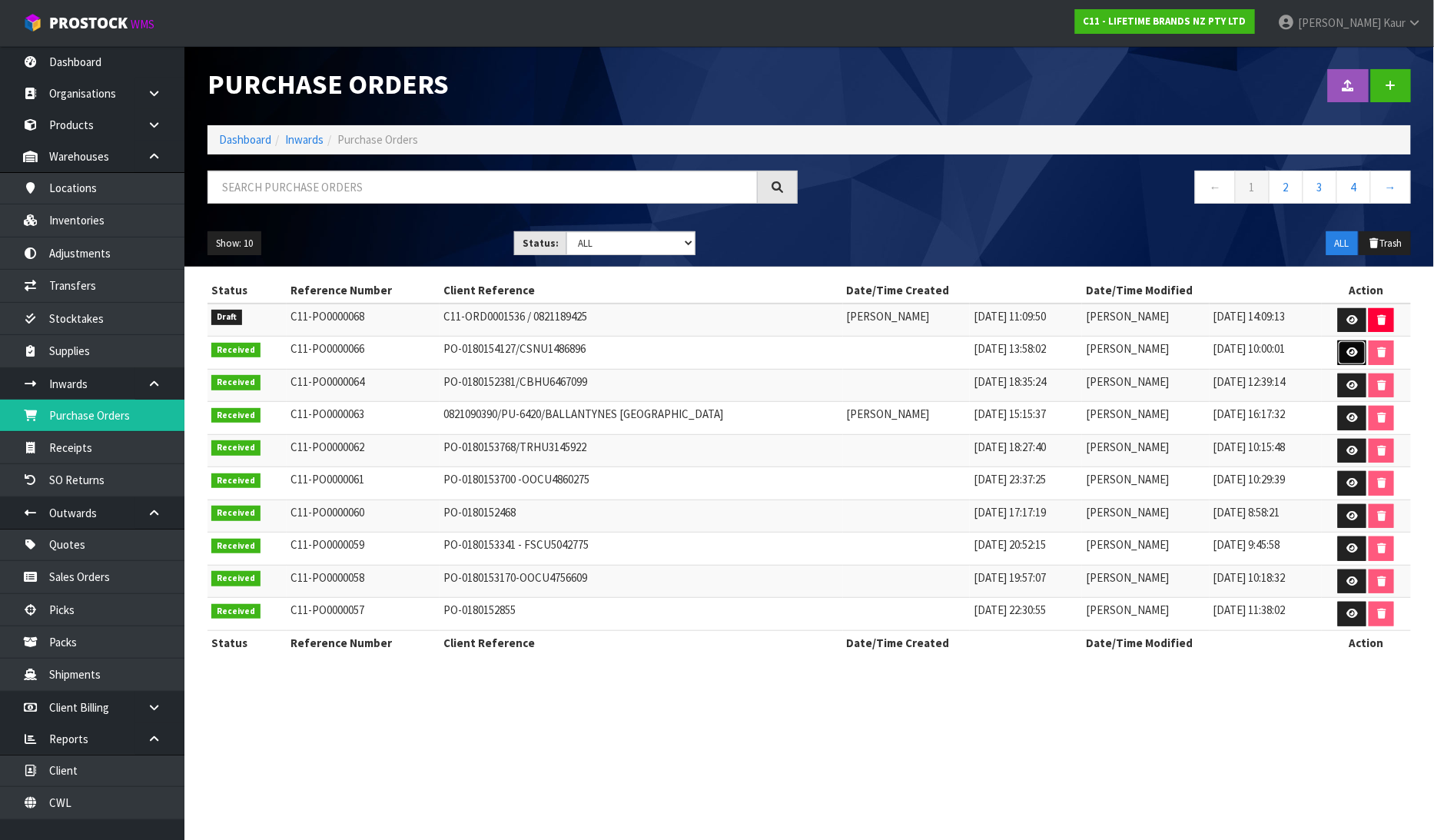
click at [1346, 357] on icon at bounding box center [1352, 352] width 11 height 10
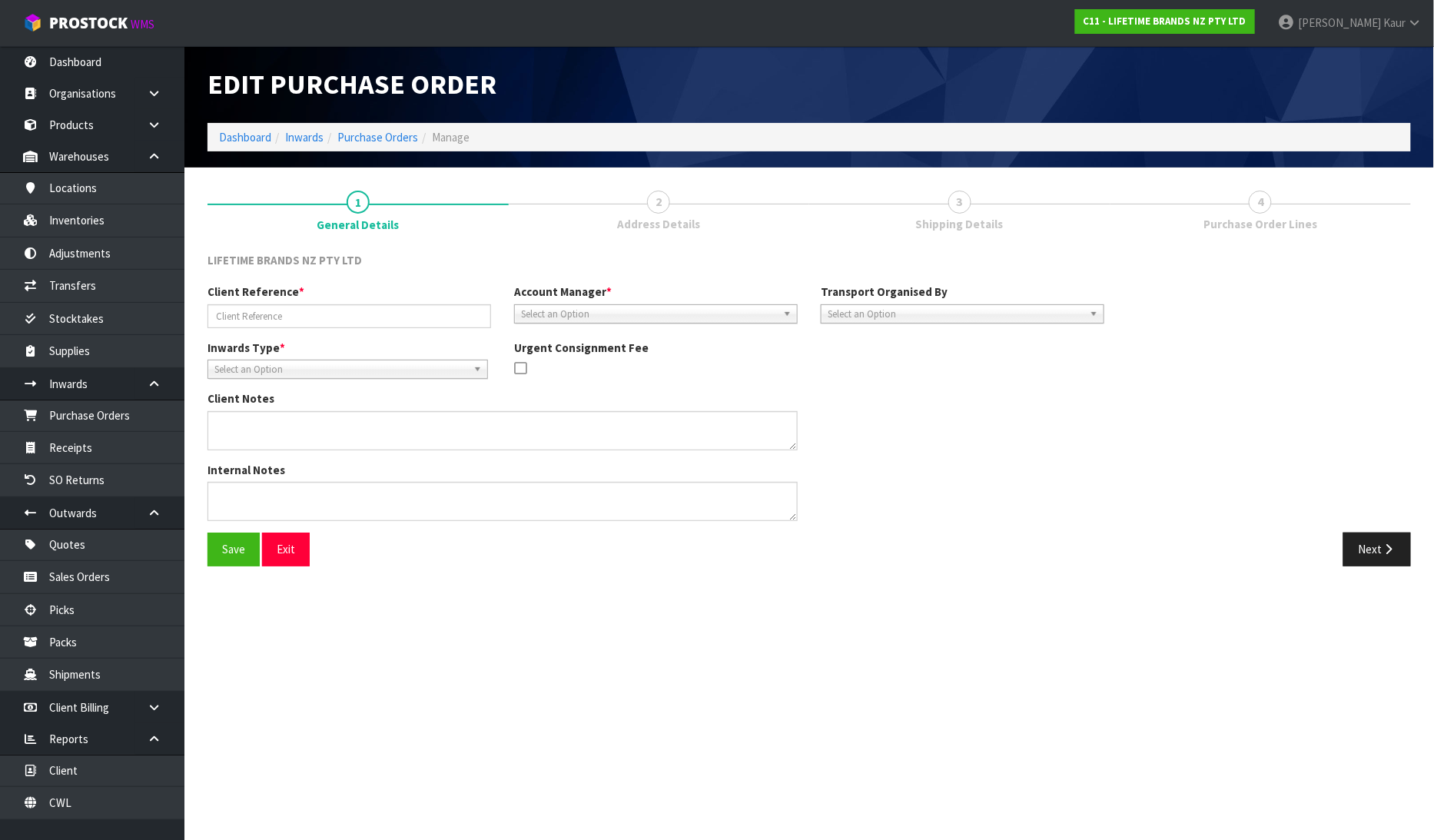
type input "PO-0180154127/CSNU1486896"
type textarea "PURCHASE ORDER: 4500344047-000010 CONTAINER NUMBER-CSNU1486896"
type textarea "CONTAINER NUMBER-CSNU1486896-756 CARTONS"
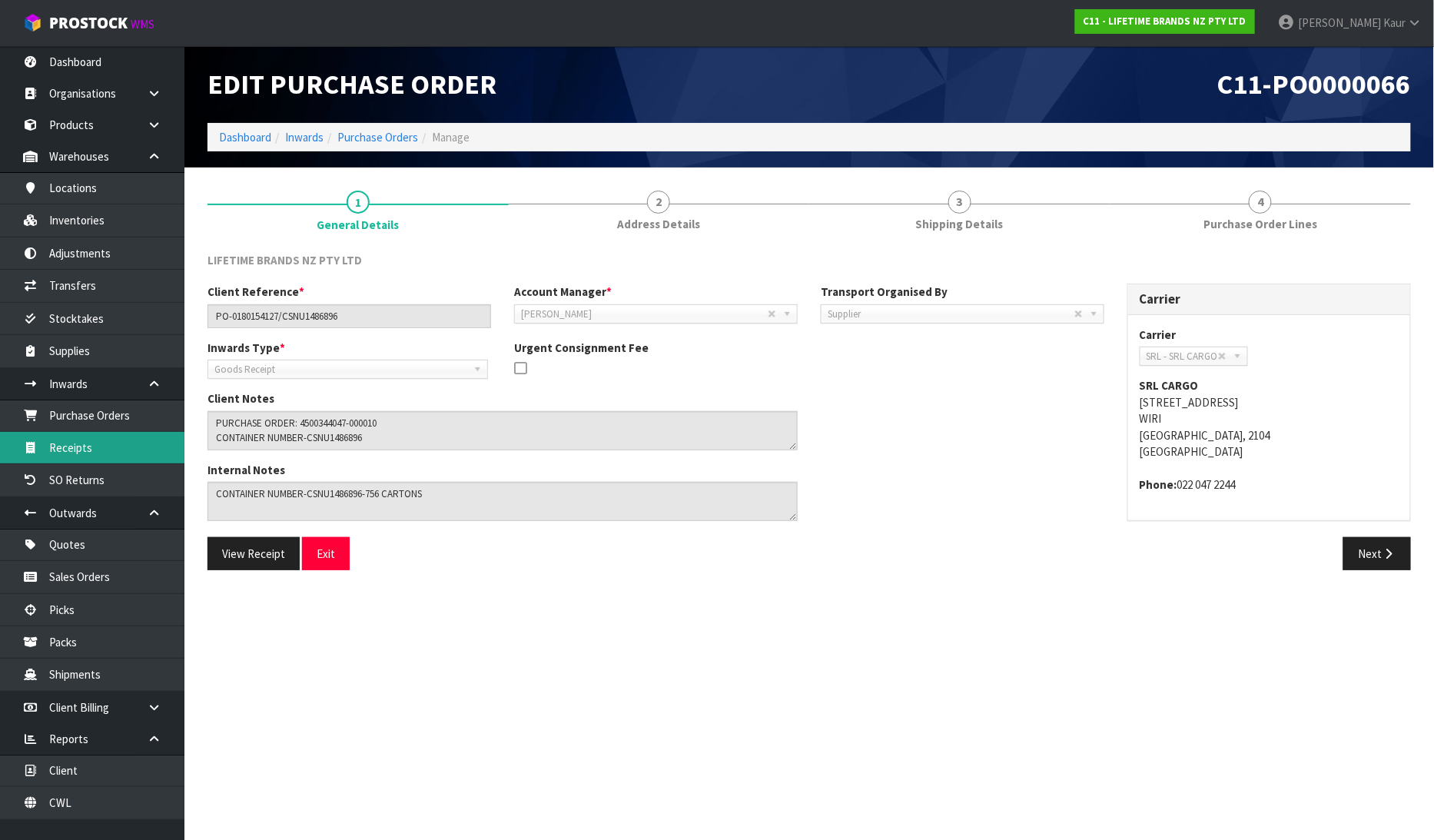
click at [93, 457] on link "Receipts" at bounding box center [92, 447] width 184 height 32
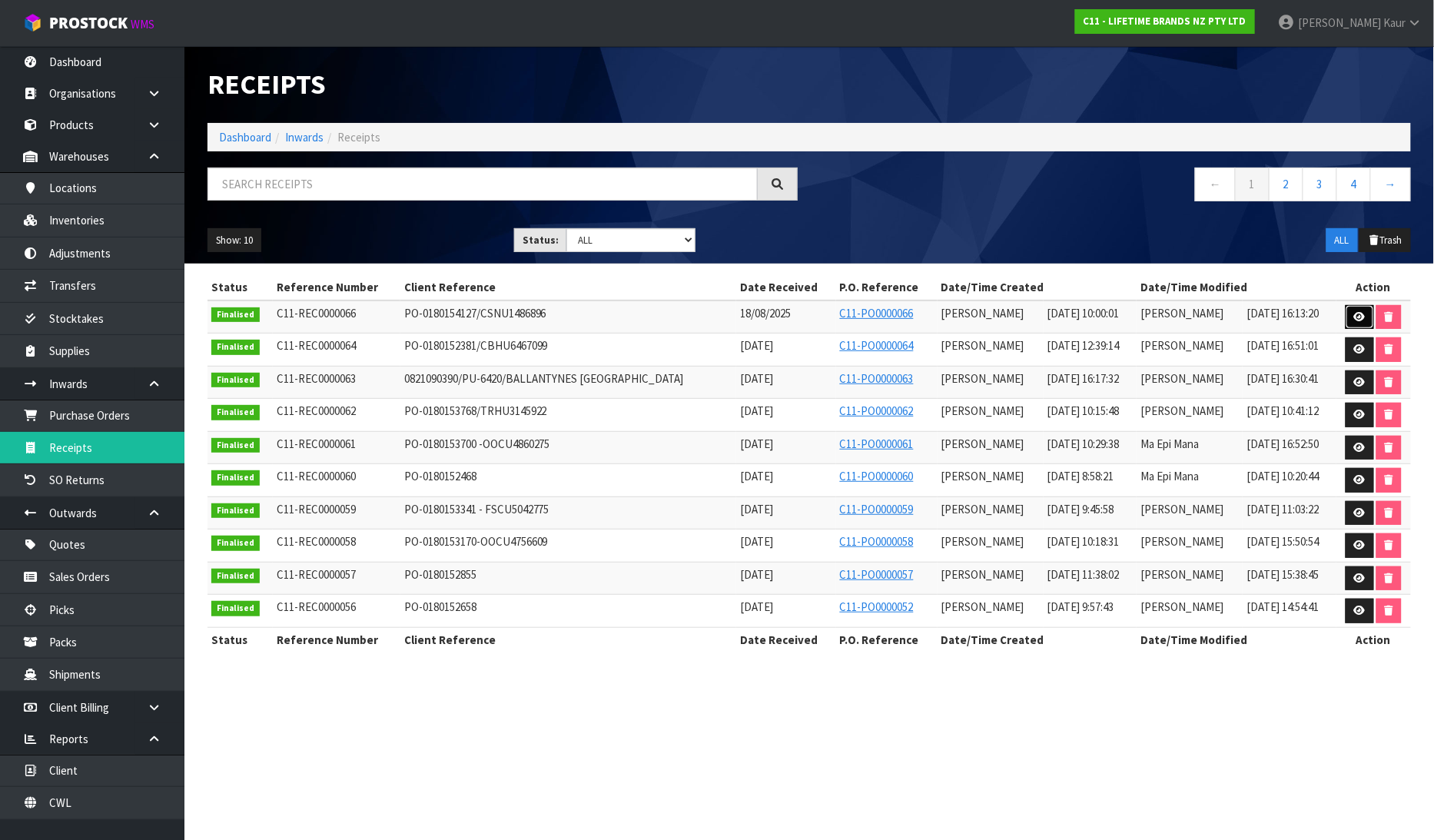
click at [1350, 318] on link at bounding box center [1359, 317] width 28 height 24
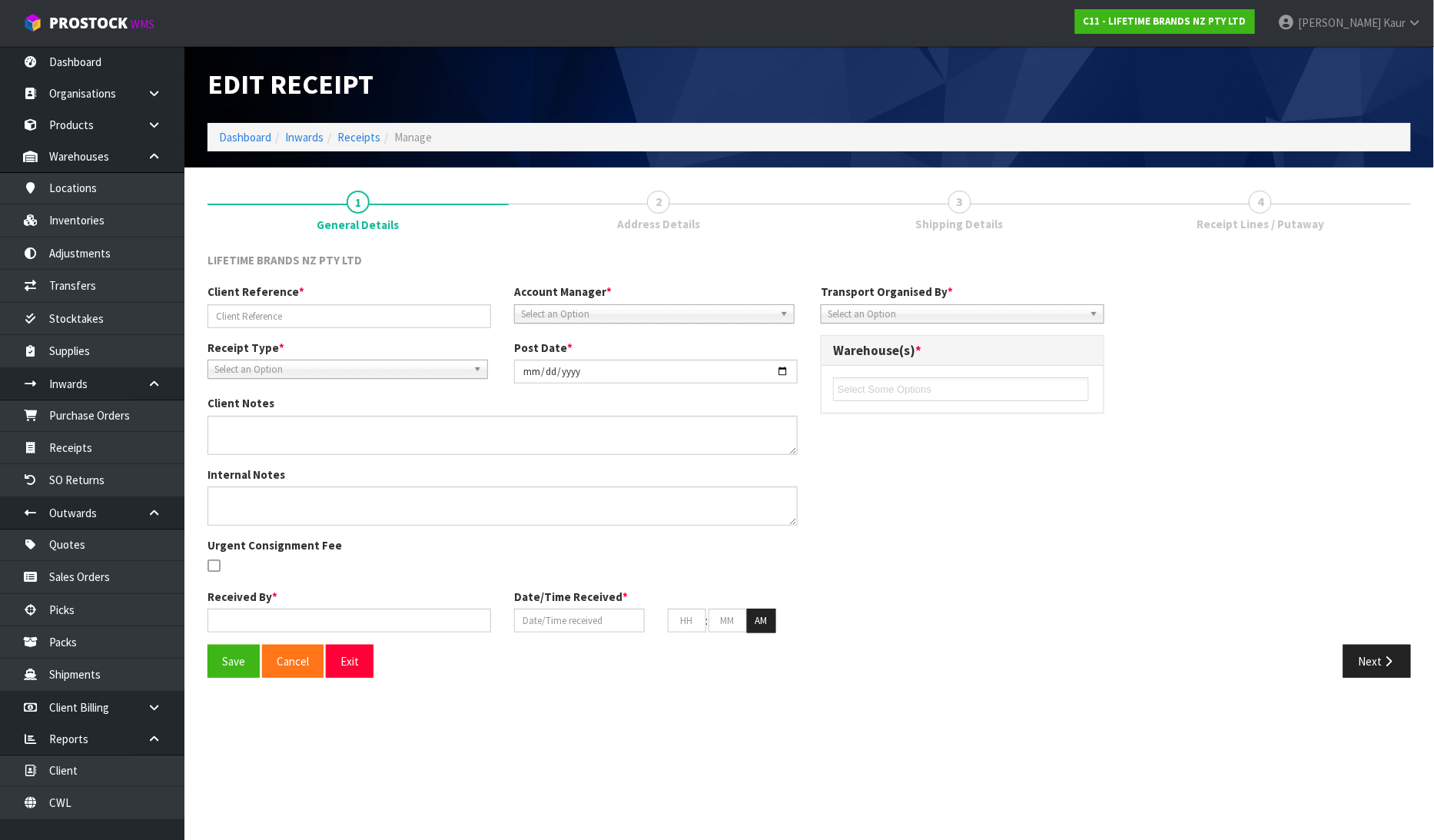
type input "PO-0180154127/CSNU1486896"
type input "[DATE]"
type textarea "PURCHASE ORDER: 4500344047-000010 CONTAINER NUMBER-CSNU1486896"
type textarea "CONTAINER NUMBER-CSNU1486896-756 CARTONS"
type input "[PERSON_NAME]"
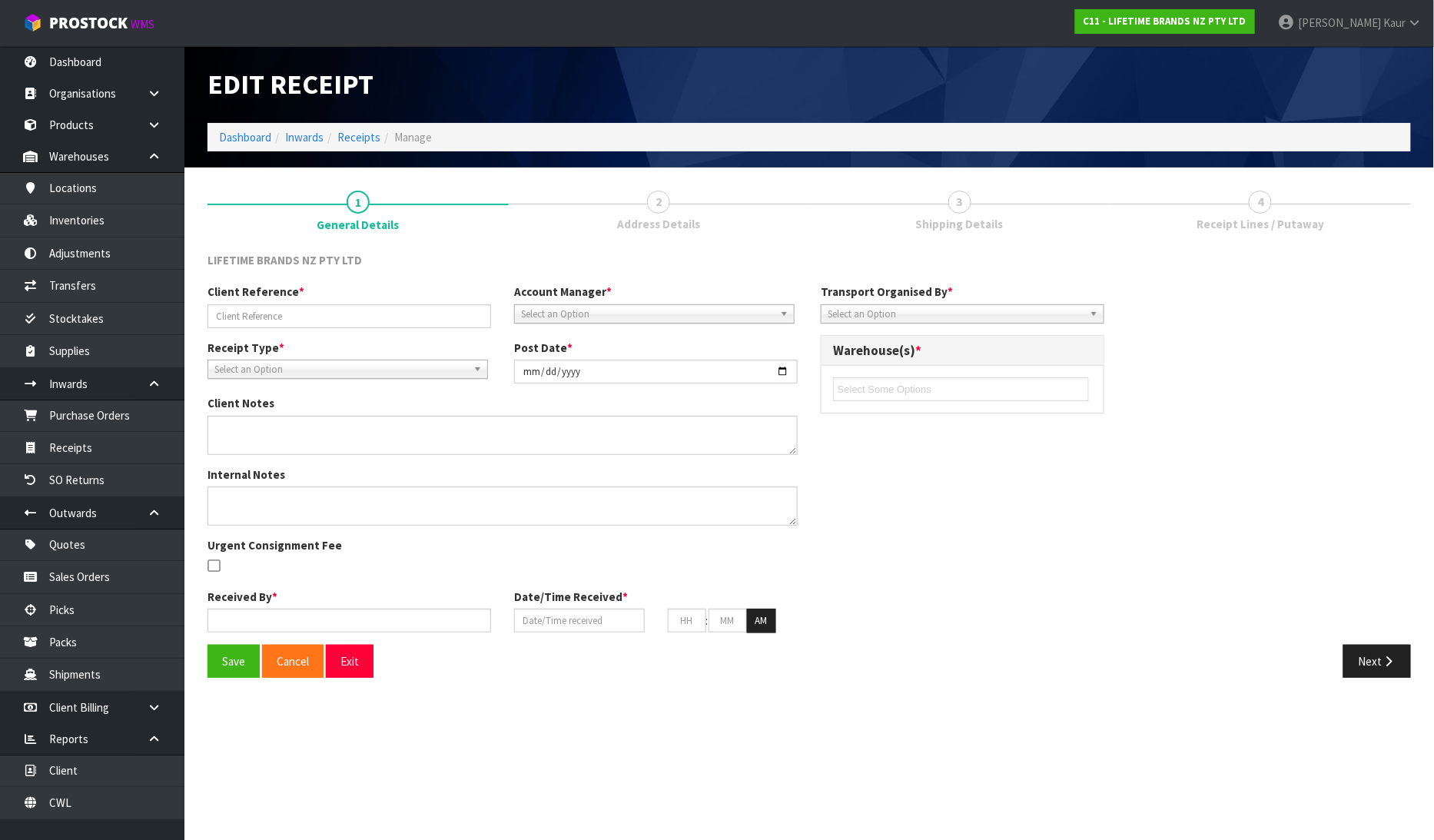
type input "18/08/2025"
type input "10"
type input "00"
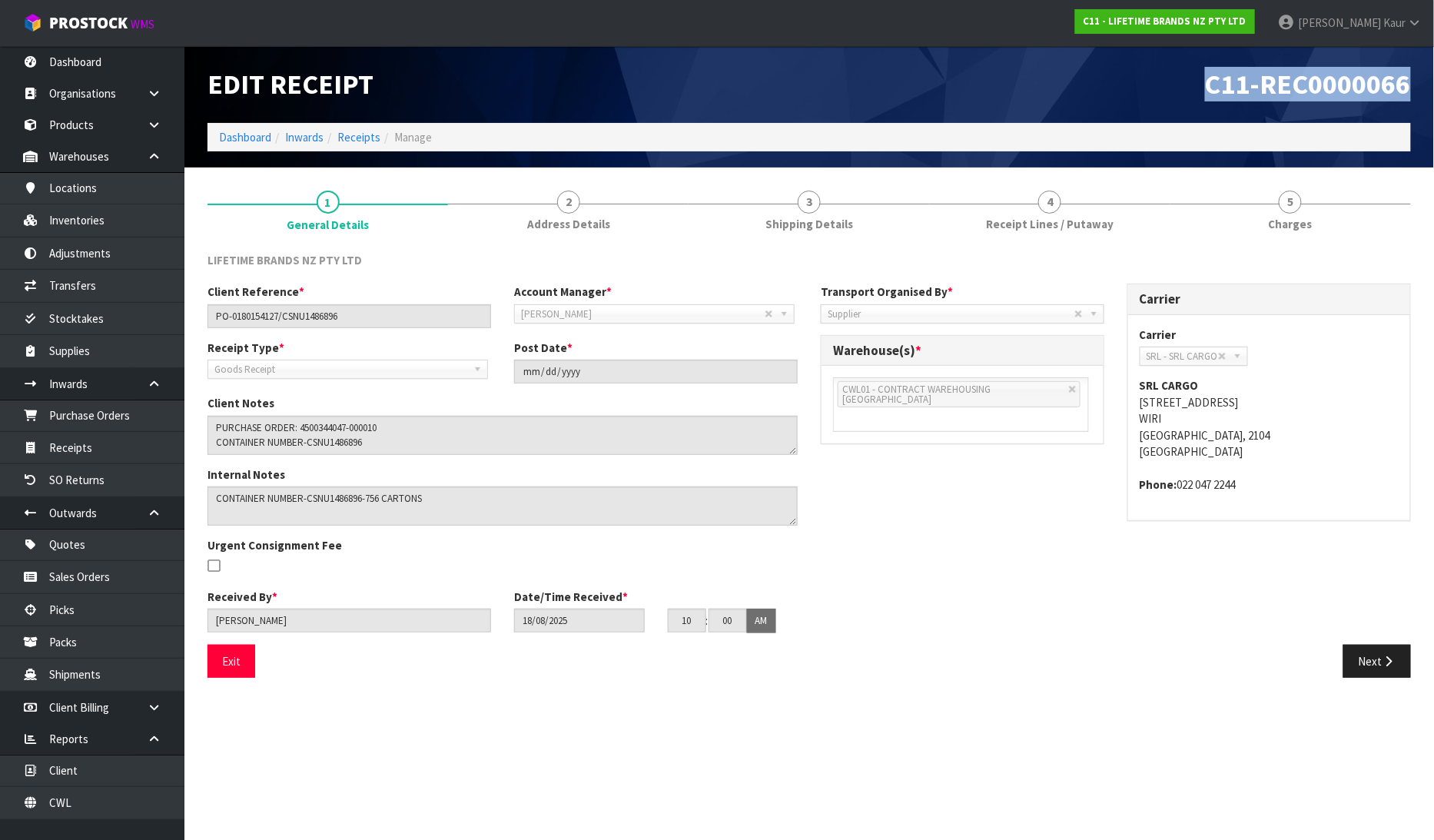
drag, startPoint x: 1414, startPoint y: 75, endPoint x: 1207, endPoint y: 88, distance: 207.4
click at [1207, 88] on div "C11-REC0000066" at bounding box center [1116, 84] width 613 height 77
copy span "C11-REC0000066"
click at [563, 747] on section "Edit Receipt C11-REC0000066 Dashboard Inwards Receipts Manage 1 General Details…" at bounding box center [717, 420] width 1434 height 840
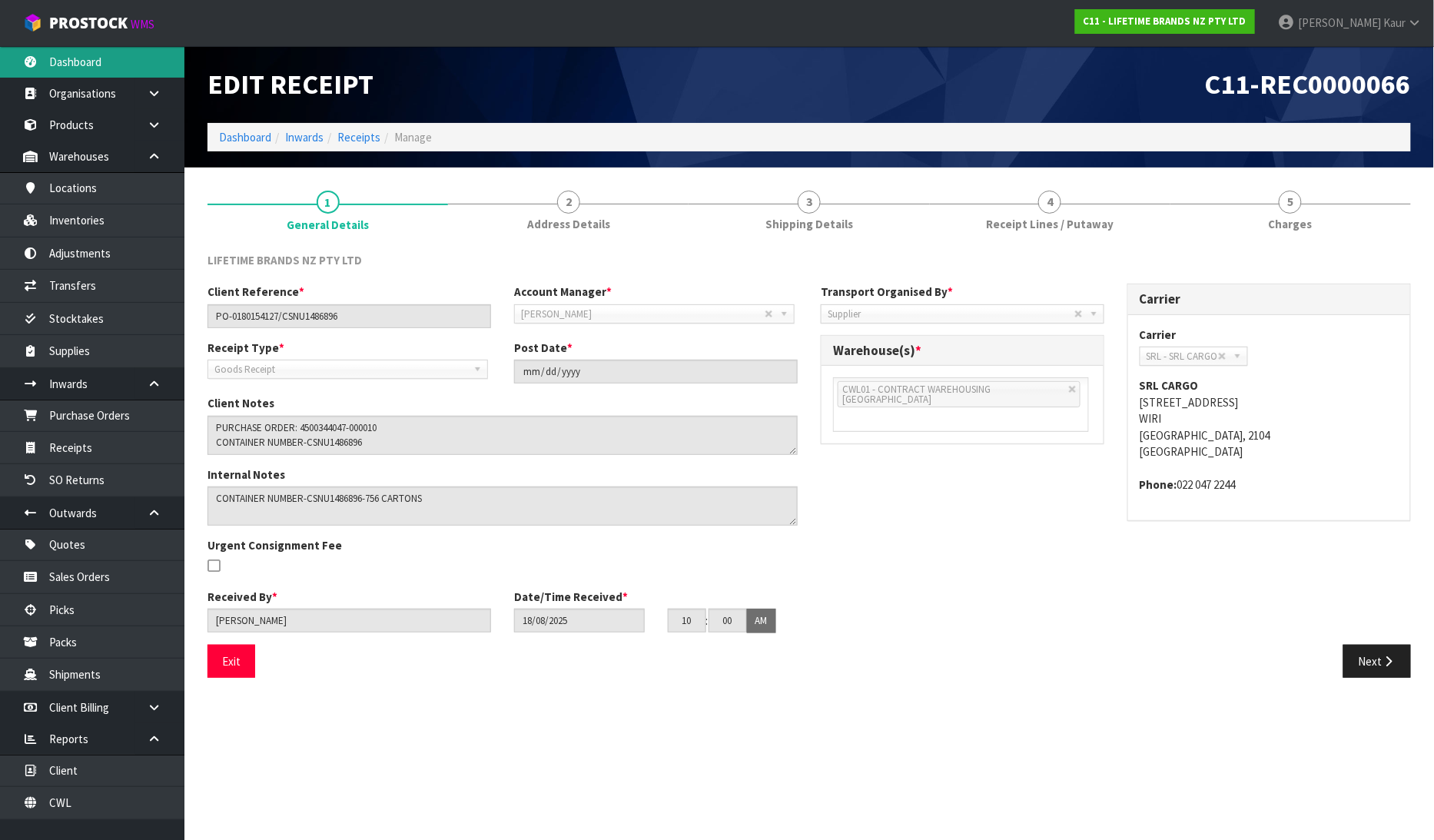
click at [134, 58] on link "Dashboard" at bounding box center [92, 62] width 184 height 32
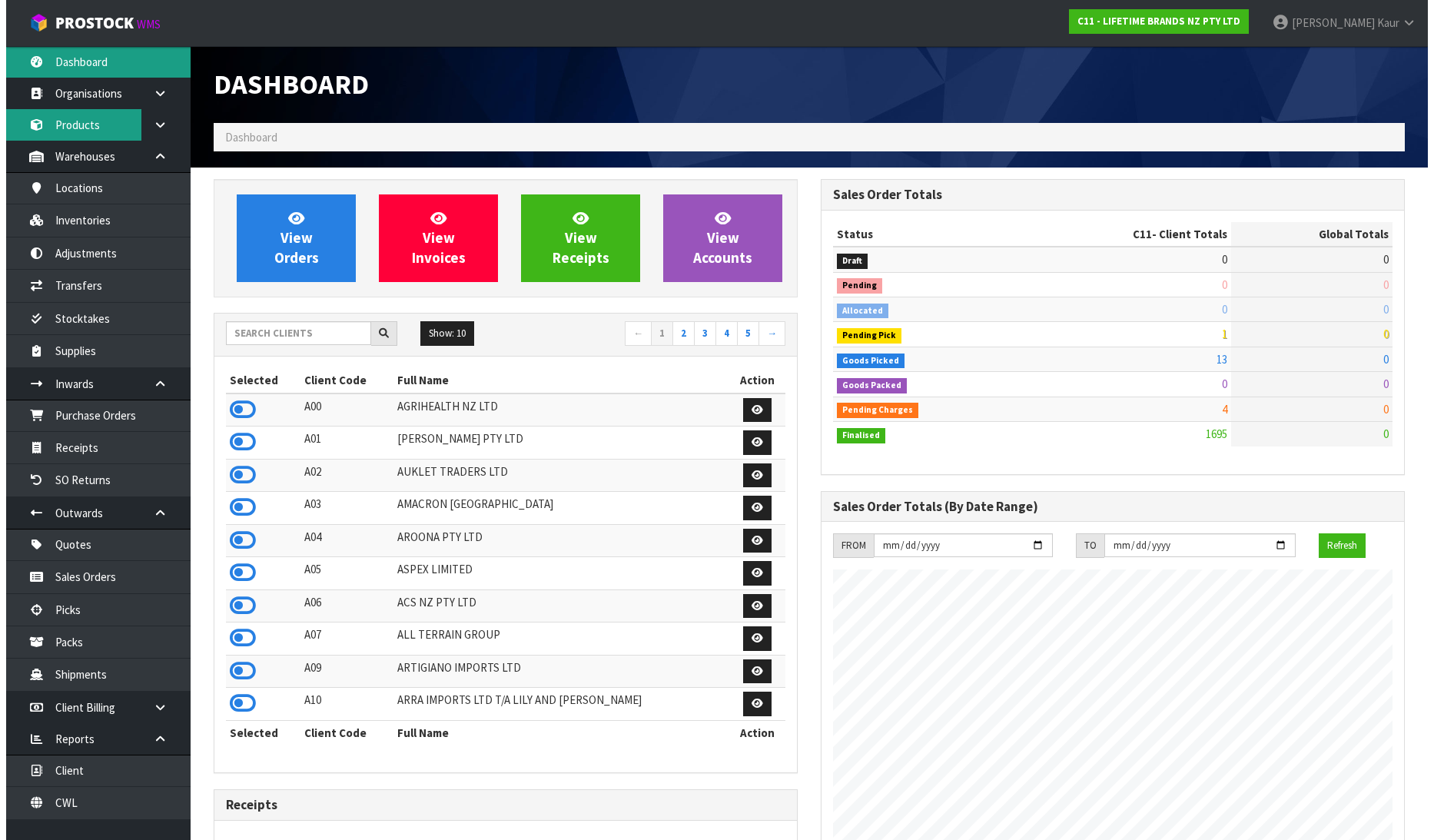
scroll to position [1164, 607]
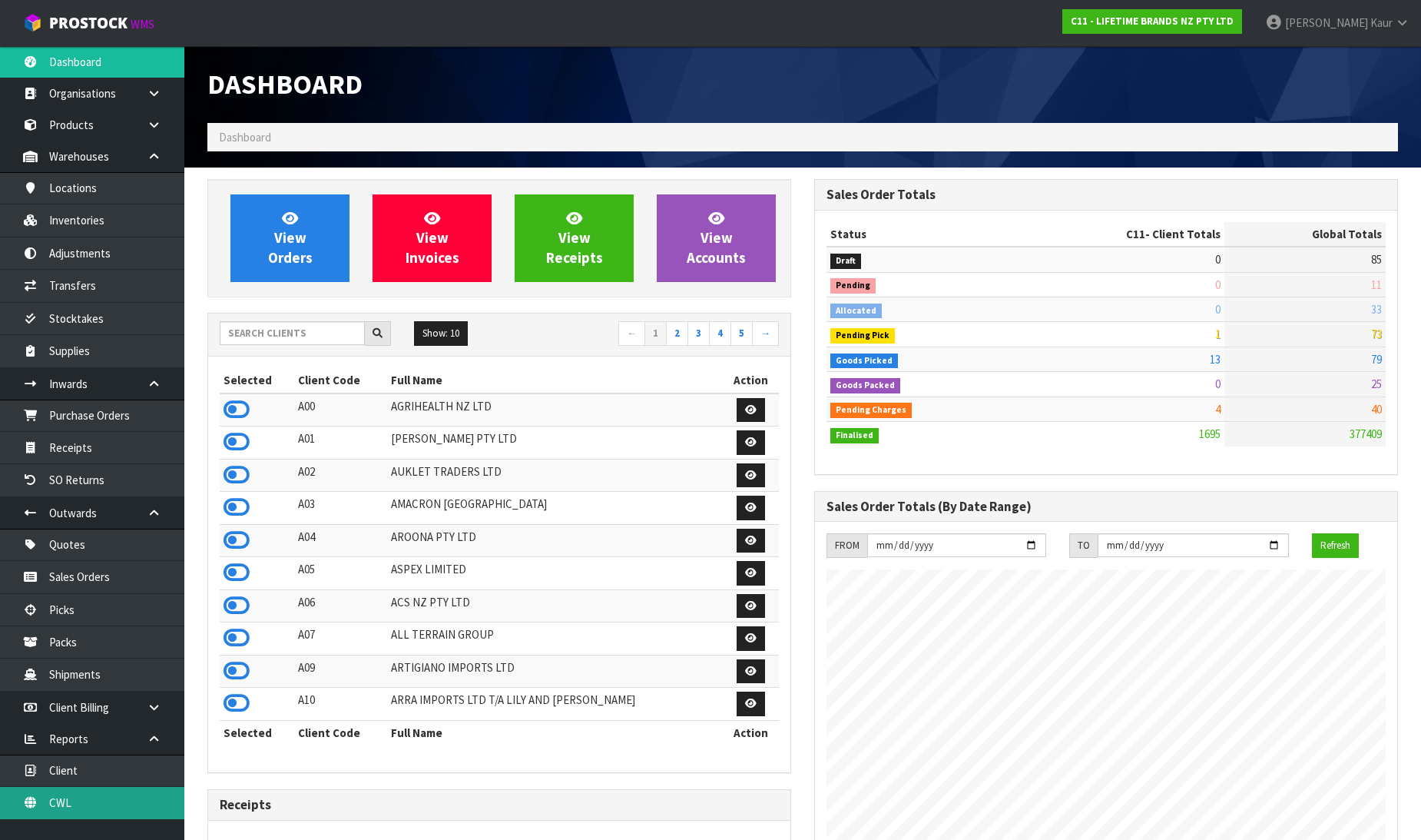
click at [71, 807] on link "CWL" at bounding box center [92, 802] width 184 height 32
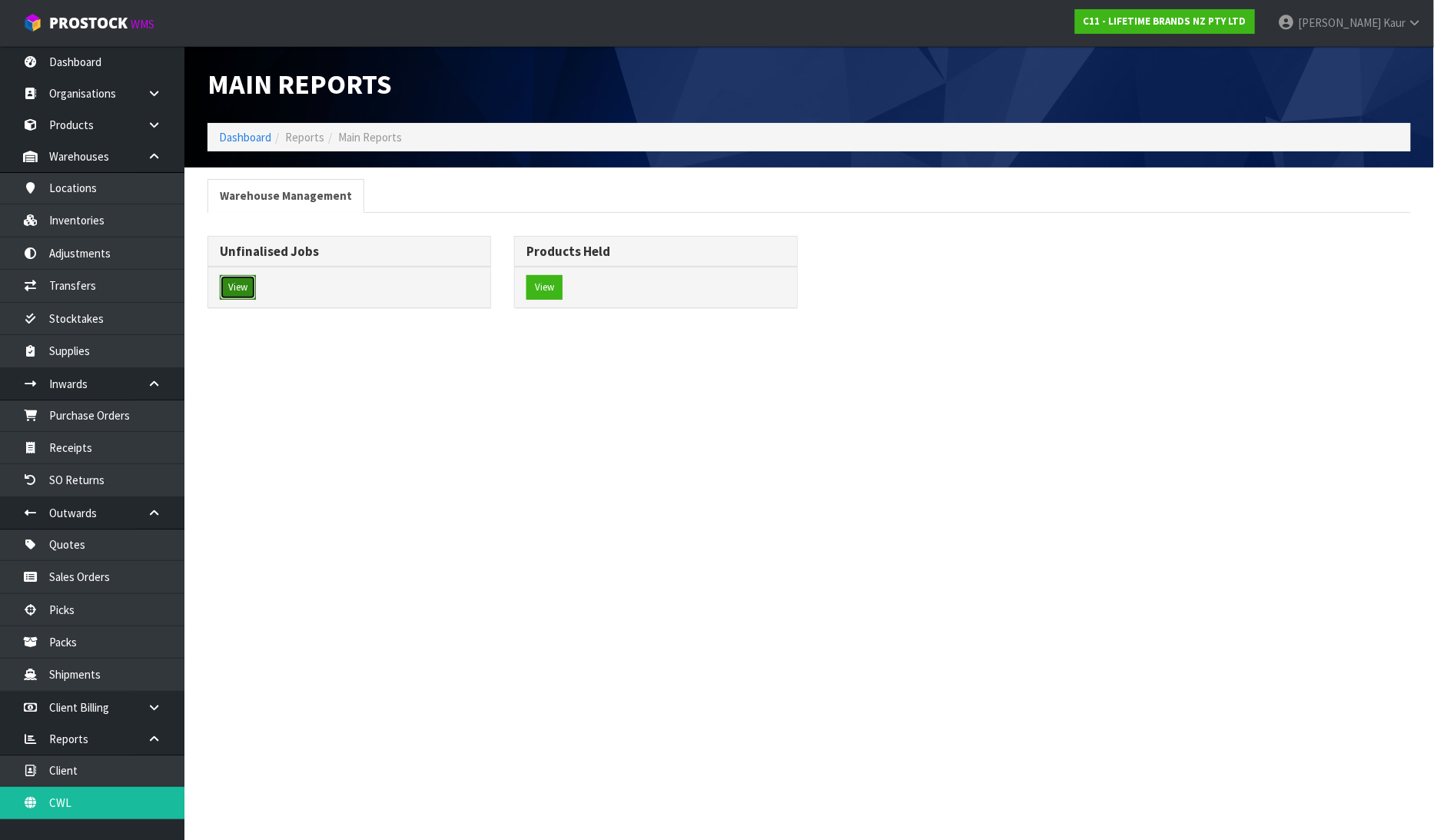
click at [249, 284] on button "View" at bounding box center [237, 288] width 36 height 24
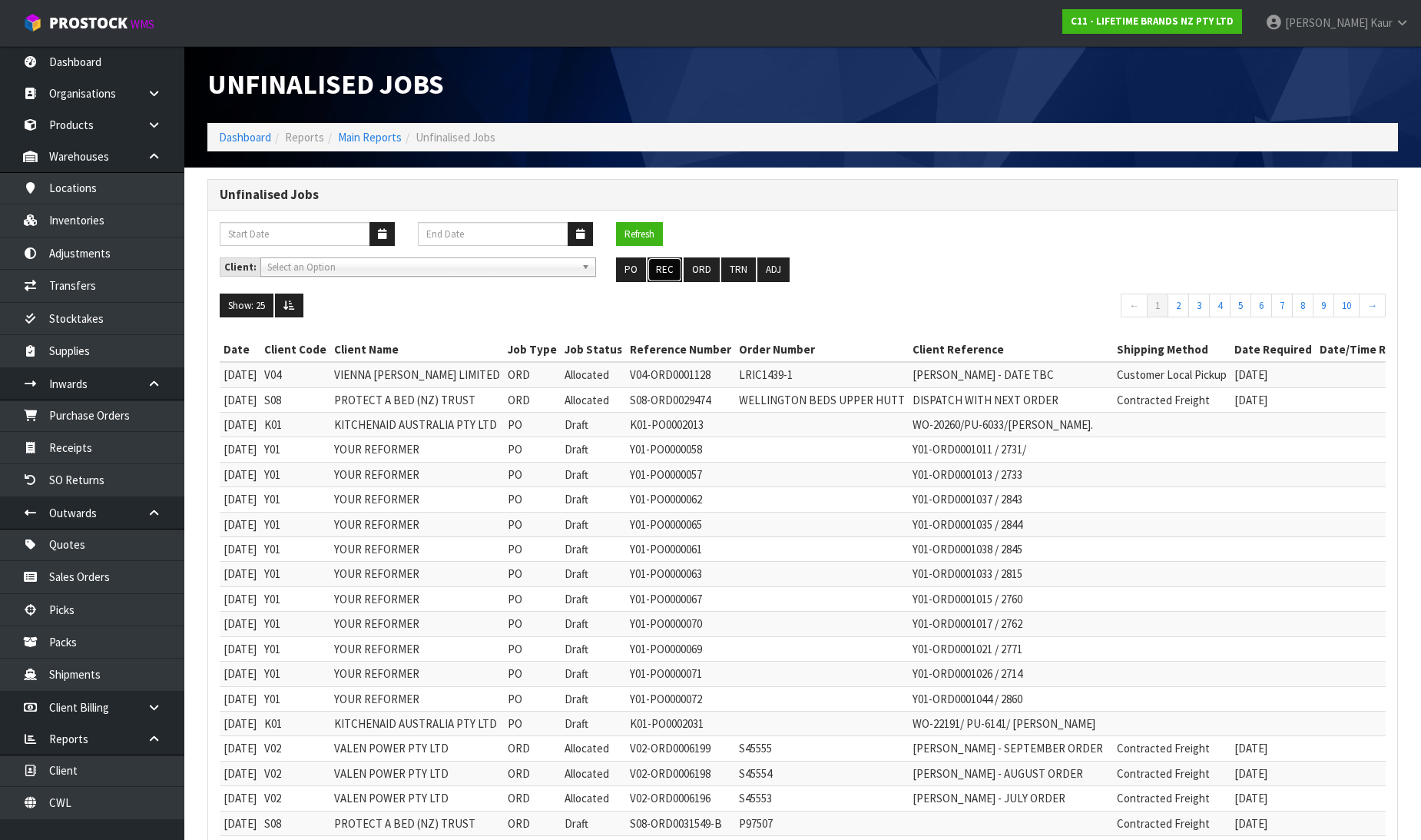
click at [659, 265] on button "REC" at bounding box center [665, 270] width 35 height 24
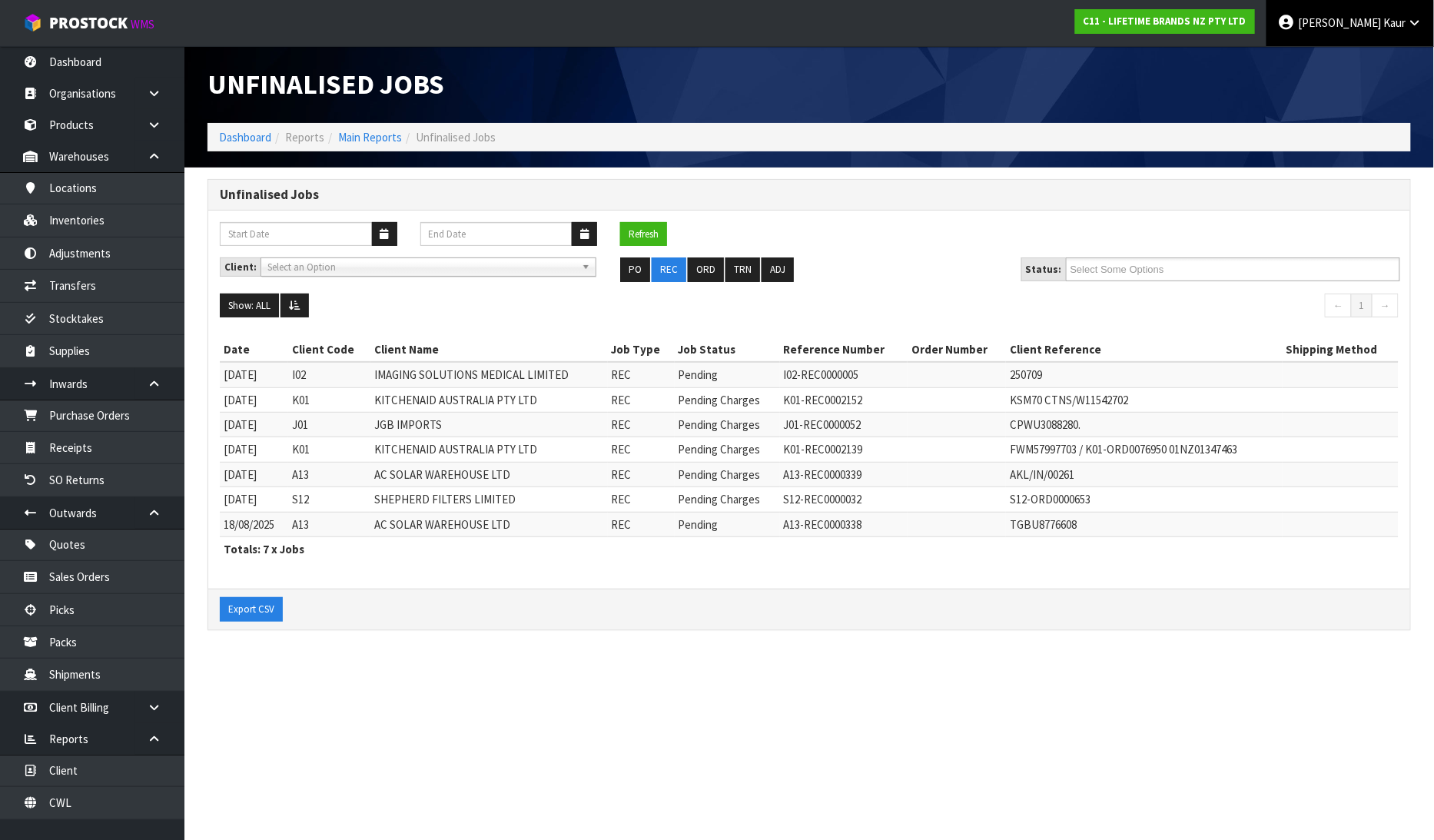
click at [1381, 20] on span at bounding box center [1381, 23] width 2 height 15
click at [1373, 62] on link "Logout" at bounding box center [1371, 61] width 121 height 21
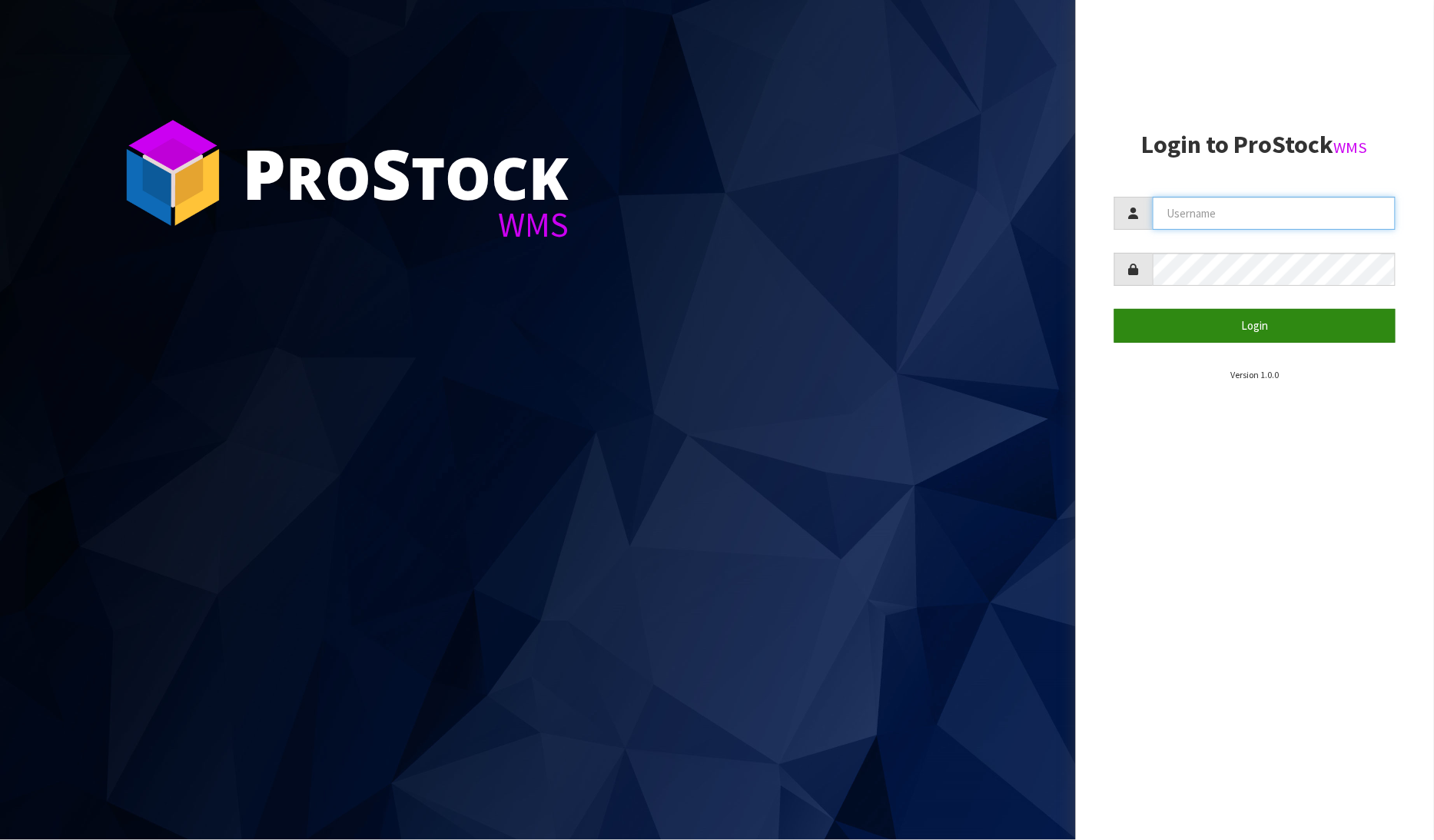
type input "[PERSON_NAME]"
click at [1250, 332] on button "Login" at bounding box center [1254, 325] width 282 height 33
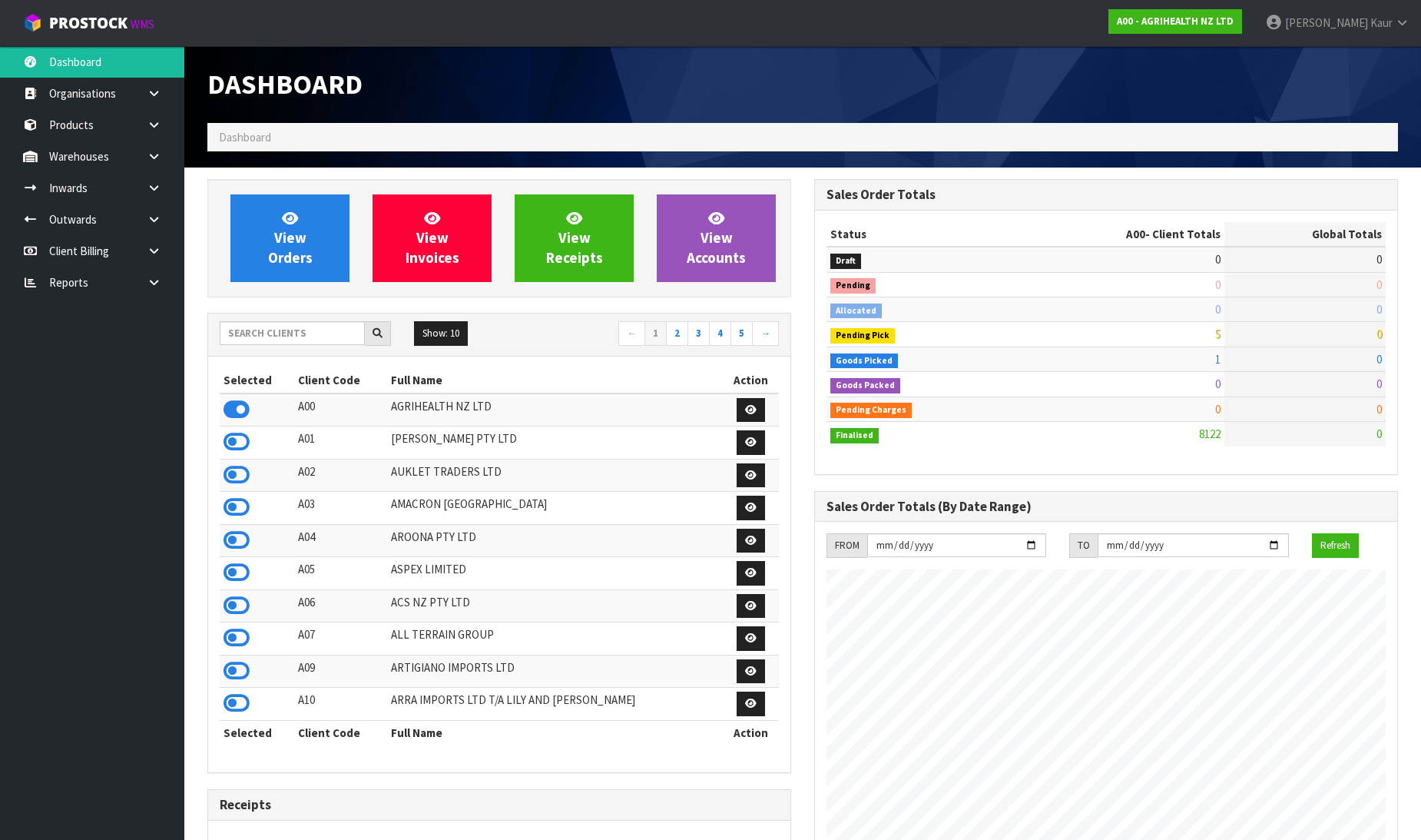
scroll to position [1164, 607]
click at [1393, 21] on link "Prabhneet Kaur" at bounding box center [1337, 23] width 167 height 46
click at [1368, 52] on link "Logout" at bounding box center [1359, 61] width 121 height 21
